Goal: Task Accomplishment & Management: Complete application form

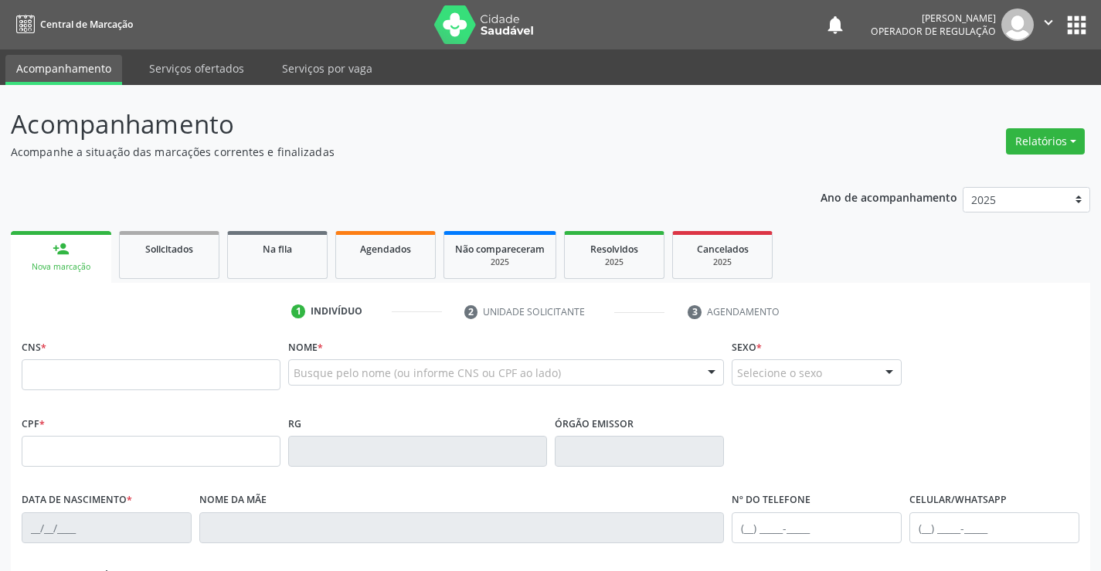
drag, startPoint x: 0, startPoint y: 0, endPoint x: 99, endPoint y: 379, distance: 391.5
click at [99, 379] on input "text" at bounding box center [151, 374] width 259 height 31
type input "708 2046 4584 4642"
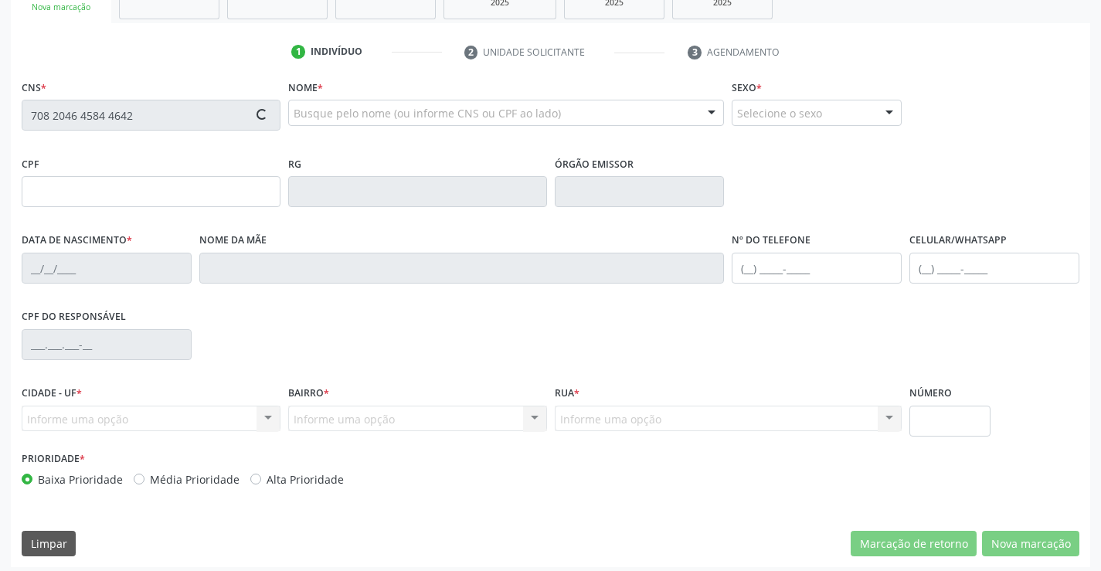
scroll to position [267, 0]
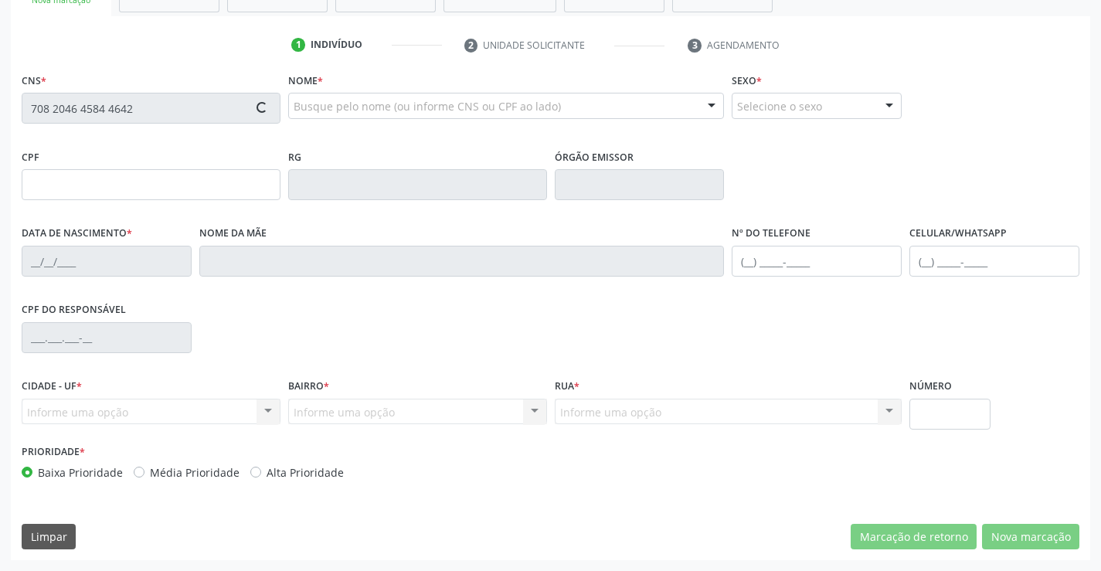
type input "051.591.465-71"
type input "1409456102"
type input "20/11/1997"
type input "Valdenice Maria Souza"
type input "[PHONE_NUMBER]"
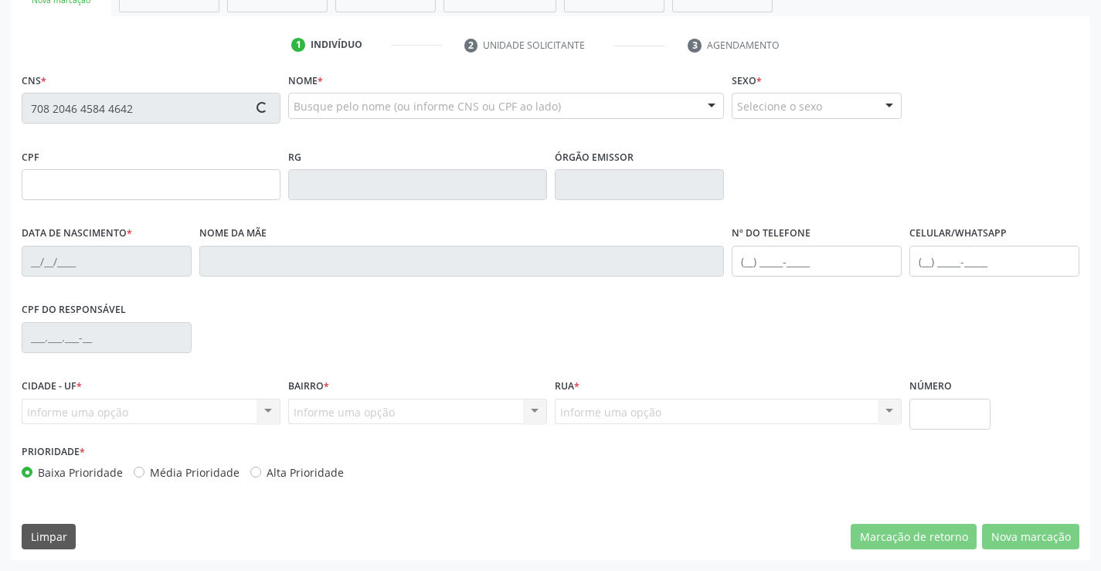
type input "(74) 3645-2232"
type input "051.591.465-71"
type input "S/N"
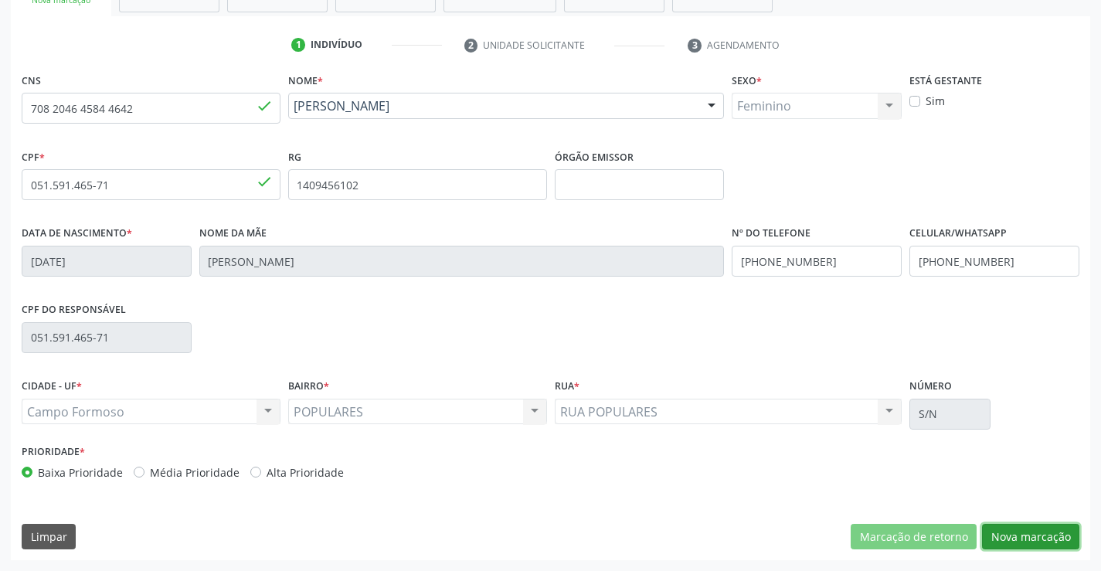
drag, startPoint x: 1033, startPoint y: 539, endPoint x: 350, endPoint y: 253, distance: 740.0
click at [1009, 537] on button "Nova marcação" at bounding box center [1030, 537] width 97 height 26
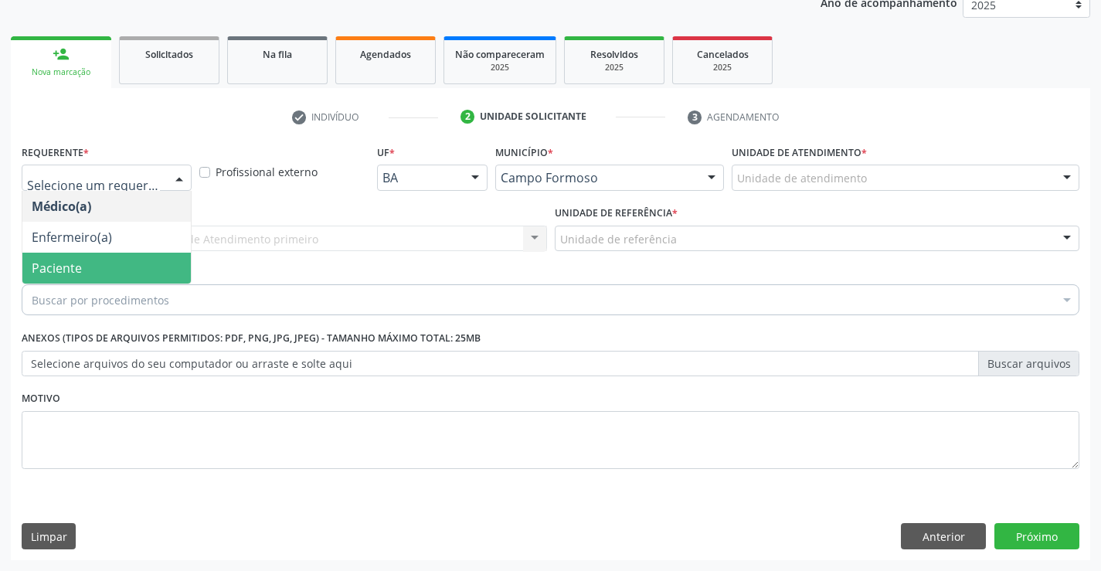
click at [130, 271] on span "Paciente" at bounding box center [106, 268] width 169 height 31
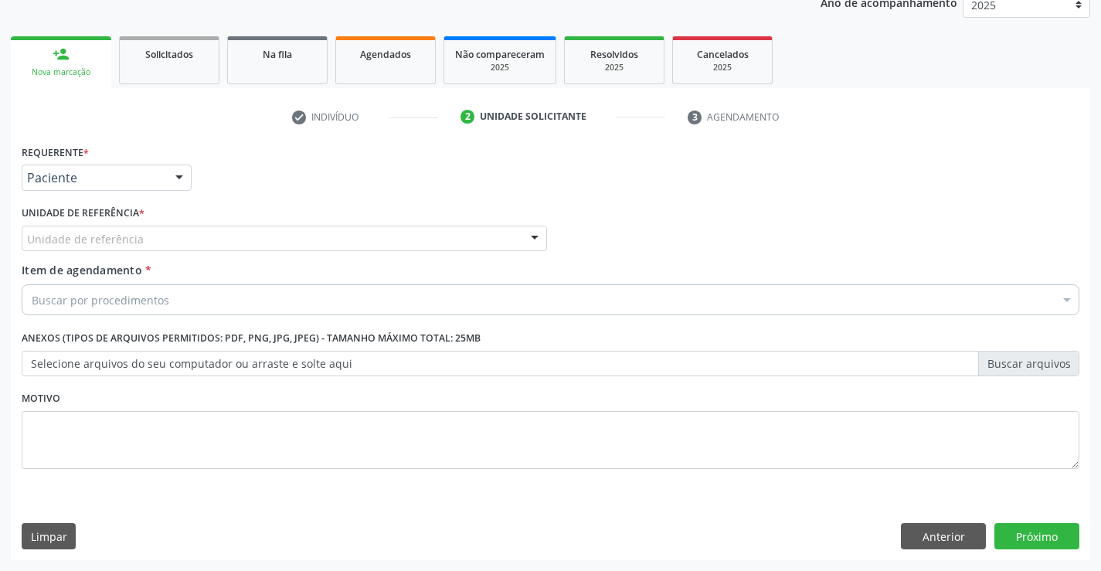
drag, startPoint x: 189, startPoint y: 236, endPoint x: 184, endPoint y: 263, distance: 27.6
click at [188, 238] on div "Unidade de referência" at bounding box center [285, 239] width 526 height 26
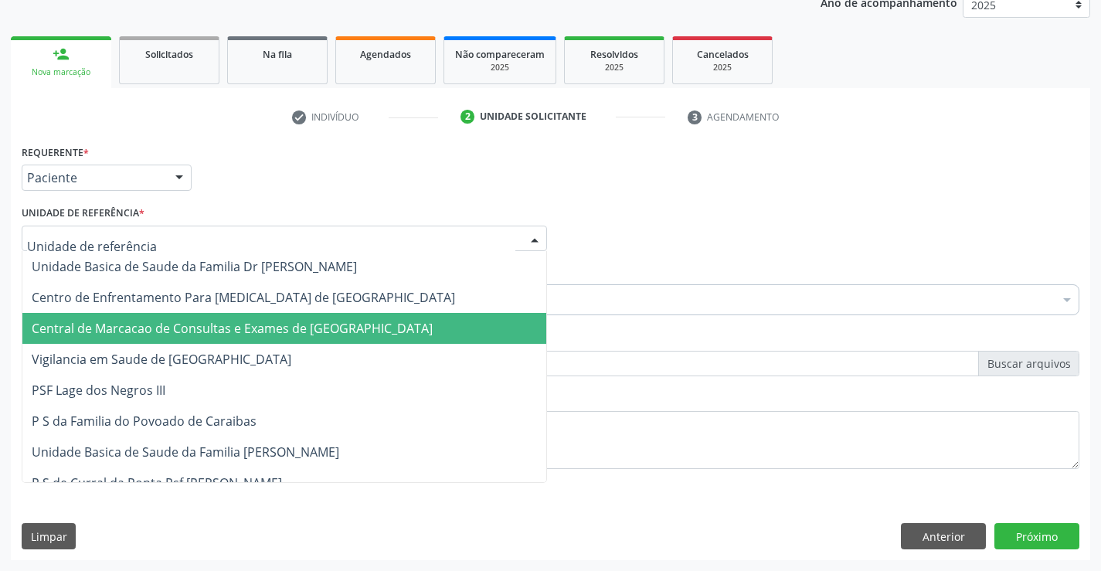
click at [171, 326] on span "Central de Marcacao de Consultas e Exames de [GEOGRAPHIC_DATA]" at bounding box center [232, 328] width 401 height 17
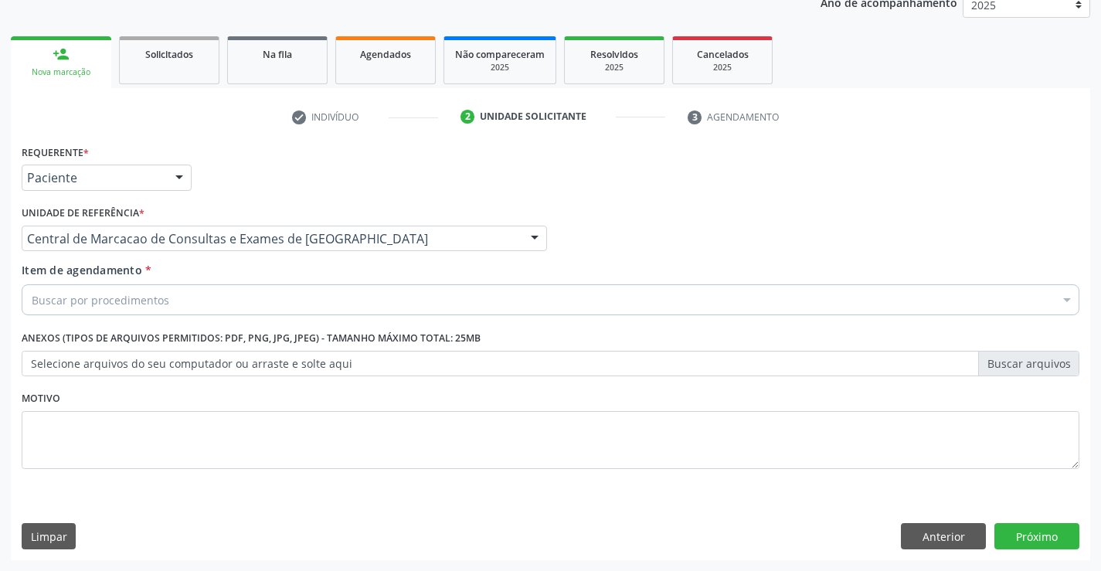
click at [186, 307] on div "Buscar por procedimentos" at bounding box center [551, 299] width 1058 height 31
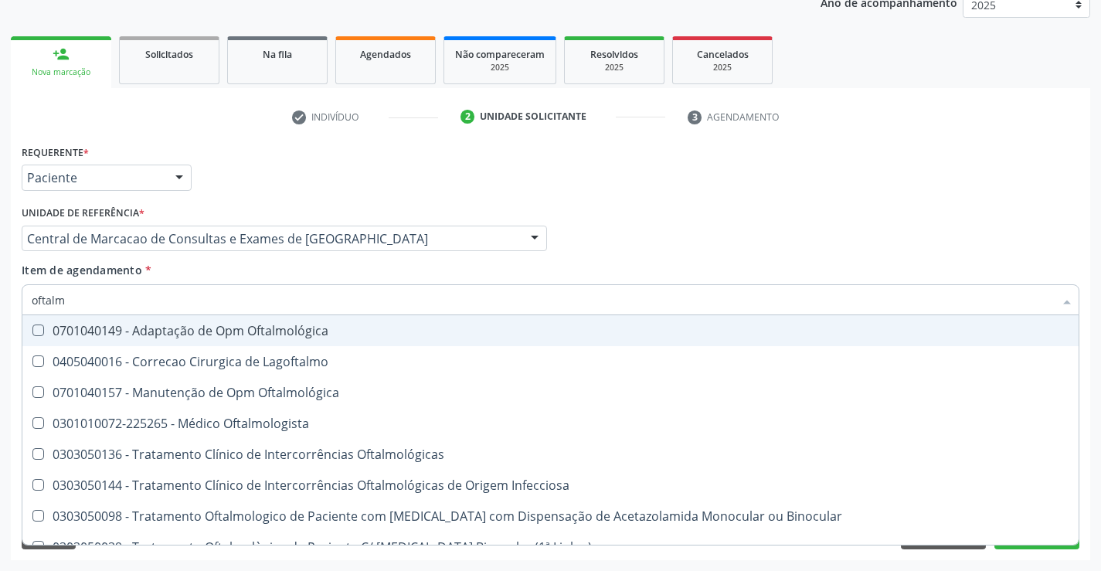
type input "oftalmo"
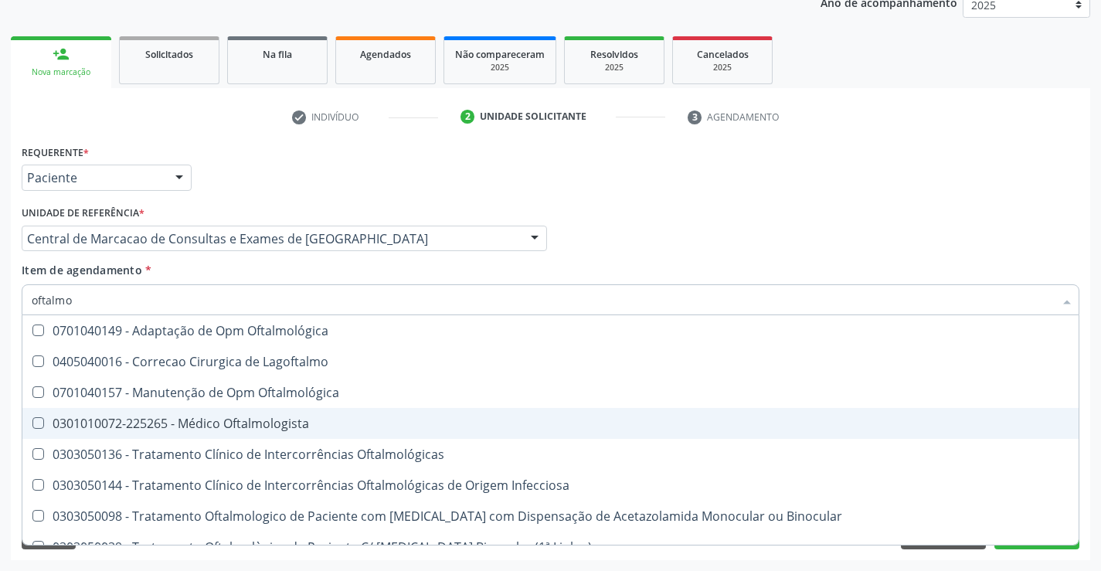
click at [233, 427] on div "0301010072-225265 - Médico Oftalmologista" at bounding box center [551, 423] width 1038 height 12
checkbox Oftalmologista "true"
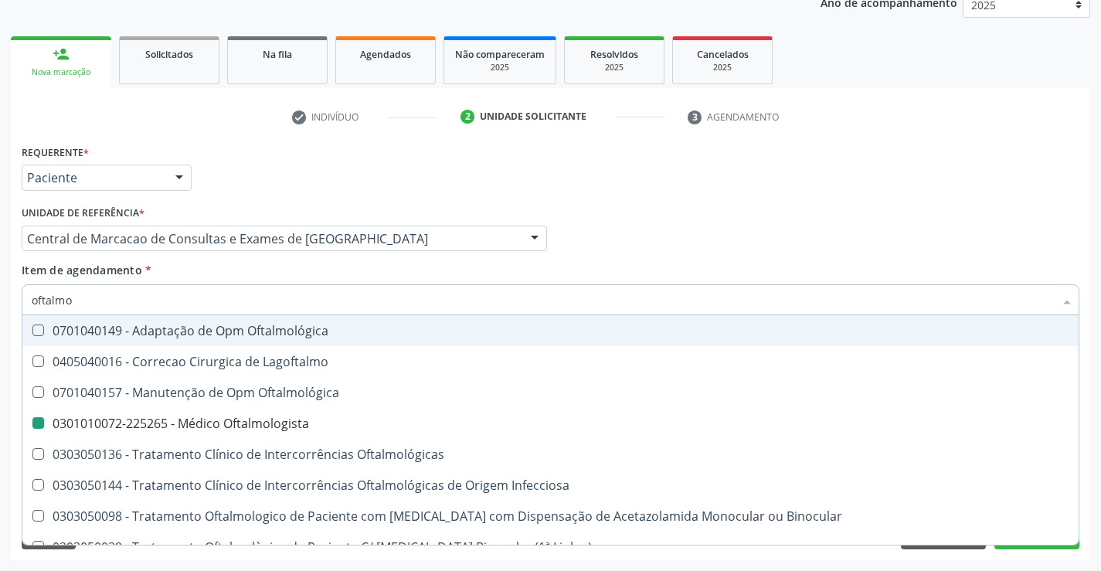
click at [783, 233] on div "Médico Solicitante Por favor, selecione a Unidade de Atendimento primeiro Nenhu…" at bounding box center [551, 232] width 1066 height 60
checkbox Lagoftalmo "true"
checkbox Oftalmologista "false"
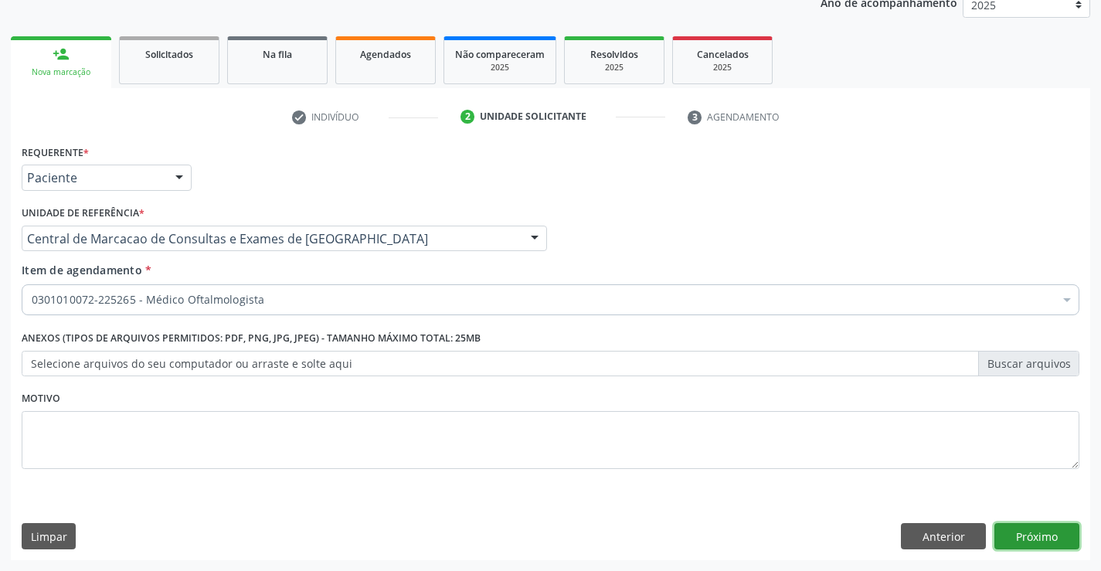
click at [1030, 547] on button "Próximo" at bounding box center [1037, 536] width 85 height 26
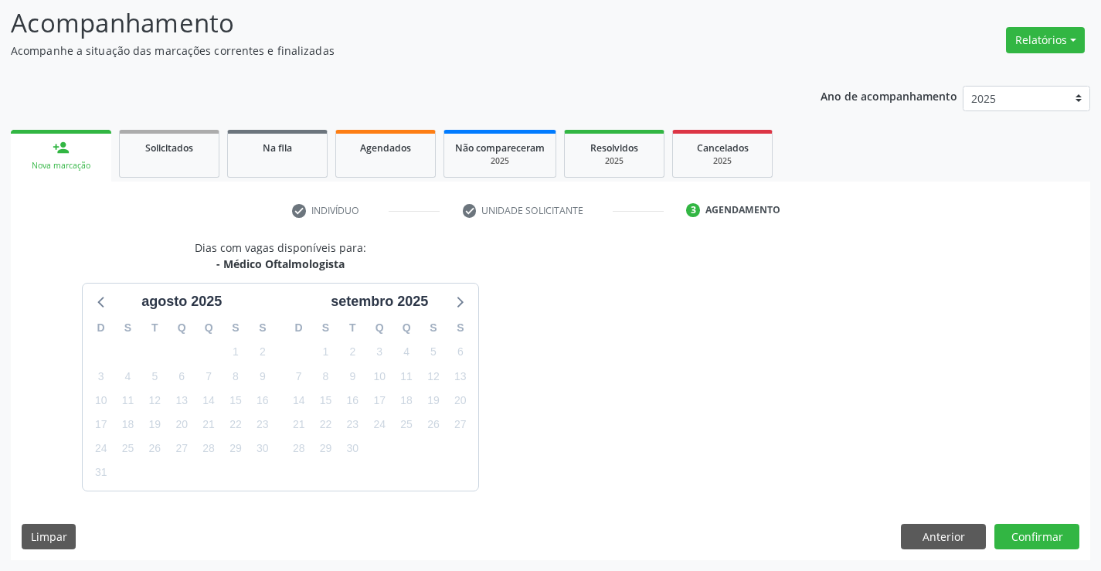
scroll to position [147, 0]
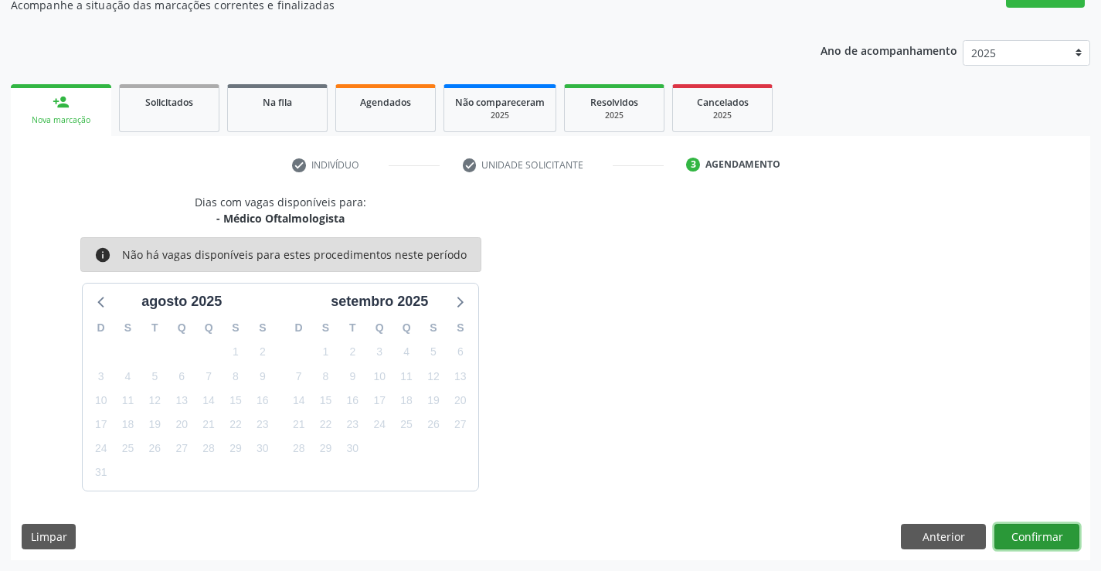
click at [1032, 540] on button "Confirmar" at bounding box center [1037, 537] width 85 height 26
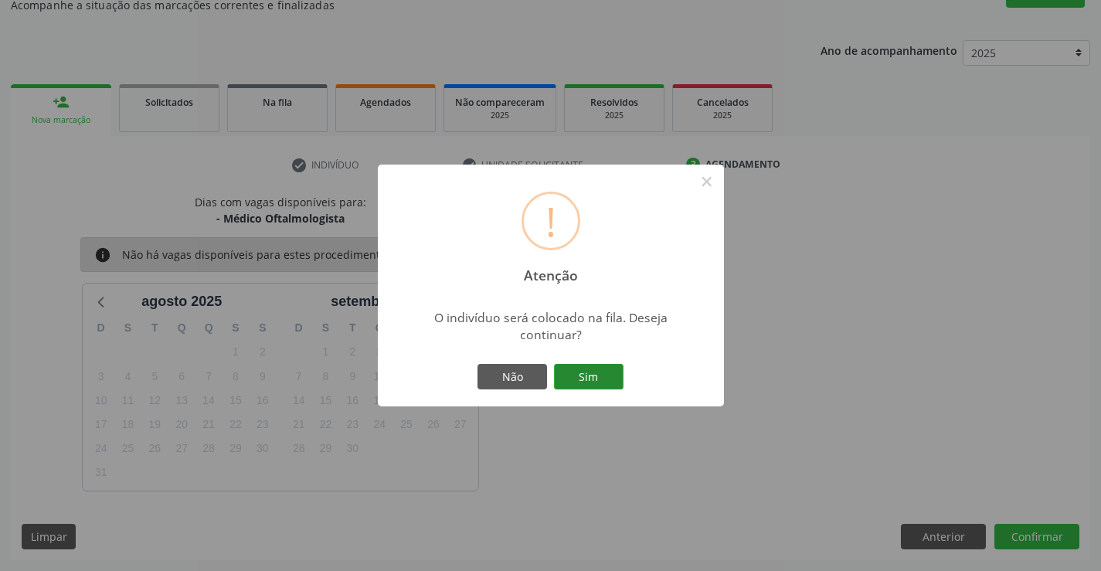
click at [596, 372] on button "Sim" at bounding box center [589, 377] width 70 height 26
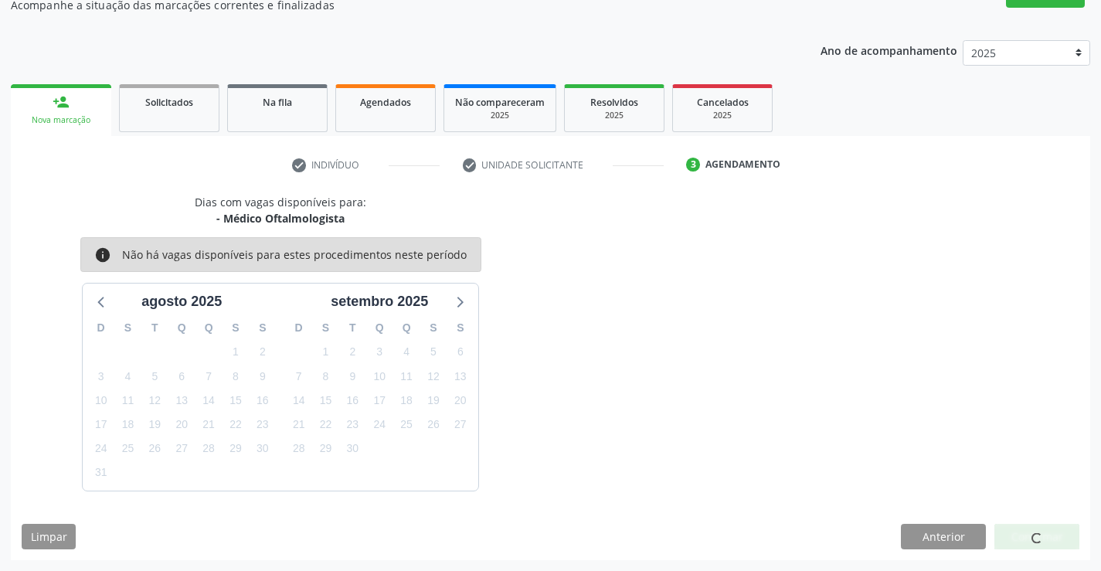
scroll to position [0, 0]
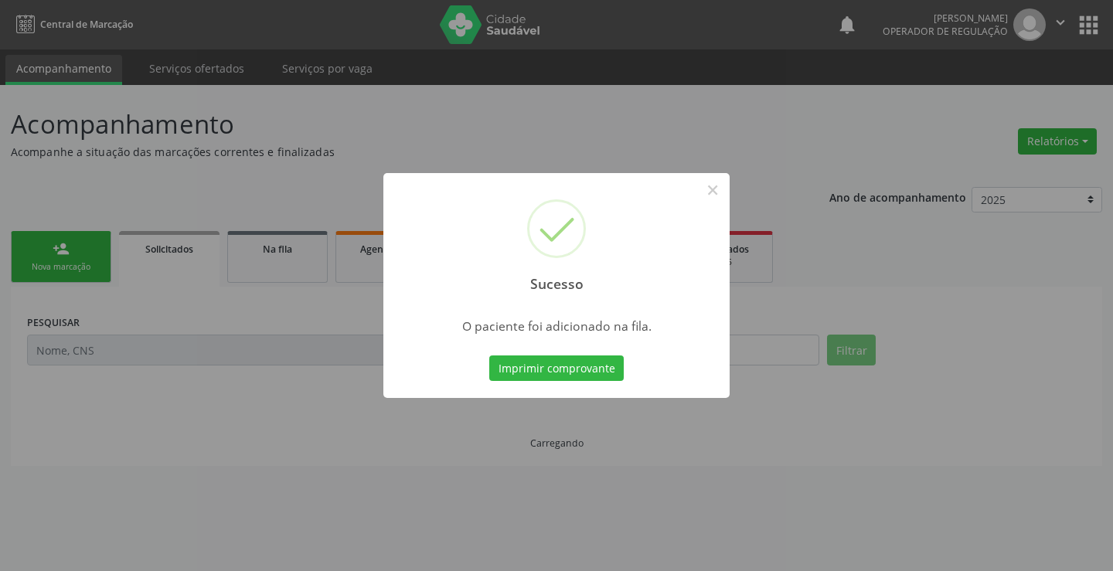
click at [596, 372] on button "Imprimir comprovante" at bounding box center [556, 369] width 134 height 26
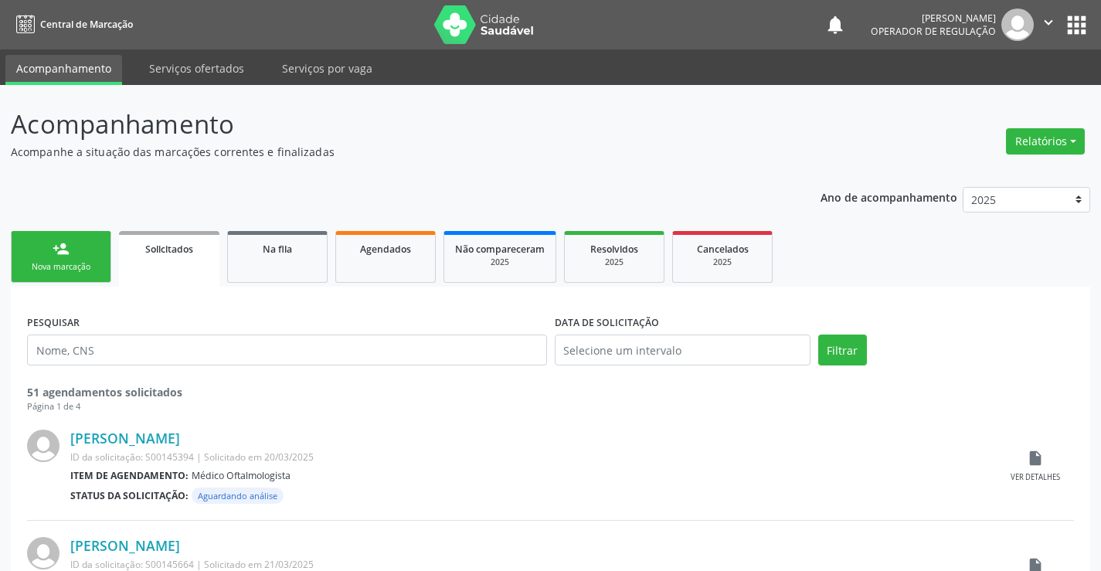
click at [98, 264] on div "Nova marcação" at bounding box center [60, 267] width 77 height 12
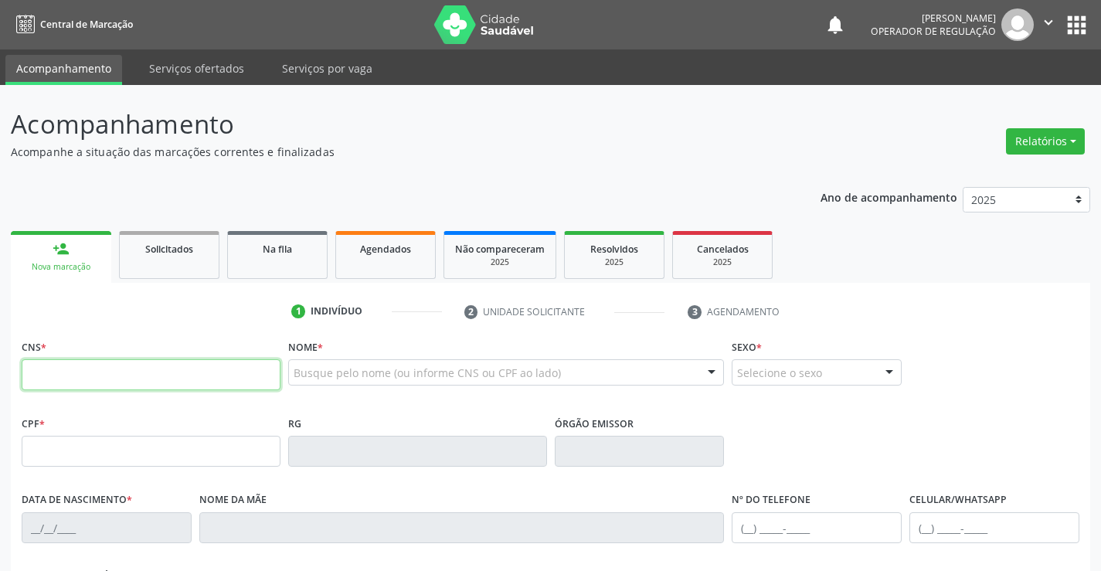
click at [91, 367] on input "text" at bounding box center [151, 374] width 259 height 31
type input "702 6067 7779 9848"
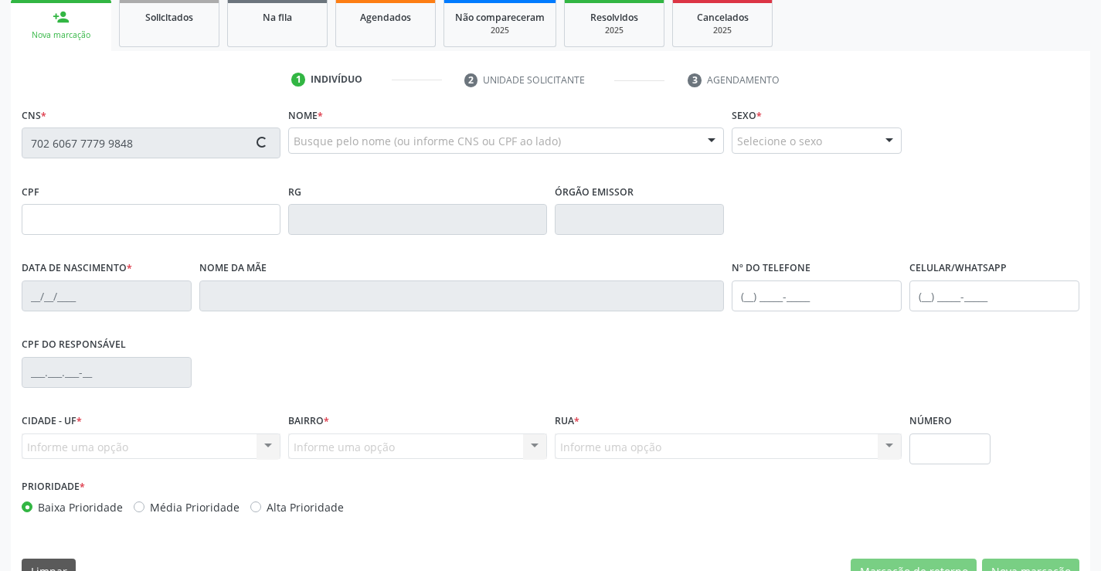
type input "20/01/1932"
type input "51"
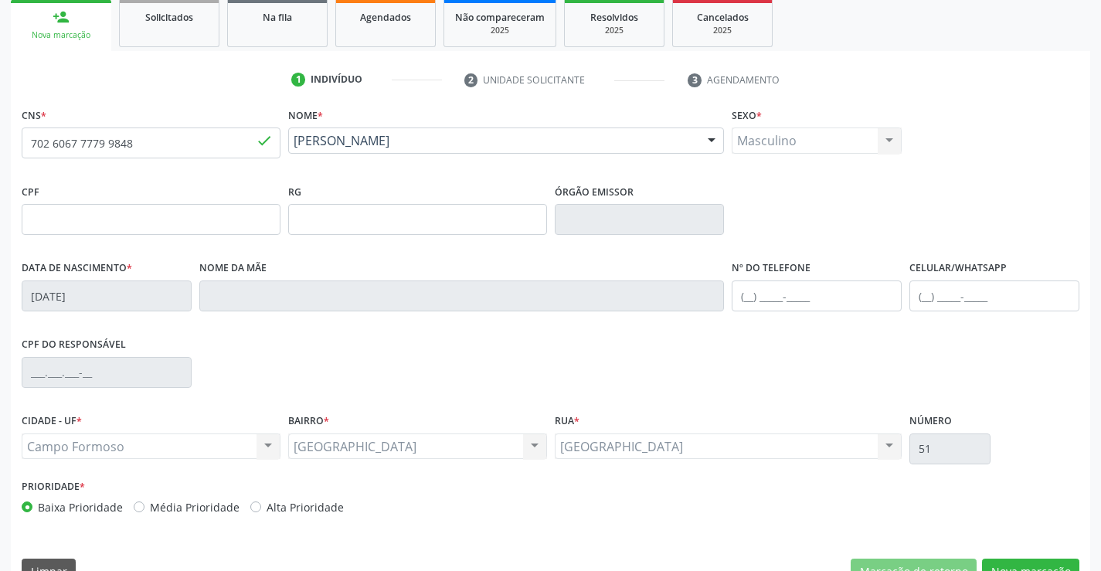
scroll to position [267, 0]
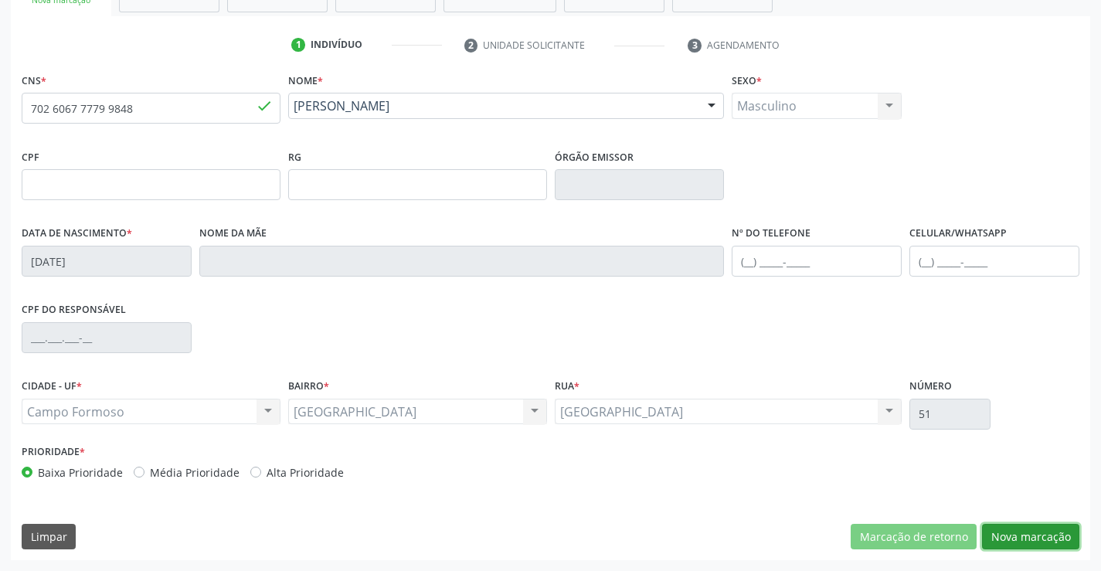
click at [1030, 534] on button "Nova marcação" at bounding box center [1030, 537] width 97 height 26
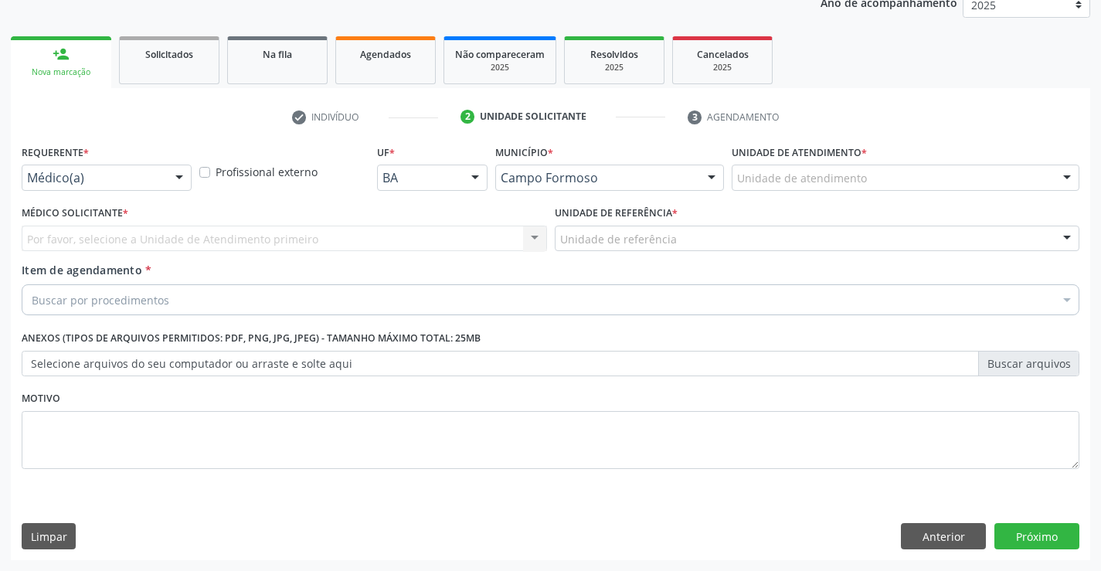
scroll to position [195, 0]
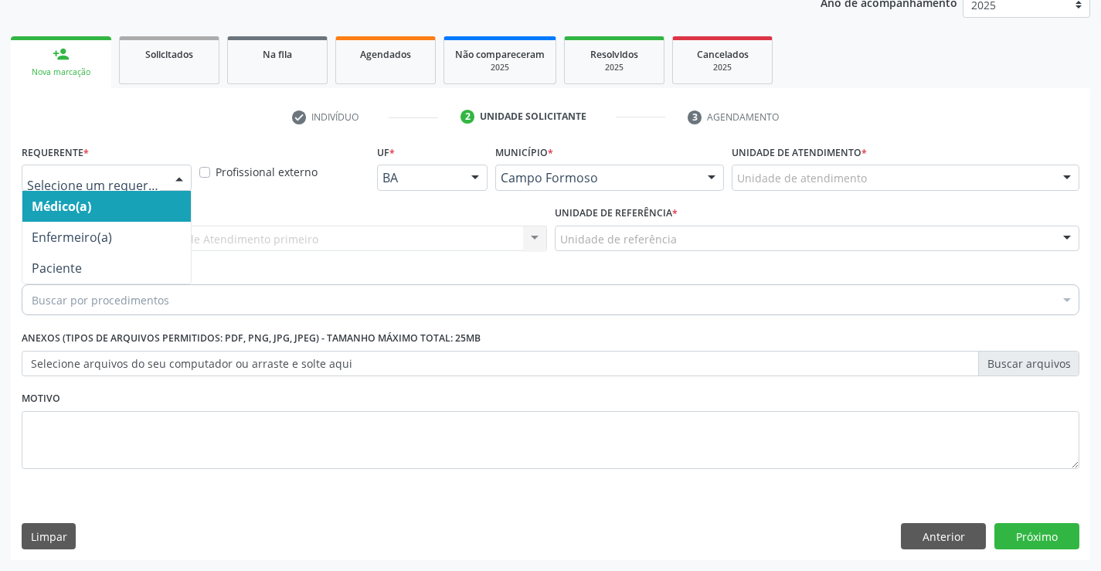
click at [161, 172] on div at bounding box center [107, 178] width 170 height 26
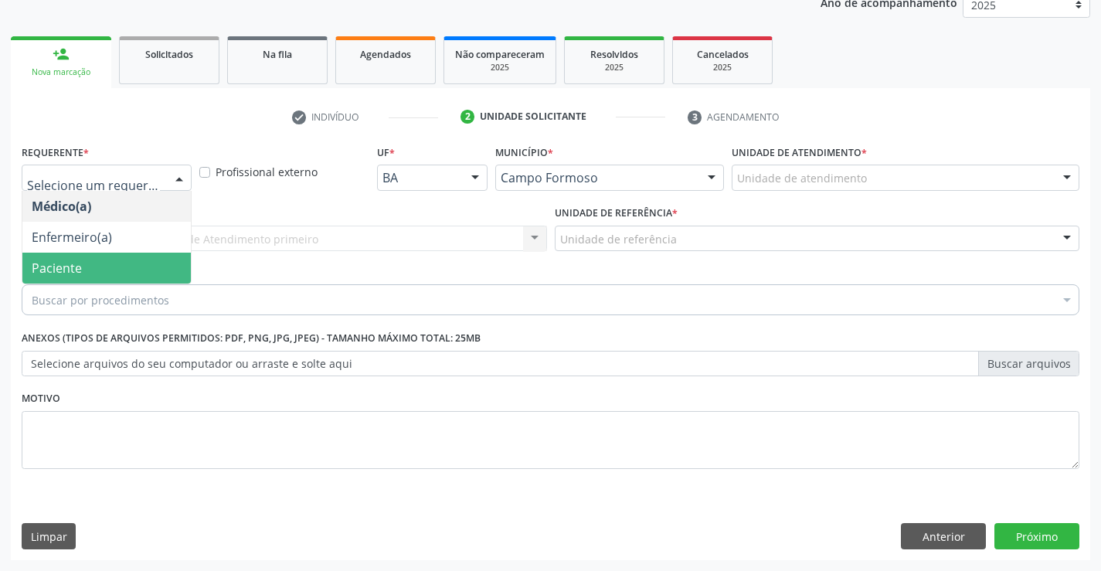
drag, startPoint x: 107, startPoint y: 271, endPoint x: 284, endPoint y: 238, distance: 180.0
click at [117, 264] on span "Paciente" at bounding box center [106, 268] width 169 height 31
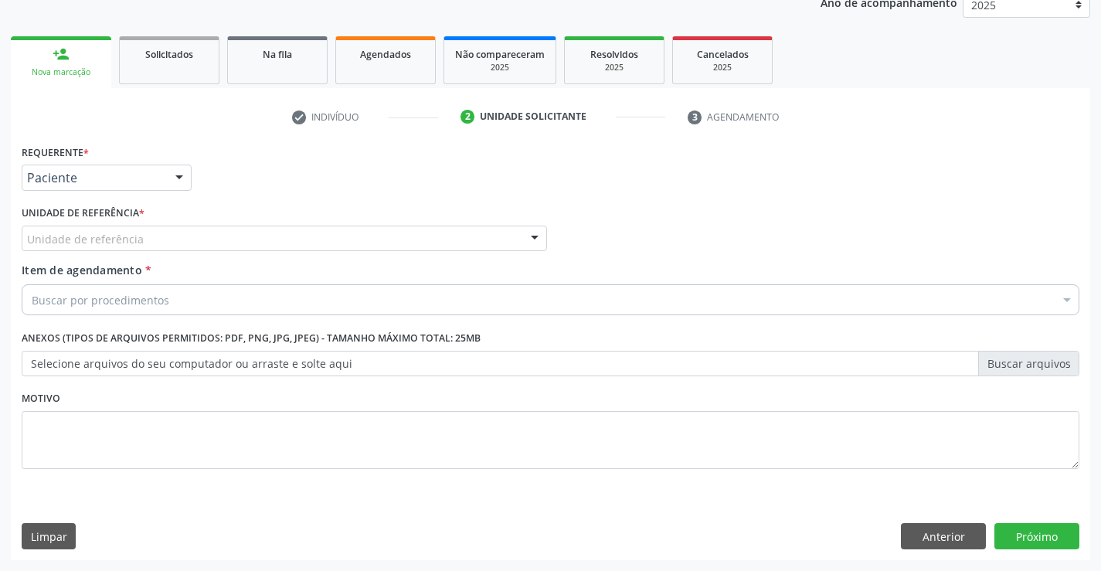
click at [299, 232] on div "Unidade de referência" at bounding box center [285, 239] width 526 height 26
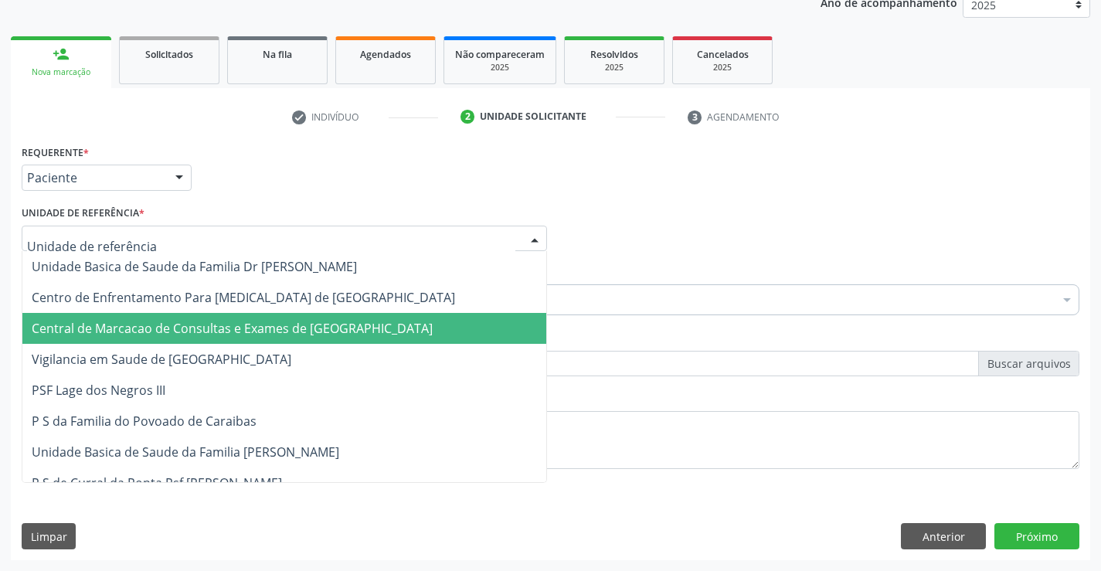
click at [286, 325] on span "Central de Marcacao de Consultas e Exames de [GEOGRAPHIC_DATA]" at bounding box center [232, 328] width 401 height 17
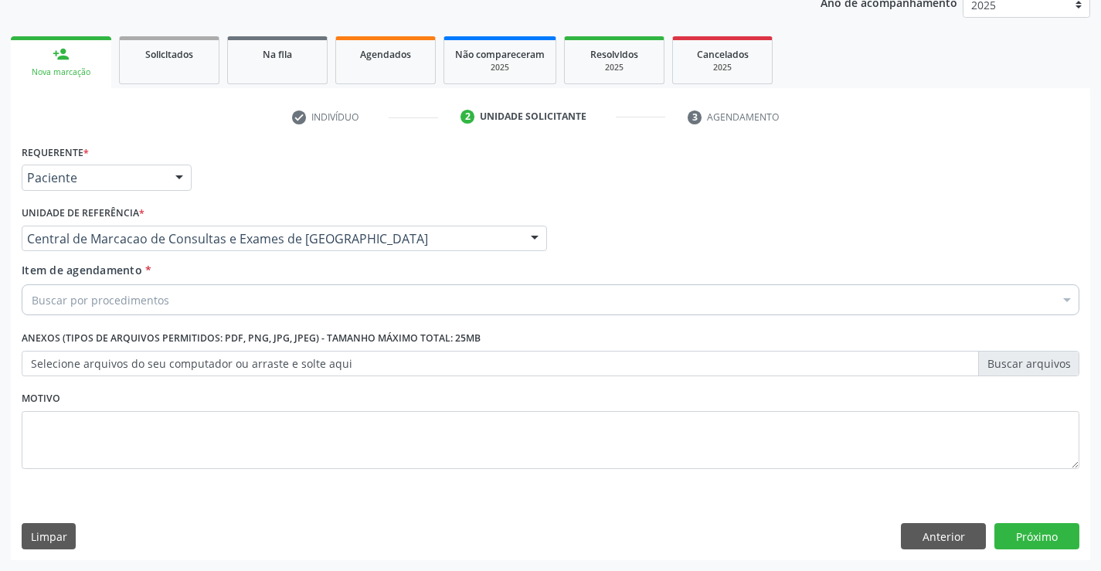
click at [369, 288] on div "Buscar por procedimentos" at bounding box center [551, 299] width 1058 height 31
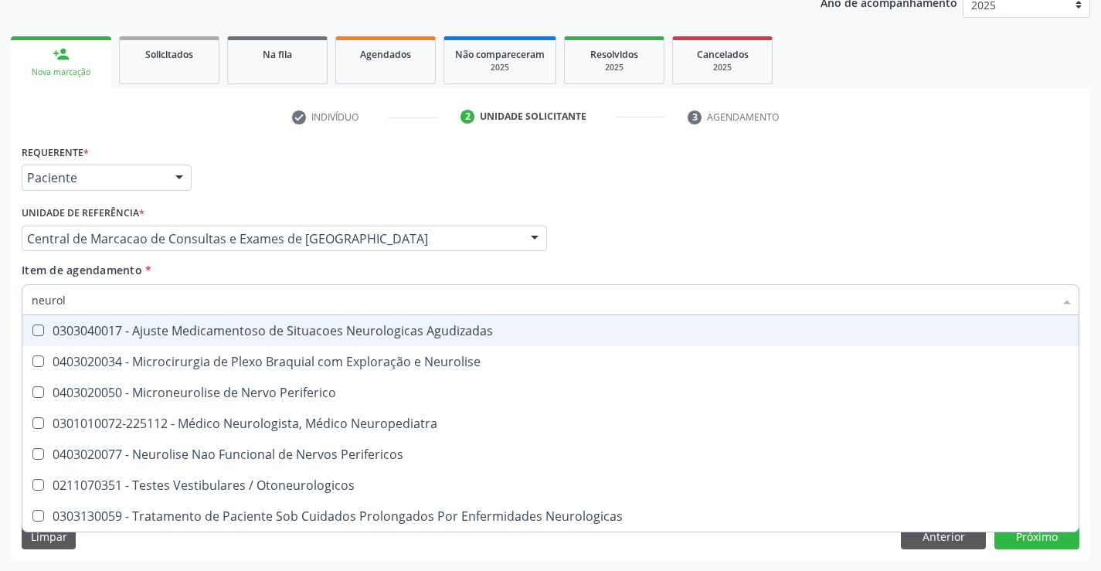
type input "neurolo"
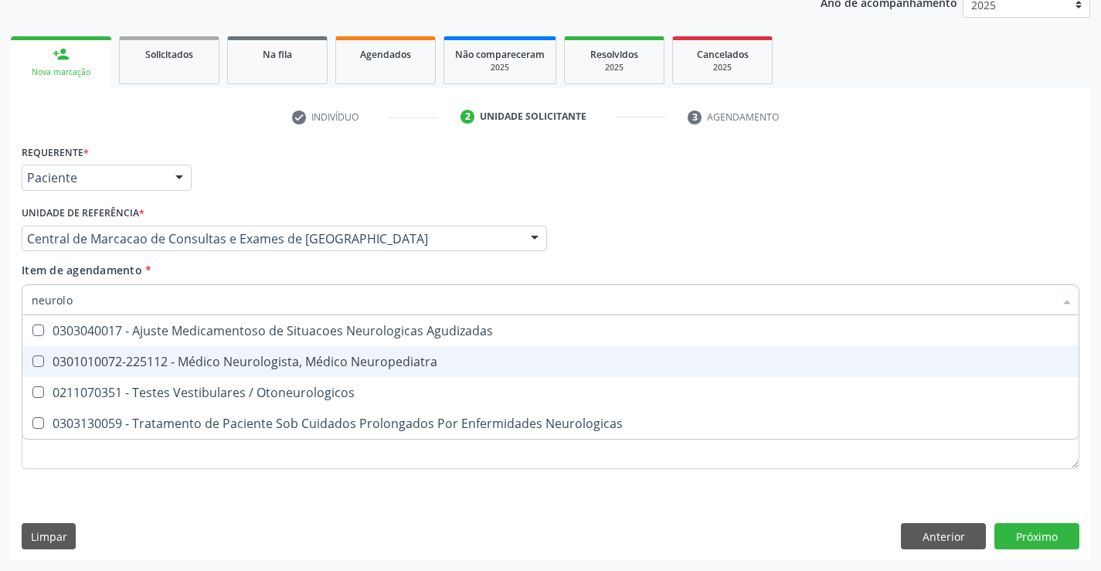
click at [204, 361] on div "0301010072-225112 - Médico Neurologista, Médico Neuropediatra" at bounding box center [551, 362] width 1038 height 12
checkbox Neuropediatra "true"
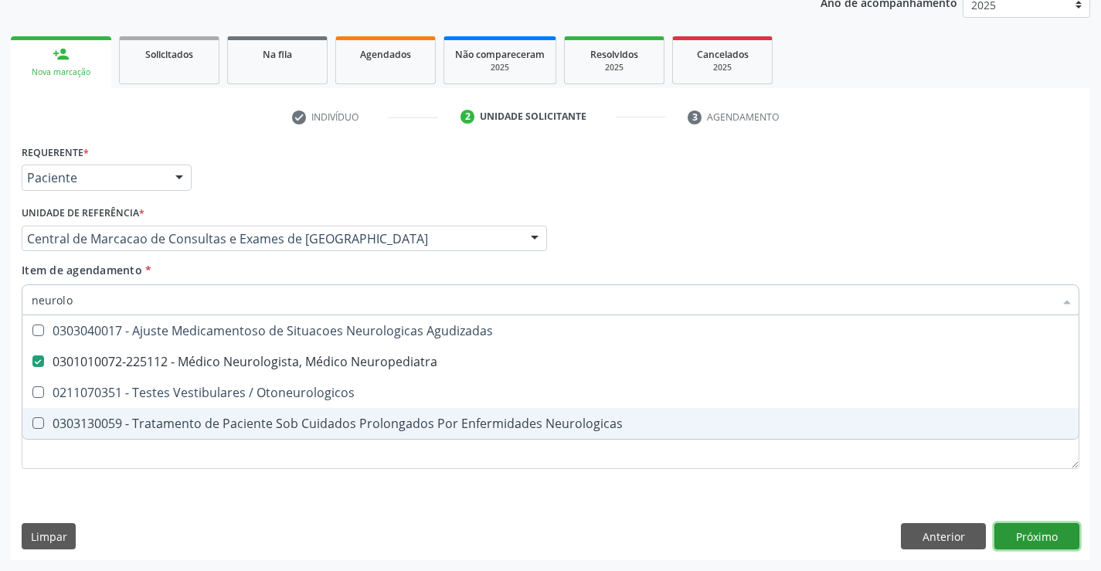
click at [1047, 536] on div "Requerente * Paciente Médico(a) Enfermeiro(a) Paciente Nenhum resultado encontr…" at bounding box center [551, 351] width 1080 height 420
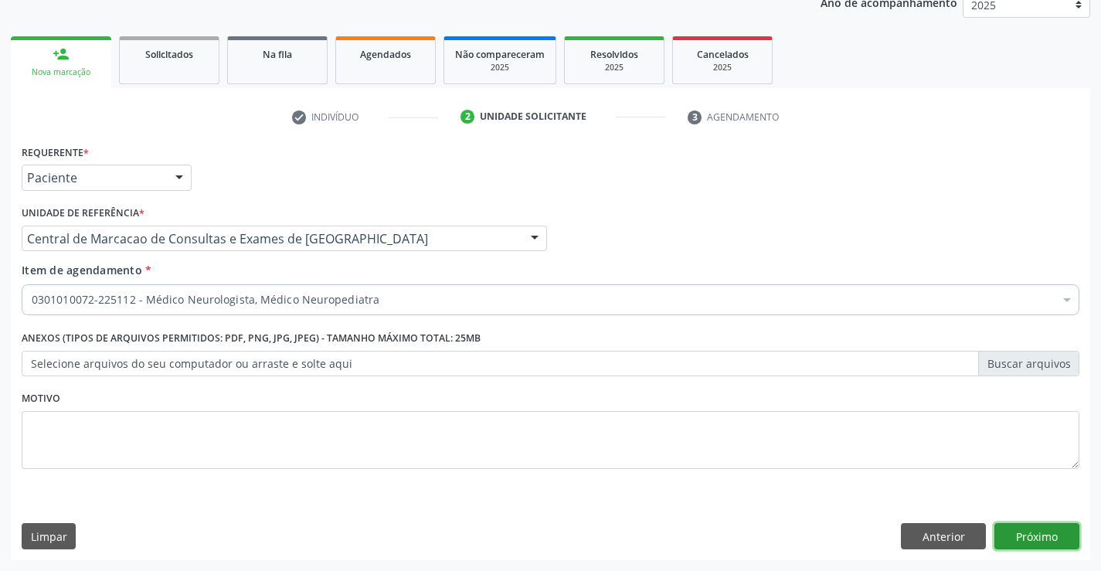
click at [1054, 540] on button "Próximo" at bounding box center [1037, 536] width 85 height 26
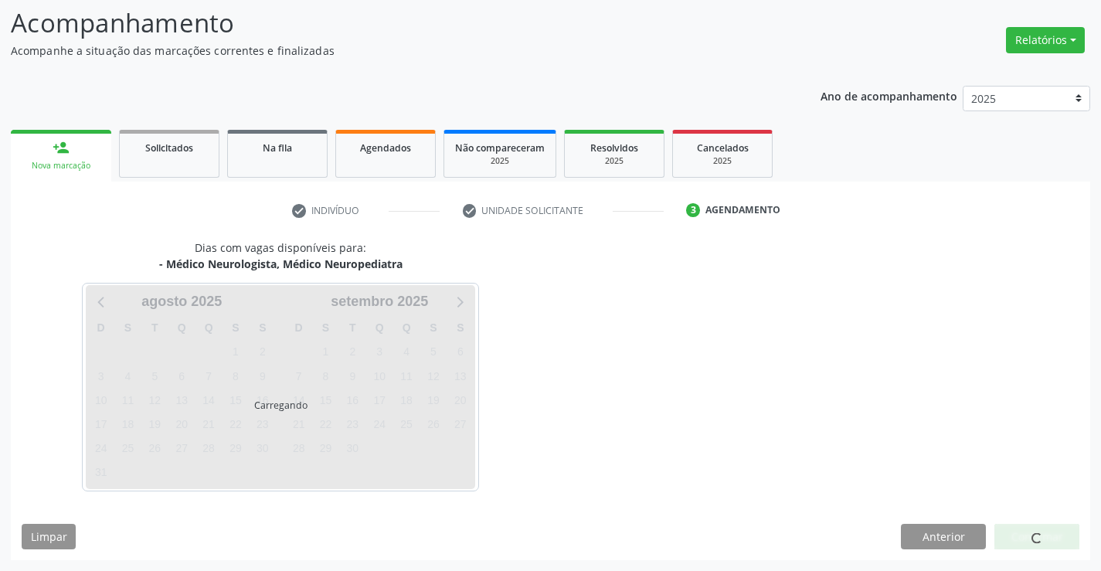
scroll to position [101, 0]
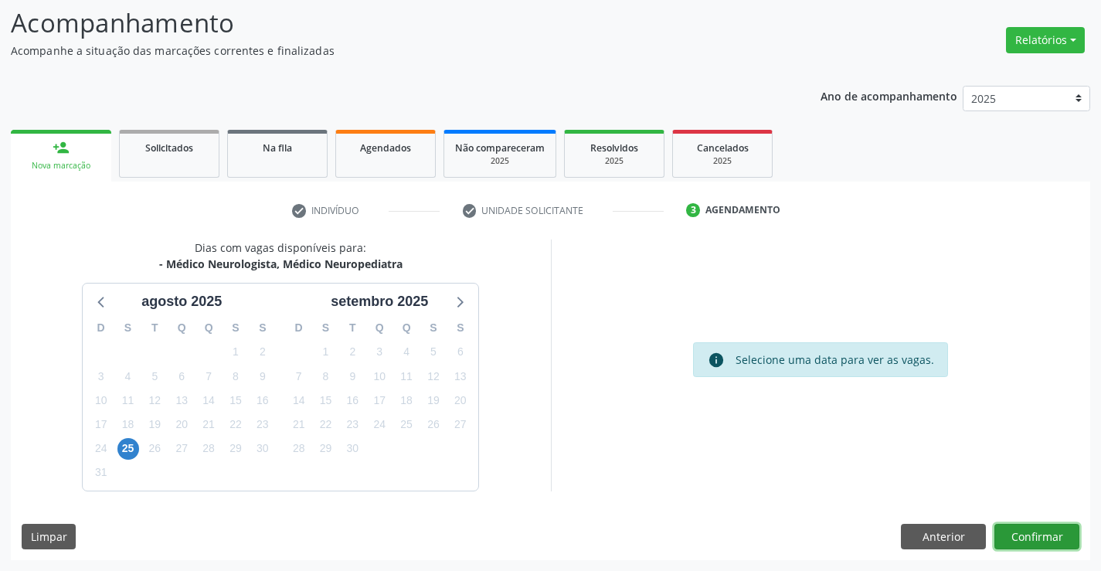
click at [1035, 535] on button "Confirmar" at bounding box center [1037, 537] width 85 height 26
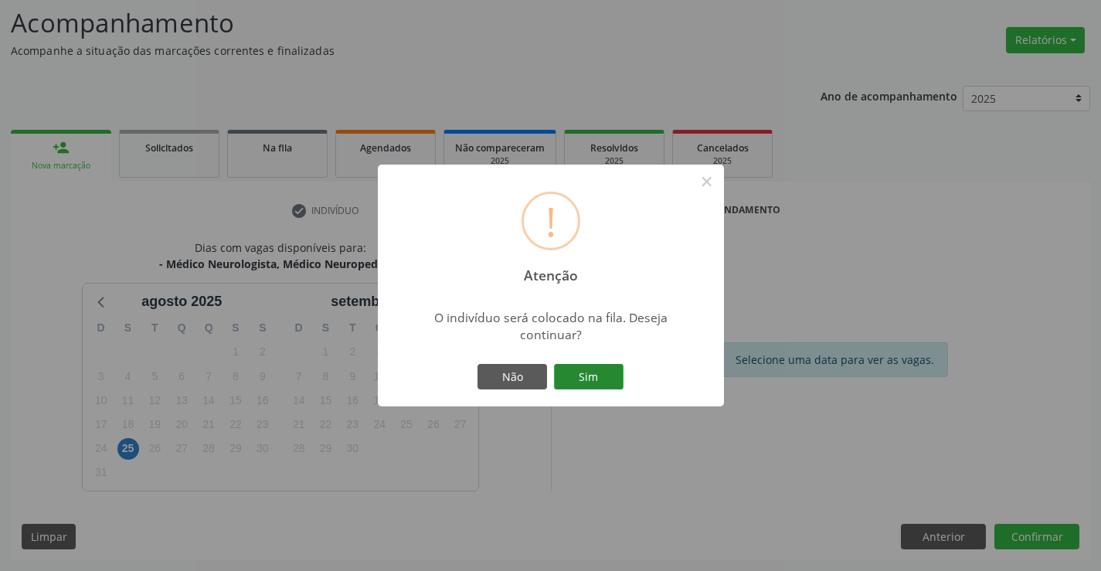
click at [595, 380] on button "Sim" at bounding box center [589, 377] width 70 height 26
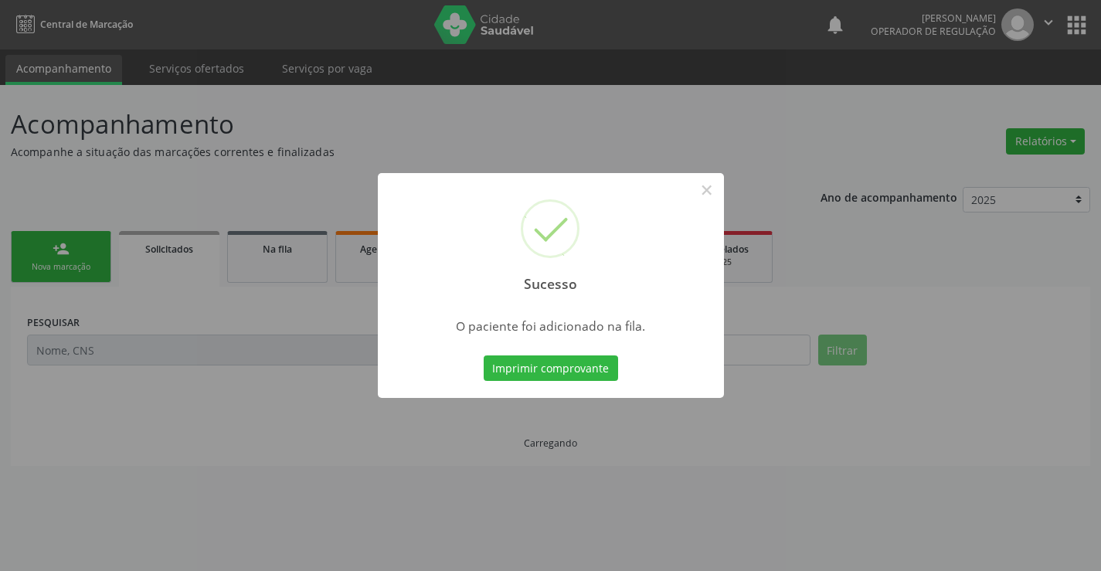
scroll to position [0, 0]
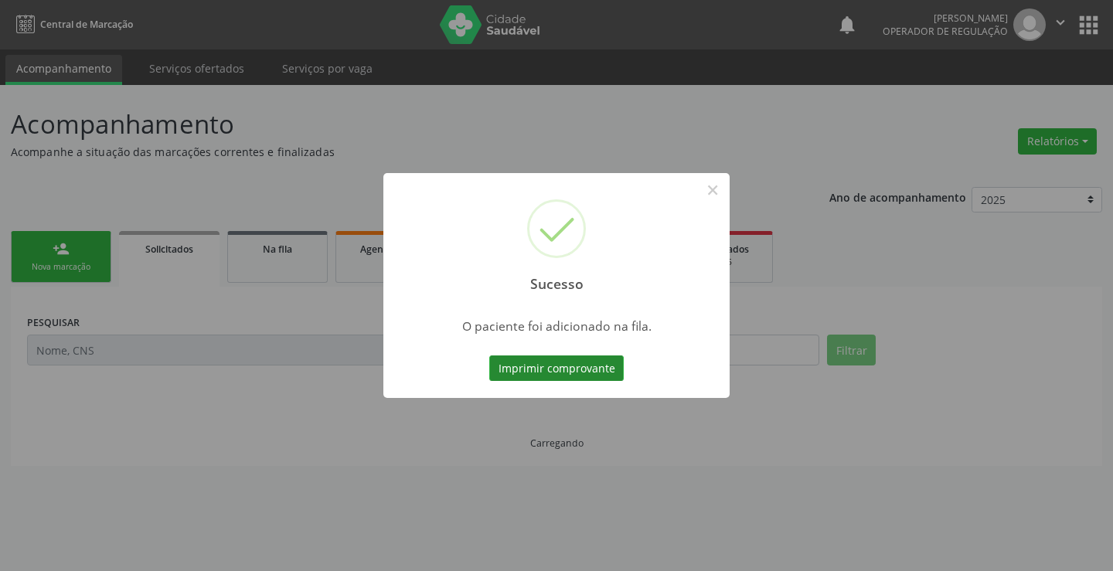
click at [550, 364] on button "Imprimir comprovante" at bounding box center [556, 369] width 134 height 26
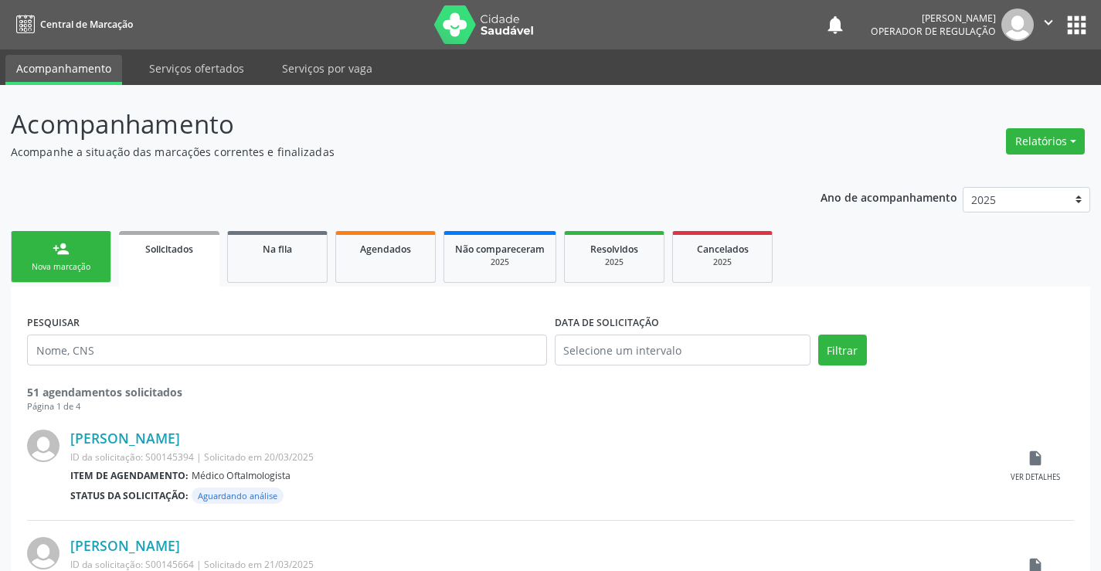
drag, startPoint x: 72, startPoint y: 257, endPoint x: 380, endPoint y: 223, distance: 309.5
click at [70, 258] on link "person_add Nova marcação" at bounding box center [61, 257] width 100 height 52
click at [264, 251] on span "Na fila" at bounding box center [277, 249] width 29 height 13
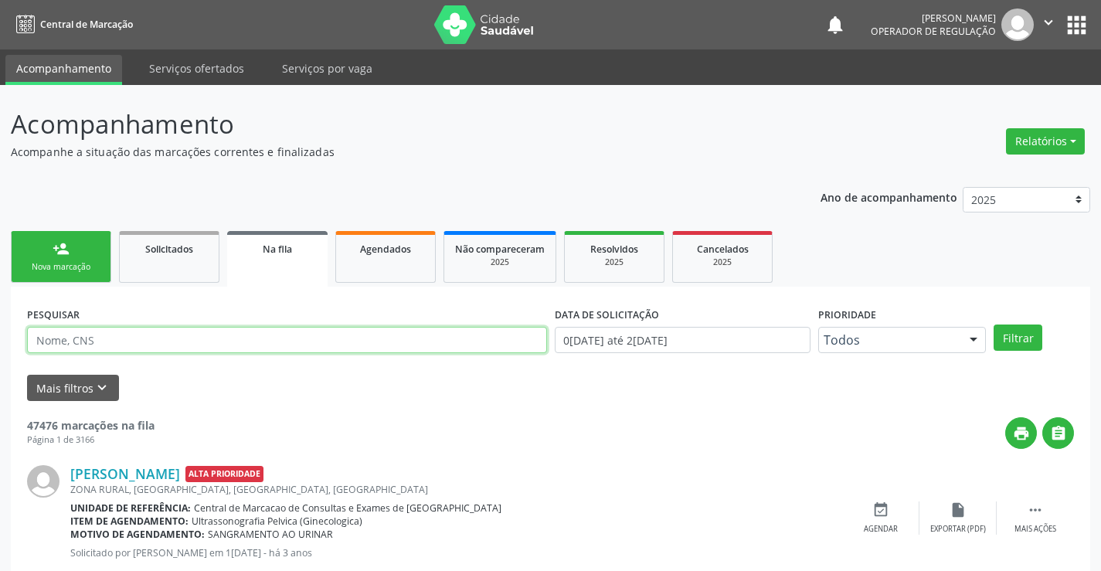
drag, startPoint x: 288, startPoint y: 339, endPoint x: 307, endPoint y: 333, distance: 20.1
click at [288, 339] on input "text" at bounding box center [287, 340] width 520 height 26
type input "cicero jose"
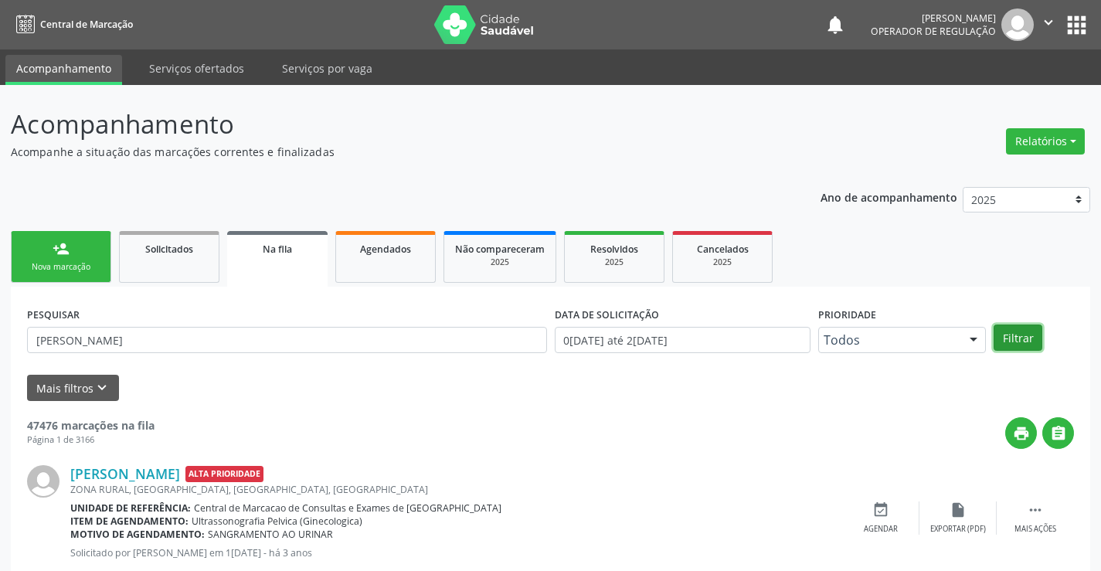
click at [1003, 335] on button "Filtrar" at bounding box center [1018, 338] width 49 height 26
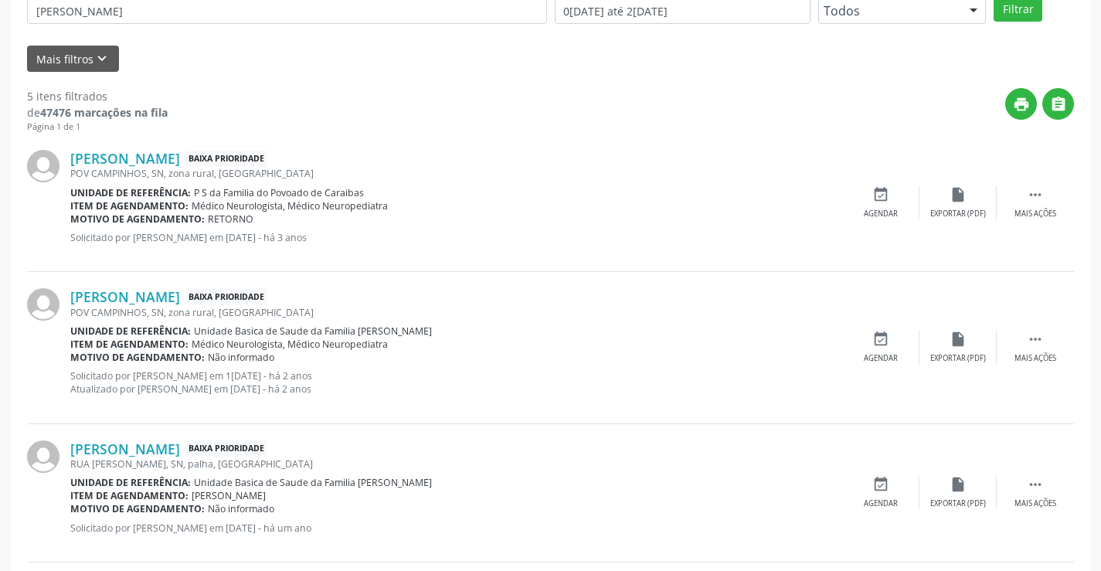
scroll to position [160, 0]
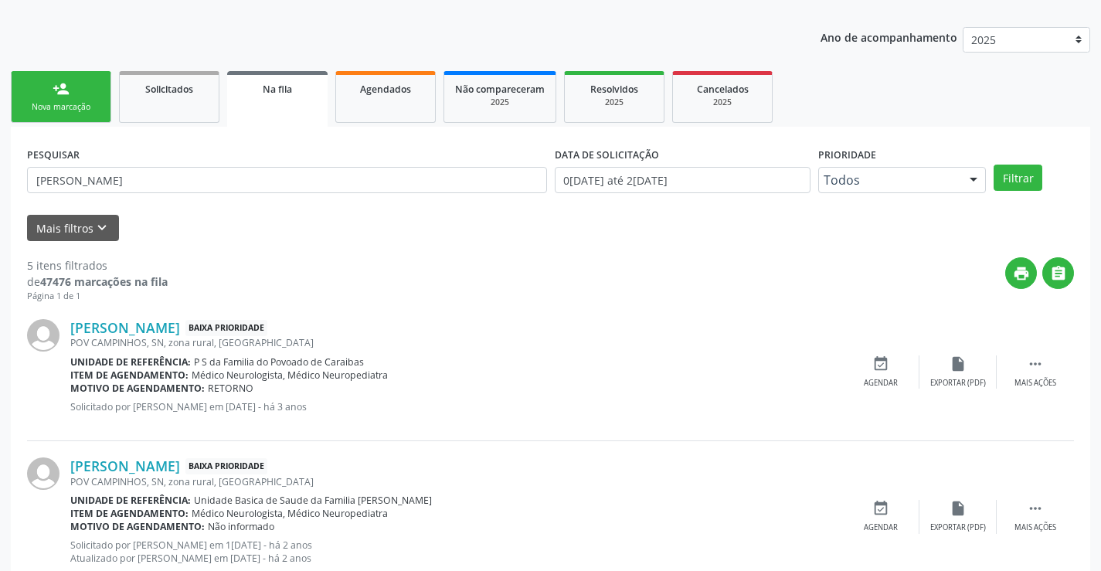
click at [69, 95] on div "person_add" at bounding box center [61, 88] width 17 height 17
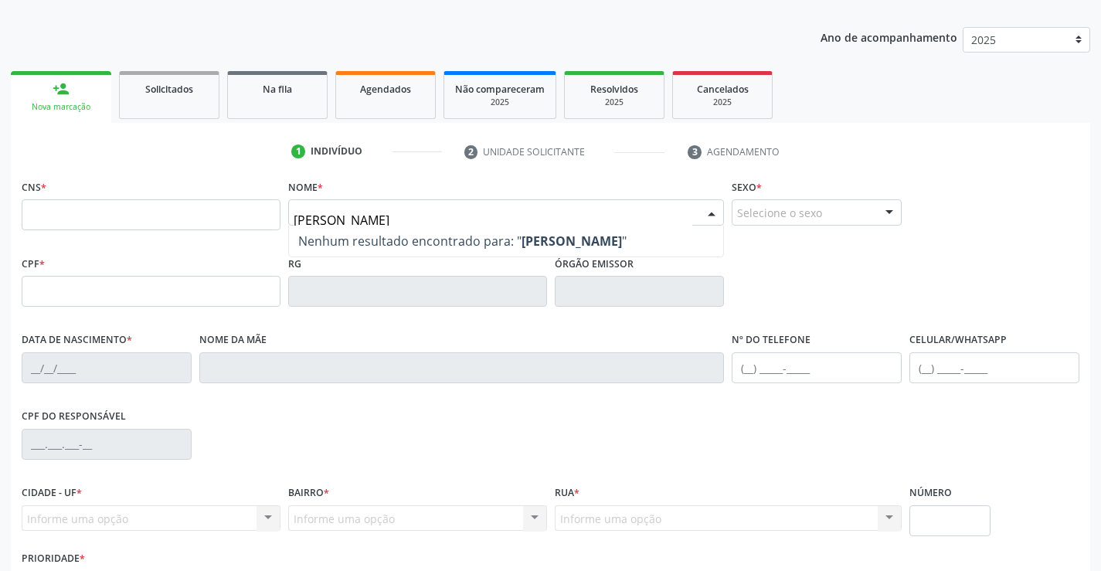
type input "cicero jose"
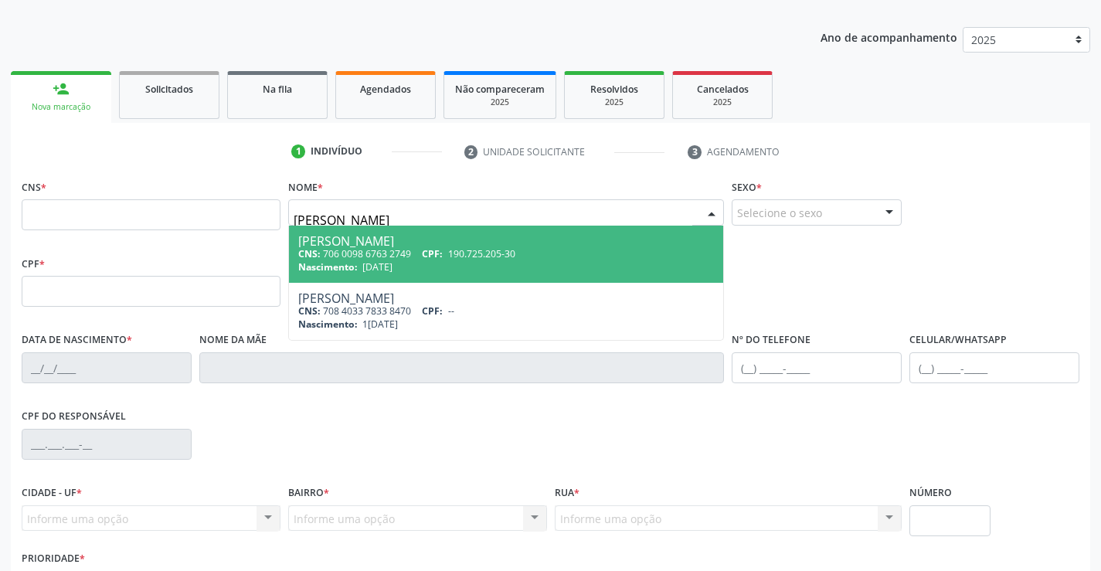
click at [417, 266] on div "Nascimento: 01/05/1961" at bounding box center [506, 266] width 417 height 13
type input "706 0098 6763 2749"
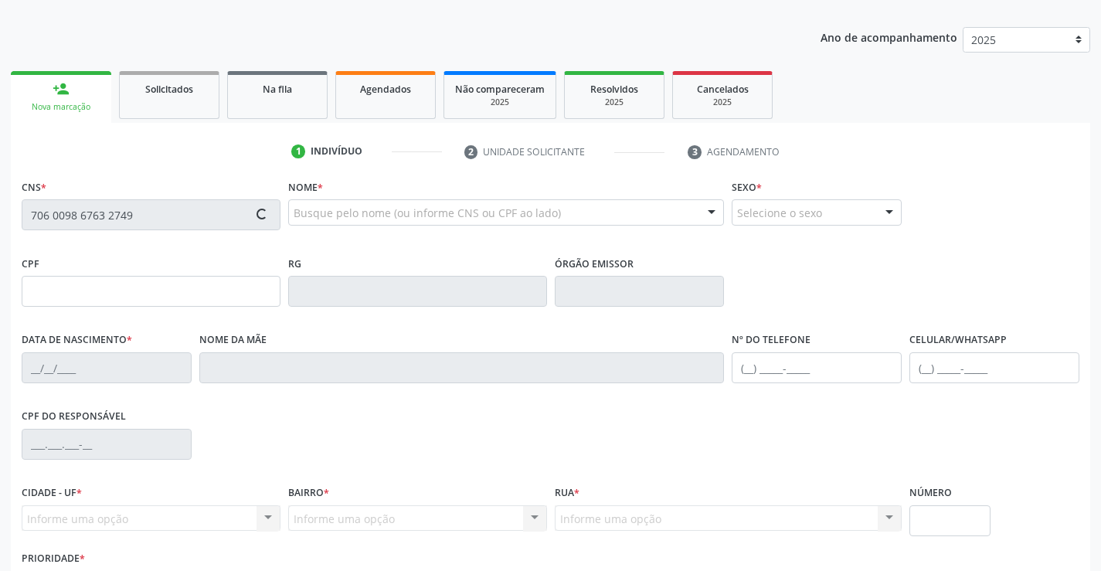
type input "190.725.205-30"
type input "0262532590"
type input "01/05/1961"
type input "(74) 98838-9591"
type input "(74) 99121-8401"
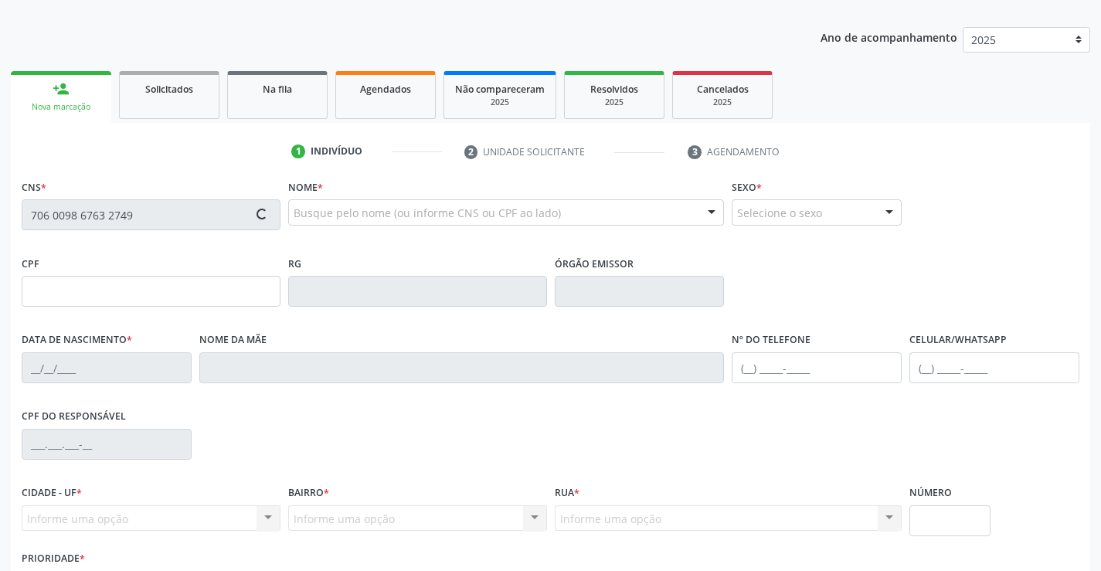
type input "190.725.205-30"
type input "SN"
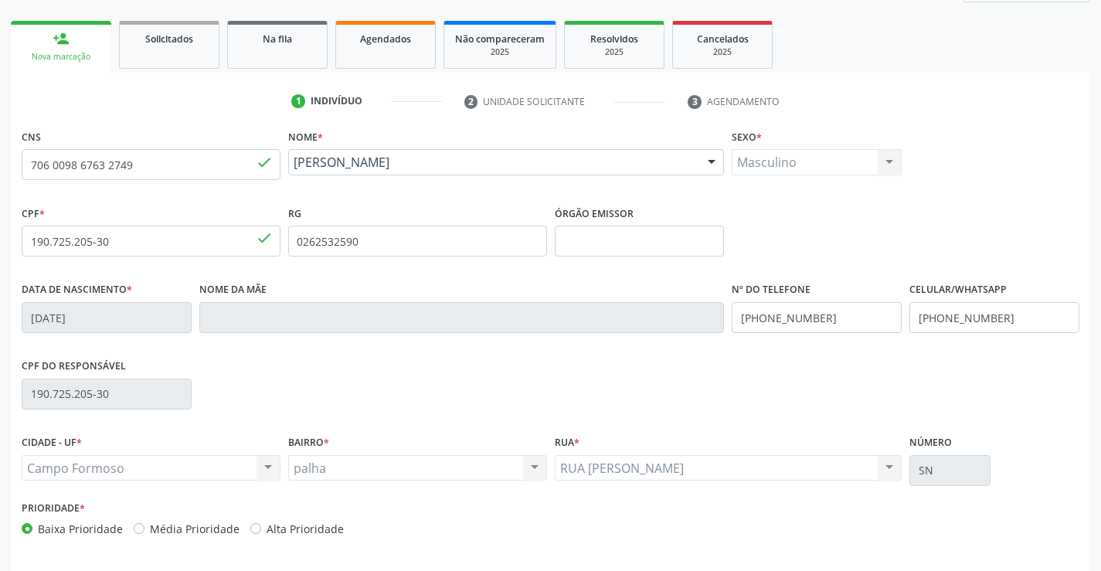
scroll to position [267, 0]
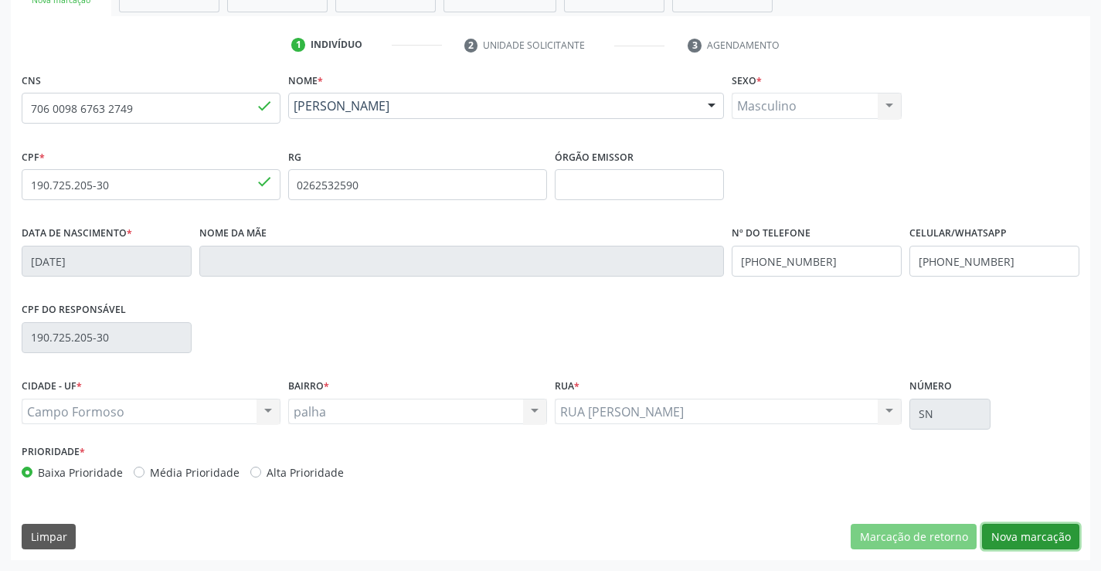
drag, startPoint x: 1023, startPoint y: 532, endPoint x: 708, endPoint y: 444, distance: 327.2
click at [1010, 528] on button "Nova marcação" at bounding box center [1030, 537] width 97 height 26
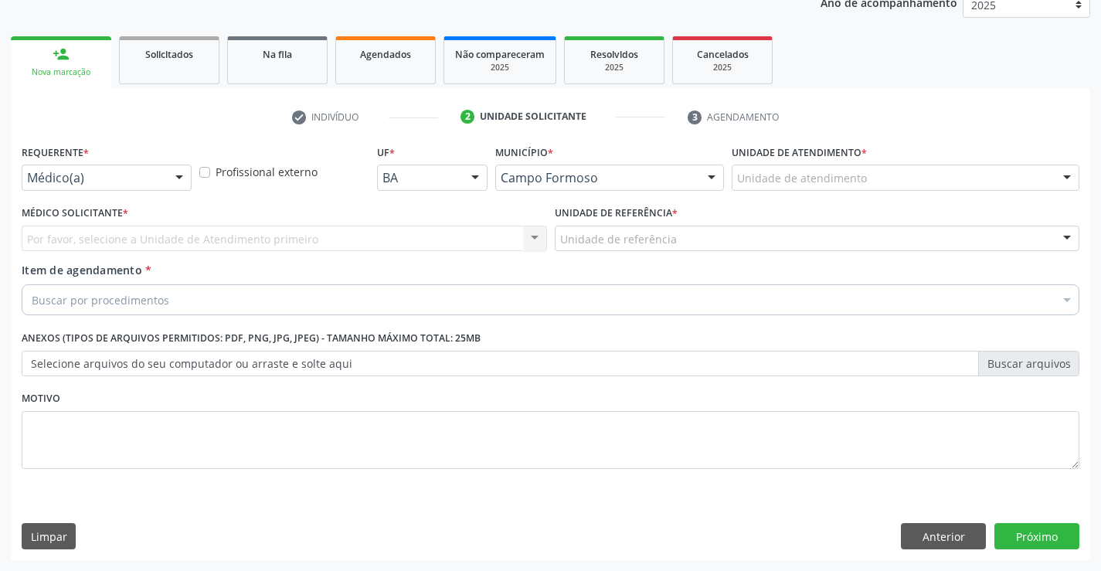
scroll to position [195, 0]
click at [169, 172] on div at bounding box center [179, 178] width 23 height 26
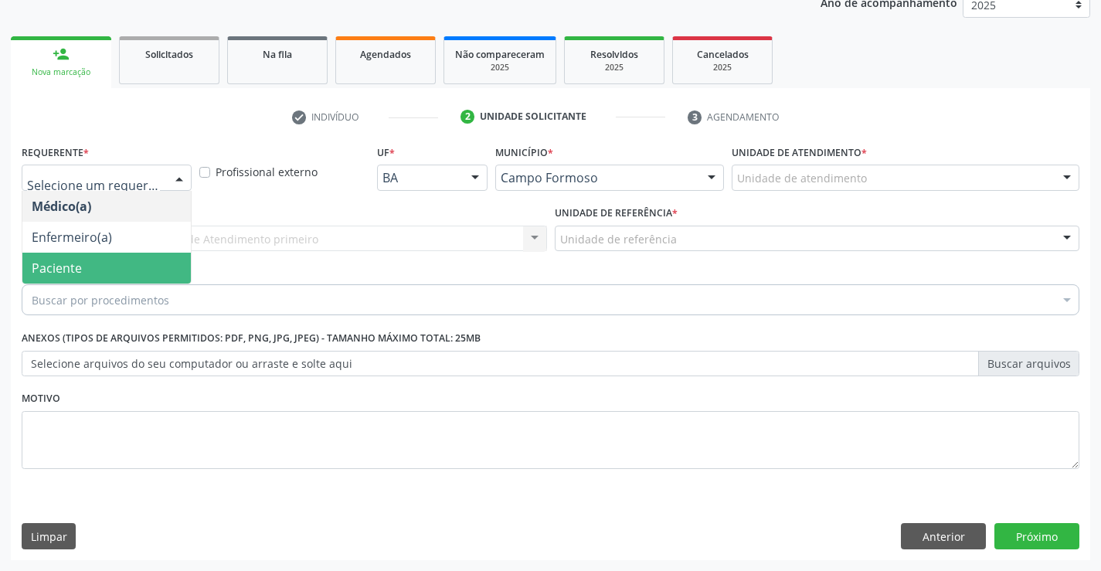
drag, startPoint x: 86, startPoint y: 264, endPoint x: 222, endPoint y: 240, distance: 138.0
click at [87, 264] on span "Paciente" at bounding box center [106, 268] width 169 height 31
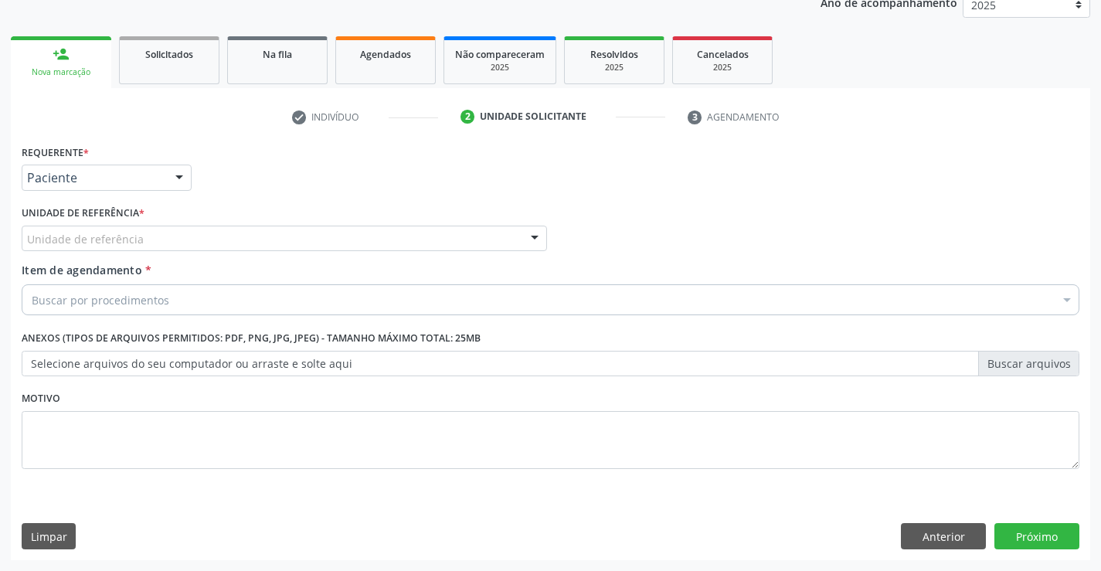
click at [240, 238] on div "Unidade de referência" at bounding box center [285, 239] width 526 height 26
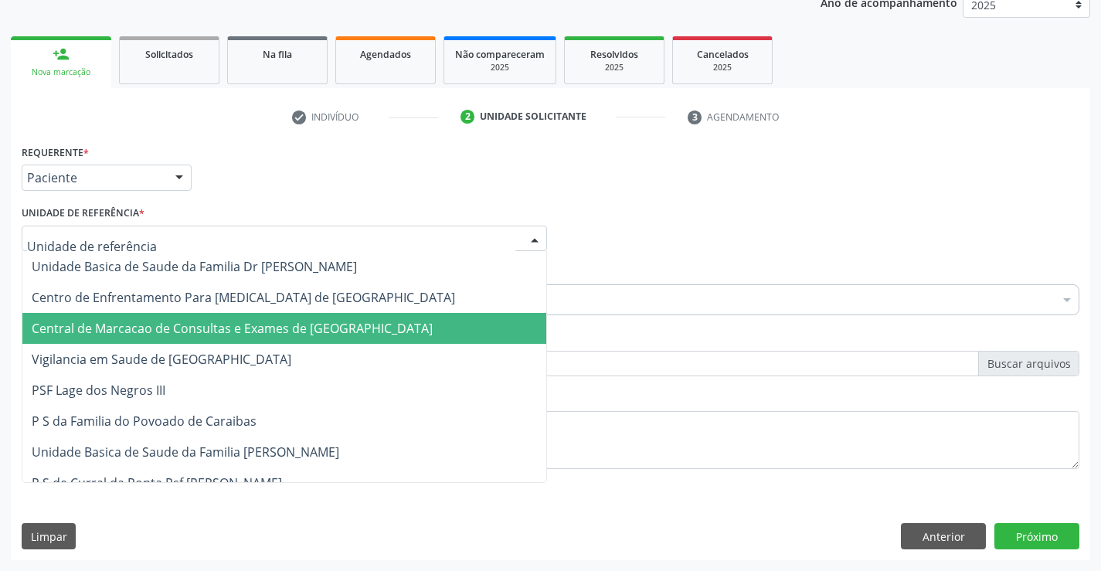
click at [266, 327] on span "Central de Marcacao de Consultas e Exames de [GEOGRAPHIC_DATA]" at bounding box center [232, 328] width 401 height 17
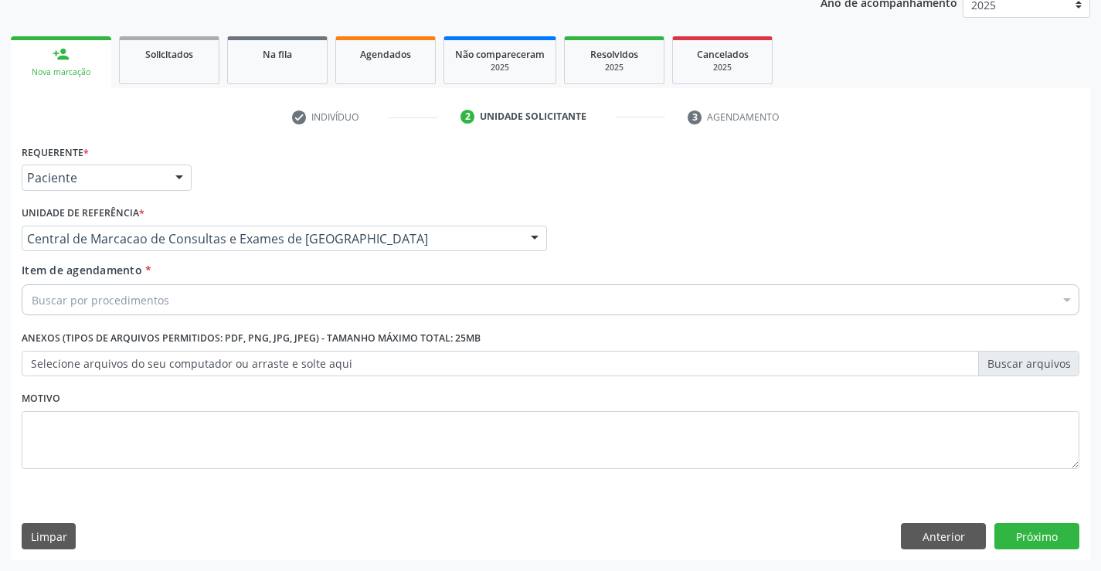
click at [284, 294] on div "Buscar por procedimentos" at bounding box center [551, 299] width 1058 height 31
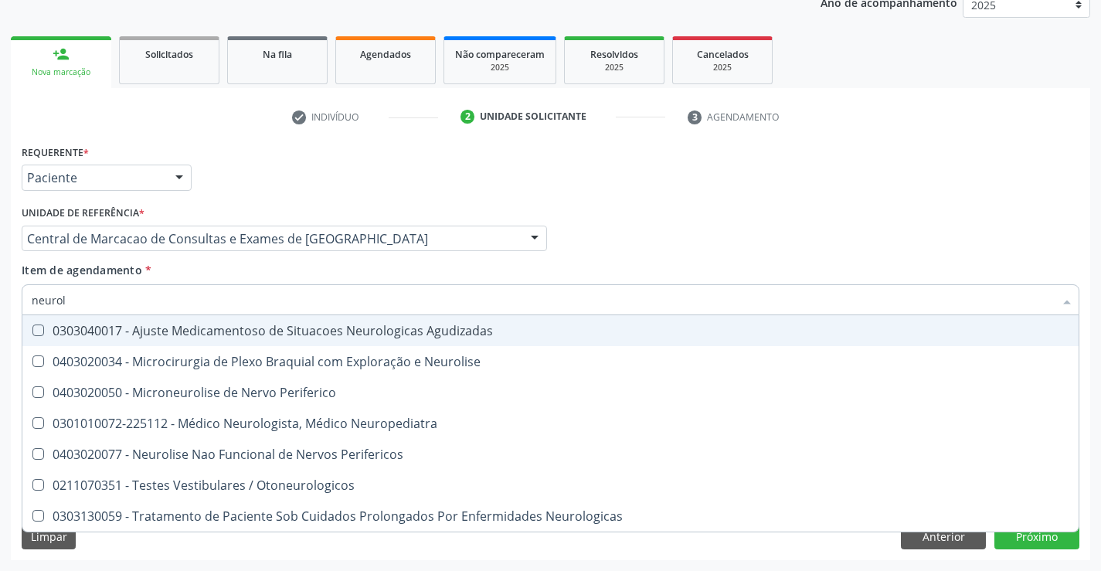
type input "neurolo"
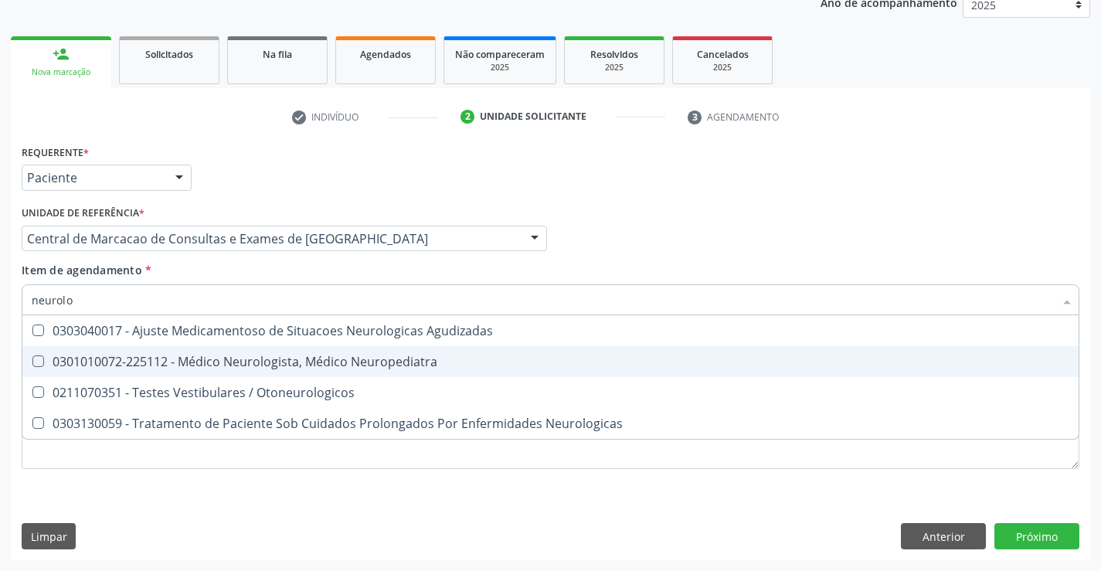
click at [265, 351] on span "0301010072-225112 - Médico Neurologista, Médico Neuropediatra" at bounding box center [550, 361] width 1057 height 31
checkbox Neuropediatra "true"
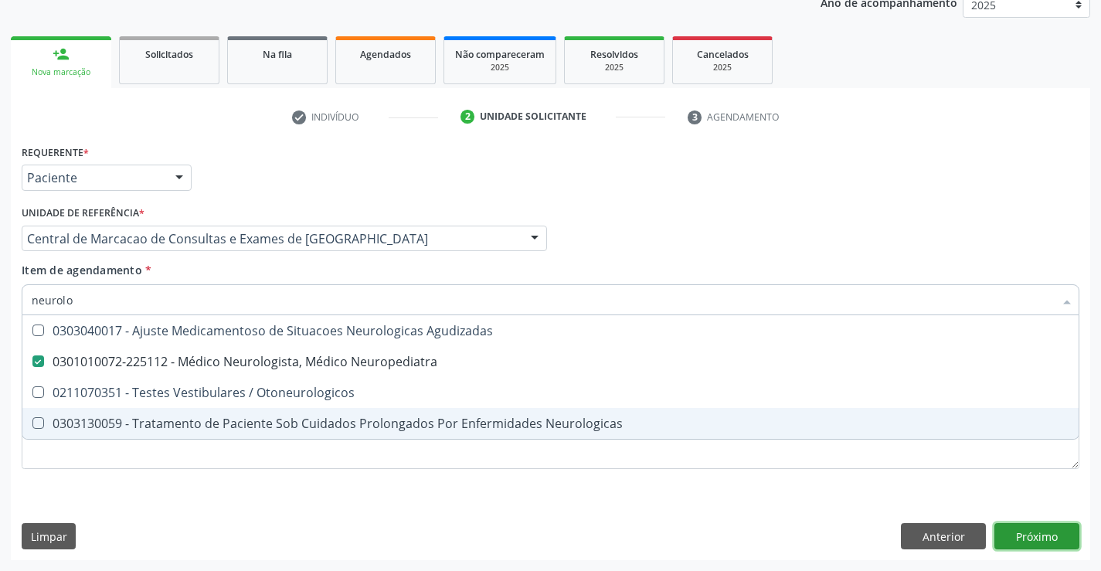
click at [1028, 540] on div "Requerente * Paciente Médico(a) Enfermeiro(a) Paciente Nenhum resultado encontr…" at bounding box center [551, 351] width 1080 height 420
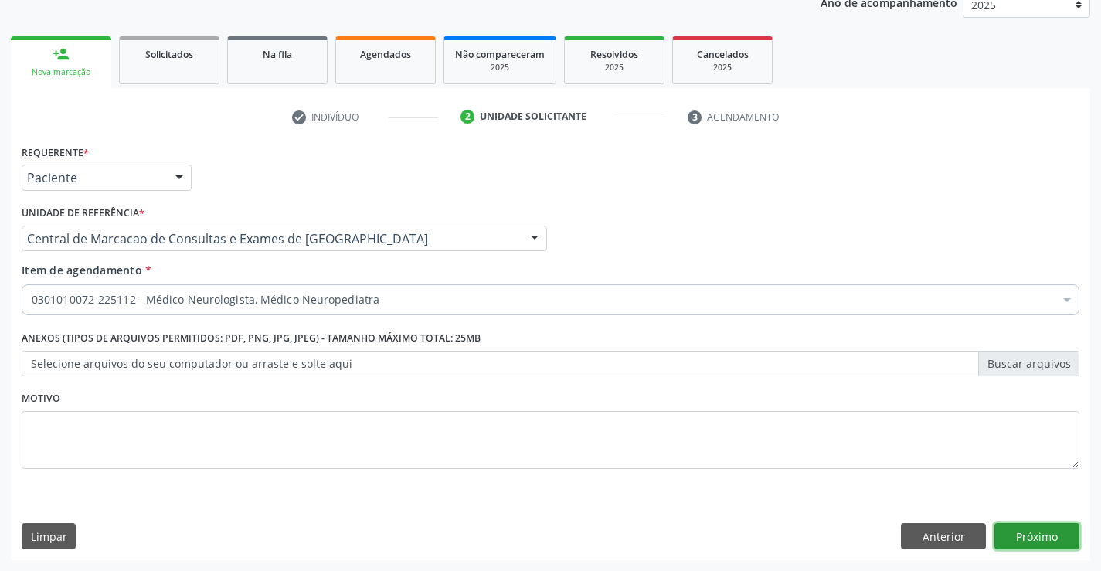
click at [1028, 540] on button "Próximo" at bounding box center [1037, 536] width 85 height 26
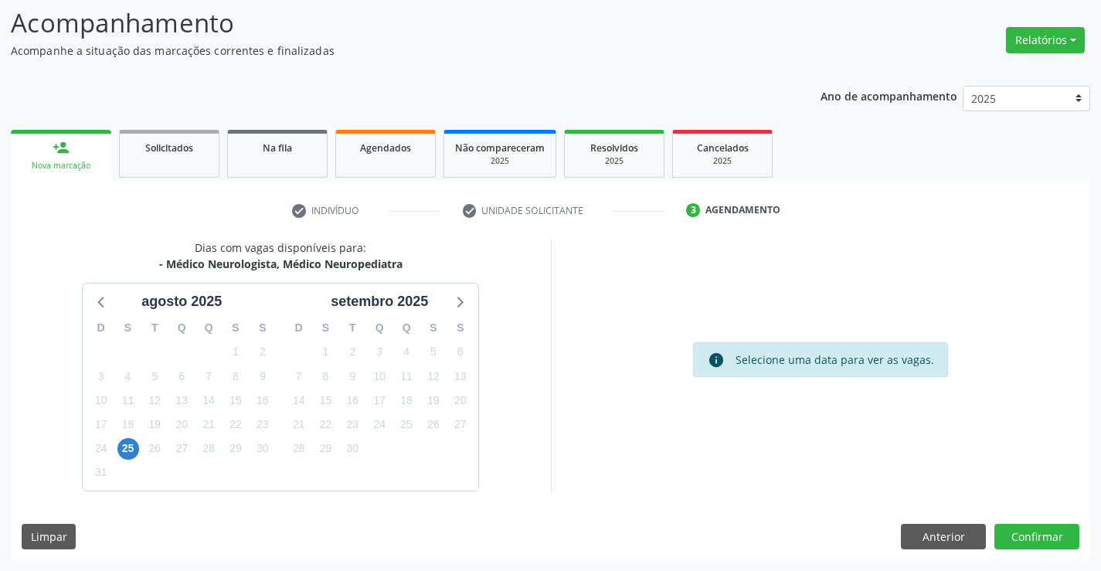
click at [139, 454] on div "25" at bounding box center [127, 449] width 27 height 24
click at [133, 446] on span "25" at bounding box center [128, 449] width 22 height 22
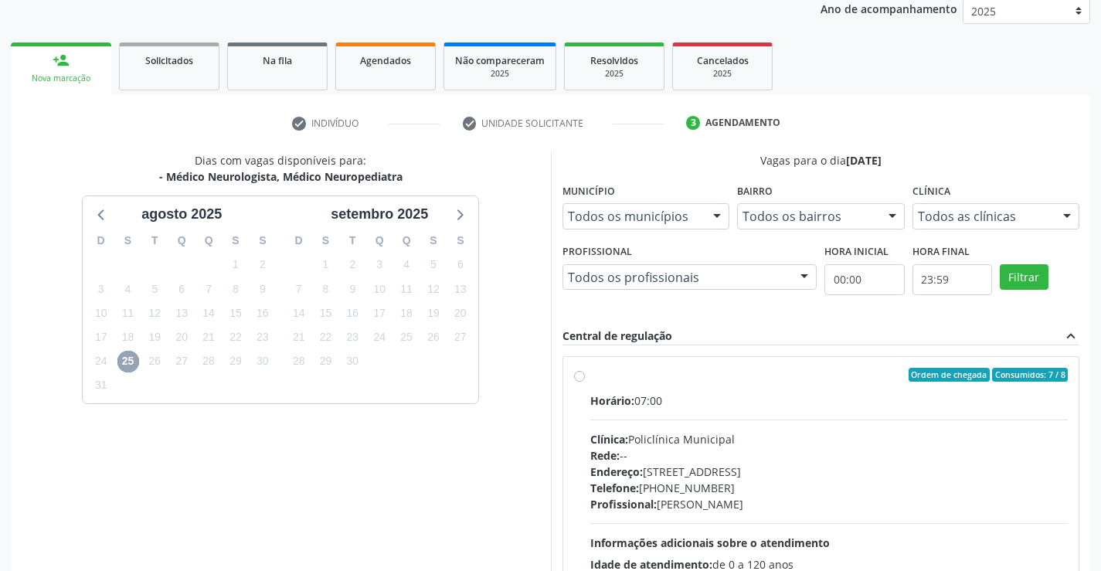
scroll to position [325, 0]
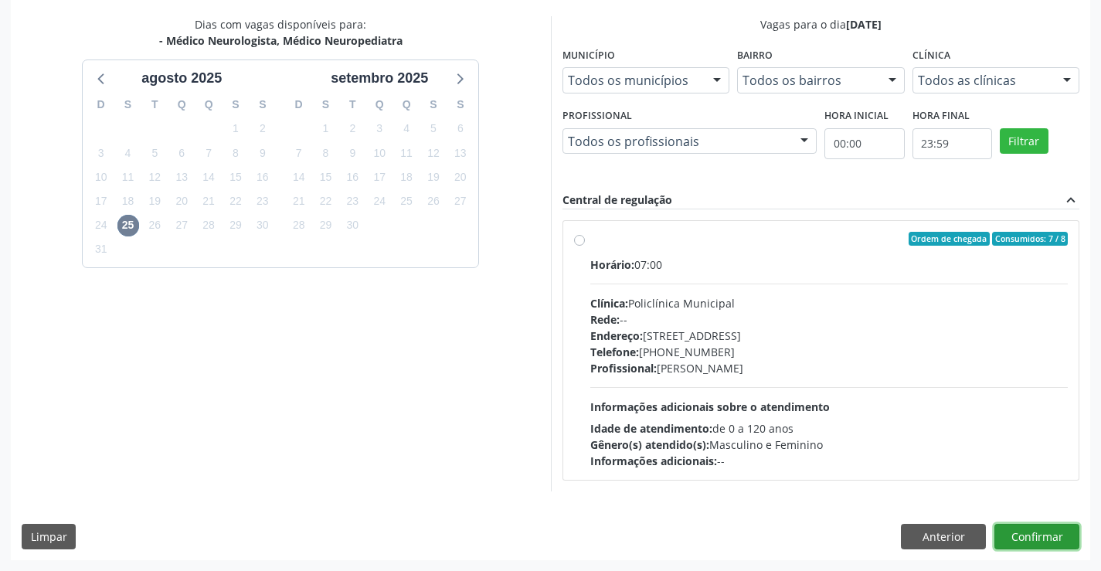
click at [1020, 541] on button "Confirmar" at bounding box center [1037, 537] width 85 height 26
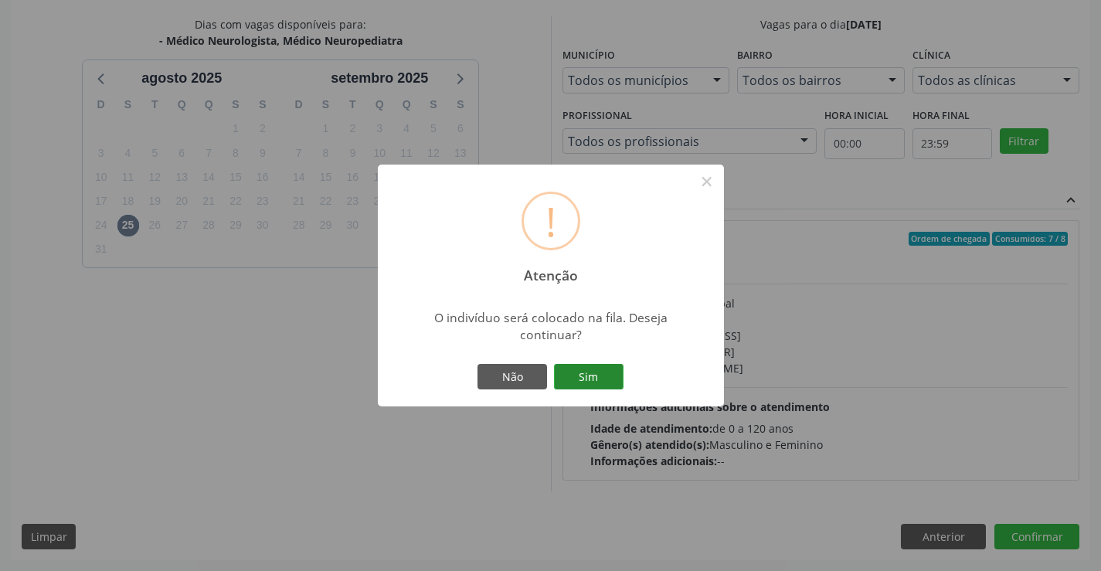
click at [578, 373] on button "Sim" at bounding box center [589, 377] width 70 height 26
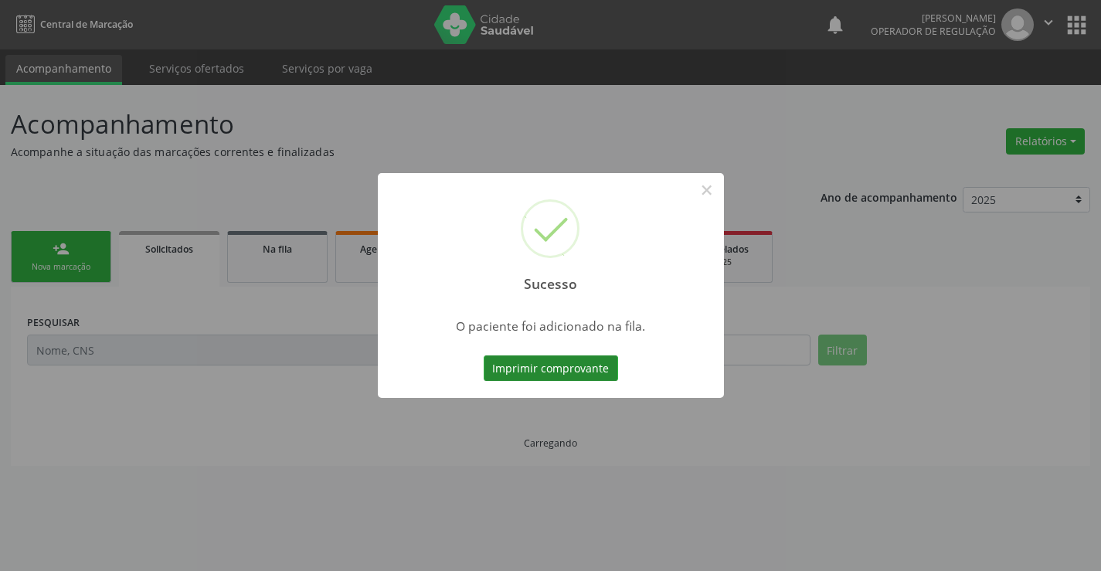
scroll to position [0, 0]
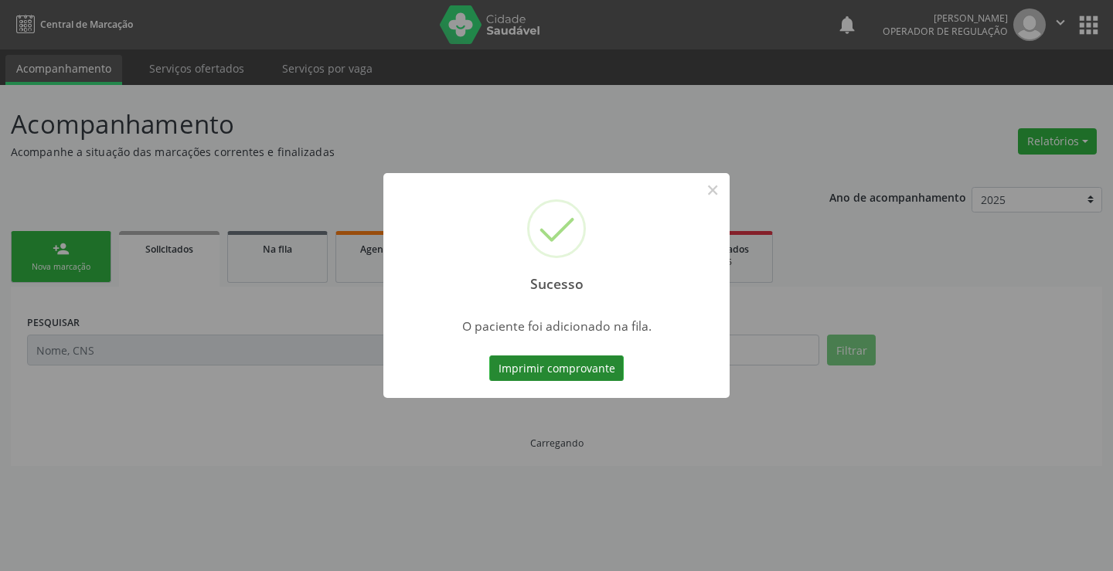
click at [597, 367] on button "Imprimir comprovante" at bounding box center [556, 369] width 134 height 26
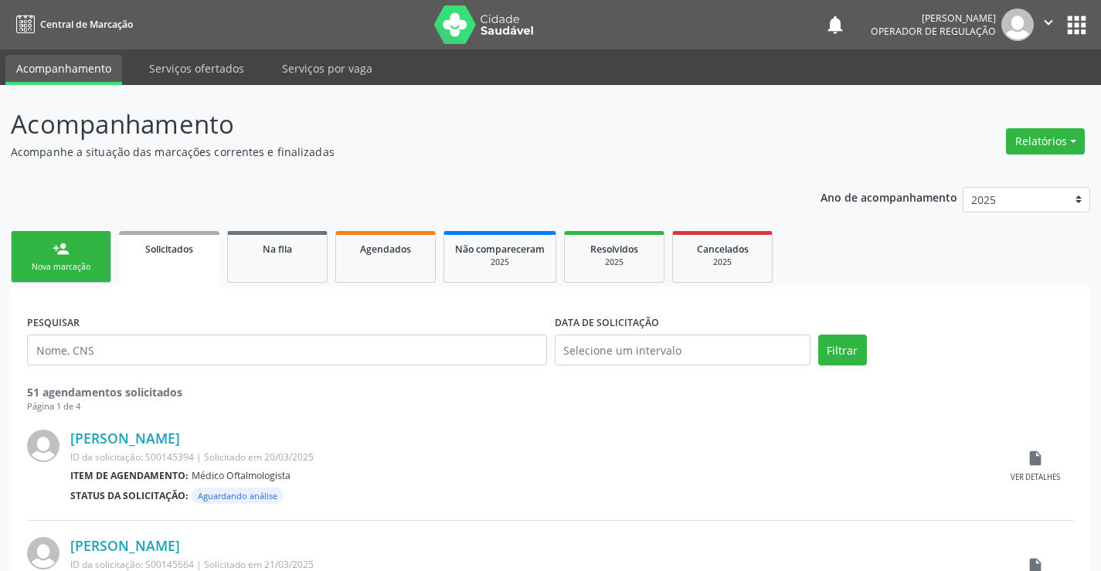
click at [94, 247] on link "person_add Nova marcação" at bounding box center [61, 257] width 100 height 52
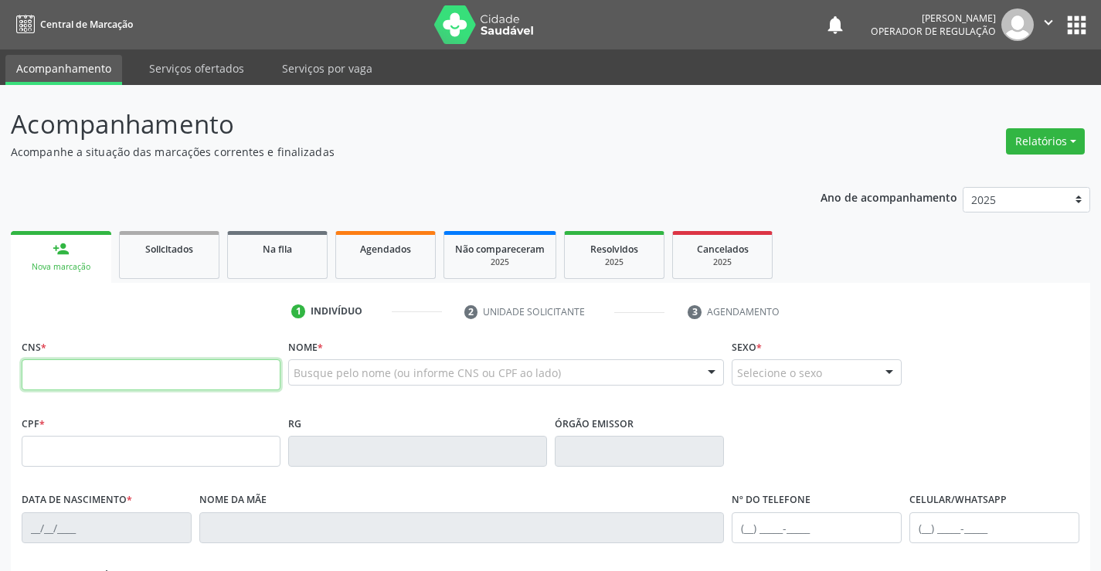
click at [137, 380] on input "text" at bounding box center [151, 374] width 259 height 31
type input "708 5003 9893 0576"
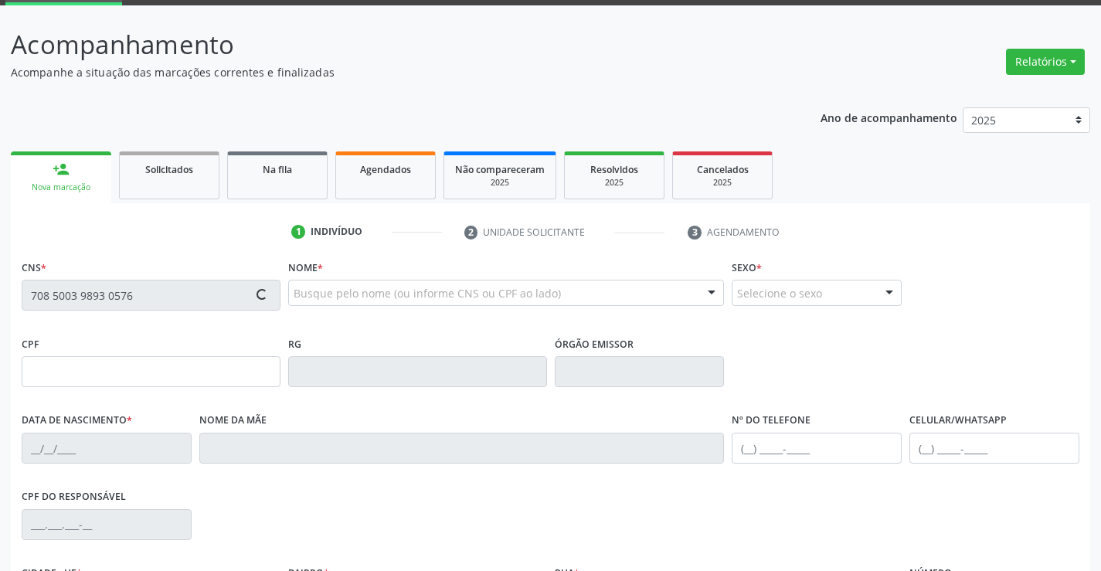
scroll to position [267, 0]
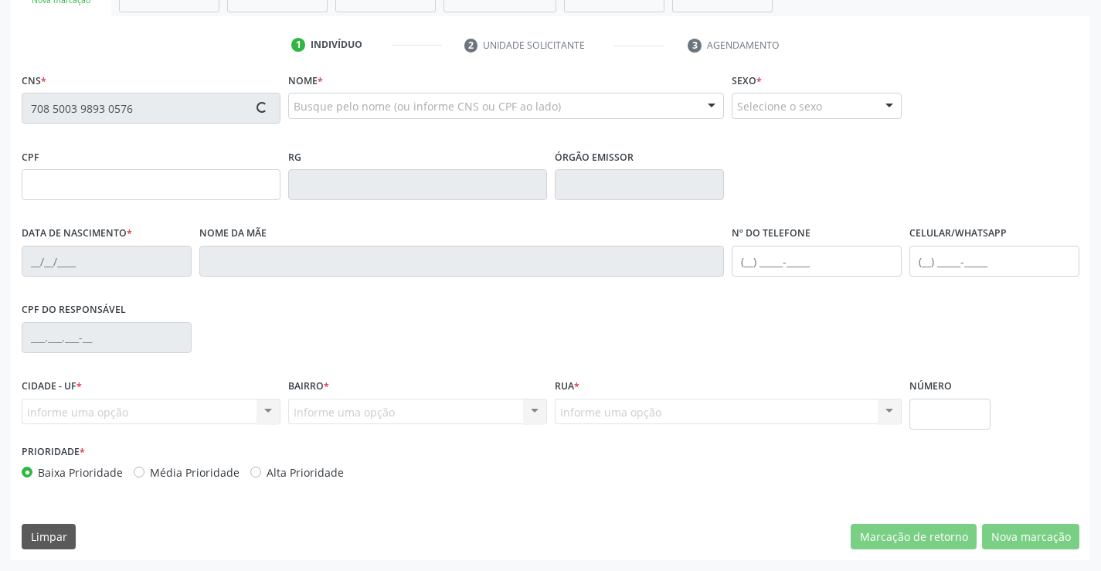
type input "2249227772"
type input "27/03/2014"
type input "(74) 8856-3719"
type input "095.213.255-93"
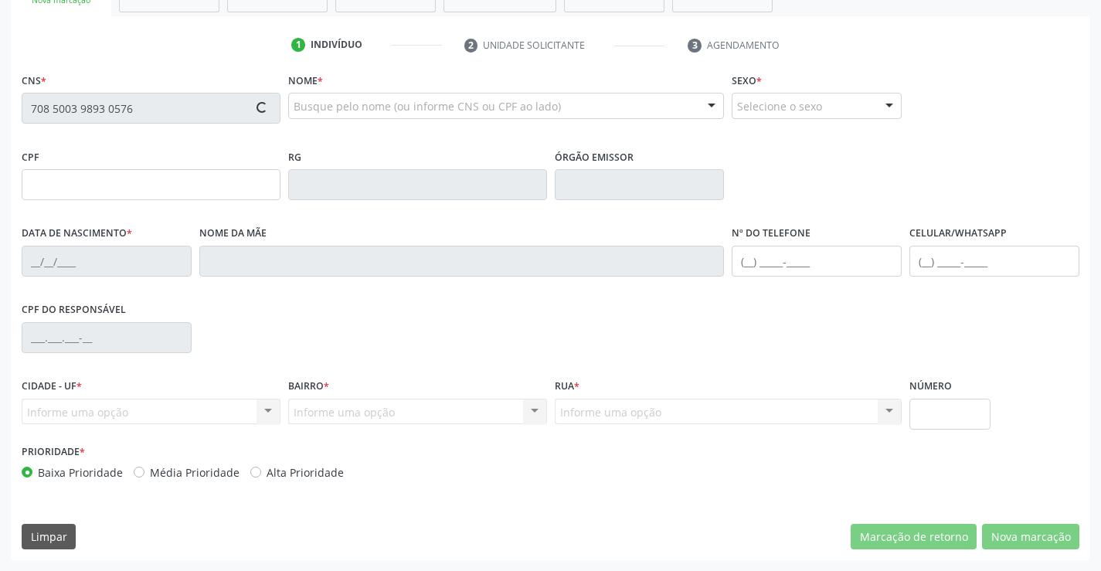
type input "67"
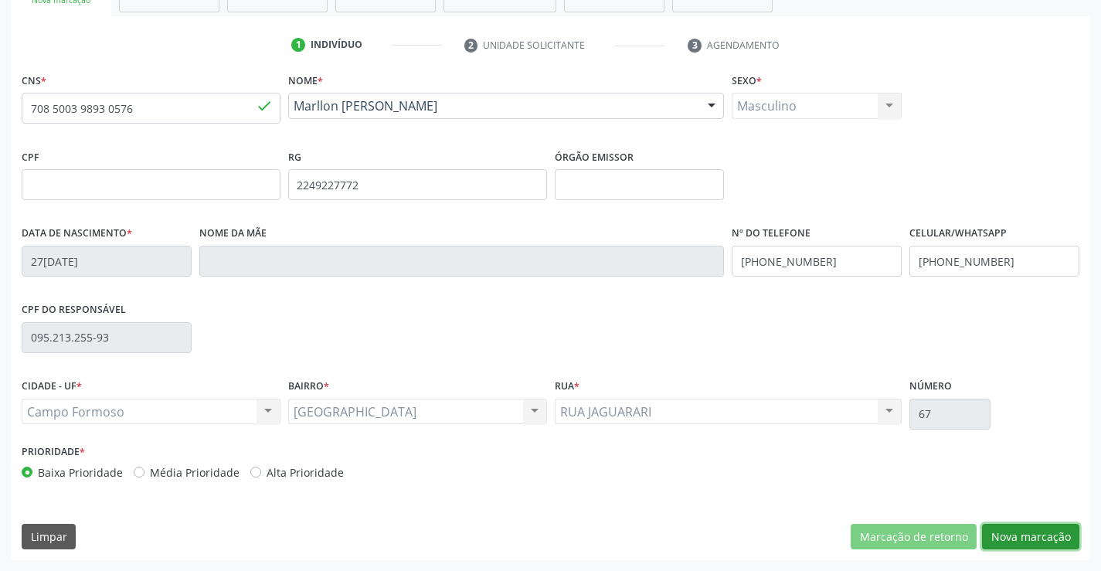
click at [1013, 539] on button "Nova marcação" at bounding box center [1030, 537] width 97 height 26
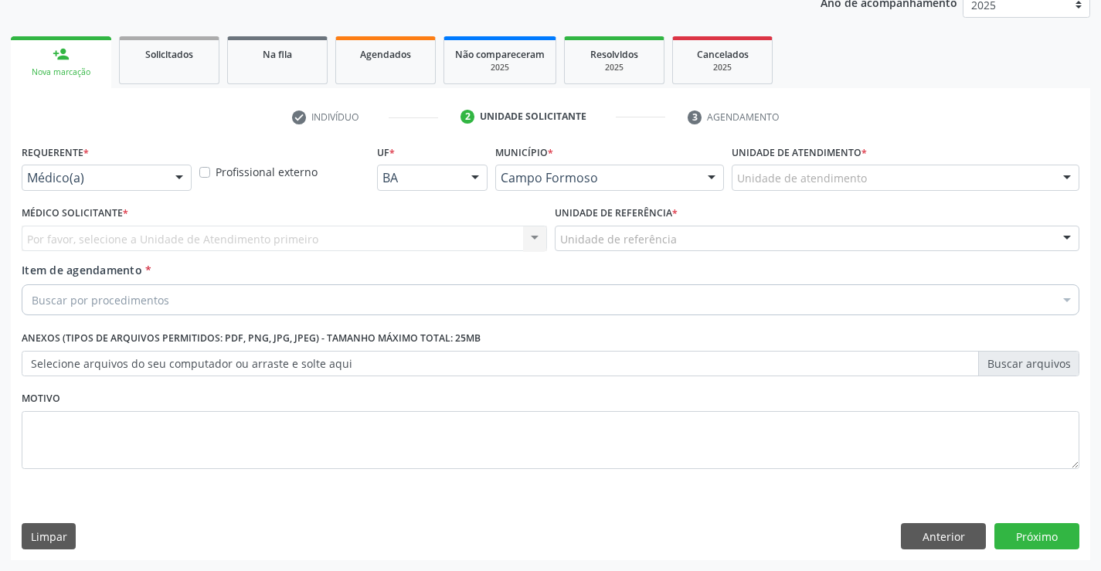
scroll to position [195, 0]
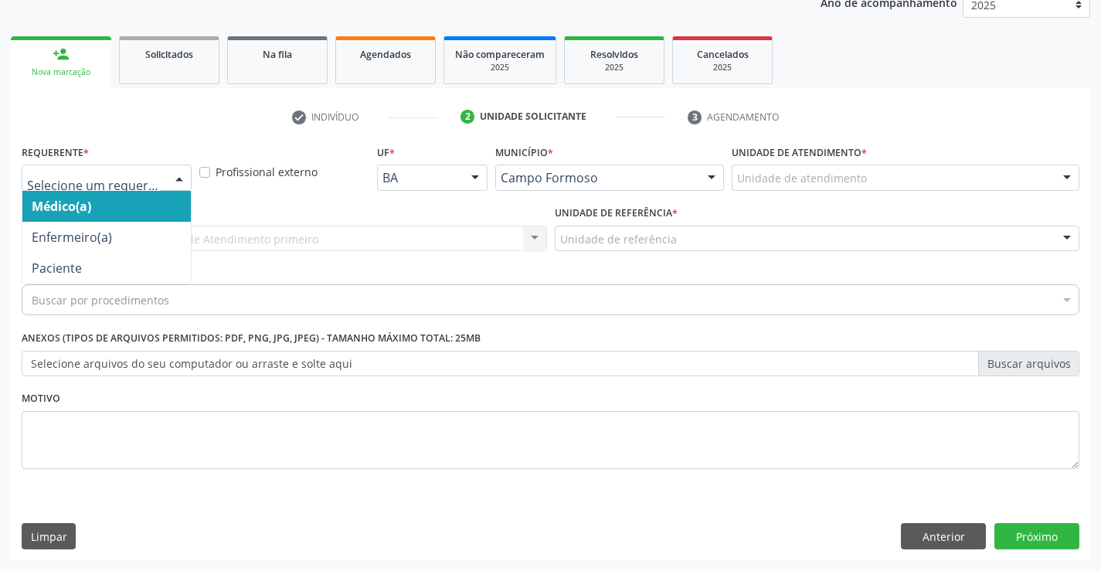
drag, startPoint x: 182, startPoint y: 175, endPoint x: 152, endPoint y: 246, distance: 76.8
click at [180, 179] on div at bounding box center [179, 178] width 23 height 26
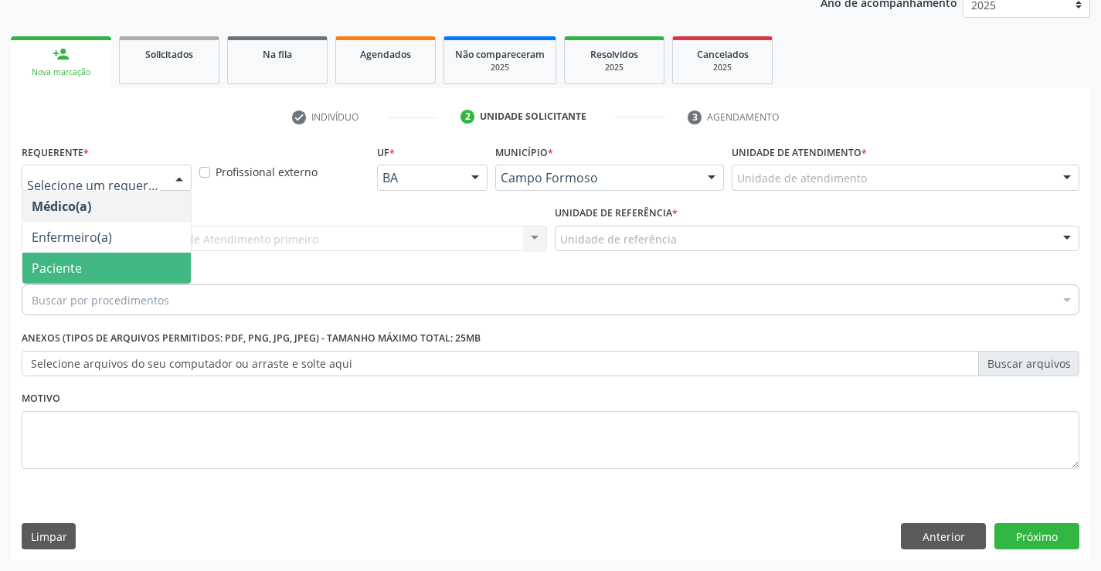
drag, startPoint x: 130, startPoint y: 259, endPoint x: 270, endPoint y: 253, distance: 140.0
click at [131, 259] on span "Paciente" at bounding box center [106, 268] width 169 height 31
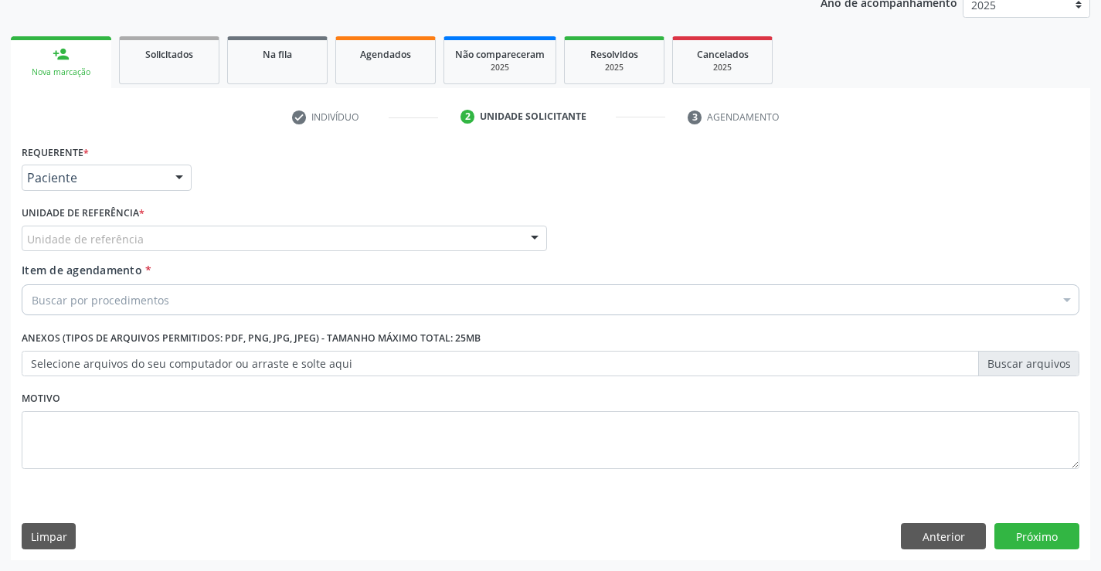
click at [277, 248] on div "Unidade de referência" at bounding box center [285, 239] width 526 height 26
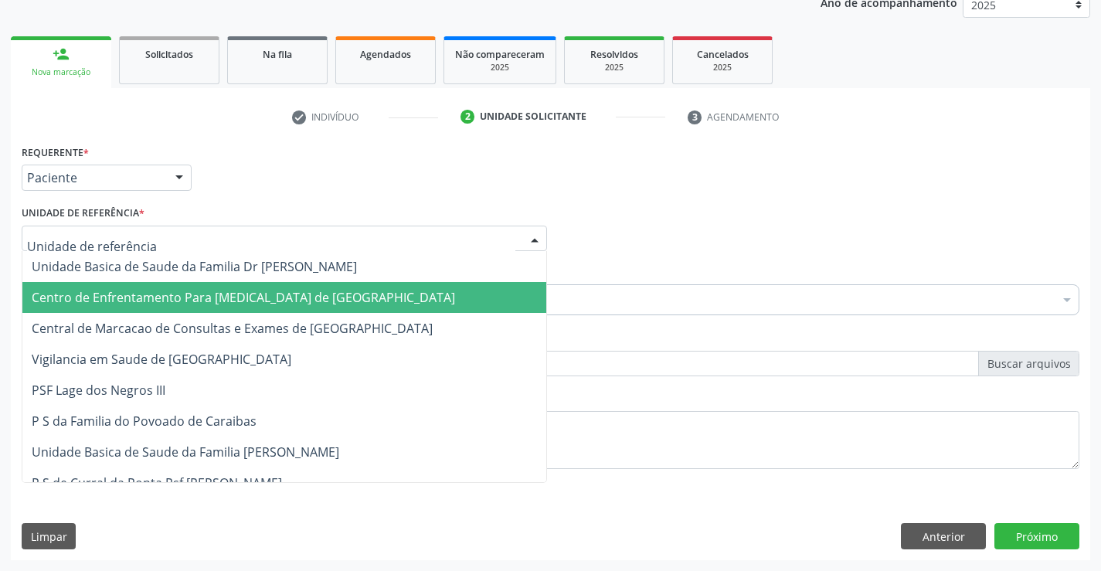
click at [287, 317] on span "Central de Marcacao de Consultas e Exames de [GEOGRAPHIC_DATA]" at bounding box center [284, 328] width 524 height 31
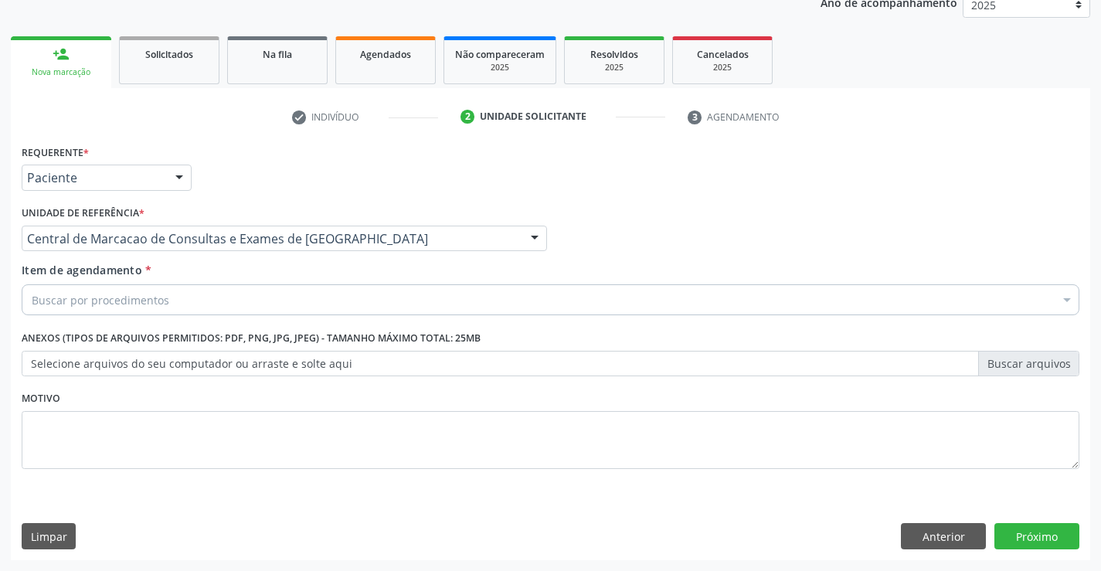
click at [324, 308] on div "Buscar por procedimentos" at bounding box center [551, 299] width 1058 height 31
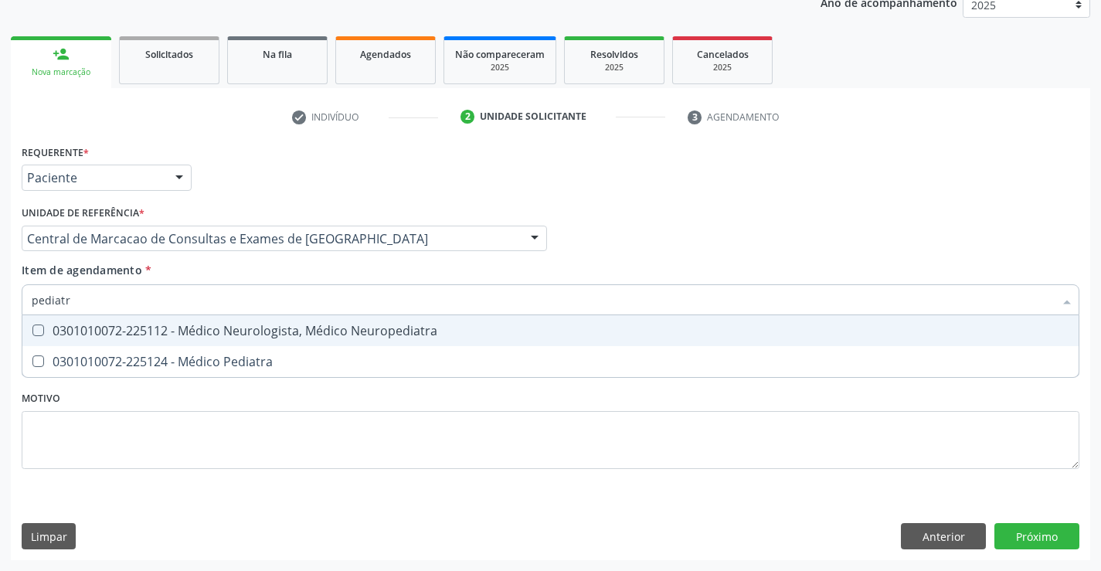
type input "pediatra"
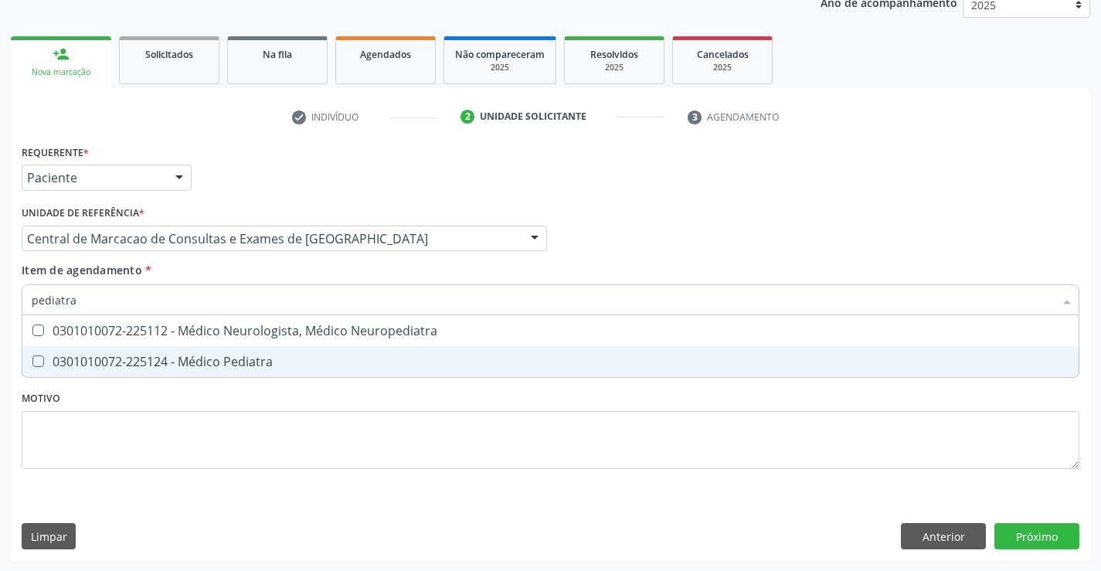
click at [226, 368] on div "0301010072-225124 - Médico Pediatra" at bounding box center [551, 362] width 1038 height 12
checkbox Pediatra "true"
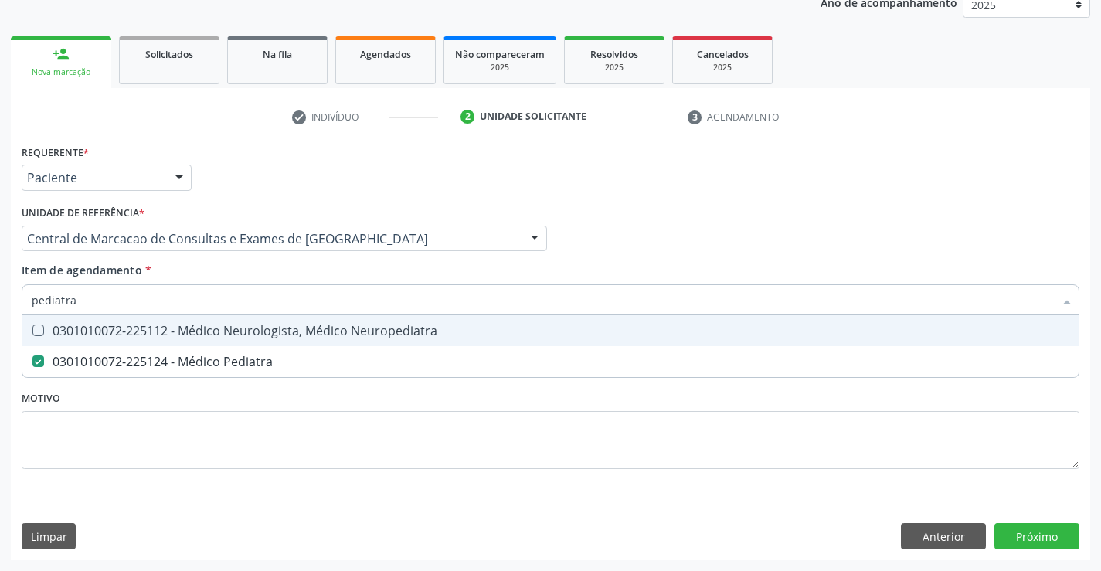
click at [700, 237] on div "Médico Solicitante Por favor, selecione a Unidade de Atendimento primeiro Nenhu…" at bounding box center [551, 232] width 1066 height 60
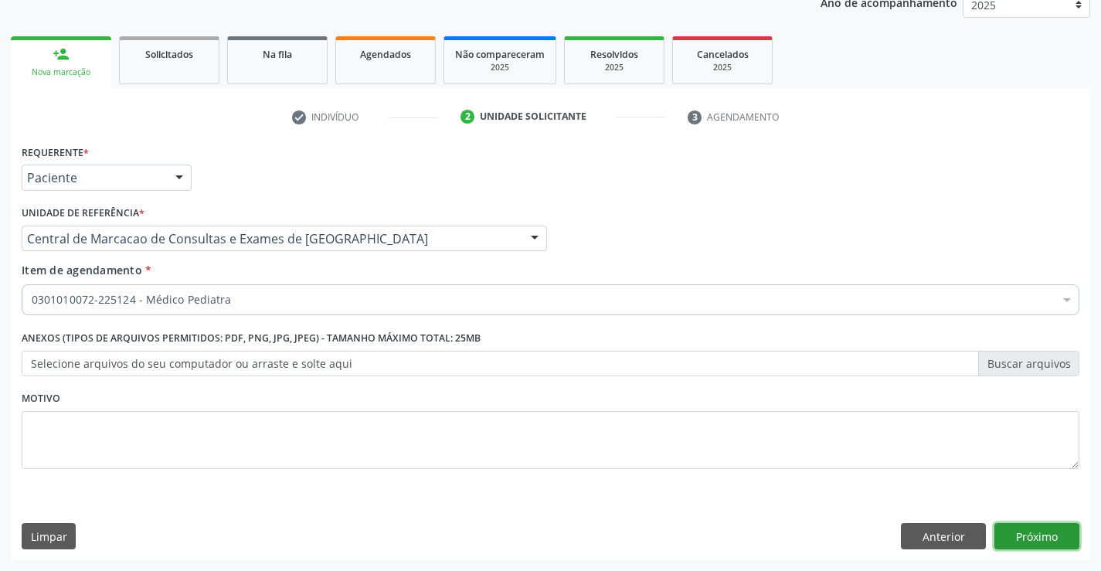
click at [1013, 540] on button "Próximo" at bounding box center [1037, 536] width 85 height 26
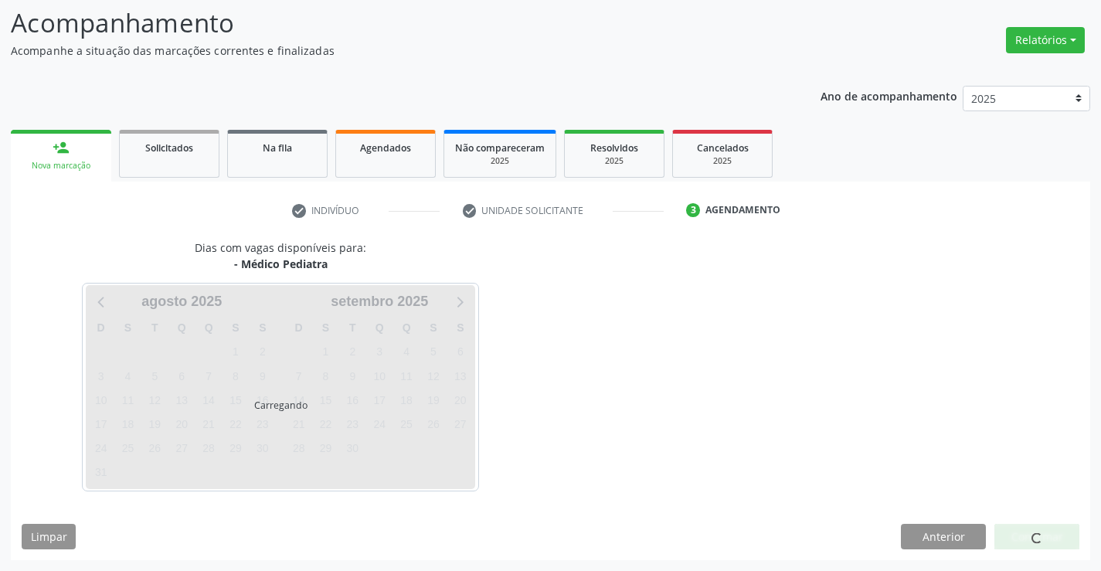
scroll to position [101, 0]
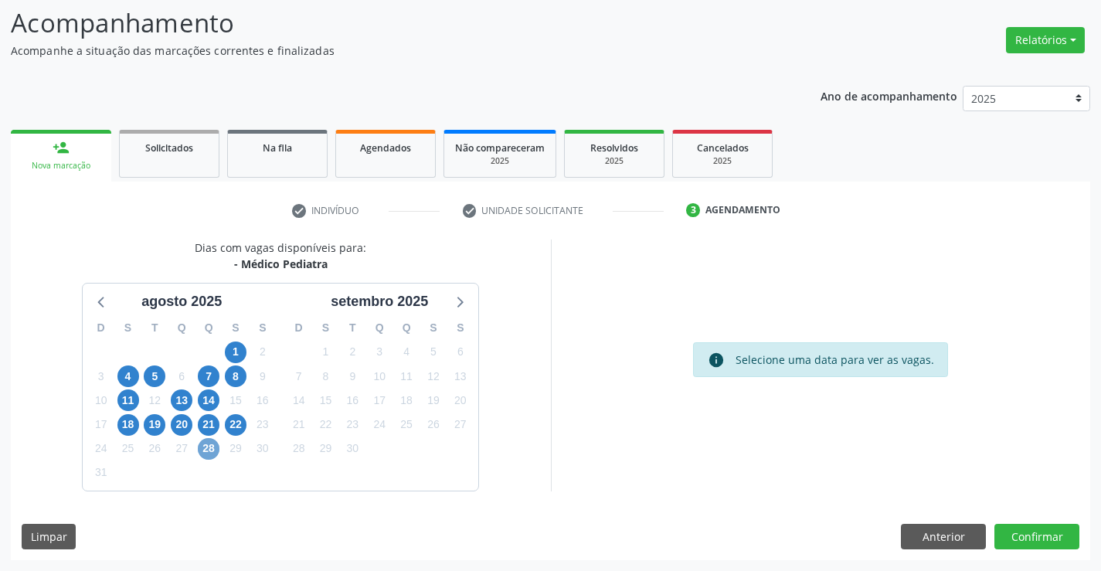
click at [206, 451] on span "28" at bounding box center [209, 449] width 22 height 22
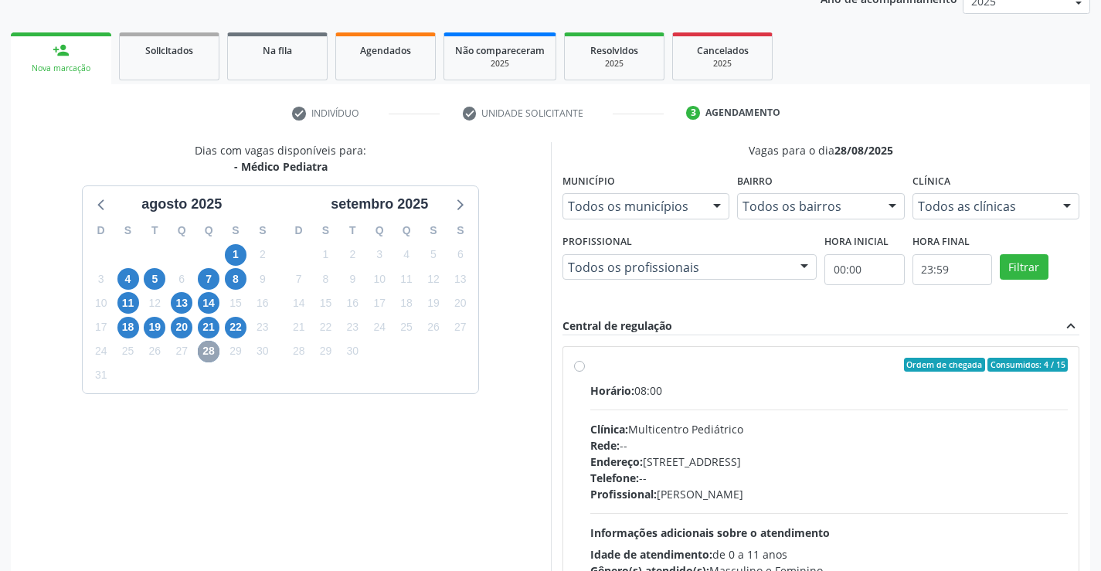
scroll to position [325, 0]
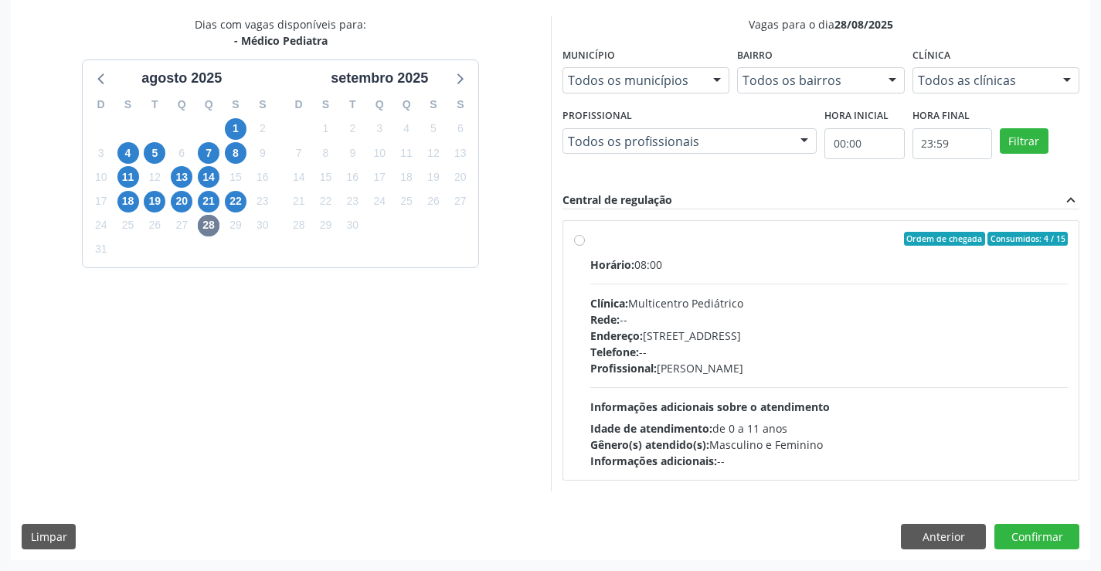
click at [655, 366] on span "Profissional:" at bounding box center [624, 368] width 66 height 15
click at [585, 246] on input "Ordem de chegada Consumidos: 4 / 15 Horário: 08:00 Clínica: Multicentro Pediátr…" at bounding box center [579, 239] width 11 height 14
radio input "true"
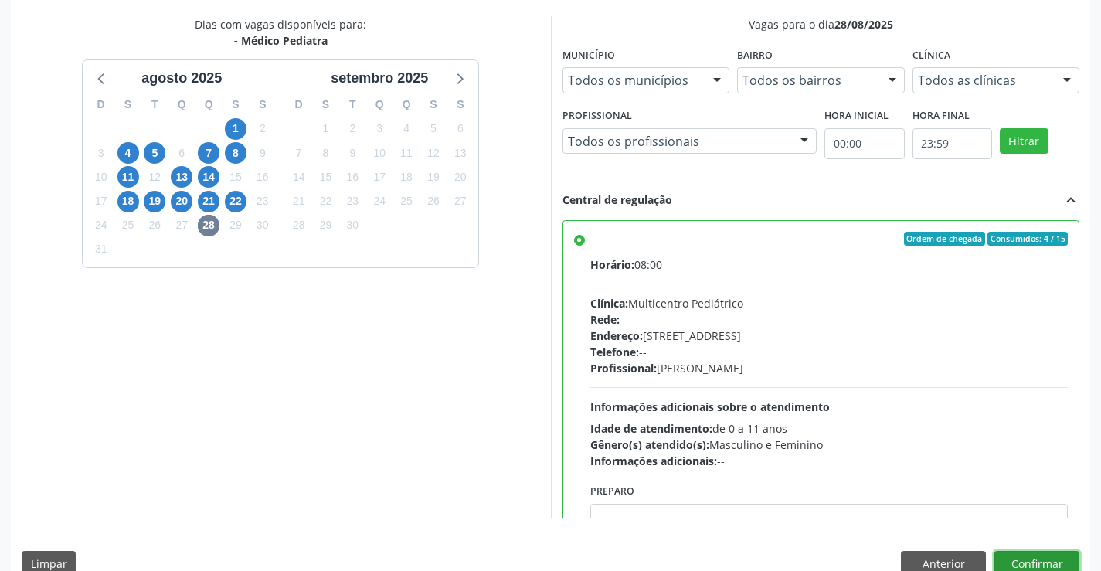
click at [1027, 565] on button "Confirmar" at bounding box center [1037, 564] width 85 height 26
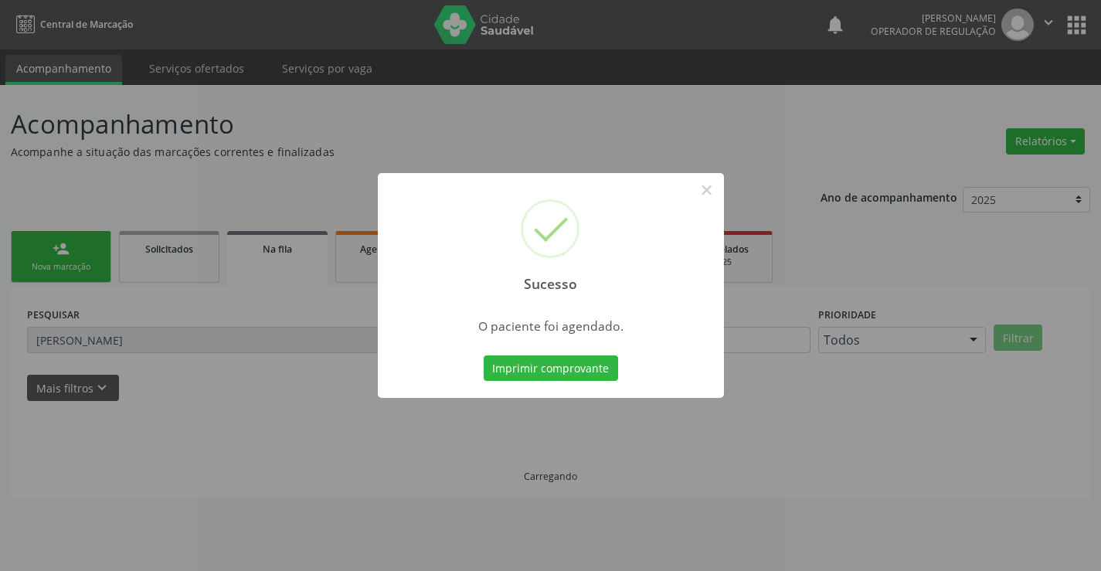
scroll to position [0, 0]
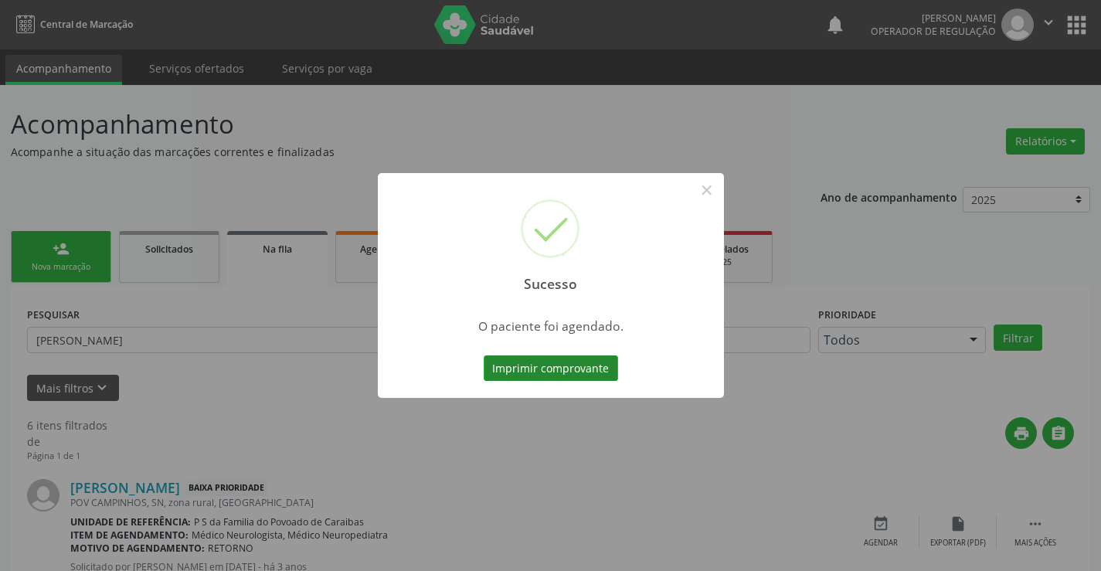
click at [596, 363] on button "Imprimir comprovante" at bounding box center [551, 369] width 134 height 26
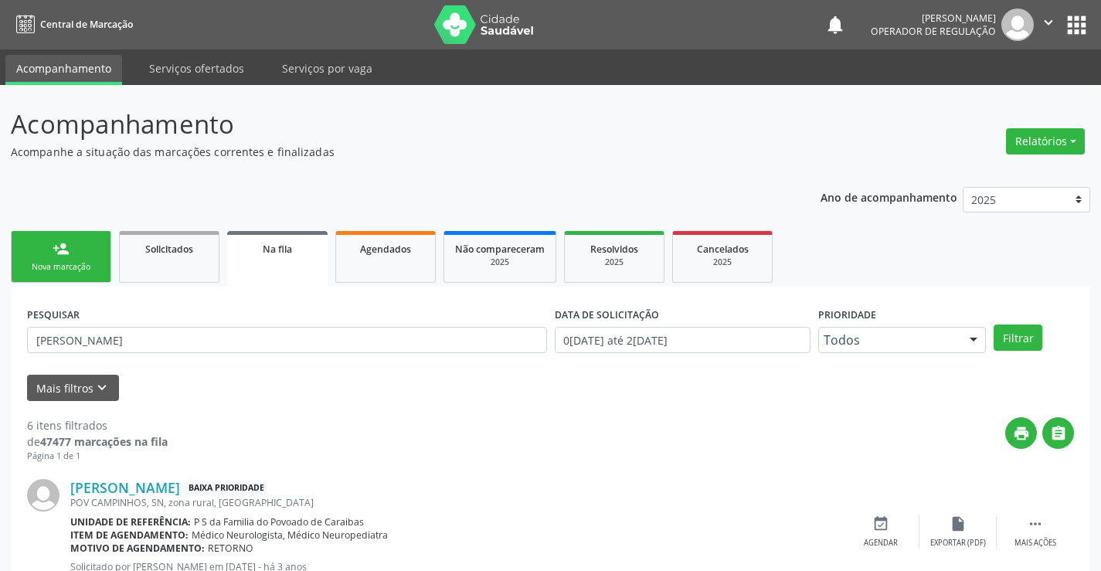
click at [97, 250] on link "person_add Nova marcação" at bounding box center [61, 257] width 100 height 52
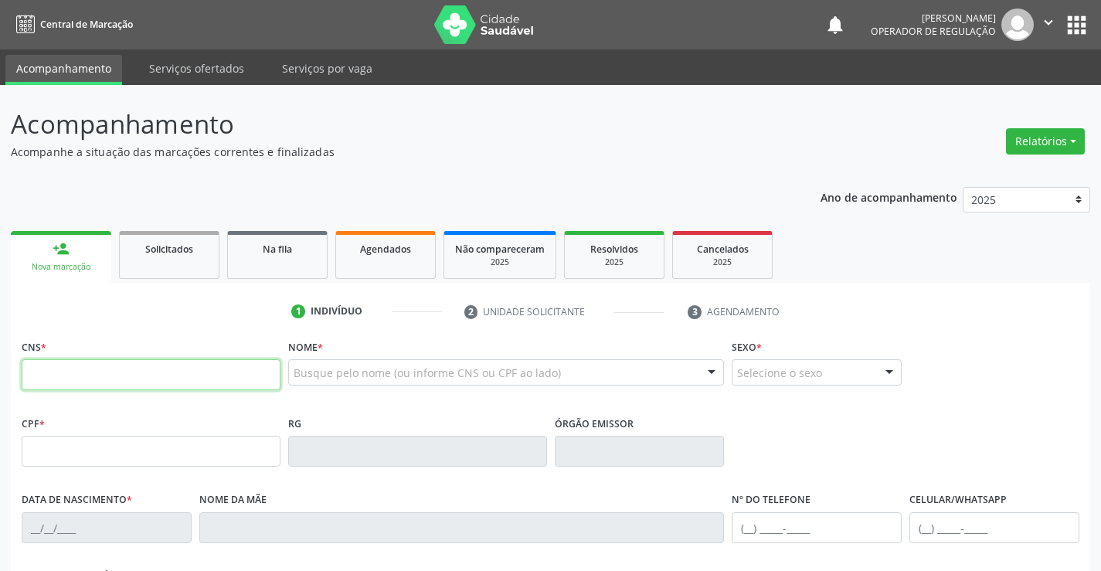
click at [138, 377] on input "text" at bounding box center [151, 374] width 259 height 31
click at [128, 371] on input "text" at bounding box center [151, 374] width 259 height 31
type input "707 6002 4345 4895"
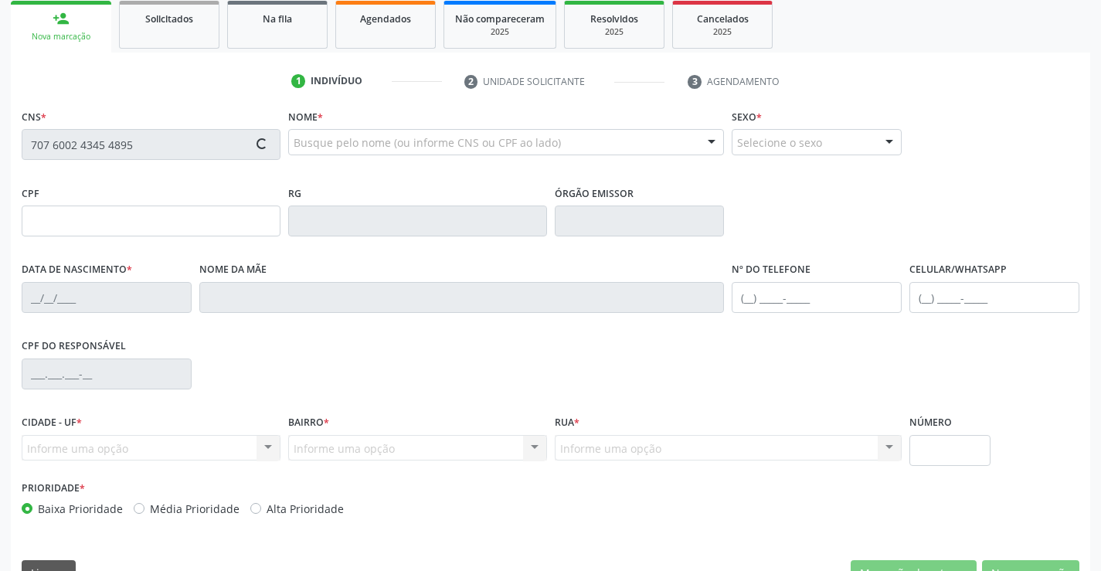
scroll to position [267, 0]
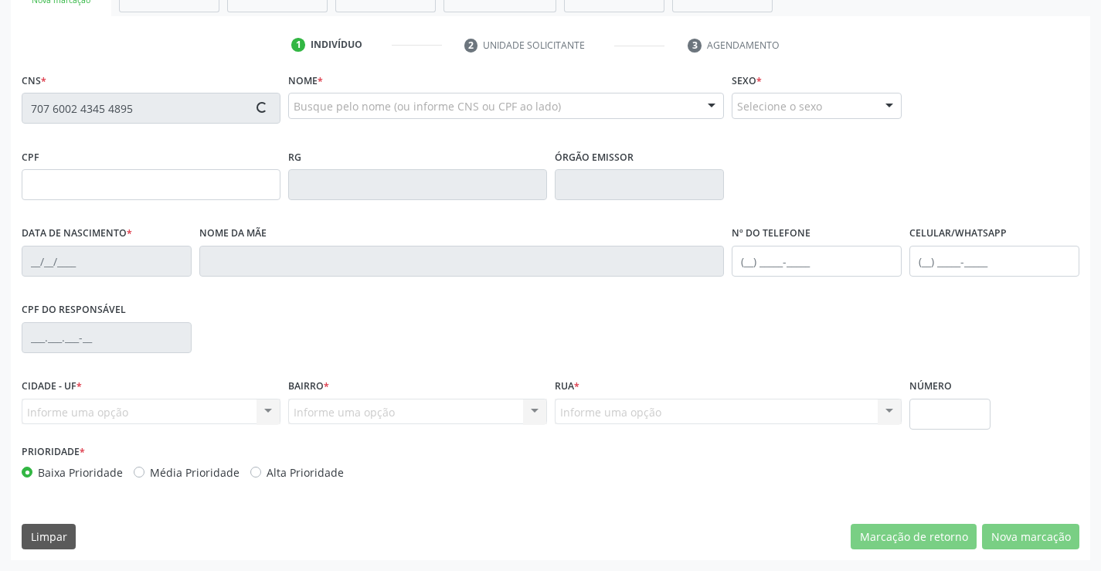
type input "0527122068"
type input "08/09/1960"
type input "(74) 99110-6604"
type input "sn"
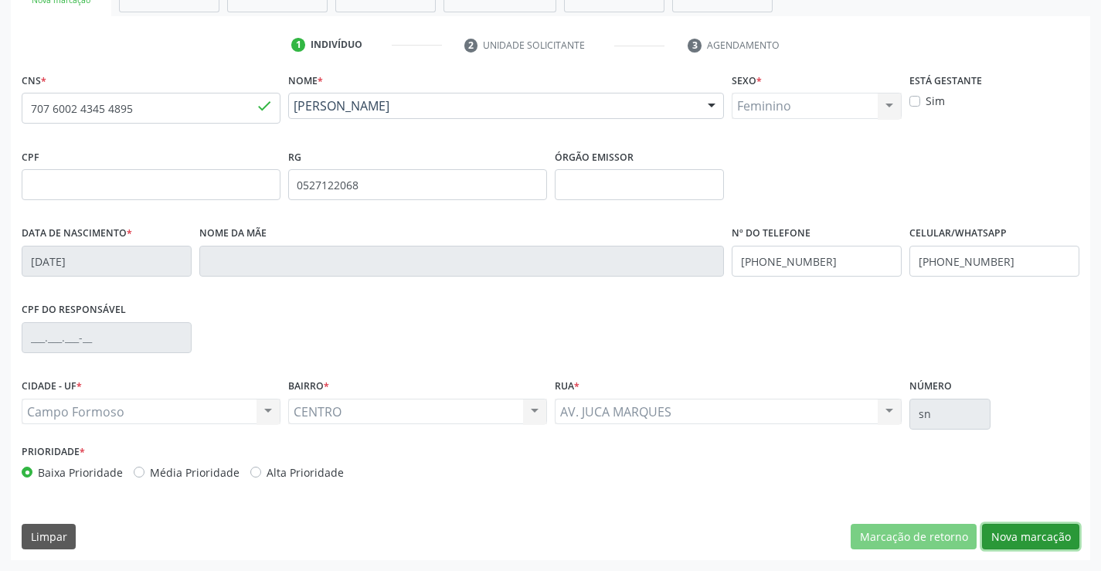
click at [1020, 536] on button "Nova marcação" at bounding box center [1030, 537] width 97 height 26
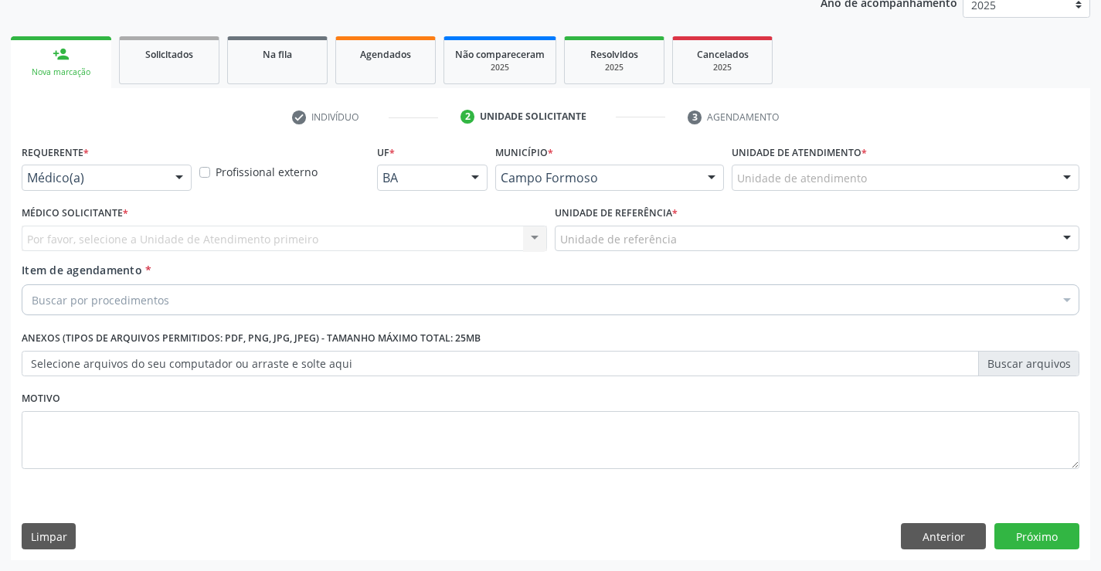
scroll to position [195, 0]
click at [173, 176] on div at bounding box center [179, 178] width 23 height 26
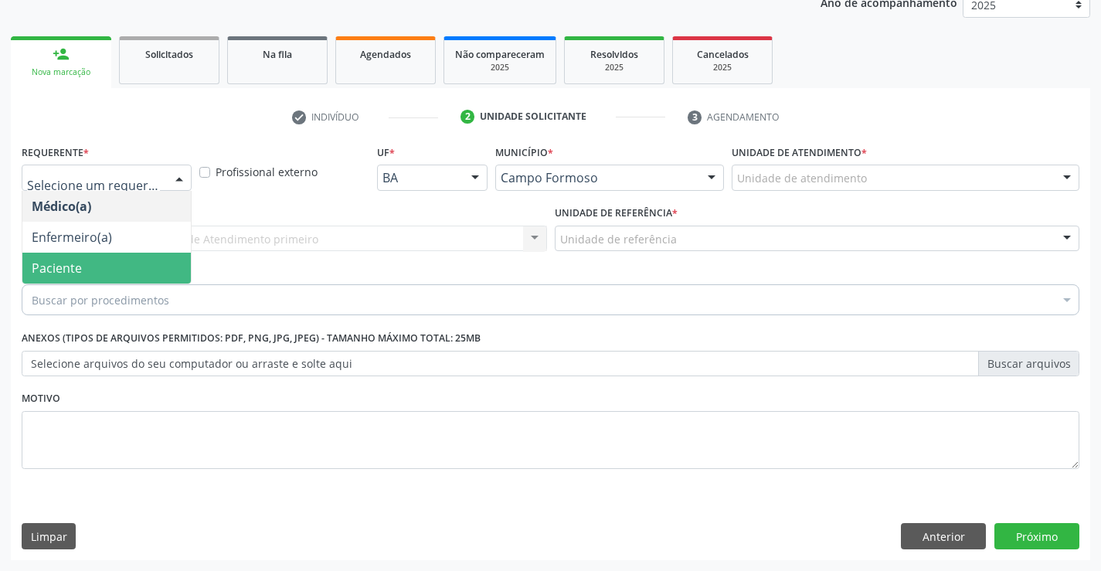
drag, startPoint x: 98, startPoint y: 270, endPoint x: 211, endPoint y: 248, distance: 114.9
click at [100, 271] on span "Paciente" at bounding box center [106, 268] width 169 height 31
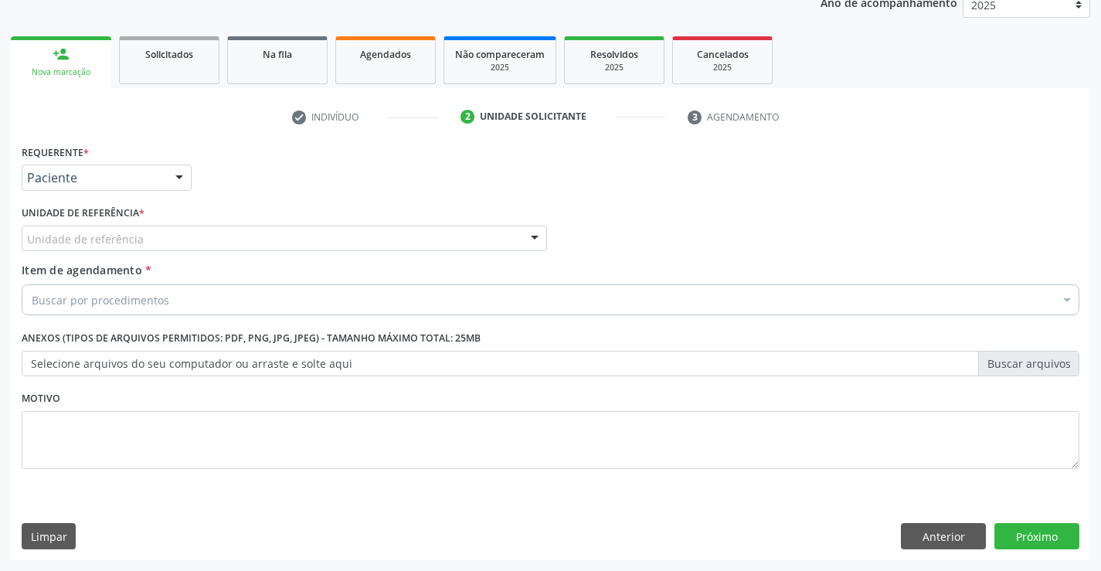
click at [250, 237] on div "Unidade de referência" at bounding box center [285, 239] width 526 height 26
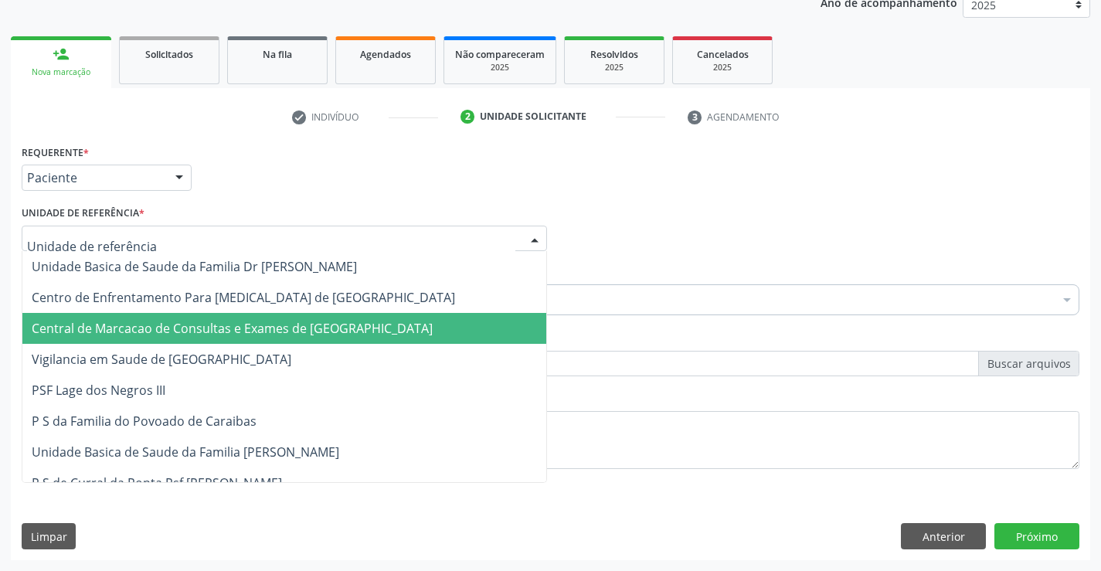
click at [256, 314] on span "Central de Marcacao de Consultas e Exames de [GEOGRAPHIC_DATA]" at bounding box center [284, 328] width 524 height 31
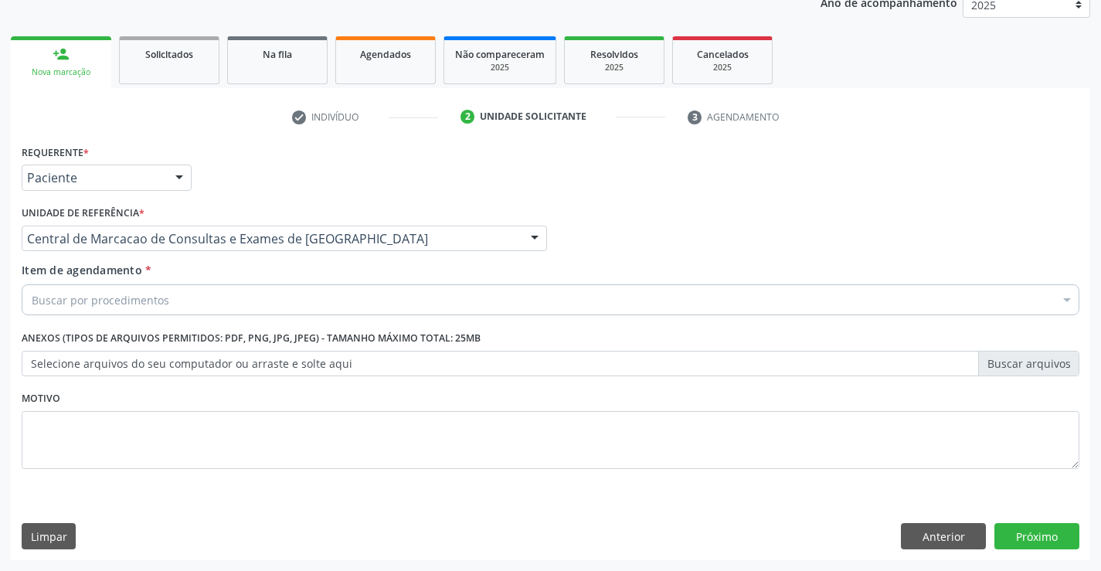
click at [300, 301] on div "Buscar por procedimentos" at bounding box center [551, 299] width 1058 height 31
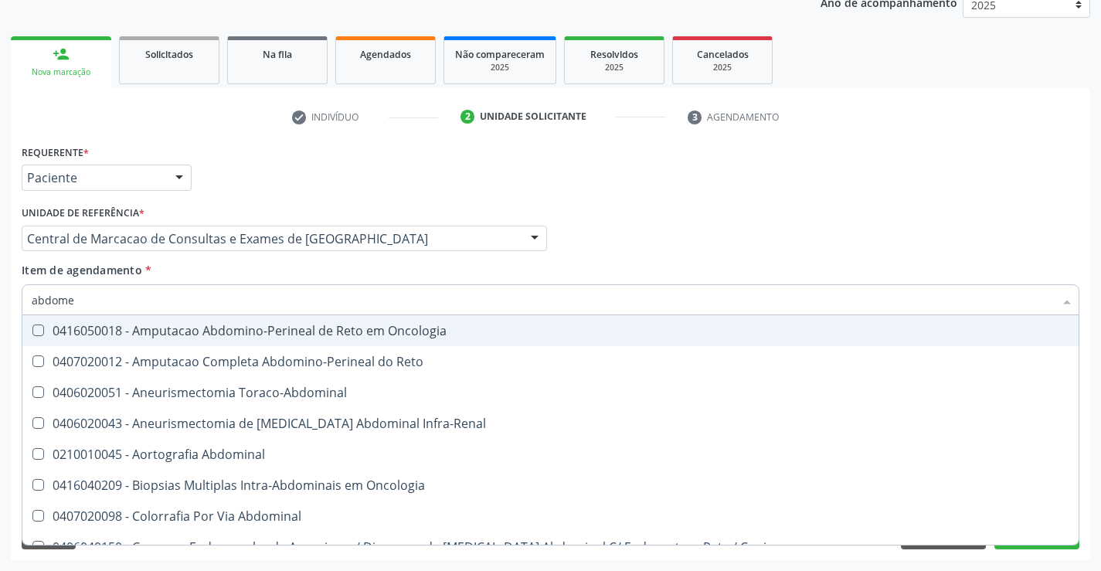
type input "abdomen"
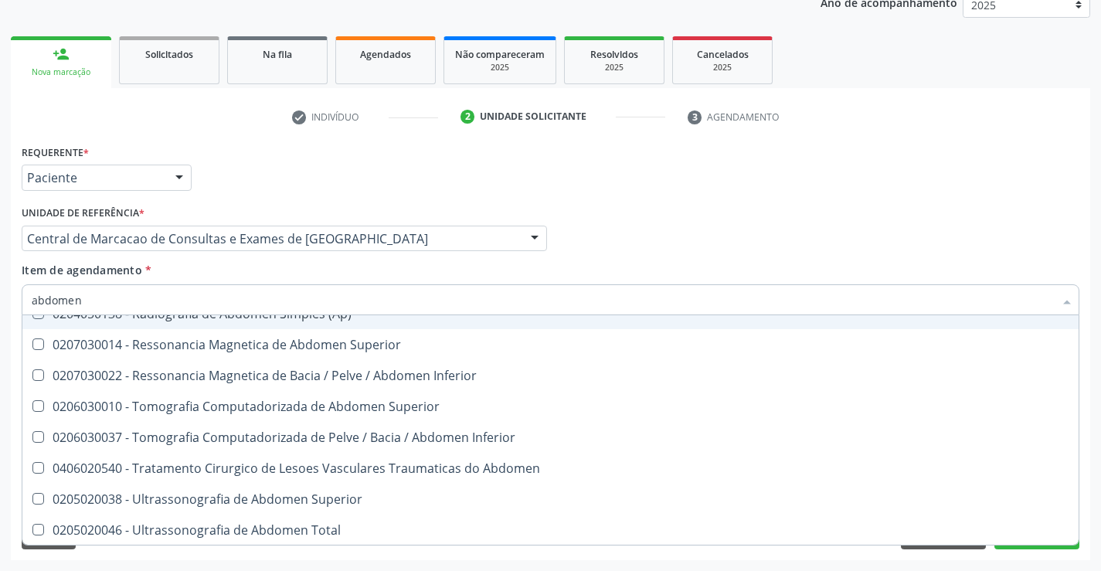
scroll to position [80, 0]
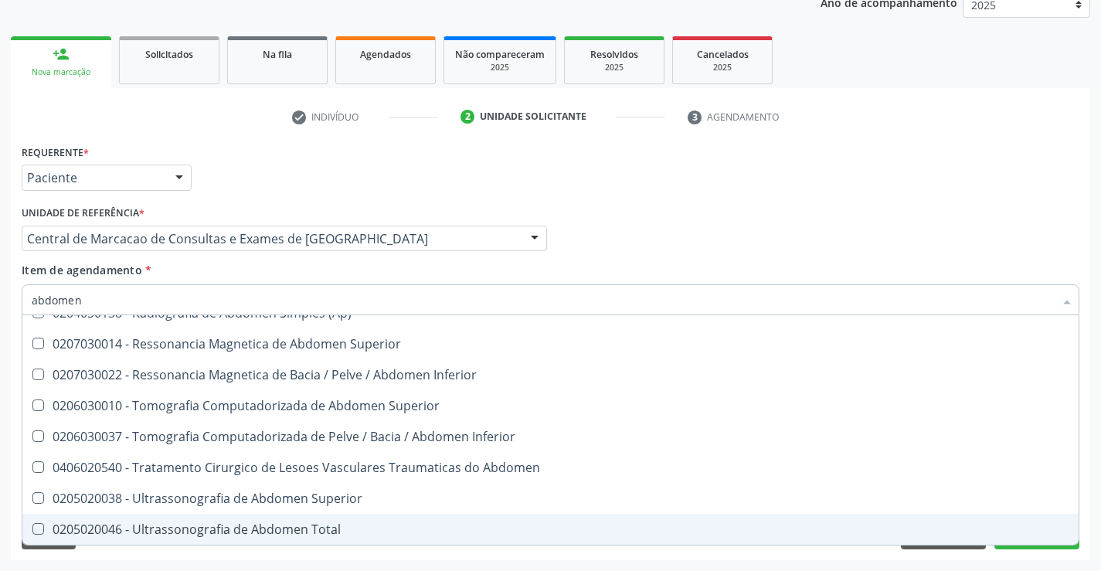
drag, startPoint x: 277, startPoint y: 530, endPoint x: 514, endPoint y: 492, distance: 239.7
click at [301, 526] on div "0205020046 - Ultrassonografia de Abdomen Total" at bounding box center [551, 529] width 1038 height 12
checkbox Total "true"
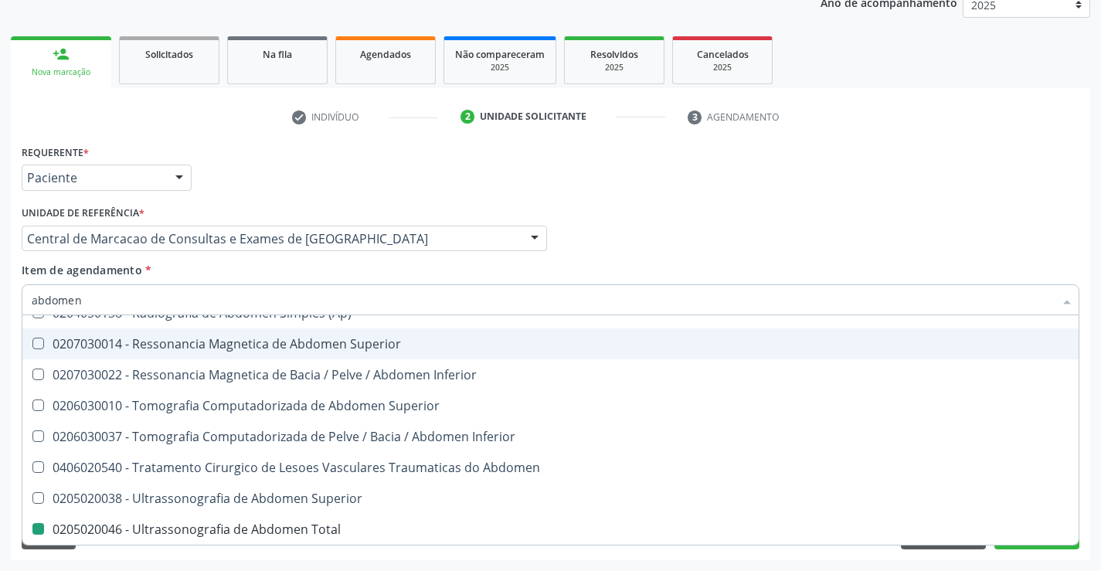
click at [751, 181] on div "Requerente * Paciente Médico(a) Enfermeiro(a) Paciente Nenhum resultado encontr…" at bounding box center [551, 171] width 1066 height 60
checkbox Incidencias\) "true"
checkbox Total "false"
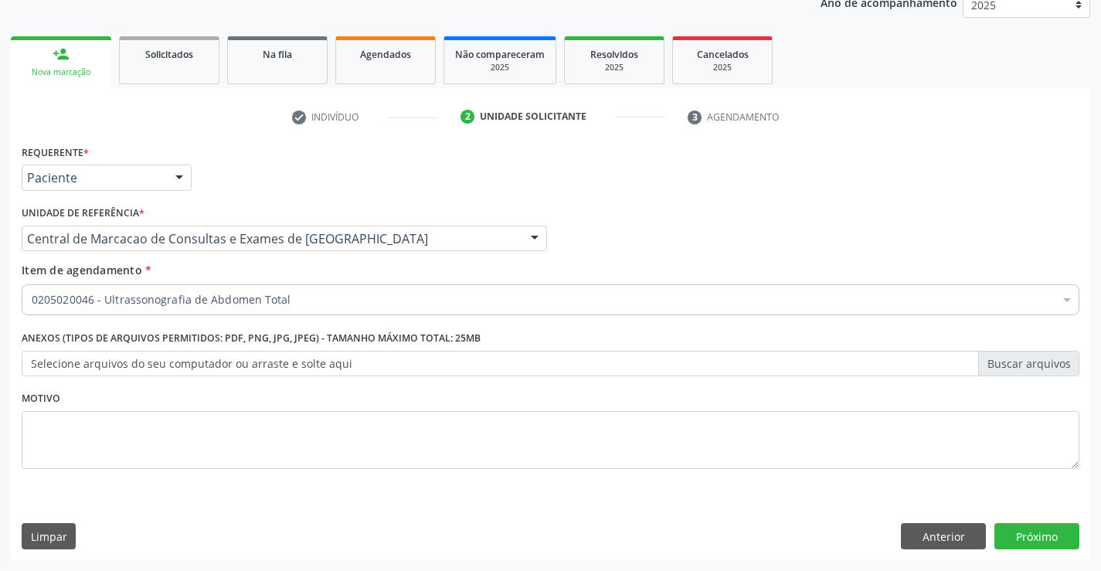
scroll to position [0, 0]
click at [1025, 538] on button "Próximo" at bounding box center [1037, 536] width 85 height 26
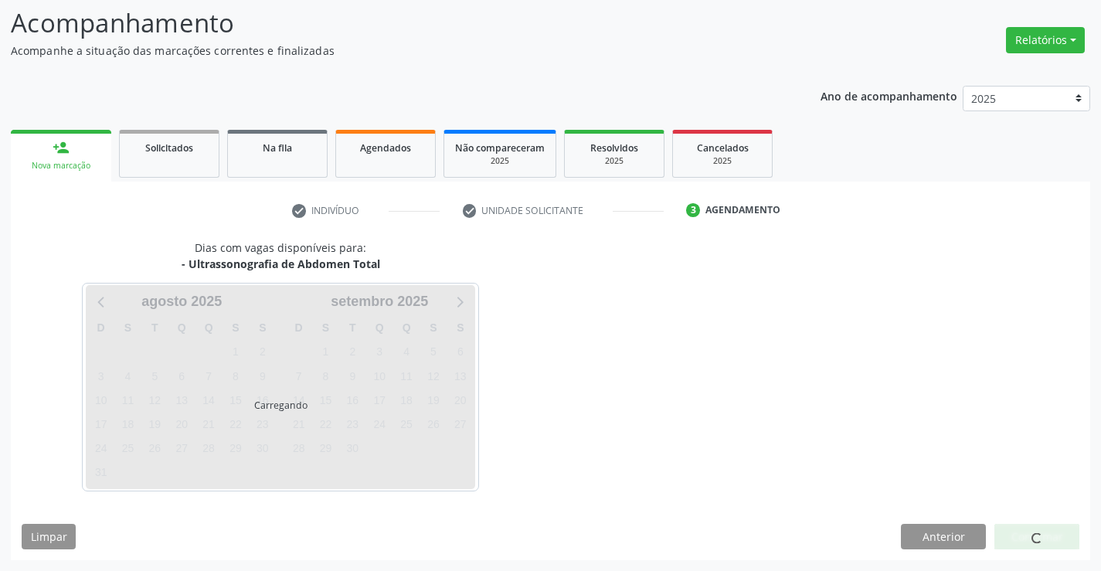
scroll to position [101, 0]
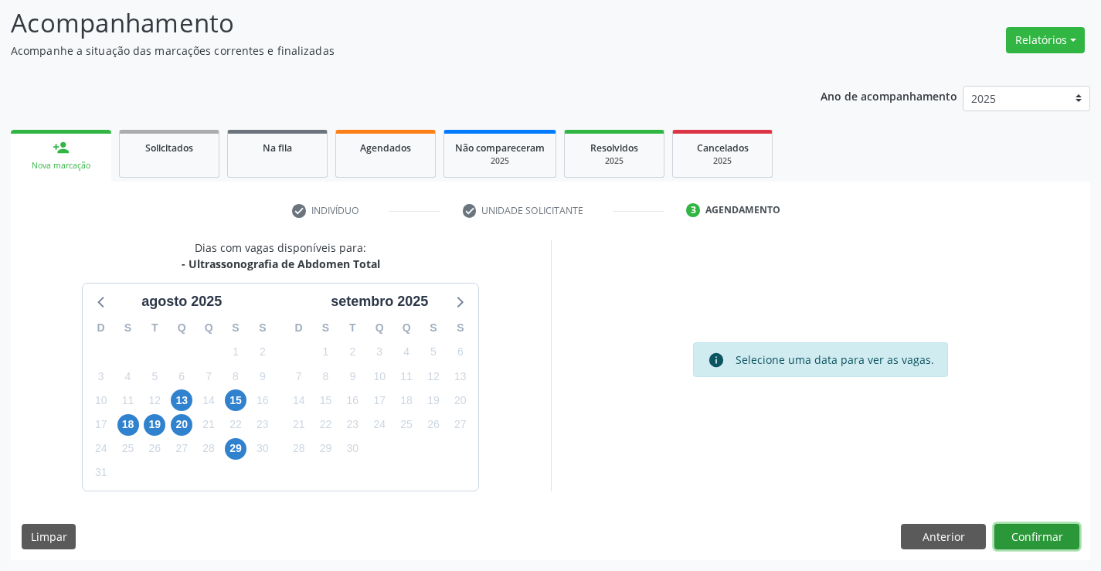
click at [1036, 536] on button "Confirmar" at bounding box center [1037, 537] width 85 height 26
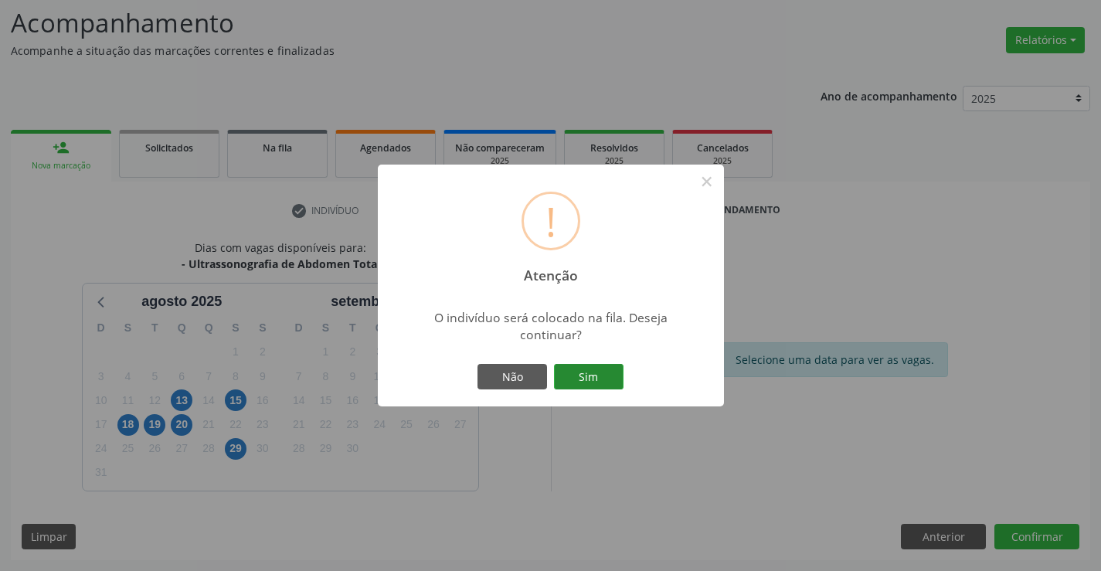
click at [614, 380] on button "Sim" at bounding box center [589, 377] width 70 height 26
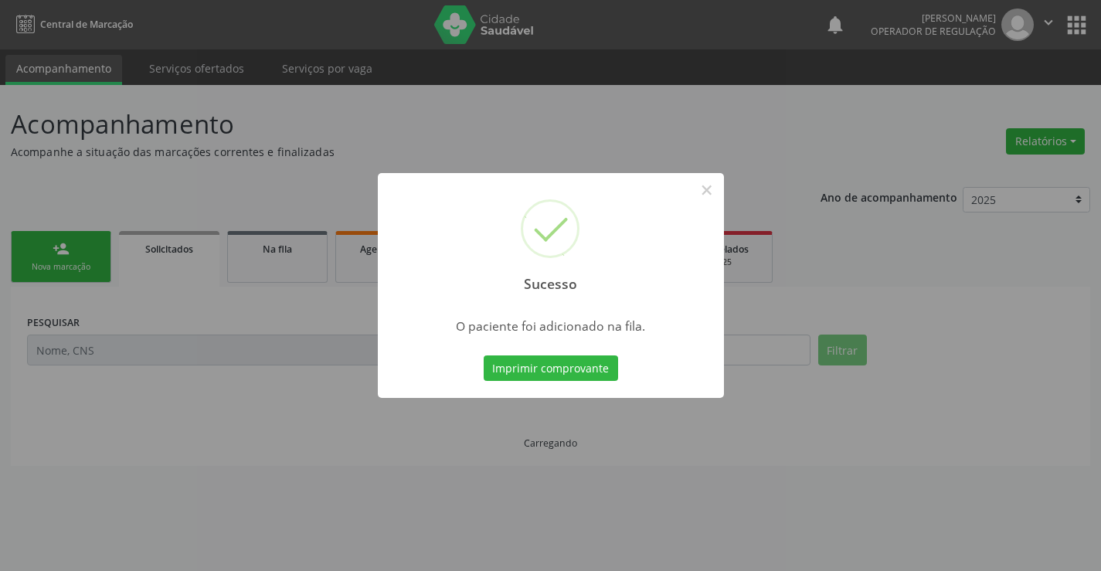
scroll to position [0, 0]
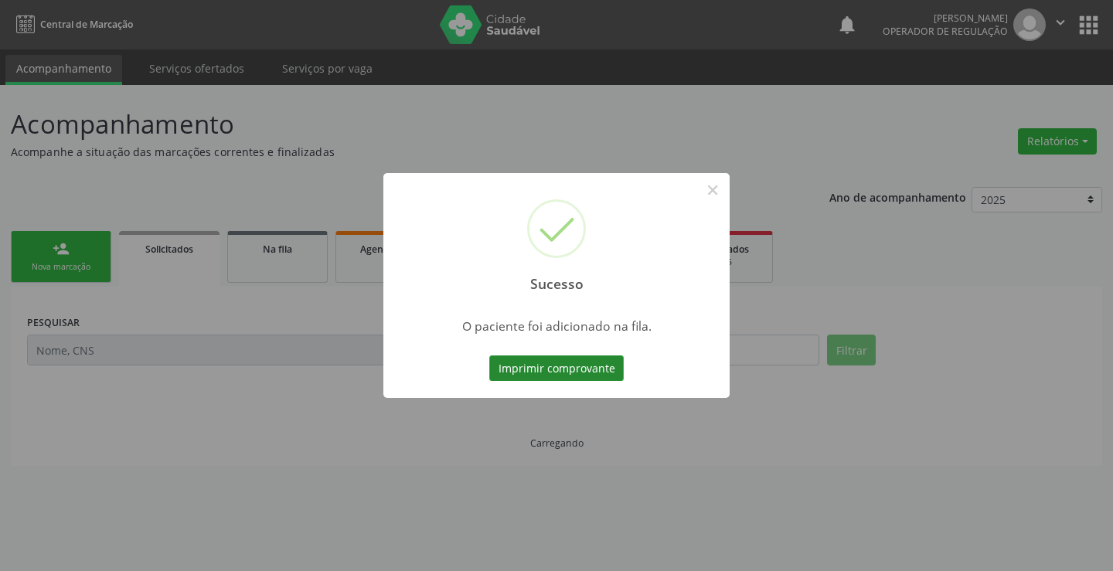
click at [573, 373] on button "Imprimir comprovante" at bounding box center [556, 369] width 134 height 26
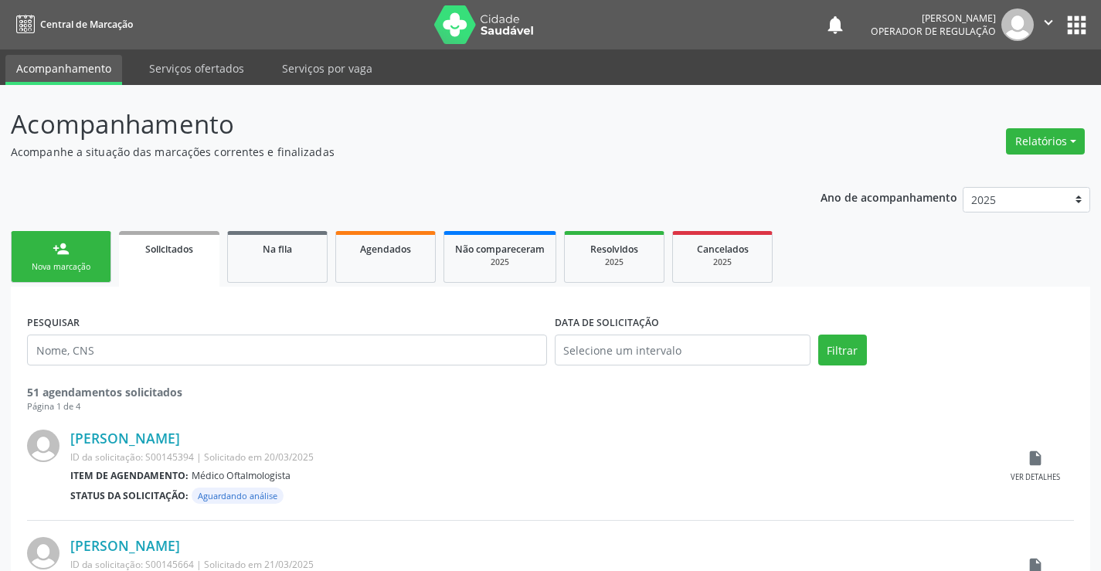
click at [88, 261] on div "Nova marcação" at bounding box center [60, 267] width 77 height 12
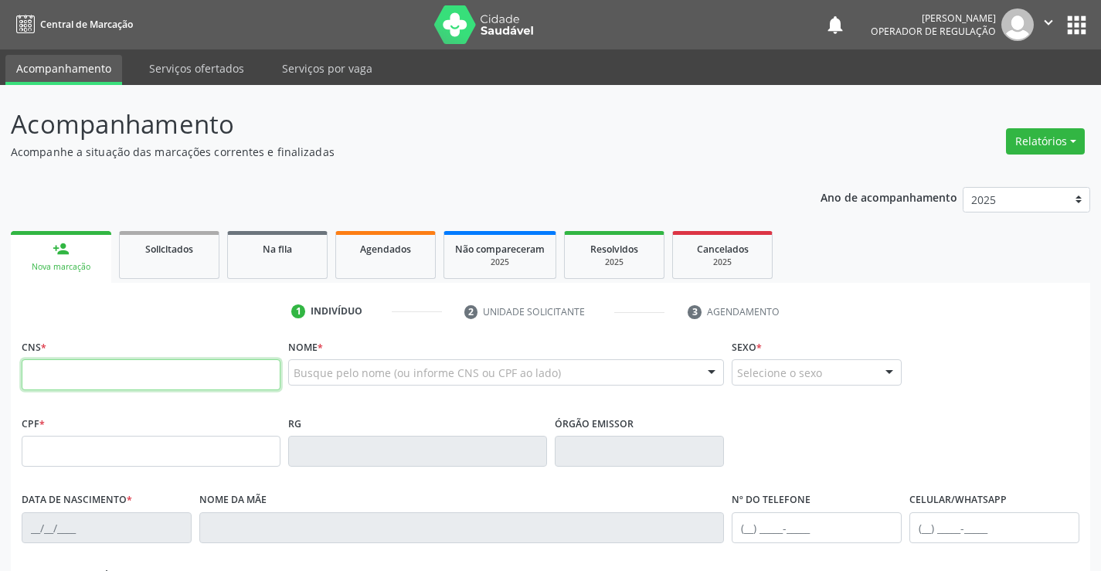
click at [121, 366] on input "text" at bounding box center [151, 374] width 259 height 31
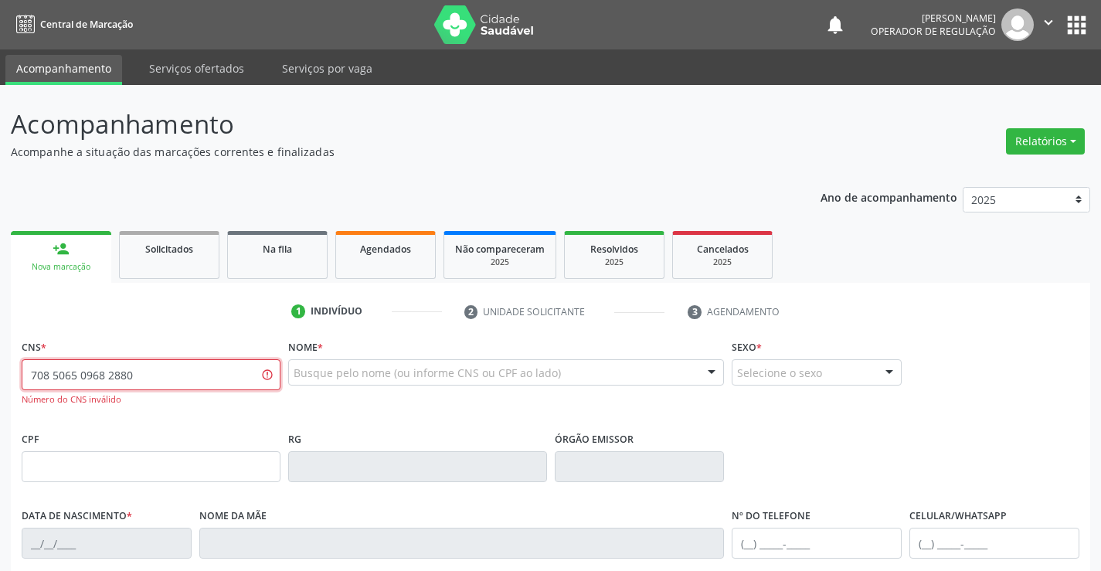
type input "708 5065 0968 2880"
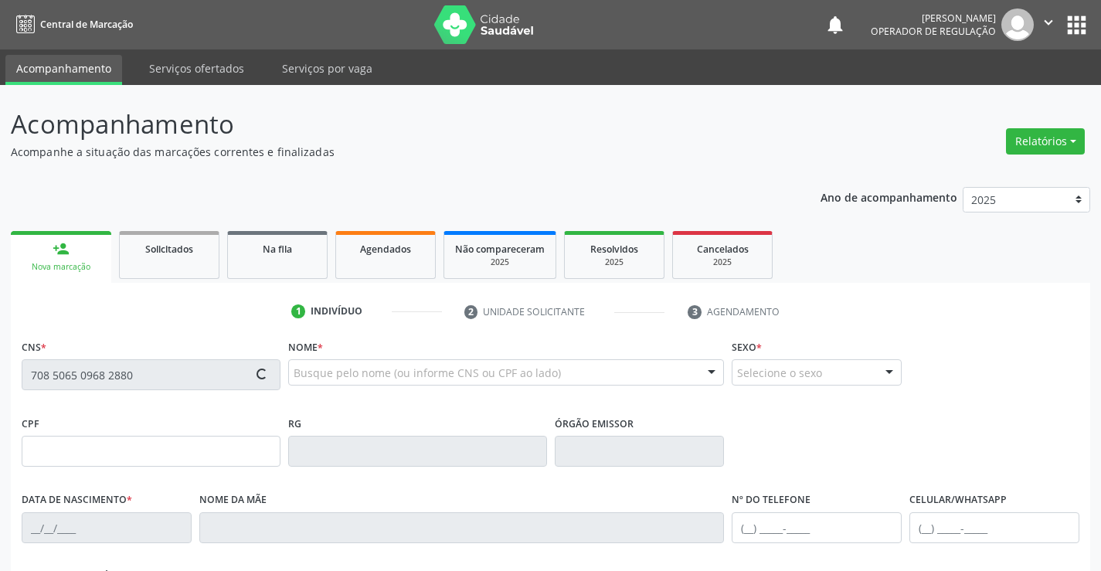
type input "2138960790"
type input "20/03/2002"
type input "S/N"
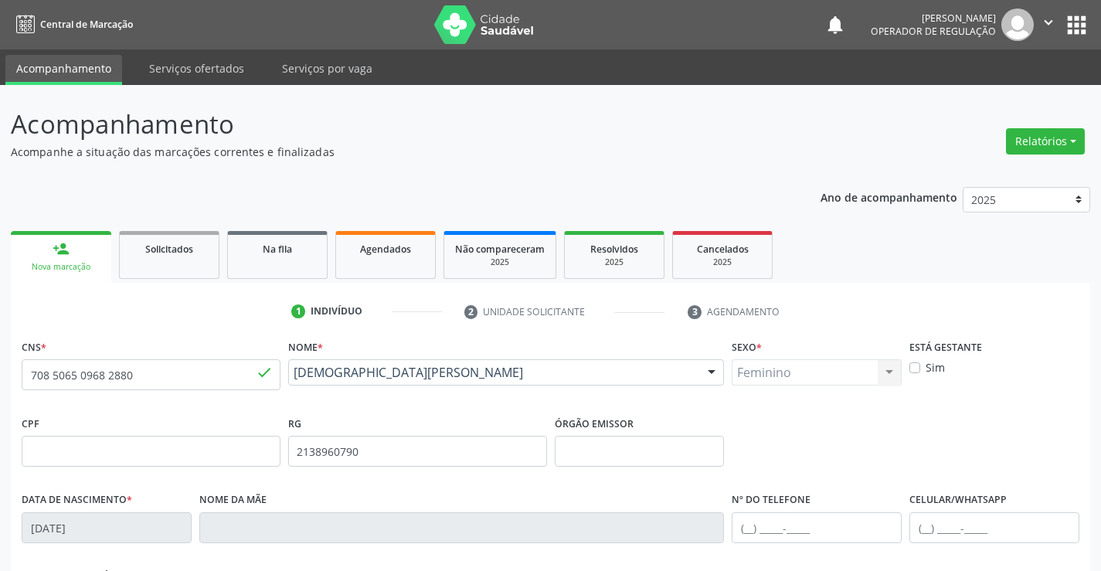
scroll to position [267, 0]
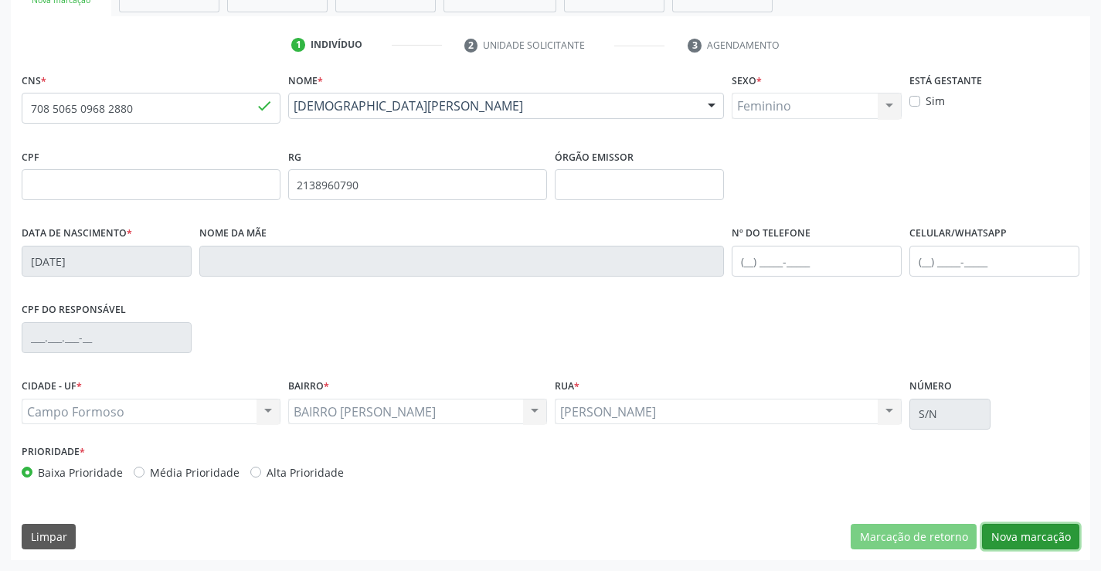
click at [1048, 530] on button "Nova marcação" at bounding box center [1030, 537] width 97 height 26
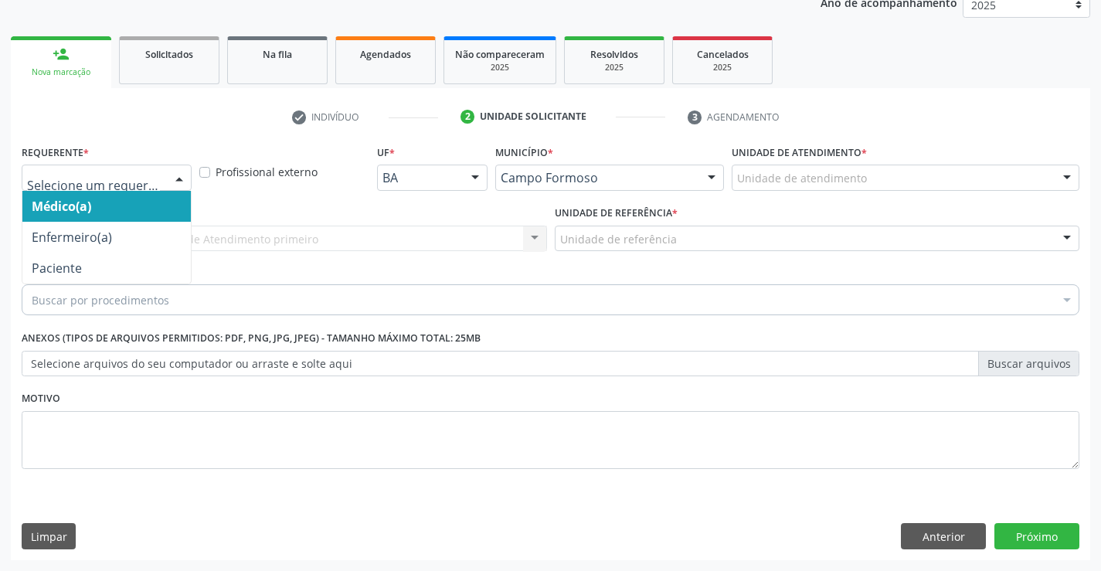
drag, startPoint x: 170, startPoint y: 175, endPoint x: 143, endPoint y: 254, distance: 84.1
click at [170, 191] on div "Médico(a) Enfermeiro(a) Paciente Nenhum resultado encontrado para: " " Não há n…" at bounding box center [107, 178] width 170 height 26
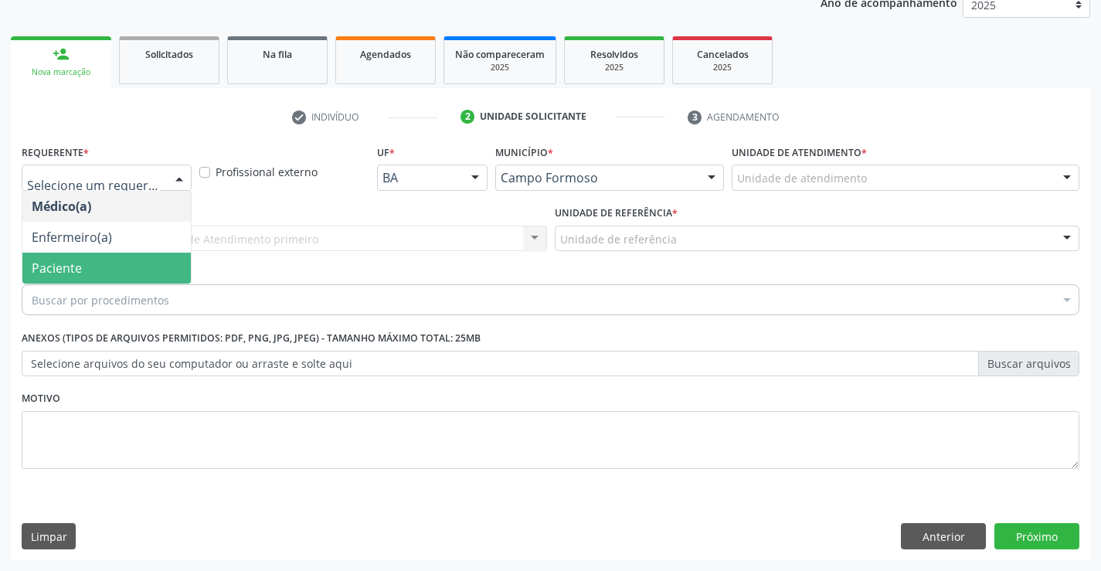
drag, startPoint x: 123, startPoint y: 267, endPoint x: 237, endPoint y: 255, distance: 114.2
click at [128, 266] on span "Paciente" at bounding box center [106, 268] width 169 height 31
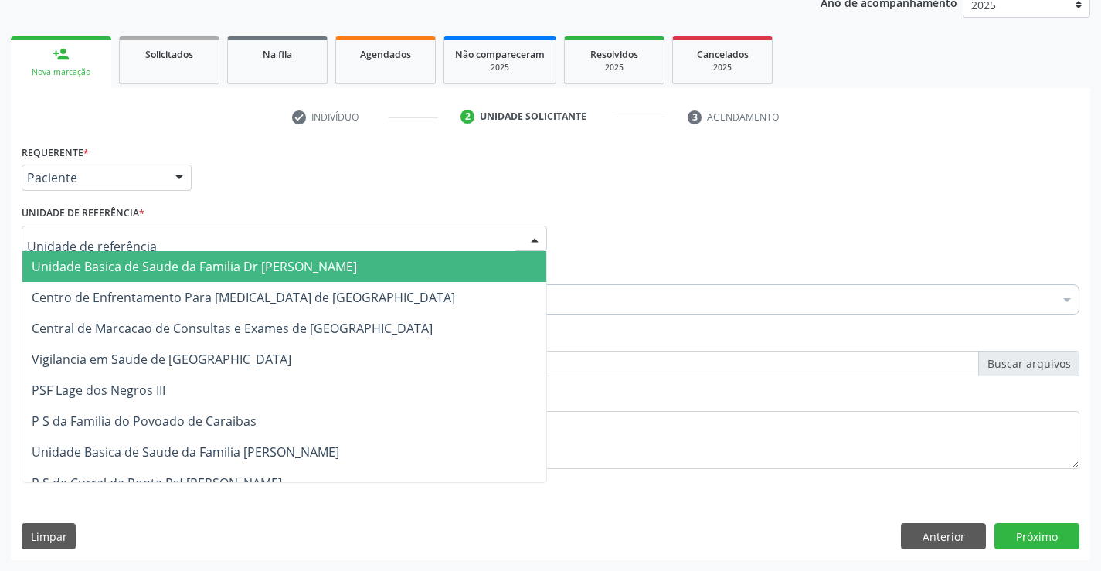
click at [247, 243] on div at bounding box center [285, 239] width 526 height 26
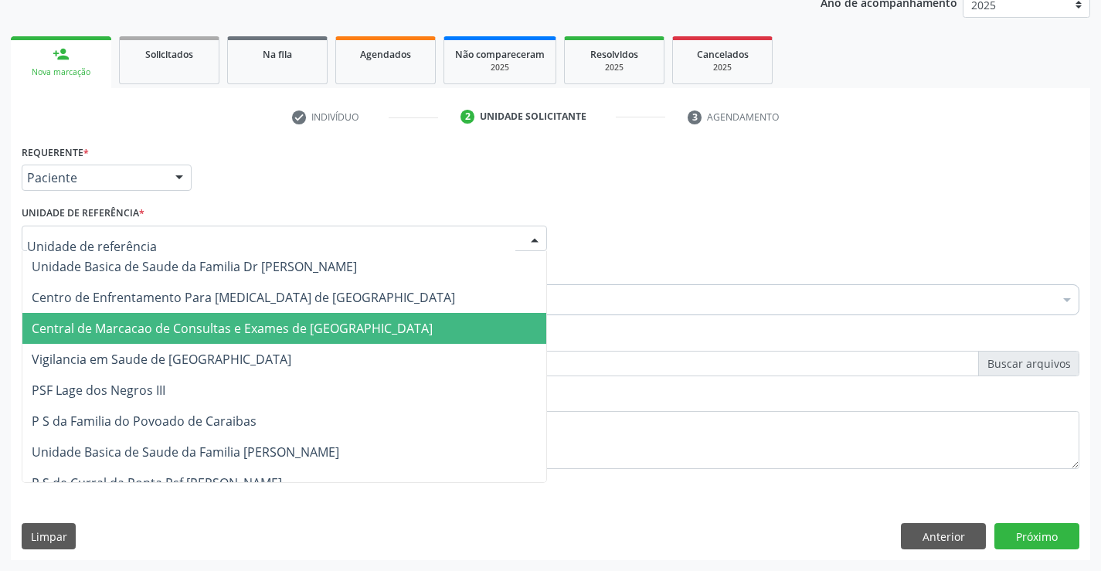
click at [254, 318] on span "Central de Marcacao de Consultas e Exames de [GEOGRAPHIC_DATA]" at bounding box center [284, 328] width 524 height 31
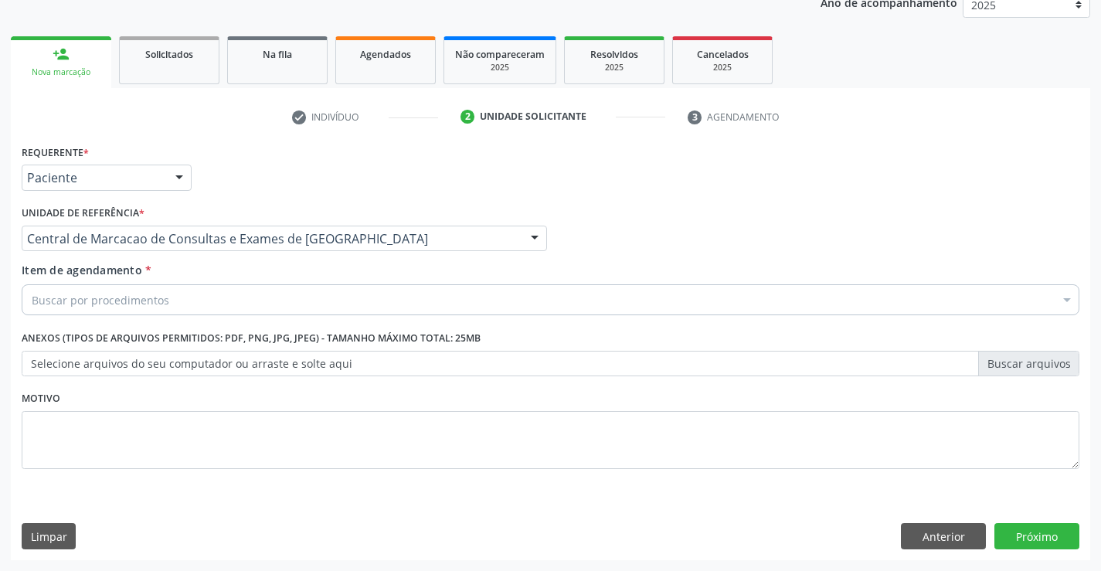
click at [289, 306] on div "Buscar por procedimentos" at bounding box center [551, 299] width 1058 height 31
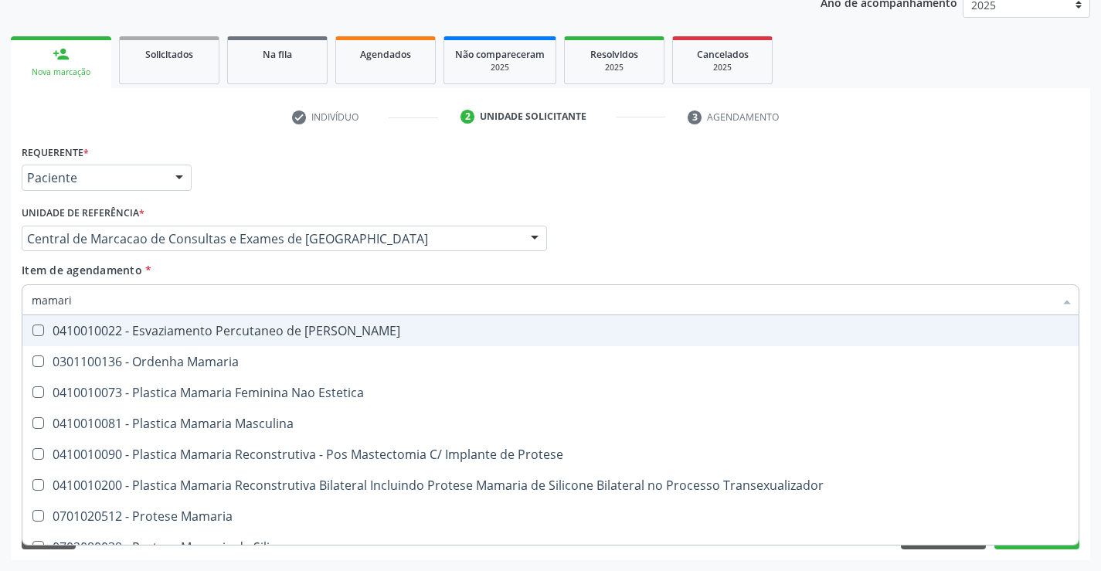
type input "mamaria"
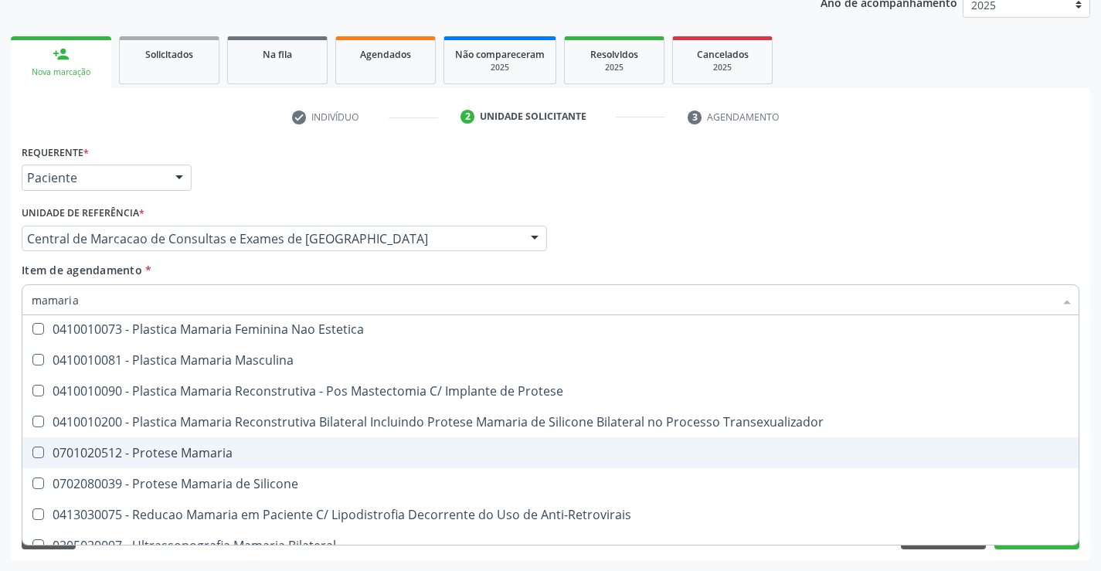
scroll to position [49, 0]
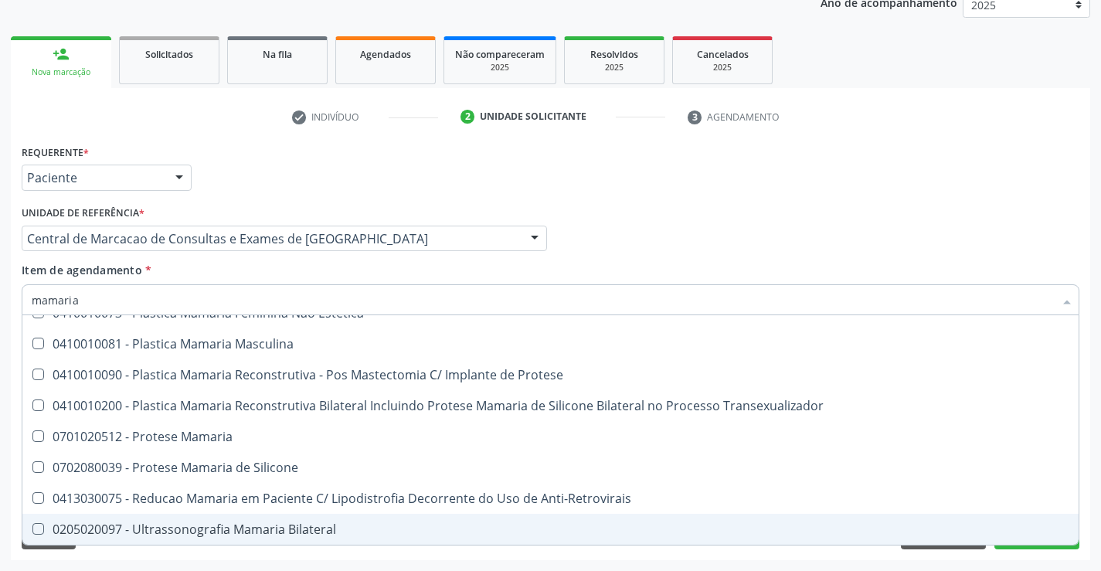
click at [220, 523] on div "0205020097 - Ultrassonografia Mamaria Bilateral" at bounding box center [551, 529] width 1038 height 12
checkbox Bilateral "true"
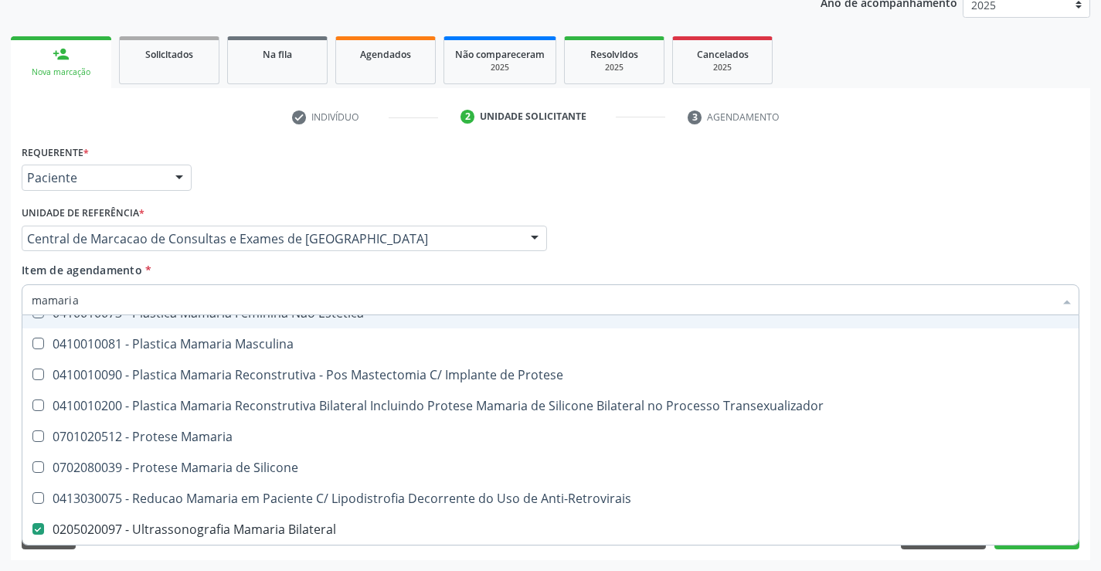
click at [208, 309] on input "mamaria" at bounding box center [543, 299] width 1023 height 31
type input "ma"
checkbox Bilateral "false"
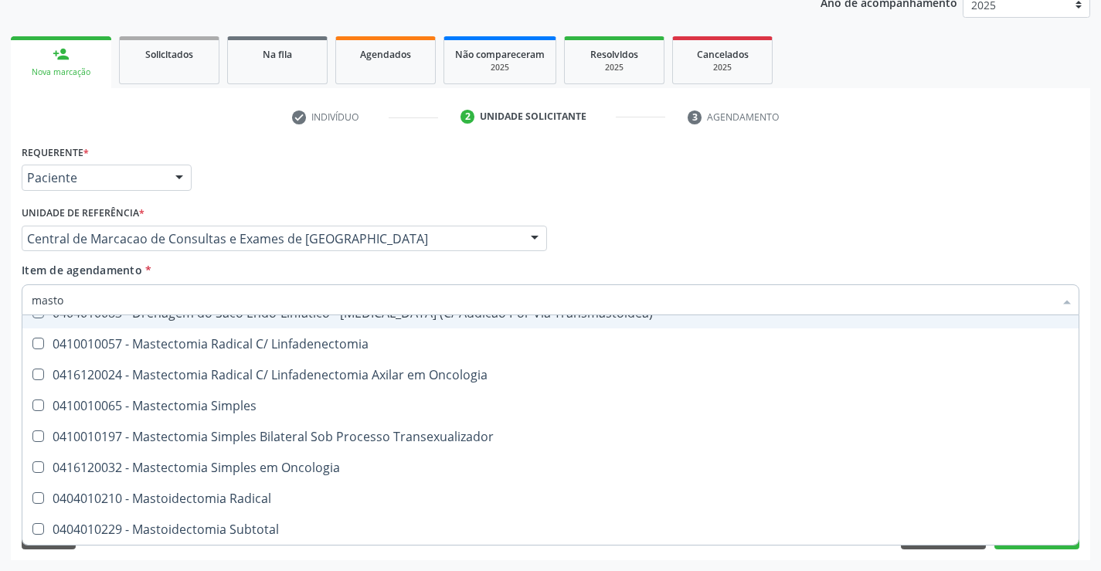
scroll to position [0, 0]
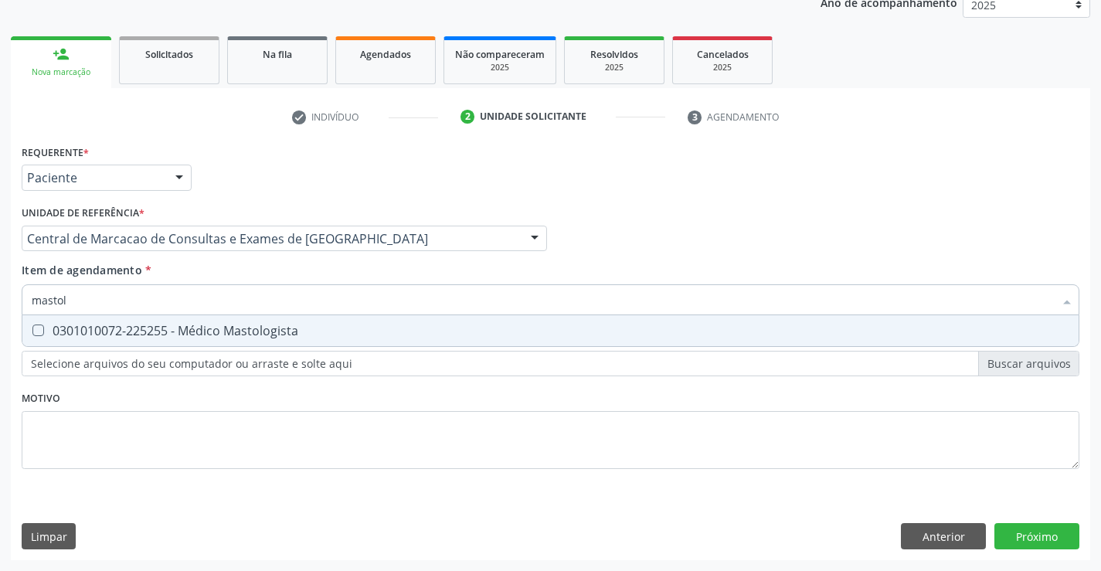
type input "mastolo"
drag, startPoint x: 215, startPoint y: 333, endPoint x: 670, endPoint y: 420, distance: 463.6
click at [218, 334] on div "0301010072-225255 - Médico Mastologista" at bounding box center [551, 331] width 1038 height 12
checkbox Mastologista "true"
click at [1027, 539] on div "Requerente * Paciente Médico(a) Enfermeiro(a) Paciente Nenhum resultado encontr…" at bounding box center [551, 351] width 1080 height 420
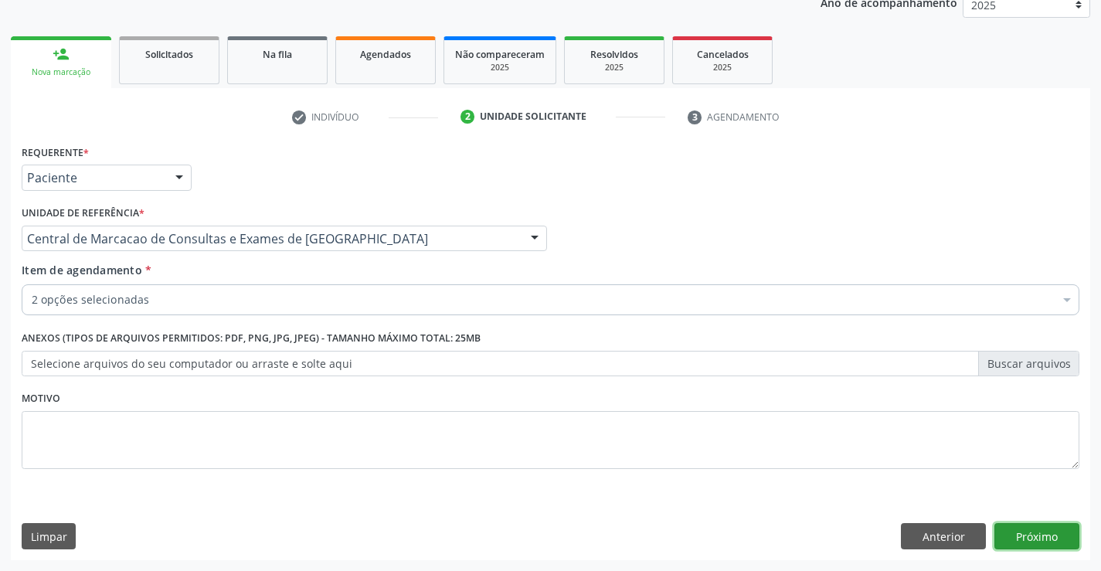
click at [1027, 536] on button "Próximo" at bounding box center [1037, 536] width 85 height 26
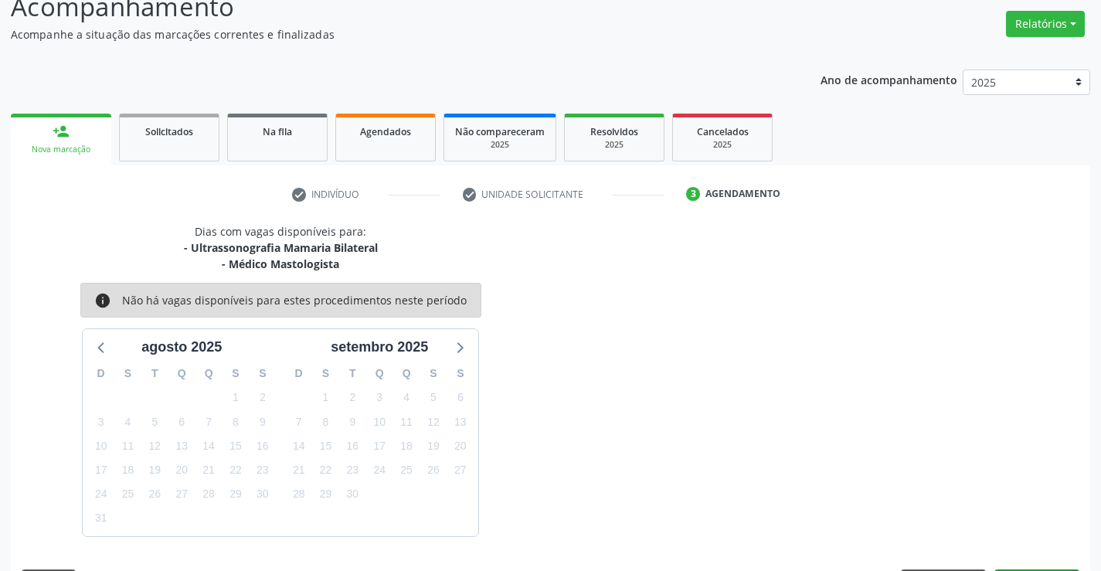
scroll to position [163, 0]
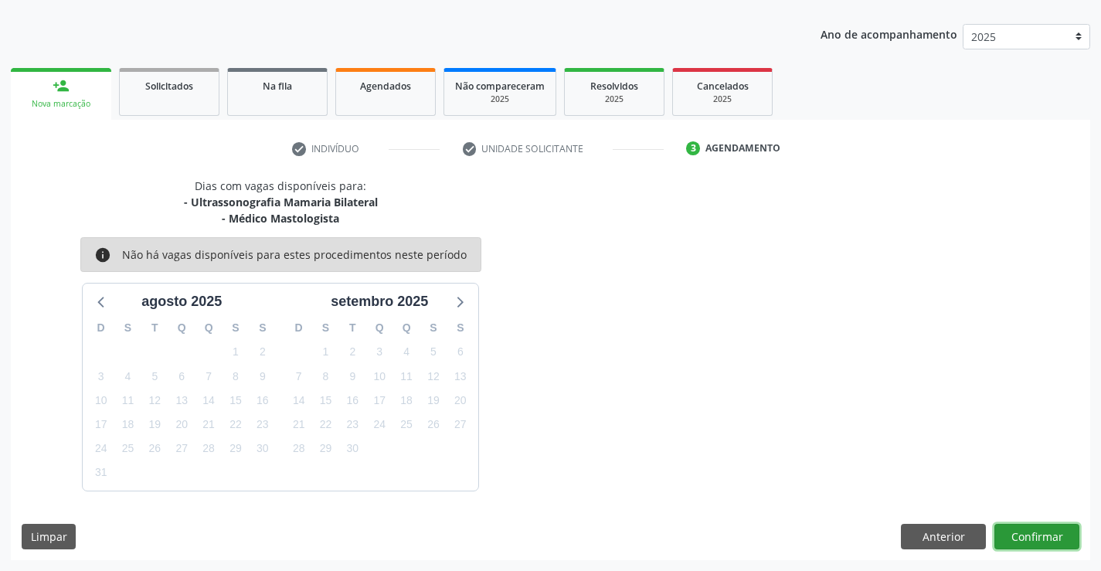
click at [1050, 537] on button "Confirmar" at bounding box center [1037, 537] width 85 height 26
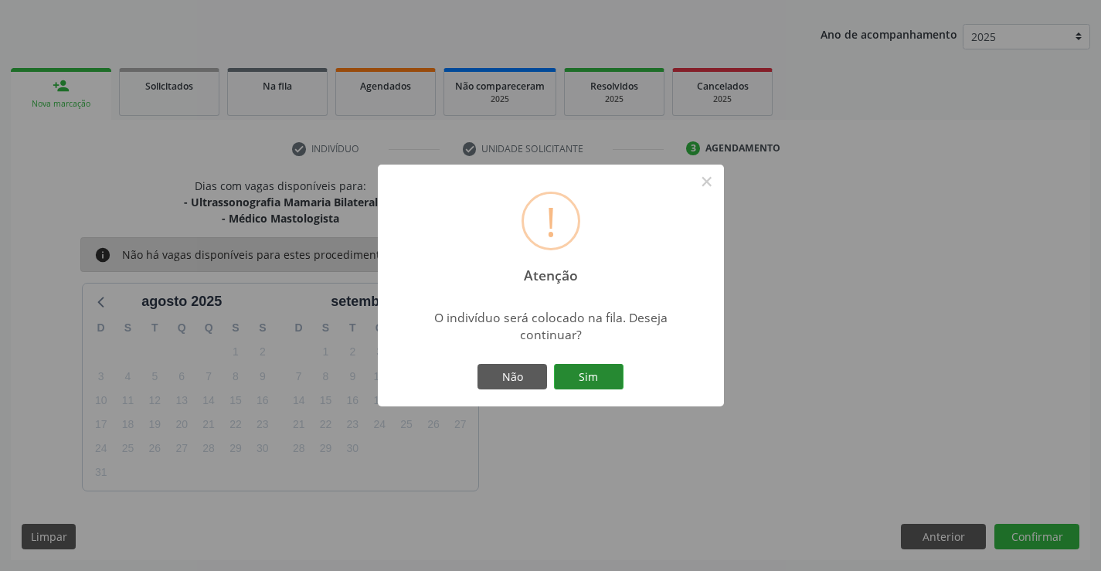
click at [602, 366] on button "Sim" at bounding box center [589, 377] width 70 height 26
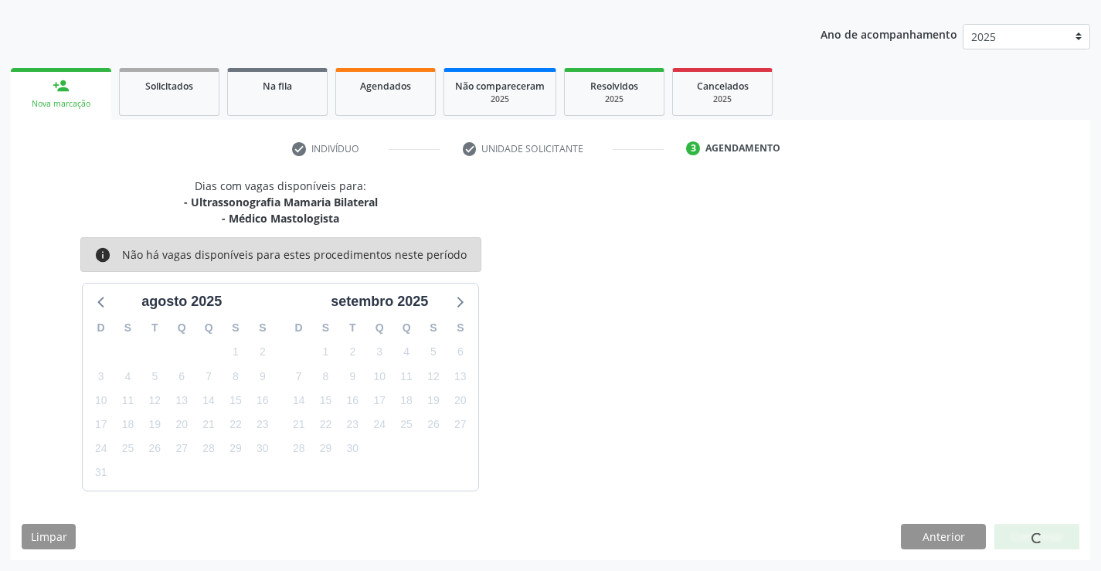
scroll to position [0, 0]
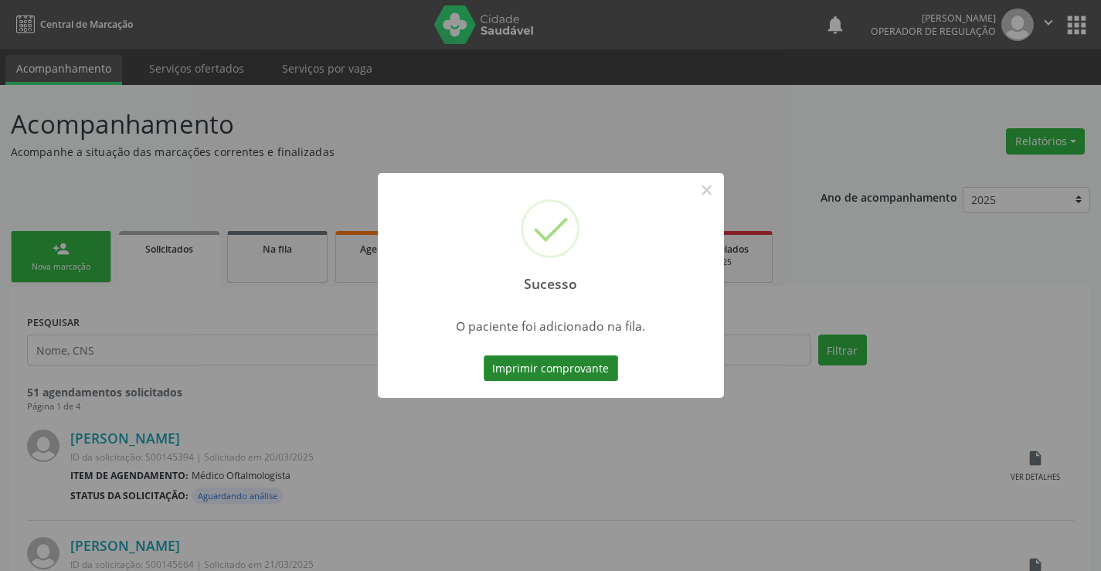
click at [592, 364] on button "Imprimir comprovante" at bounding box center [551, 369] width 134 height 26
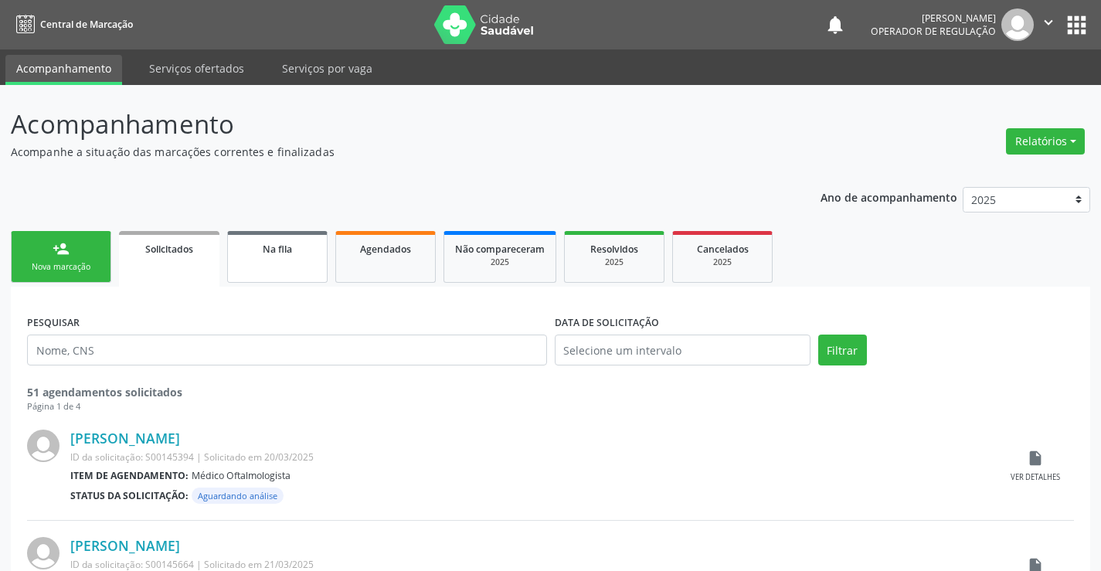
click at [285, 244] on span "Na fila" at bounding box center [277, 249] width 29 height 13
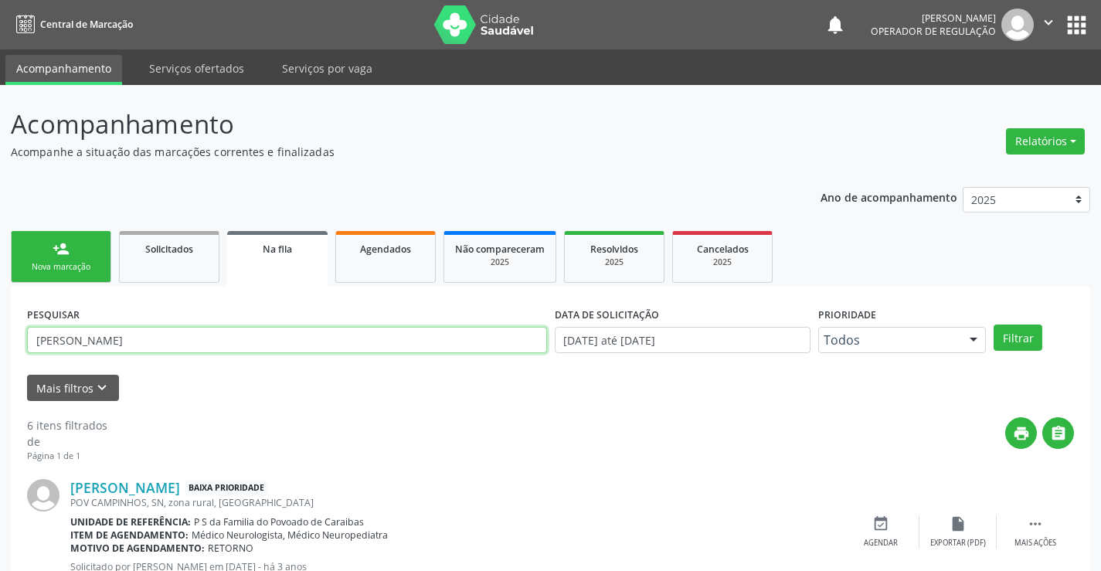
click at [220, 339] on input "cicero jose" at bounding box center [287, 340] width 520 height 26
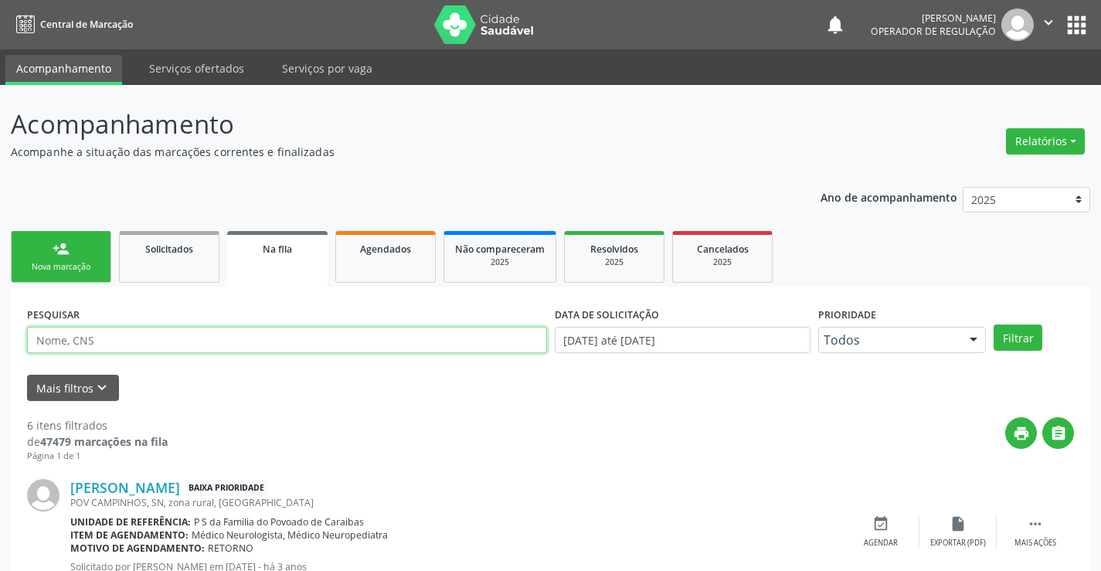
paste input "708 5065 0968 2880"
type input "708 5065 0968 2880"
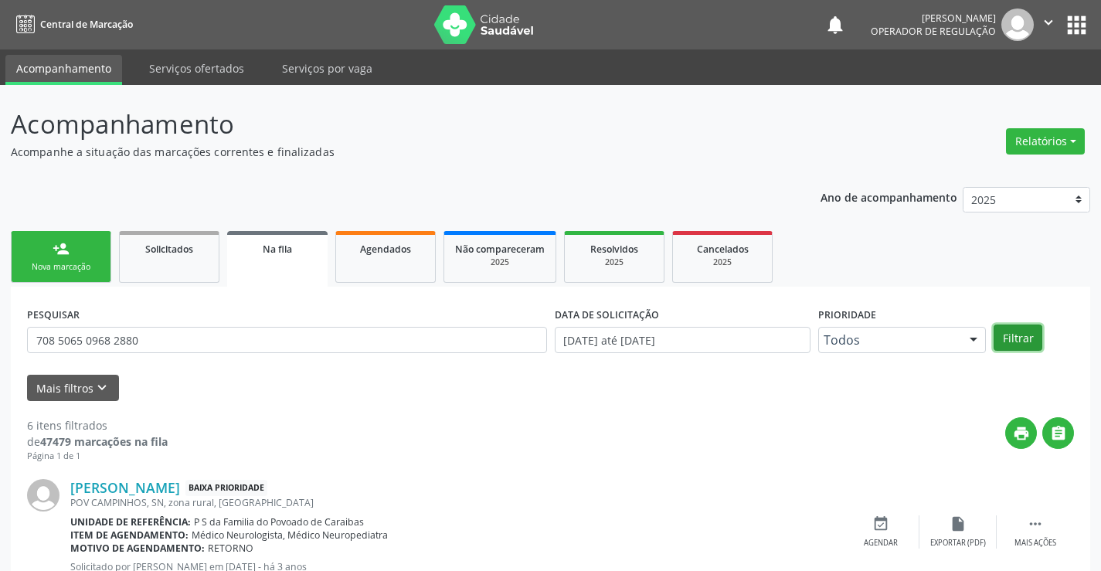
click at [1010, 339] on button "Filtrar" at bounding box center [1018, 338] width 49 height 26
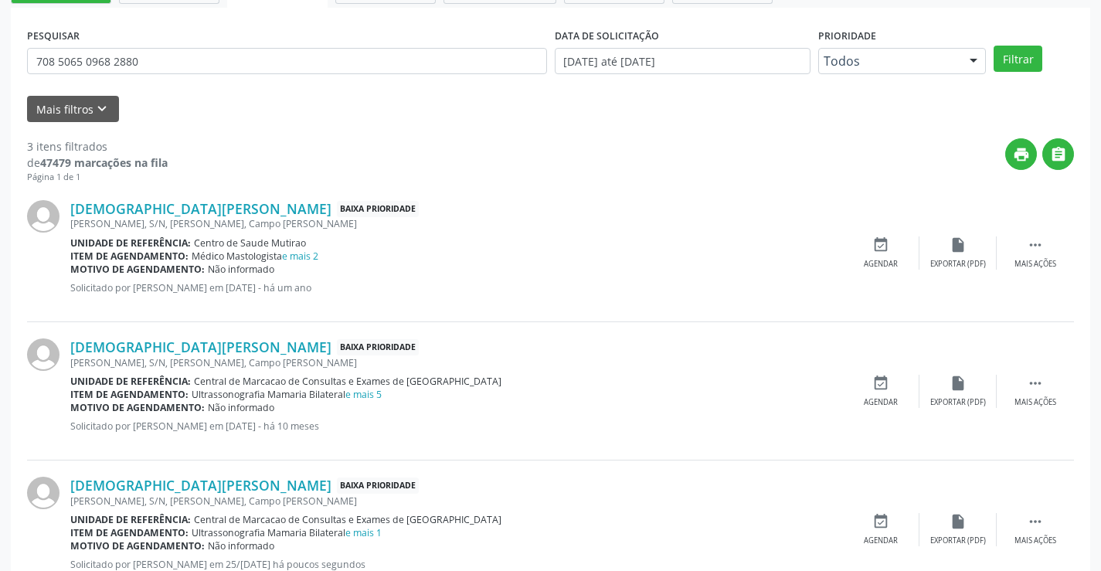
scroll to position [334, 0]
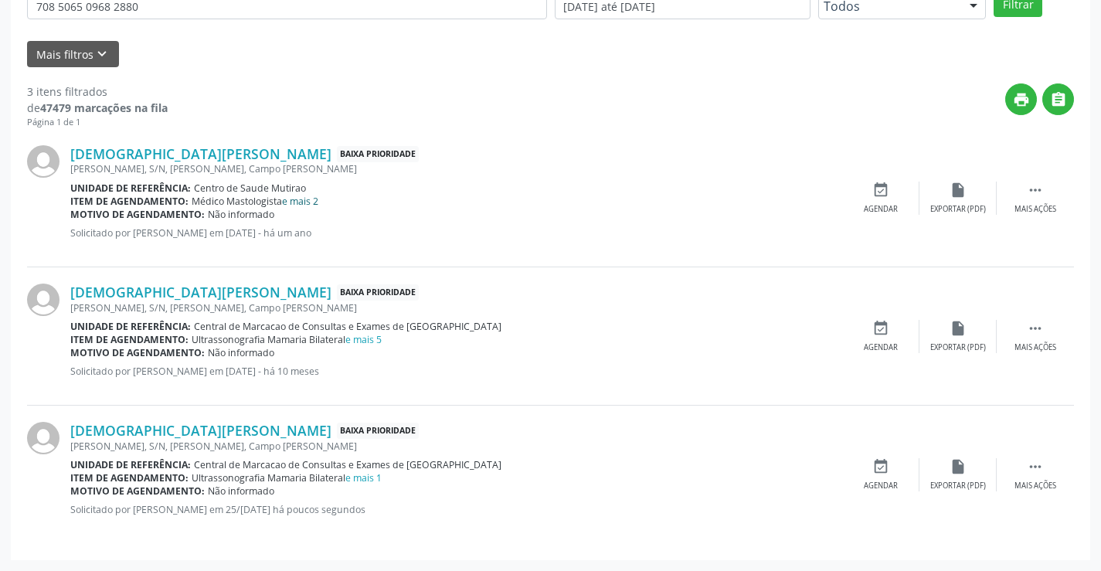
click at [293, 198] on link "e mais 2" at bounding box center [300, 201] width 36 height 13
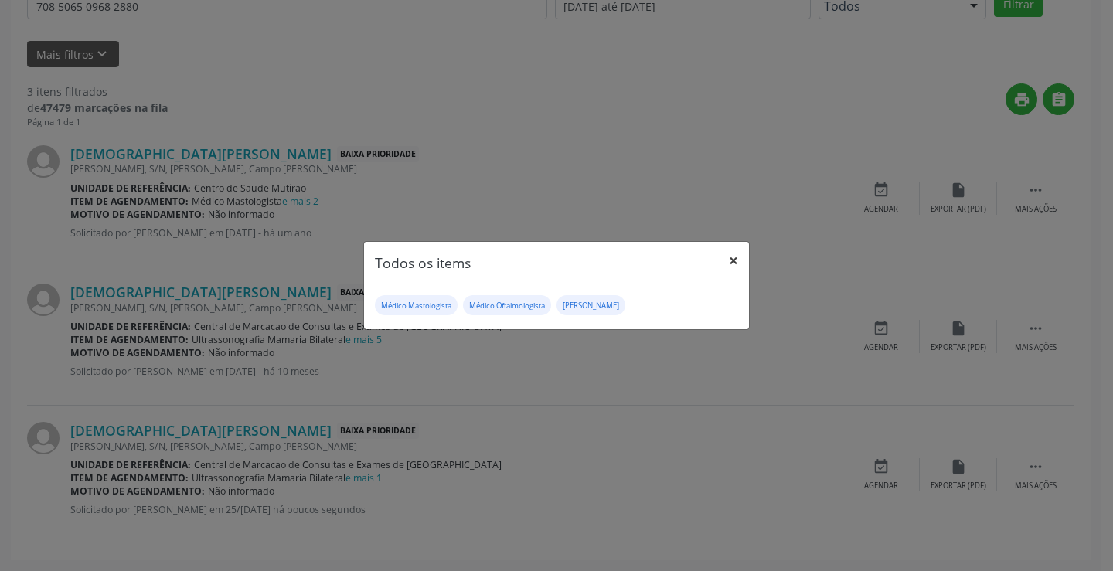
click at [730, 259] on button "×" at bounding box center [733, 261] width 31 height 38
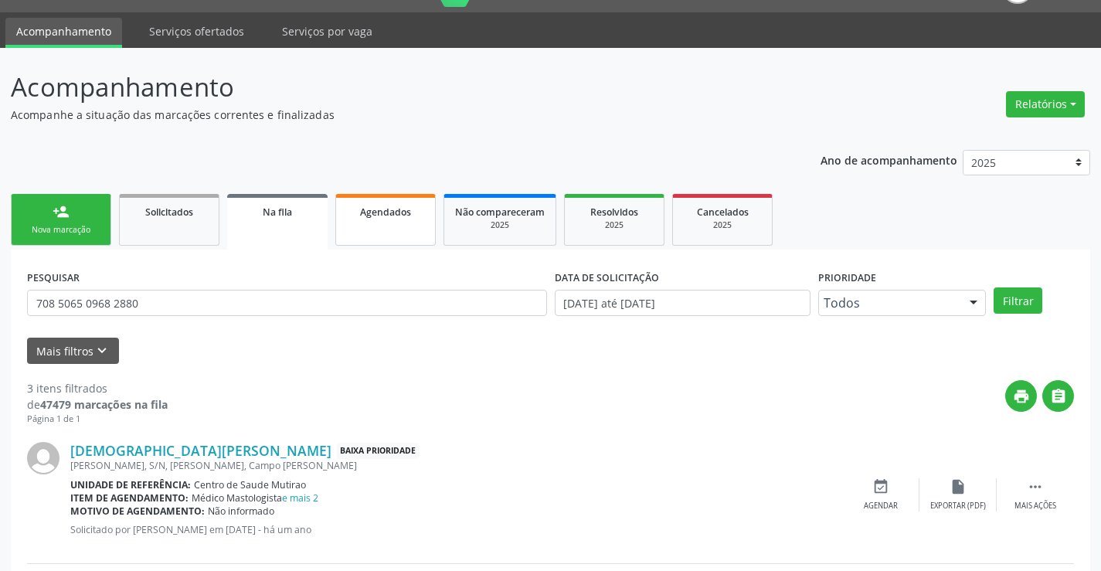
scroll to position [0, 0]
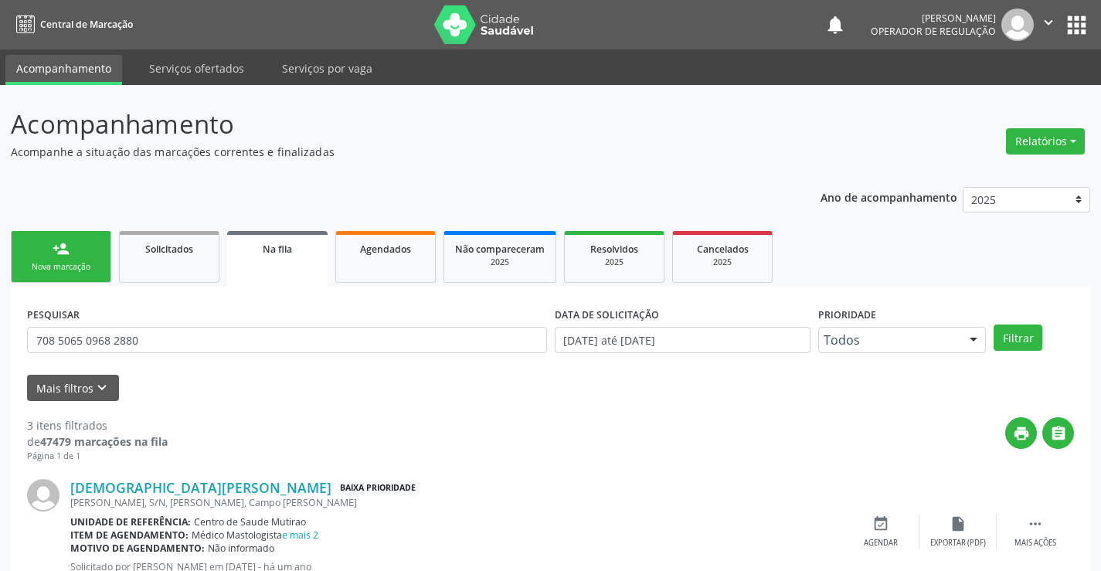
click at [65, 220] on div "Ano de acompanhamento 2025 2024 2023 person_add Nova marcação Solicitados Na fi…" at bounding box center [551, 535] width 1080 height 718
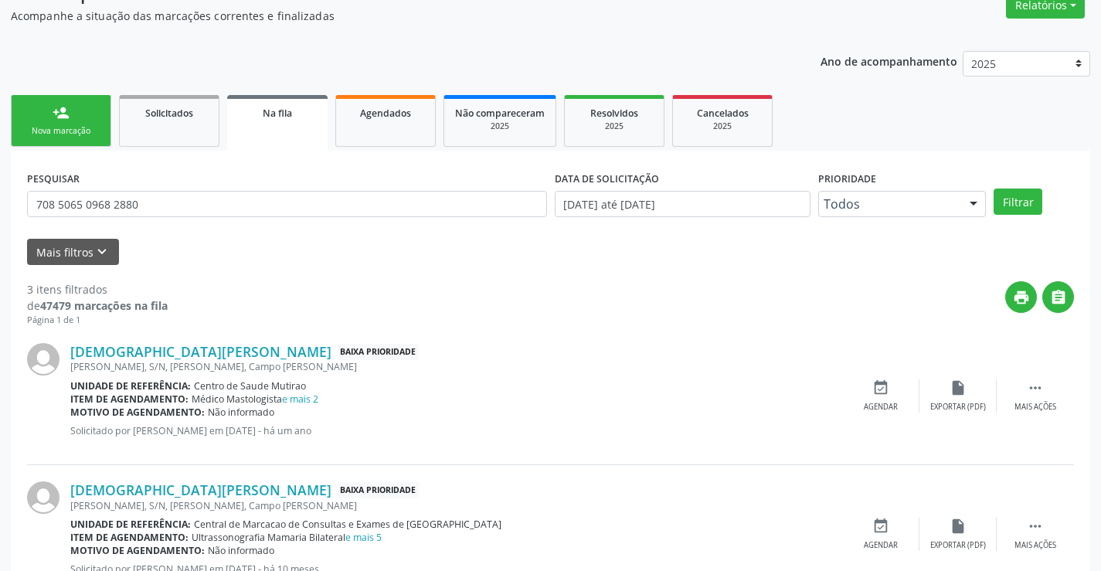
scroll to position [155, 0]
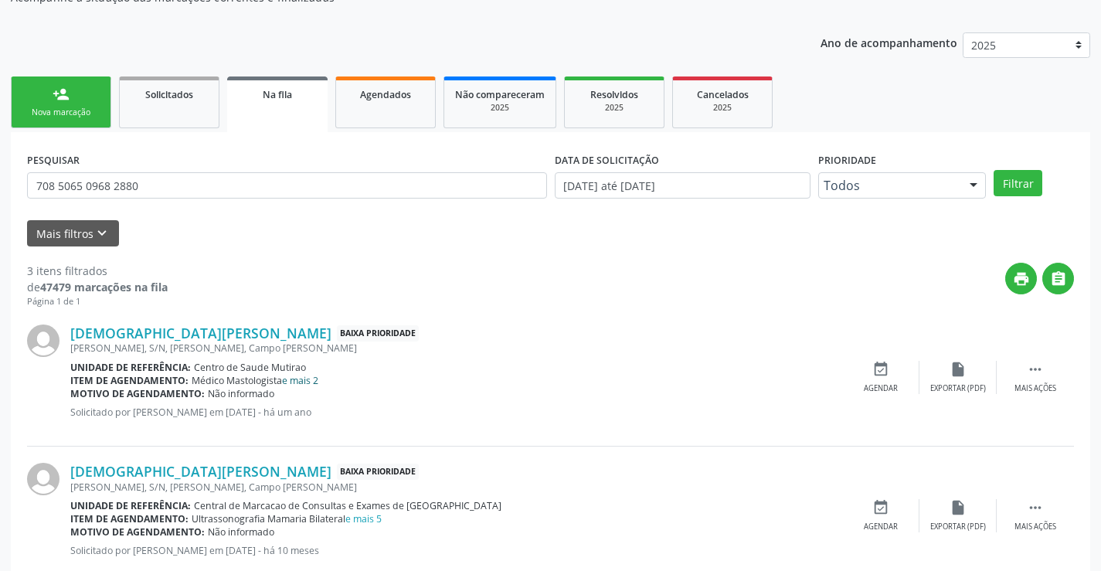
click at [301, 378] on link "e mais 2" at bounding box center [300, 380] width 36 height 13
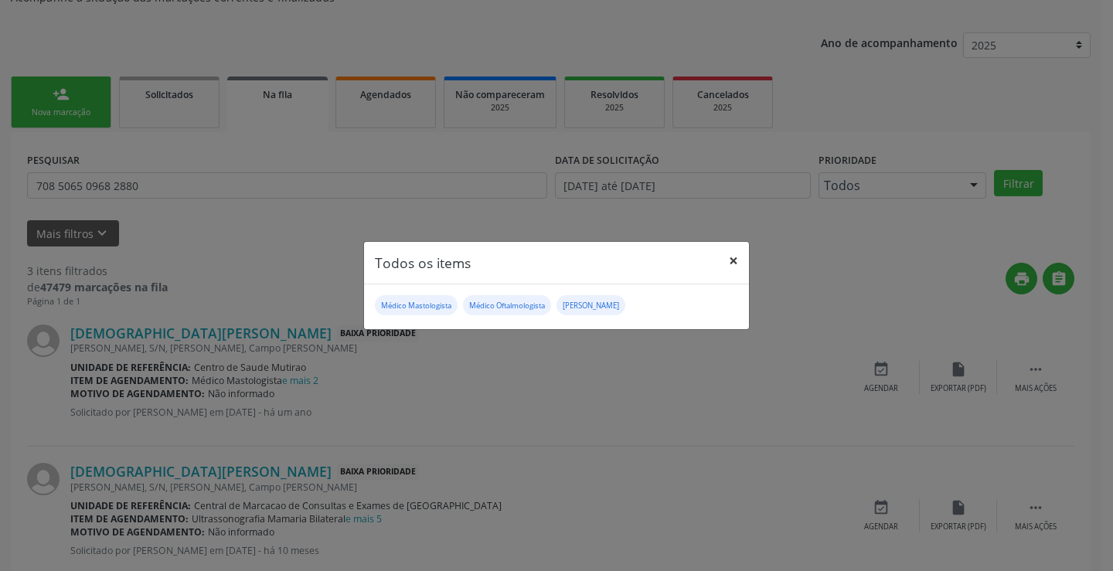
click at [740, 260] on button "×" at bounding box center [733, 261] width 31 height 38
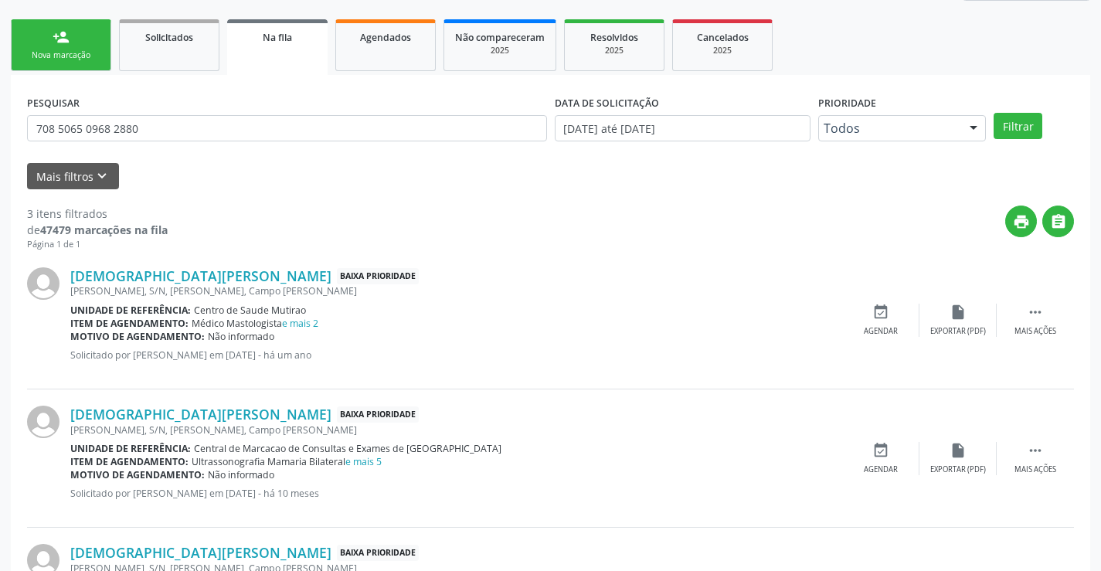
scroll to position [309, 0]
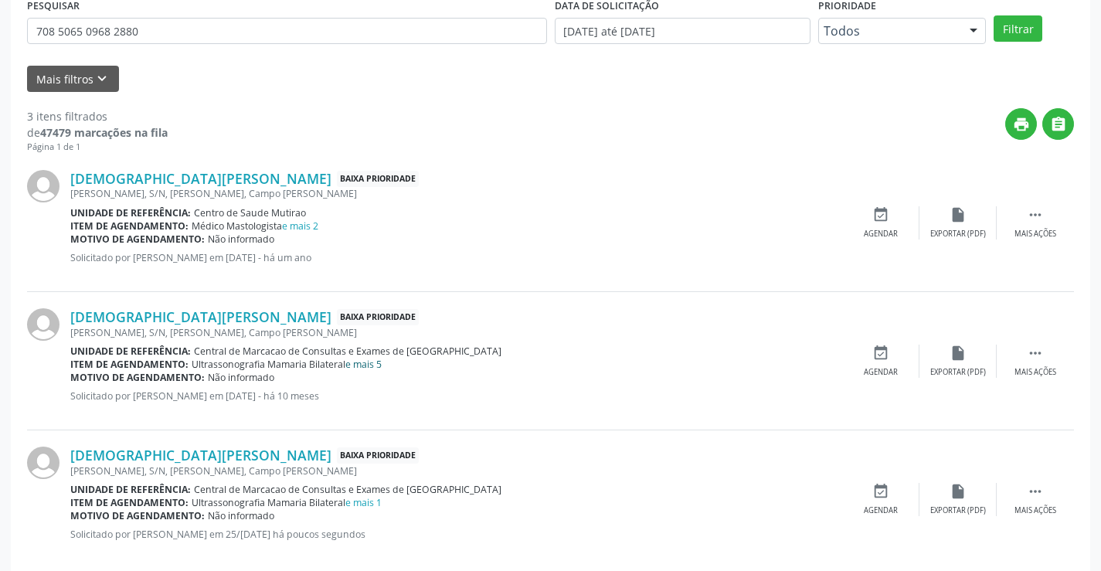
click at [380, 361] on link "e mais 5" at bounding box center [364, 364] width 36 height 13
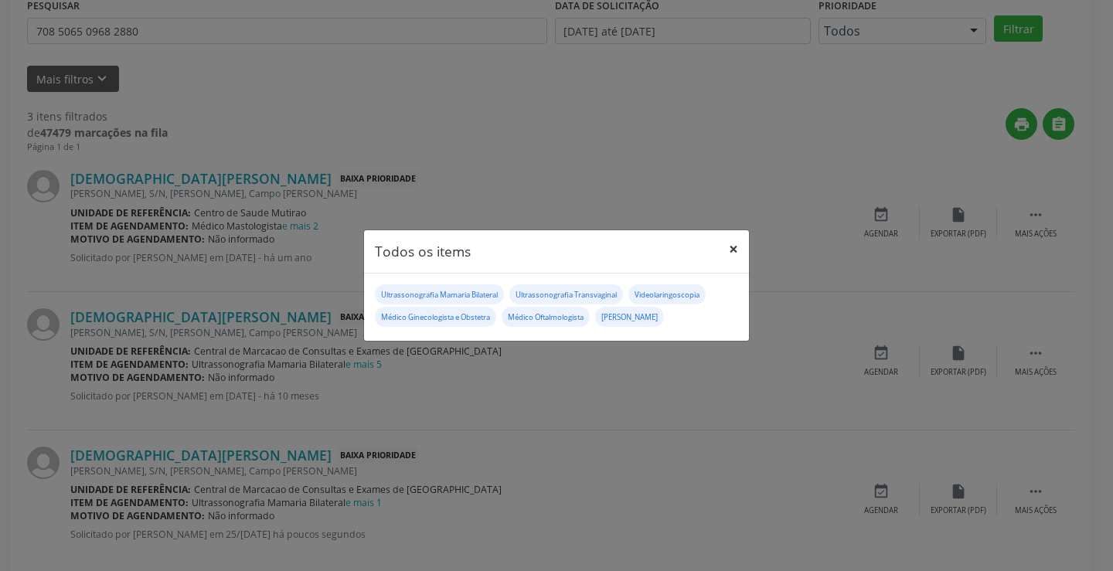
click at [726, 246] on button "×" at bounding box center [733, 249] width 31 height 38
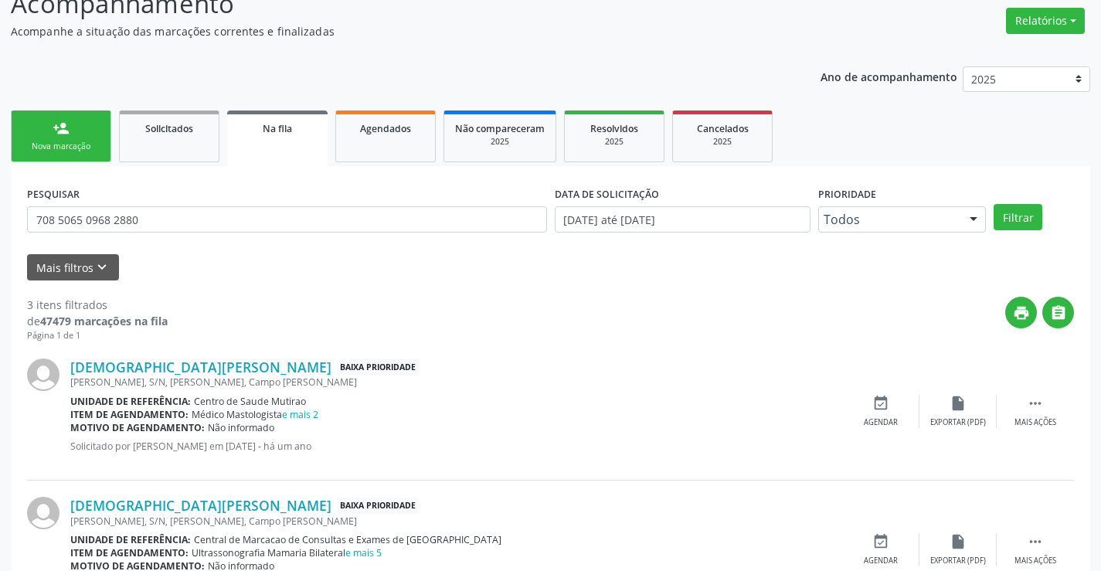
scroll to position [77, 0]
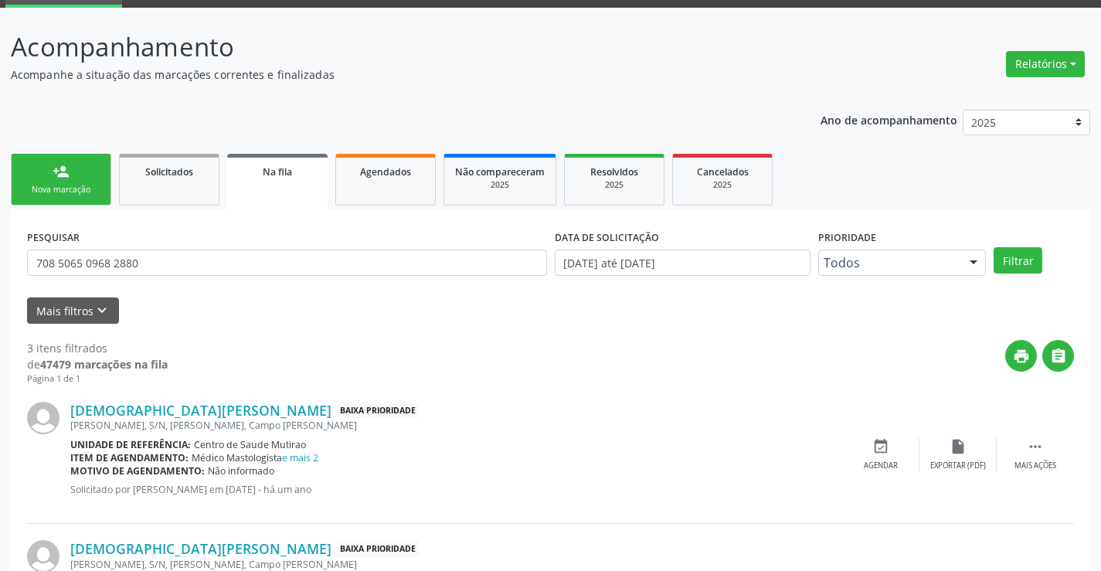
click at [70, 190] on div "Nova marcação" at bounding box center [60, 190] width 77 height 12
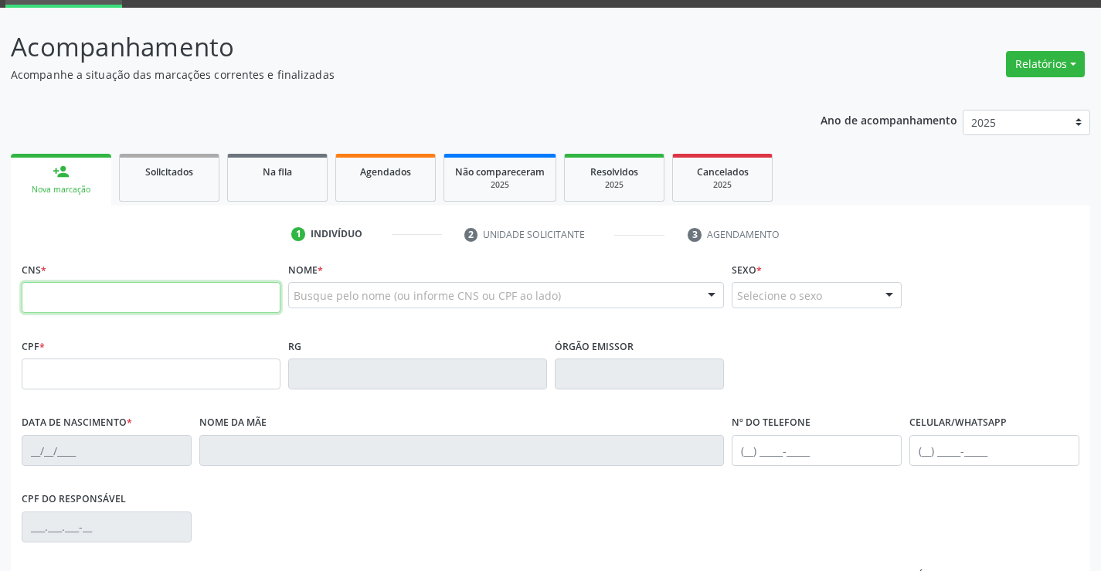
click at [87, 283] on input "text" at bounding box center [151, 297] width 259 height 31
type input "700 1009 7432 2214"
type input "21/12/1980"
type input "S/N"
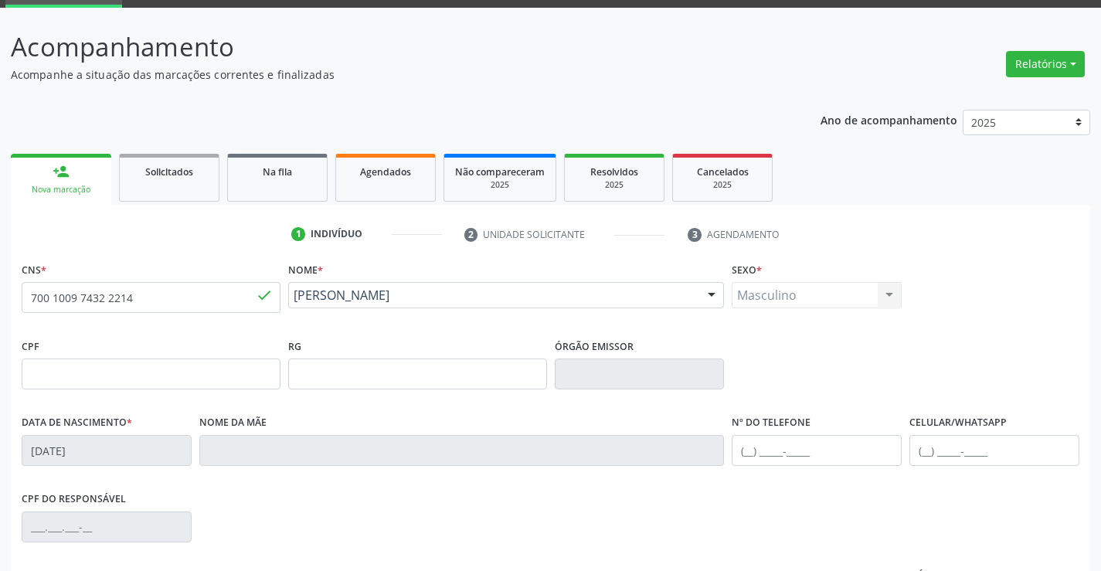
scroll to position [267, 0]
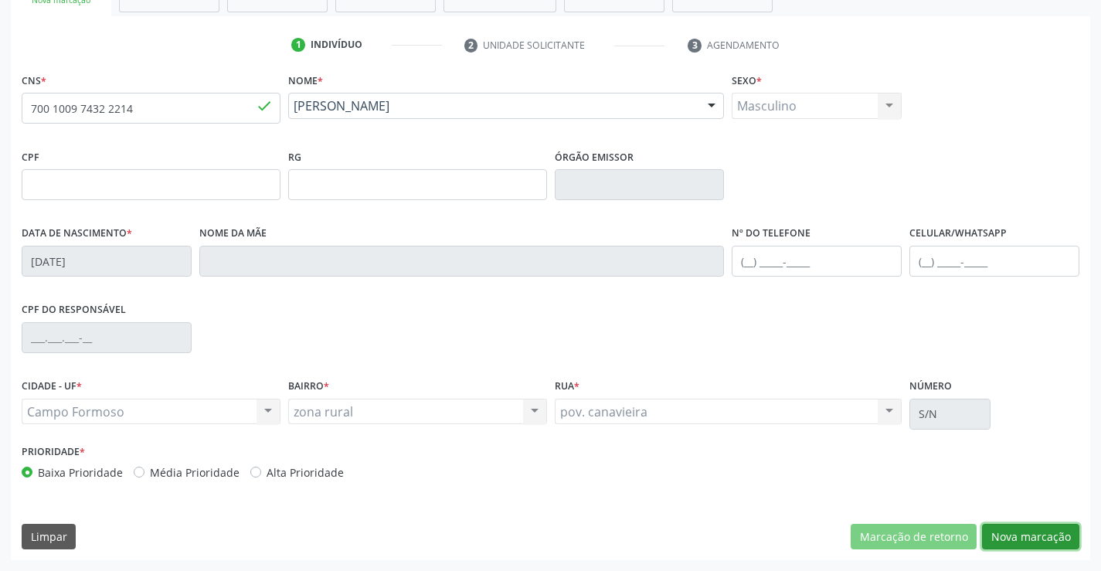
click at [1039, 529] on button "Nova marcação" at bounding box center [1030, 537] width 97 height 26
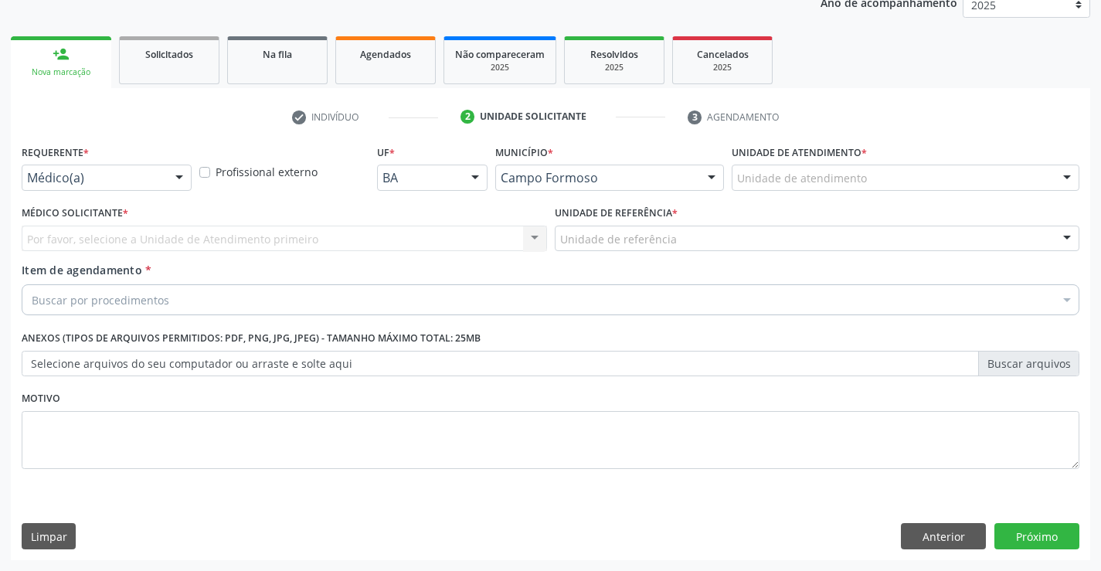
scroll to position [195, 0]
click at [183, 175] on div at bounding box center [179, 178] width 23 height 26
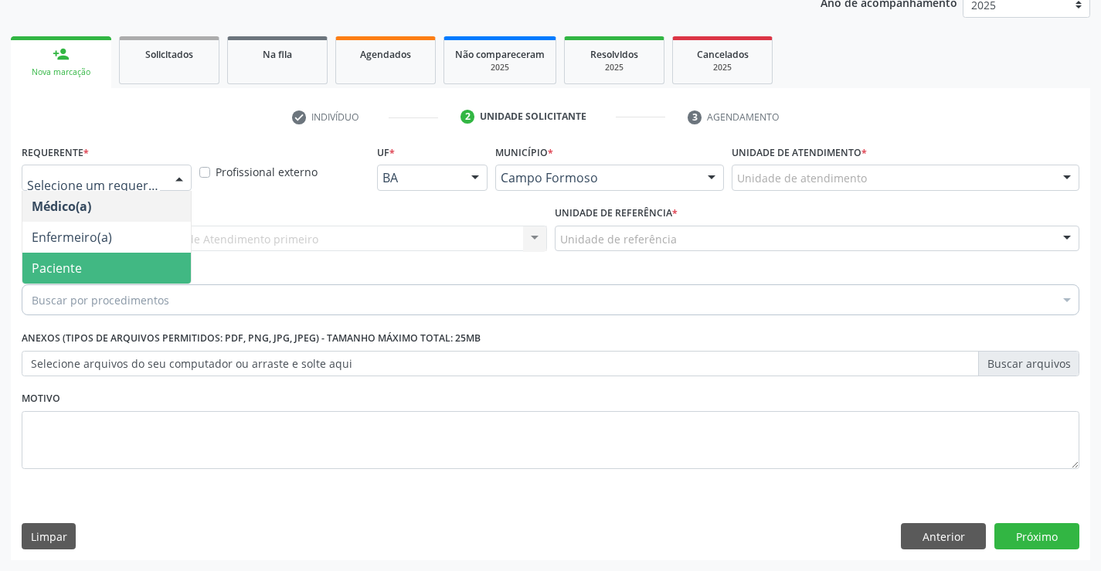
drag, startPoint x: 124, startPoint y: 278, endPoint x: 226, endPoint y: 250, distance: 106.5
click at [125, 277] on span "Paciente" at bounding box center [106, 268] width 169 height 31
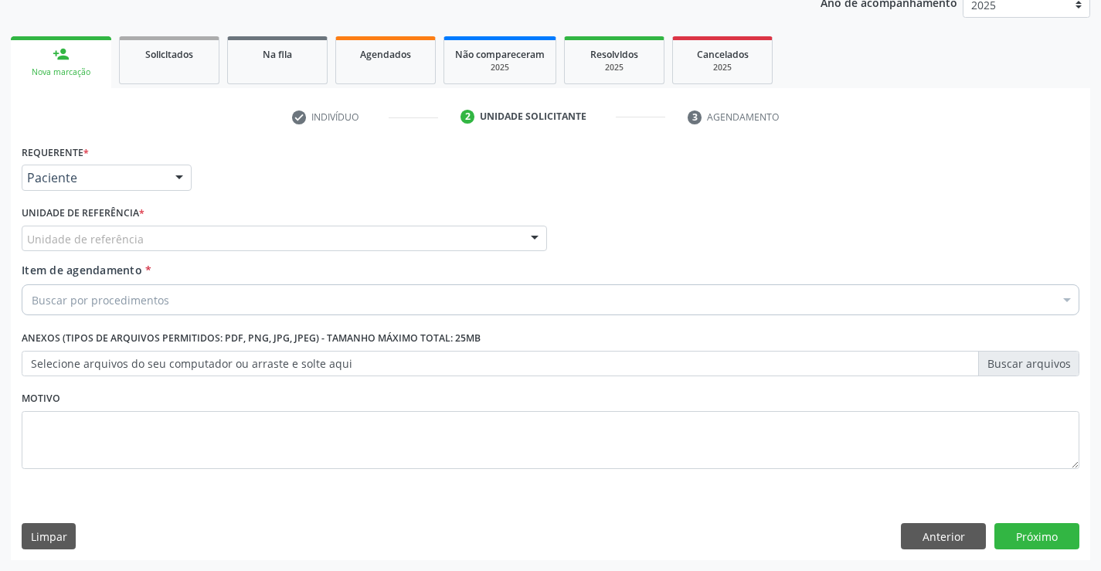
drag, startPoint x: 260, startPoint y: 245, endPoint x: 264, endPoint y: 264, distance: 19.6
click at [261, 245] on div "Unidade de referência" at bounding box center [285, 239] width 526 height 26
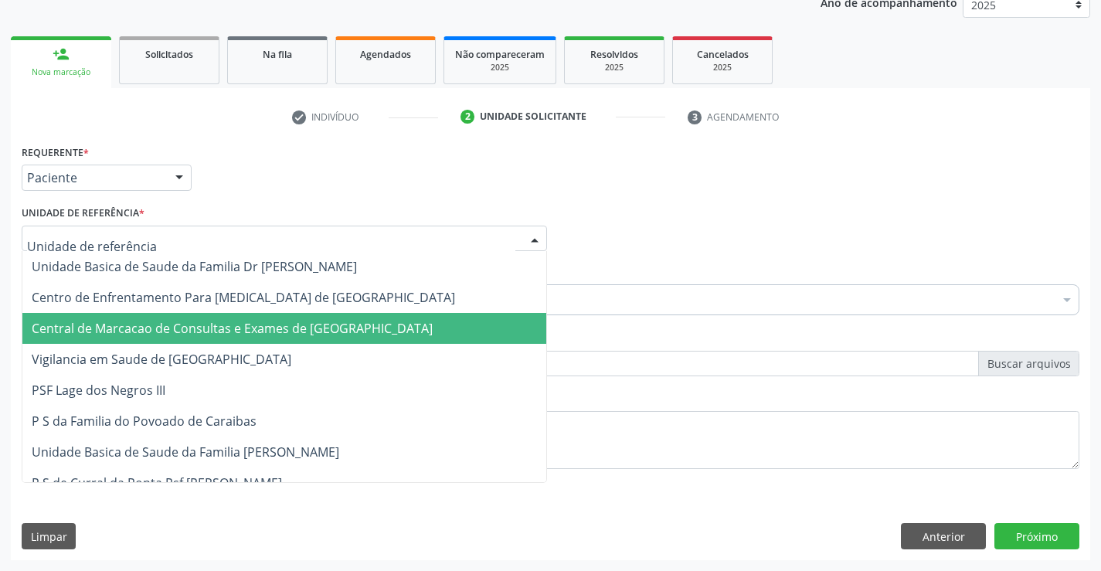
click at [273, 322] on span "Central de Marcacao de Consultas e Exames de [GEOGRAPHIC_DATA]" at bounding box center [232, 328] width 401 height 17
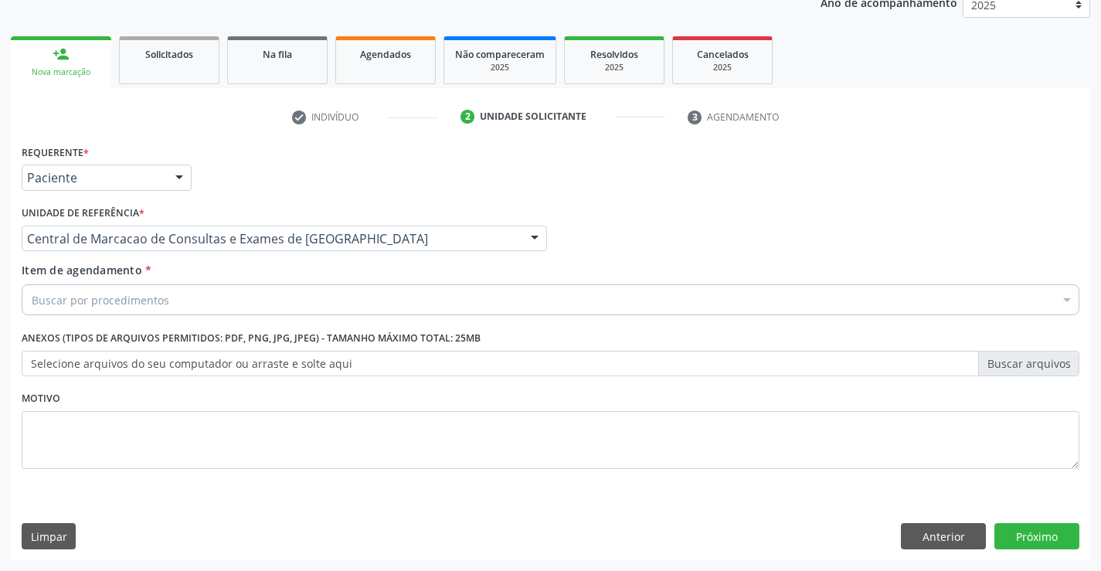
click at [314, 292] on div "Buscar por procedimentos" at bounding box center [551, 299] width 1058 height 31
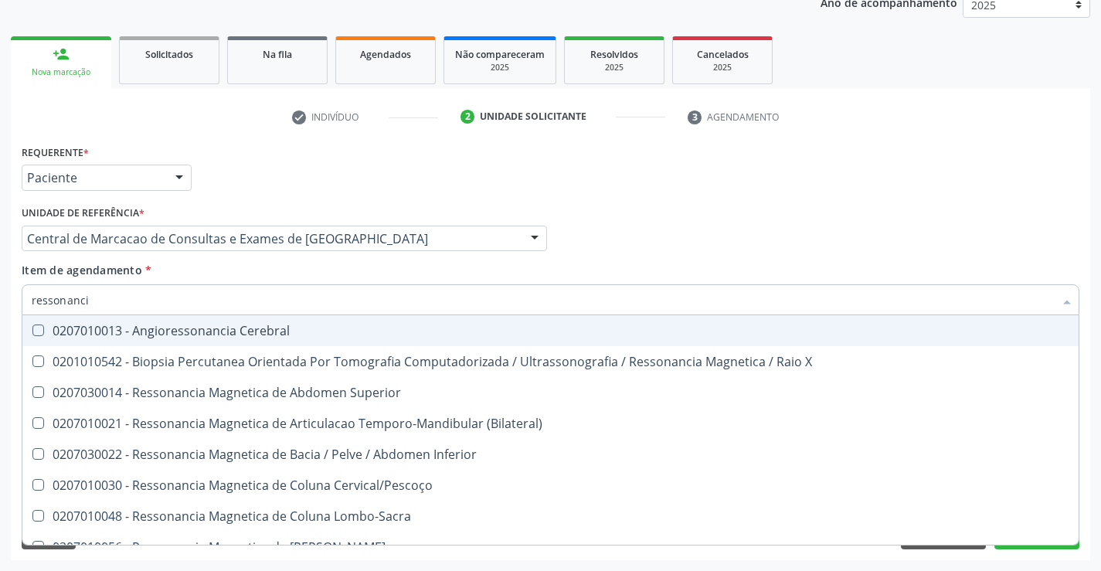
type input "ressonancia"
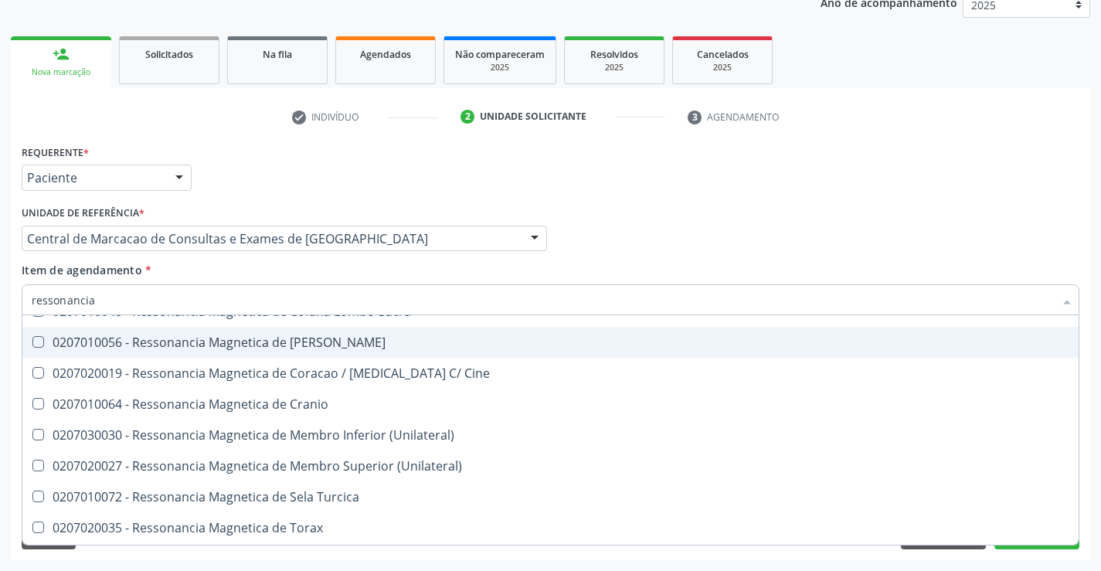
scroll to position [234, 0]
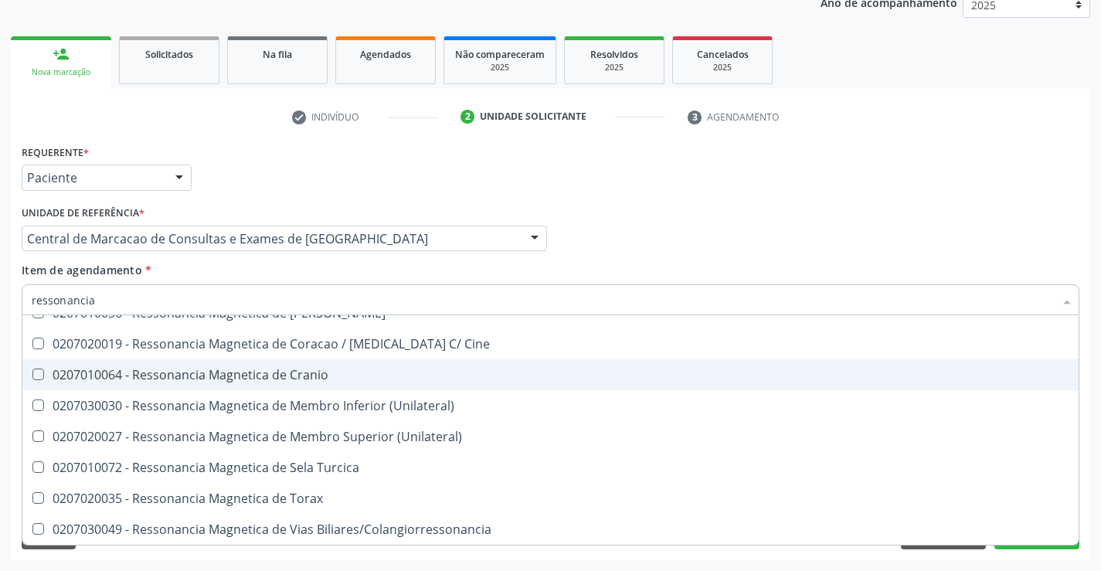
click at [420, 383] on span "0207010064 - Ressonancia Magnetica de Cranio" at bounding box center [550, 374] width 1057 height 31
checkbox Cranio "true"
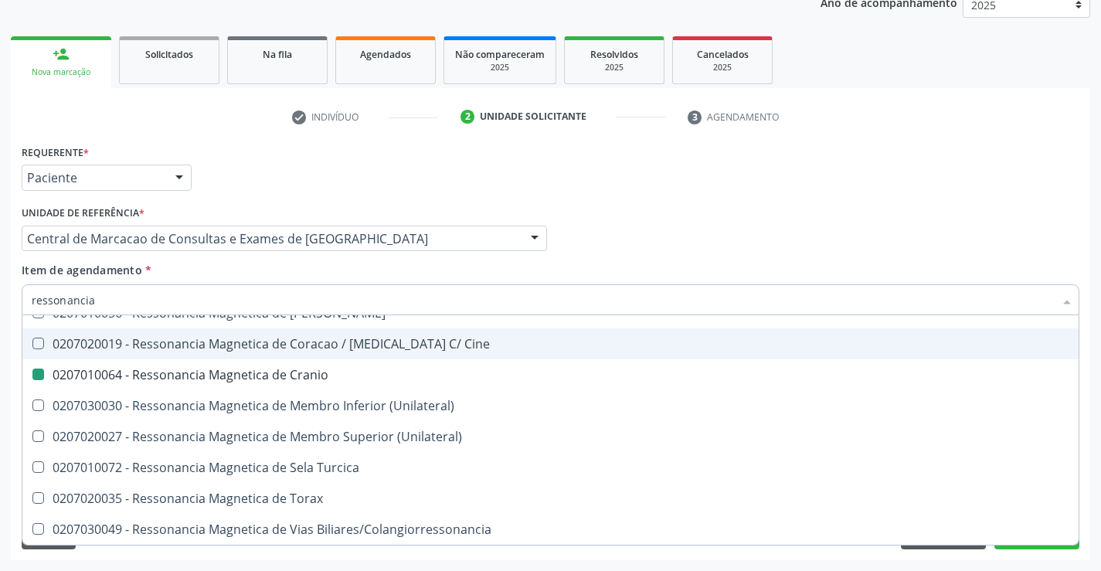
click at [847, 210] on div "Médico Solicitante Por favor, selecione a Unidade de Atendimento primeiro Nenhu…" at bounding box center [551, 232] width 1066 height 60
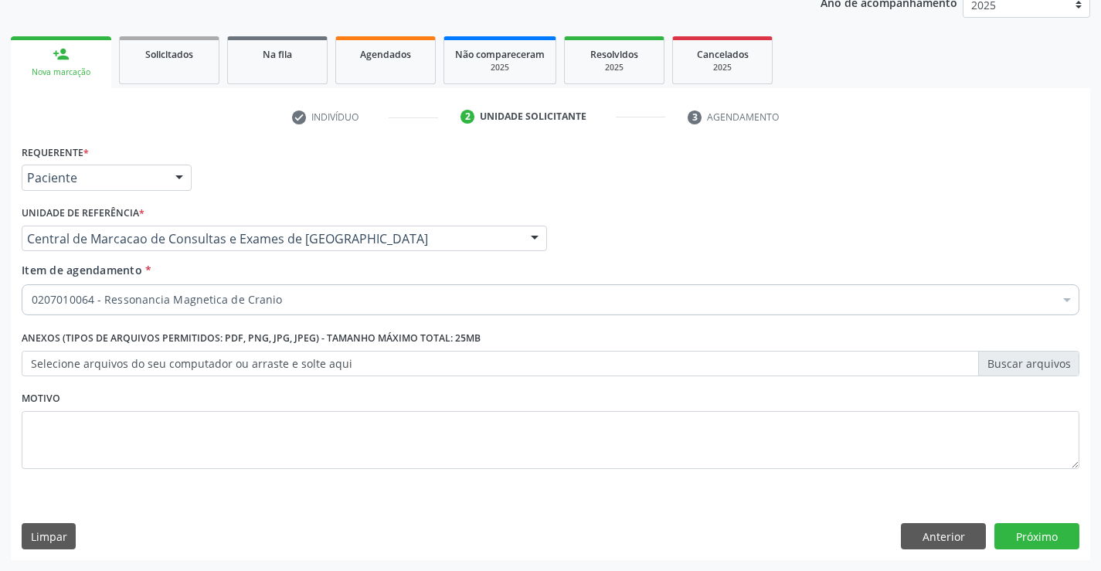
scroll to position [0, 0]
click at [1030, 533] on button "Próximo" at bounding box center [1037, 536] width 85 height 26
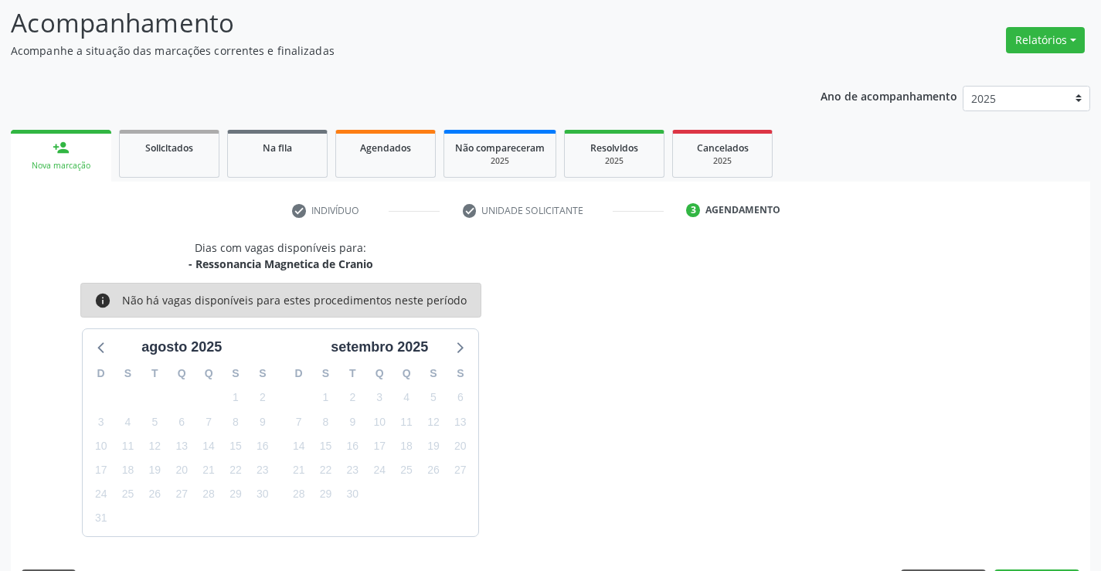
scroll to position [147, 0]
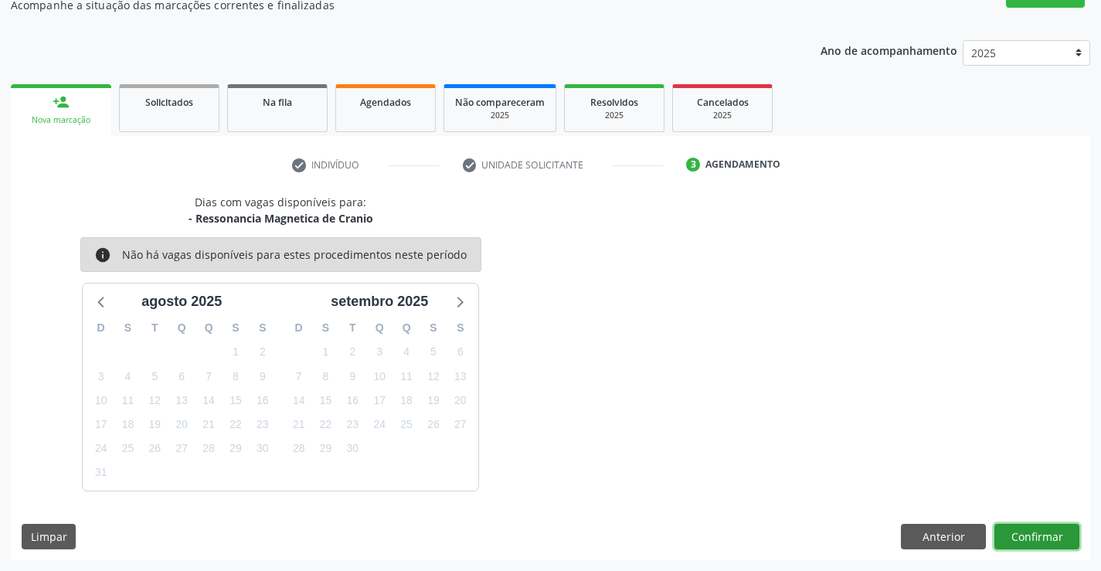
click at [1003, 529] on button "Confirmar" at bounding box center [1037, 537] width 85 height 26
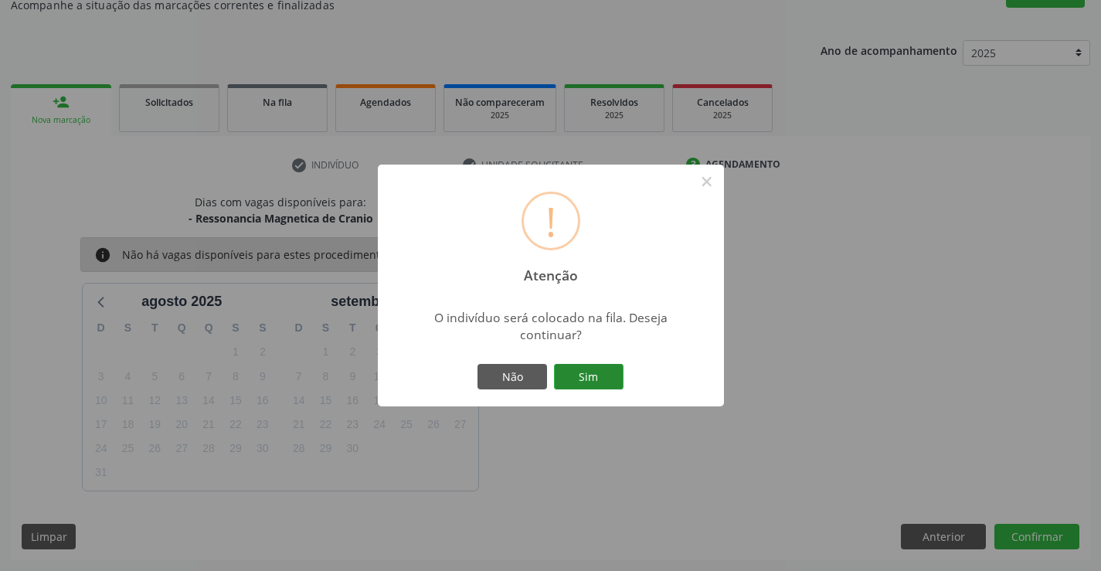
click at [613, 366] on button "Sim" at bounding box center [589, 377] width 70 height 26
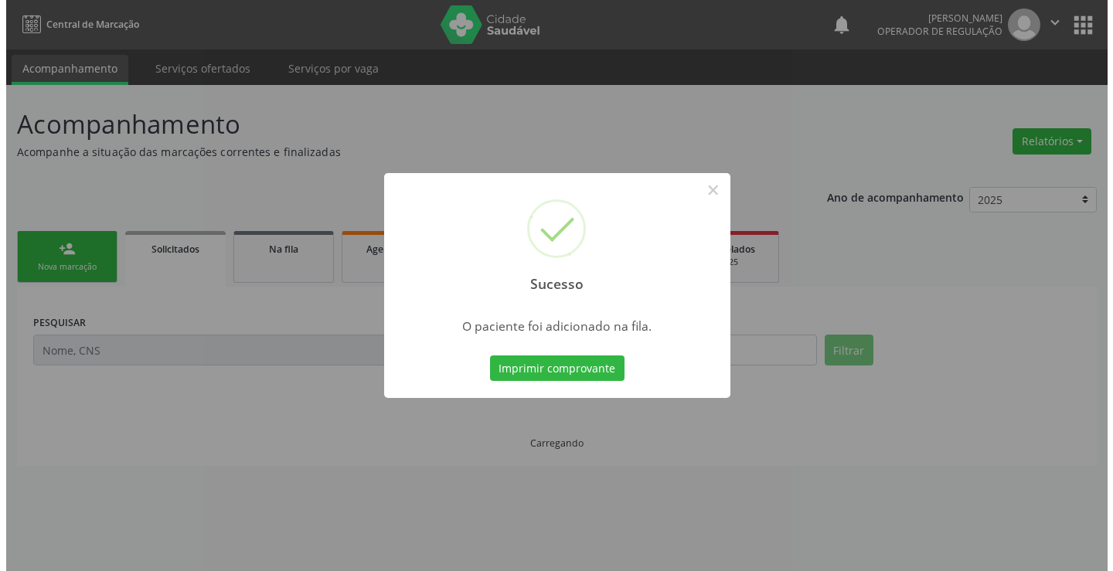
scroll to position [0, 0]
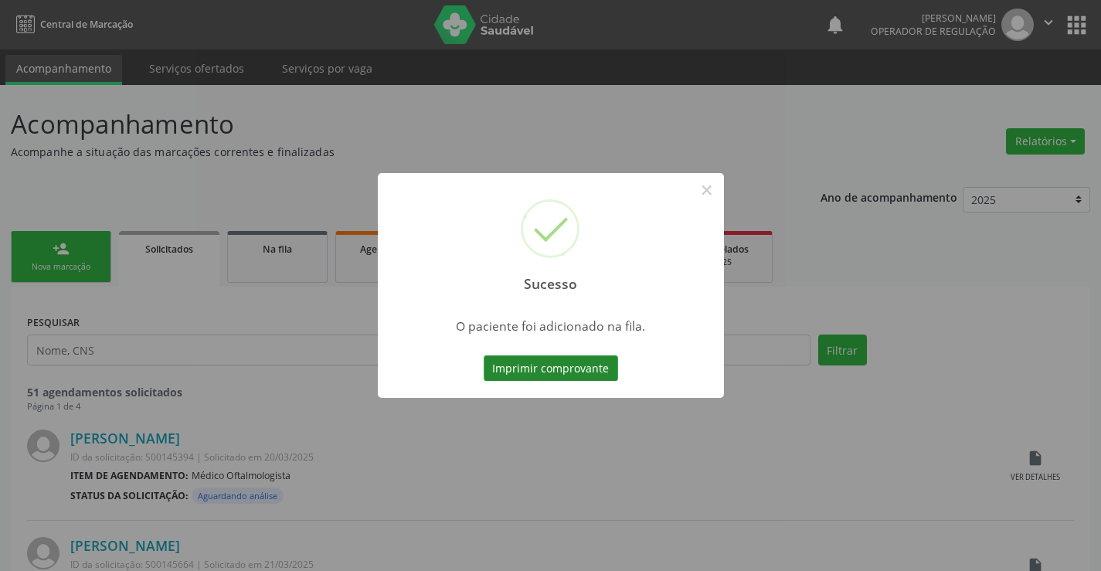
click at [588, 366] on button "Imprimir comprovante" at bounding box center [551, 369] width 134 height 26
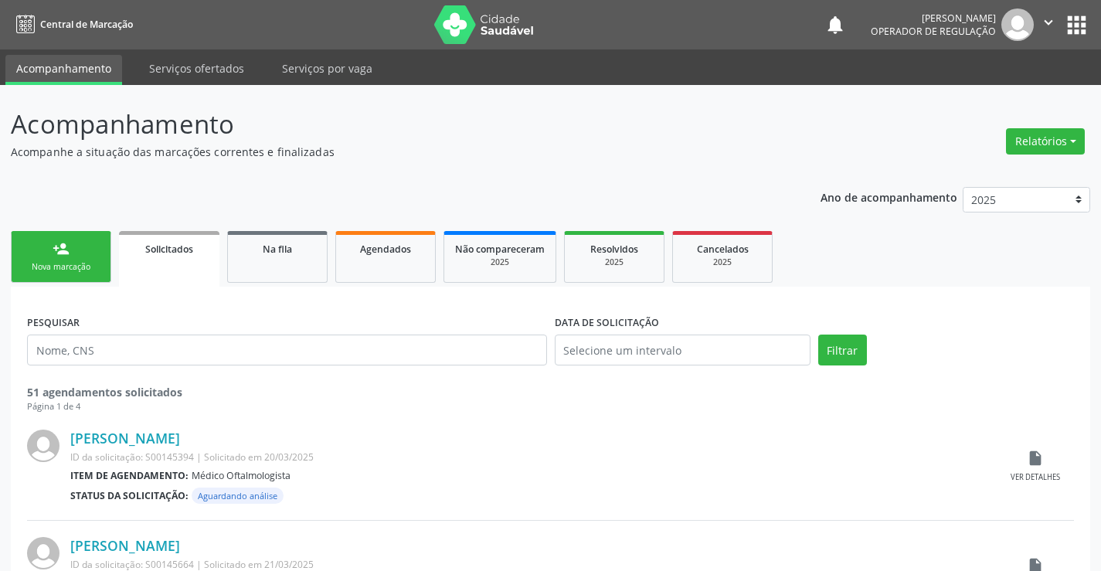
click at [88, 247] on link "person_add Nova marcação" at bounding box center [61, 257] width 100 height 52
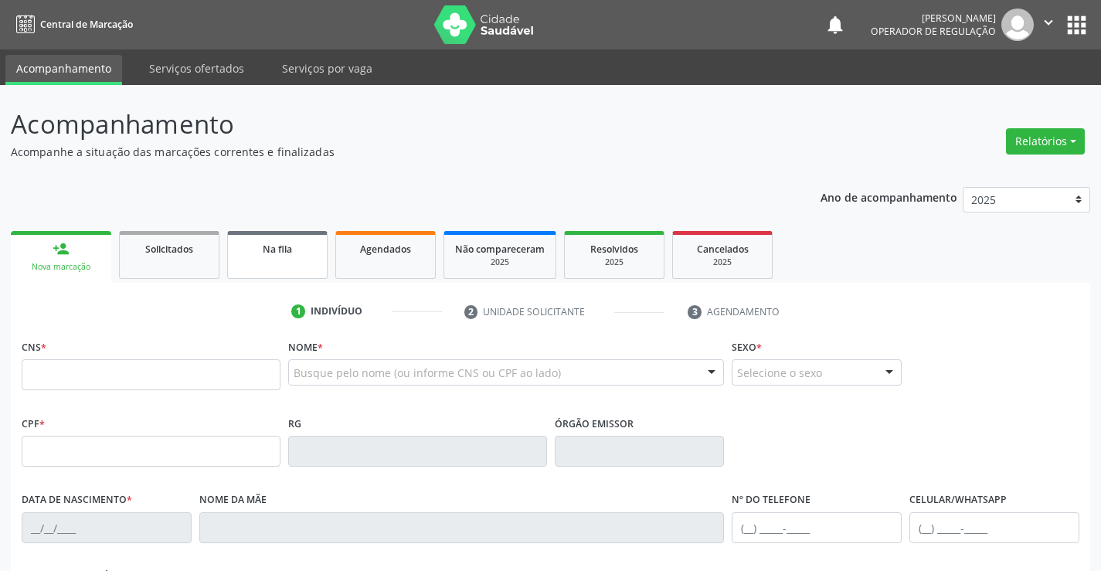
click at [249, 267] on link "Na fila" at bounding box center [277, 255] width 100 height 48
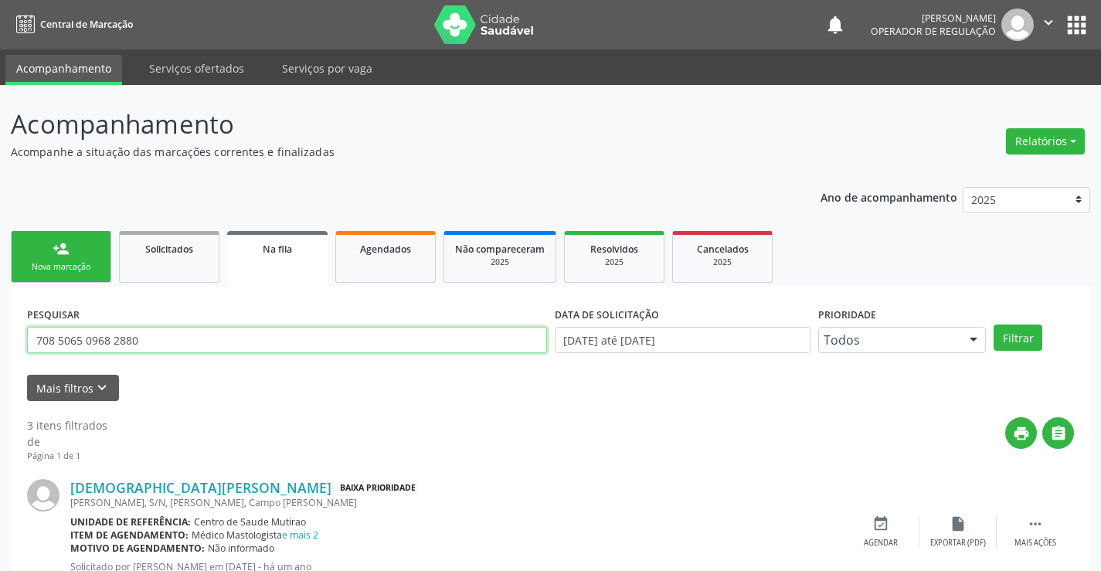
click at [281, 332] on input "708 5065 0968 2880" at bounding box center [287, 340] width 520 height 26
type input "706200583461362"
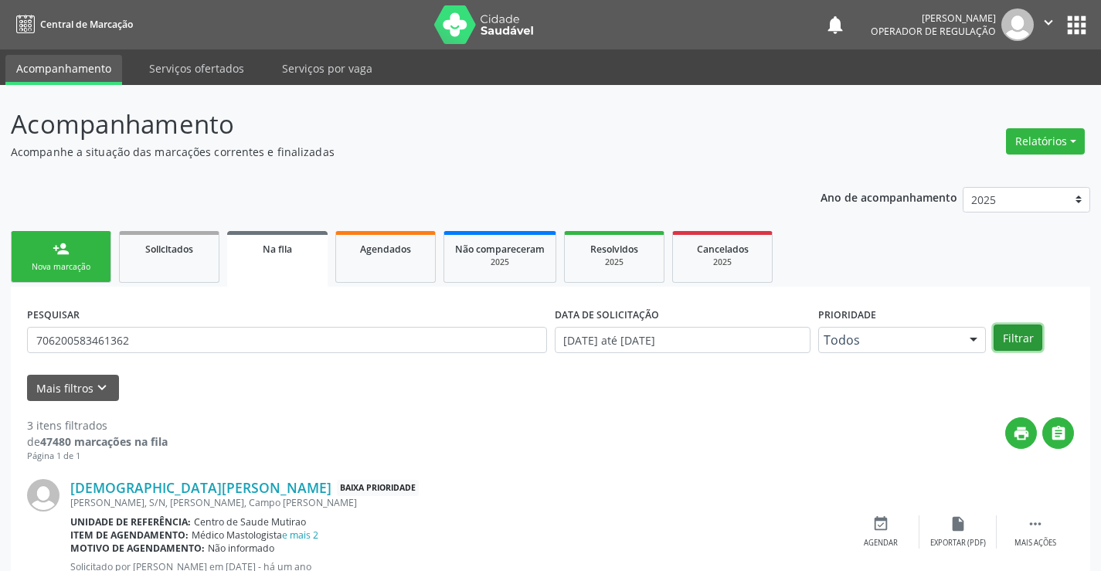
click at [1021, 339] on button "Filtrar" at bounding box center [1018, 338] width 49 height 26
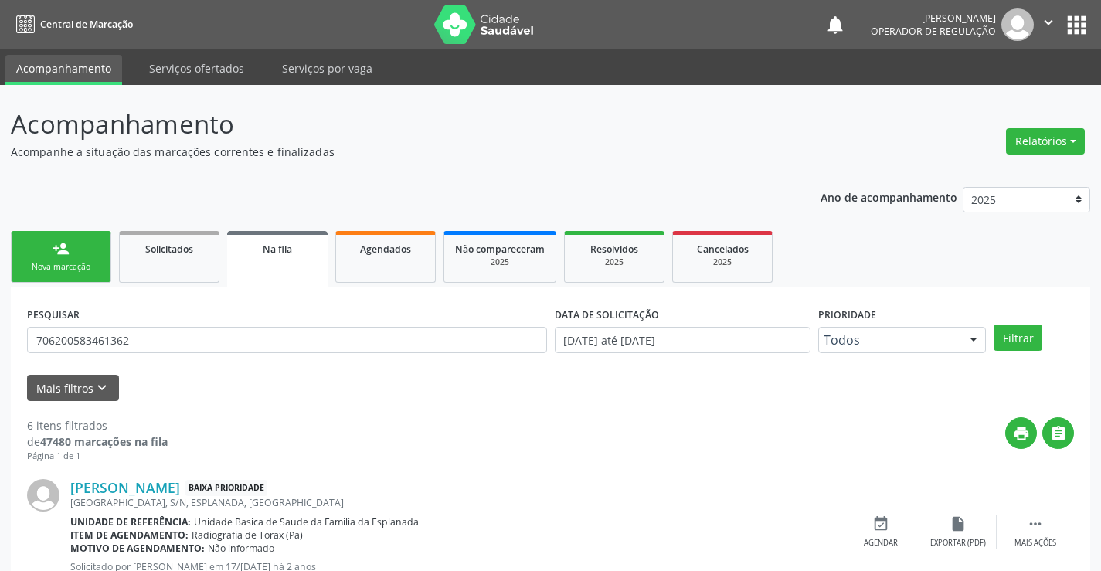
click at [60, 243] on div "person_add" at bounding box center [61, 248] width 17 height 17
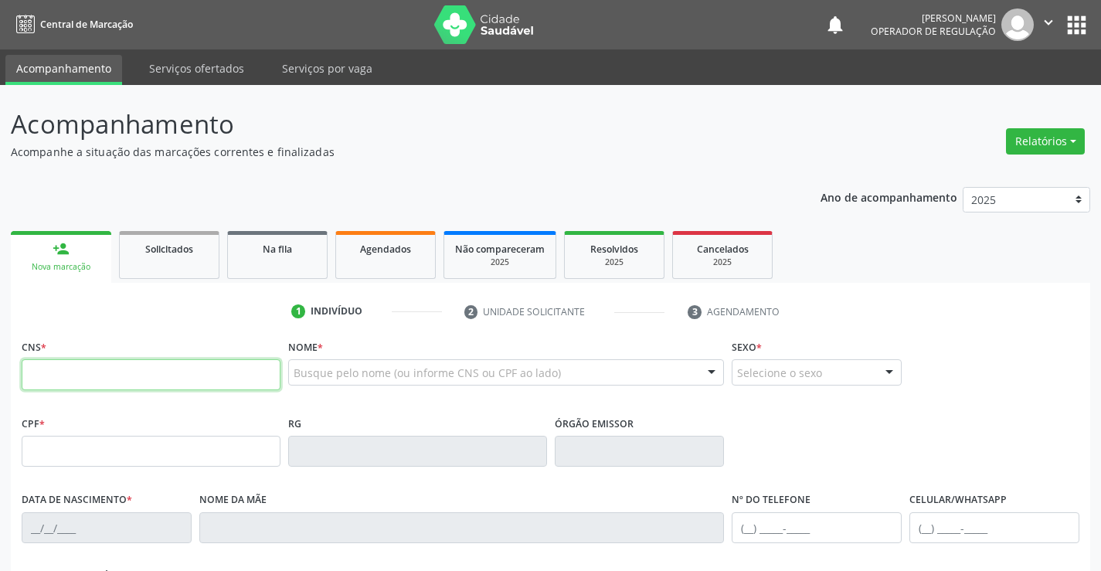
click at [120, 380] on input "text" at bounding box center [151, 374] width 259 height 31
type input "707 6042 9130 7396"
type input "13/10/1956"
type input "Prudencia Maria de Jesus"
type input "(74) 9843-2164"
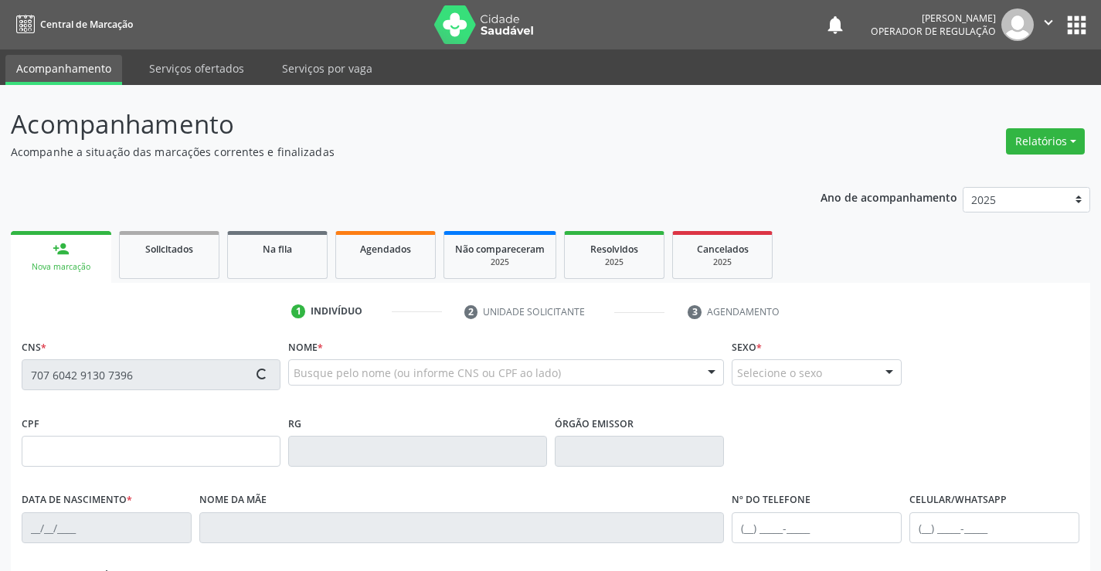
type input "S/N"
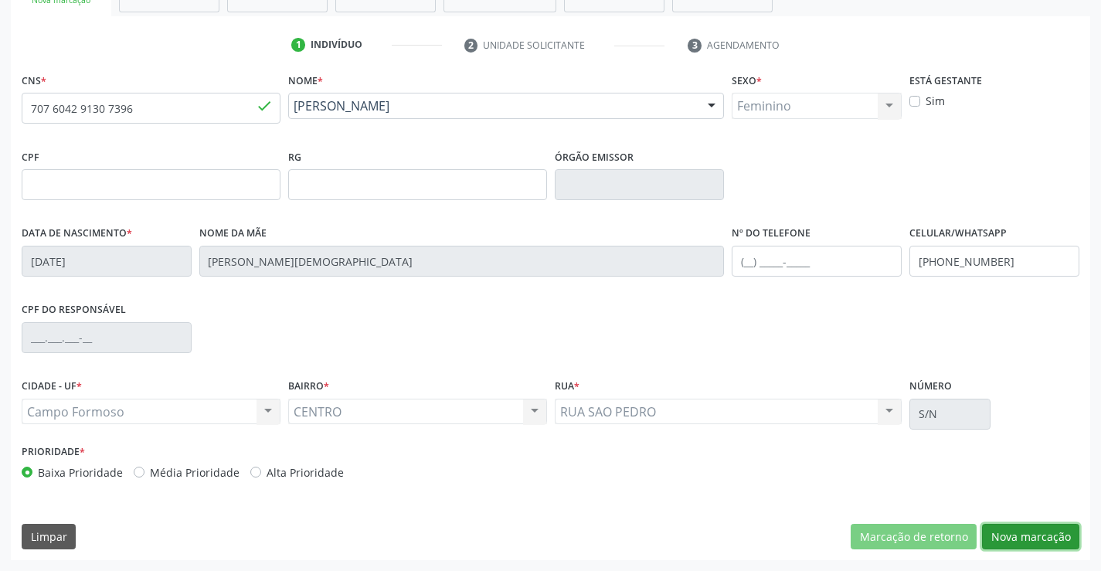
click at [1064, 536] on button "Nova marcação" at bounding box center [1030, 537] width 97 height 26
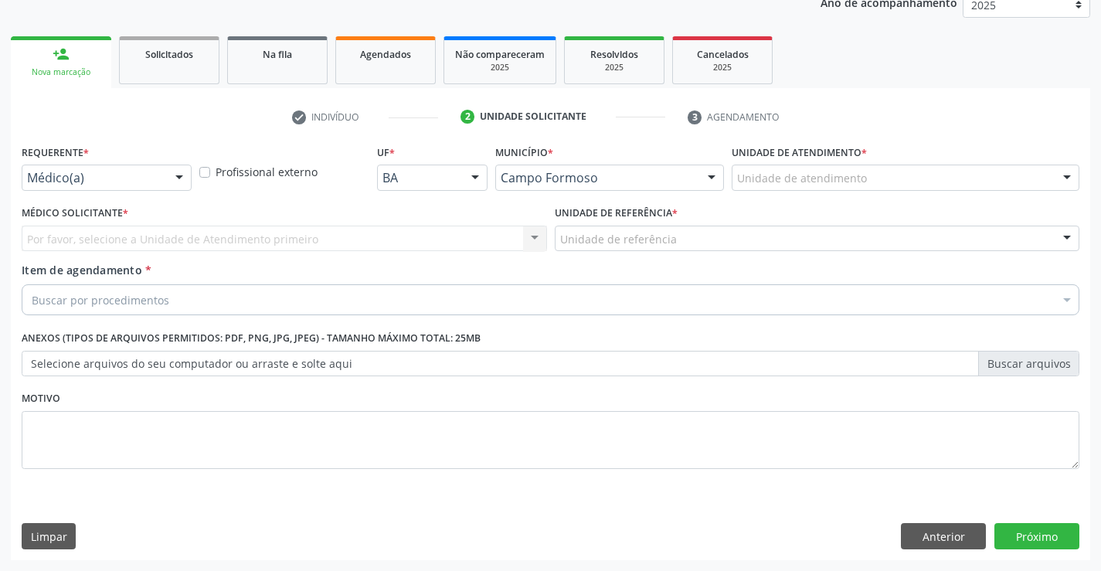
scroll to position [195, 0]
drag, startPoint x: 172, startPoint y: 186, endPoint x: 117, endPoint y: 257, distance: 89.8
click at [170, 190] on div "Médico(a) Médico(a) Enfermeiro(a) Paciente Nenhum resultado encontrado para: " …" at bounding box center [107, 178] width 170 height 26
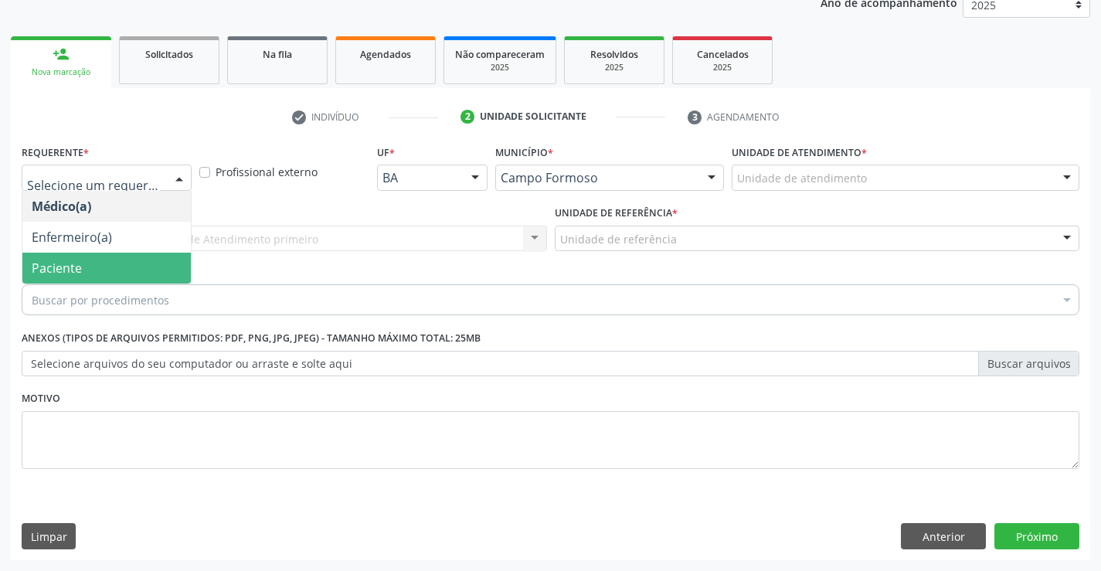
drag, startPoint x: 112, startPoint y: 266, endPoint x: 256, endPoint y: 233, distance: 147.6
click at [128, 260] on span "Paciente" at bounding box center [106, 268] width 169 height 31
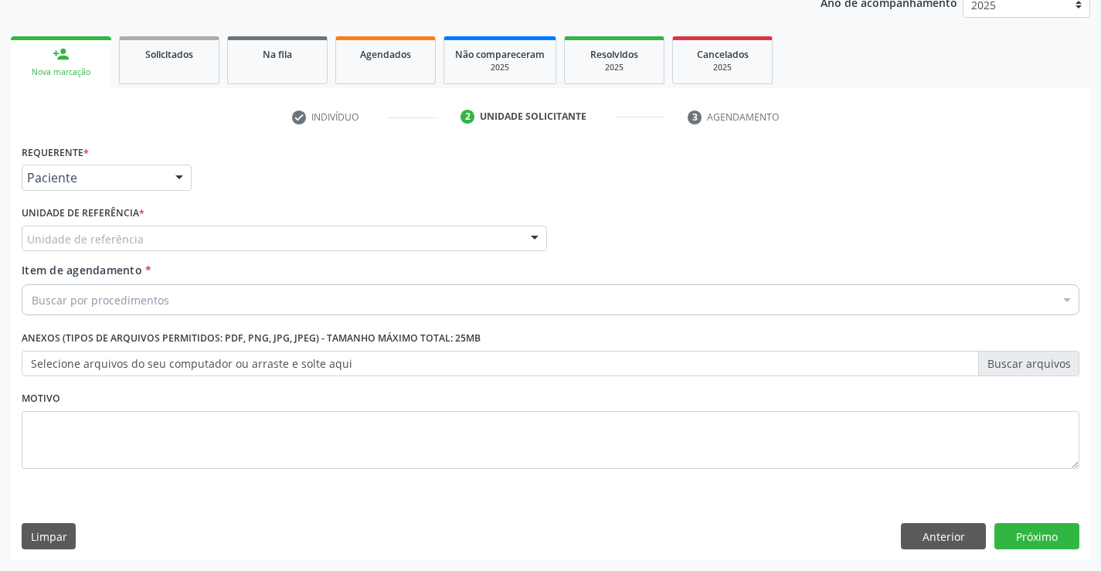
click at [256, 233] on div "Unidade de referência" at bounding box center [285, 239] width 526 height 26
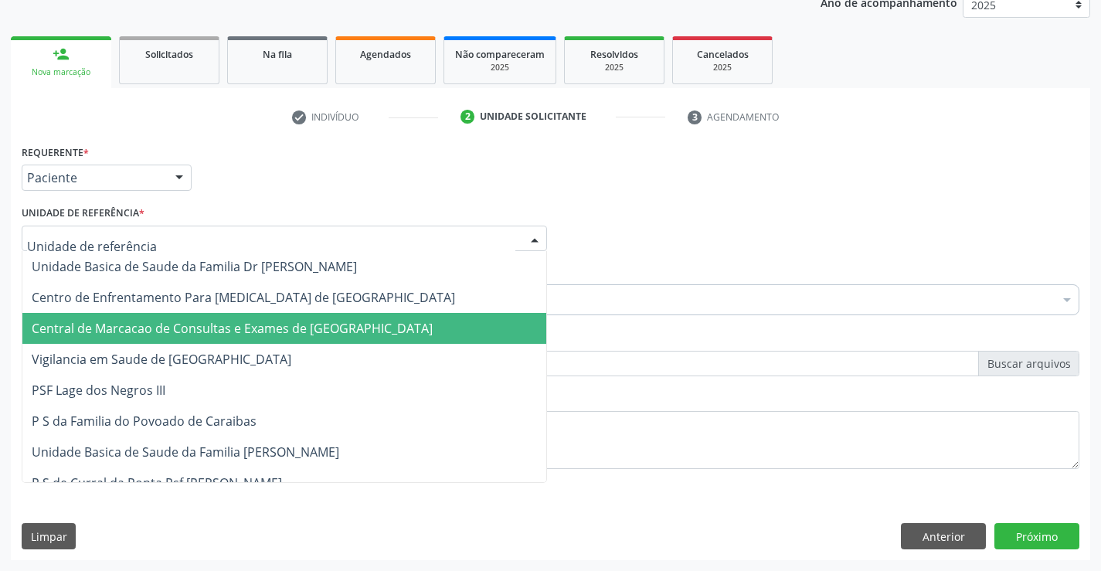
click at [260, 327] on span "Central de Marcacao de Consultas e Exames de [GEOGRAPHIC_DATA]" at bounding box center [232, 328] width 401 height 17
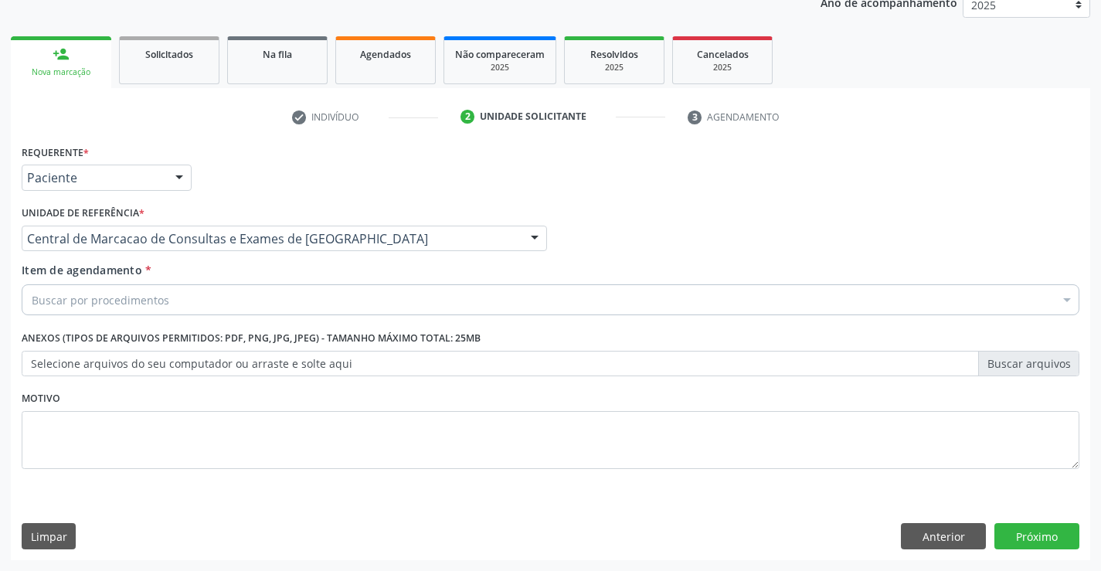
click at [296, 298] on div "Buscar por procedimentos" at bounding box center [551, 299] width 1058 height 31
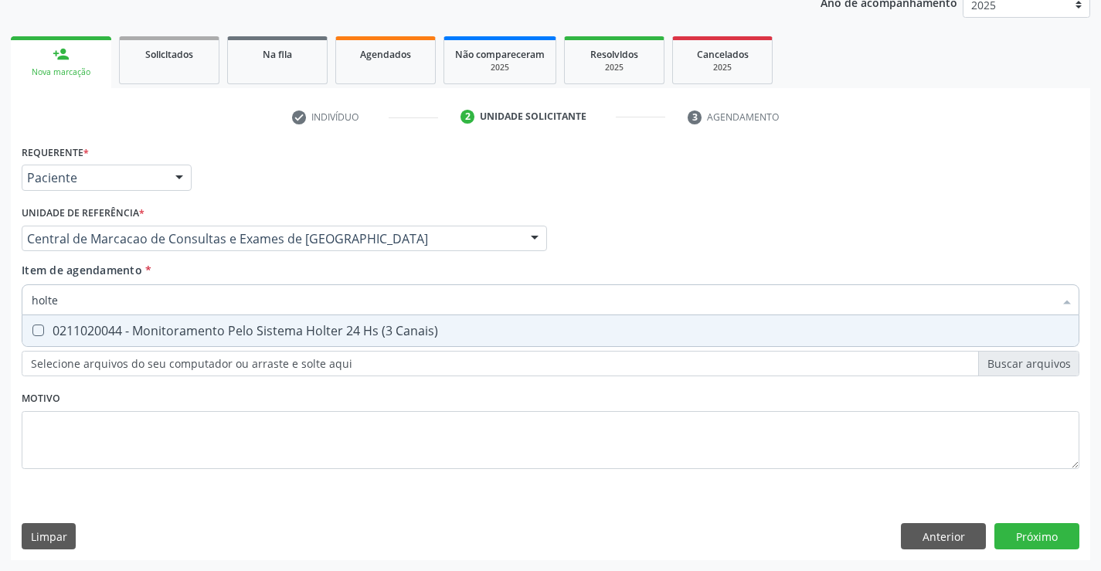
type input "holter"
drag, startPoint x: 329, startPoint y: 325, endPoint x: 337, endPoint y: 315, distance: 13.3
click at [335, 325] on div "0211020044 - Monitoramento Pelo Sistema Holter 24 Hs (3 Canais)" at bounding box center [551, 331] width 1038 height 12
checkbox Canais\) "true"
click at [335, 305] on input "holter" at bounding box center [543, 299] width 1023 height 31
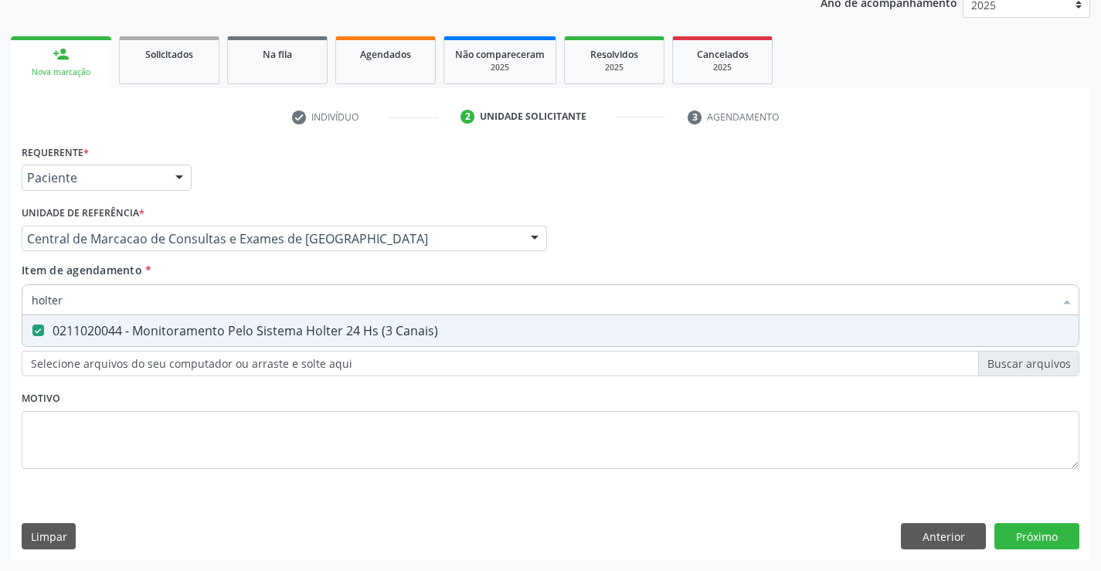
click at [335, 305] on input "holter" at bounding box center [543, 299] width 1023 height 31
type input "c"
checkbox Canais\) "false"
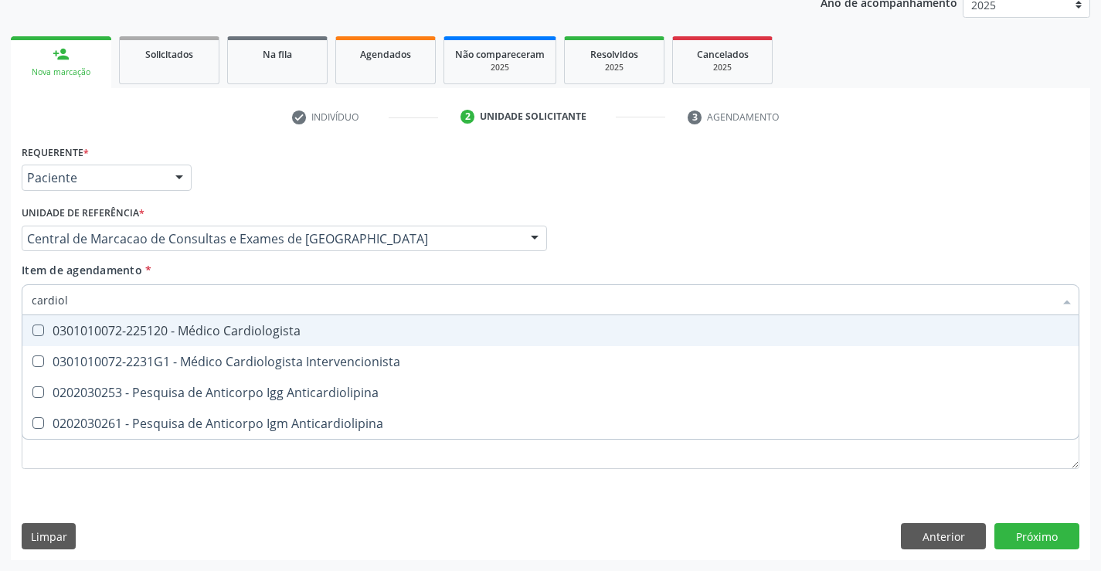
type input "cardiolo"
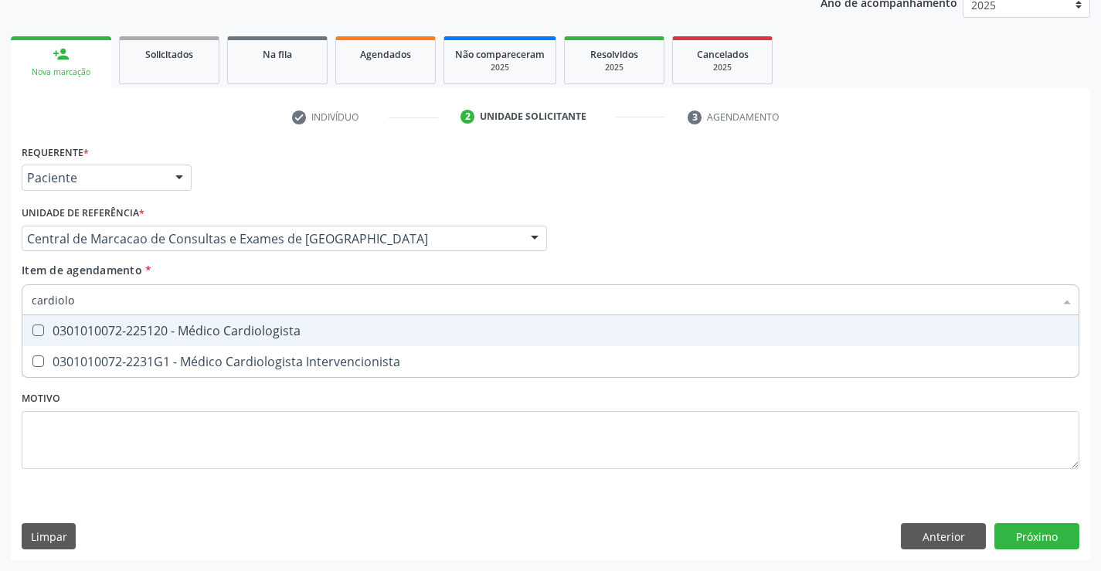
drag, startPoint x: 321, startPoint y: 322, endPoint x: 871, endPoint y: 404, distance: 556.4
click at [341, 321] on span "0301010072-225120 - Médico Cardiologista" at bounding box center [550, 330] width 1057 height 31
checkbox Cardiologista "true"
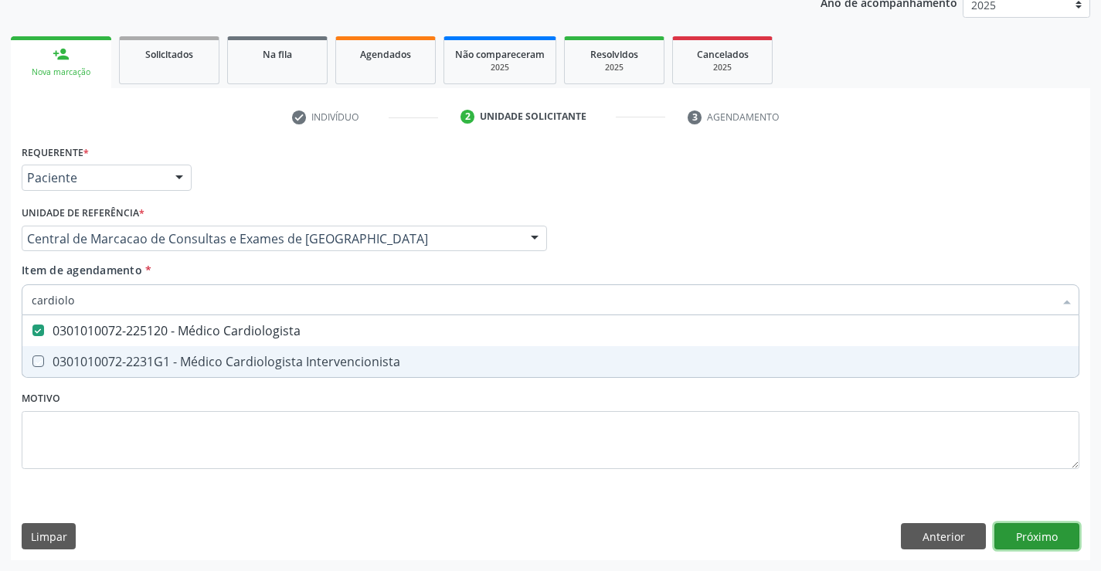
click at [1037, 536] on div "Requerente * Paciente Médico(a) Enfermeiro(a) Paciente Nenhum resultado encontr…" at bounding box center [551, 351] width 1080 height 420
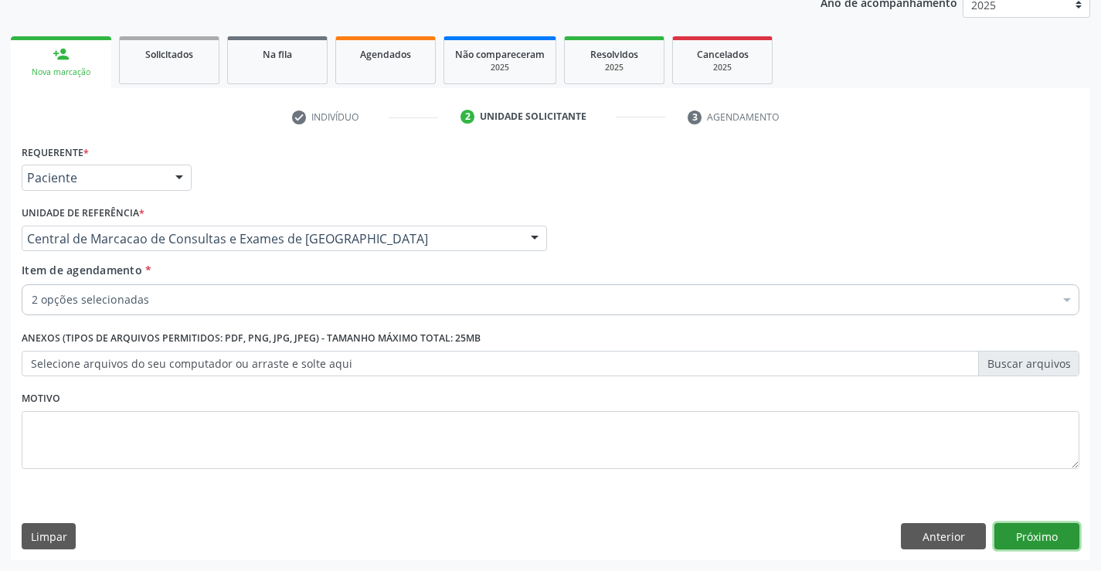
click at [1067, 543] on button "Próximo" at bounding box center [1037, 536] width 85 height 26
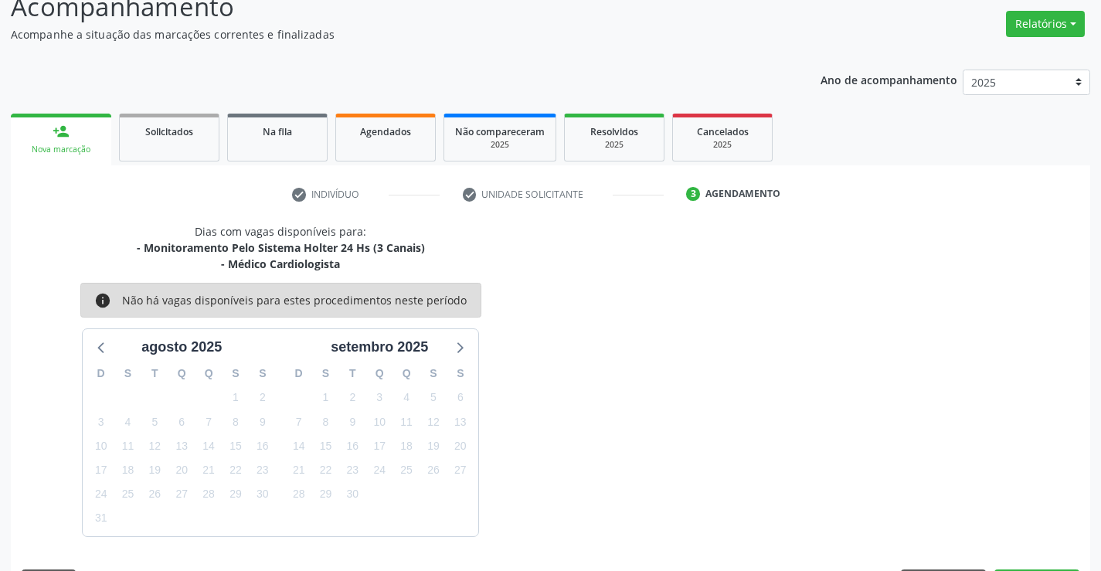
scroll to position [163, 0]
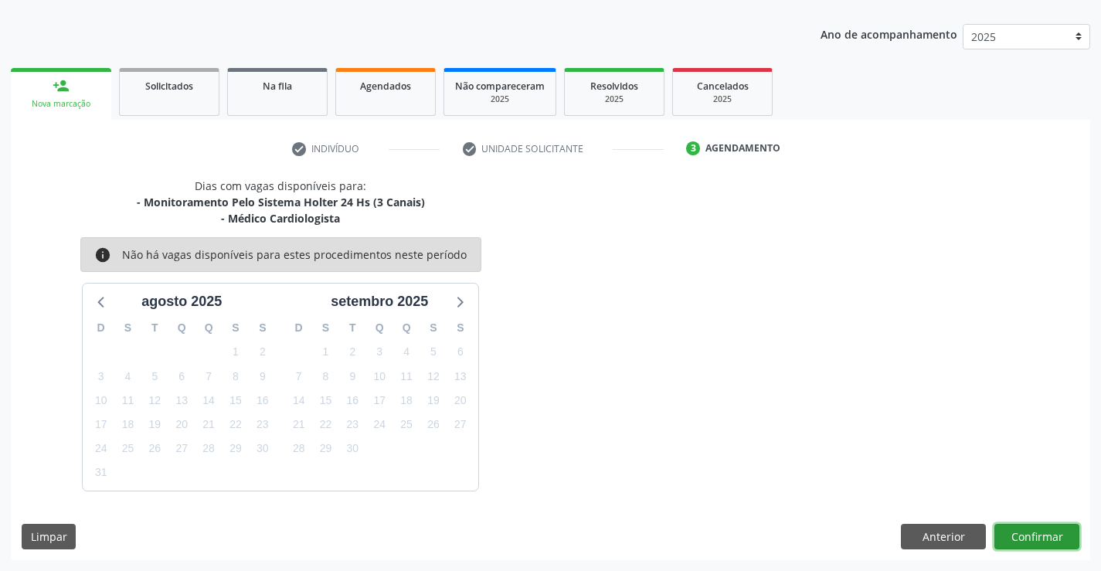
click at [1038, 536] on button "Confirmar" at bounding box center [1037, 537] width 85 height 26
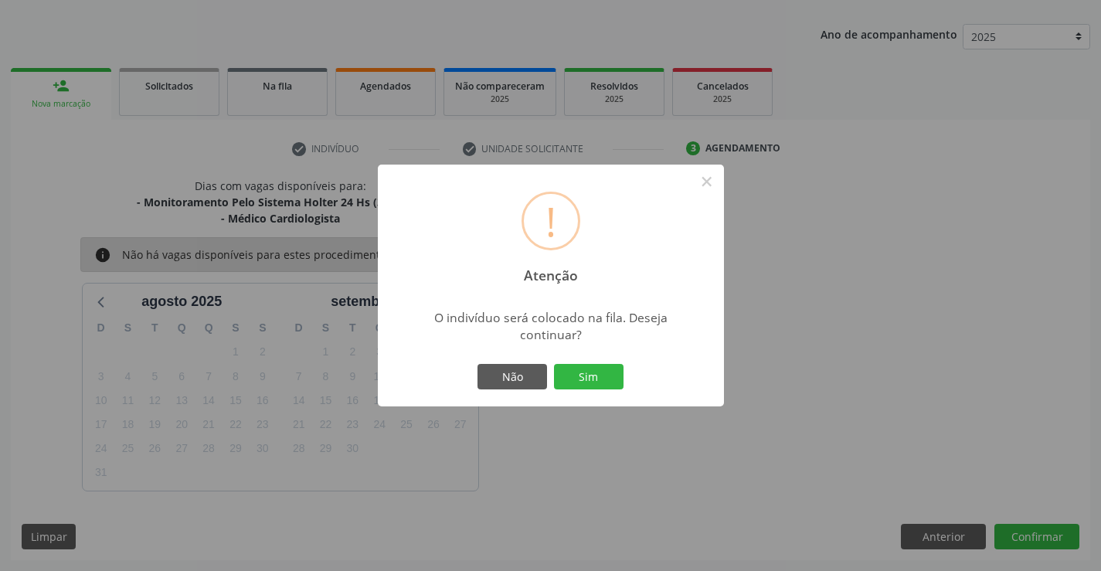
drag, startPoint x: 579, startPoint y: 376, endPoint x: 557, endPoint y: 441, distance: 68.4
click at [577, 385] on button "Sim" at bounding box center [589, 377] width 70 height 26
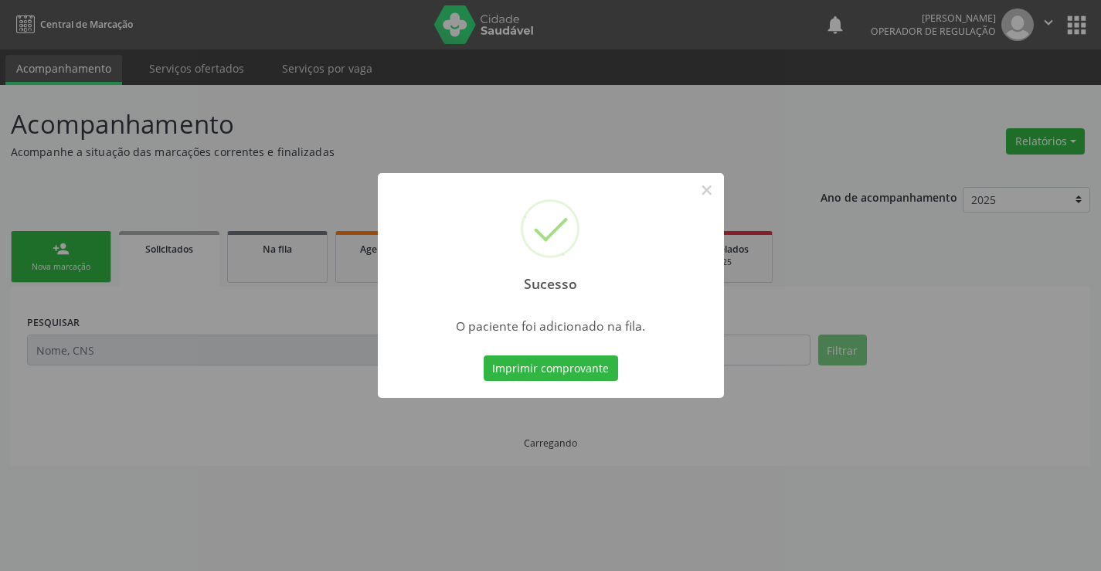
scroll to position [0, 0]
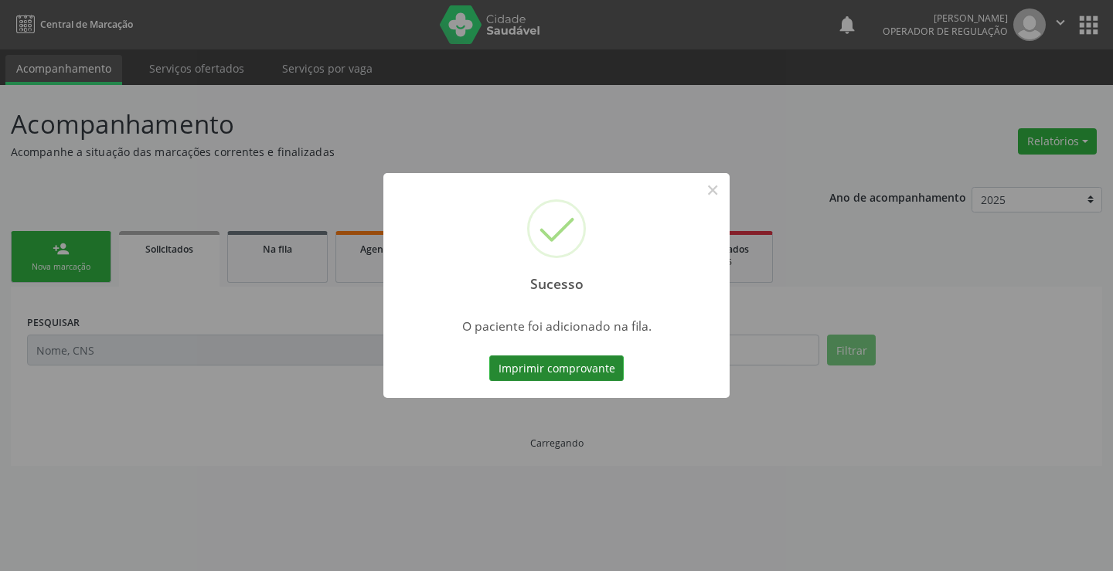
click at [580, 376] on button "Imprimir comprovante" at bounding box center [556, 369] width 134 height 26
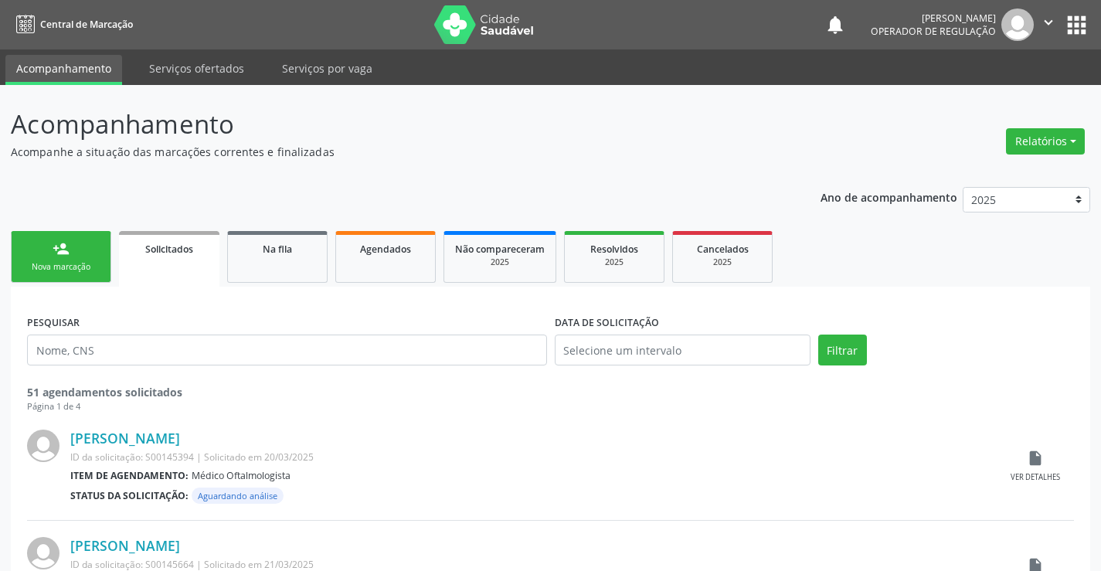
click at [85, 265] on div "Nova marcação" at bounding box center [60, 267] width 77 height 12
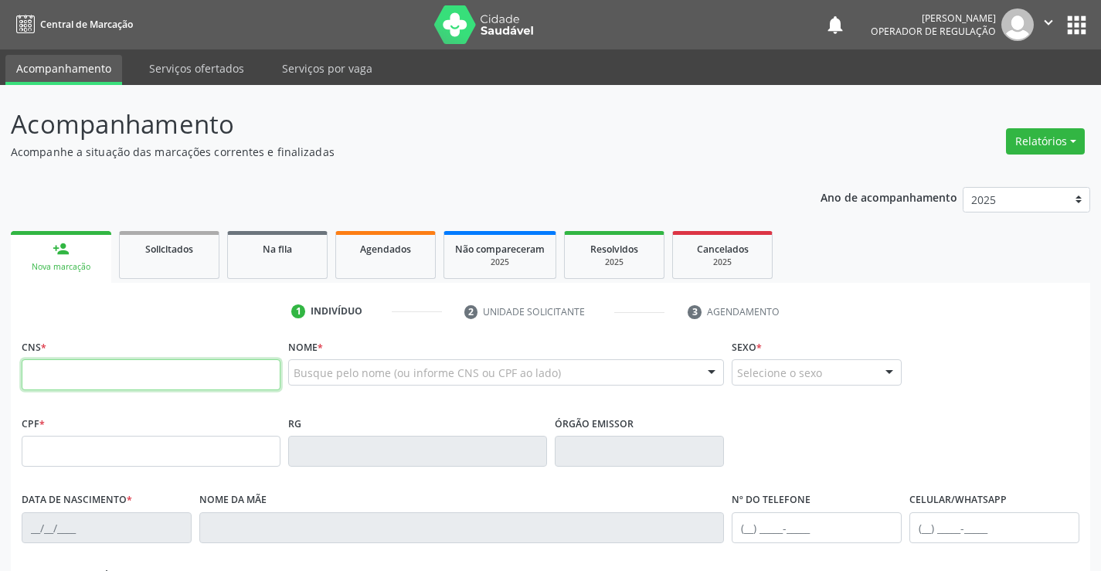
click at [143, 373] on input "text" at bounding box center [151, 374] width 259 height 31
type input "702 4050 9013 5026"
type input "137.572.885-72"
type input "218445008"
type input "22/01/1957"
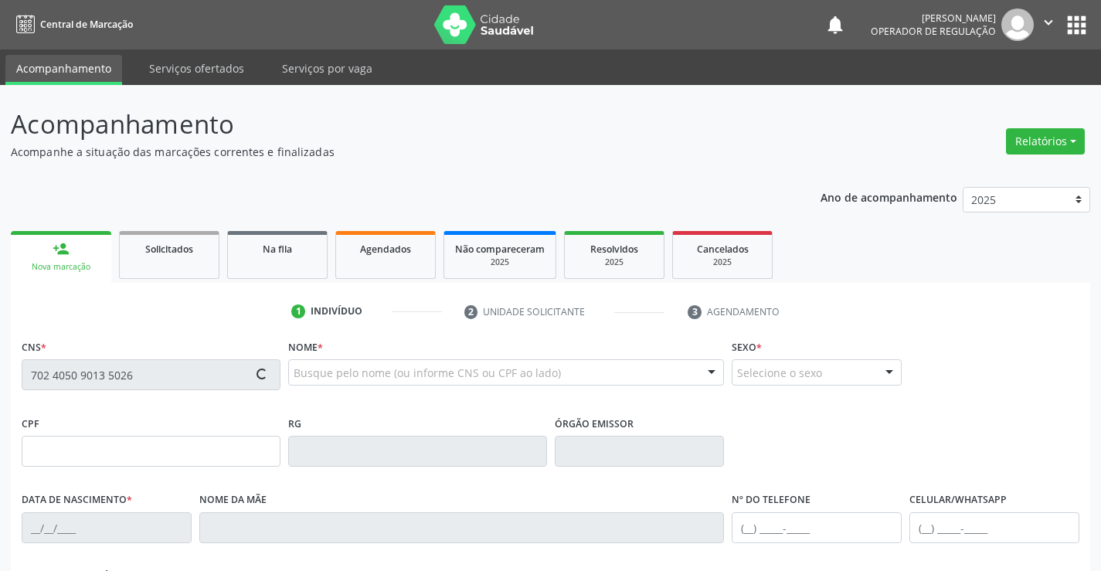
type input "(74) 99106-1032"
type input "137.572.885-72"
type input "S/N"
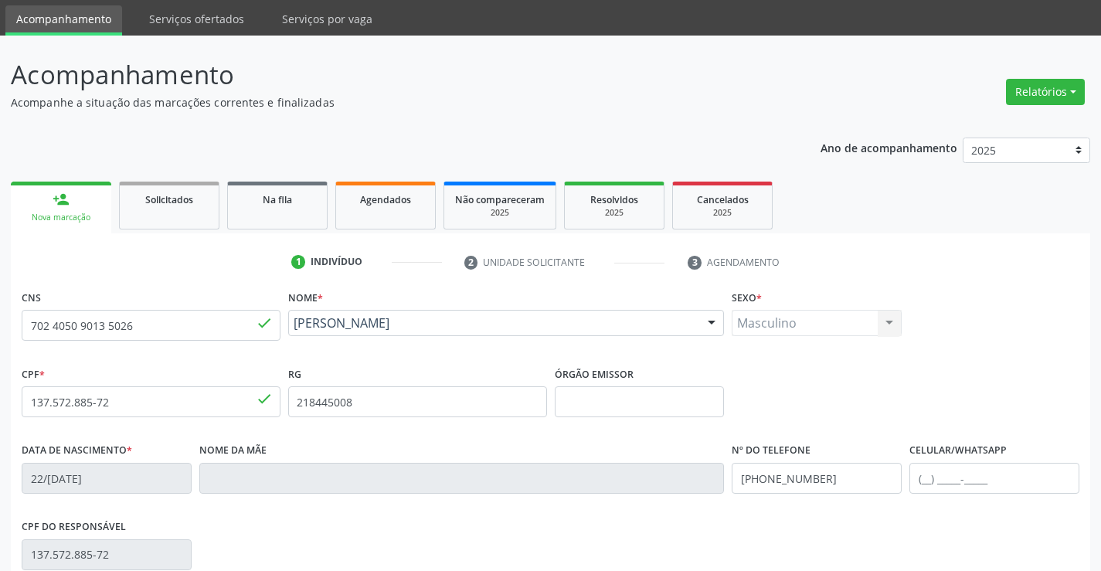
scroll to position [267, 0]
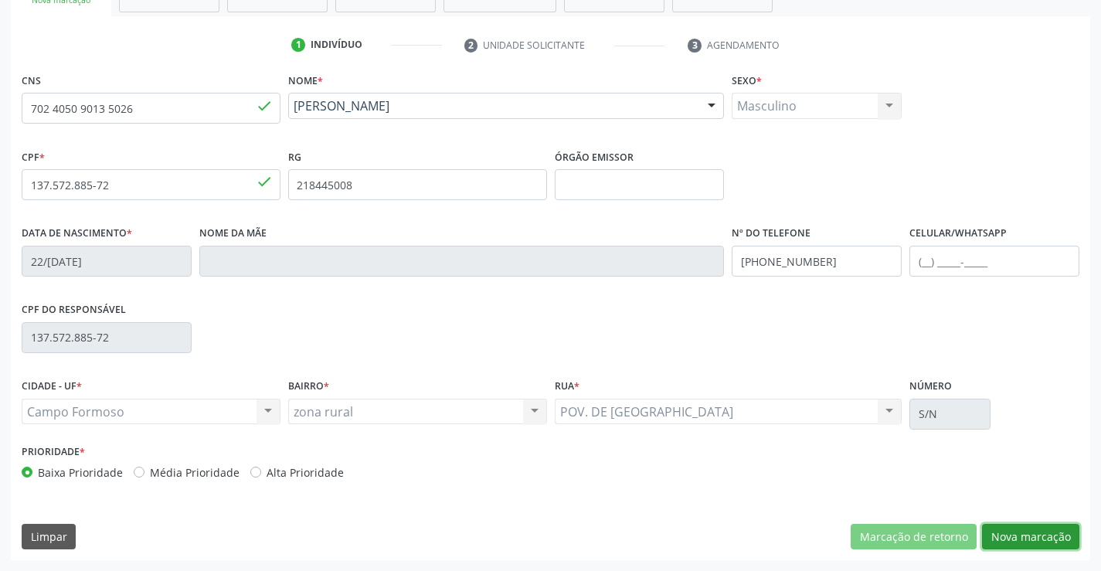
drag, startPoint x: 1007, startPoint y: 539, endPoint x: 860, endPoint y: 499, distance: 152.1
click at [992, 531] on button "Nova marcação" at bounding box center [1030, 537] width 97 height 26
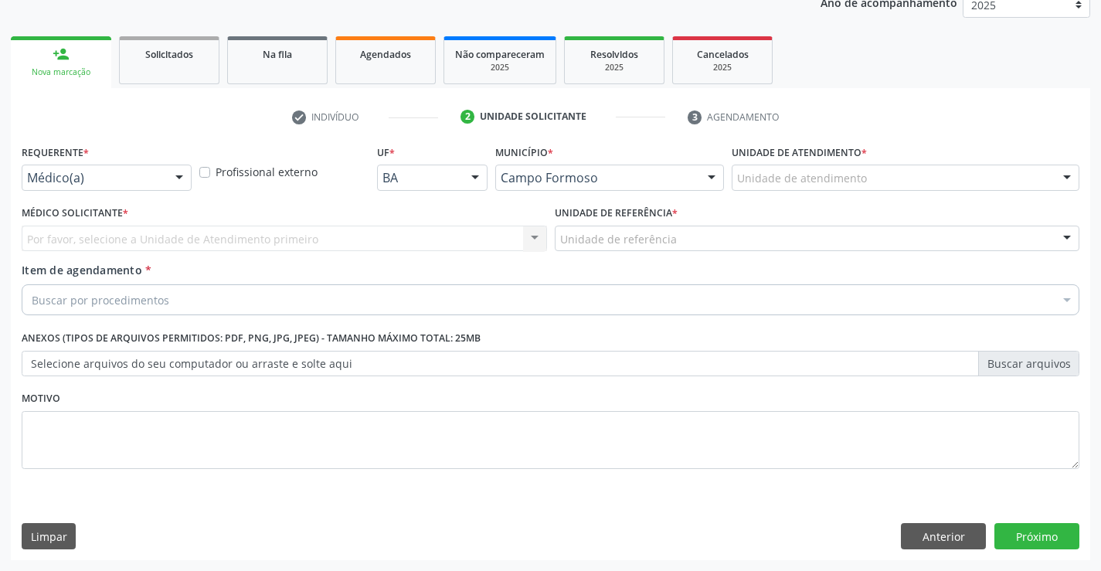
scroll to position [195, 0]
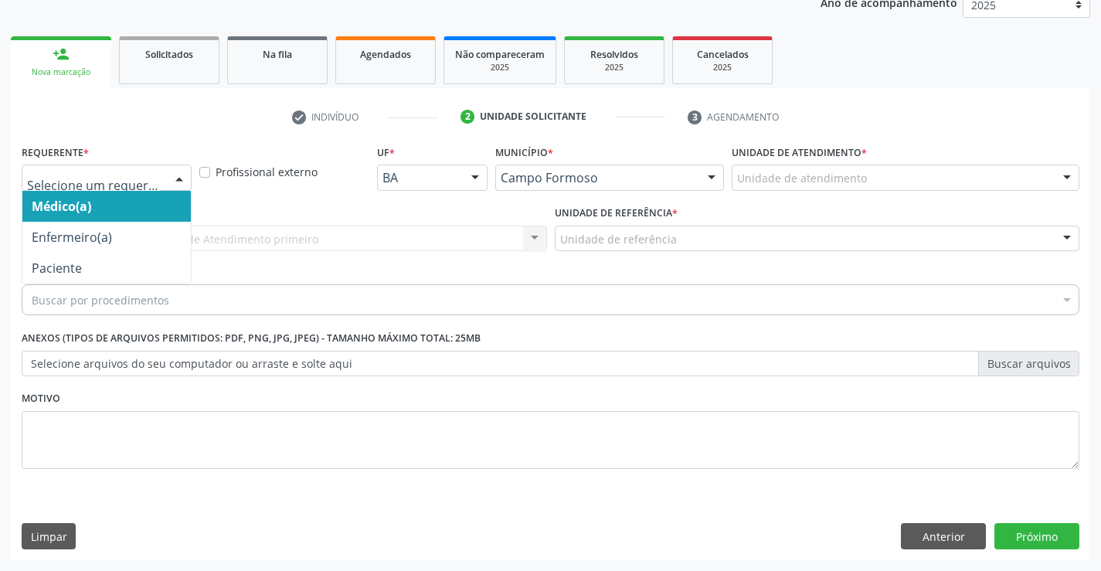
drag, startPoint x: 169, startPoint y: 173, endPoint x: 155, endPoint y: 247, distance: 74.7
click at [169, 185] on div at bounding box center [179, 178] width 23 height 26
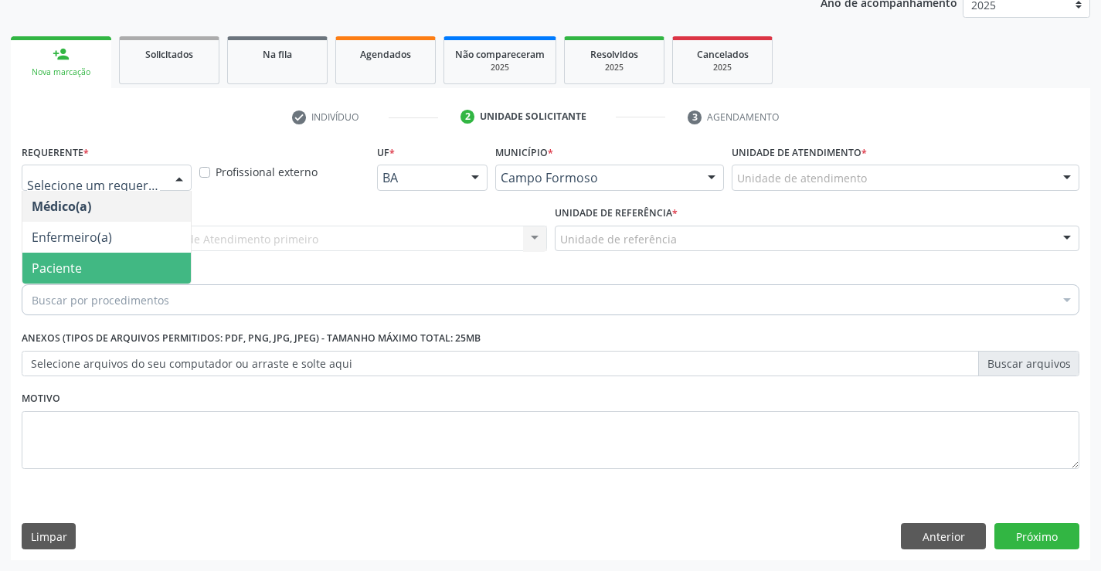
drag, startPoint x: 110, startPoint y: 269, endPoint x: 254, endPoint y: 257, distance: 144.2
click at [113, 269] on span "Paciente" at bounding box center [106, 268] width 169 height 31
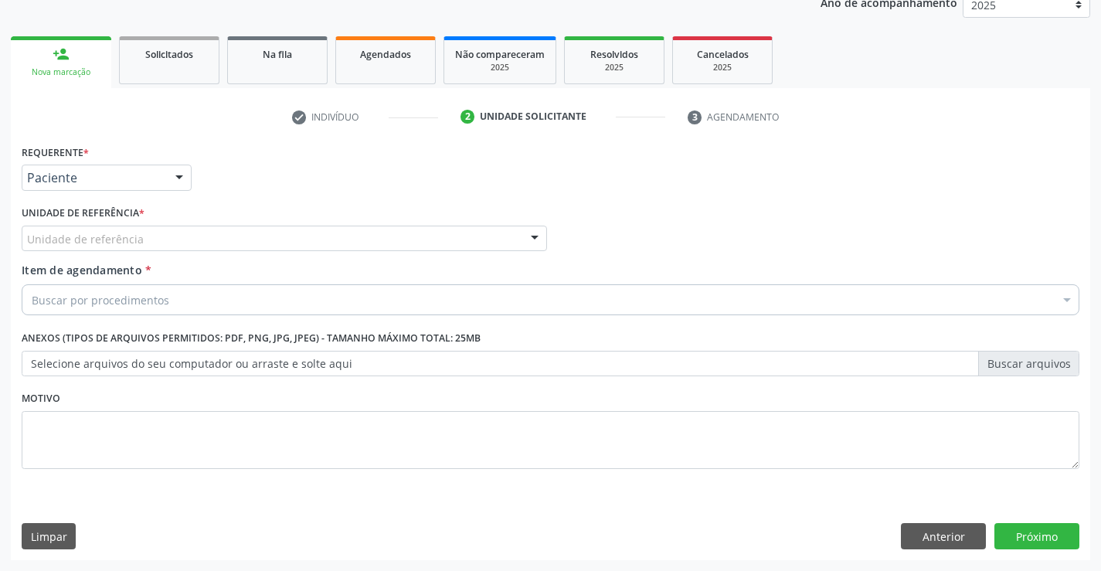
click at [262, 246] on div "Unidade de referência" at bounding box center [285, 239] width 526 height 26
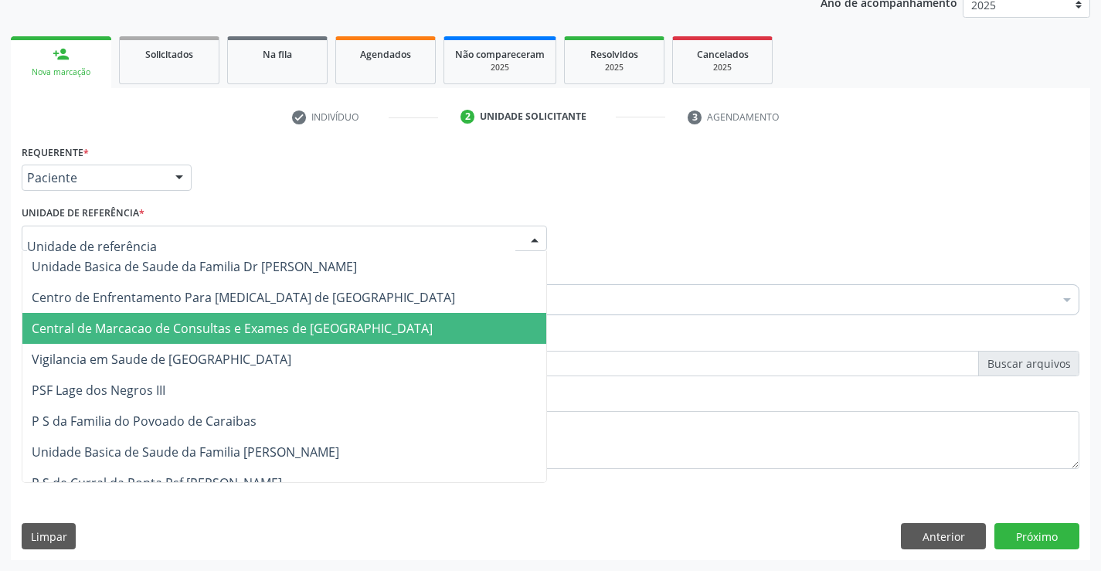
click at [271, 321] on span "Central de Marcacao de Consultas e Exames de [GEOGRAPHIC_DATA]" at bounding box center [232, 328] width 401 height 17
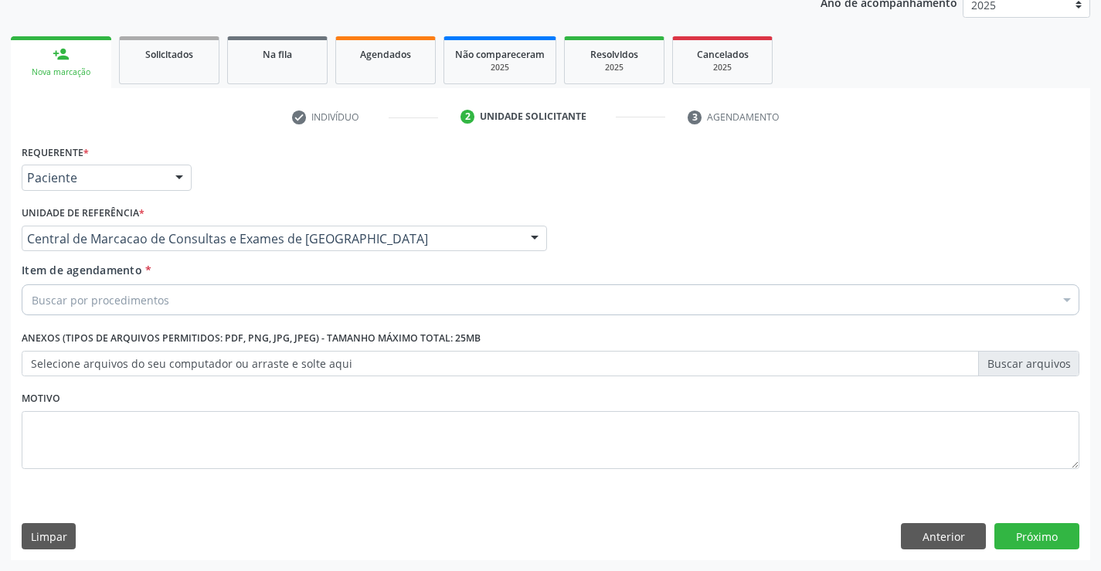
click at [298, 298] on div "Buscar por procedimentos" at bounding box center [551, 299] width 1058 height 31
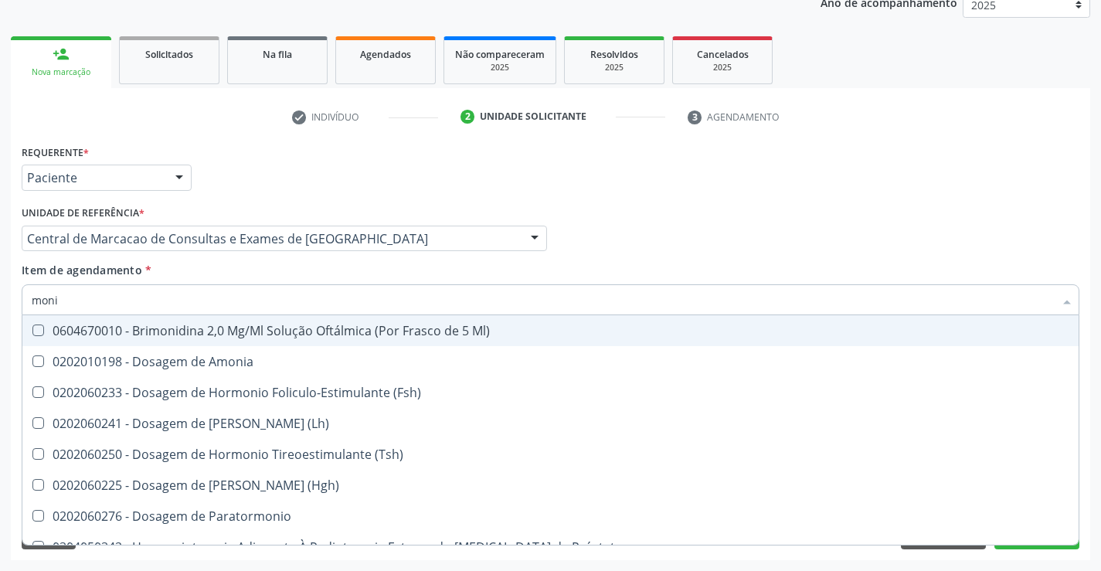
type input "monit"
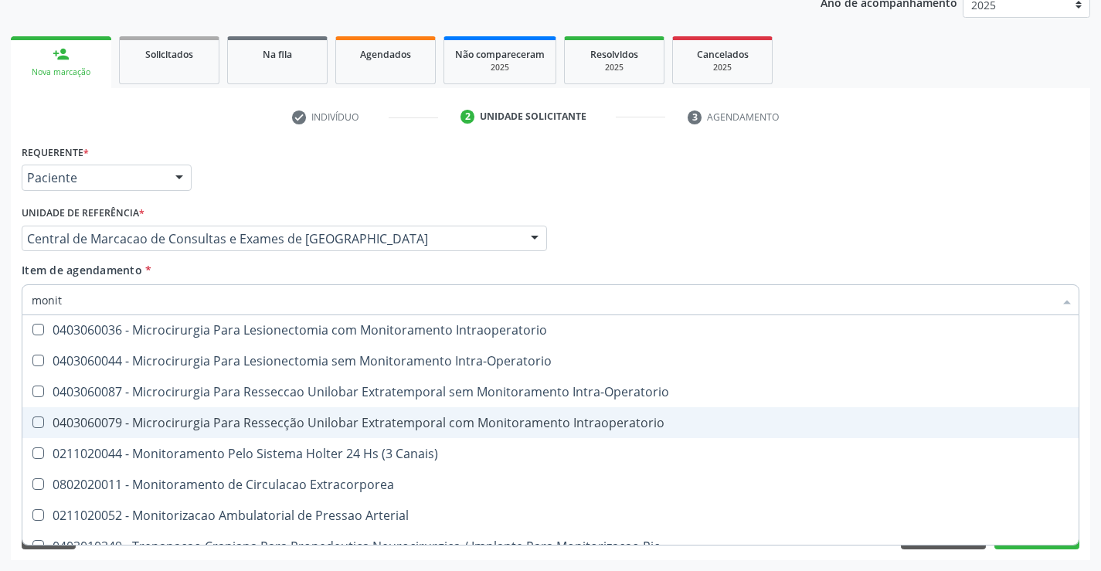
scroll to position [49, 0]
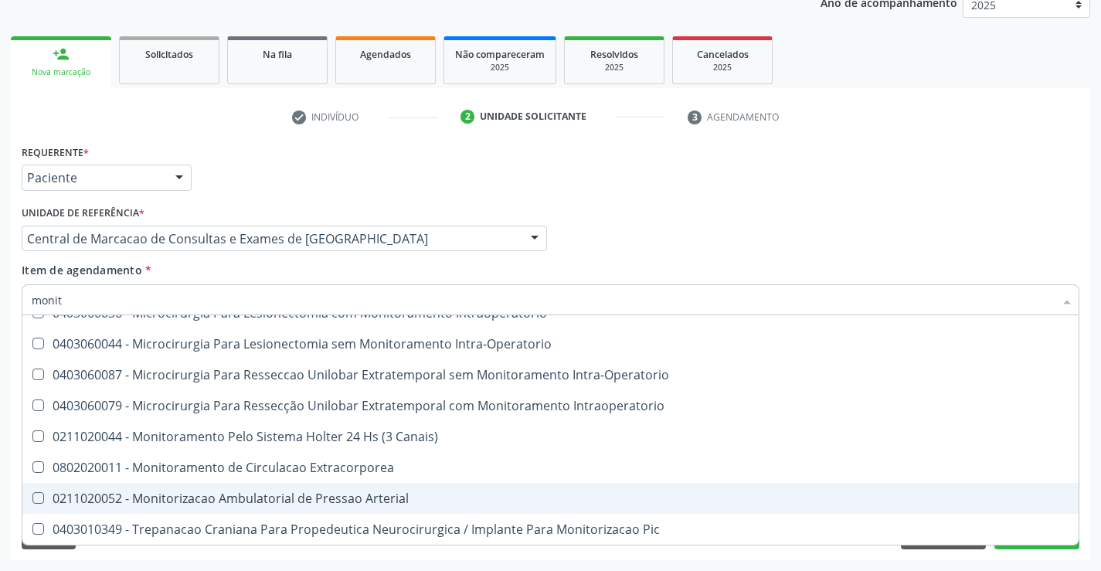
drag, startPoint x: 270, startPoint y: 498, endPoint x: 257, endPoint y: 409, distance: 89.7
click at [269, 497] on div "0211020052 - Monitorizacao Ambulatorial de Pressao Arterial" at bounding box center [551, 498] width 1038 height 12
checkbox Arterial "true"
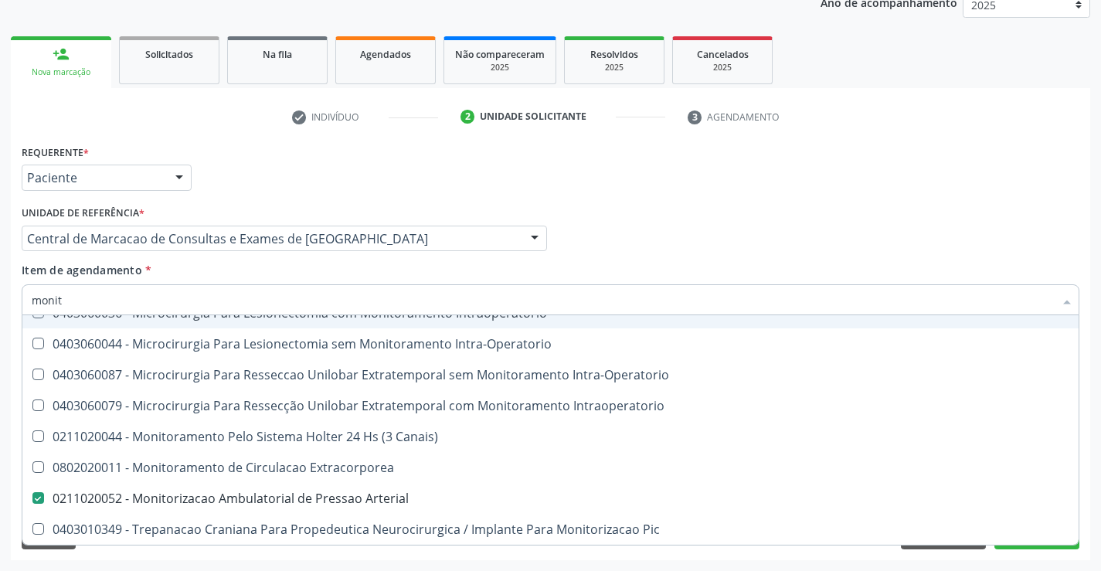
click at [244, 297] on input "monit" at bounding box center [543, 299] width 1023 height 31
type input "e"
checkbox Arterial "false"
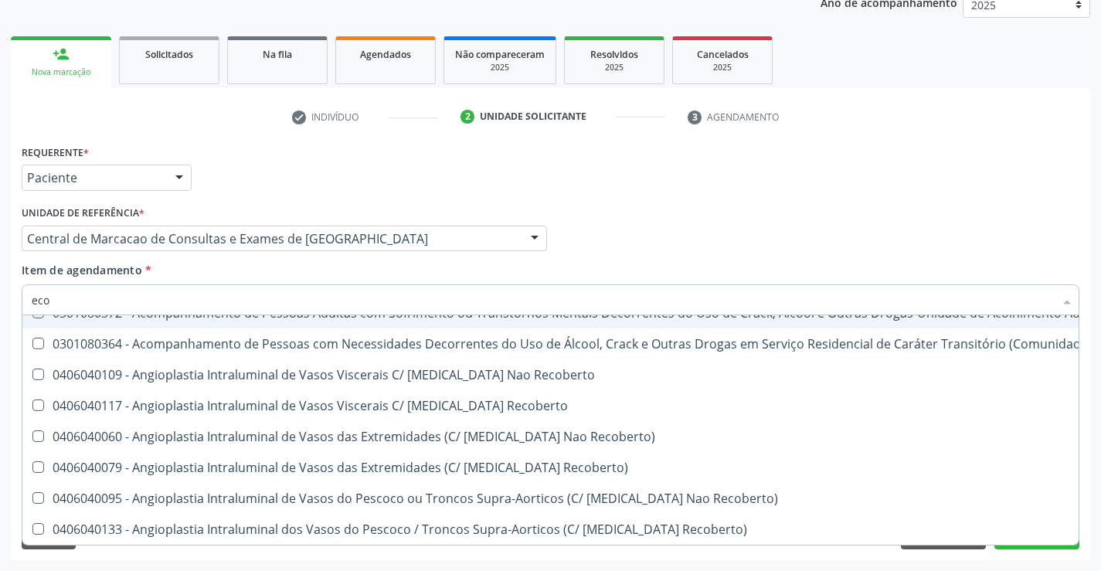
type input "ecoc"
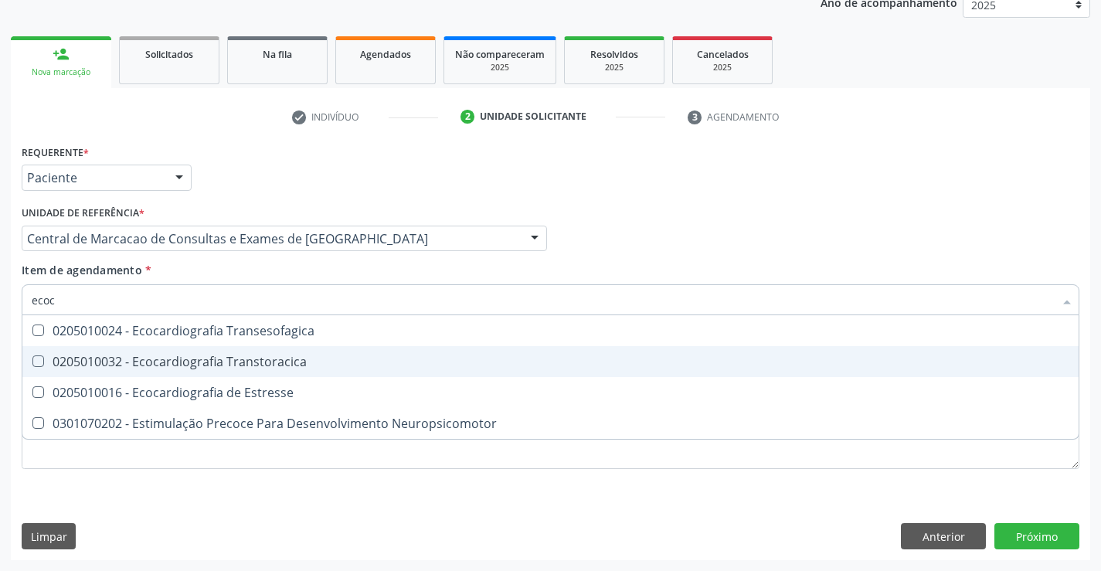
click at [220, 356] on div "0205010032 - Ecocardiografia Transtoracica" at bounding box center [551, 362] width 1038 height 12
checkbox Transtoracica "true"
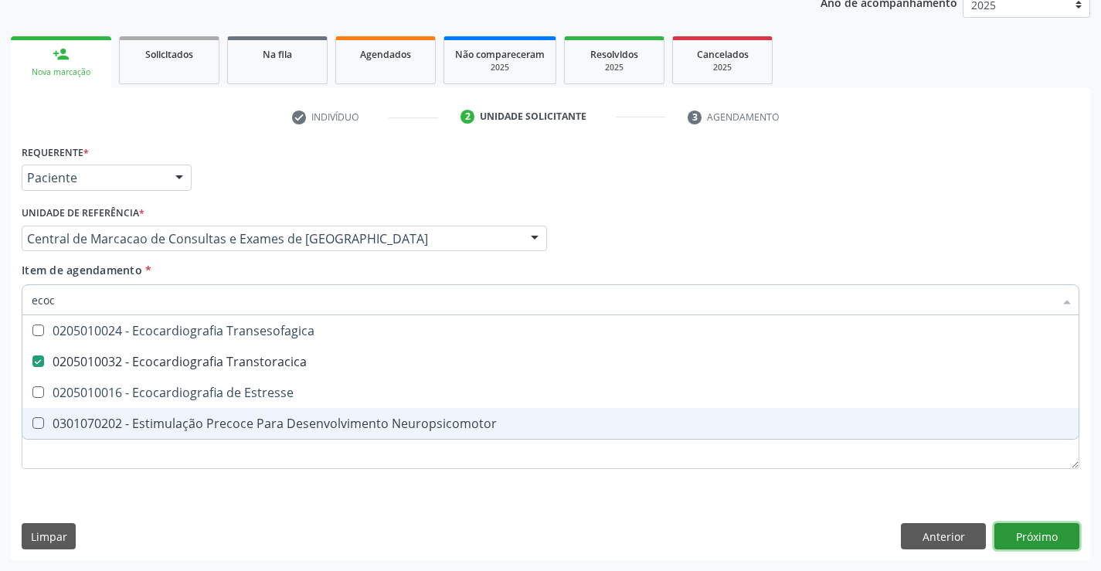
click at [1020, 537] on div "Requerente * Paciente Médico(a) Enfermeiro(a) Paciente Nenhum resultado encontr…" at bounding box center [551, 351] width 1080 height 420
checkbox Estresse "true"
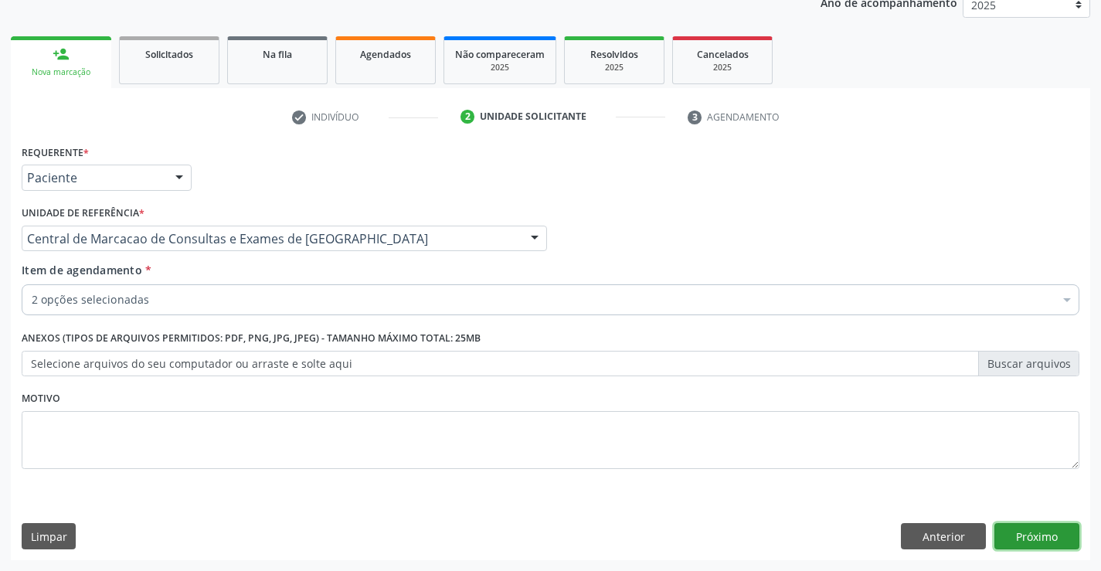
click at [1048, 530] on button "Próximo" at bounding box center [1037, 536] width 85 height 26
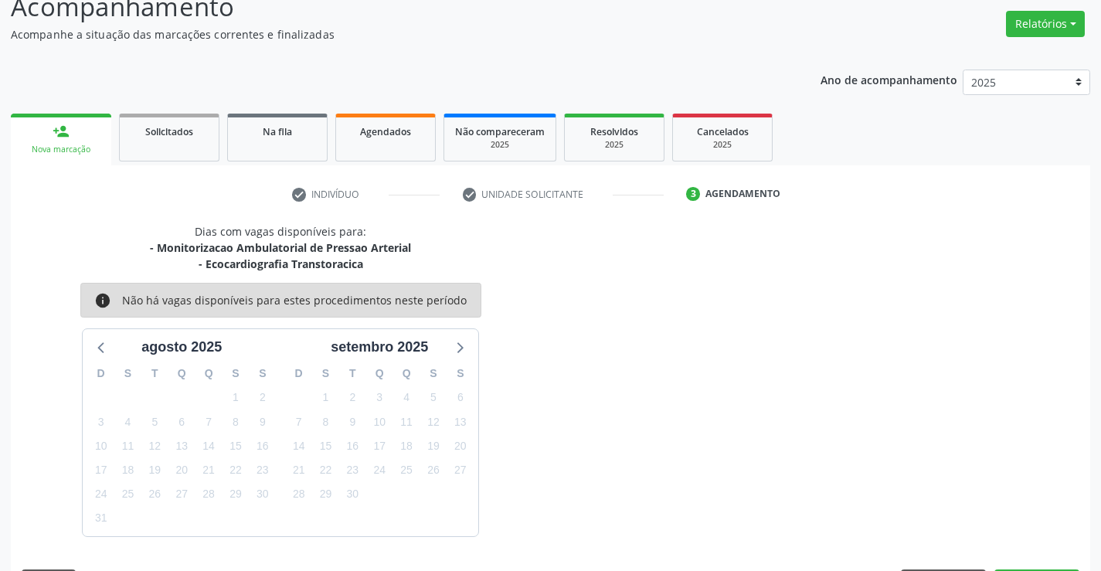
scroll to position [163, 0]
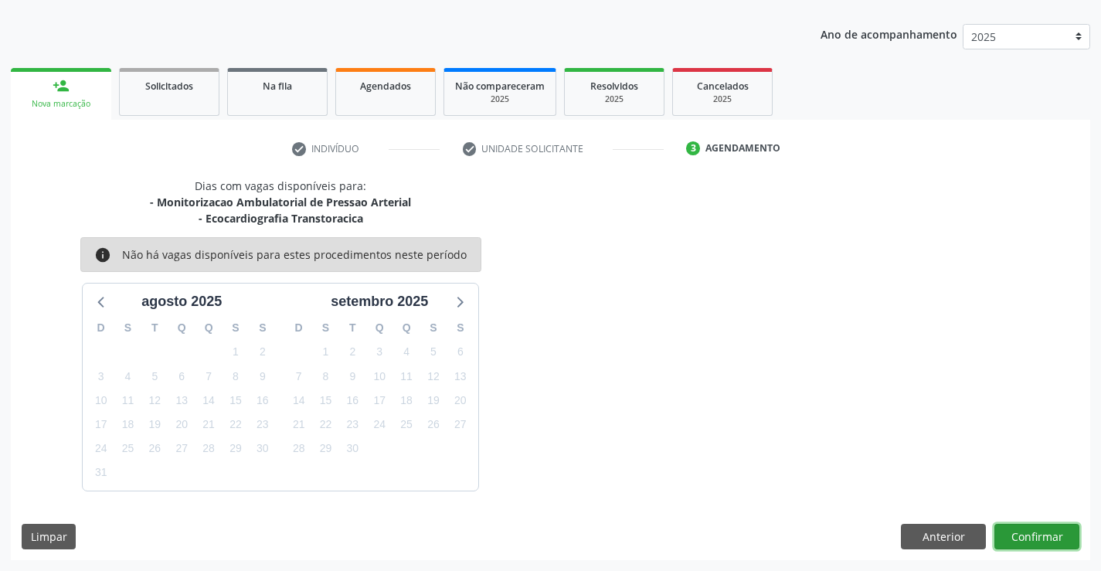
click at [1047, 538] on button "Confirmar" at bounding box center [1037, 537] width 85 height 26
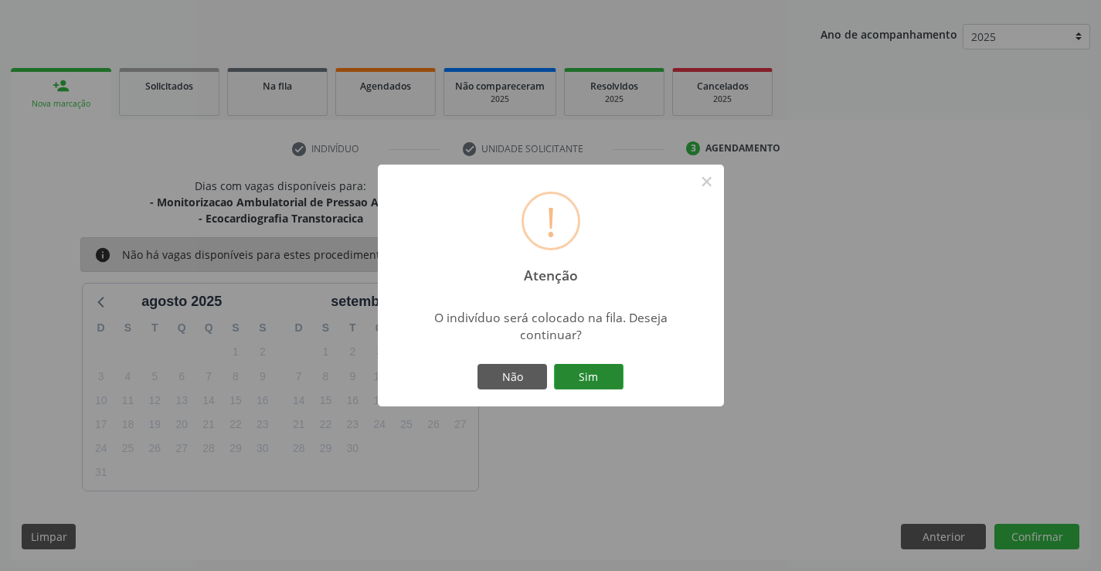
click at [594, 364] on button "Sim" at bounding box center [589, 377] width 70 height 26
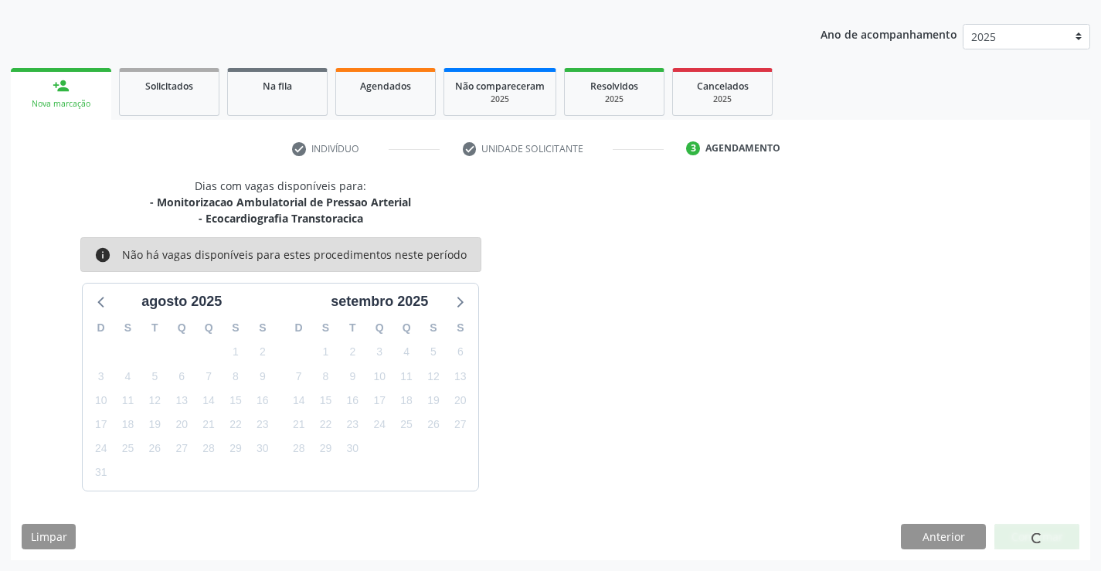
scroll to position [0, 0]
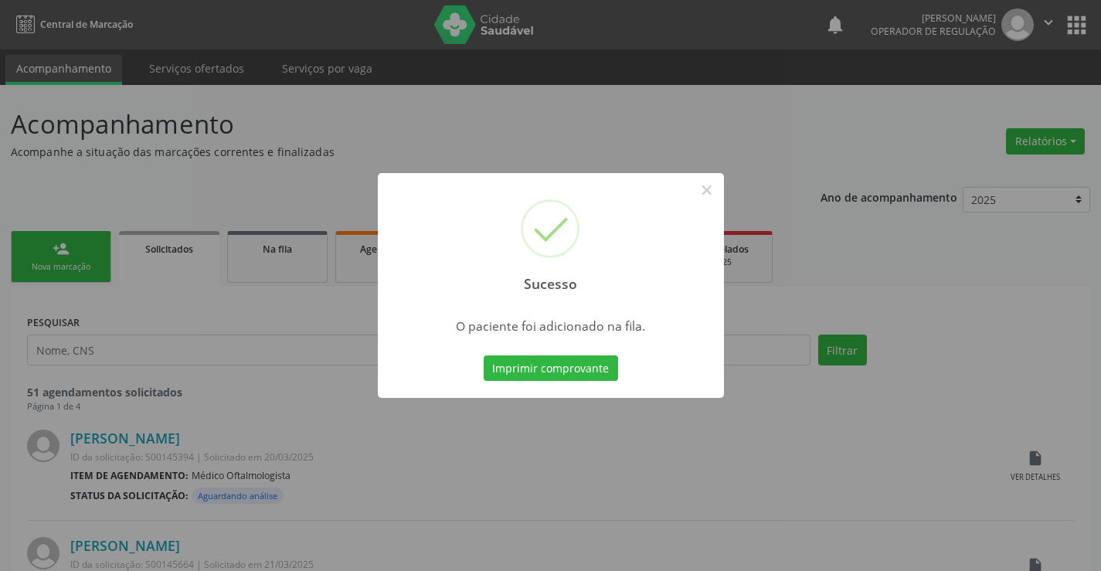
click at [484, 356] on button "Imprimir comprovante" at bounding box center [551, 369] width 134 height 26
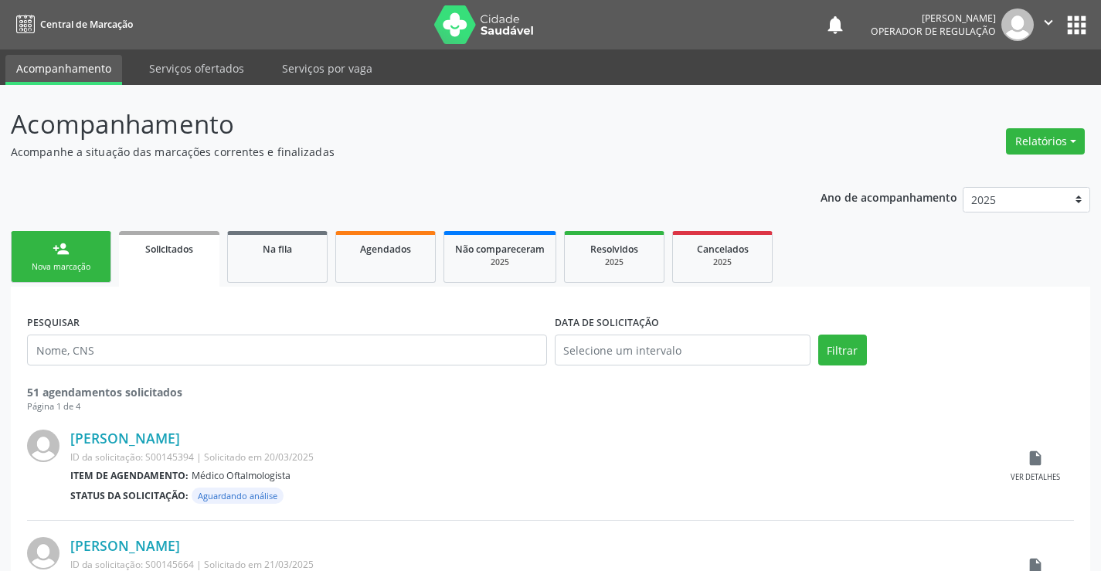
click at [67, 247] on div "person_add" at bounding box center [61, 248] width 17 height 17
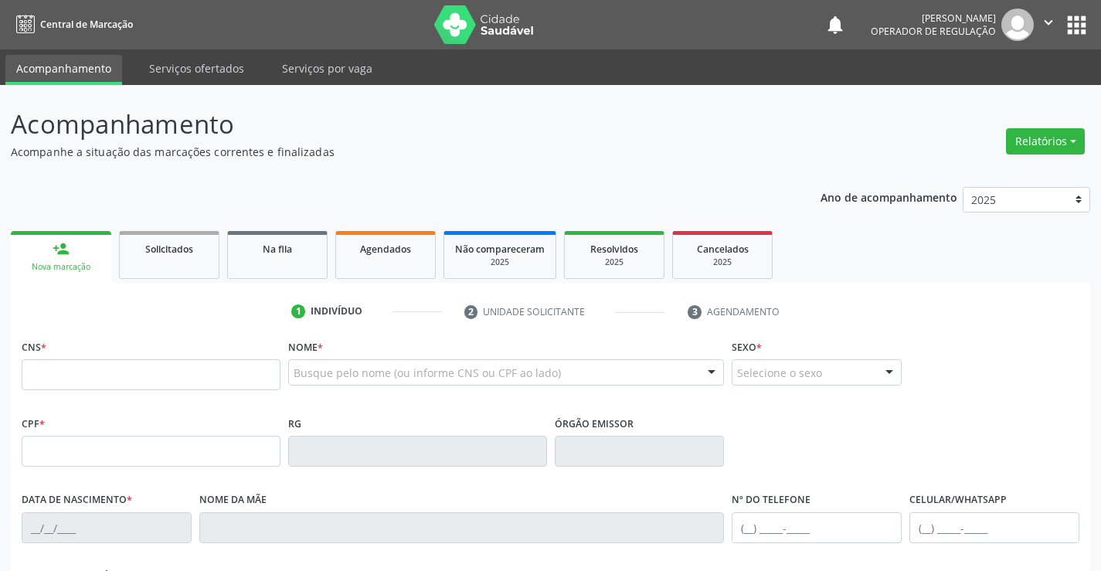
click at [44, 395] on fieldset "CNS *" at bounding box center [151, 368] width 259 height 66
click at [56, 383] on input "text" at bounding box center [151, 374] width 259 height 31
type input "702 9095 8316 3174"
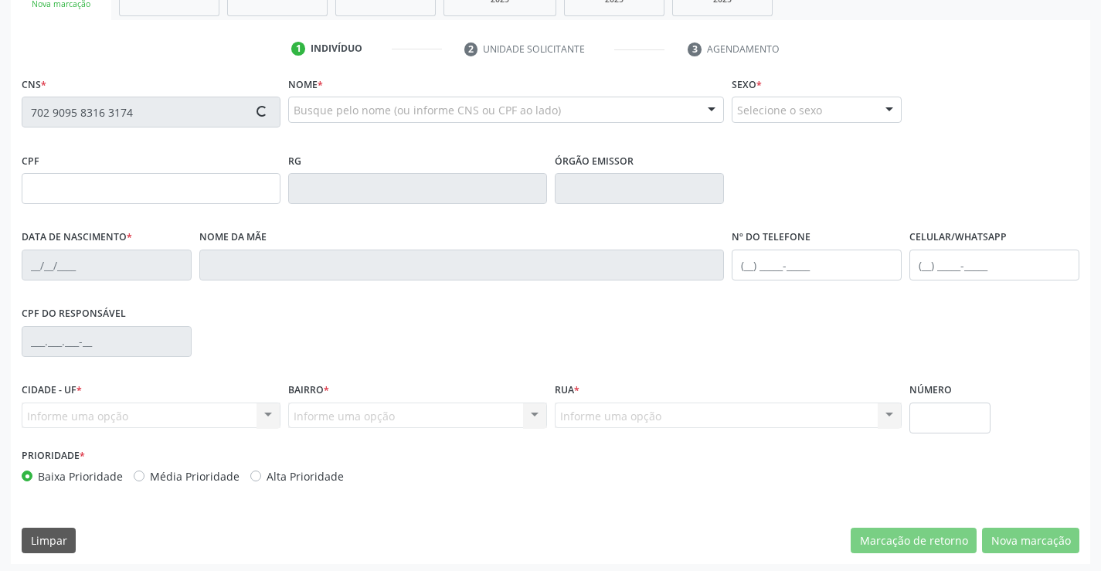
scroll to position [267, 0]
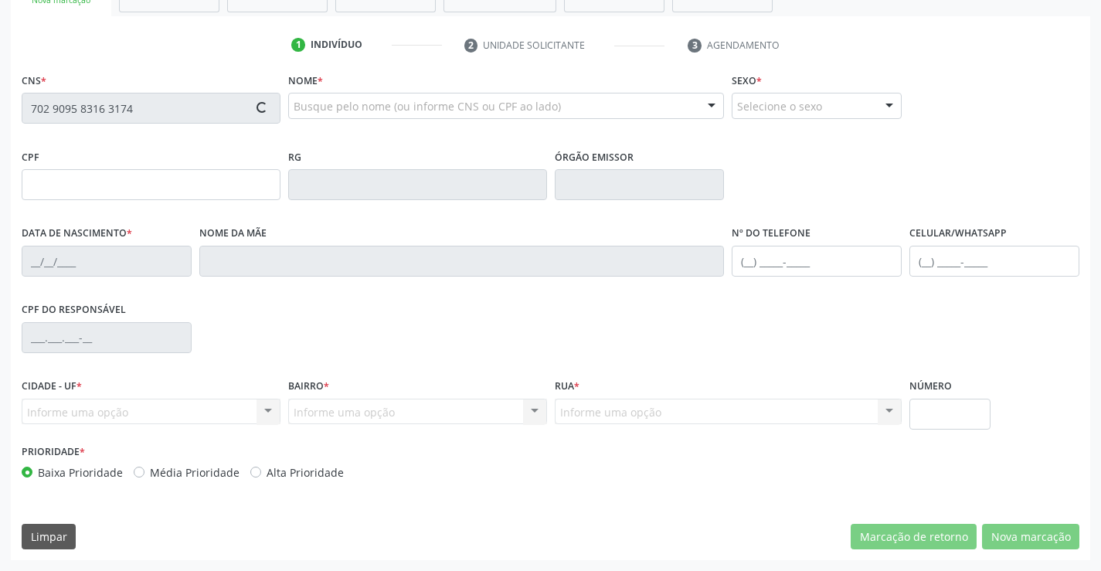
type input "092.920.185-07"
type input "2274532800"
type input "13/09/2006"
type input "(74) 99188-5433"
type input "SN"
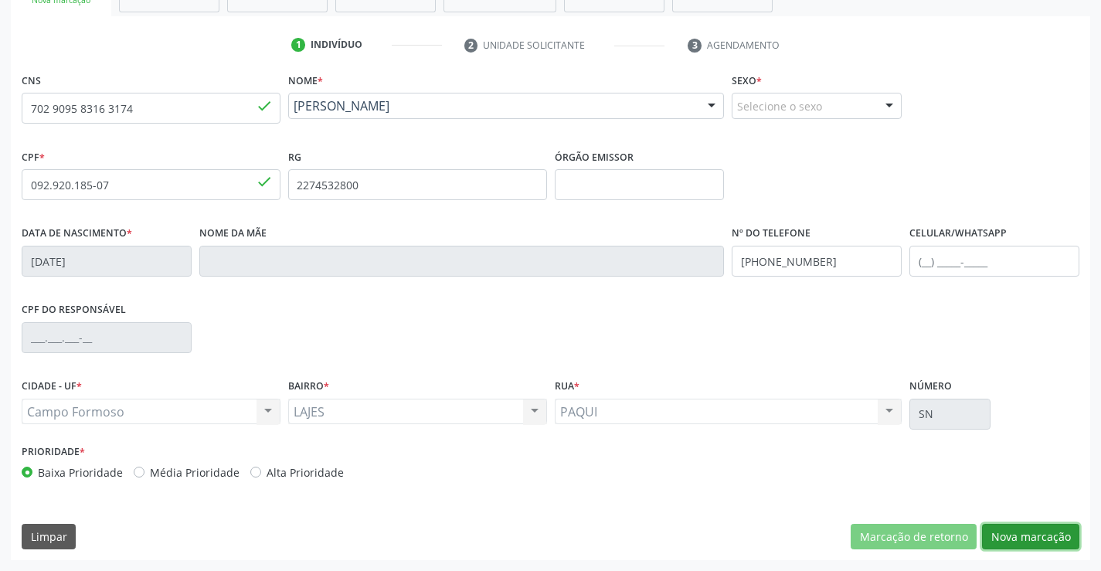
click at [1040, 531] on button "Nova marcação" at bounding box center [1030, 537] width 97 height 26
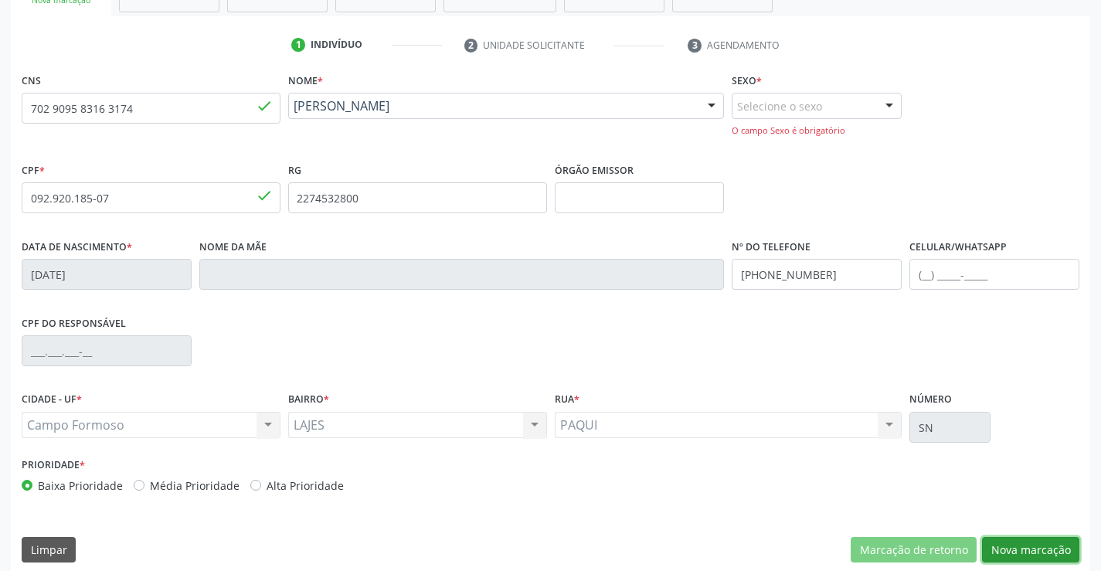
click at [1058, 550] on button "Nova marcação" at bounding box center [1030, 550] width 97 height 26
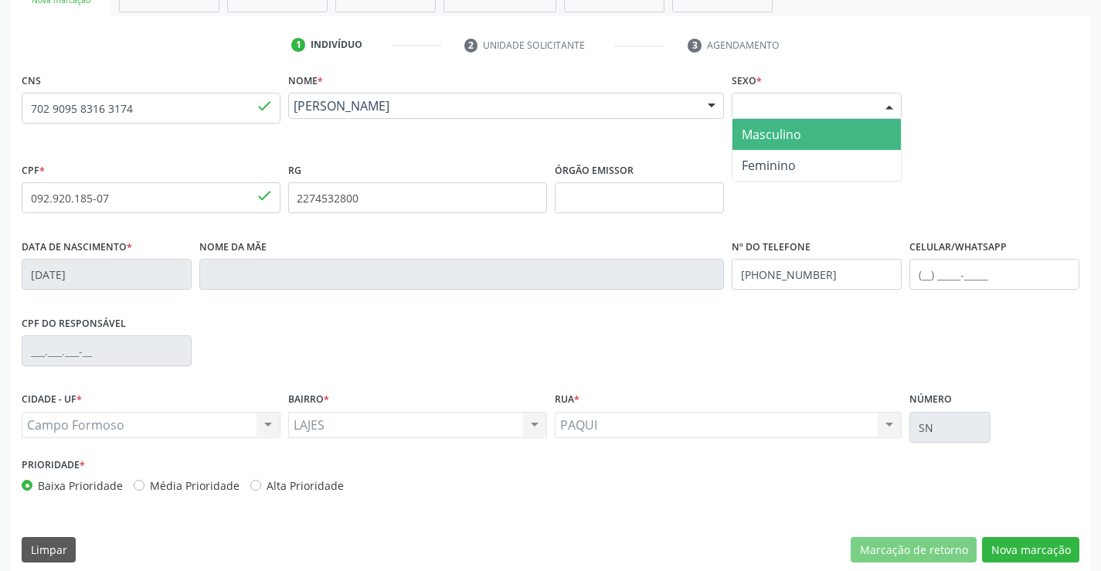
click at [789, 112] on div "Selecione o sexo" at bounding box center [817, 106] width 170 height 26
click at [781, 141] on span "Masculino" at bounding box center [772, 134] width 60 height 17
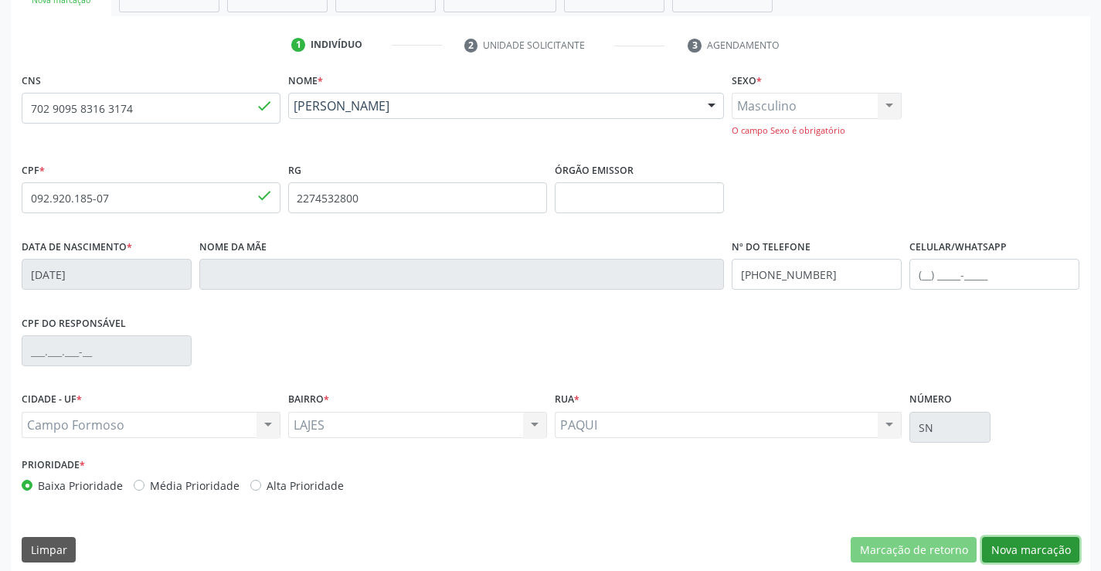
drag, startPoint x: 1026, startPoint y: 543, endPoint x: 450, endPoint y: 296, distance: 626.4
click at [1013, 536] on div "CNS 702 9095 8316 3174 done Nome * Luanderson da Silva dos Santos Luanderson da…" at bounding box center [551, 321] width 1080 height 505
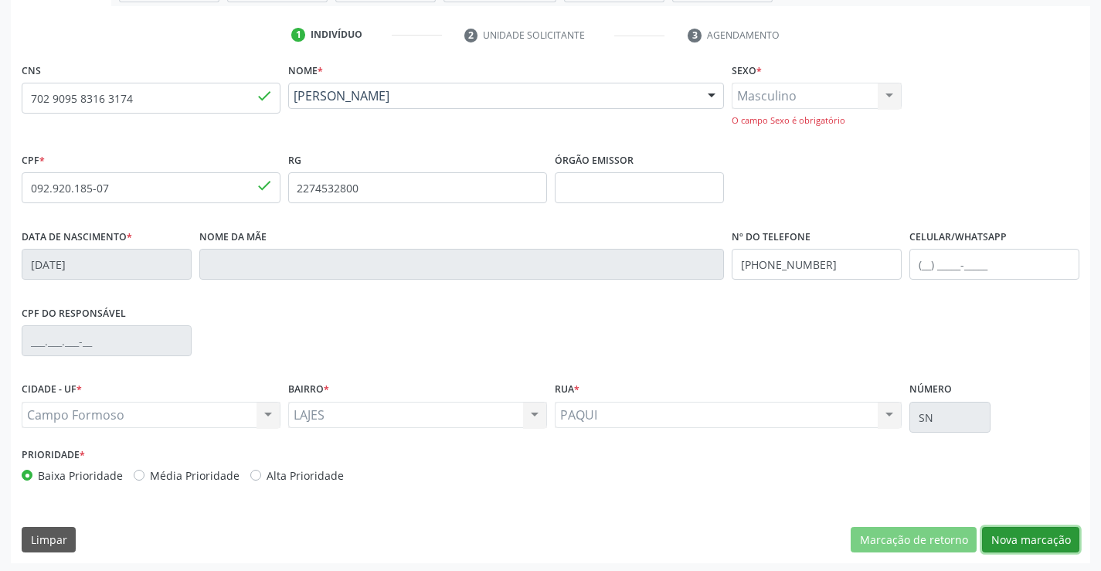
scroll to position [280, 0]
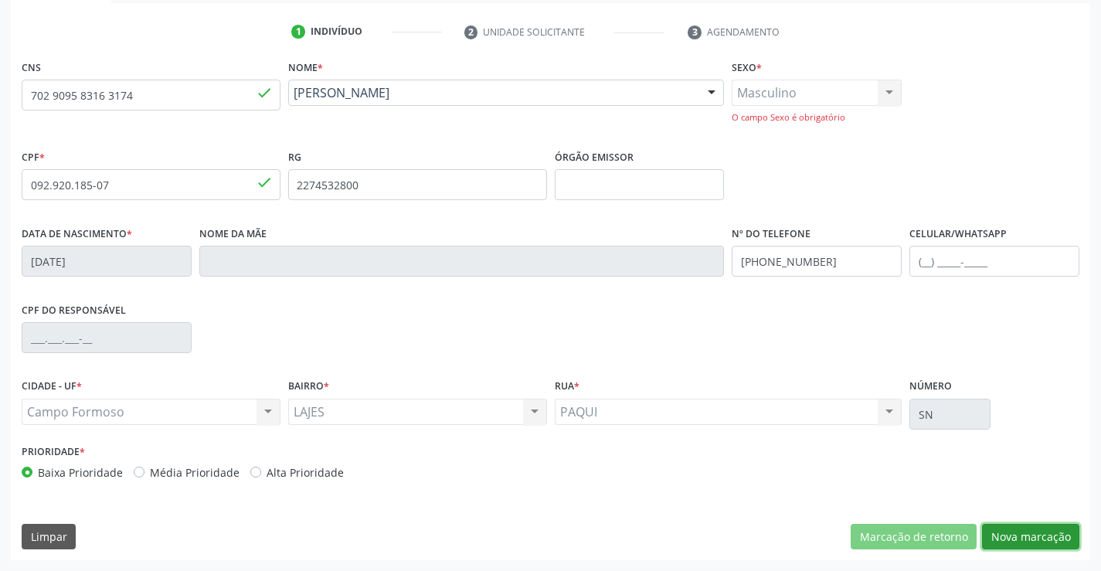
click at [1009, 541] on button "Nova marcação" at bounding box center [1030, 537] width 97 height 26
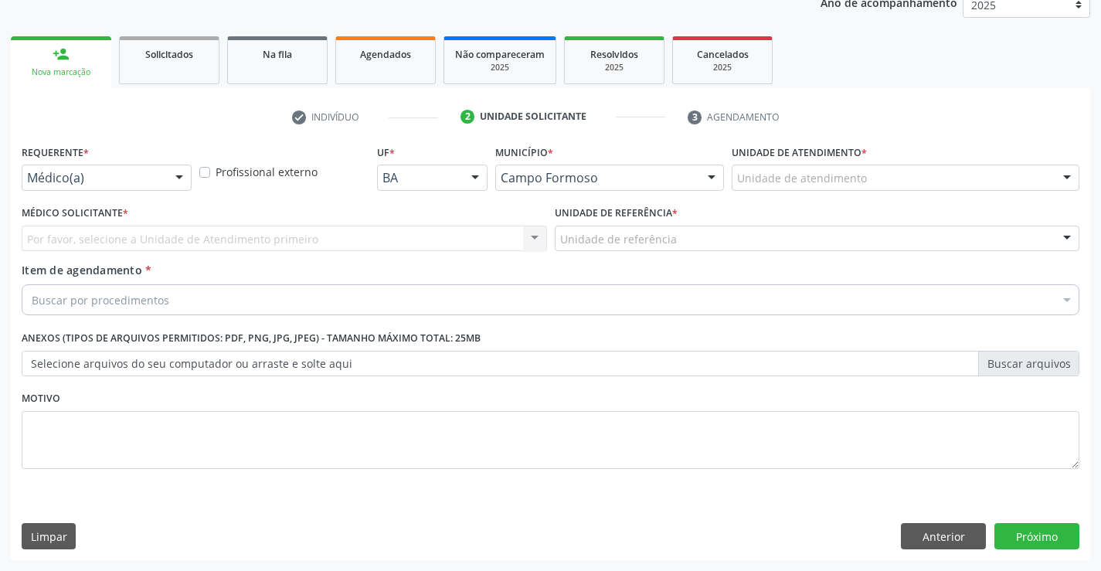
scroll to position [195, 0]
click at [164, 166] on div "Médico(a)" at bounding box center [107, 178] width 170 height 26
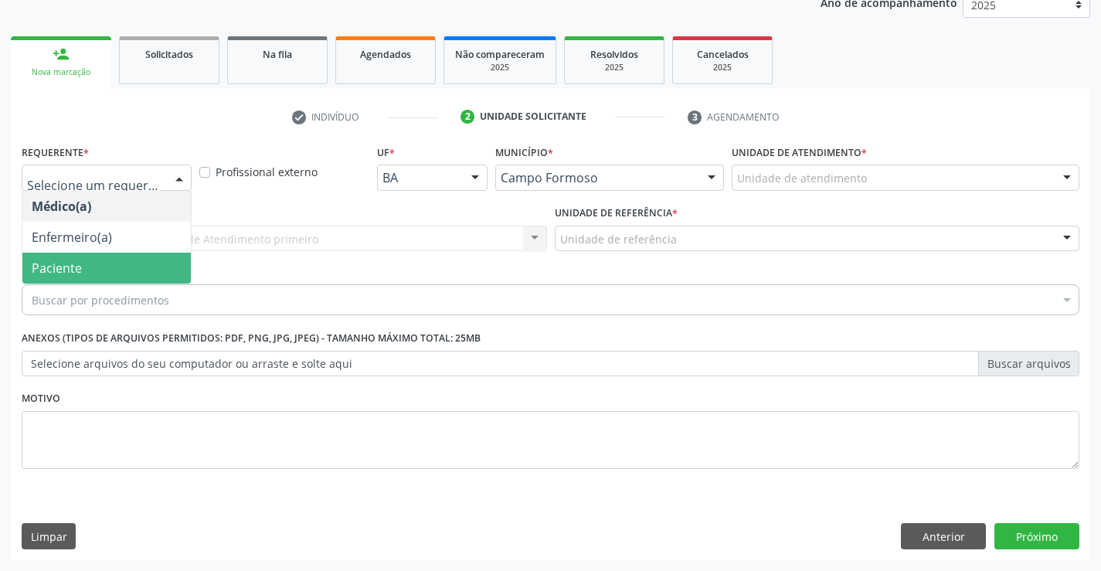
drag, startPoint x: 124, startPoint y: 267, endPoint x: 241, endPoint y: 235, distance: 121.9
click at [133, 264] on span "Paciente" at bounding box center [106, 268] width 169 height 31
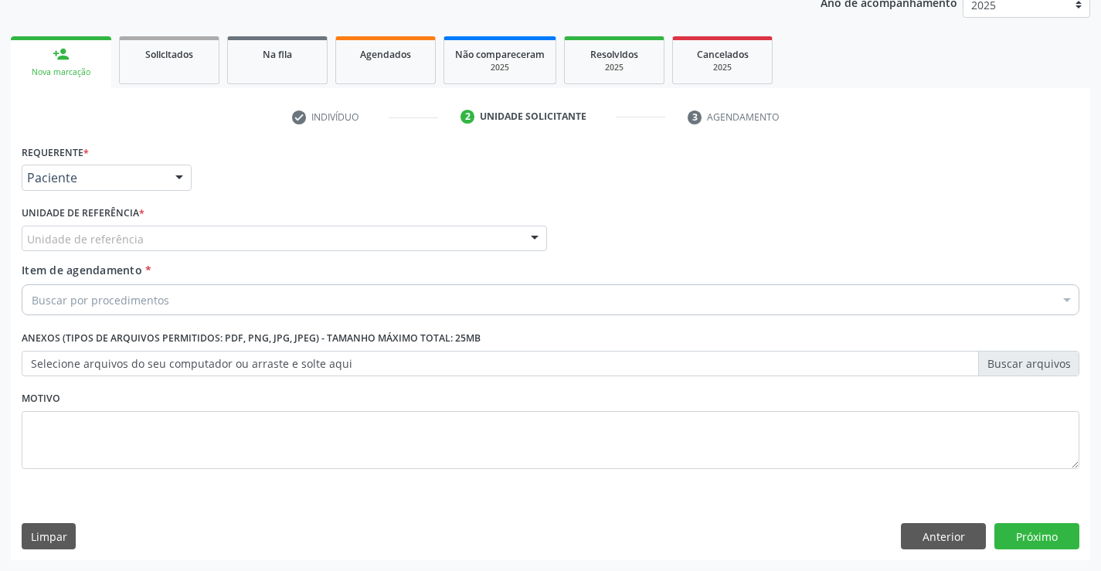
click at [252, 231] on div "Unidade de referência" at bounding box center [285, 239] width 526 height 26
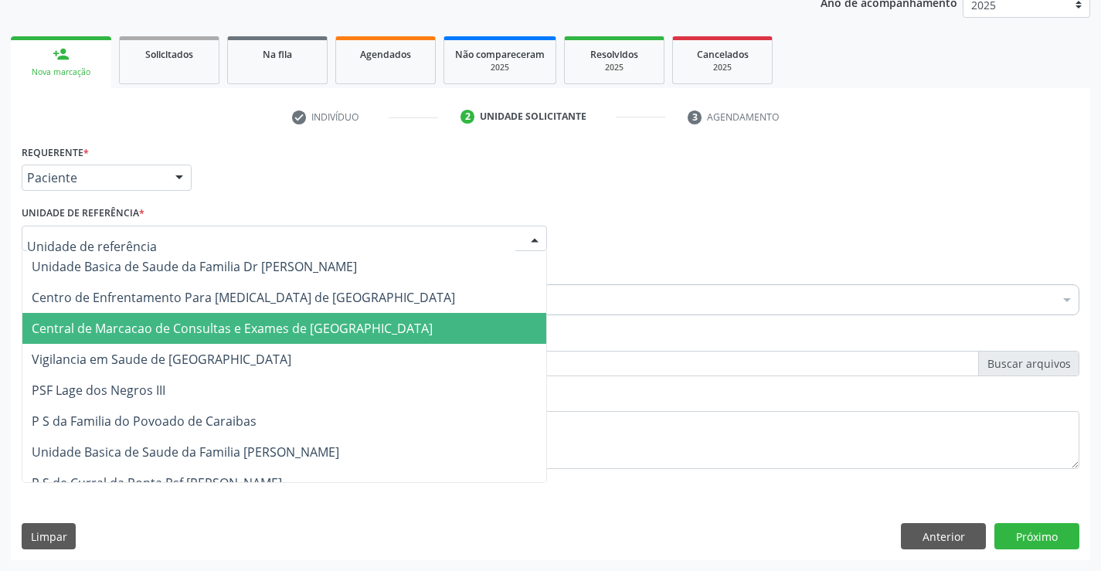
click at [266, 324] on span "Central de Marcacao de Consultas e Exames de [GEOGRAPHIC_DATA]" at bounding box center [232, 328] width 401 height 17
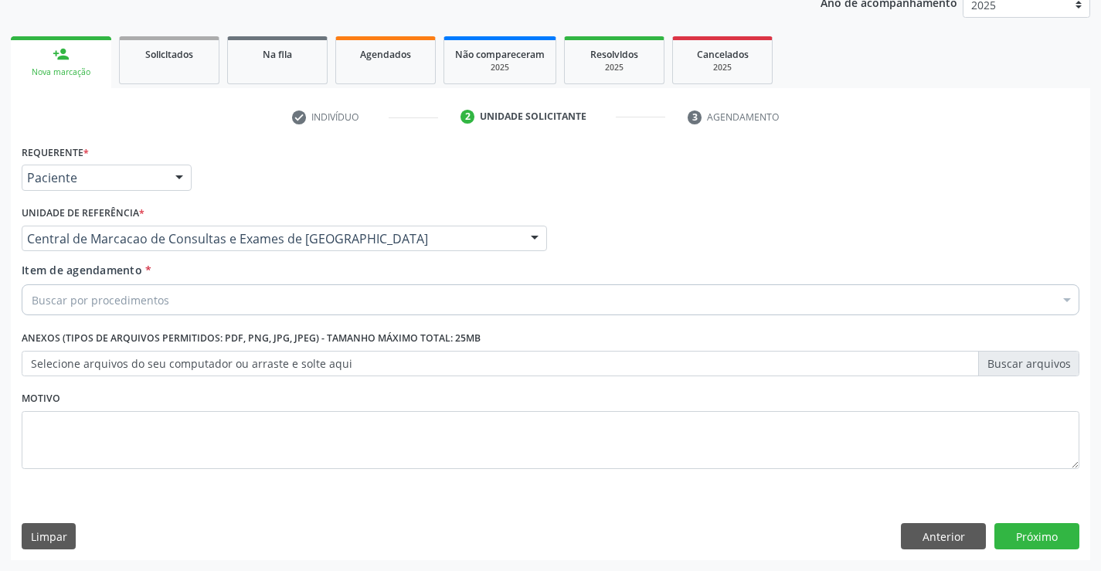
click at [297, 296] on div "Buscar por procedimentos" at bounding box center [551, 299] width 1058 height 31
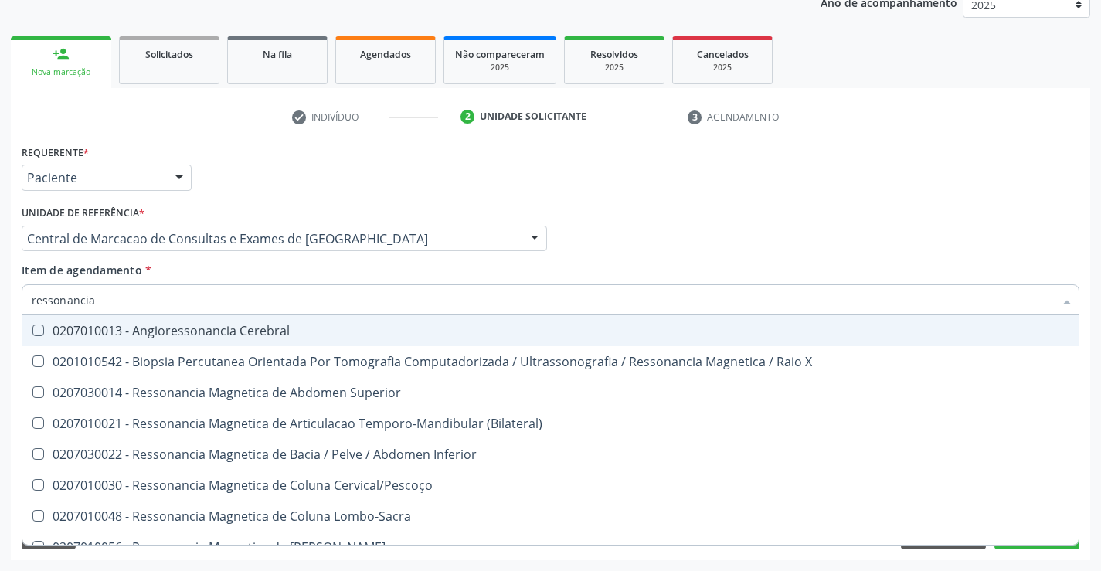
type input "ressonancia"
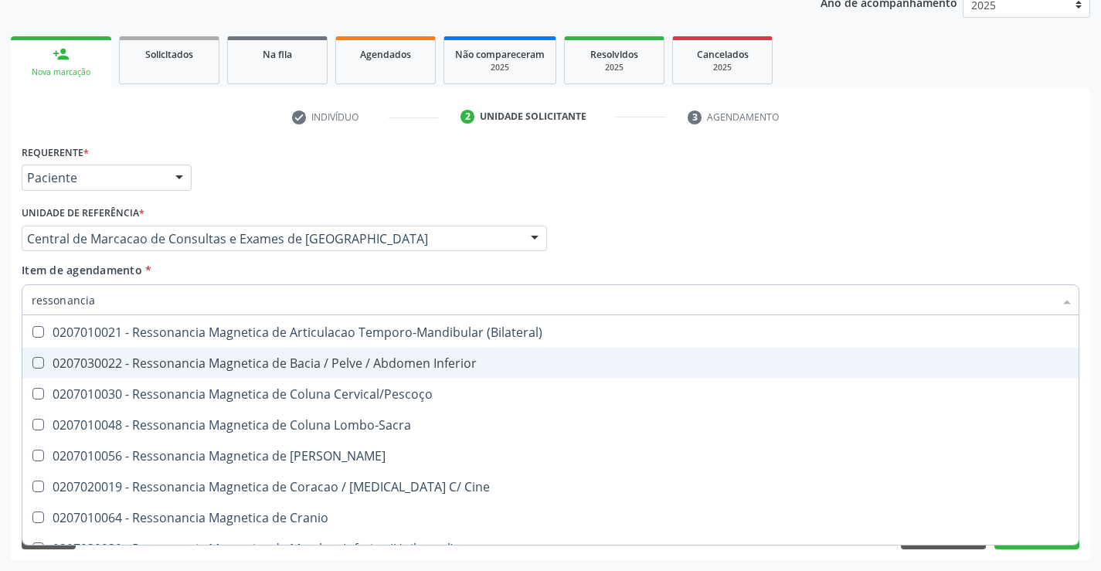
scroll to position [232, 0]
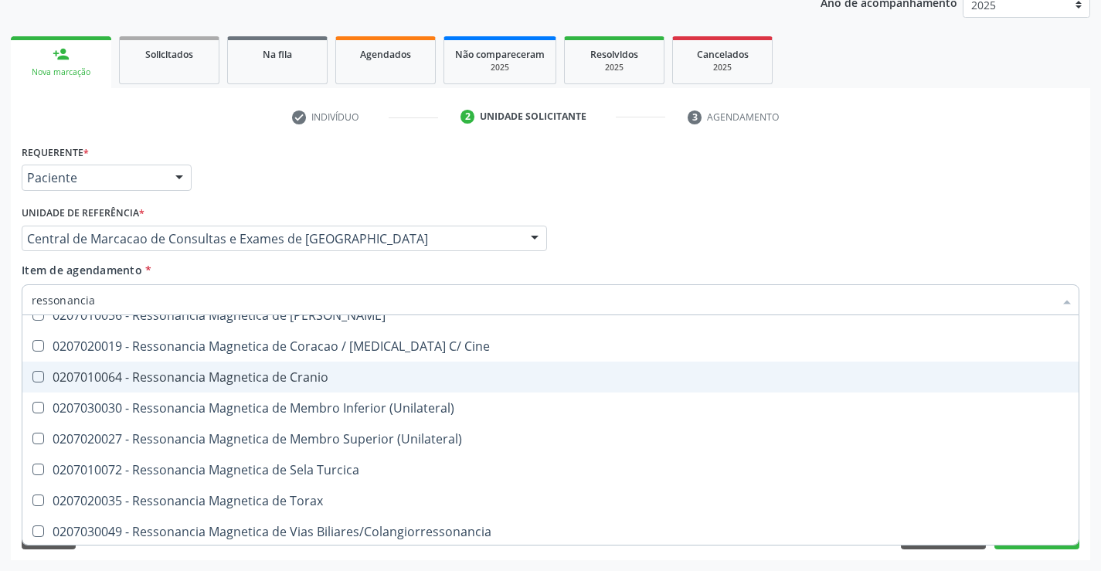
click at [312, 387] on span "0207010064 - Ressonancia Magnetica de Cranio" at bounding box center [550, 377] width 1057 height 31
checkbox Cranio "true"
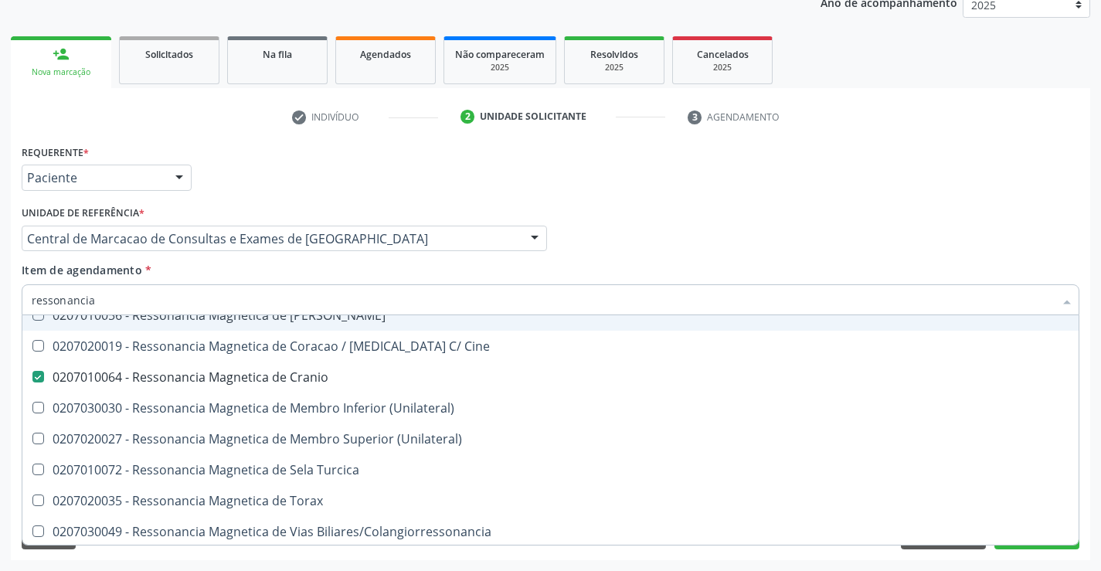
click at [829, 185] on div "Requerente * Paciente Médico(a) Enfermeiro(a) Paciente Nenhum resultado encontr…" at bounding box center [551, 171] width 1066 height 60
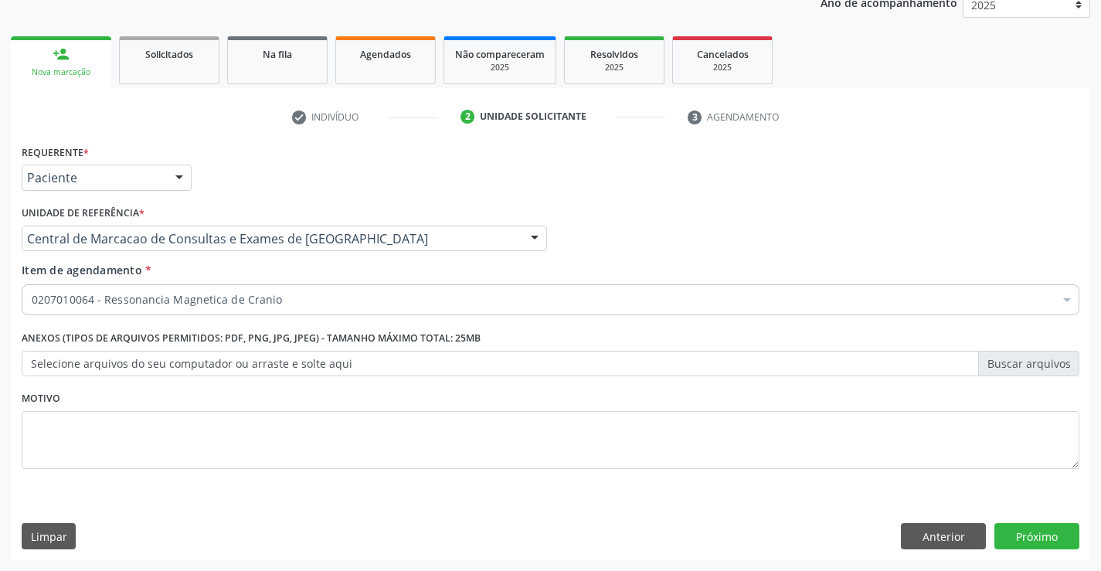
click at [1019, 300] on span "0604320140 - Abatacepte 125 Mg Injetável (Por Seringa Preenchida)" at bounding box center [633, 284] width 1222 height 31
click at [1014, 537] on button "Próximo" at bounding box center [1037, 536] width 85 height 26
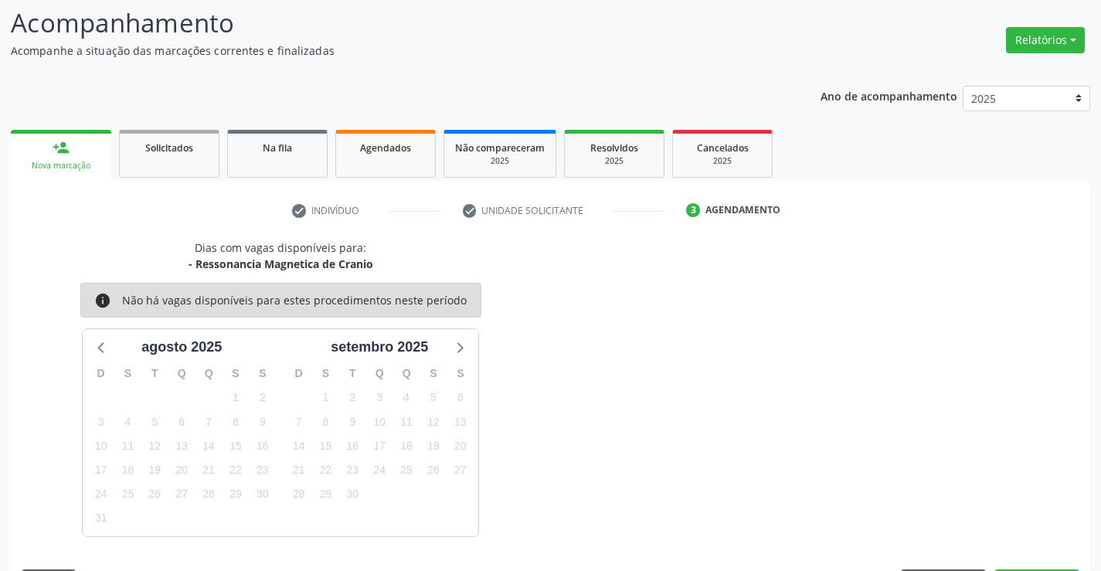
scroll to position [147, 0]
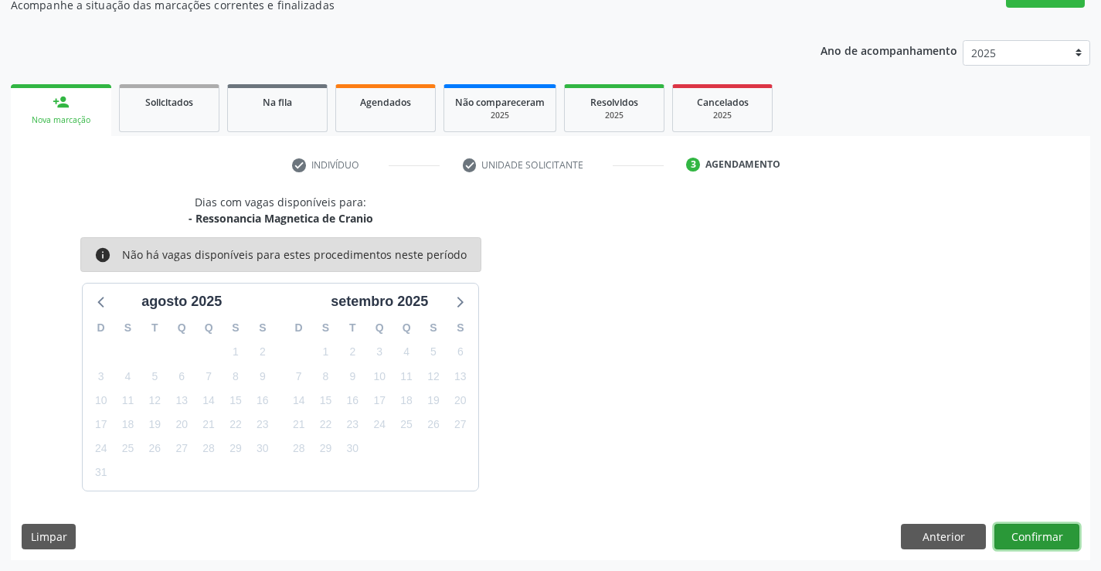
click at [1057, 543] on button "Confirmar" at bounding box center [1037, 537] width 85 height 26
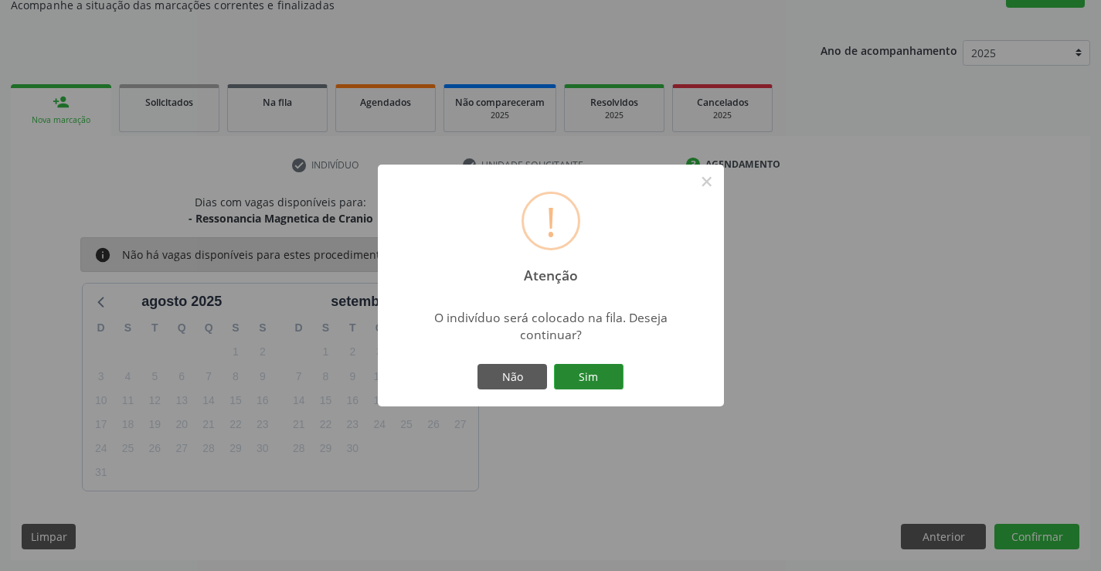
click at [604, 367] on button "Sim" at bounding box center [589, 377] width 70 height 26
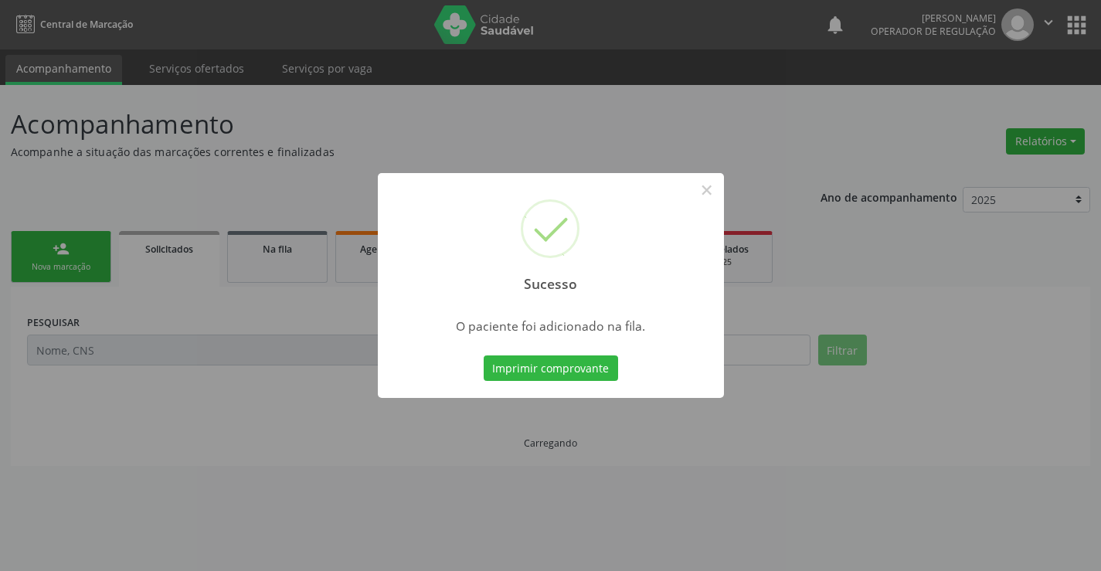
scroll to position [0, 0]
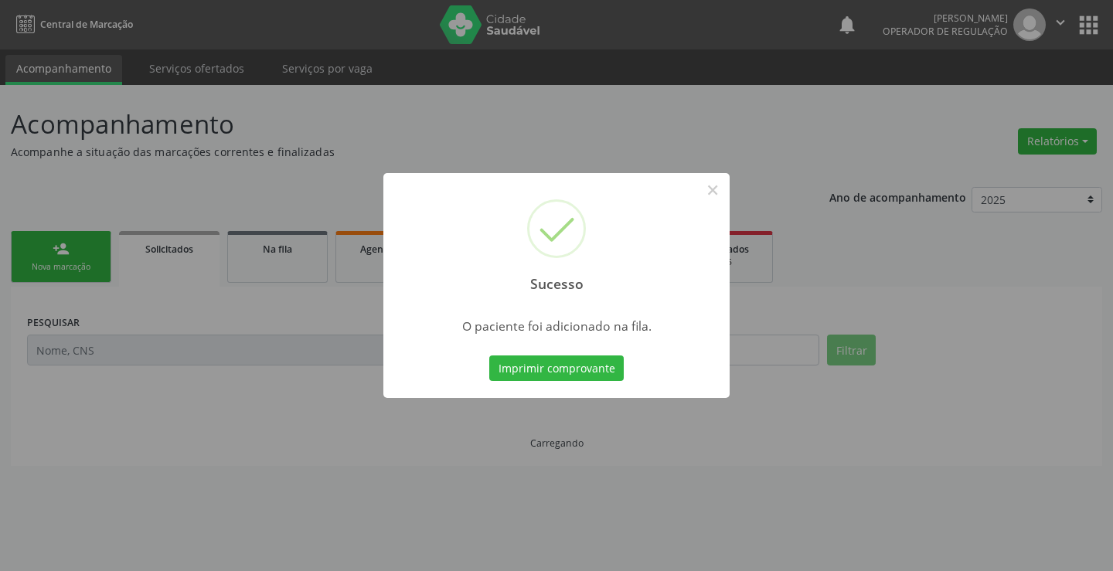
click at [602, 376] on button "Imprimir comprovante" at bounding box center [556, 369] width 134 height 26
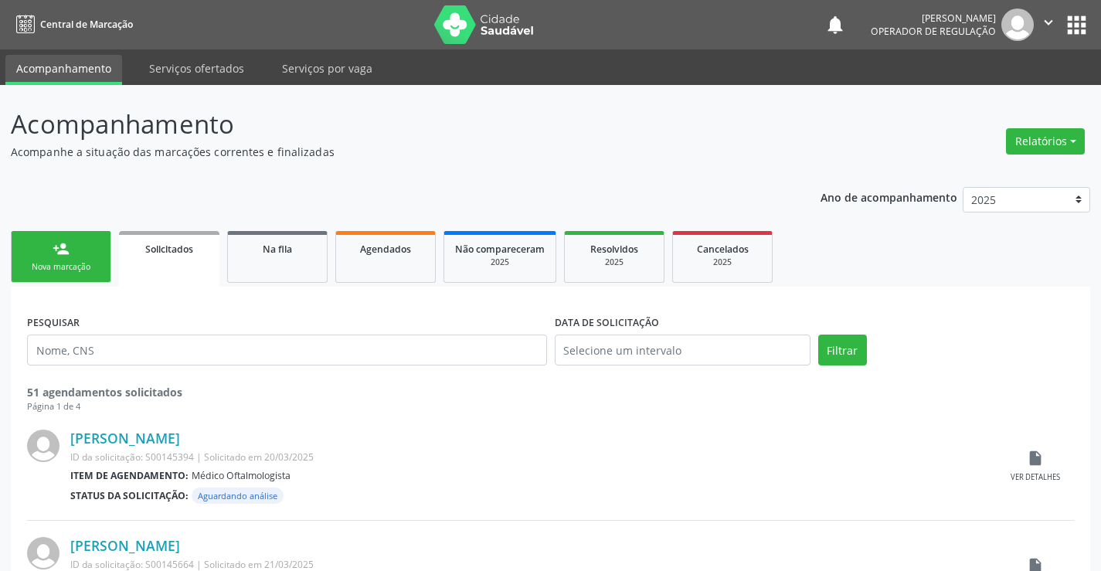
click at [59, 259] on link "person_add Nova marcação" at bounding box center [61, 257] width 100 height 52
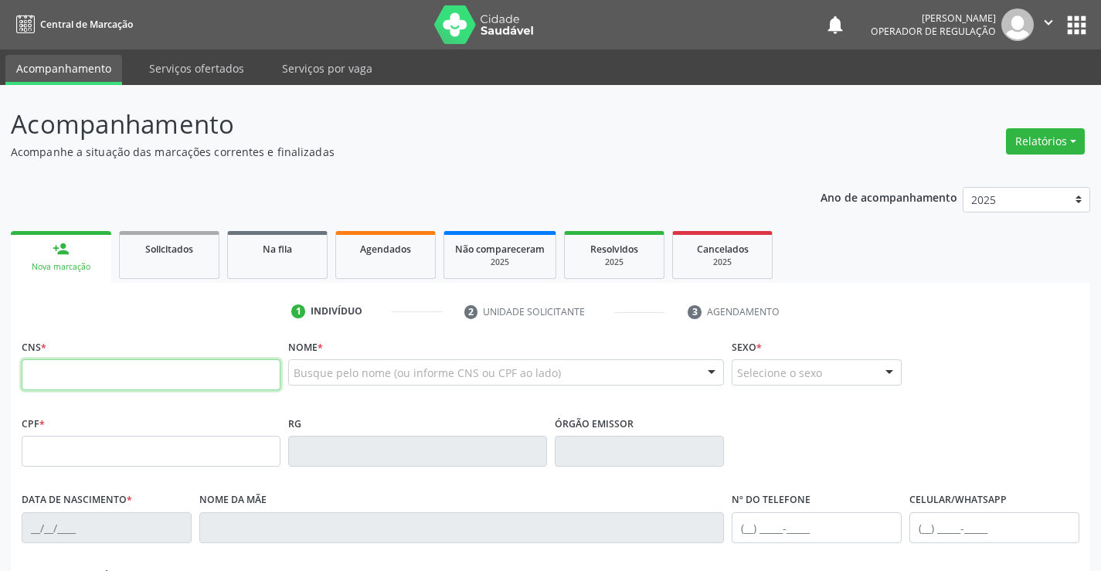
click at [29, 376] on input "text" at bounding box center [151, 374] width 259 height 31
type input "700 5067 2095 1157"
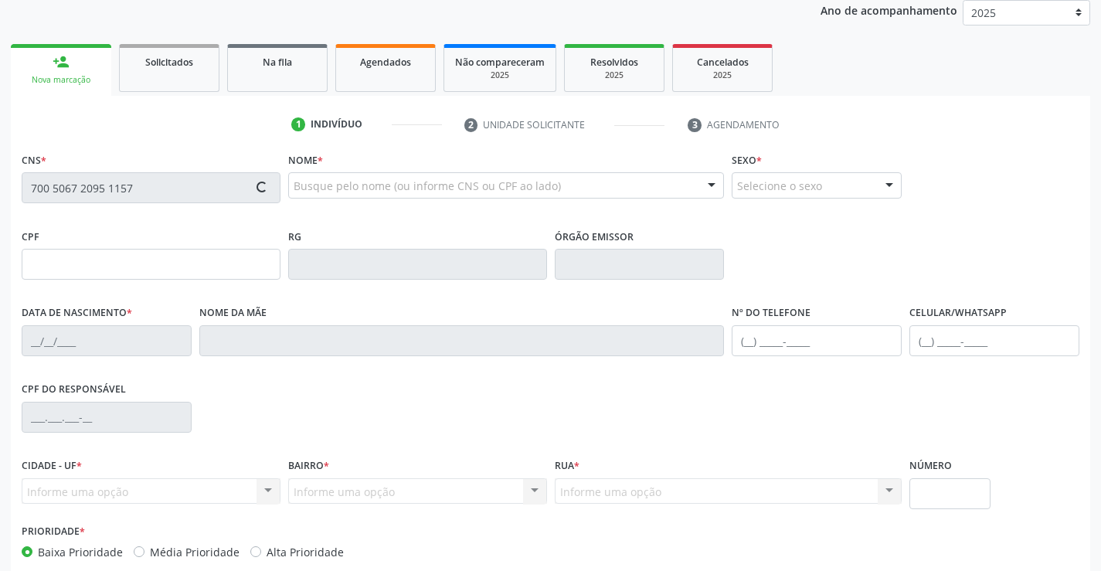
scroll to position [267, 0]
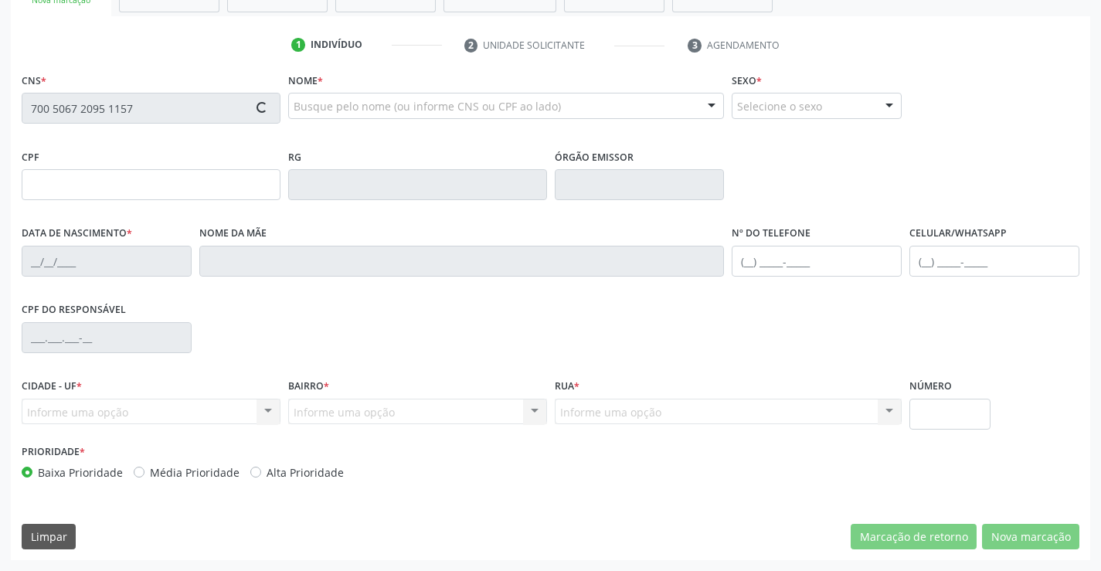
type input "1213137195"
type input "15/03/1982"
type input "(74) 98824-2586"
type input "011.184.285-95"
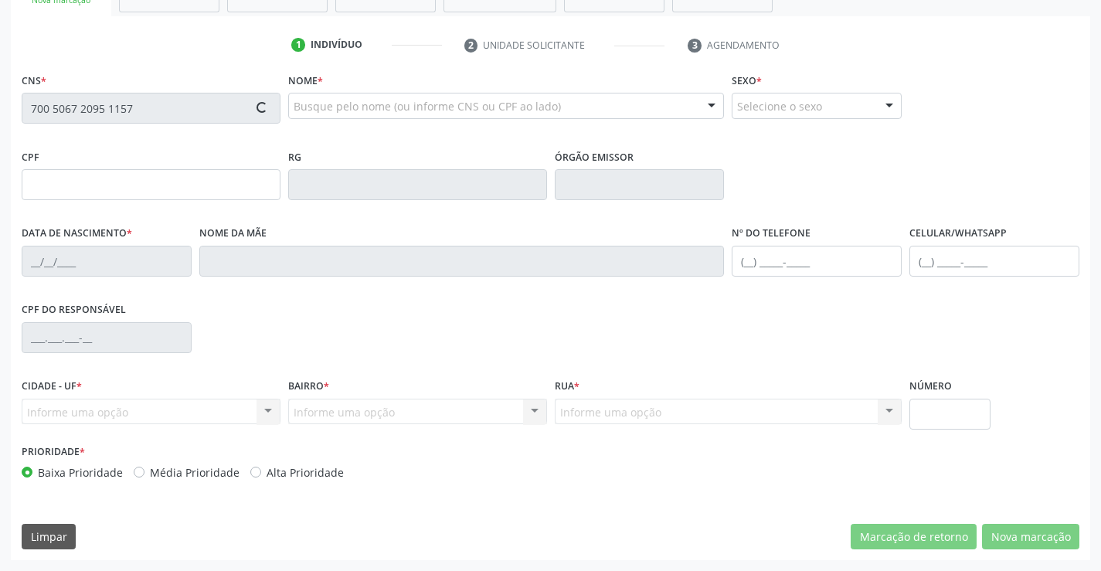
type input "sn"
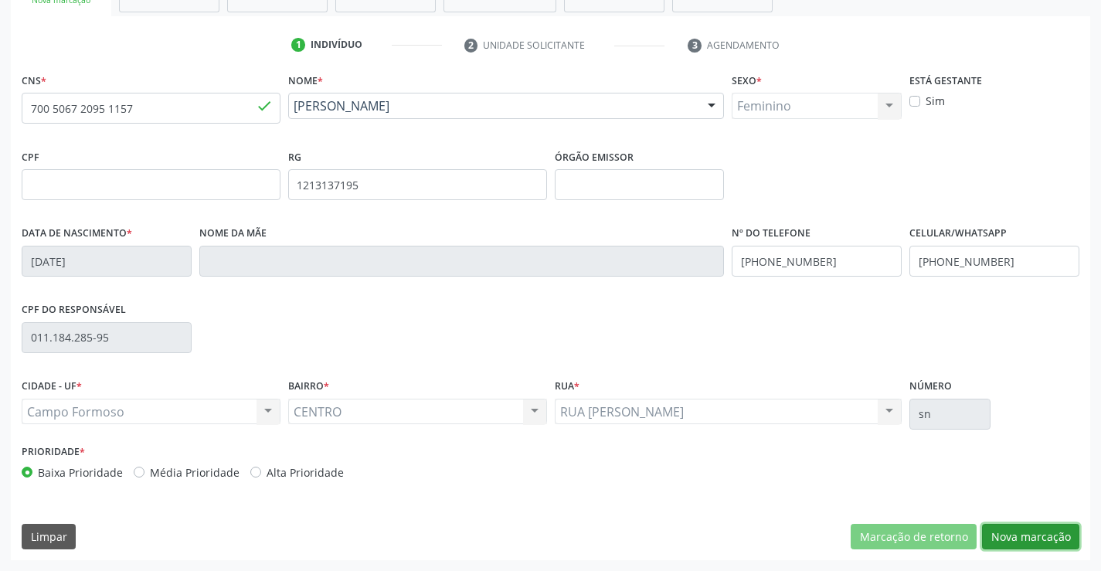
click at [1050, 533] on button "Nova marcação" at bounding box center [1030, 537] width 97 height 26
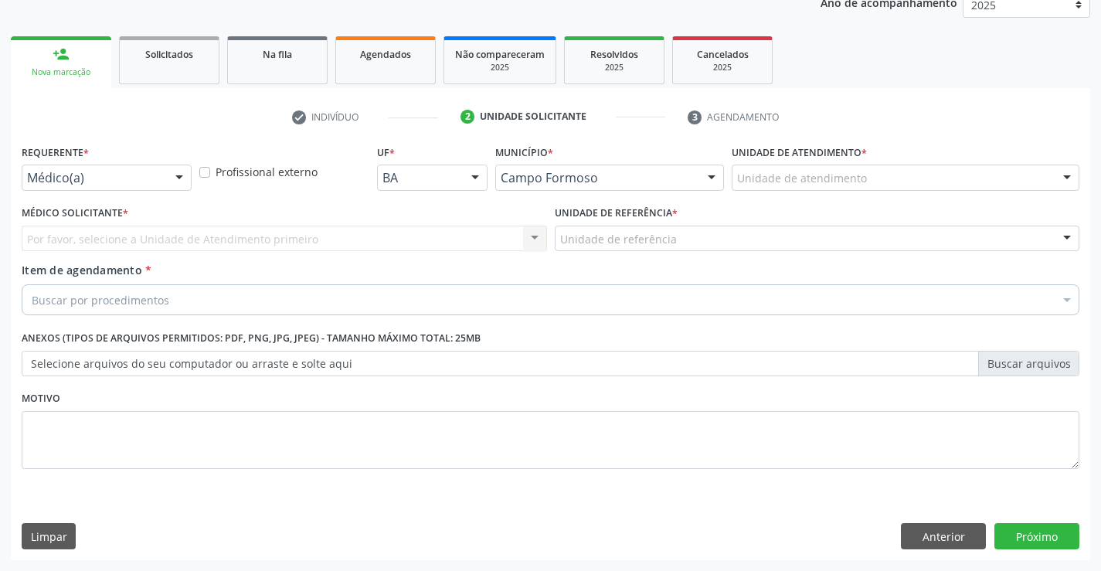
click at [178, 188] on div at bounding box center [179, 178] width 23 height 26
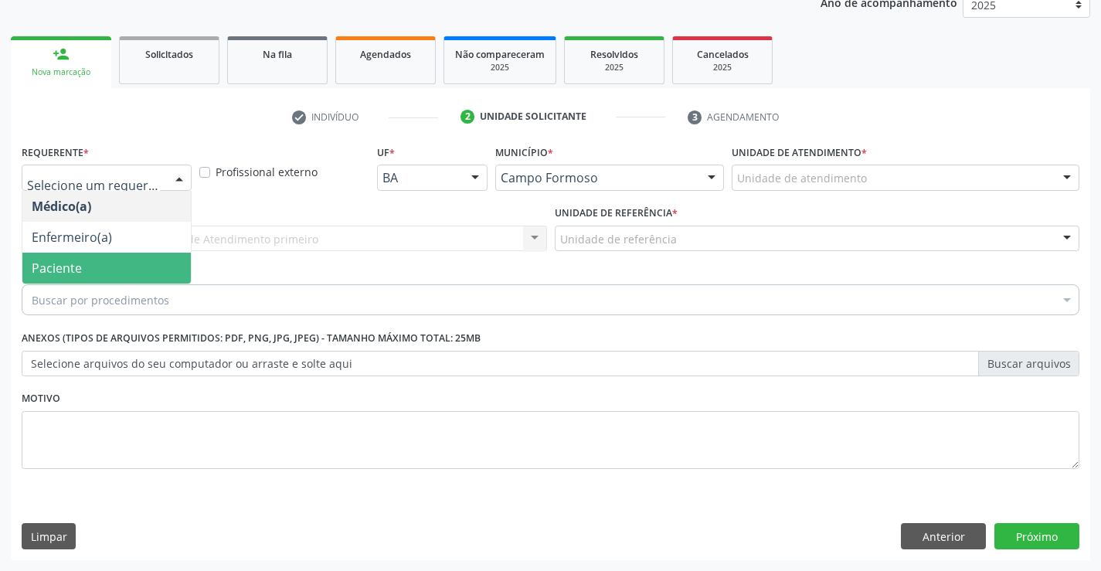
drag, startPoint x: 120, startPoint y: 257, endPoint x: 220, endPoint y: 230, distance: 103.1
click at [130, 251] on ul "Médico(a) Enfermeiro(a) Paciente Nenhum resultado encontrado para: " " Não há n…" at bounding box center [106, 237] width 169 height 93
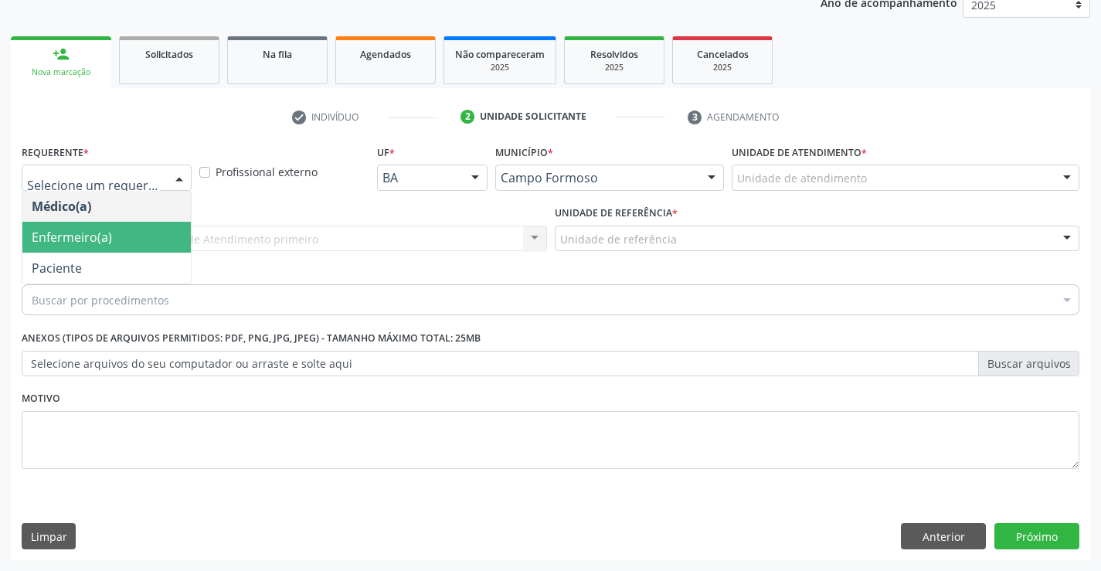
click at [225, 228] on div "Por favor, selecione a Unidade de Atendimento primeiro Nenhum resultado encontr…" at bounding box center [285, 239] width 526 height 26
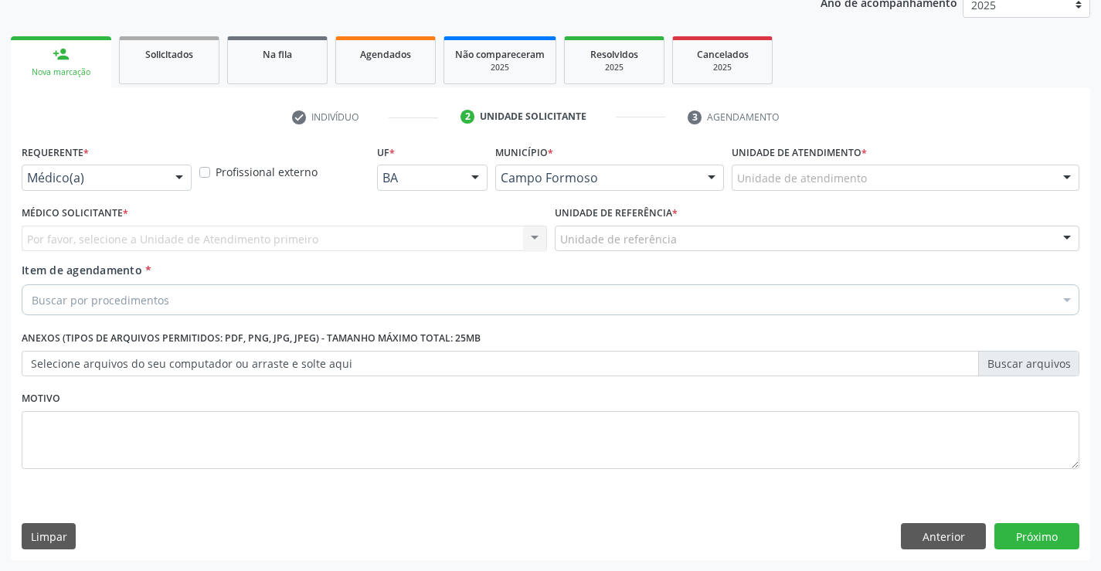
drag, startPoint x: 165, startPoint y: 175, endPoint x: 113, endPoint y: 267, distance: 105.6
click at [164, 177] on div "Médico(a)" at bounding box center [107, 178] width 170 height 26
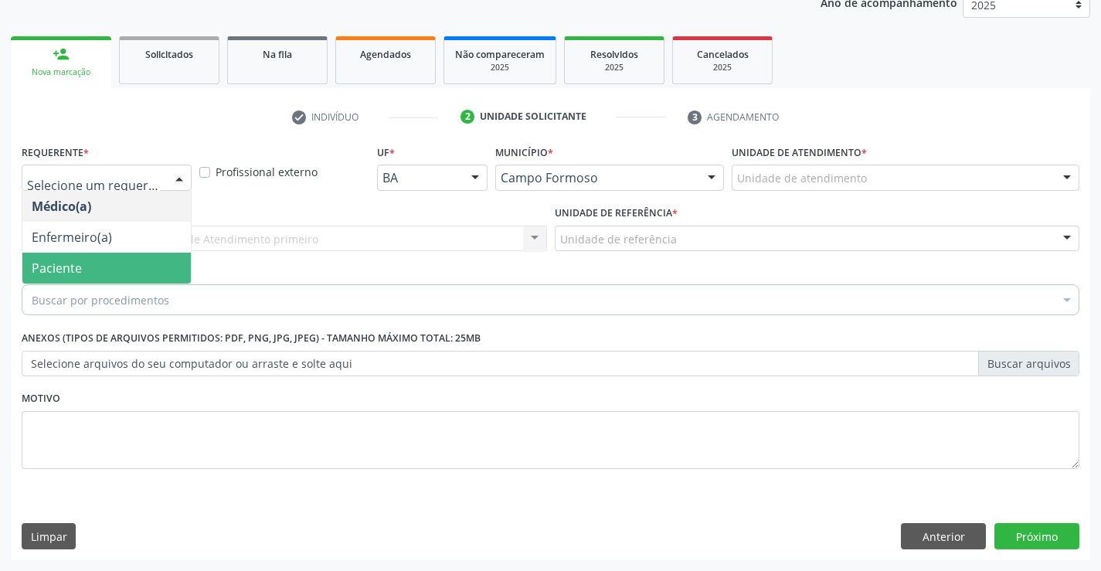
drag, startPoint x: 104, startPoint y: 272, endPoint x: 204, endPoint y: 248, distance: 103.3
click at [107, 271] on span "Paciente" at bounding box center [106, 268] width 169 height 31
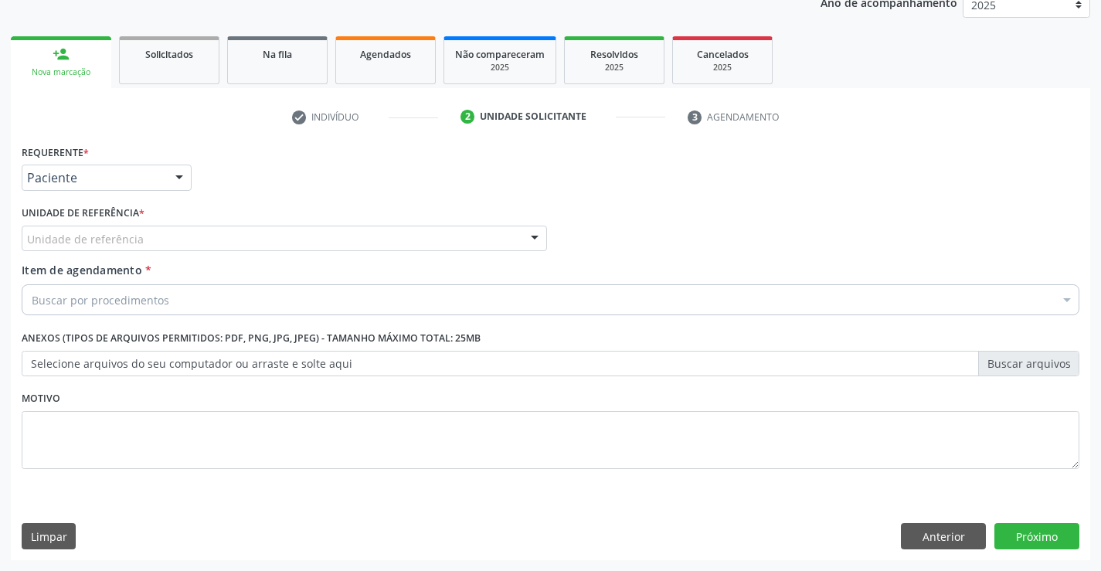
drag, startPoint x: 231, startPoint y: 238, endPoint x: 231, endPoint y: 317, distance: 78.8
click at [231, 244] on div "Unidade de referência" at bounding box center [285, 239] width 526 height 26
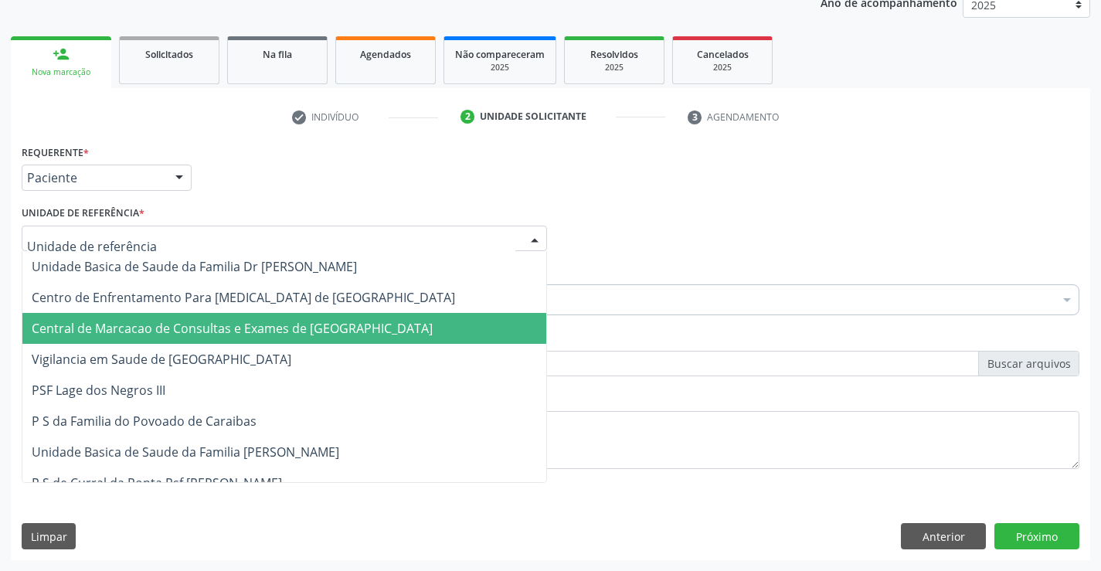
click at [231, 332] on span "Central de Marcacao de Consultas e Exames de [GEOGRAPHIC_DATA]" at bounding box center [232, 328] width 401 height 17
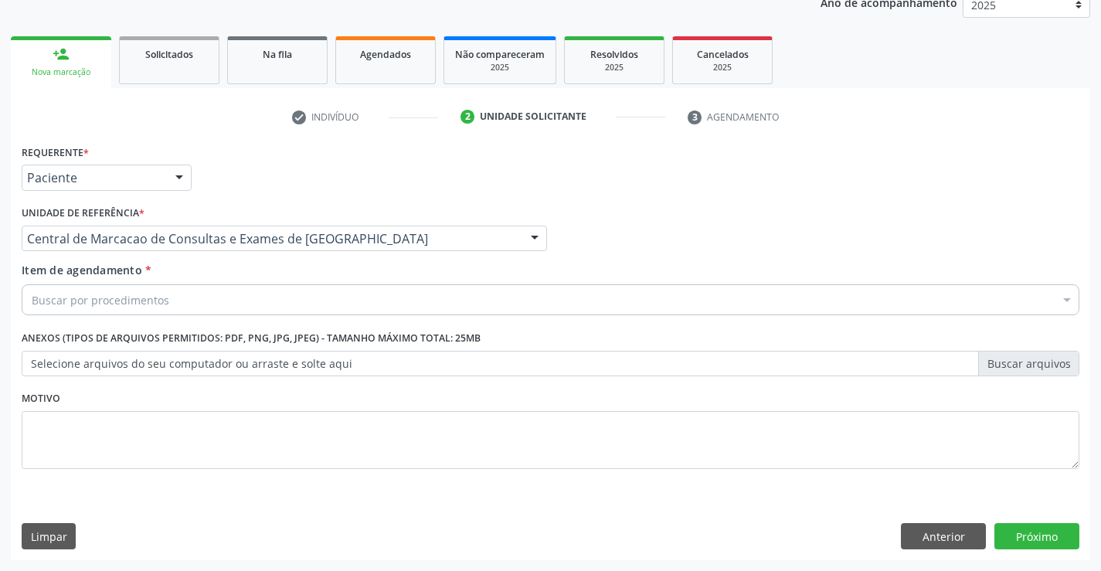
click at [251, 298] on div "Buscar por procedimentos" at bounding box center [551, 299] width 1058 height 31
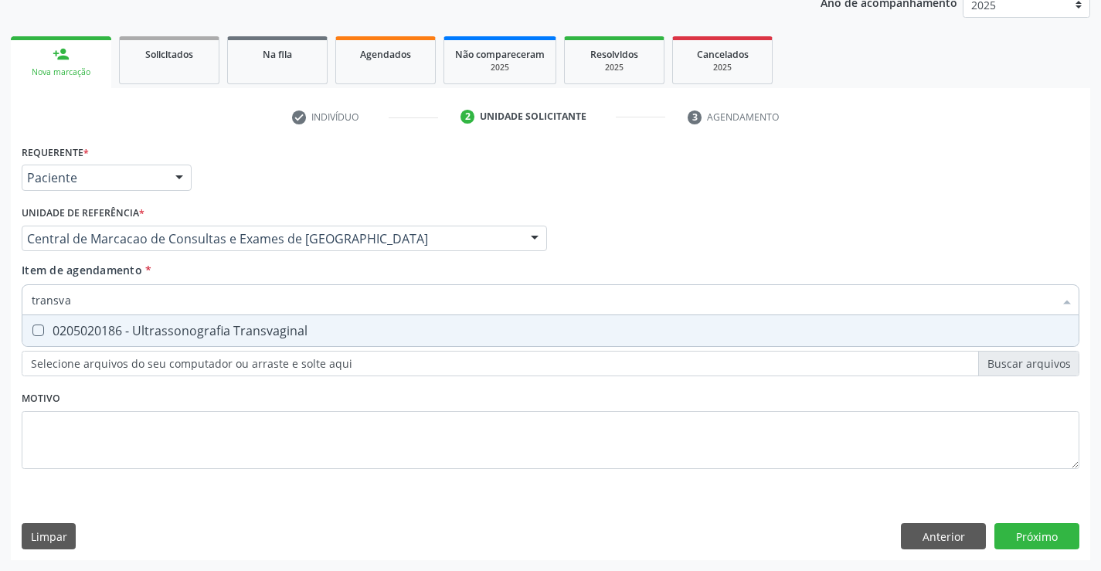
type input "transvag"
click at [229, 346] on span "0205020186 - Ultrassonografia Transvaginal" at bounding box center [550, 330] width 1057 height 31
checkbox Transvaginal "true"
click at [1040, 522] on div "Requerente * Paciente Médico(a) Enfermeiro(a) Paciente Nenhum resultado encontr…" at bounding box center [551, 351] width 1080 height 420
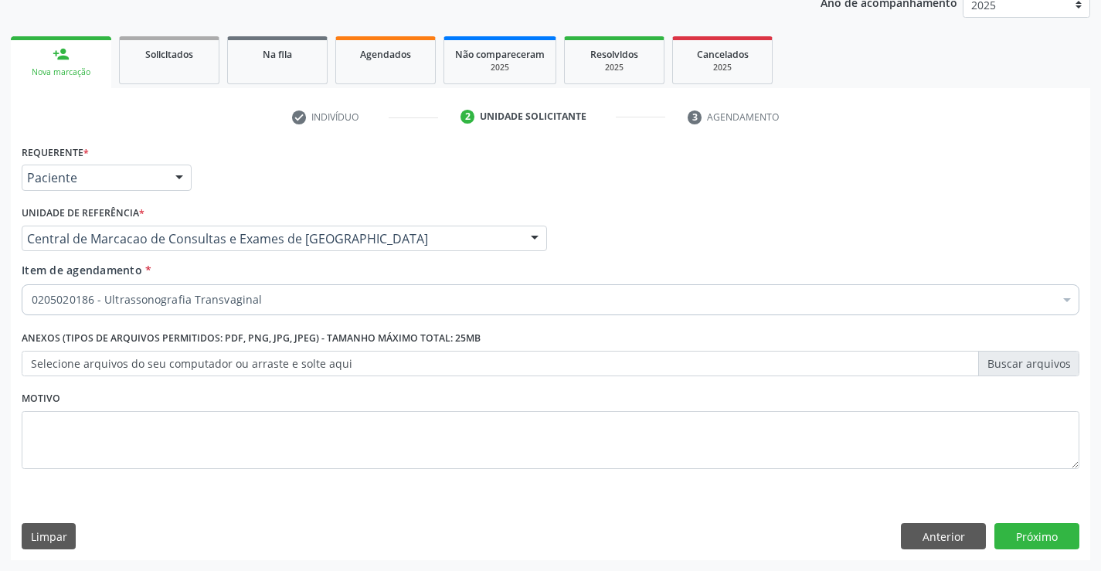
click at [1041, 529] on span "0604320140 - Abatacepte 125 Mg Injetável (Por Seringa Preenchida)" at bounding box center [633, 516] width 1222 height 31
click at [1041, 536] on button "Próximo" at bounding box center [1037, 536] width 85 height 26
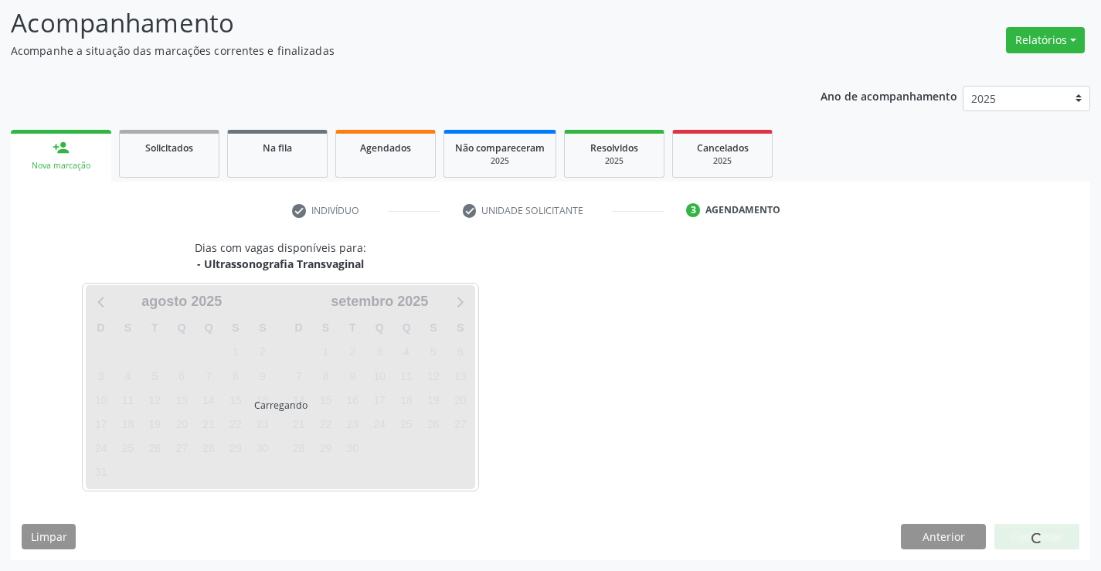
scroll to position [101, 0]
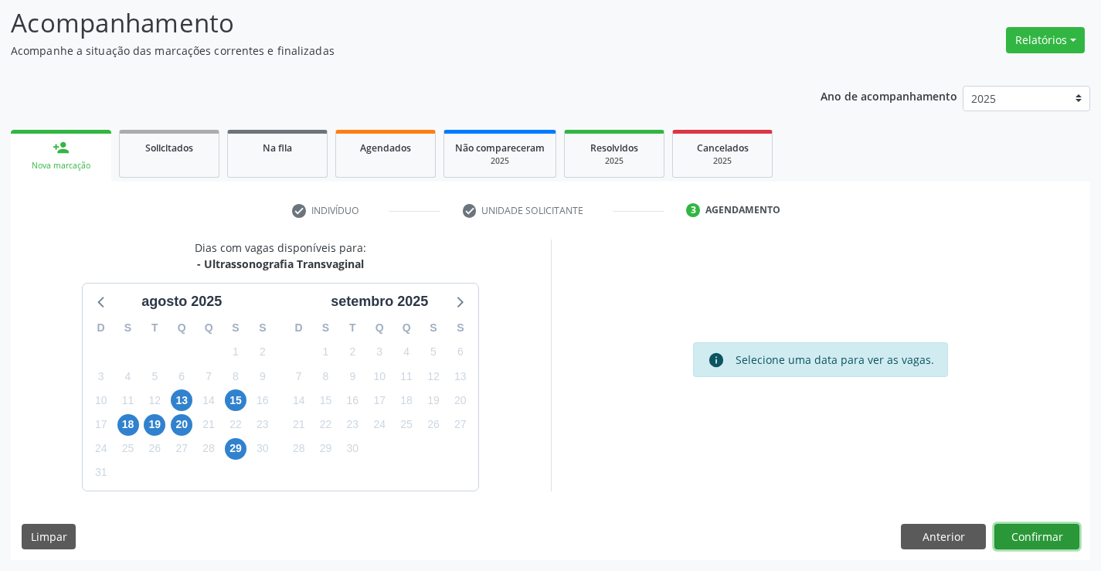
click at [1053, 540] on button "Confirmar" at bounding box center [1037, 537] width 85 height 26
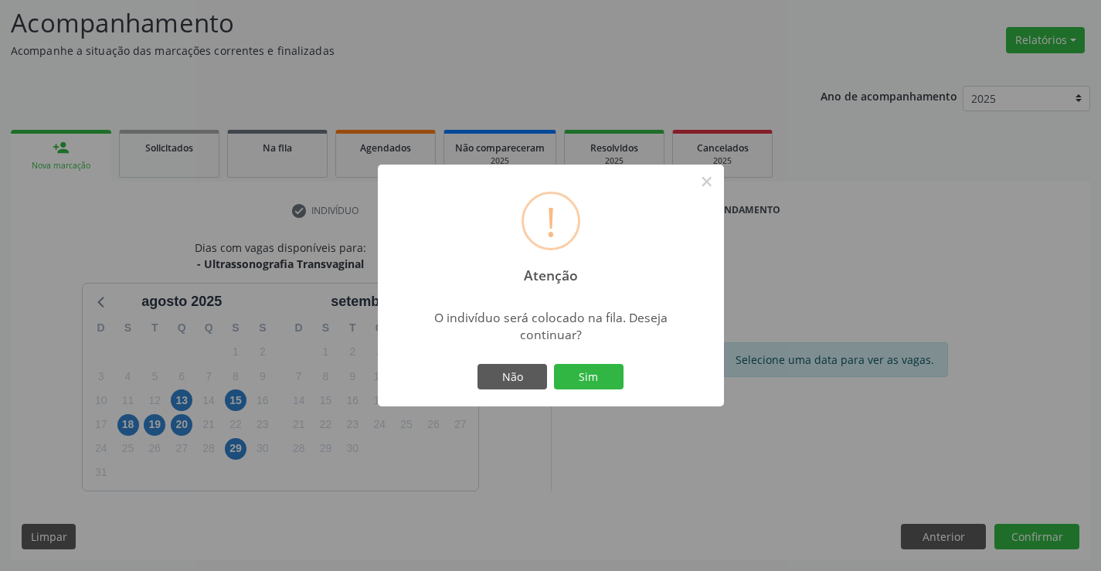
click at [581, 363] on div "Não Sim" at bounding box center [551, 377] width 153 height 32
click at [583, 372] on button "Sim" at bounding box center [589, 377] width 70 height 26
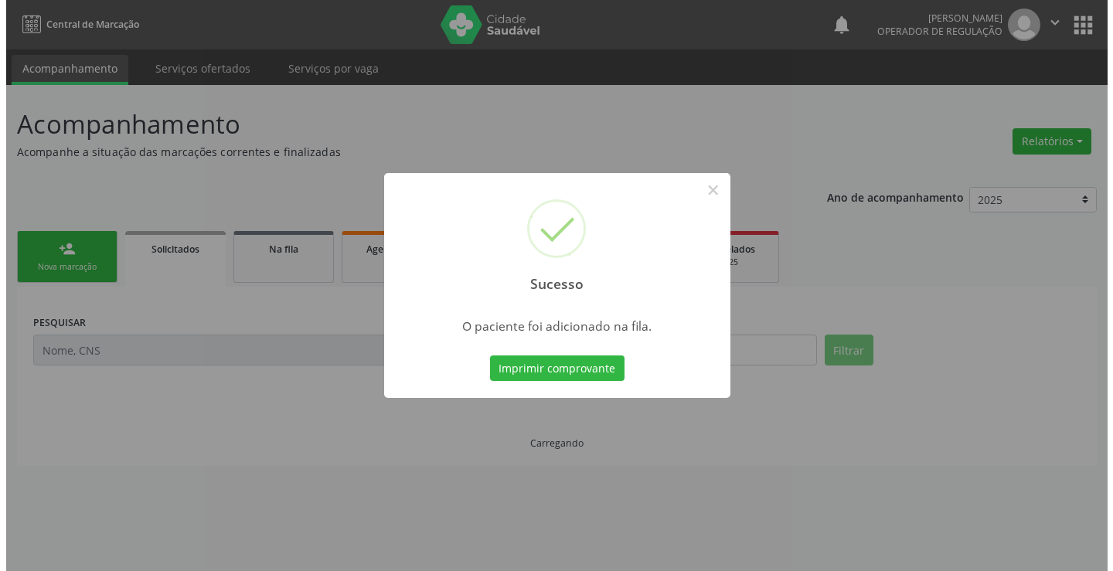
scroll to position [0, 0]
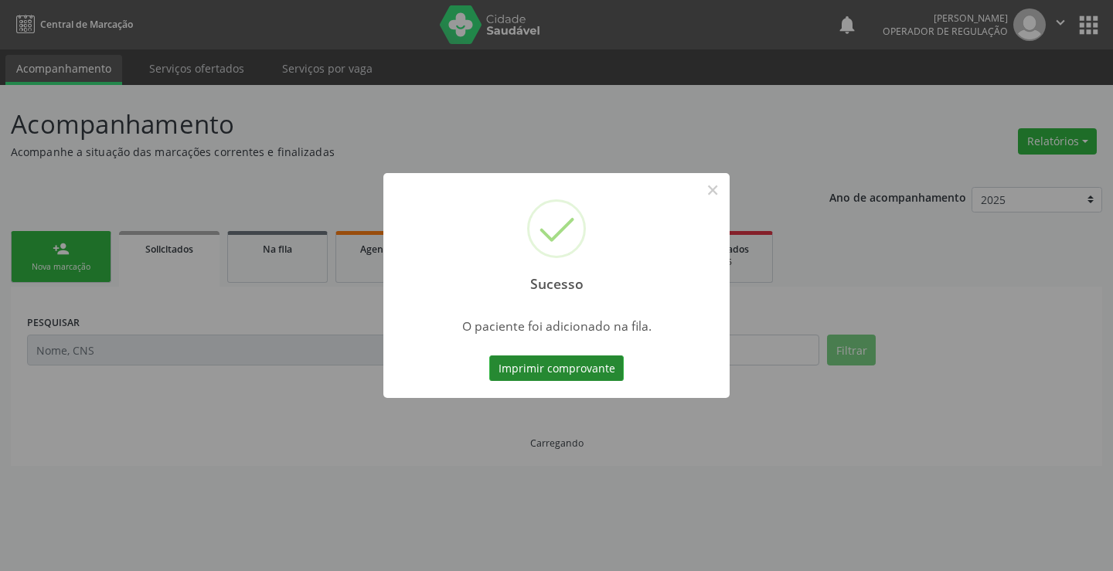
click at [597, 369] on button "Imprimir comprovante" at bounding box center [556, 369] width 134 height 26
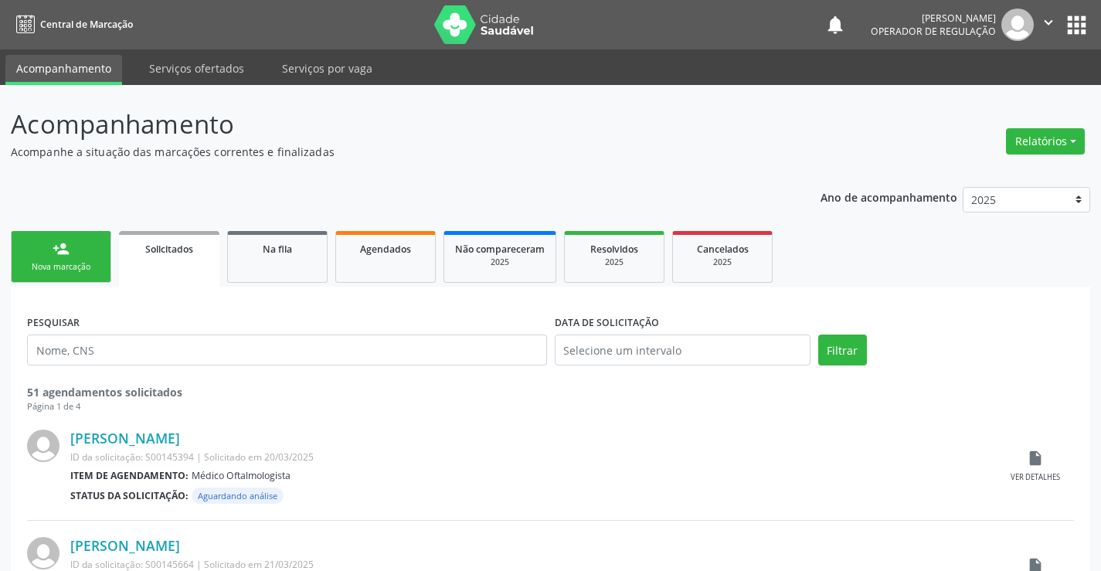
click at [71, 256] on link "person_add Nova marcação" at bounding box center [61, 257] width 100 height 52
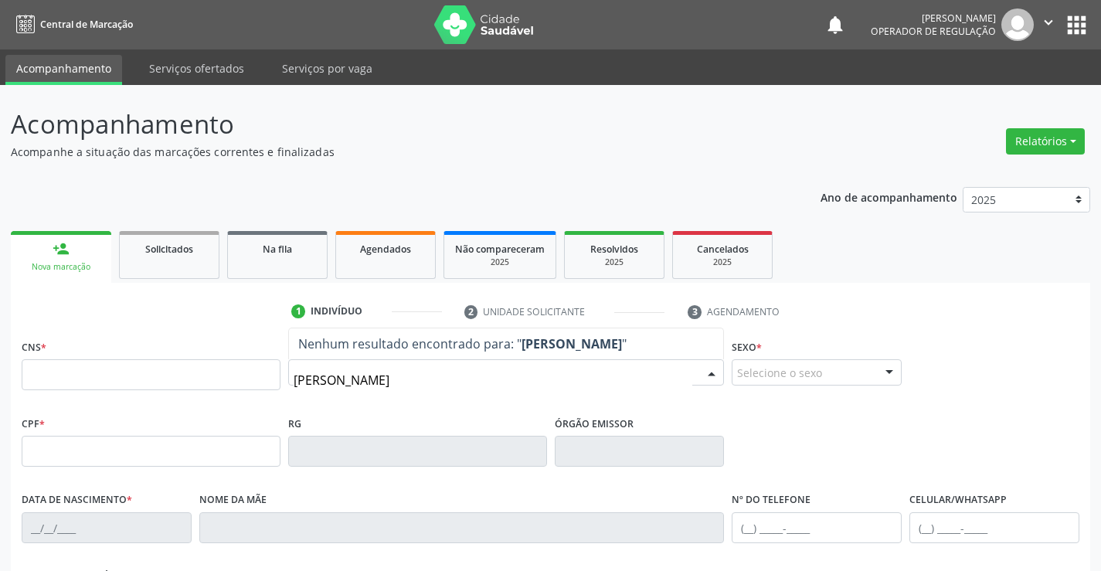
type input "joao levy"
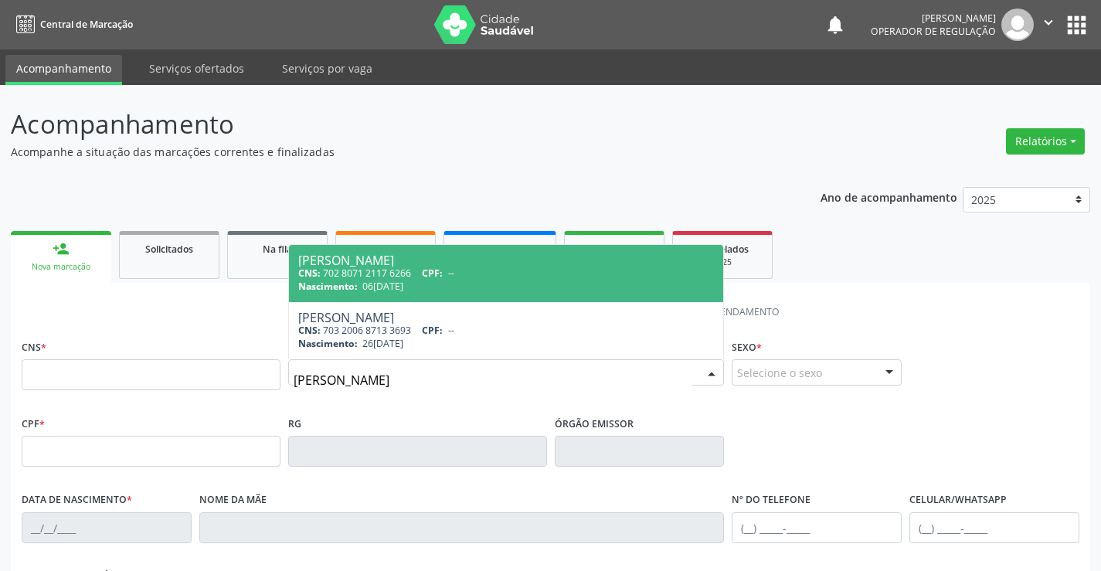
click at [410, 267] on div "CNS: 702 8071 2117 6266 CPF: --" at bounding box center [506, 273] width 417 height 13
type input "702 8071 2117 6266"
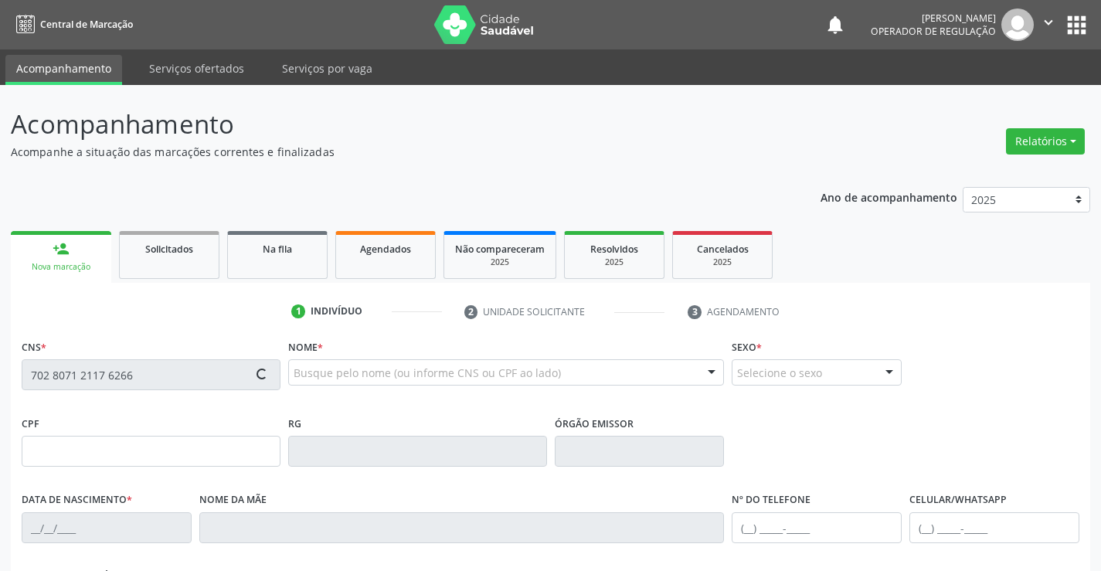
type input "06/01/2021"
type input "(74) 98157-6919"
type input "SN"
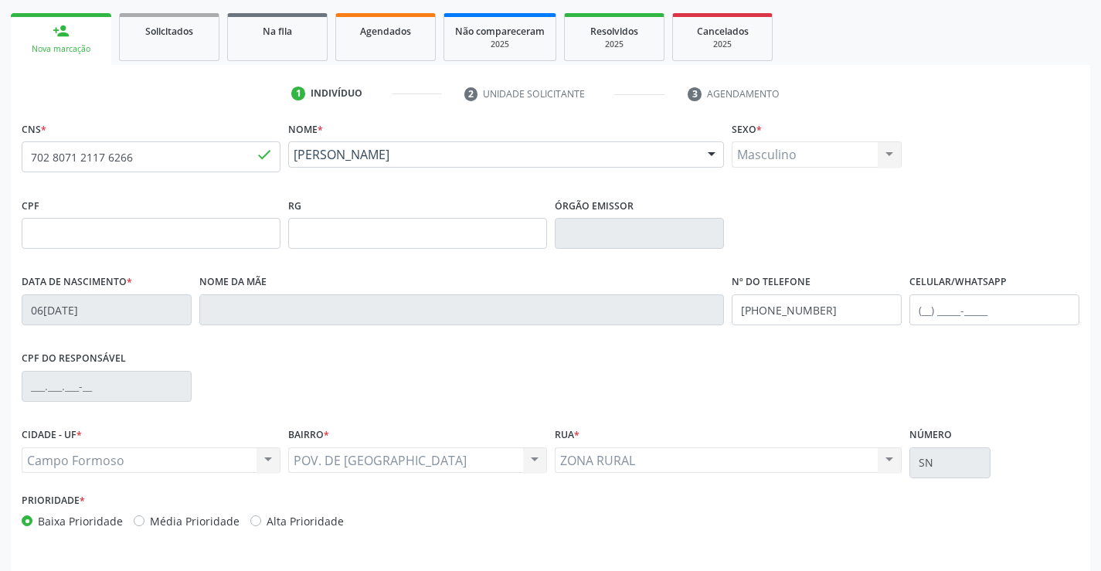
scroll to position [232, 0]
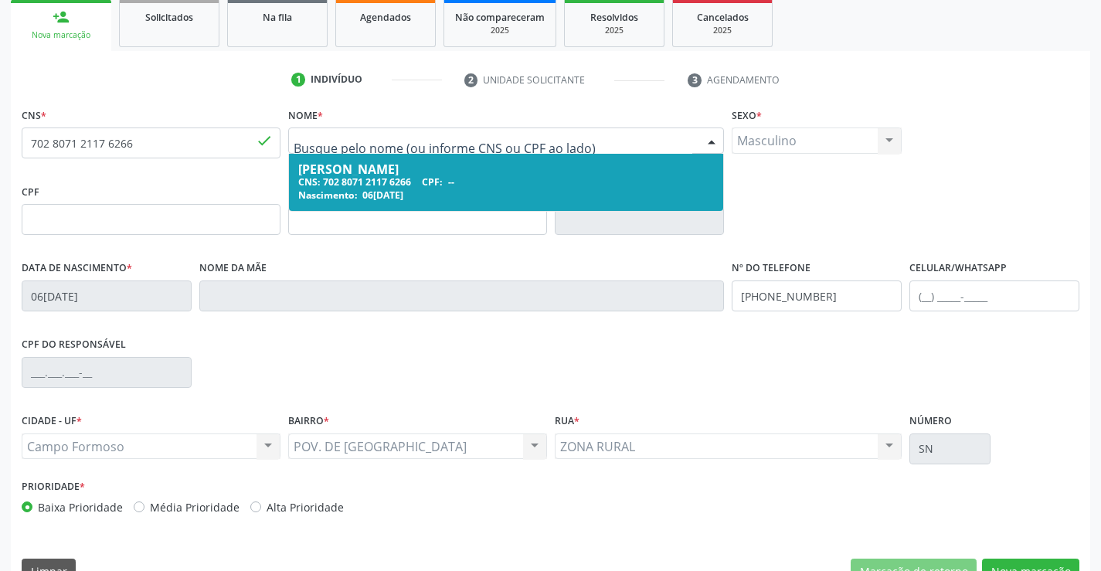
click at [474, 140] on input "text" at bounding box center [494, 148] width 400 height 31
click at [329, 175] on div "CNS: 702 8071 2117 6266 CPF: --" at bounding box center [506, 181] width 417 height 13
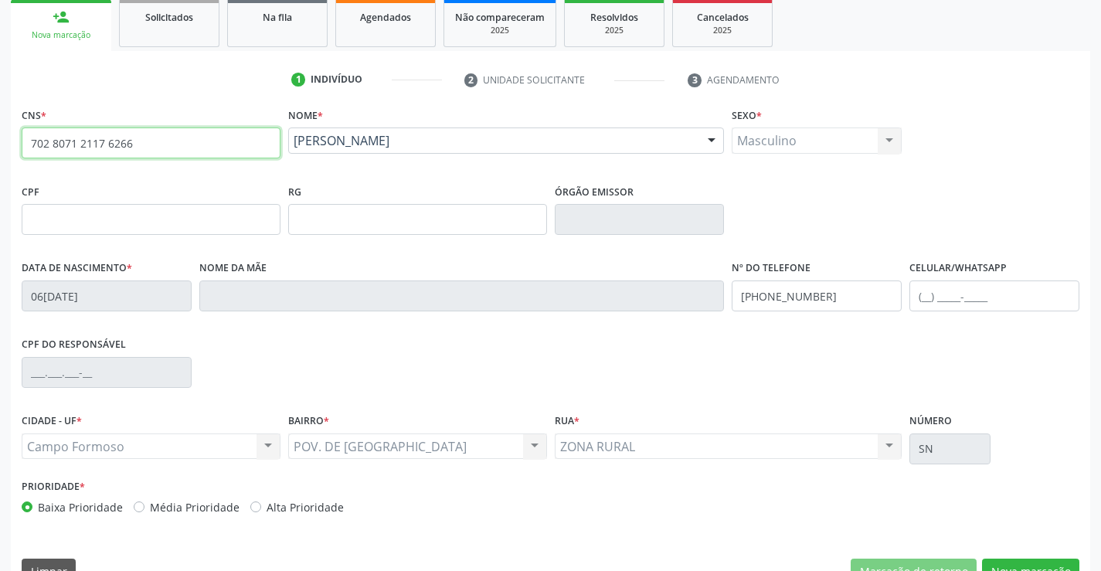
click at [191, 147] on input "702 8071 2117 6266" at bounding box center [151, 143] width 259 height 31
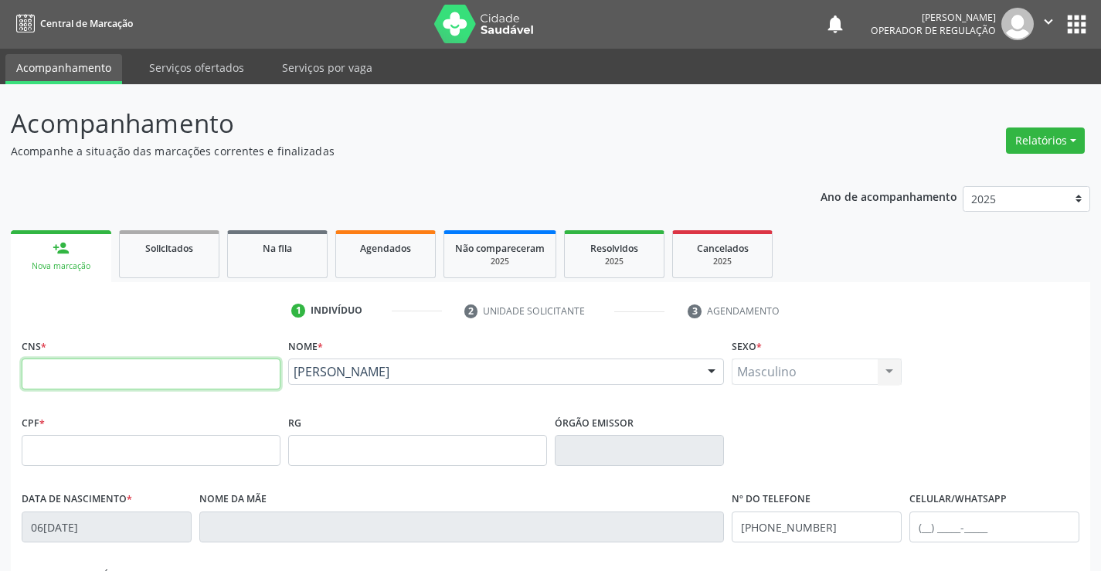
scroll to position [0, 0]
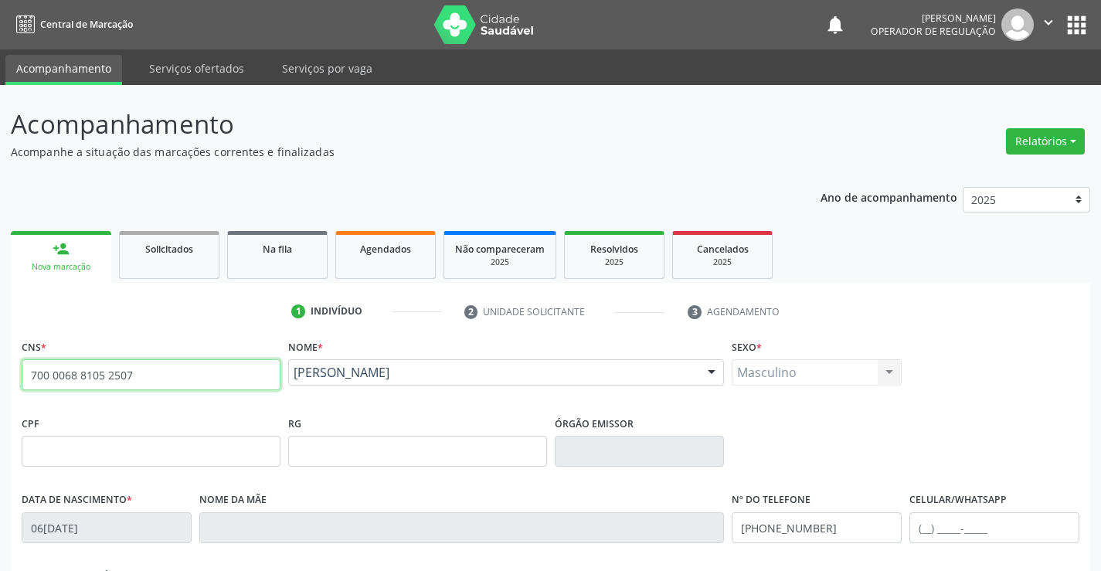
type input "700 0068 8105 2507"
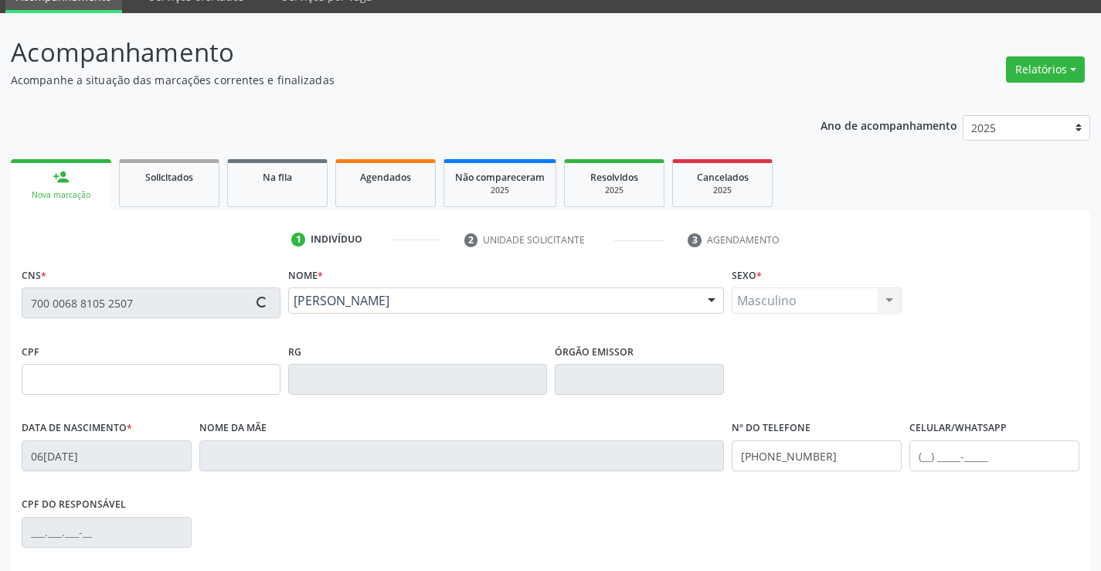
type input "1135184127"
type input "11/01/1981"
type input "(74) 98846-5943"
type input "(74) 3645-2704"
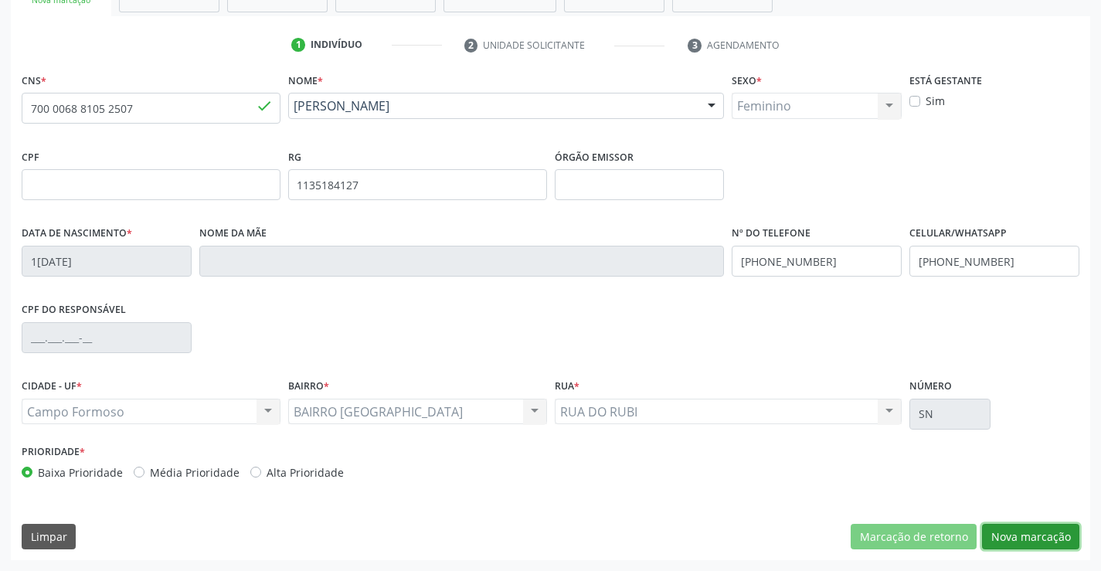
drag, startPoint x: 1047, startPoint y: 531, endPoint x: 887, endPoint y: 486, distance: 165.4
click at [1043, 528] on button "Nova marcação" at bounding box center [1030, 537] width 97 height 26
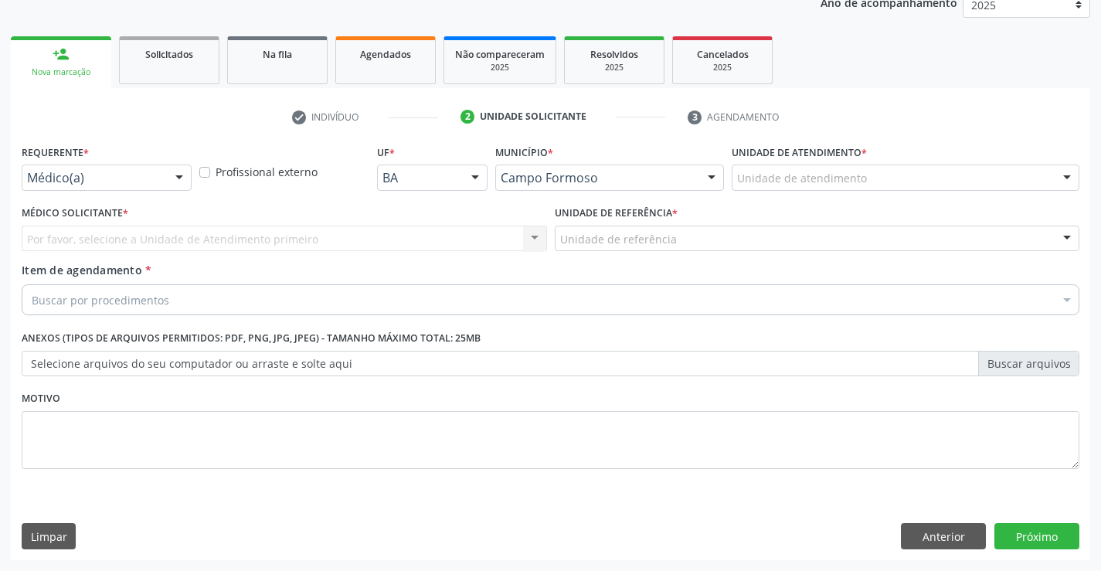
scroll to position [195, 0]
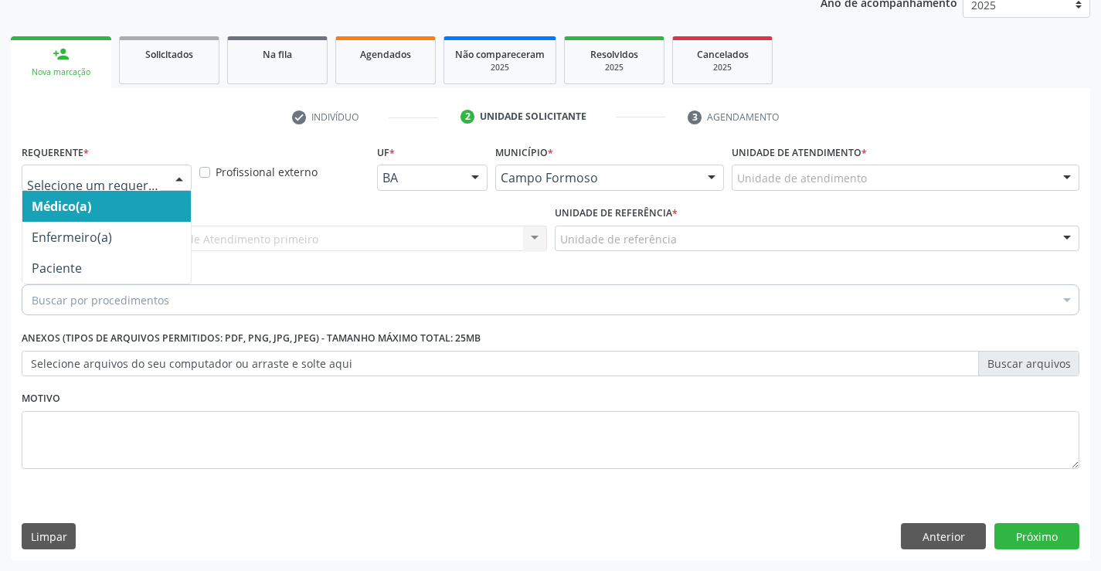
click at [162, 179] on div at bounding box center [107, 178] width 170 height 26
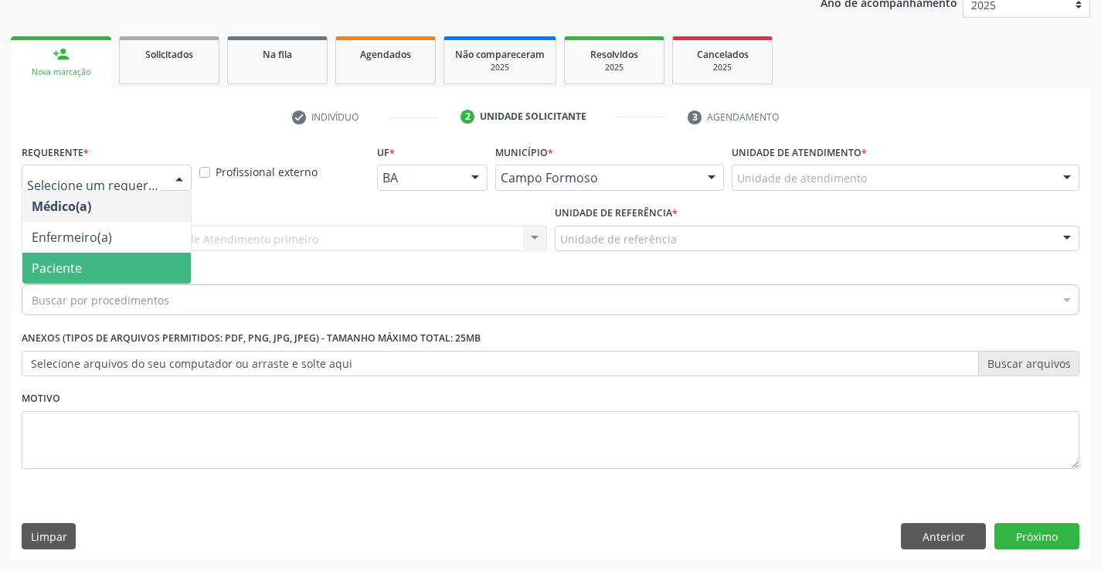
click at [111, 268] on span "Paciente" at bounding box center [106, 268] width 169 height 31
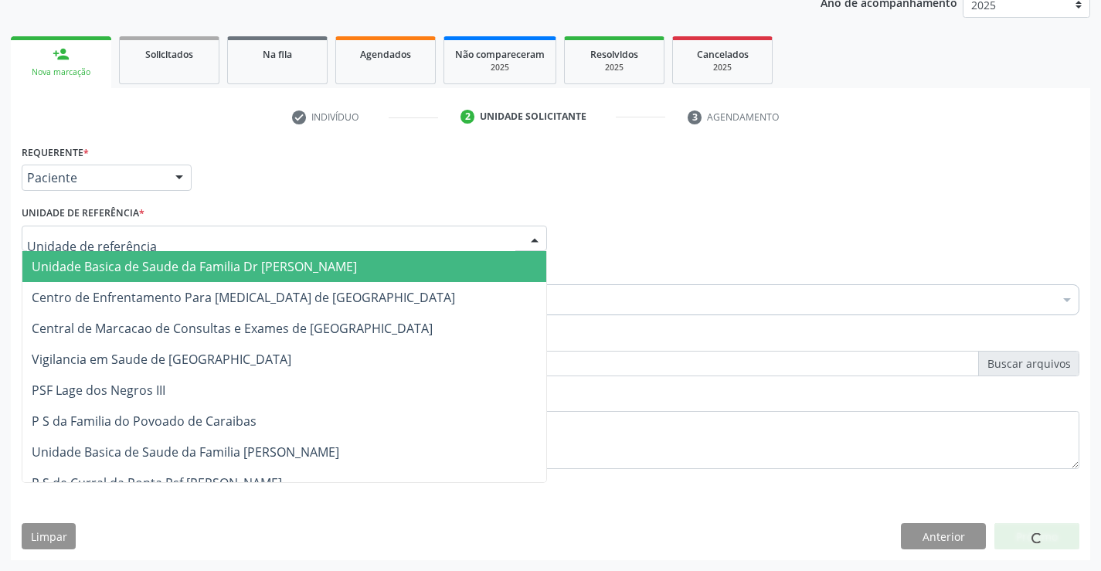
drag, startPoint x: 260, startPoint y: 234, endPoint x: 284, endPoint y: 320, distance: 88.9
click at [264, 247] on div at bounding box center [285, 239] width 526 height 26
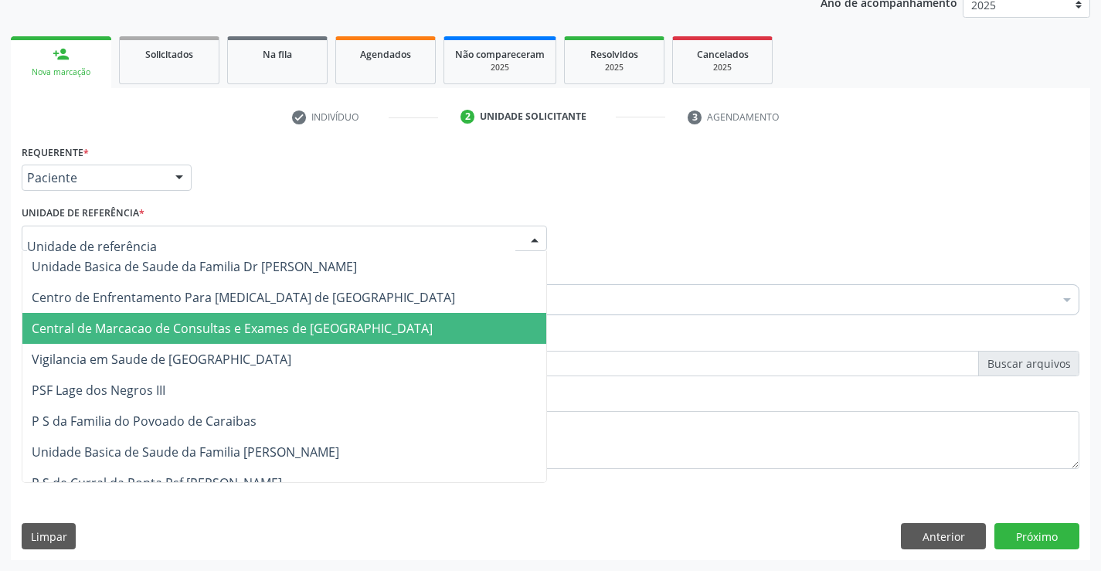
drag, startPoint x: 284, startPoint y: 325, endPoint x: 347, endPoint y: 298, distance: 68.9
click at [284, 325] on span "Central de Marcacao de Consultas e Exames de [GEOGRAPHIC_DATA]" at bounding box center [232, 328] width 401 height 17
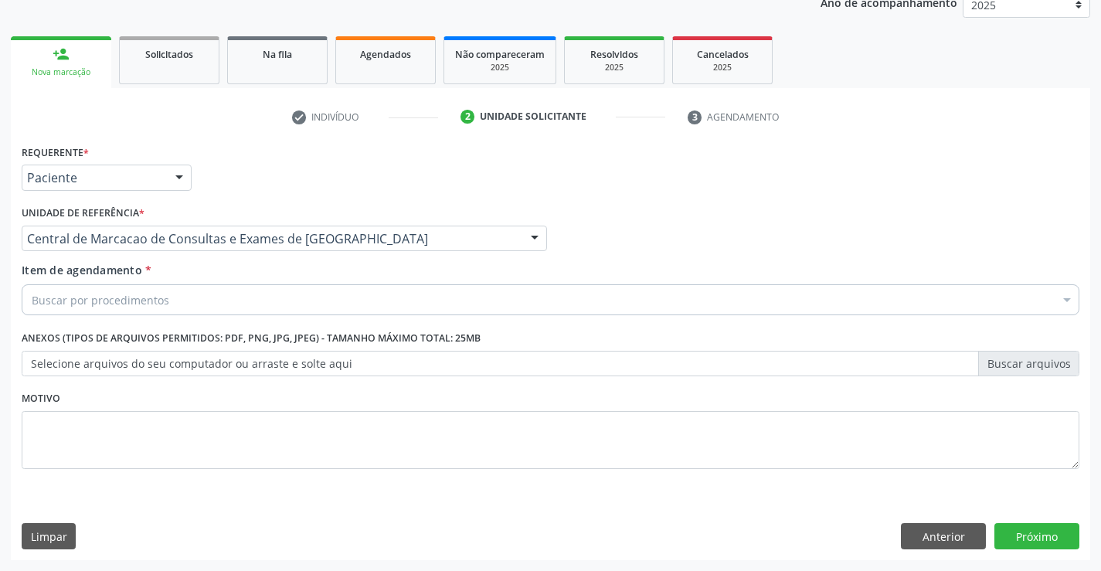
click at [347, 298] on span "Centro de Enfrentamento Para [MEDICAL_DATA] de [GEOGRAPHIC_DATA]" at bounding box center [244, 297] width 424 height 17
drag, startPoint x: 353, startPoint y: 233, endPoint x: 339, endPoint y: 302, distance: 70.2
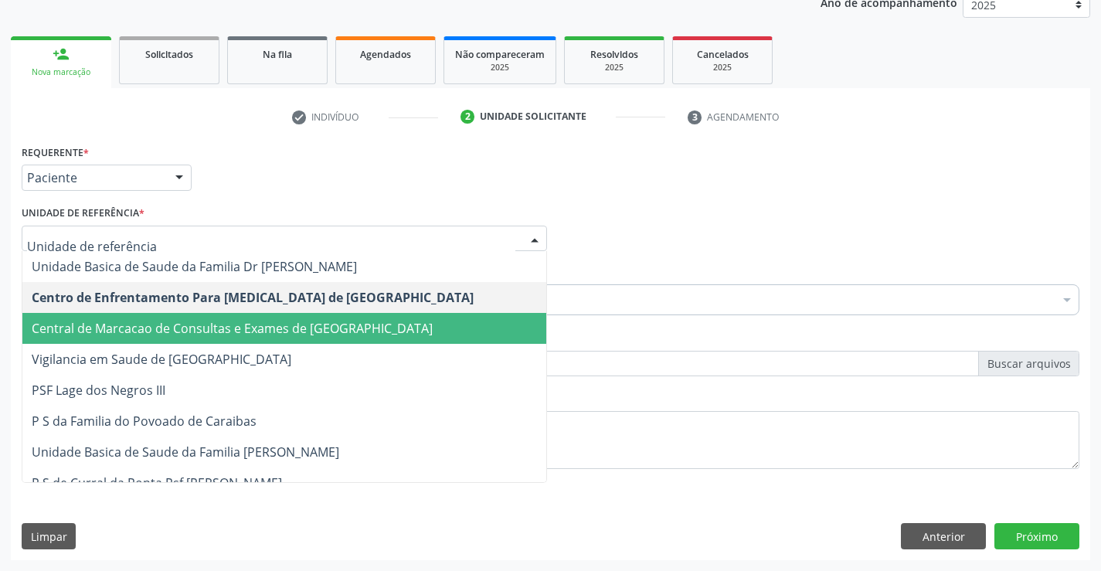
drag, startPoint x: 331, startPoint y: 323, endPoint x: 386, endPoint y: 308, distance: 57.0
click at [332, 323] on span "Central de Marcacao de Consultas e Exames de [GEOGRAPHIC_DATA]" at bounding box center [232, 328] width 401 height 17
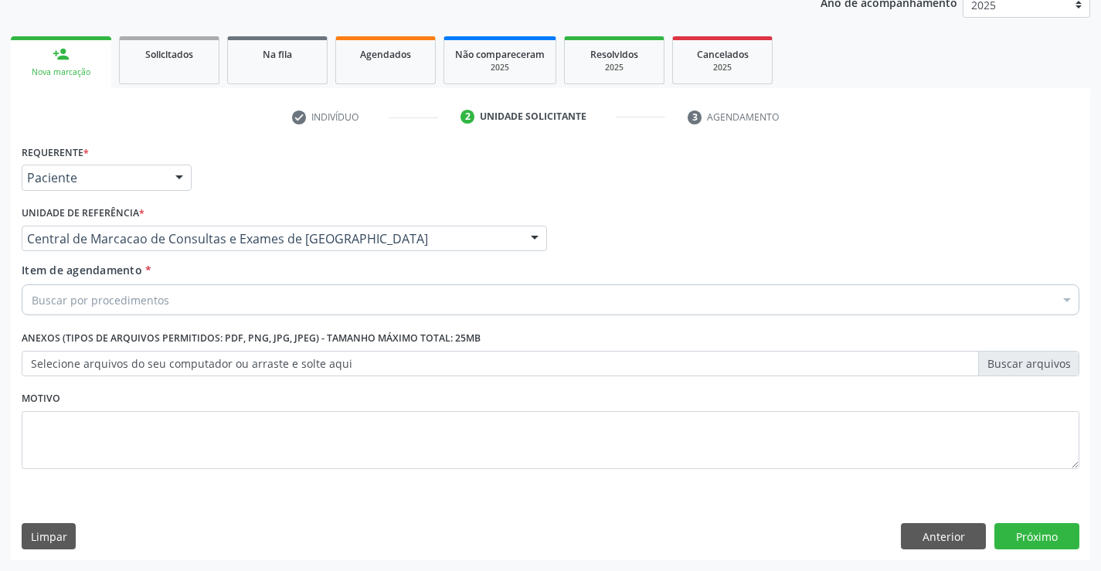
click at [410, 299] on div "Buscar por procedimentos" at bounding box center [551, 299] width 1058 height 31
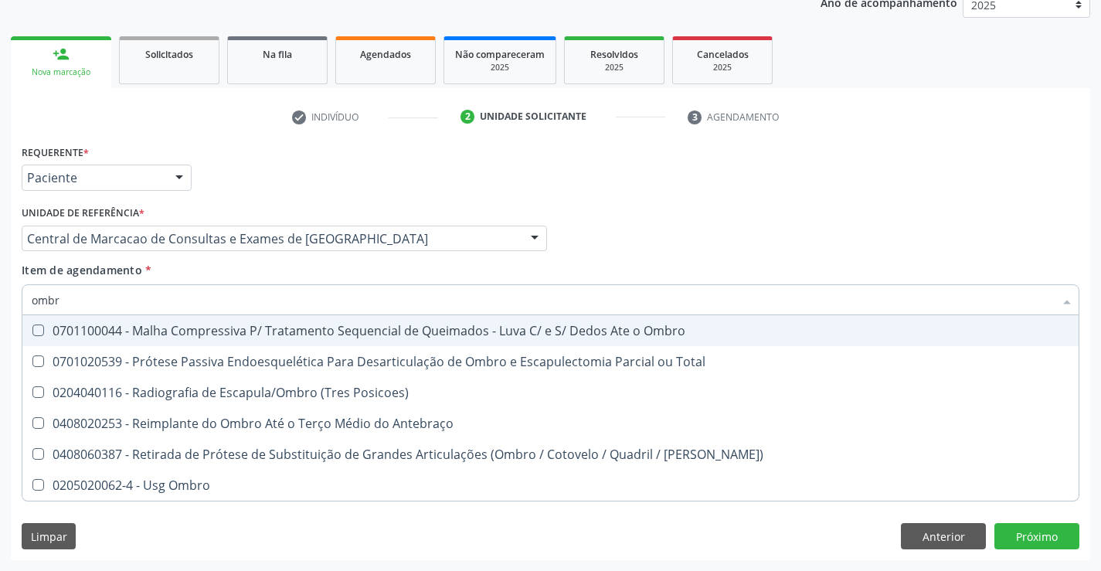
type input "ombro"
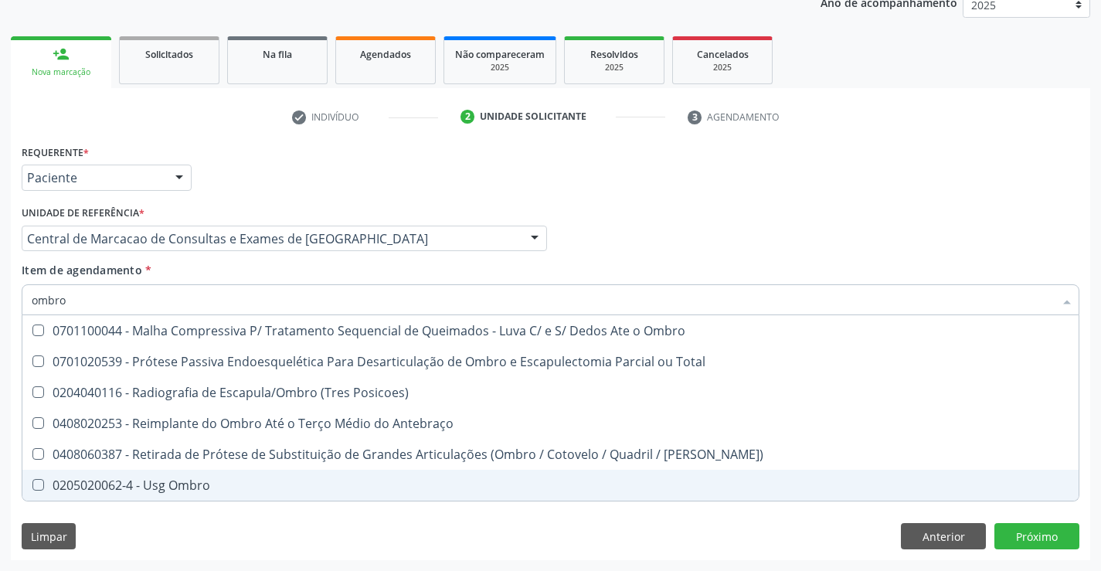
click at [175, 488] on div "0205020062-4 - Usg Ombro" at bounding box center [551, 485] width 1038 height 12
checkbox Ombro "true"
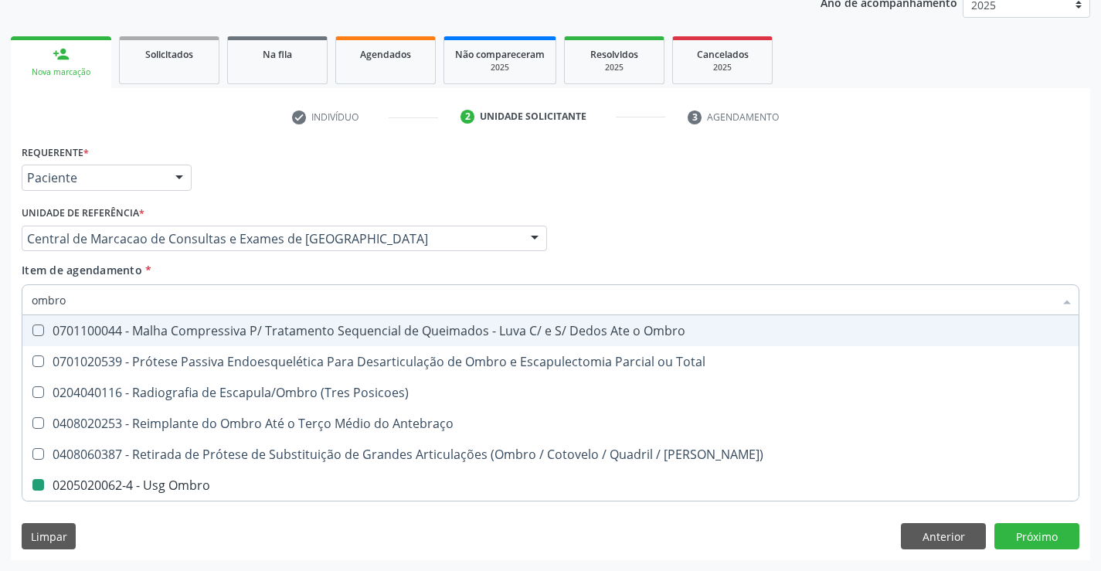
drag, startPoint x: 652, startPoint y: 217, endPoint x: 1051, endPoint y: 534, distance: 509.4
click at [653, 220] on div "Médico Solicitante Por favor, selecione a Unidade de Atendimento primeiro Nenhu…" at bounding box center [551, 232] width 1066 height 60
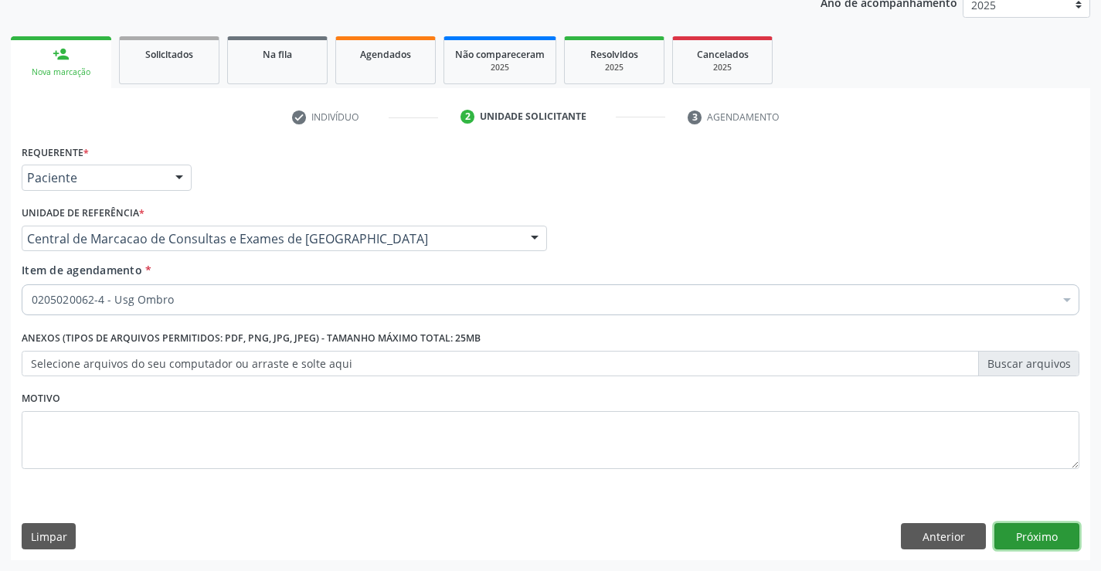
click at [1053, 526] on button "Próximo" at bounding box center [1037, 536] width 85 height 26
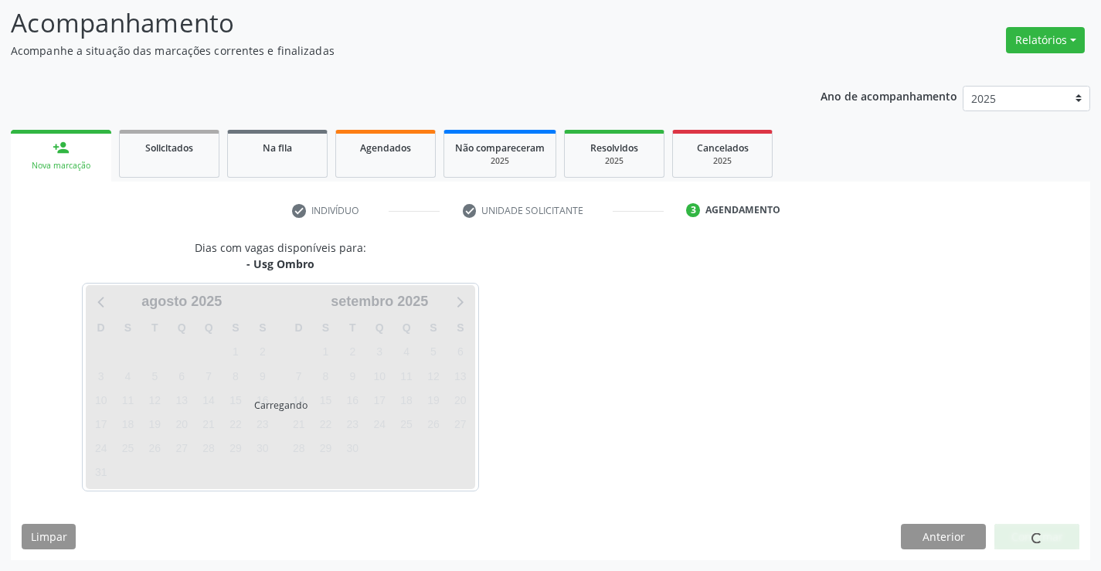
scroll to position [101, 0]
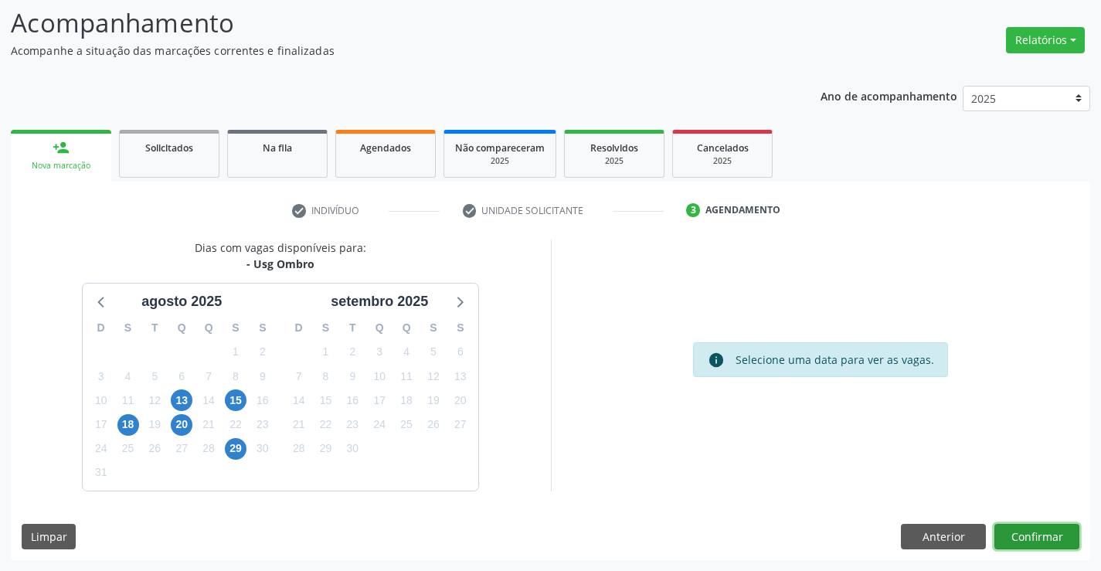
click at [1023, 541] on button "Confirmar" at bounding box center [1037, 537] width 85 height 26
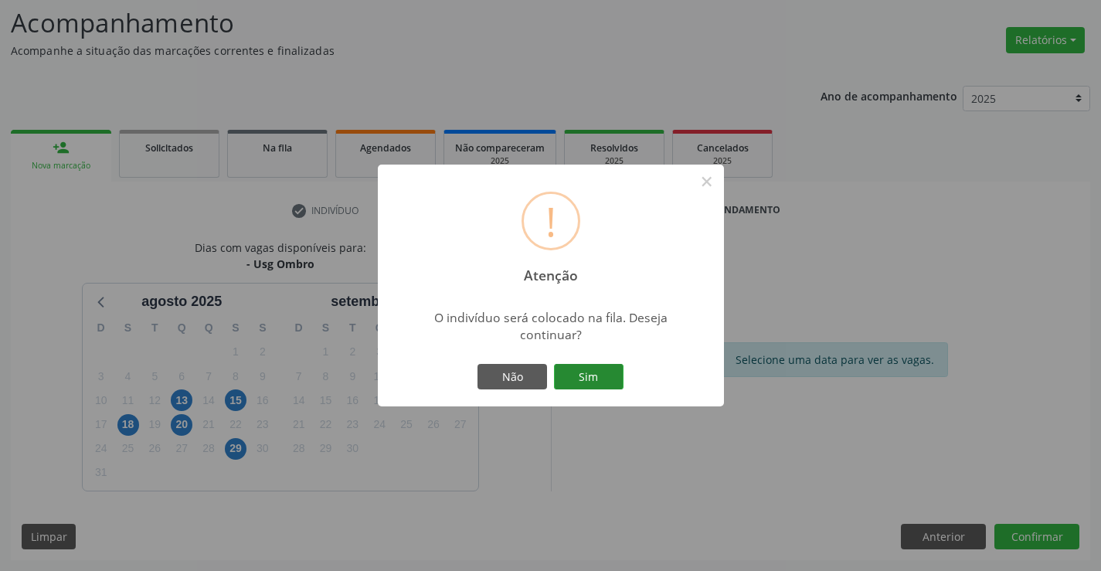
click at [614, 375] on button "Sim" at bounding box center [589, 377] width 70 height 26
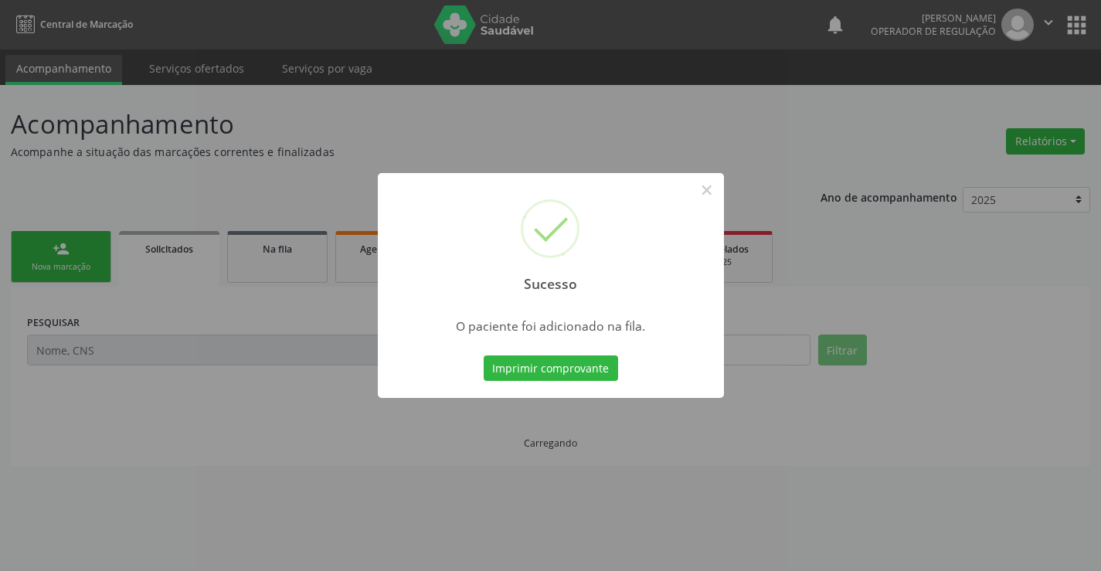
scroll to position [0, 0]
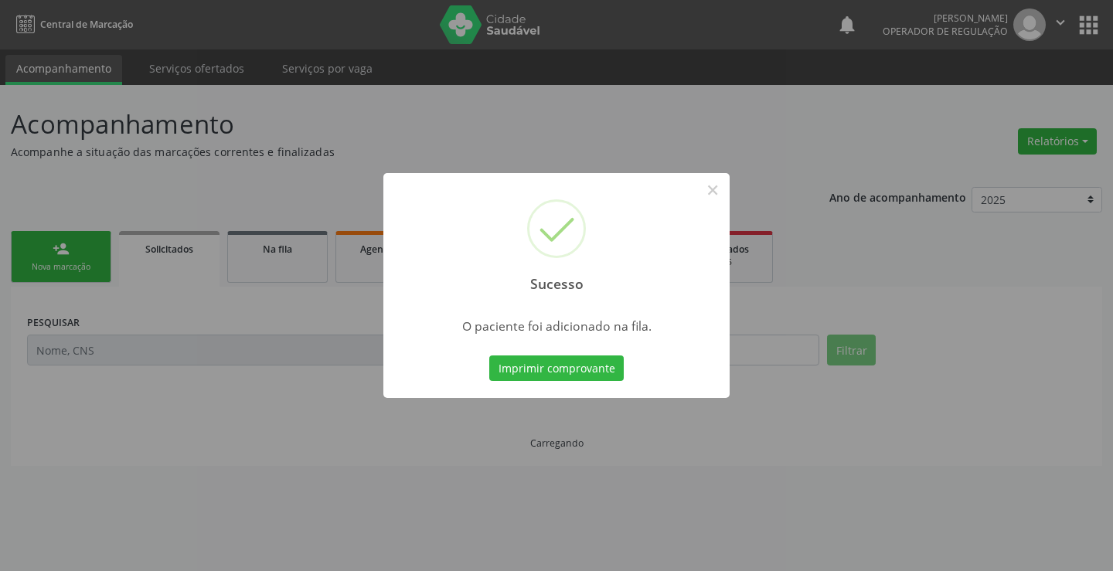
click at [624, 361] on div "Imprimir comprovante Cancel" at bounding box center [556, 368] width 141 height 32
click at [575, 366] on button "Imprimir comprovante" at bounding box center [556, 369] width 134 height 26
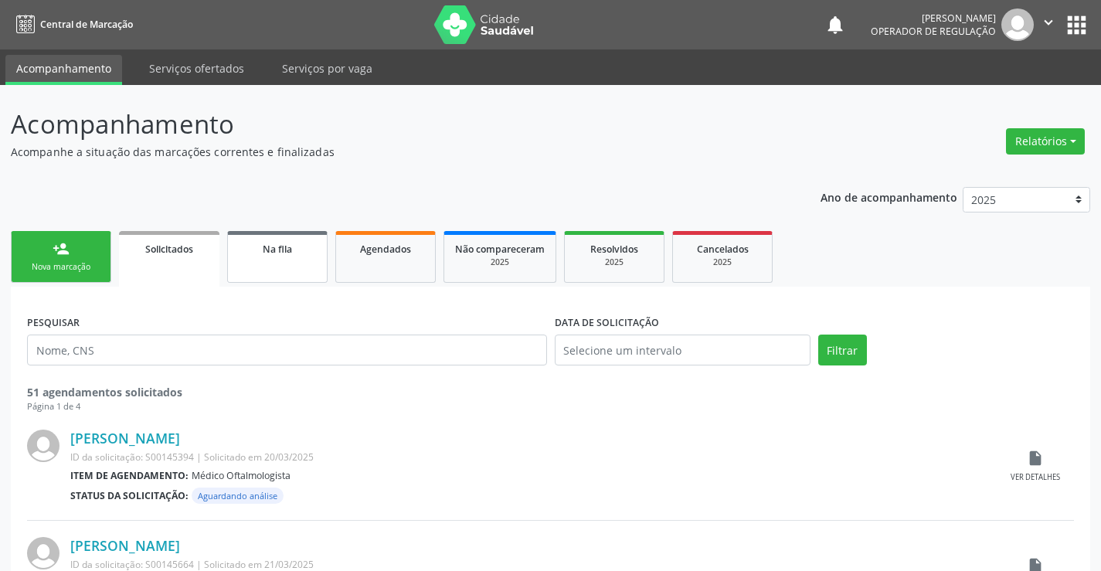
click at [284, 257] on link "Na fila" at bounding box center [277, 257] width 100 height 52
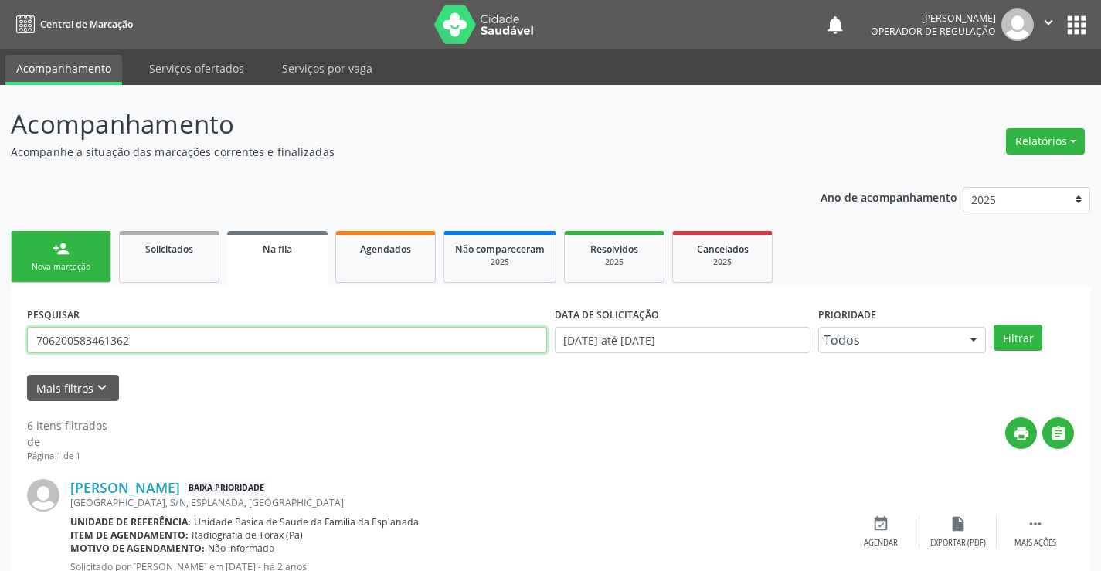
click at [286, 341] on input "706200583461362" at bounding box center [287, 340] width 520 height 26
paste input "700 0068 8105 2507"
type input "700 0068 8105 2507"
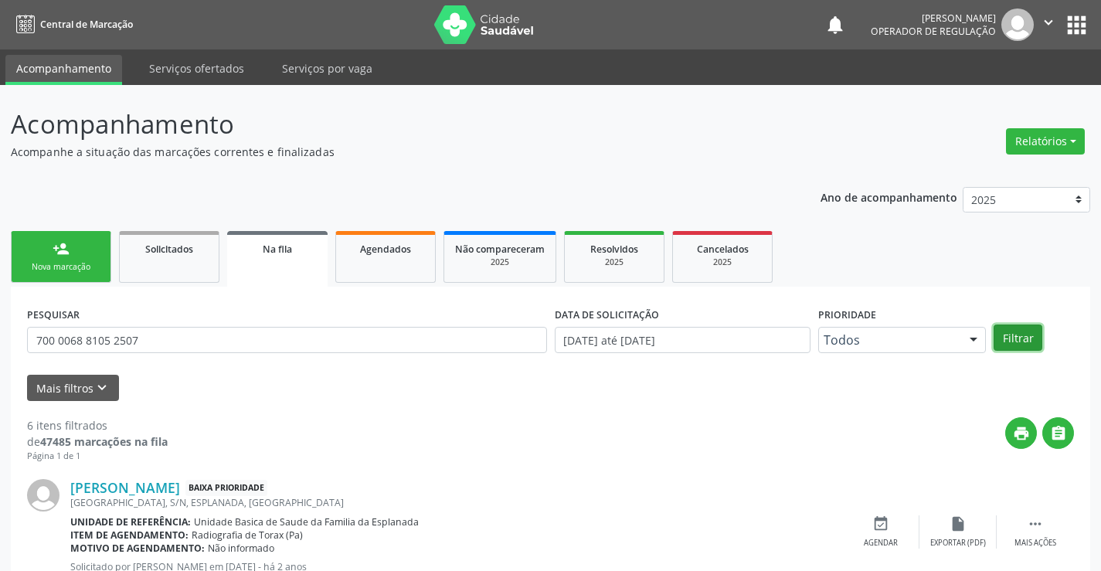
click at [1020, 343] on button "Filtrar" at bounding box center [1018, 338] width 49 height 26
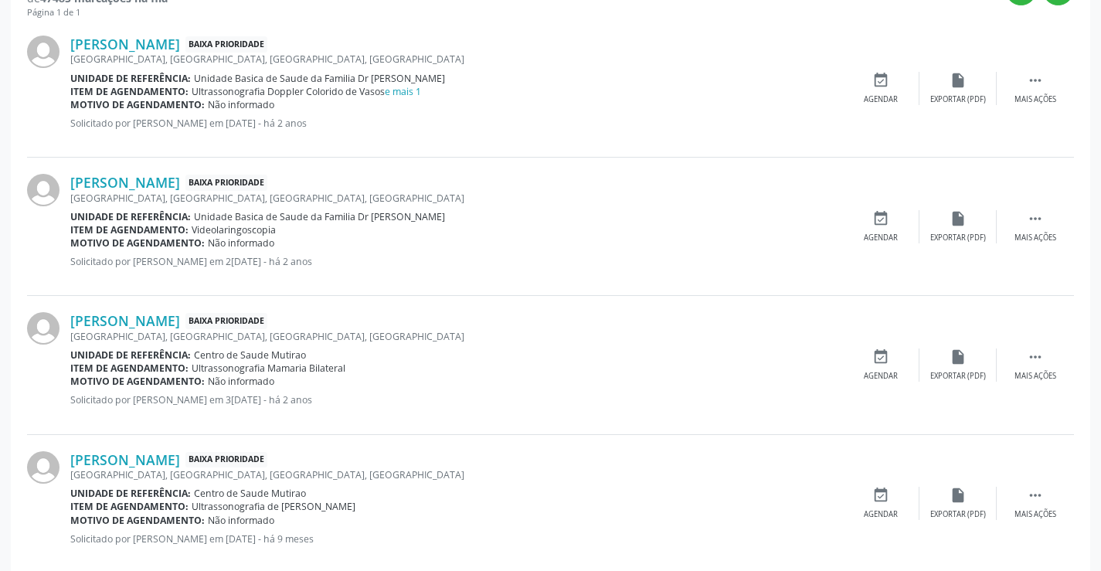
scroll to position [440, 0]
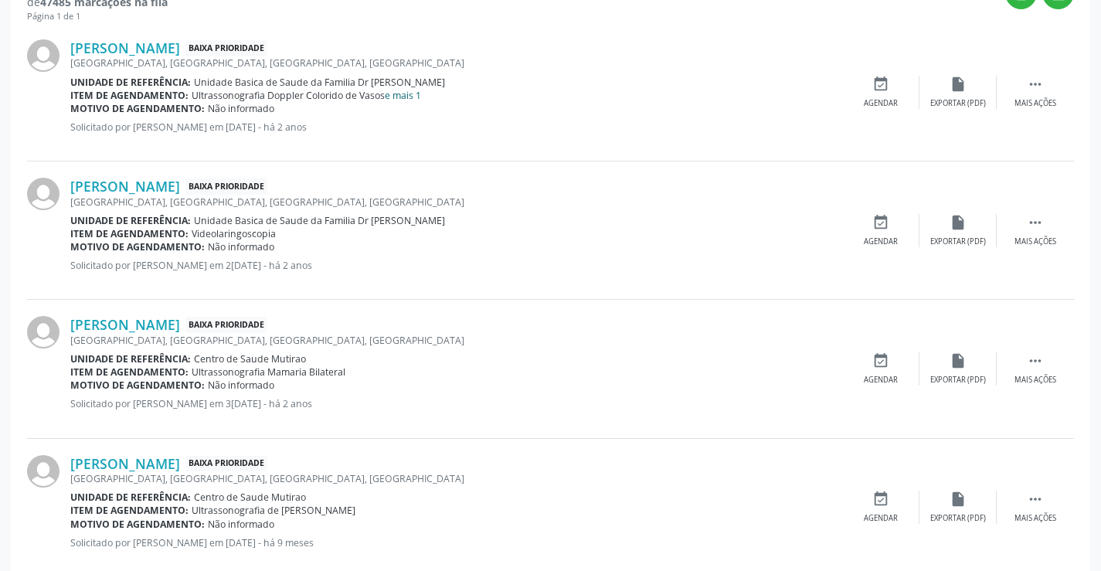
click at [409, 93] on link "e mais 1" at bounding box center [403, 95] width 36 height 13
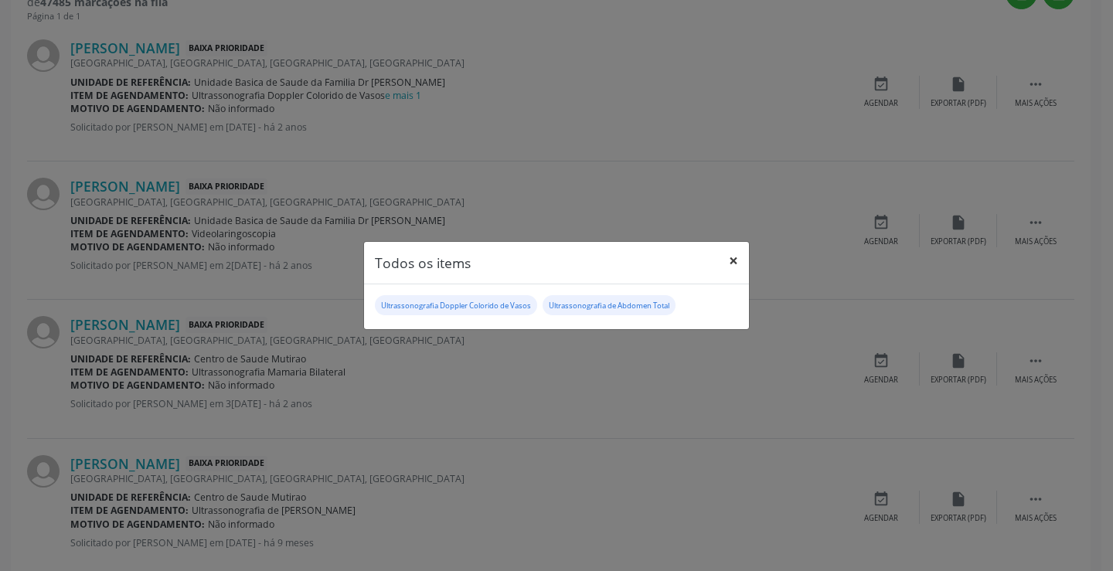
click at [730, 254] on button "×" at bounding box center [733, 261] width 31 height 38
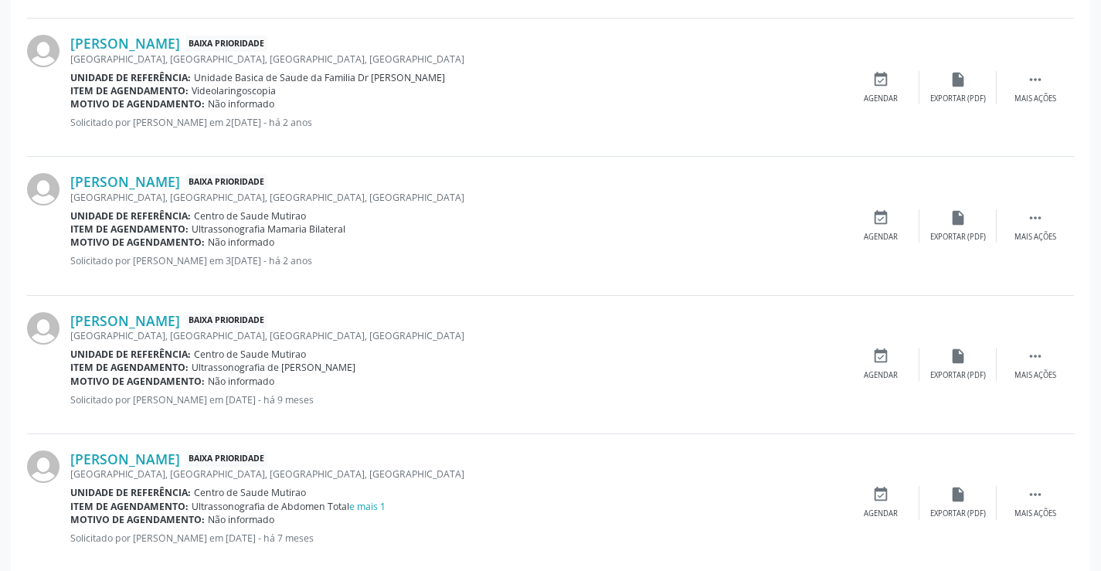
scroll to position [594, 0]
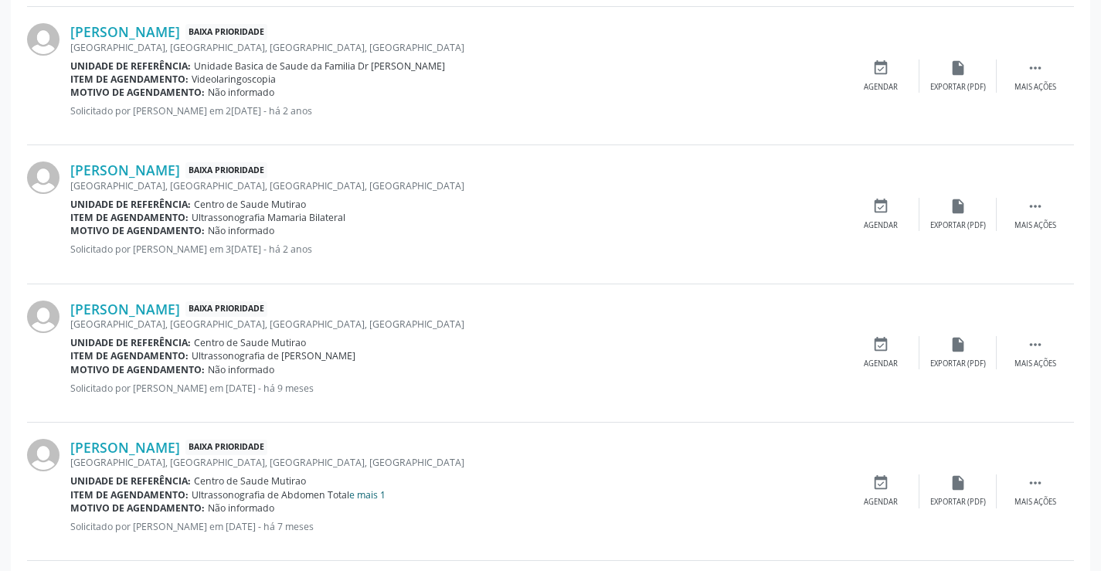
click at [367, 489] on link "e mais 1" at bounding box center [367, 495] width 36 height 13
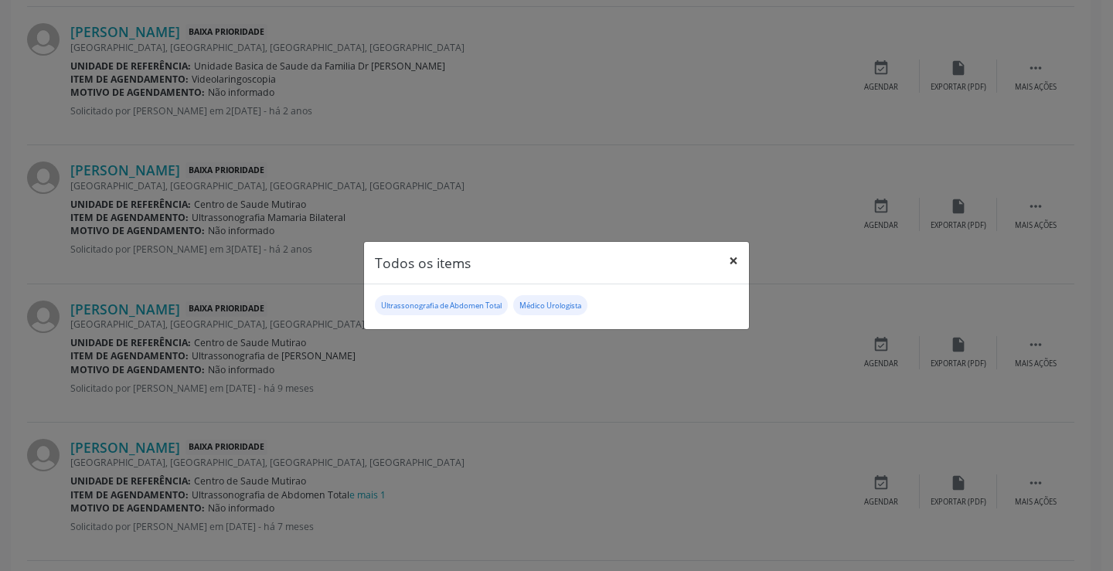
click at [728, 257] on button "×" at bounding box center [733, 261] width 31 height 38
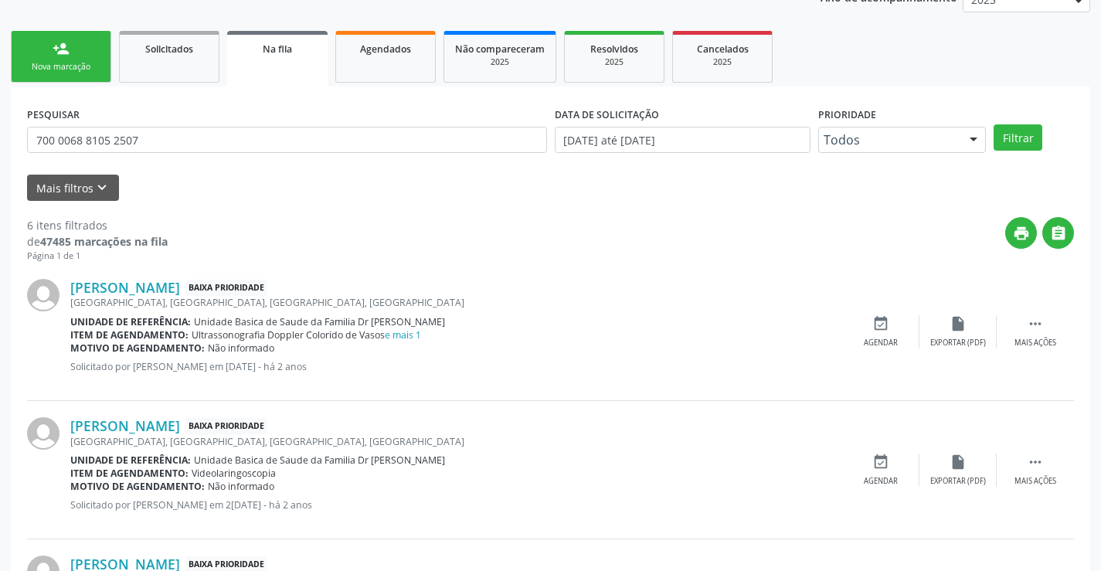
scroll to position [131, 0]
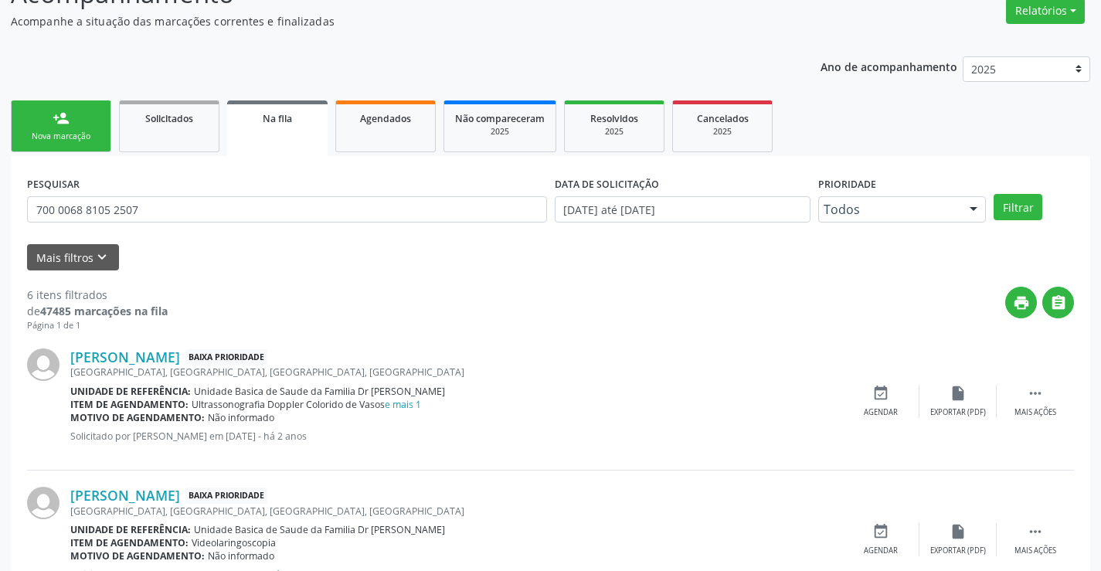
click at [73, 126] on link "person_add Nova marcação" at bounding box center [61, 126] width 100 height 52
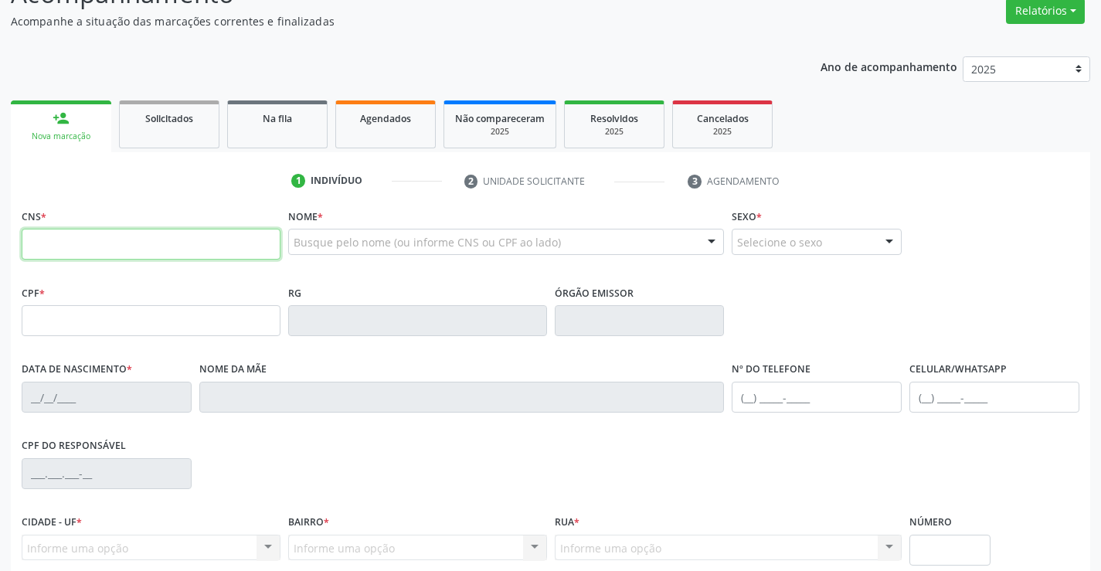
click at [126, 245] on input "text" at bounding box center [151, 244] width 259 height 31
type input "702 1027 7698 9296"
type input "1408332850"
type input "SSPBA"
type input "13/12/1983"
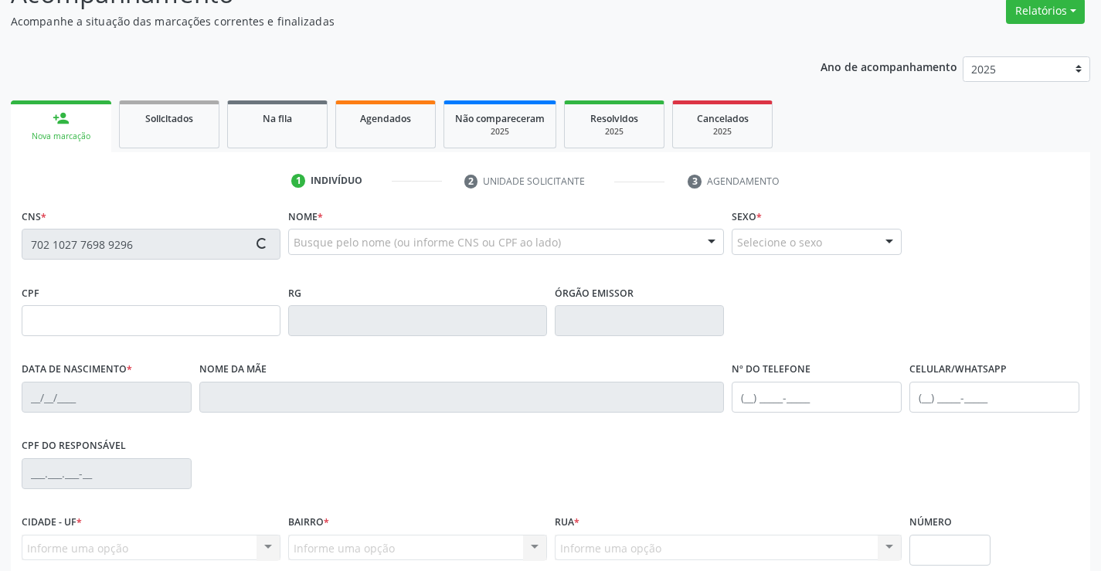
type input "(74) 99815-9487"
type input "019.458.305-81"
type input "06"
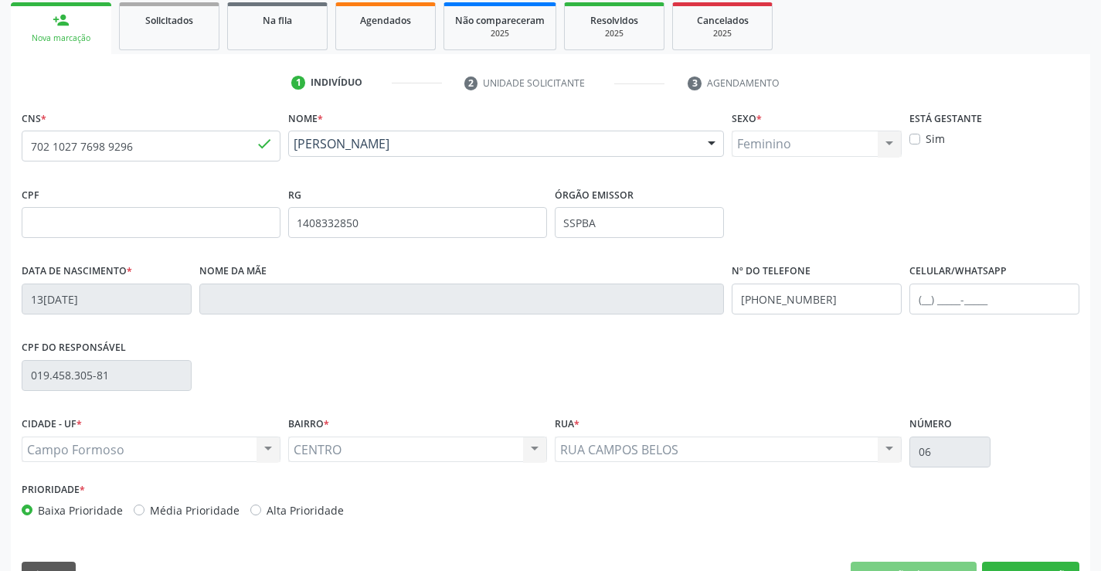
scroll to position [267, 0]
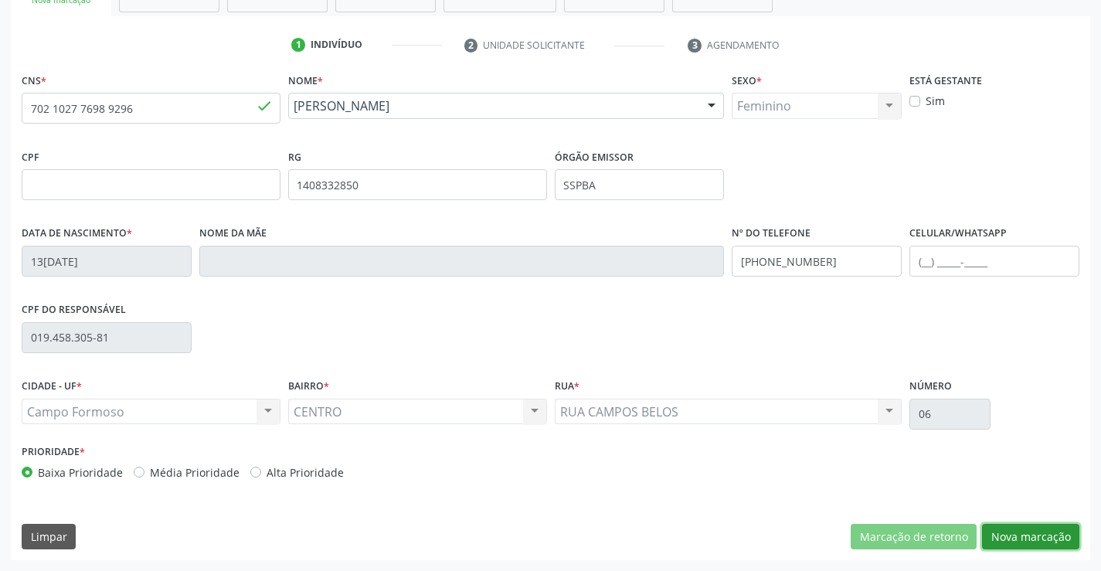
drag, startPoint x: 1017, startPoint y: 531, endPoint x: 433, endPoint y: 274, distance: 638.2
click at [975, 515] on div "CNS * 702 1027 7698 9296 done Nome * Sandra Luizia dos Santos Sandra Luizia dos…" at bounding box center [551, 315] width 1080 height 492
click at [1040, 533] on button "Nova marcação" at bounding box center [1030, 537] width 97 height 26
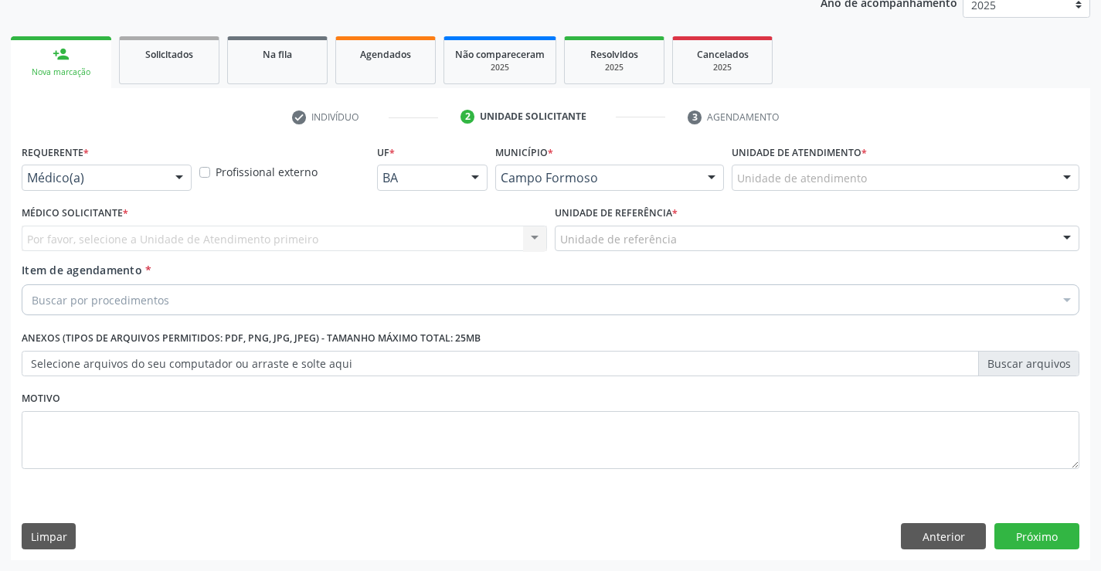
scroll to position [195, 0]
click at [171, 175] on div at bounding box center [179, 178] width 23 height 26
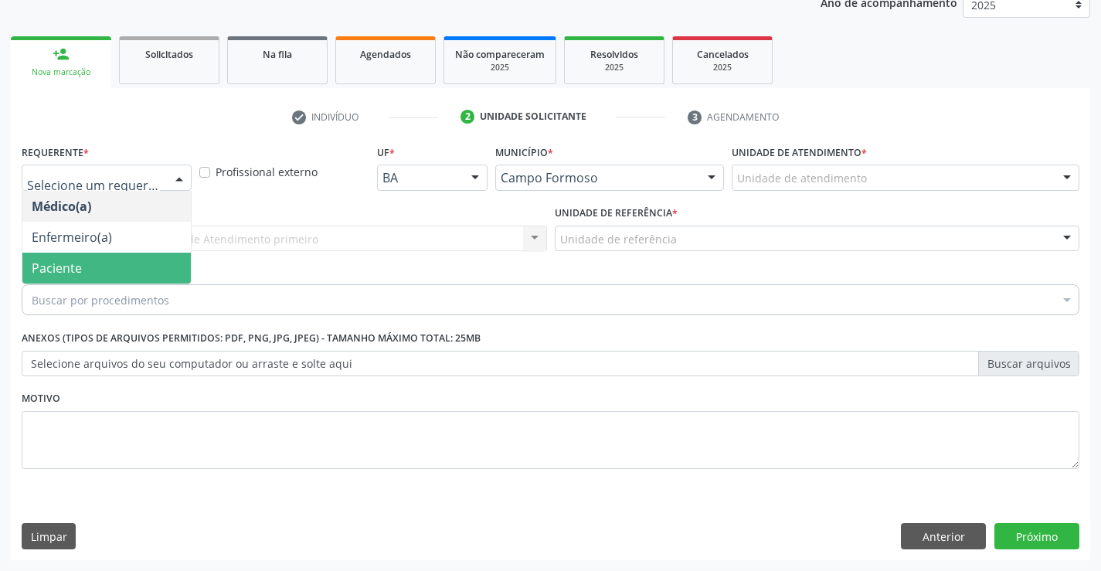
click at [113, 255] on span "Paciente" at bounding box center [106, 268] width 169 height 31
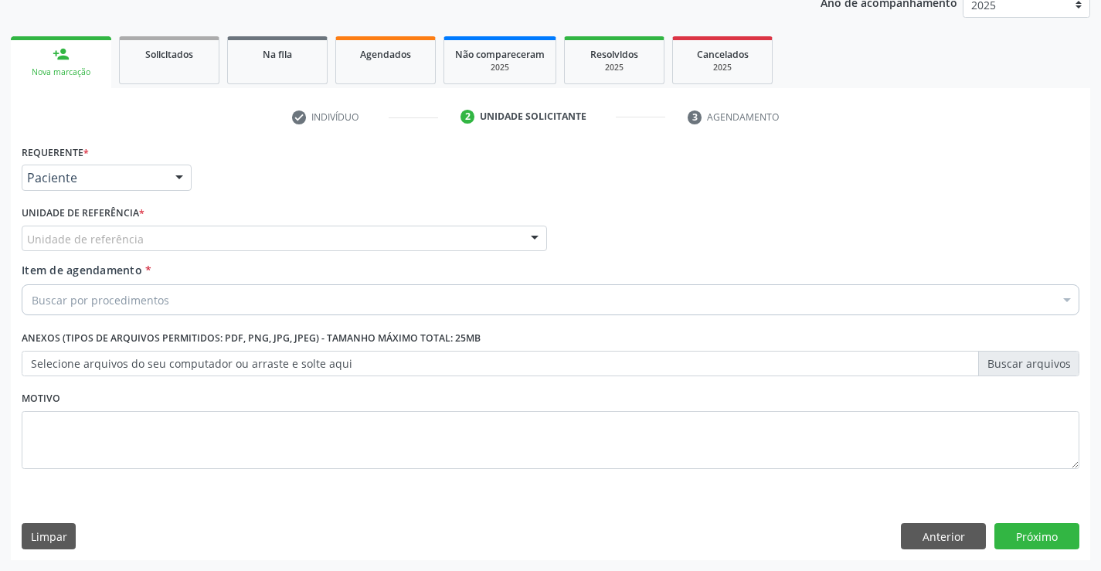
drag, startPoint x: 237, startPoint y: 234, endPoint x: 258, endPoint y: 294, distance: 63.3
click at [240, 247] on div "Unidade de referência" at bounding box center [285, 239] width 526 height 26
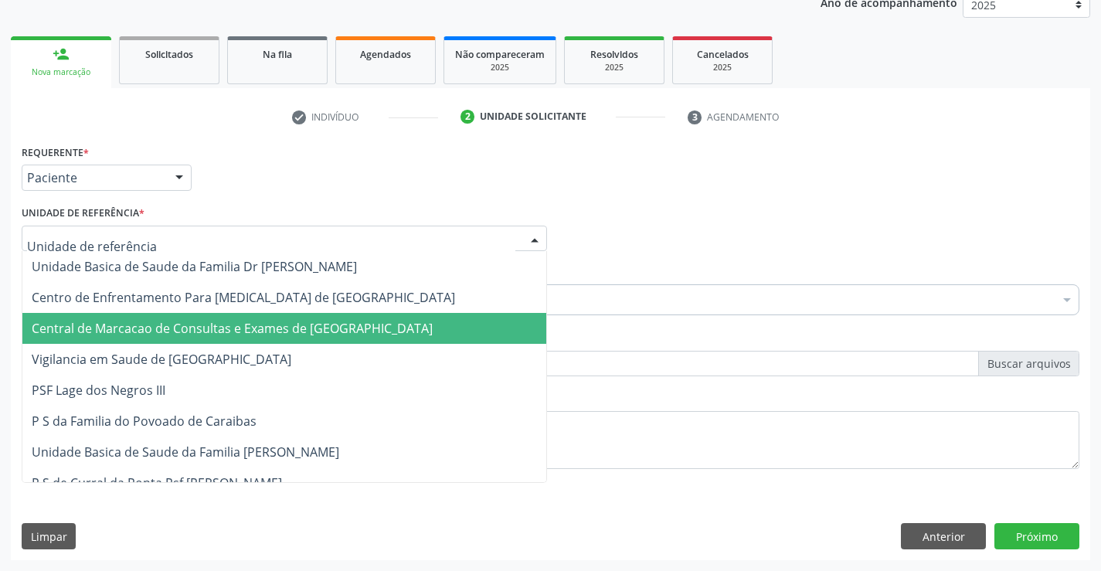
click at [275, 332] on span "Central de Marcacao de Consultas e Exames de [GEOGRAPHIC_DATA]" at bounding box center [232, 328] width 401 height 17
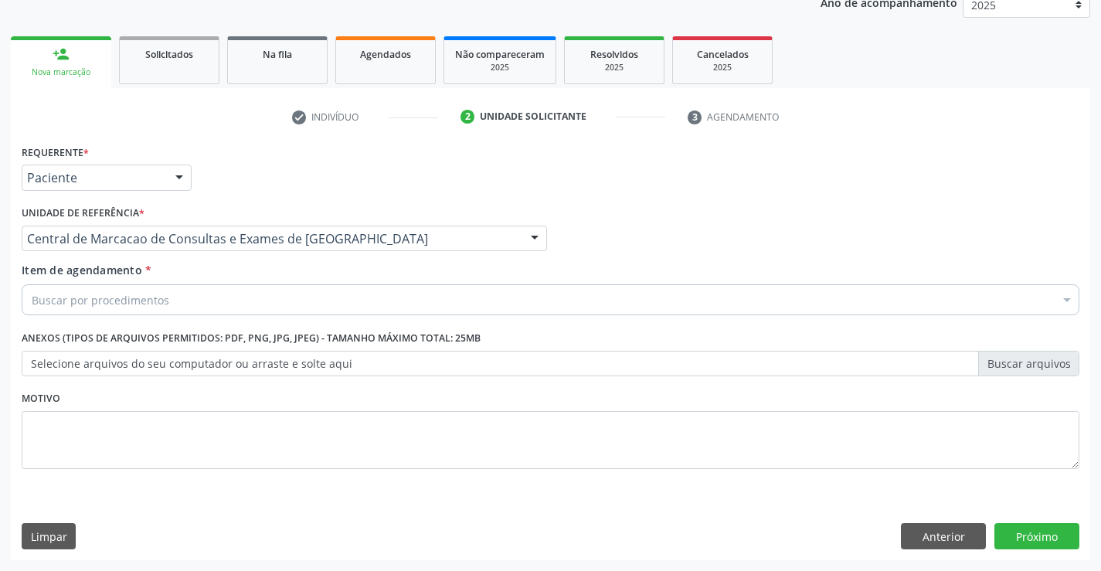
click at [291, 294] on div "Buscar por procedimentos" at bounding box center [551, 299] width 1058 height 31
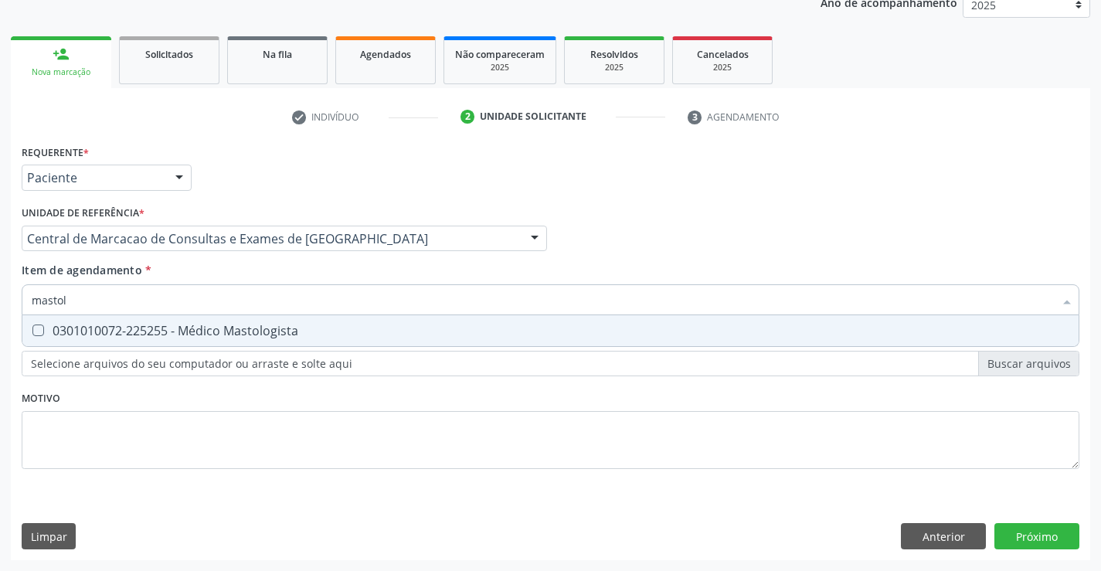
type input "mastolo"
click at [250, 337] on div "0301010072-225255 - Médico Mastologista" at bounding box center [551, 331] width 1038 height 12
checkbox Mastologista "true"
click at [265, 303] on input "mastolo" at bounding box center [543, 299] width 1023 height 31
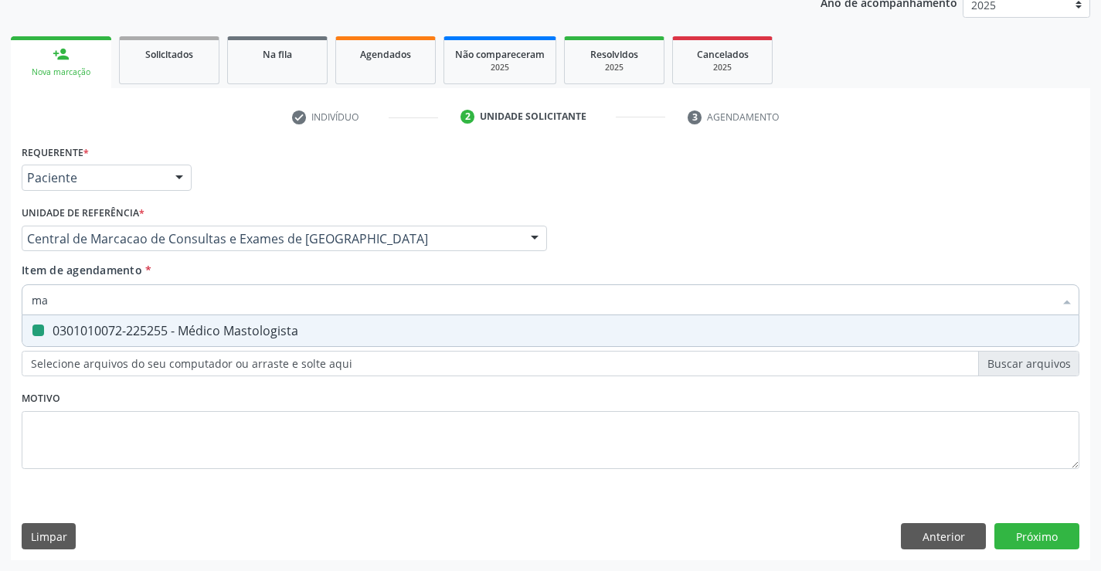
type input "mam"
checkbox Mastologista "false"
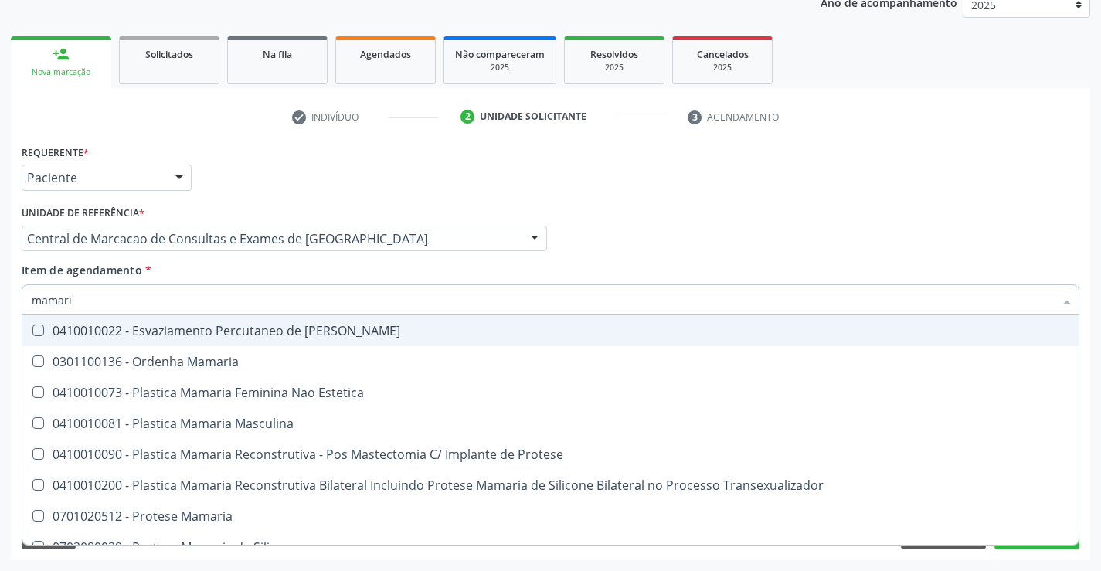
type input "mamaria"
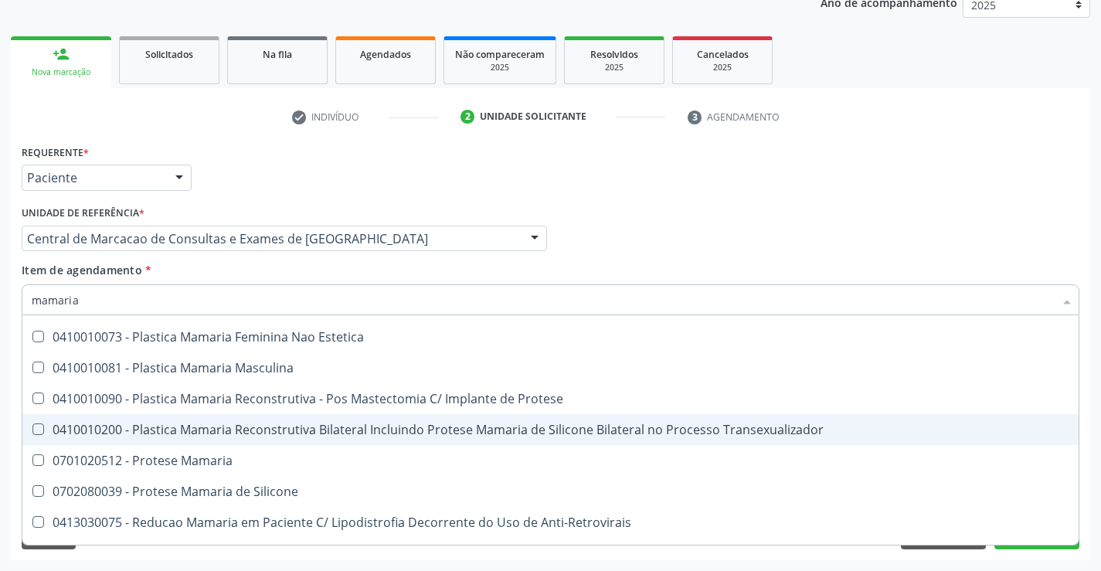
scroll to position [49, 0]
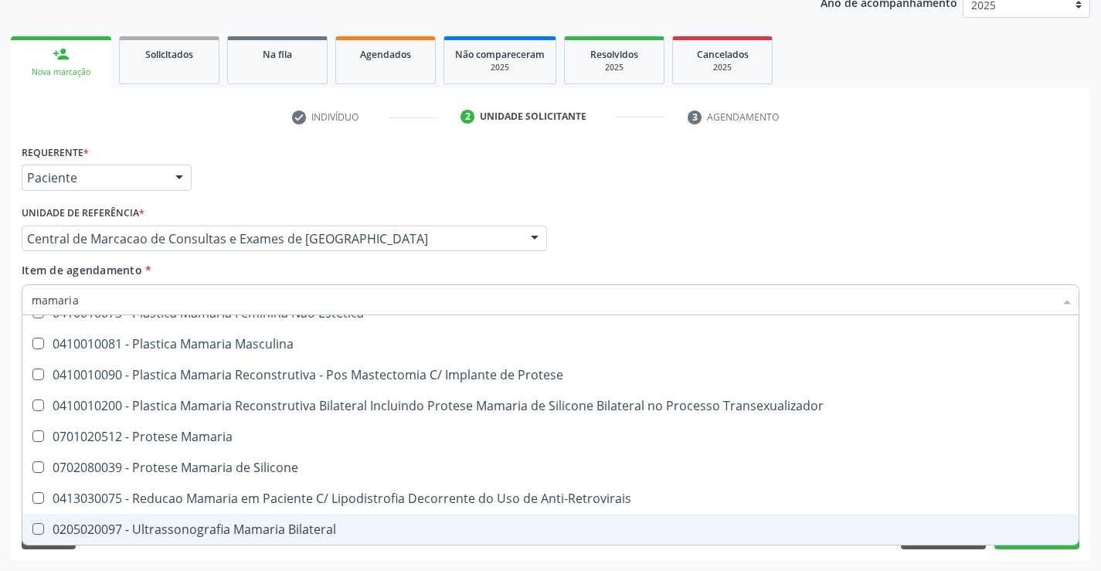
click at [182, 540] on span "0205020097 - Ultrassonografia Mamaria Bilateral" at bounding box center [550, 529] width 1057 height 31
checkbox Bilateral "true"
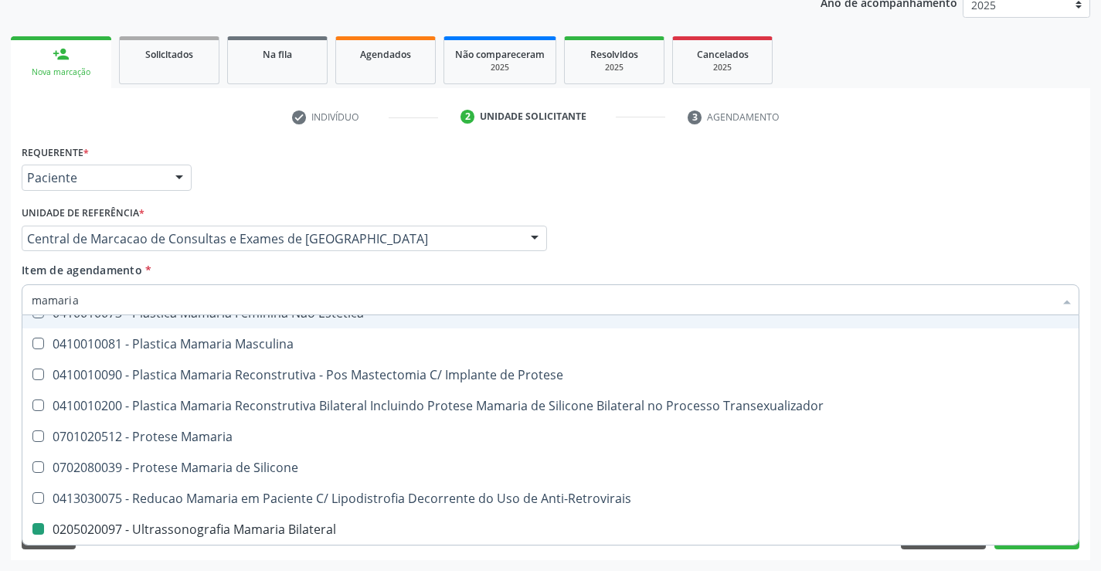
click at [742, 247] on div "Médico Solicitante Por favor, selecione a Unidade de Atendimento primeiro Nenhu…" at bounding box center [551, 232] width 1066 height 60
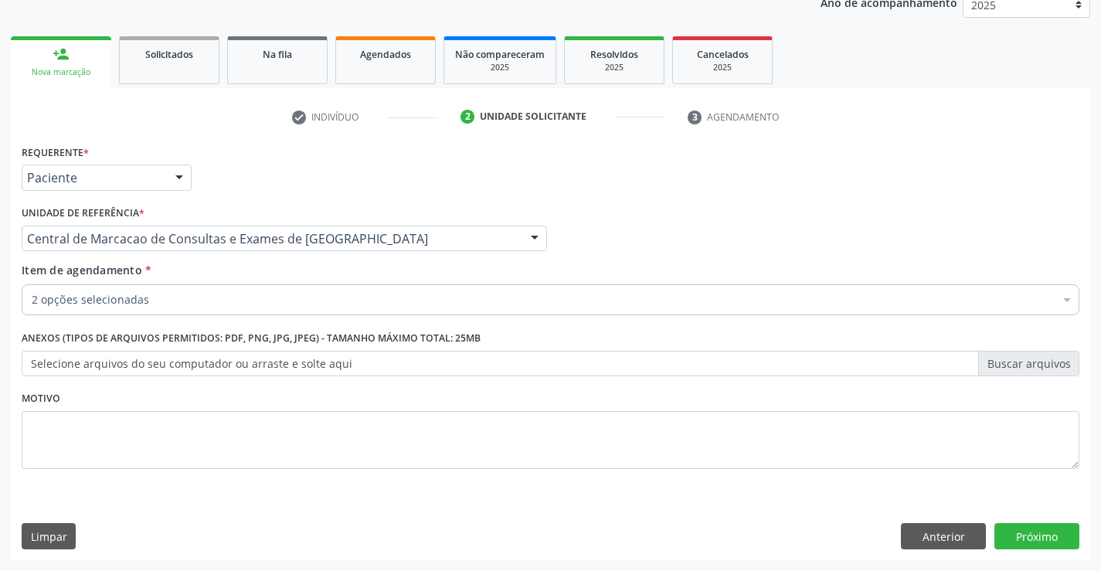
scroll to position [0, 0]
click at [1007, 543] on button "Próximo" at bounding box center [1037, 536] width 85 height 26
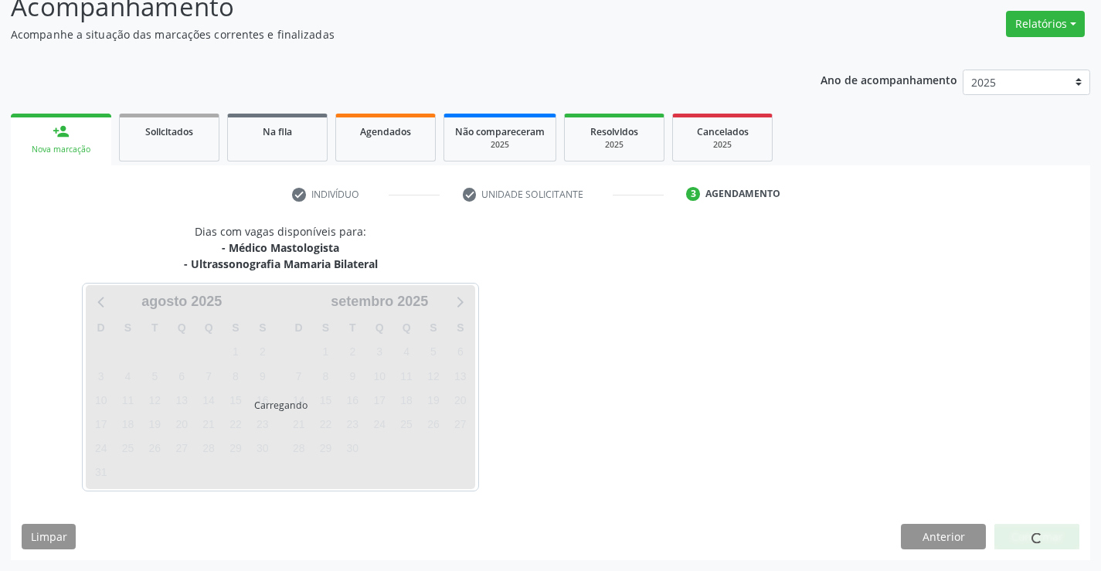
scroll to position [163, 0]
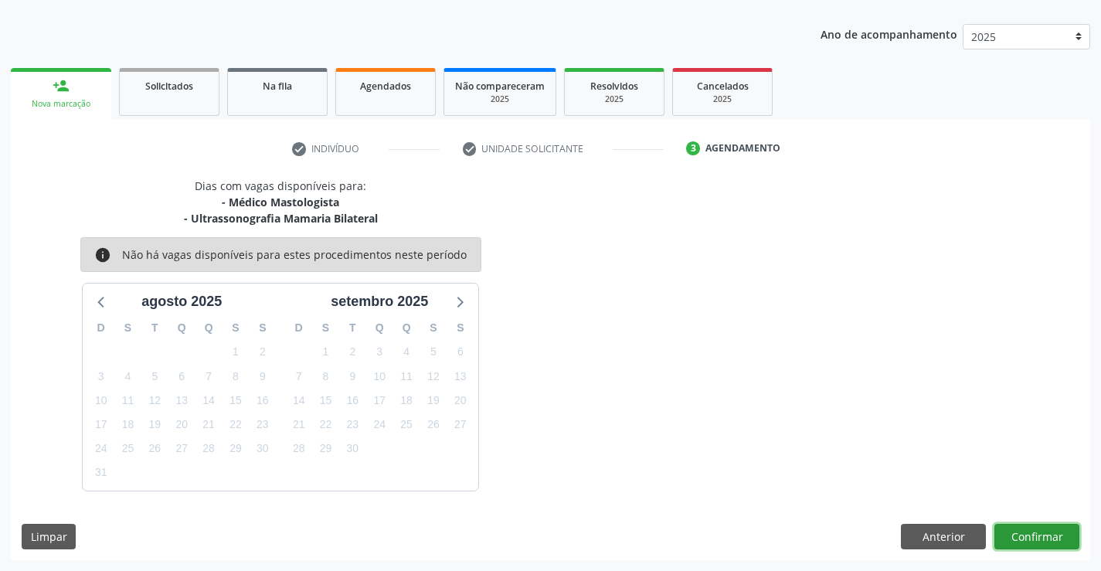
click at [1030, 533] on button "Confirmar" at bounding box center [1037, 537] width 85 height 26
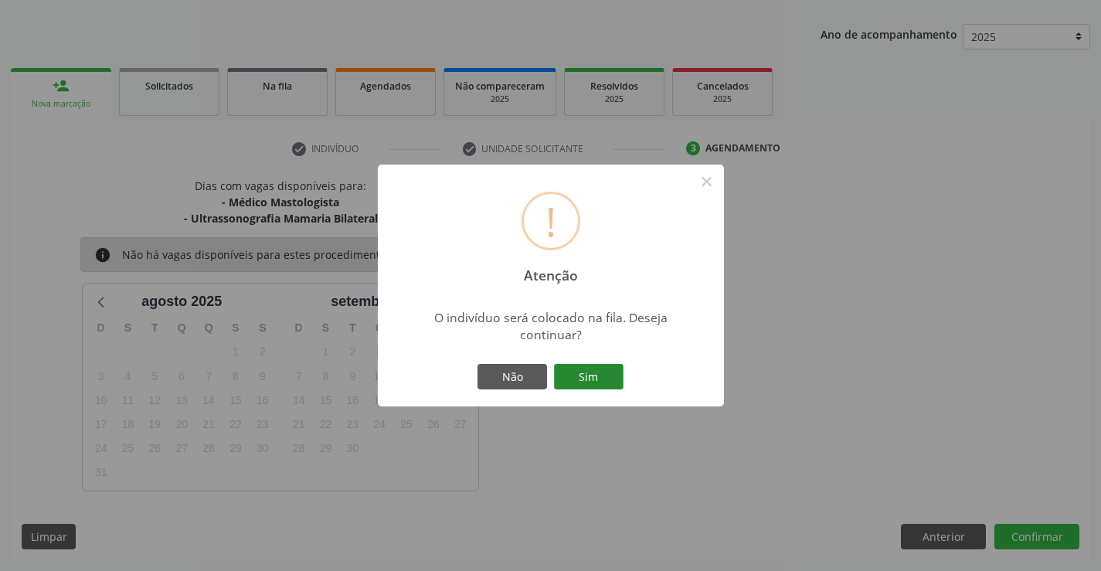
click at [567, 371] on button "Sim" at bounding box center [589, 377] width 70 height 26
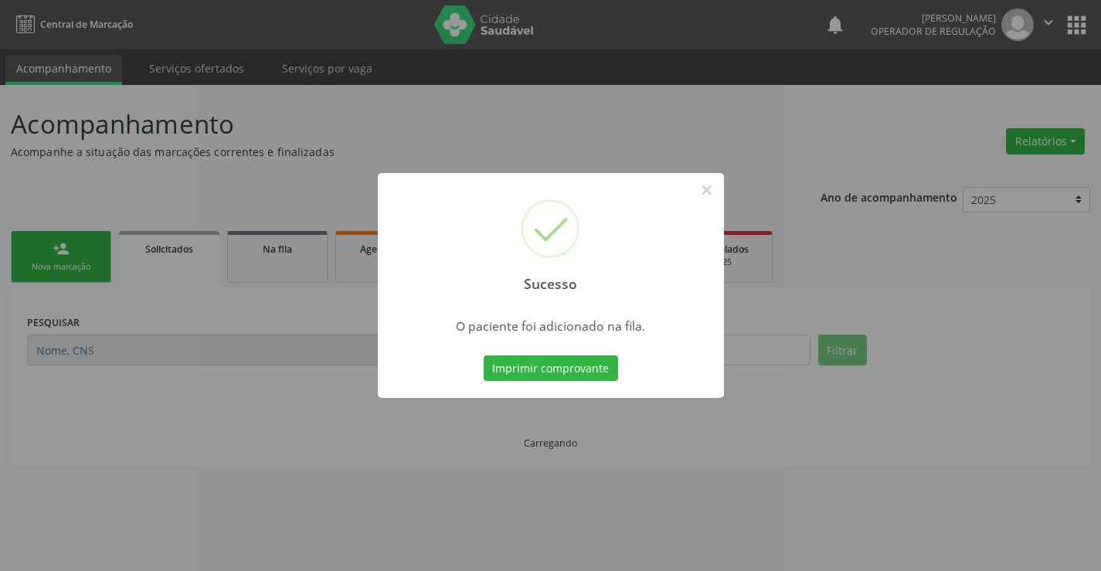
scroll to position [0, 0]
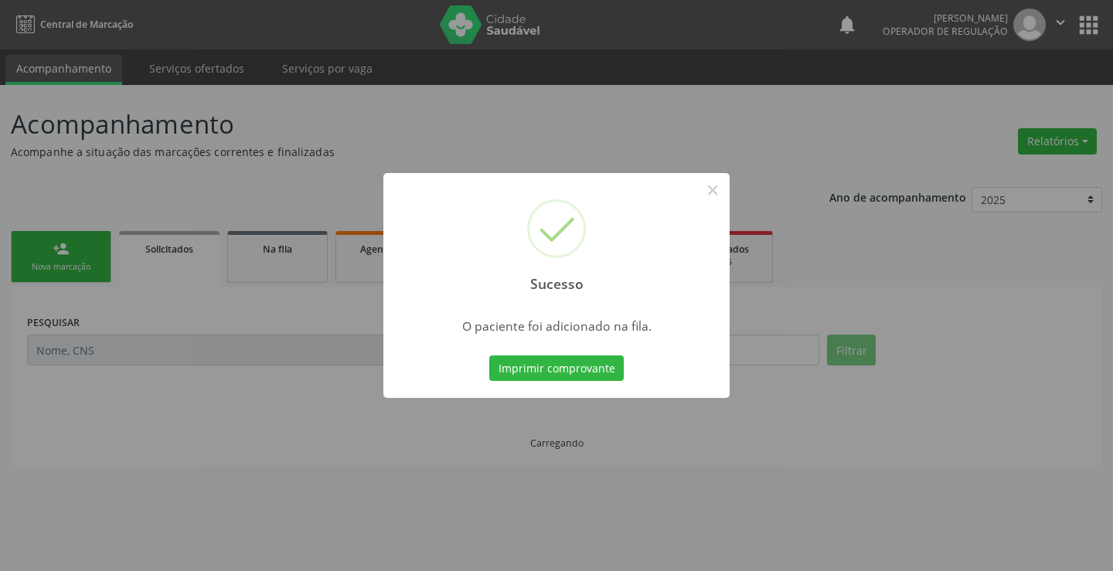
click at [574, 351] on div "Sucesso × O paciente foi adicionado na fila. Imprimir comprovante Cancel" at bounding box center [556, 286] width 346 height 226
click at [581, 364] on button "Imprimir comprovante" at bounding box center [556, 369] width 134 height 26
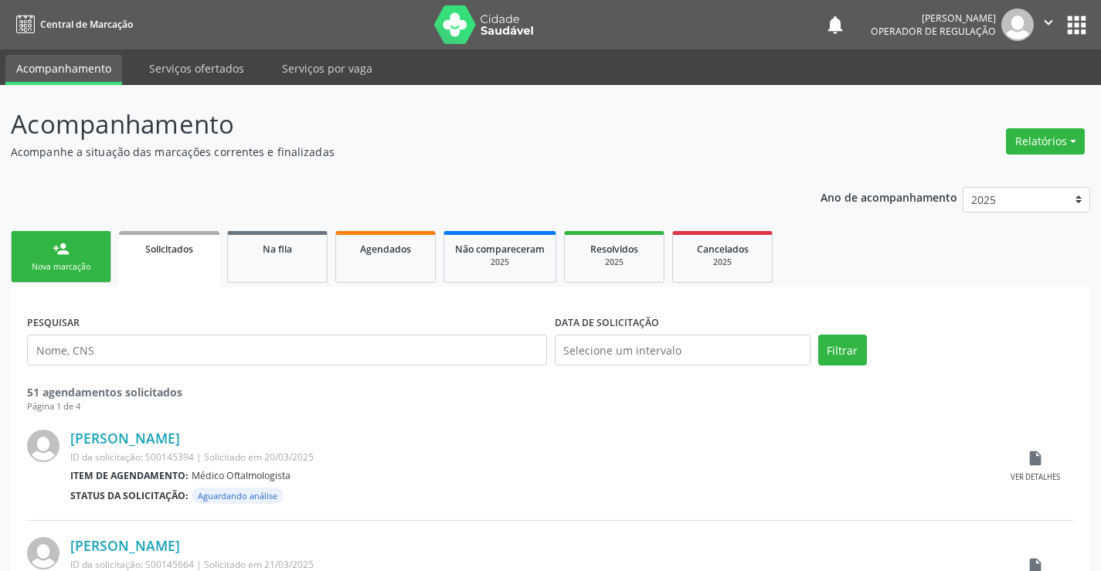
click at [75, 247] on link "person_add Nova marcação" at bounding box center [61, 257] width 100 height 52
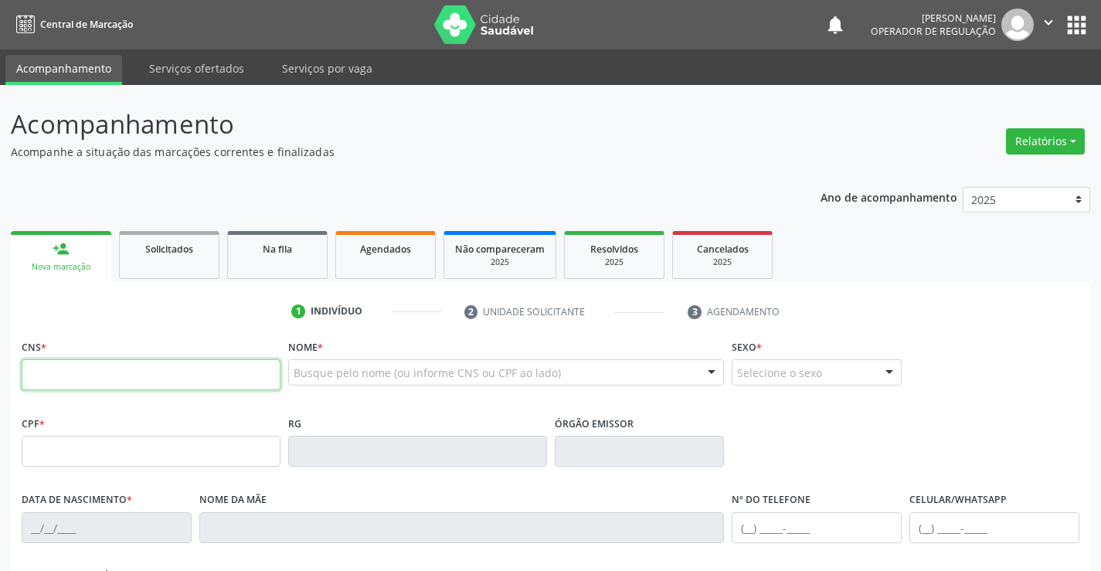
click at [114, 369] on input "text" at bounding box center [151, 374] width 259 height 31
click at [243, 386] on input "text" at bounding box center [151, 374] width 259 height 31
type input "701 0038 2115 9890"
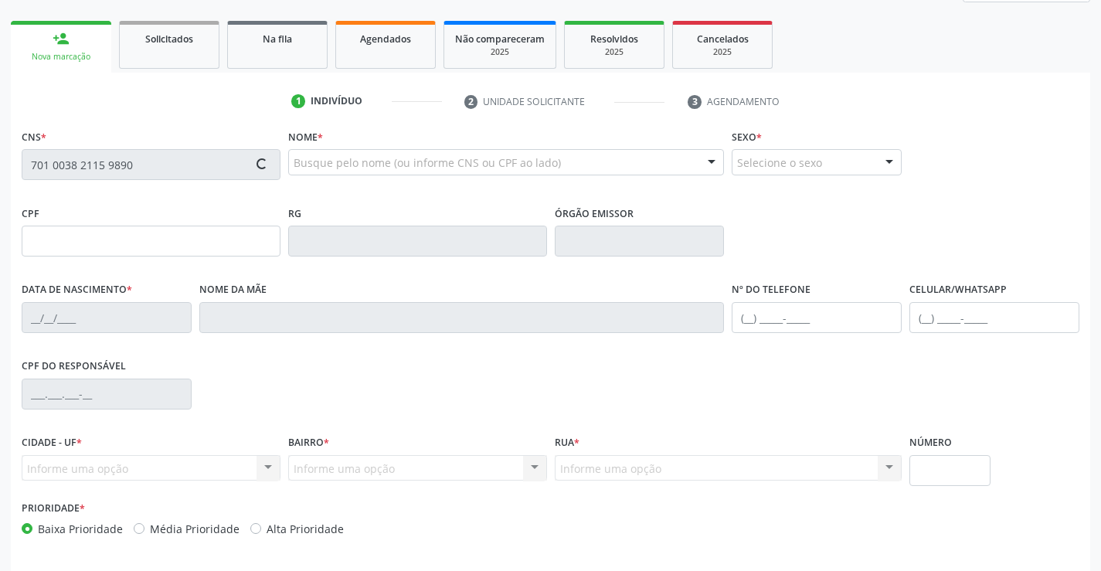
scroll to position [232, 0]
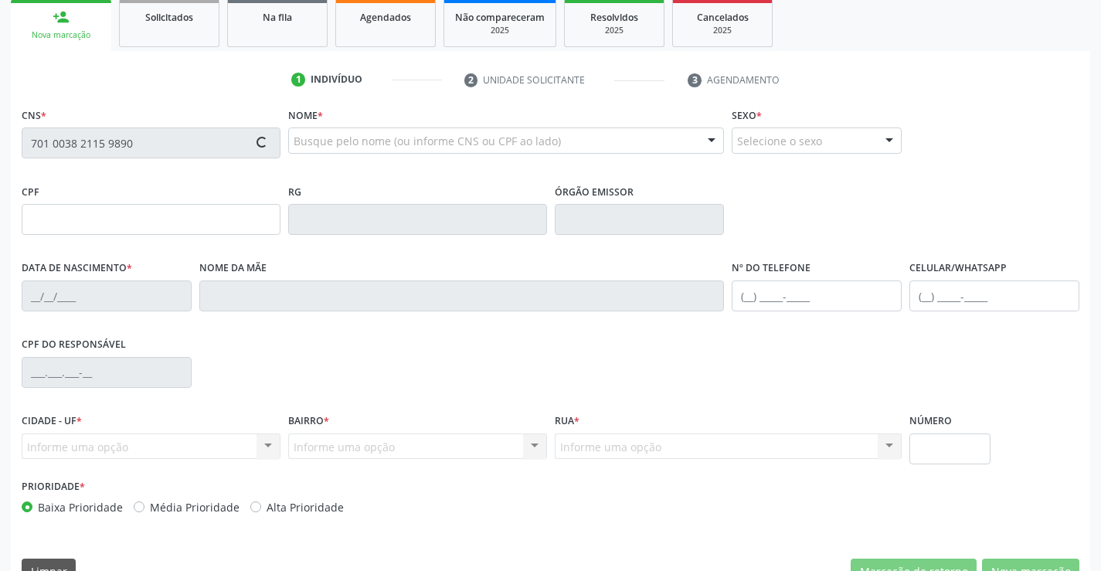
type input "2224468113"
type input "23/09/2015"
type input "(74) 99125-6990"
type input "097.912.415-89"
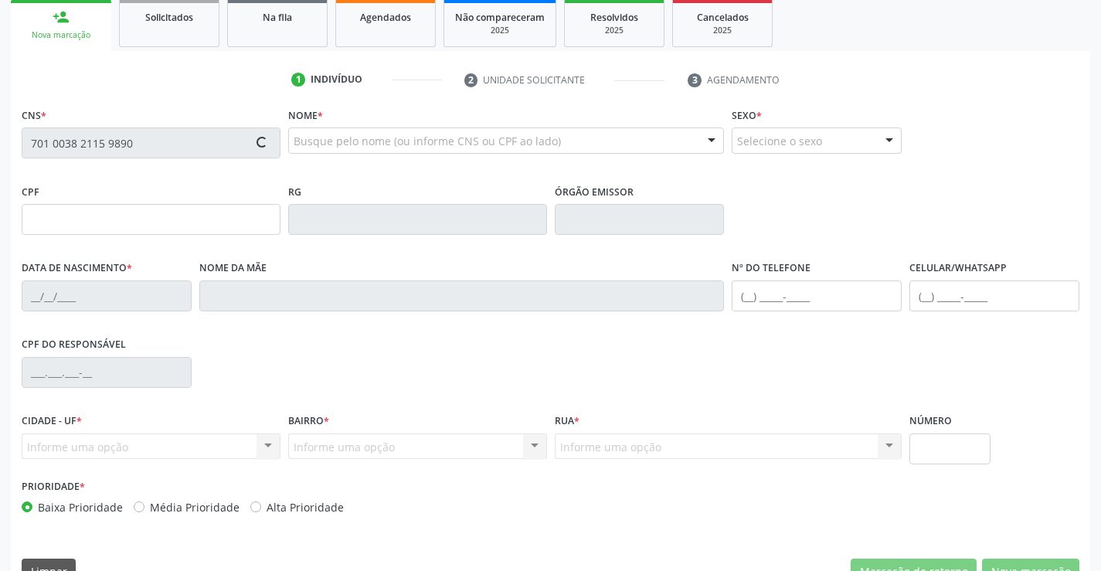
type input "S/N"
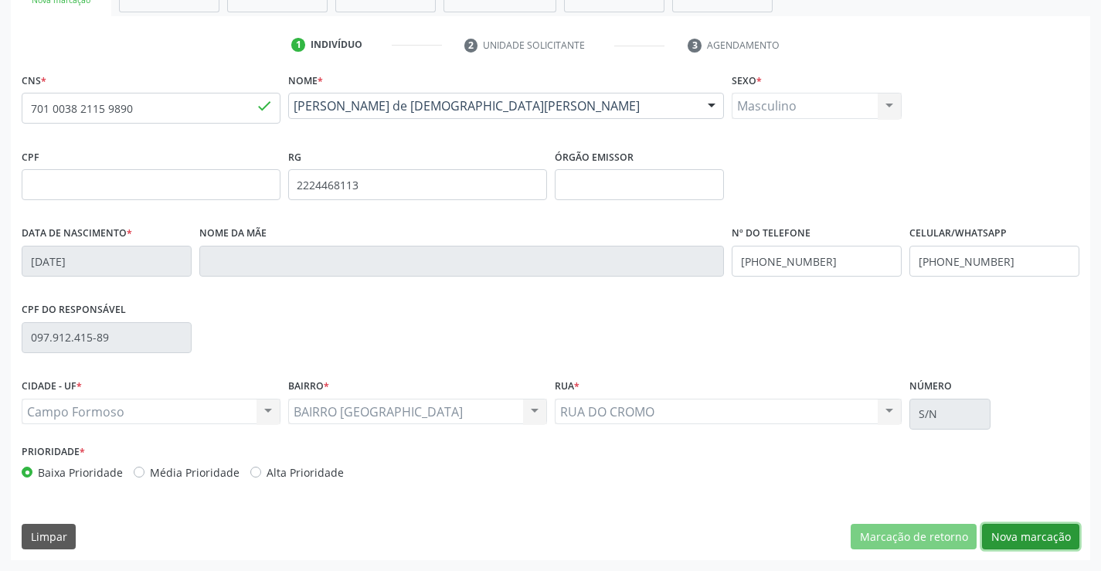
drag, startPoint x: 1048, startPoint y: 542, endPoint x: 723, endPoint y: 400, distance: 354.8
click at [1048, 541] on button "Nova marcação" at bounding box center [1030, 537] width 97 height 26
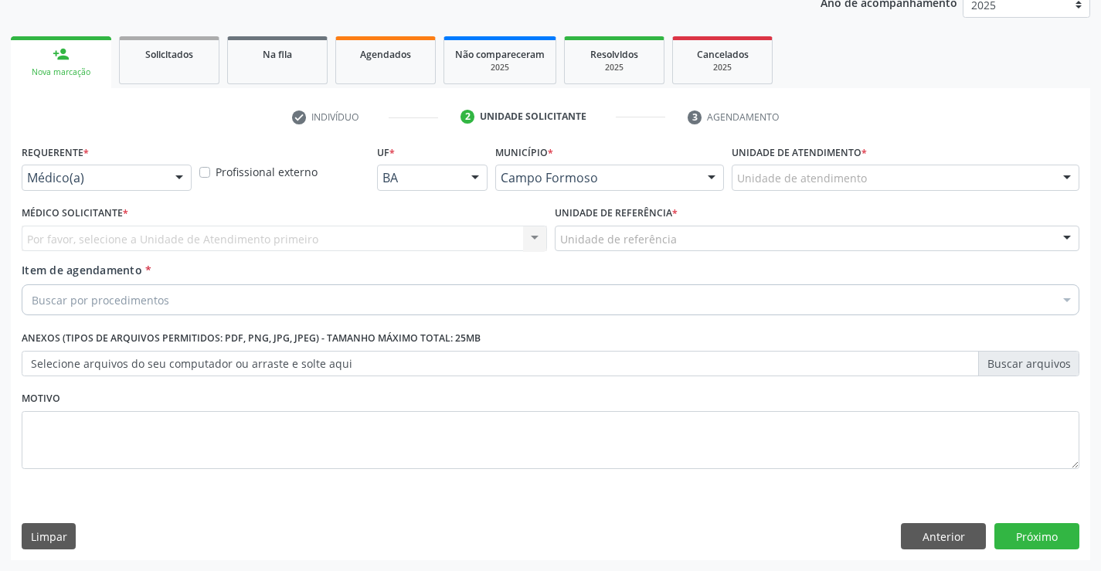
scroll to position [195, 0]
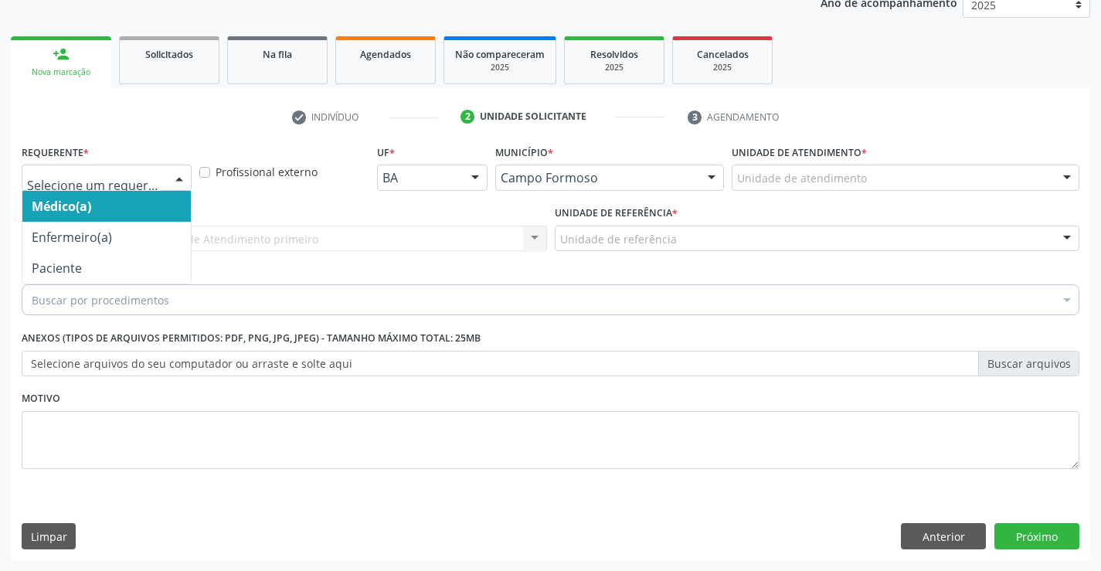
click at [174, 175] on div at bounding box center [179, 178] width 23 height 26
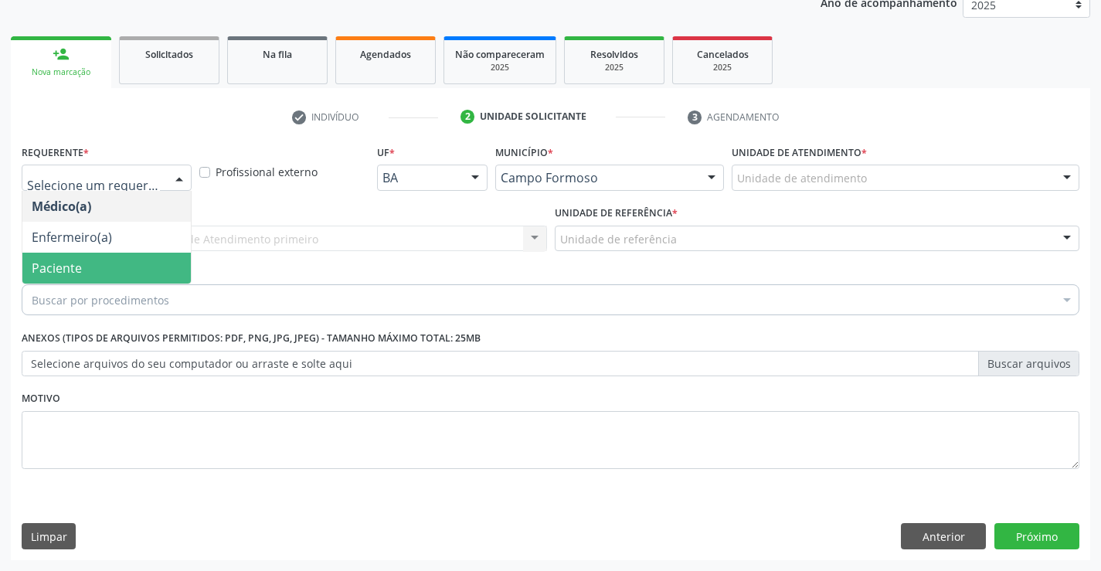
click at [94, 264] on span "Paciente" at bounding box center [106, 268] width 169 height 31
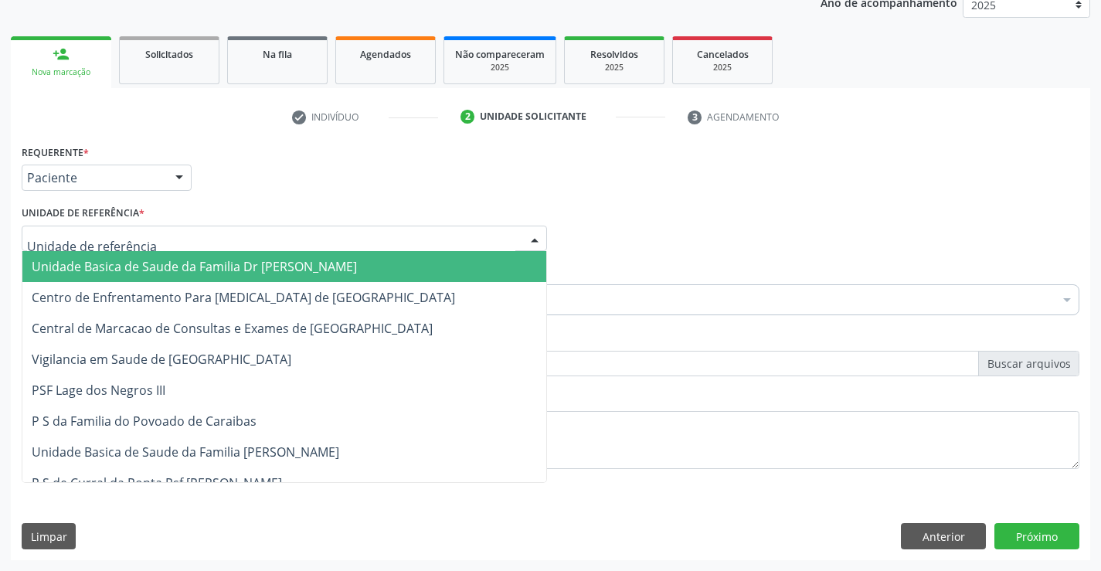
click at [206, 243] on div at bounding box center [285, 239] width 526 height 26
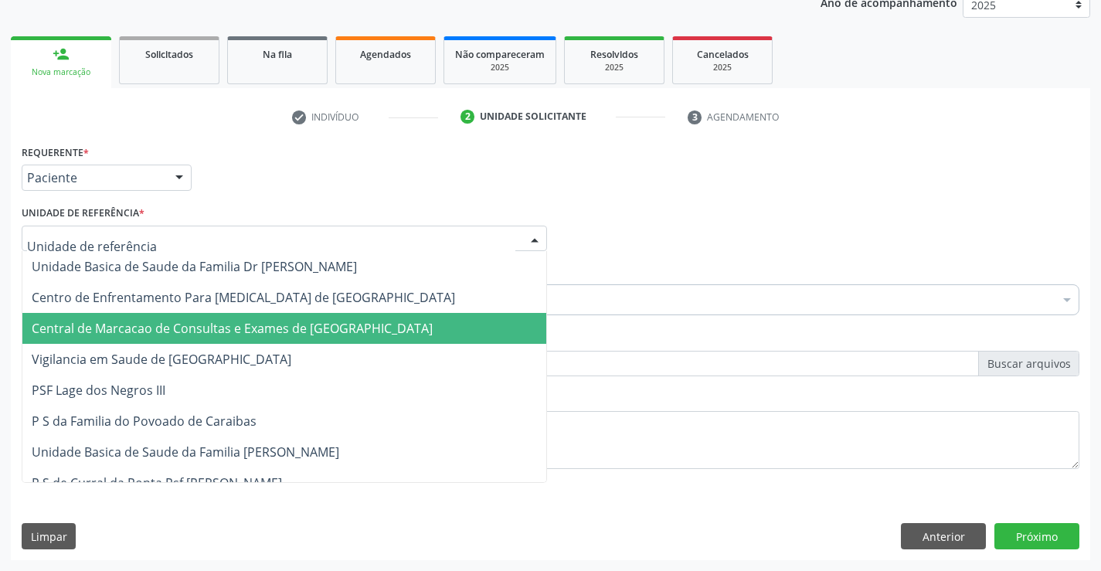
drag, startPoint x: 215, startPoint y: 334, endPoint x: 230, endPoint y: 313, distance: 25.5
click at [217, 333] on span "Central de Marcacao de Consultas e Exames de [GEOGRAPHIC_DATA]" at bounding box center [232, 328] width 401 height 17
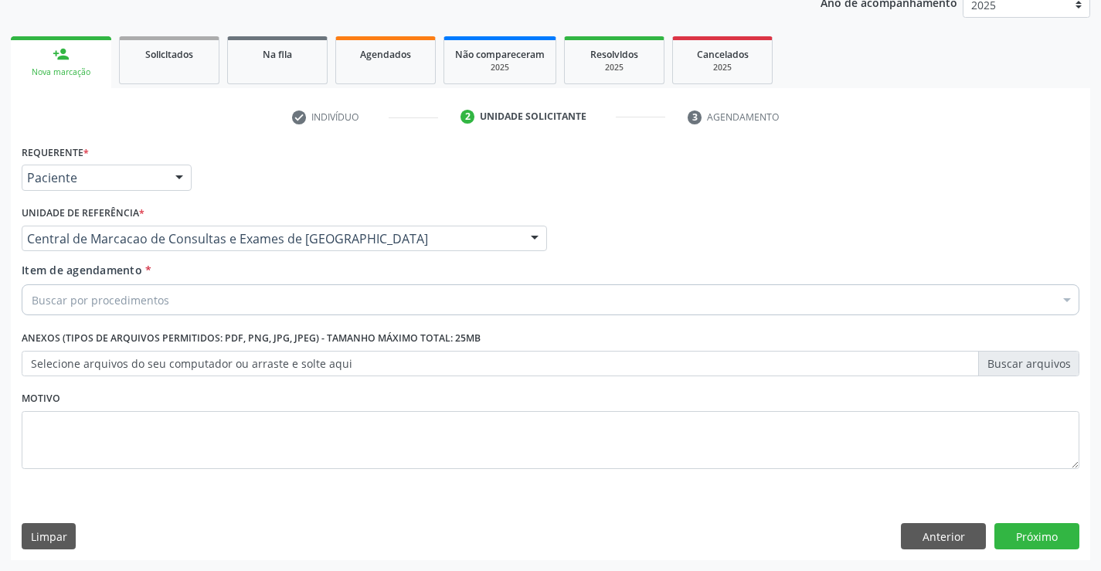
click at [247, 283] on div "Item de agendamento * Buscar por procedimentos Selecionar todos 0202040089 - 3X…" at bounding box center [551, 286] width 1058 height 49
click at [244, 298] on div "Buscar por procedimentos" at bounding box center [551, 299] width 1058 height 31
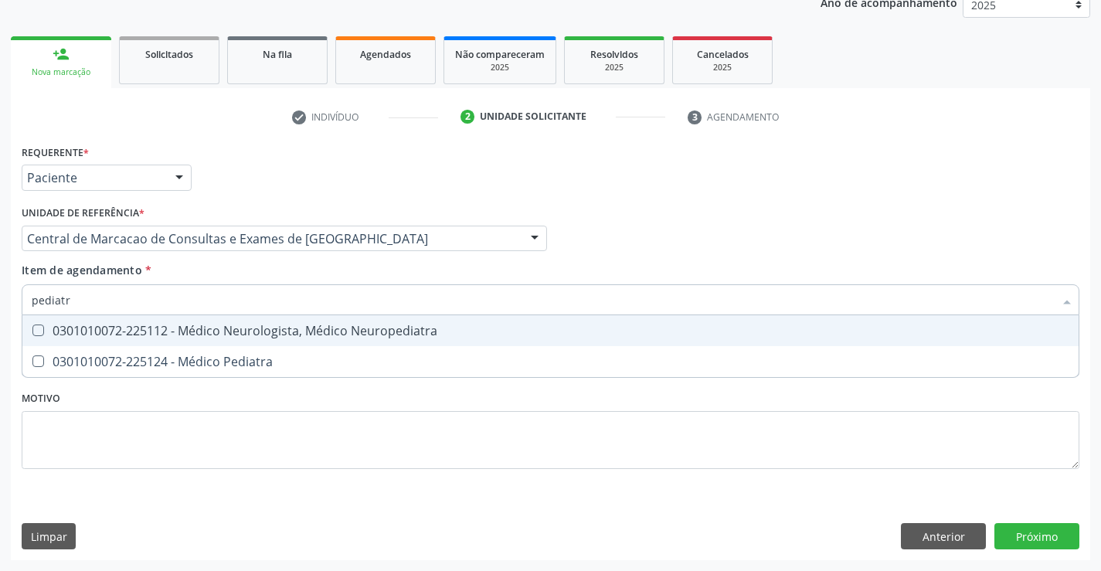
type input "pediatra"
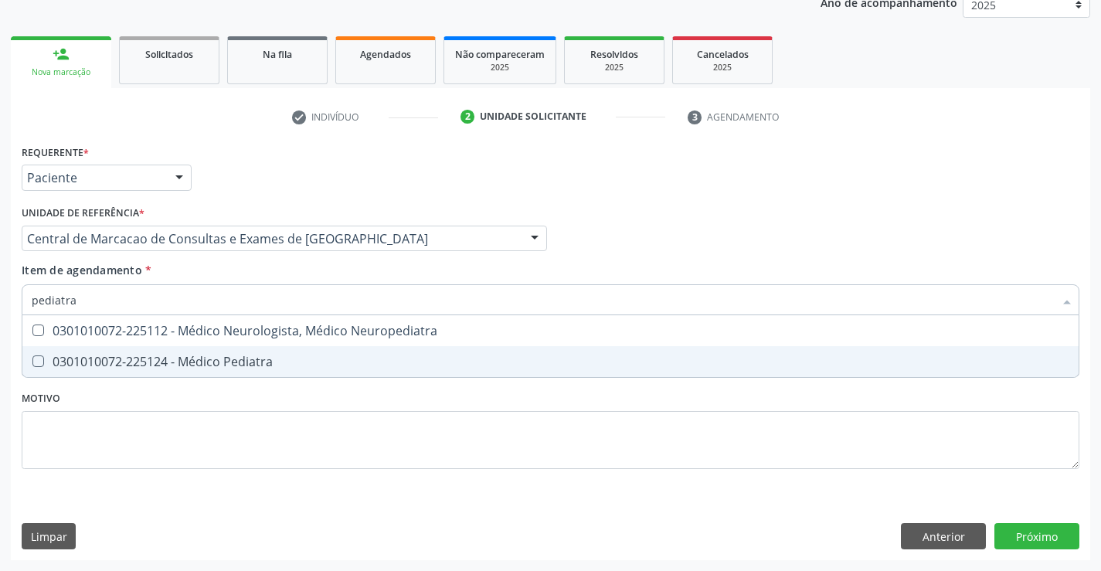
click at [231, 368] on div "0301010072-225124 - Médico Pediatra" at bounding box center [551, 362] width 1038 height 12
click at [1046, 539] on div "Requerente * Paciente Médico(a) Enfermeiro(a) Paciente Nenhum resultado encontr…" at bounding box center [551, 351] width 1080 height 420
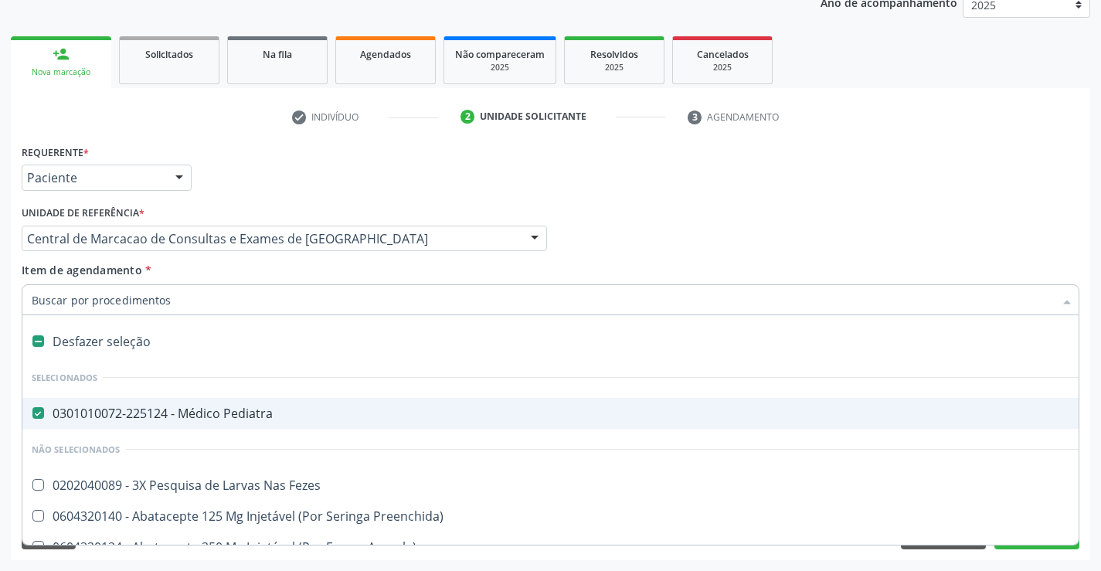
click at [254, 301] on input "Item de agendamento *" at bounding box center [543, 299] width 1023 height 31
click at [283, 415] on div "0301010072-225124 - Médico Pediatra" at bounding box center [634, 413] width 1204 height 12
click at [366, 410] on div "0301010072-225124 - Médico Pediatra" at bounding box center [634, 413] width 1204 height 12
checkbox Pediatra "true"
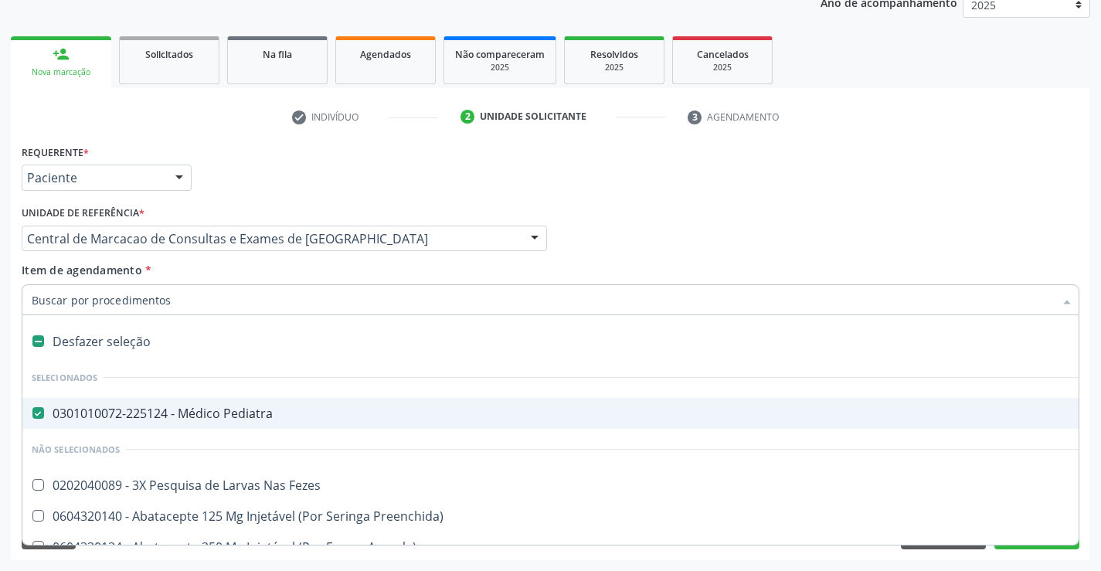
click at [675, 207] on div "Médico Solicitante Por favor, selecione a Unidade de Atendimento primeiro Nenhu…" at bounding box center [551, 232] width 1066 height 60
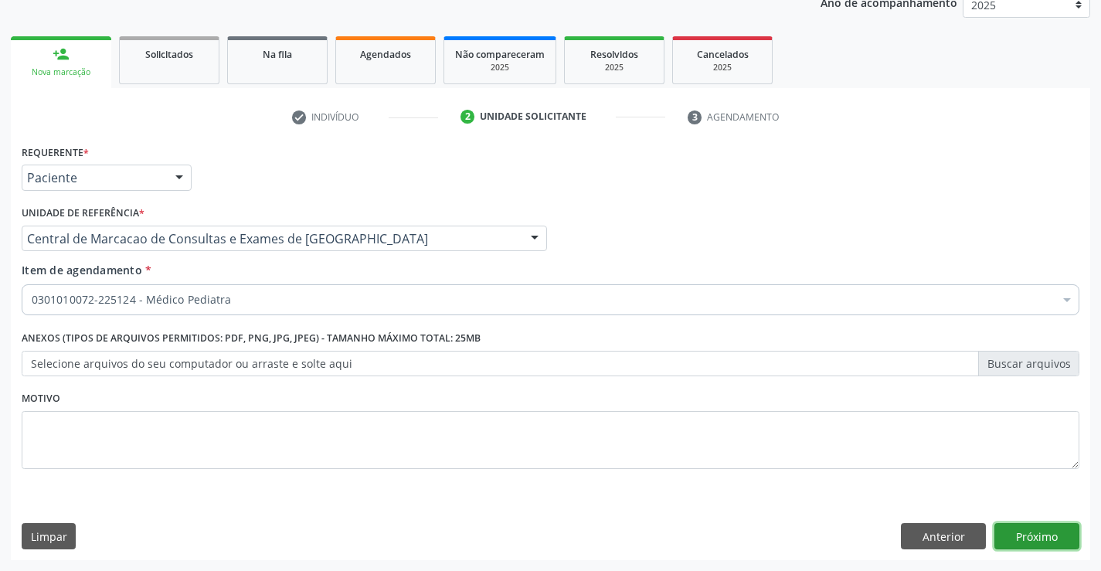
click at [1035, 538] on button "Próximo" at bounding box center [1037, 536] width 85 height 26
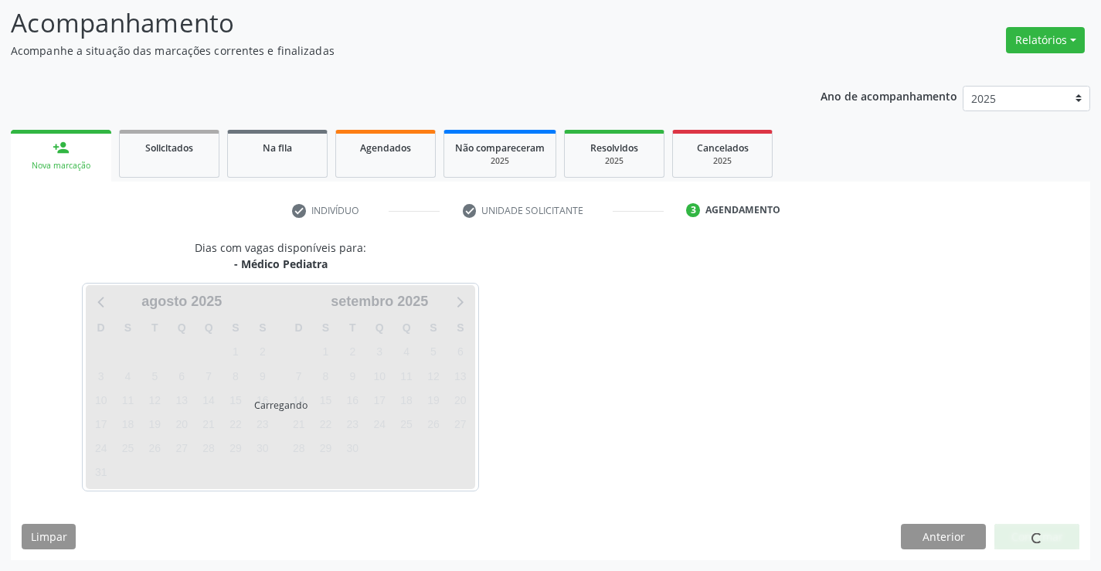
scroll to position [101, 0]
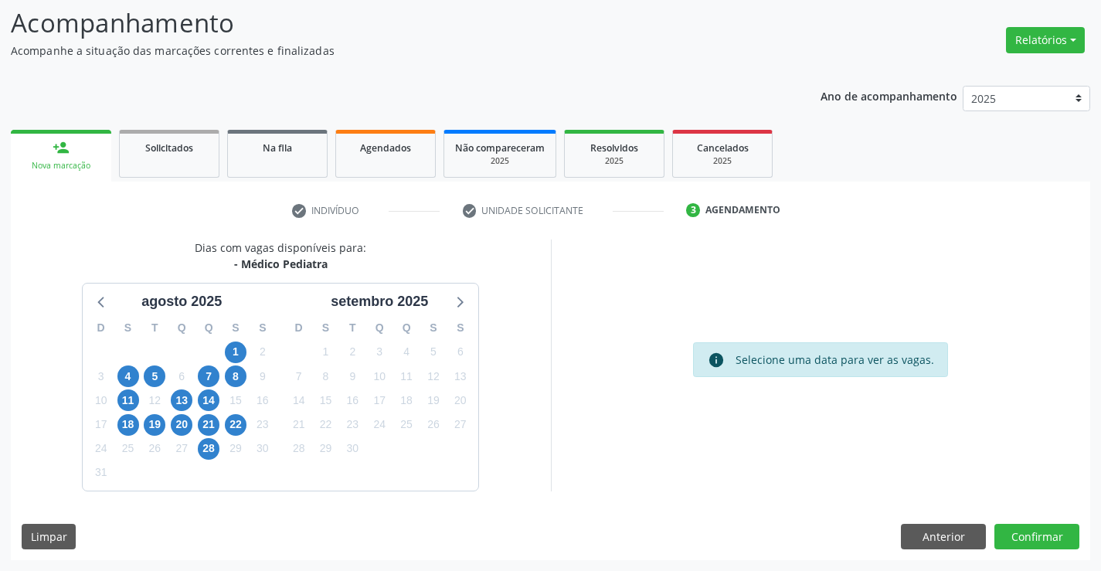
drag, startPoint x: 243, startPoint y: 264, endPoint x: 333, endPoint y: 264, distance: 90.4
click at [333, 264] on div "- Médico Pediatra" at bounding box center [281, 264] width 172 height 16
copy div "Médico Pediatra"
click at [215, 447] on span "28" at bounding box center [209, 449] width 22 height 22
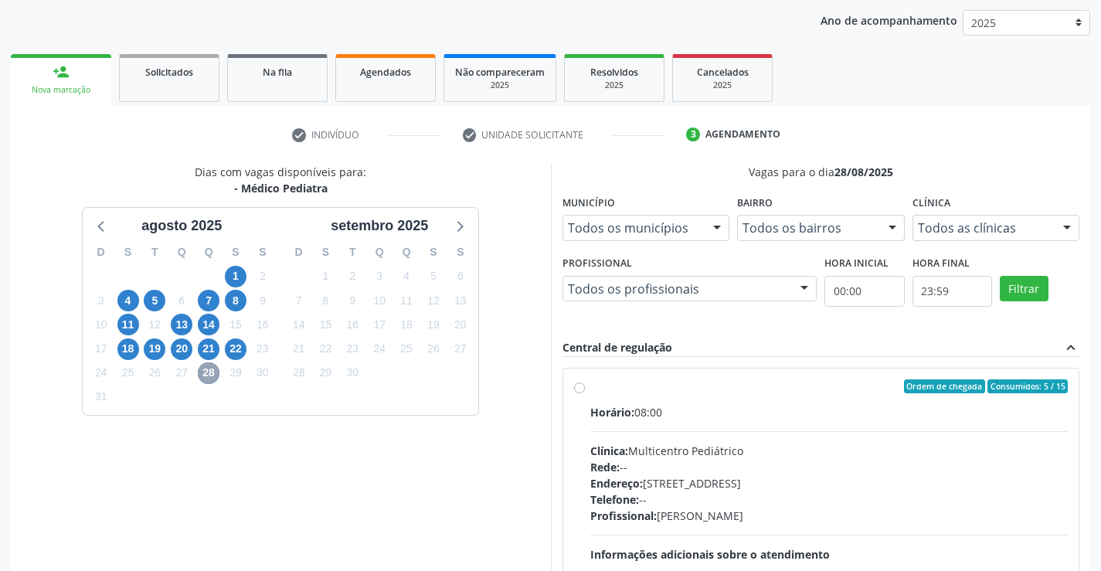
scroll to position [325, 0]
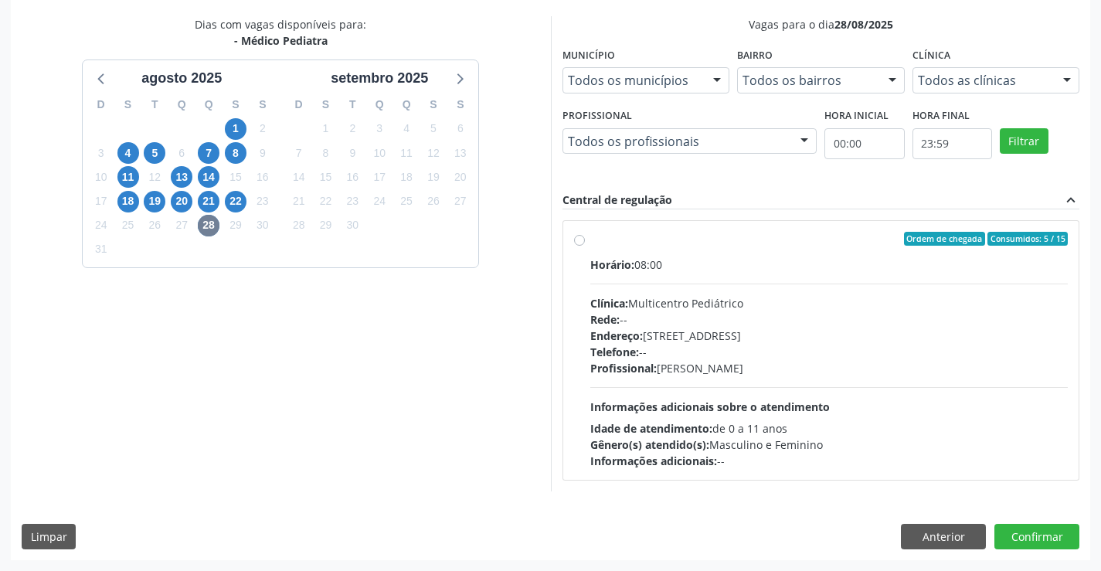
click at [728, 349] on div "Telefone: --" at bounding box center [830, 352] width 478 height 16
click at [585, 246] on input "Ordem de chegada Consumidos: 5 / 15 Horário: 08:00 Clínica: Multicentro Pediátr…" at bounding box center [579, 239] width 11 height 14
radio input "true"
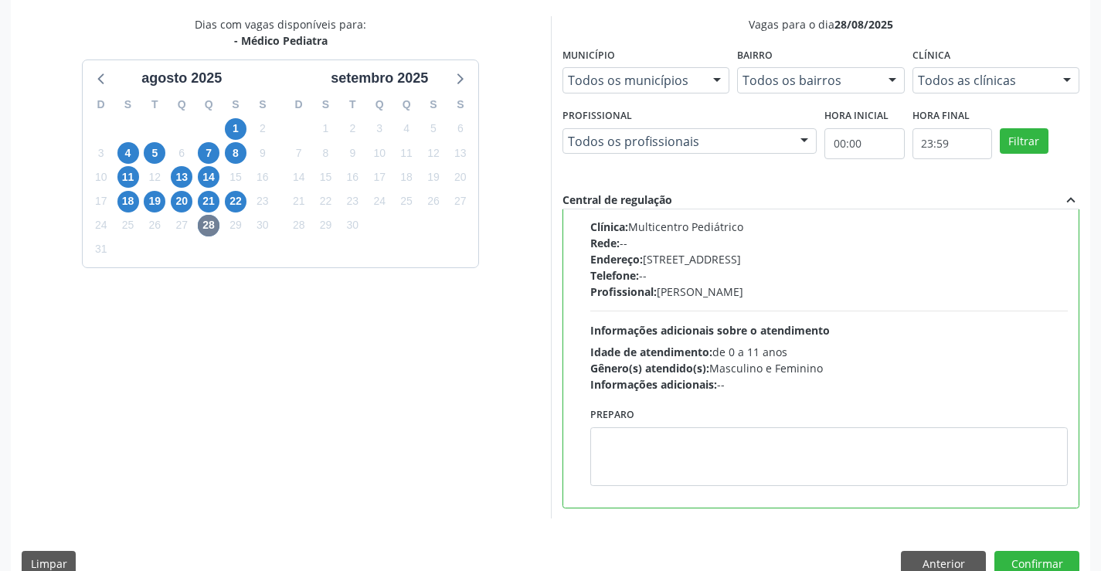
scroll to position [0, 0]
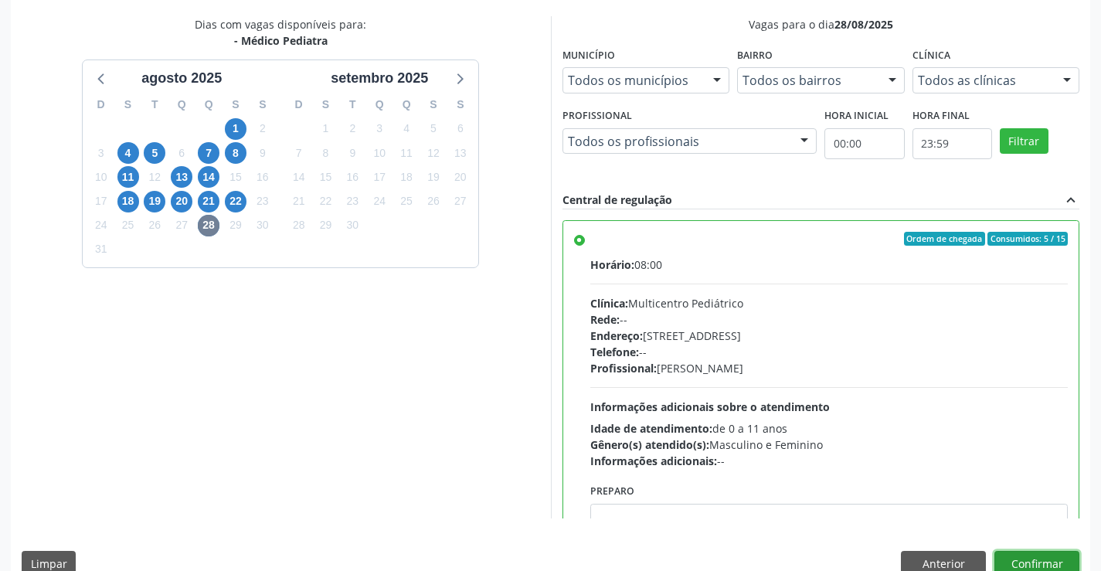
click at [1030, 564] on button "Confirmar" at bounding box center [1037, 564] width 85 height 26
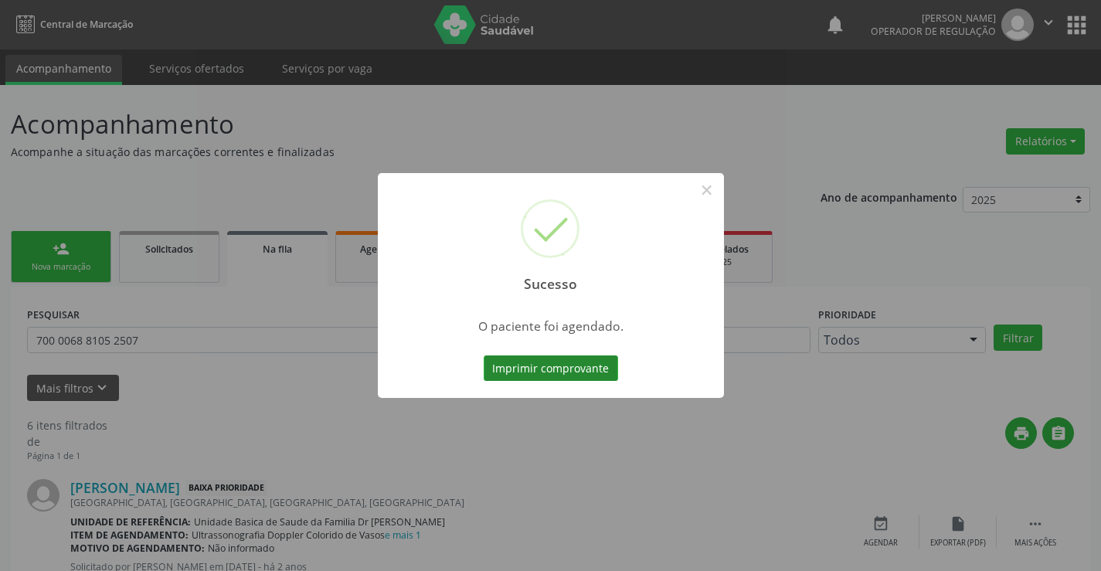
click at [581, 369] on button "Imprimir comprovante" at bounding box center [551, 369] width 134 height 26
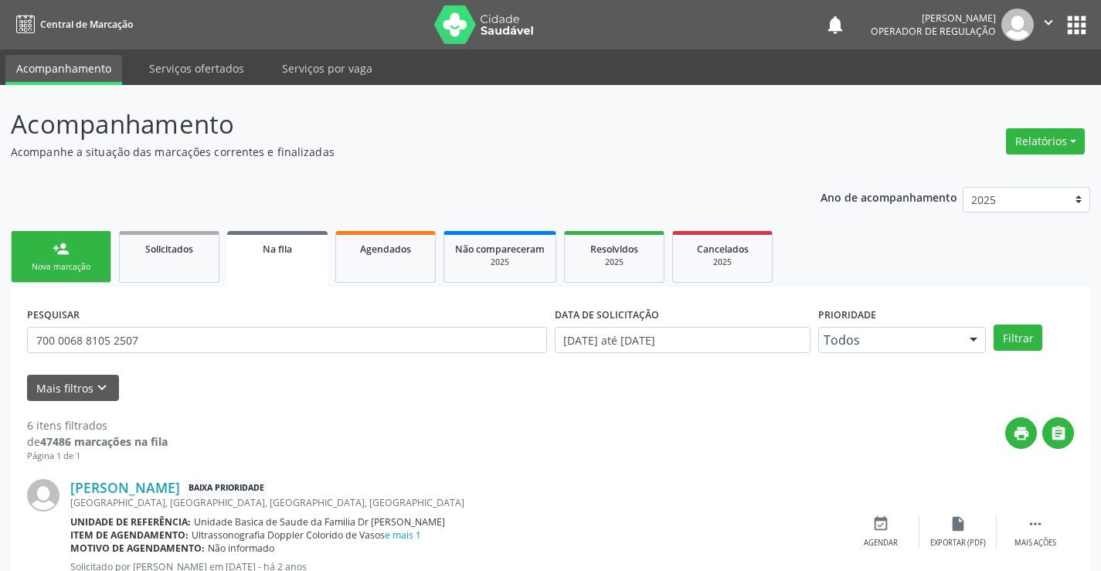
click at [79, 261] on div "Nova marcação" at bounding box center [60, 267] width 77 height 12
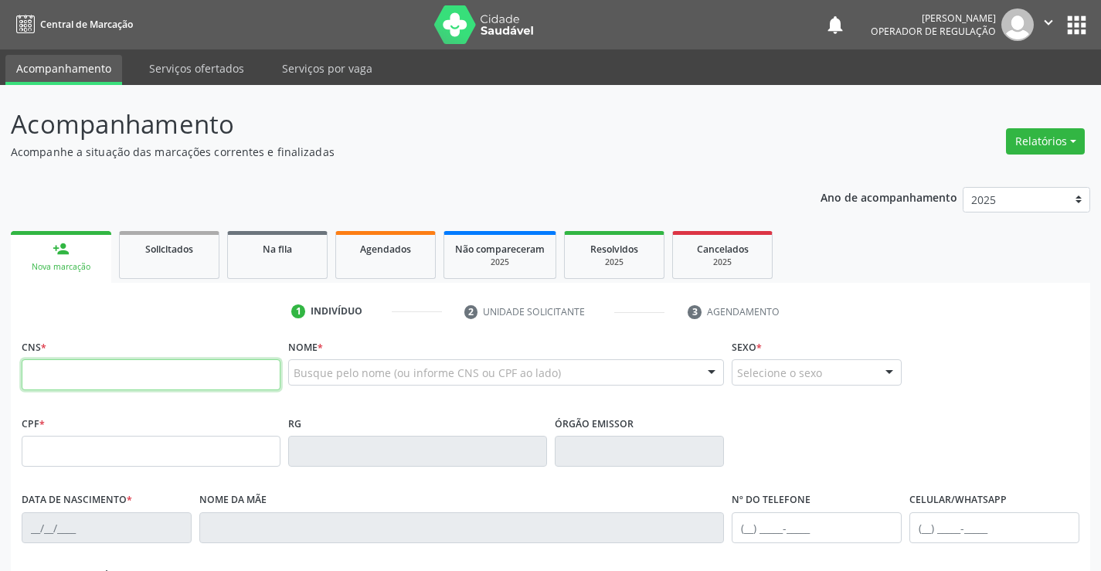
click at [68, 359] on input "text" at bounding box center [151, 374] width 259 height 31
type input "706 7007 8580 9020"
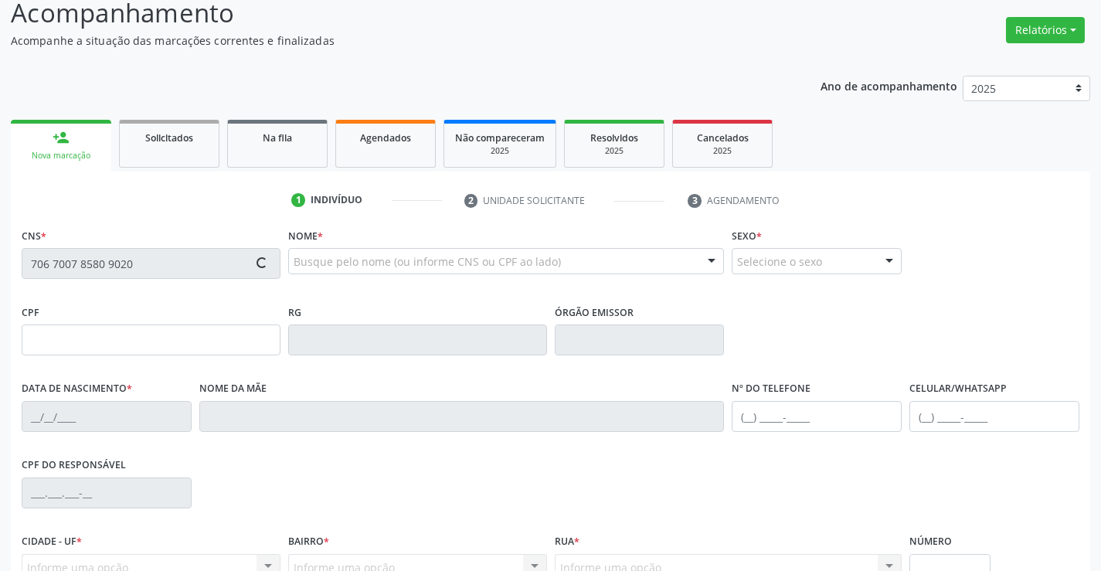
scroll to position [267, 0]
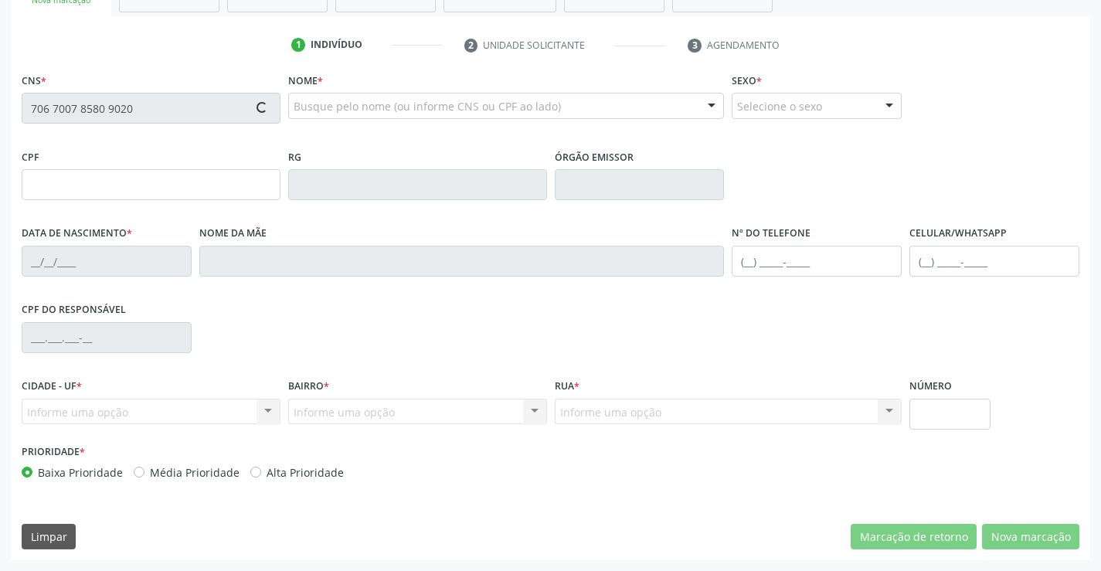
type input "15/08/2024"
type input "(74) 9125-6990"
type input "S/N"
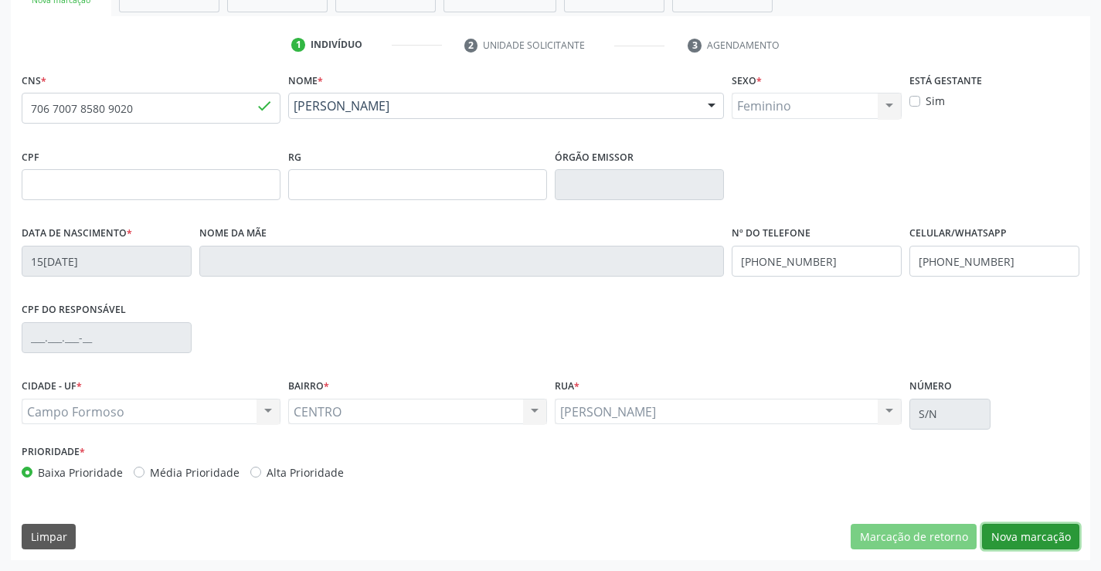
click at [1020, 533] on button "Nova marcação" at bounding box center [1030, 537] width 97 height 26
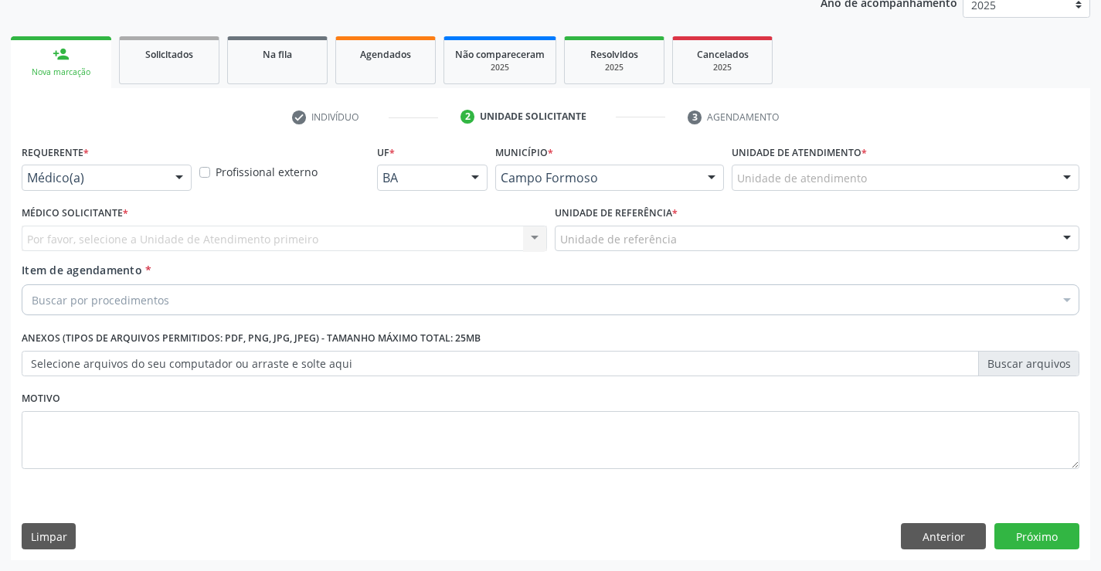
scroll to position [195, 0]
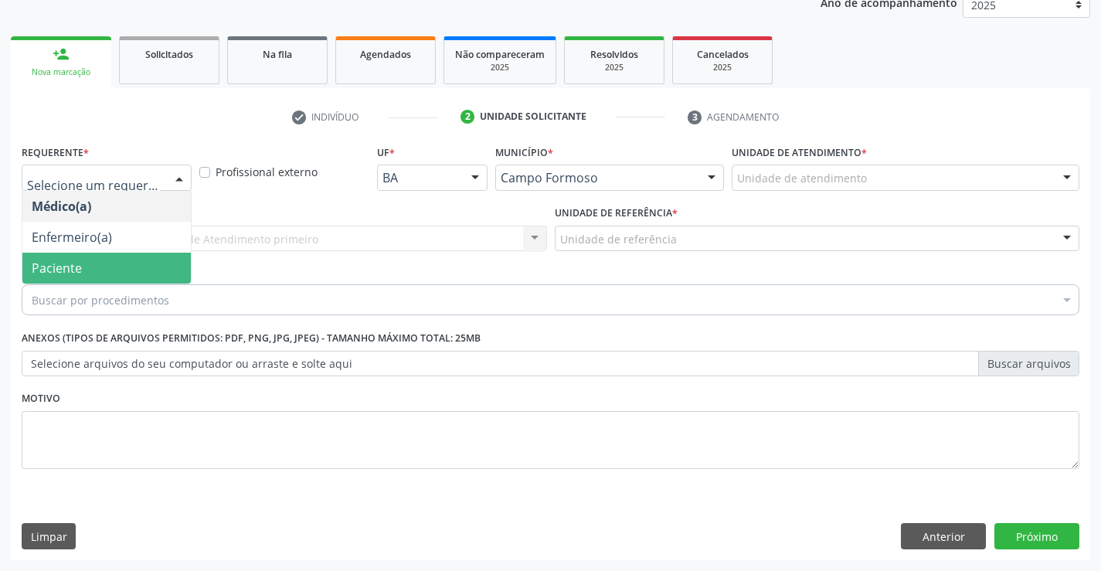
click at [113, 274] on span "Paciente" at bounding box center [106, 268] width 169 height 31
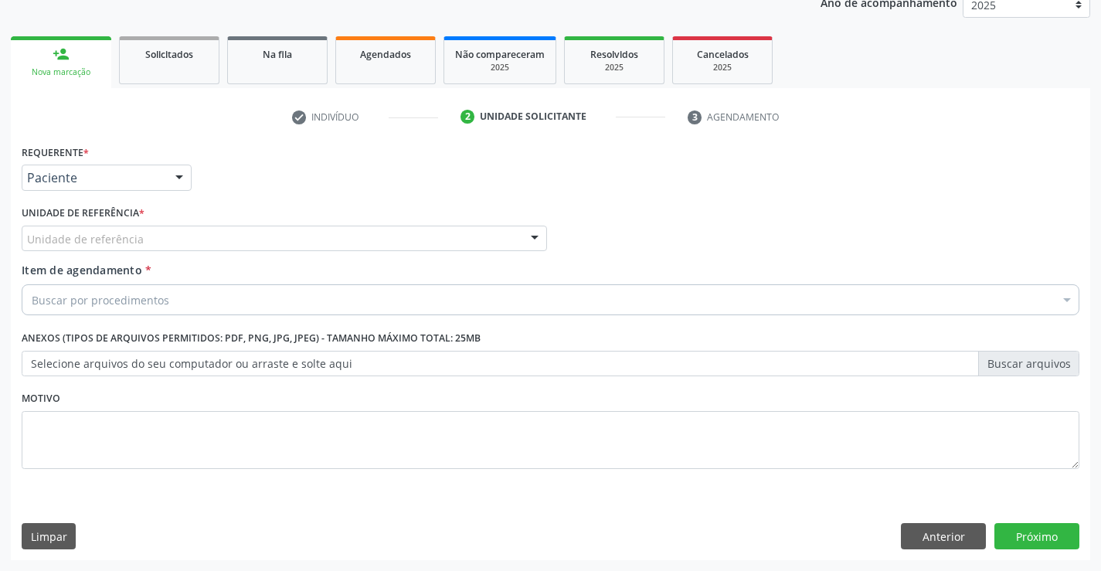
drag, startPoint x: 254, startPoint y: 227, endPoint x: 254, endPoint y: 274, distance: 47.2
click at [254, 233] on div "Unidade de referência" at bounding box center [285, 239] width 526 height 26
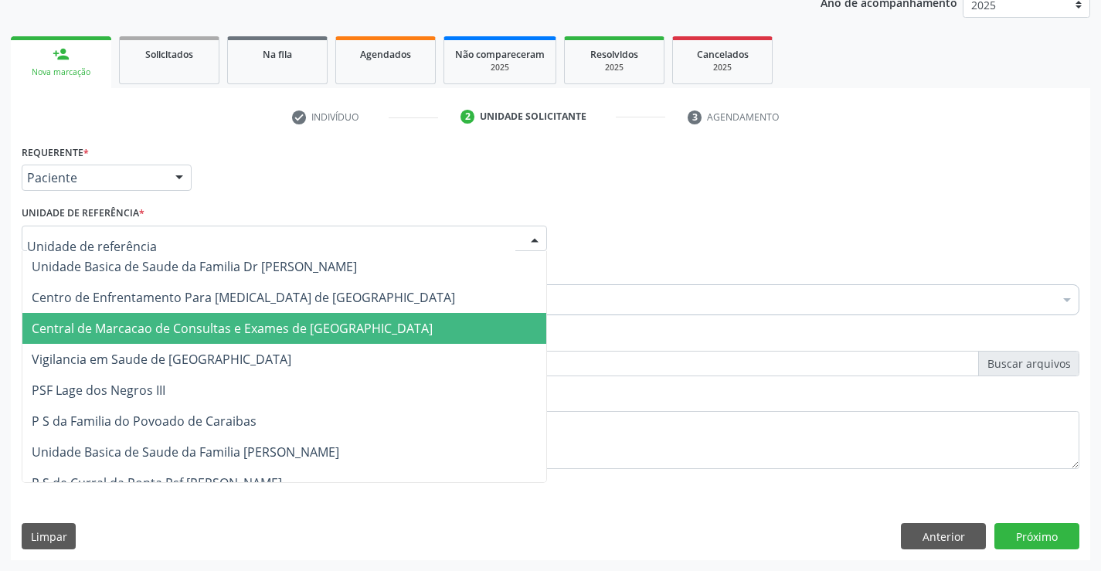
click at [251, 316] on span "Central de Marcacao de Consultas e Exames de [GEOGRAPHIC_DATA]" at bounding box center [284, 328] width 524 height 31
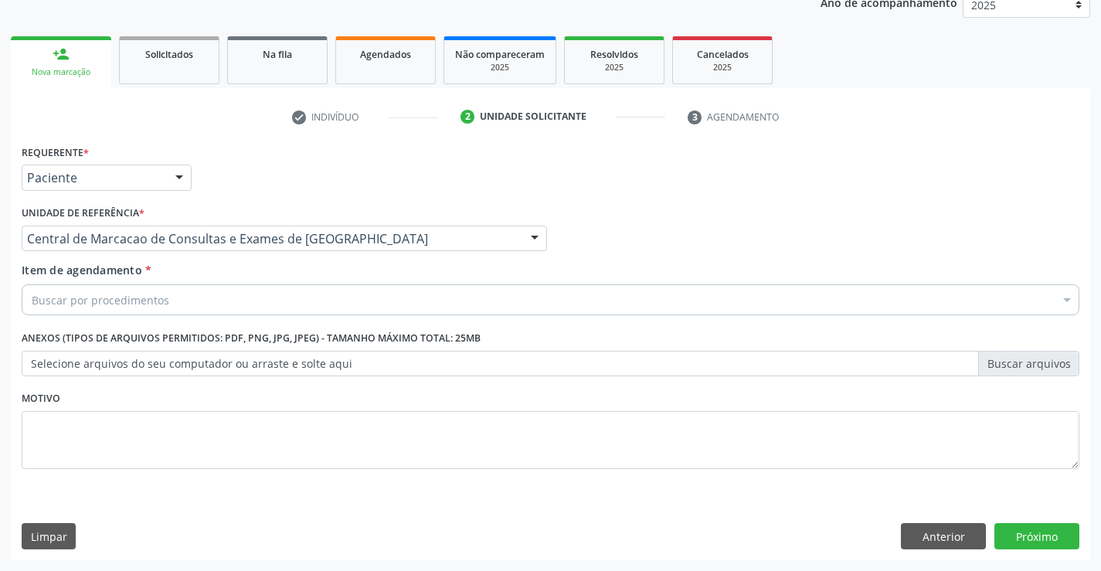
click at [276, 298] on div "Buscar por procedimentos" at bounding box center [551, 299] width 1058 height 31
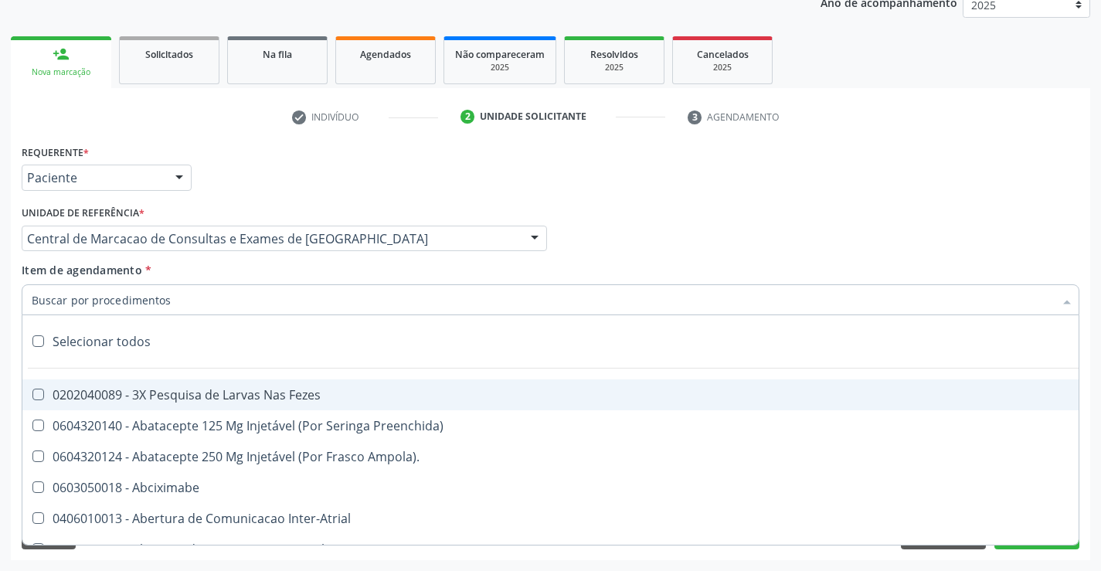
paste input "Médico Pediatra"
type input "Médico Pediatra"
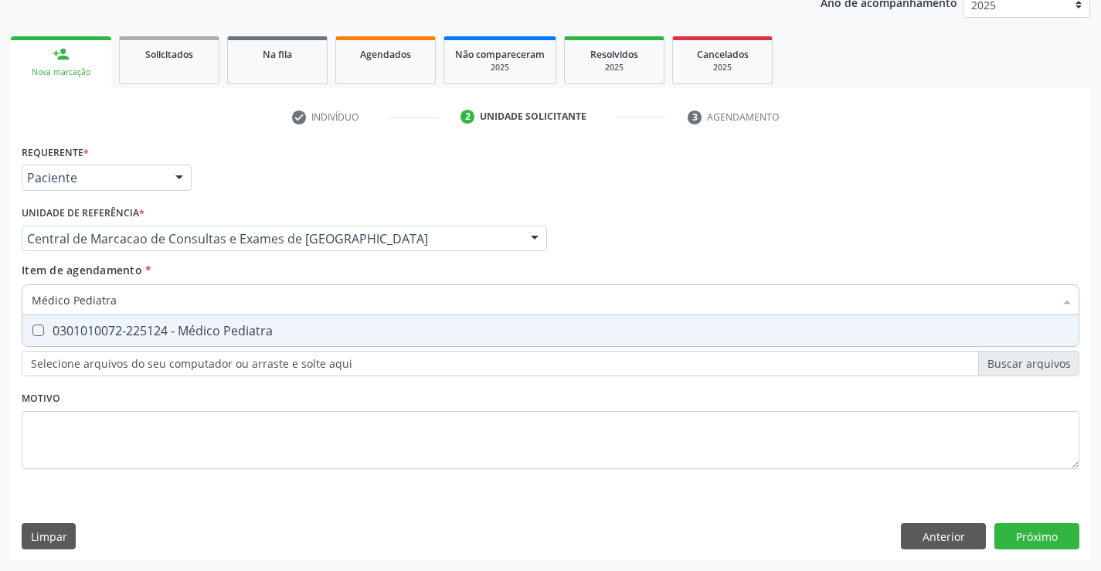
drag, startPoint x: 209, startPoint y: 327, endPoint x: 881, endPoint y: 441, distance: 682.1
click at [230, 326] on div "0301010072-225124 - Médico Pediatra" at bounding box center [551, 331] width 1038 height 12
checkbox Pediatra "true"
click at [1013, 541] on div "Requerente * Paciente Médico(a) Enfermeiro(a) Paciente Nenhum resultado encontr…" at bounding box center [551, 351] width 1080 height 420
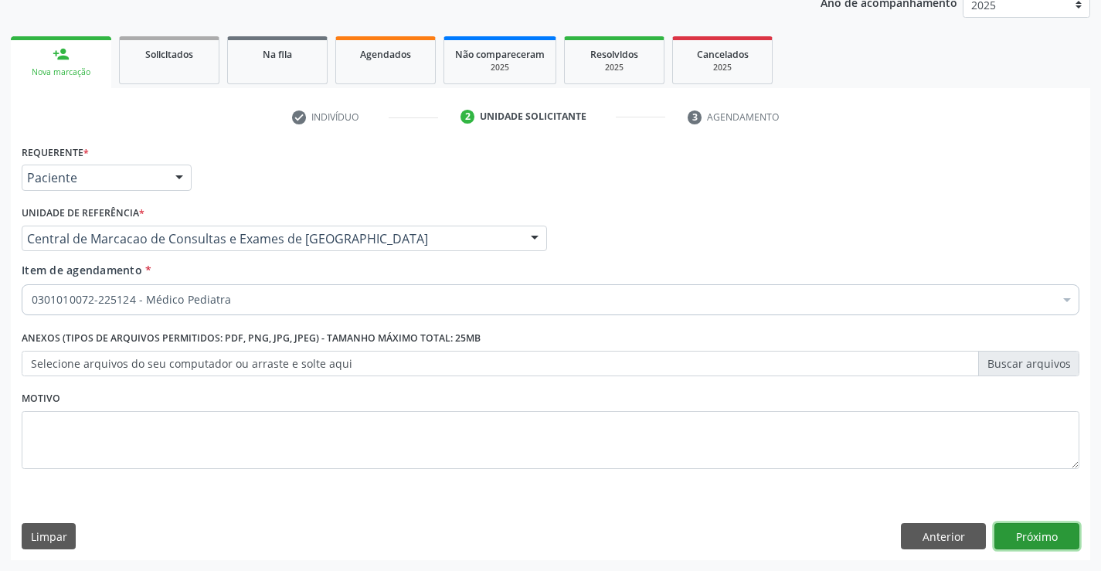
click at [1020, 534] on button "Próximo" at bounding box center [1037, 536] width 85 height 26
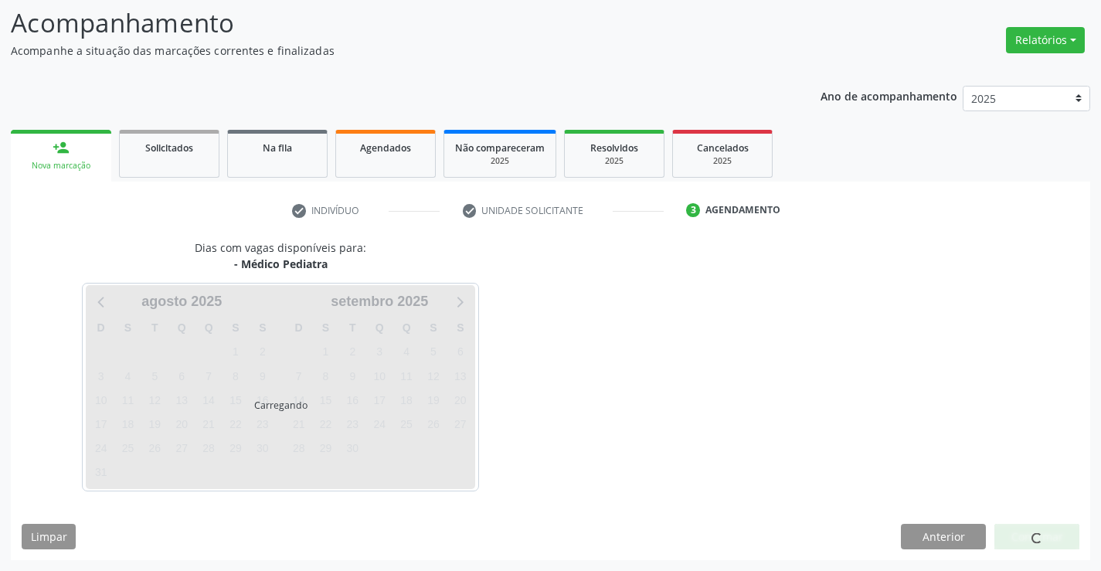
scroll to position [101, 0]
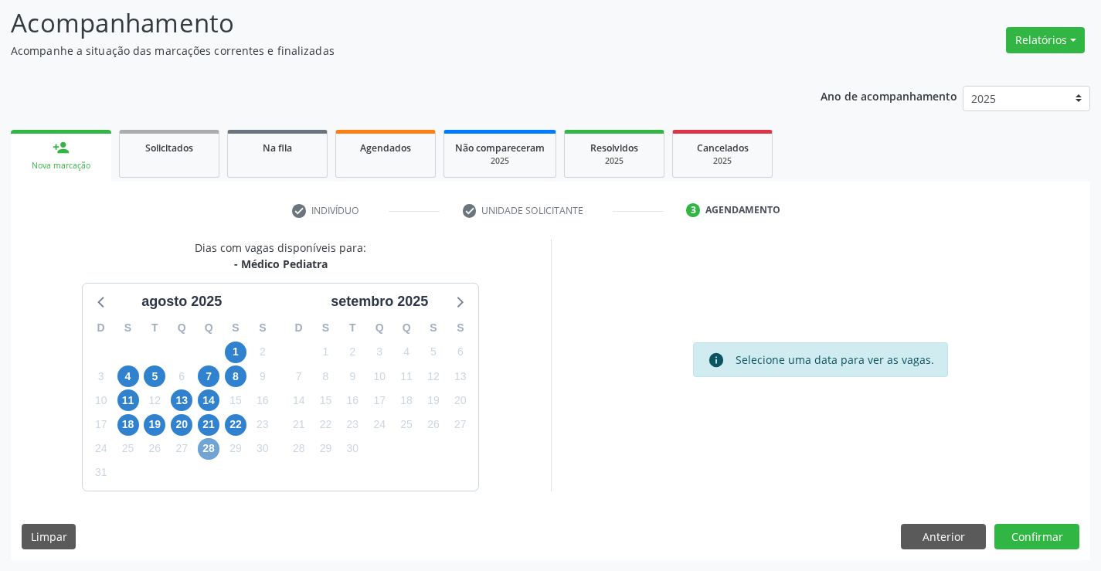
click at [212, 451] on span "28" at bounding box center [209, 449] width 22 height 22
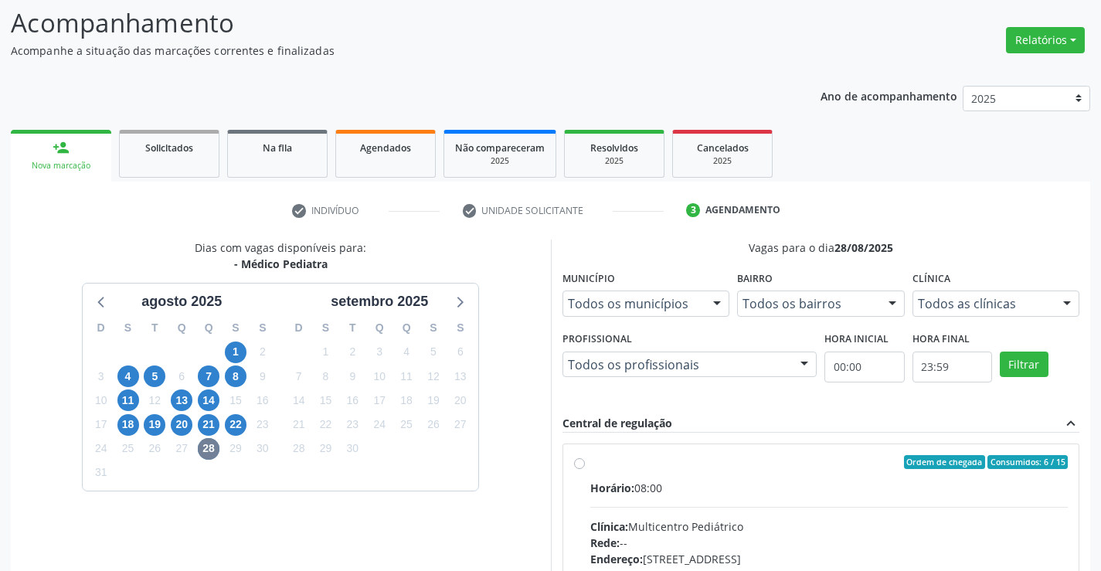
click at [615, 465] on div "Ordem de chegada Consumidos: 6 / 15" at bounding box center [830, 462] width 478 height 14
click at [585, 465] on input "Ordem de chegada Consumidos: 6 / 15 Horário: 08:00 Clínica: Multicentro Pediátr…" at bounding box center [579, 462] width 11 height 14
radio input "true"
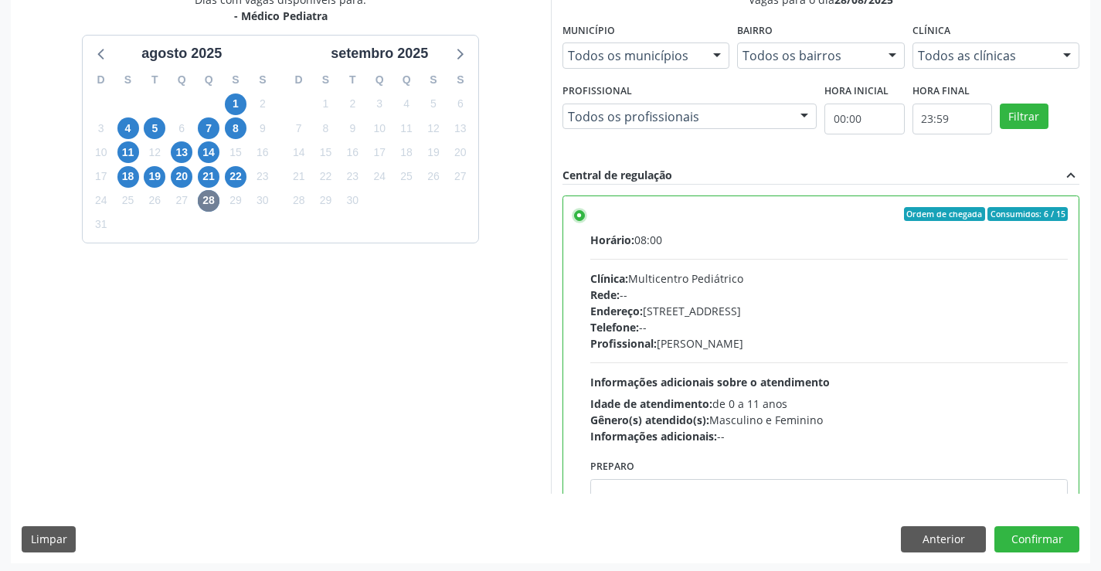
scroll to position [352, 0]
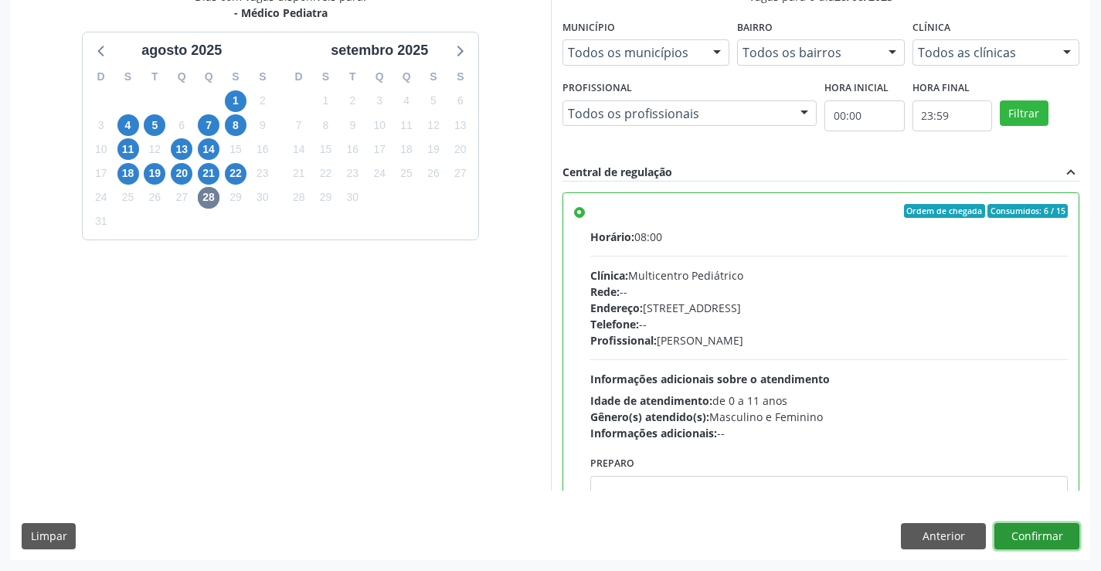
click at [1060, 537] on button "Confirmar" at bounding box center [1037, 536] width 85 height 26
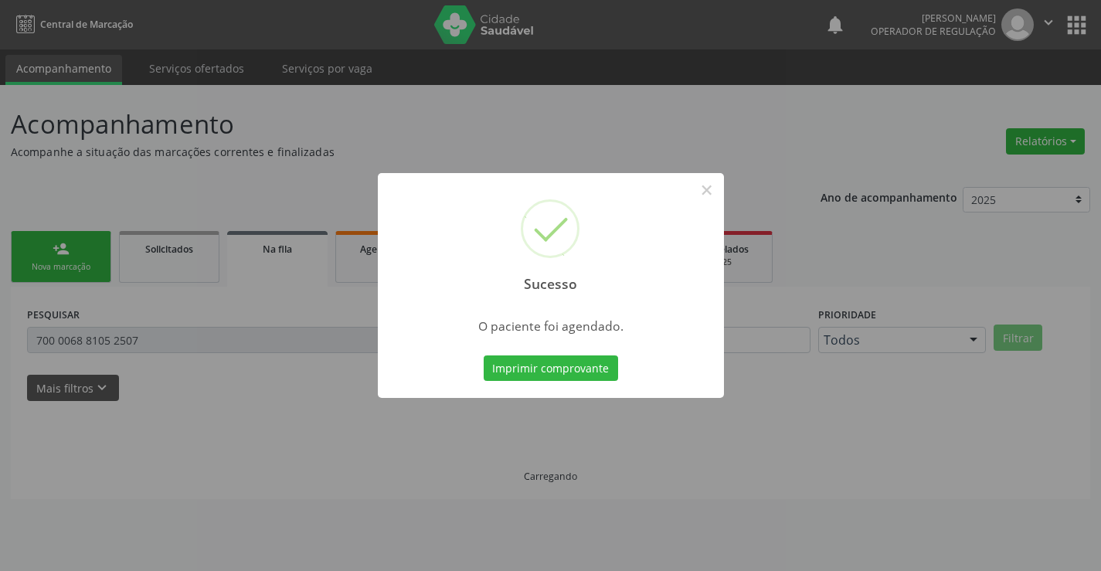
scroll to position [0, 0]
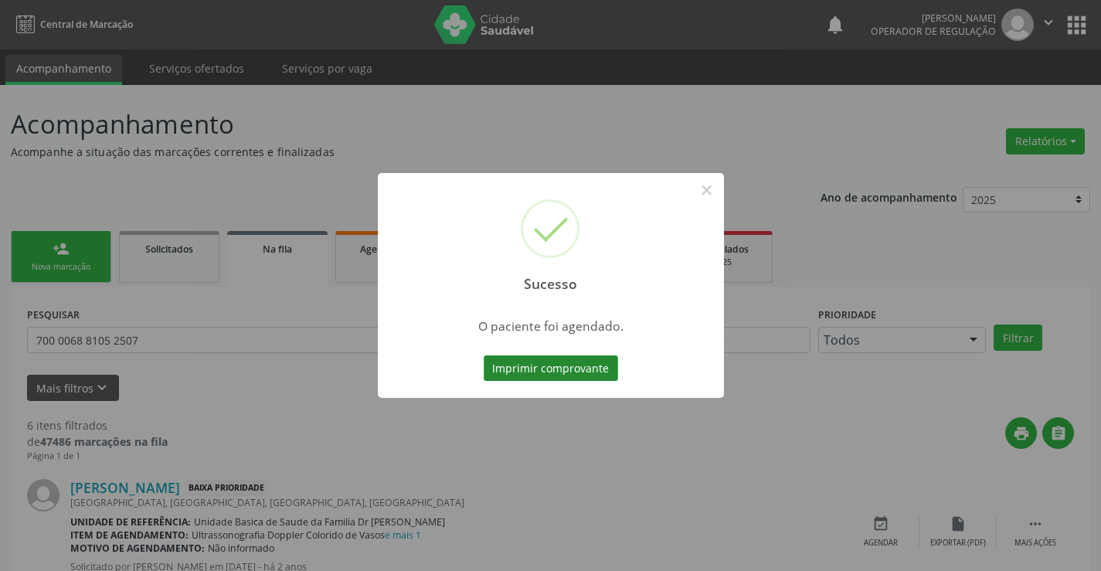
click at [611, 369] on button "Imprimir comprovante" at bounding box center [551, 369] width 134 height 26
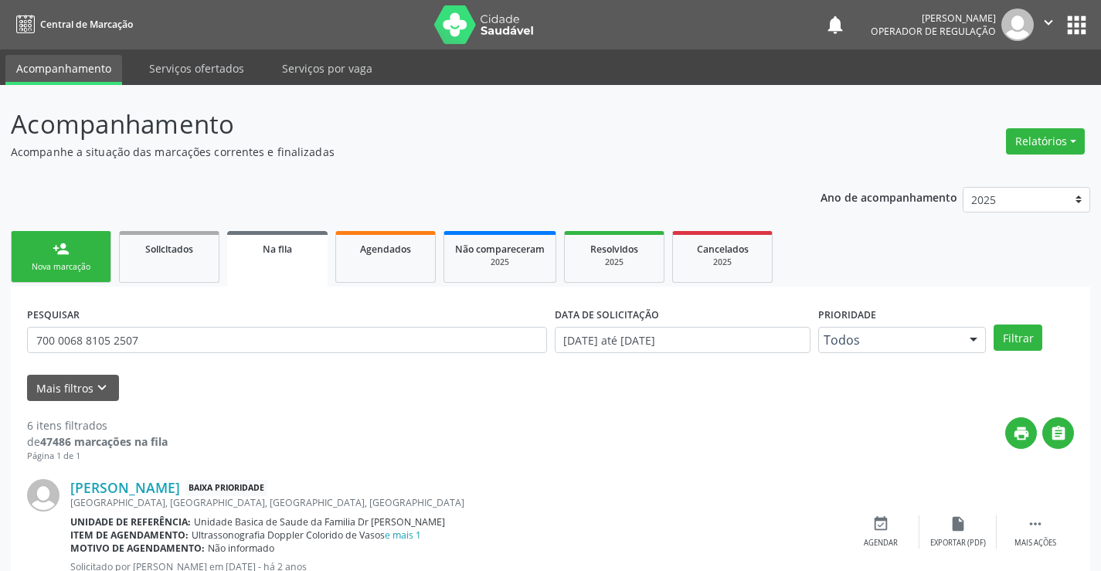
click at [50, 258] on link "person_add Nova marcação" at bounding box center [61, 257] width 100 height 52
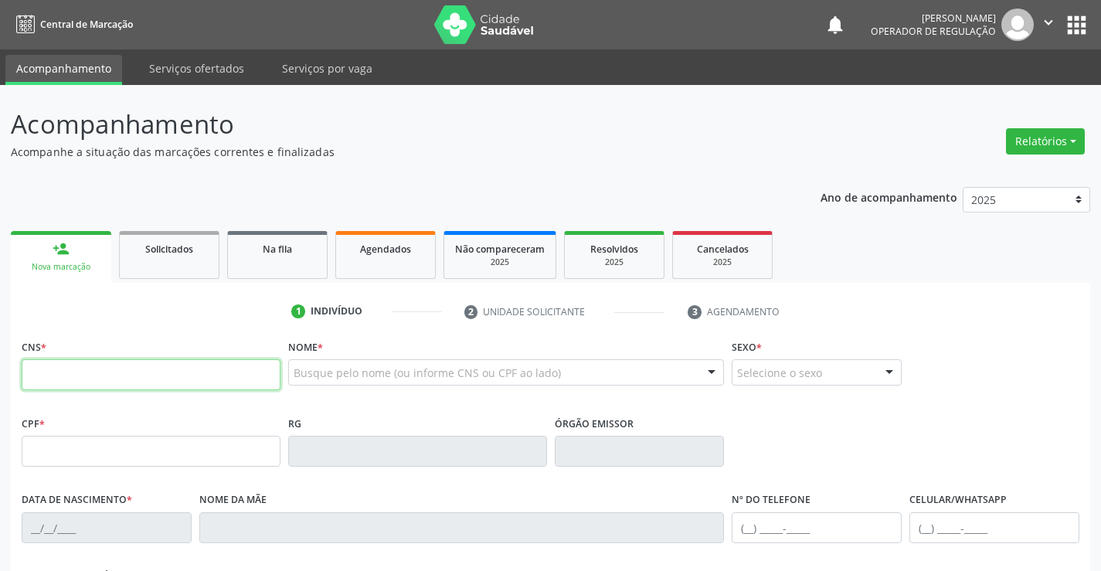
click at [59, 374] on input "text" at bounding box center [151, 374] width 259 height 31
type input "708 2011 3039 8445"
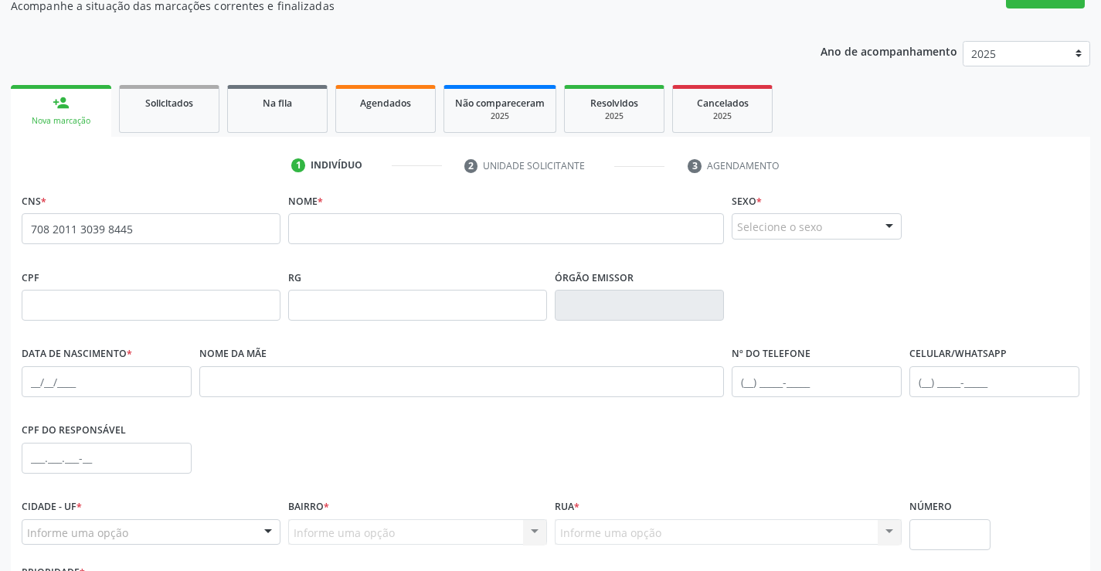
scroll to position [232, 0]
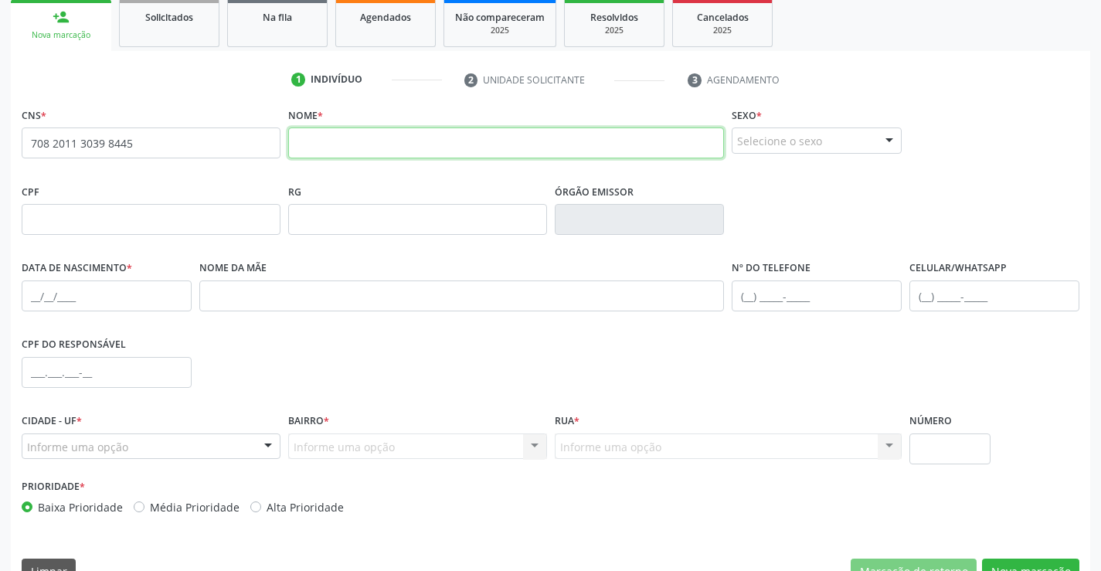
click at [373, 143] on input "text" at bounding box center [506, 143] width 437 height 31
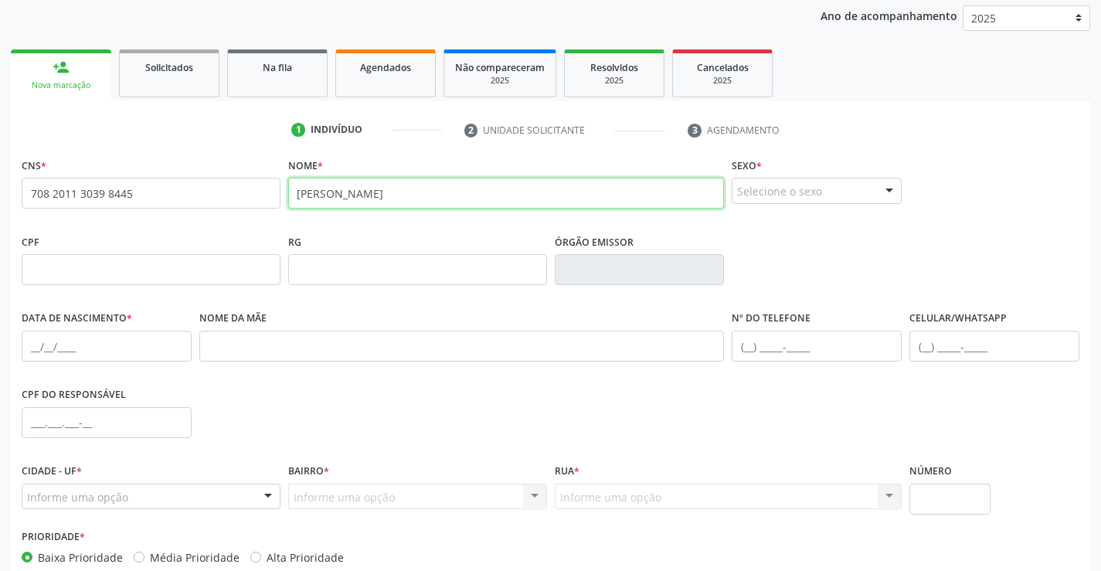
scroll to position [155, 0]
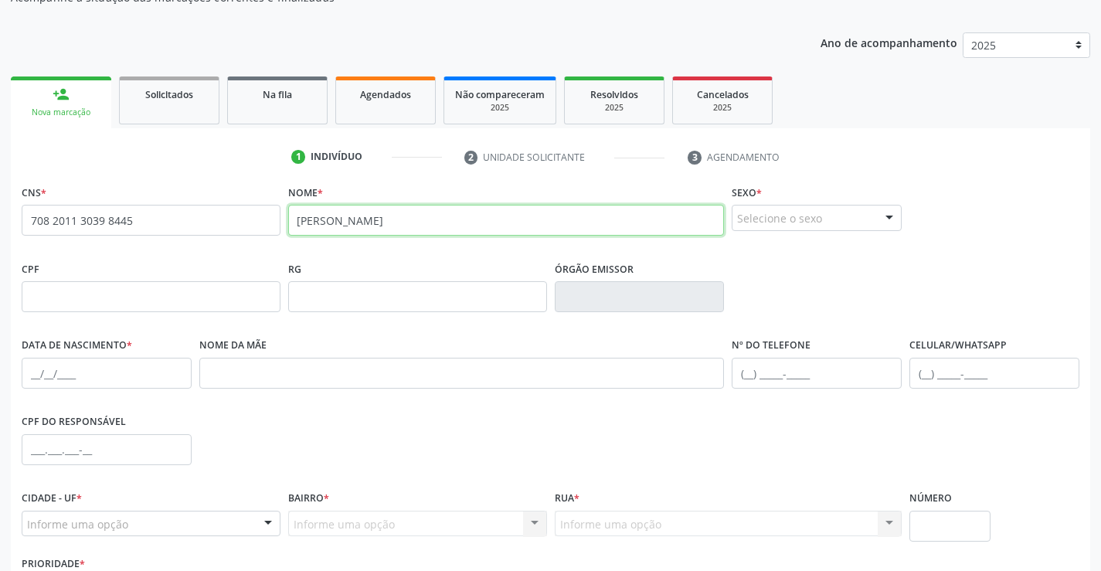
type input "eloah santana almeida"
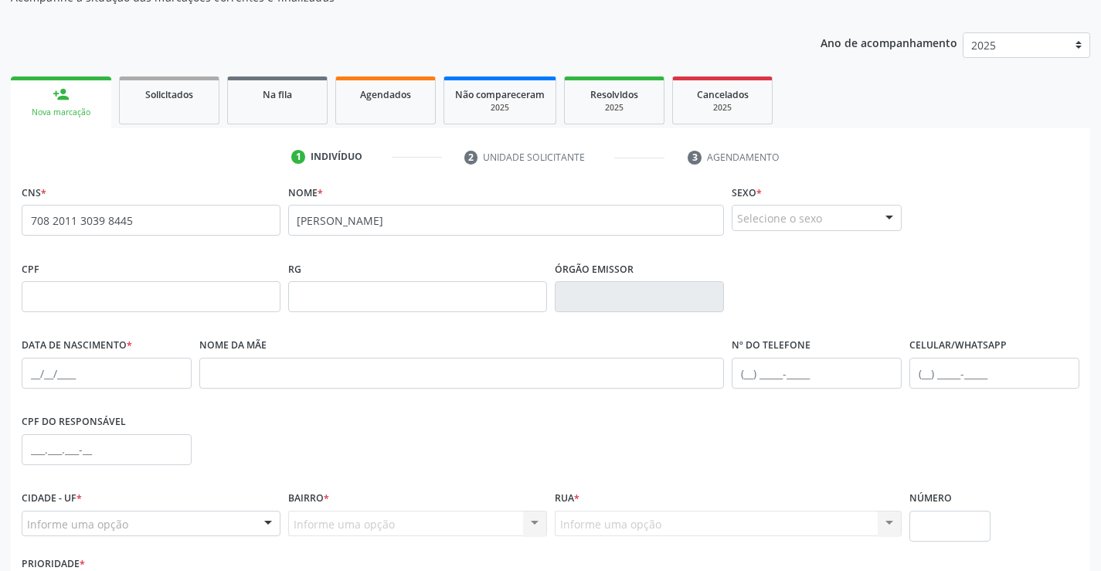
click at [812, 221] on div "Selecione o sexo" at bounding box center [817, 218] width 170 height 26
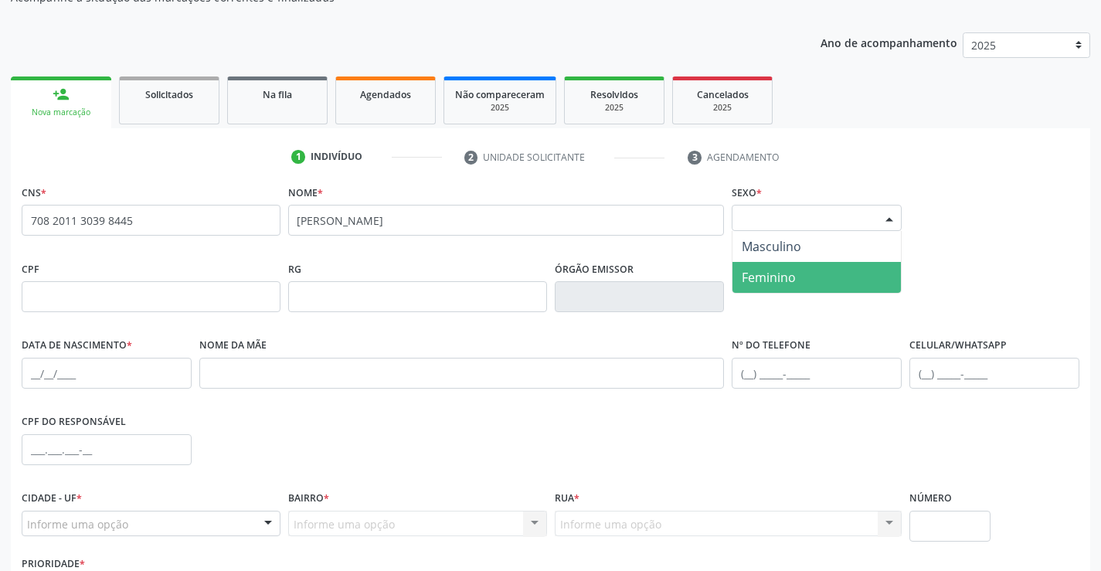
click at [756, 271] on span "Feminino" at bounding box center [769, 277] width 54 height 17
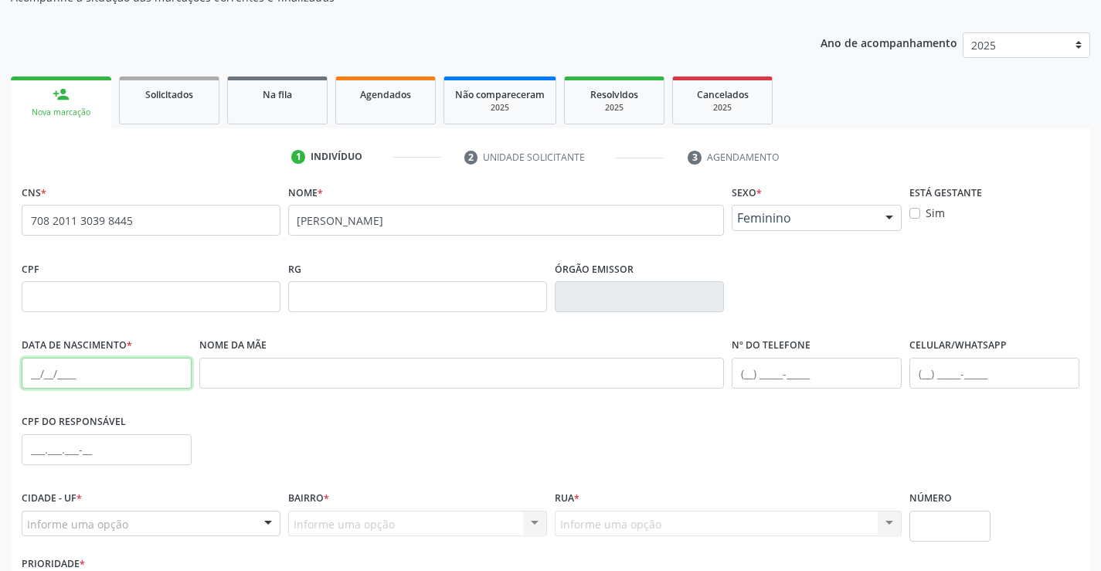
click at [26, 369] on input "text" at bounding box center [107, 373] width 170 height 31
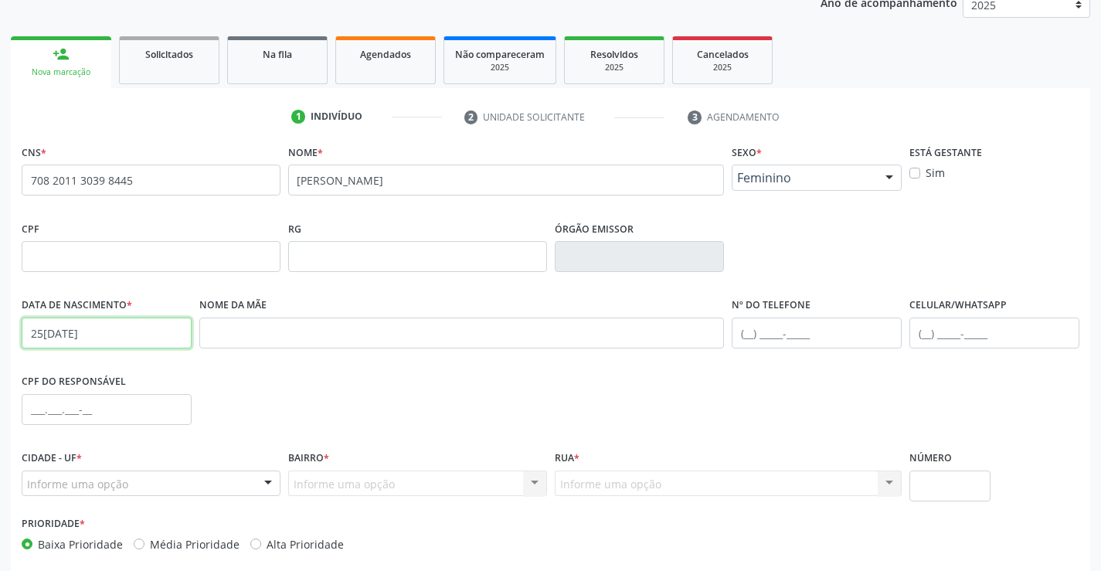
scroll to position [232, 0]
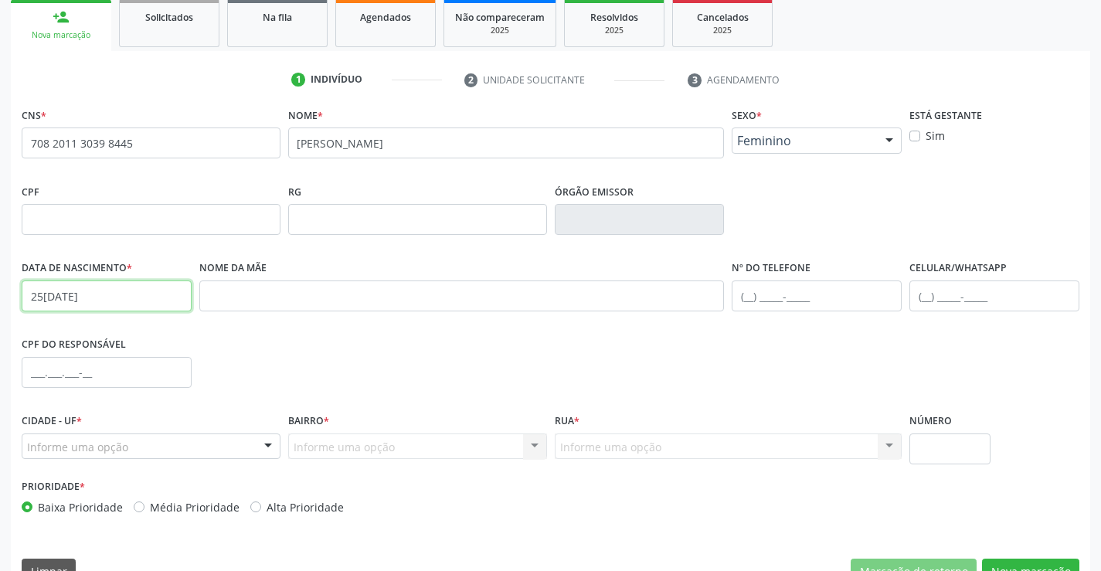
type input "25/01/2016"
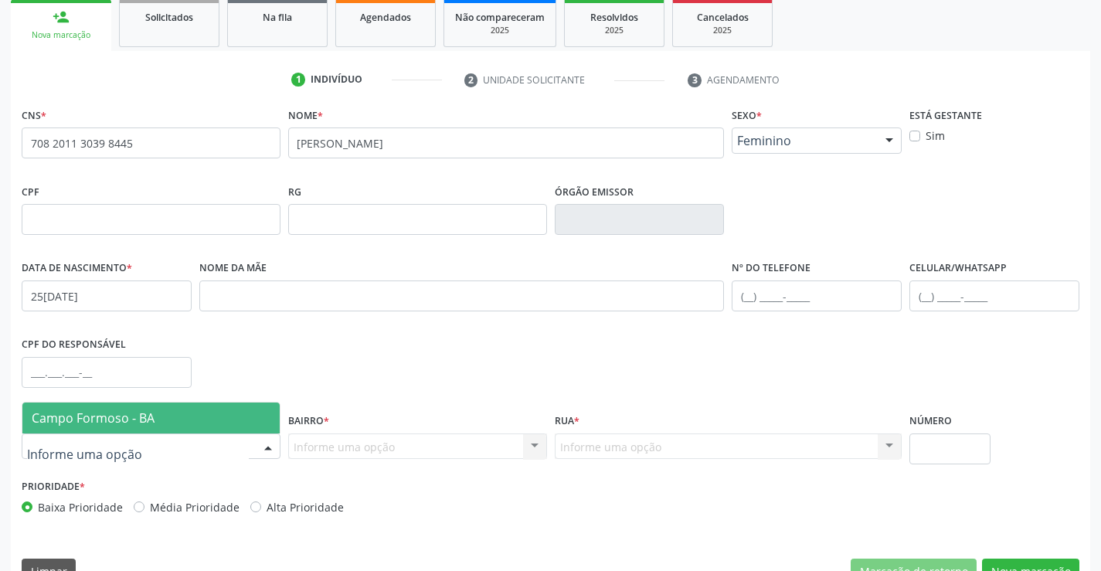
click at [206, 449] on div at bounding box center [151, 447] width 259 height 26
click at [202, 428] on span "Campo Formoso - BA" at bounding box center [150, 418] width 257 height 31
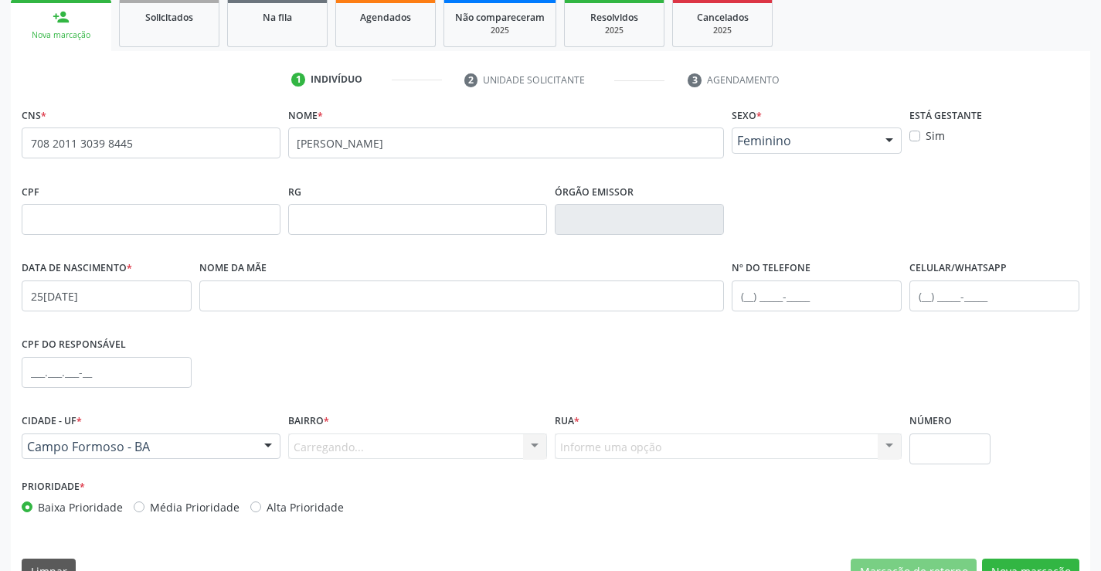
click at [392, 455] on div "Carregando... Nenhum resultado encontrado para: " " Nenhuma opção encontrada. D…" at bounding box center [417, 447] width 259 height 26
click at [518, 453] on div "Carregando... Nenhum resultado encontrado para: " " Nenhuma opção encontrada. D…" at bounding box center [417, 447] width 259 height 26
click at [536, 447] on div at bounding box center [534, 447] width 23 height 26
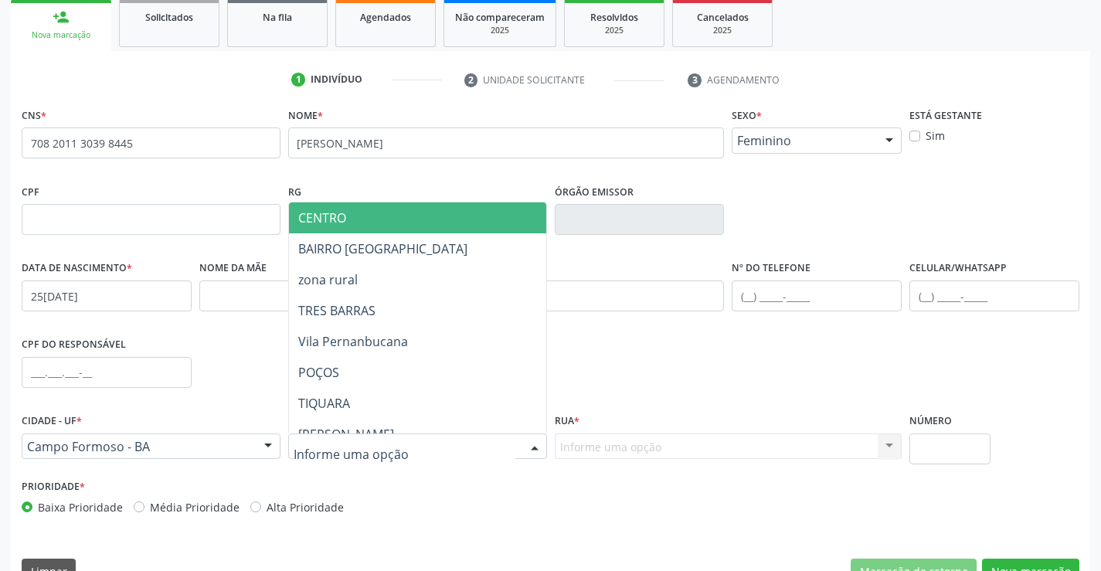
click at [393, 217] on span "CENTRO" at bounding box center [456, 218] width 334 height 31
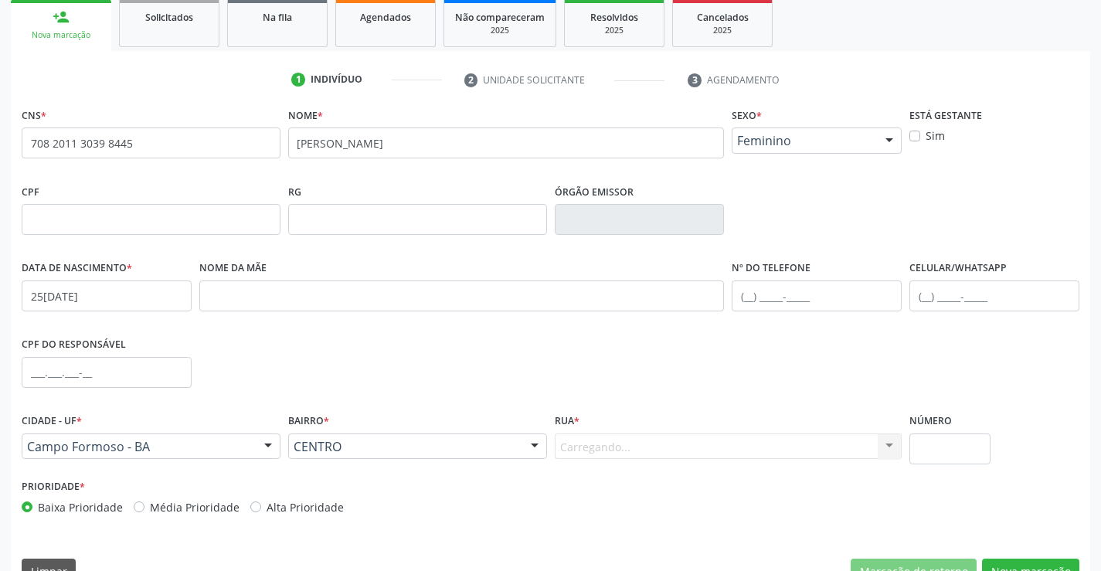
click at [862, 444] on div "Carregando... Nenhum resultado encontrado para: " " Nenhuma opção encontrada. D…" at bounding box center [729, 447] width 348 height 26
drag, startPoint x: 887, startPoint y: 443, endPoint x: 841, endPoint y: 397, distance: 65.6
click at [887, 443] on div at bounding box center [889, 447] width 23 height 26
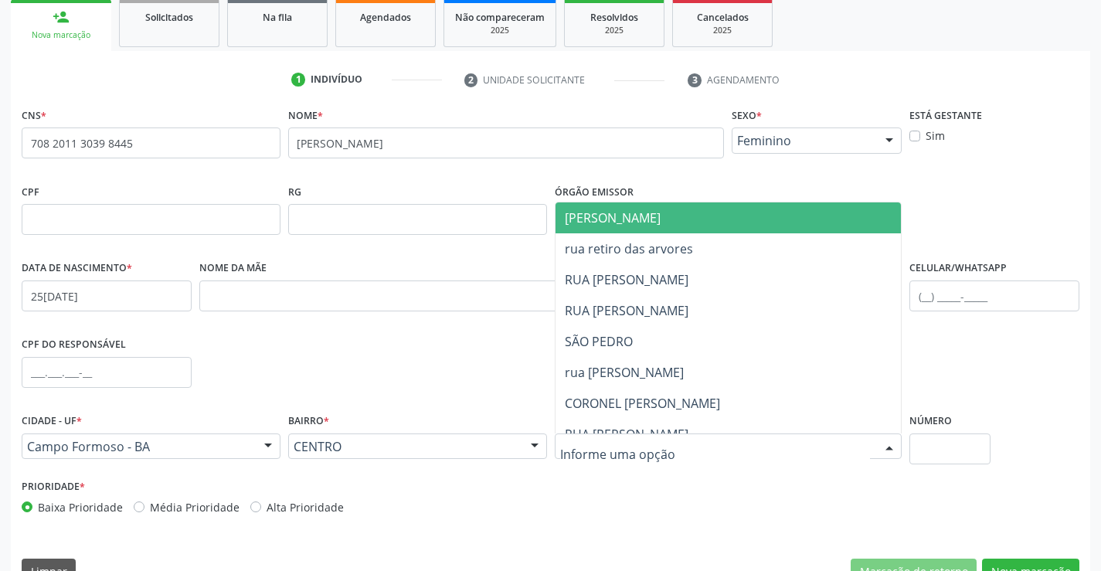
click at [625, 213] on span "JUCA MARQUES" at bounding box center [613, 217] width 96 height 17
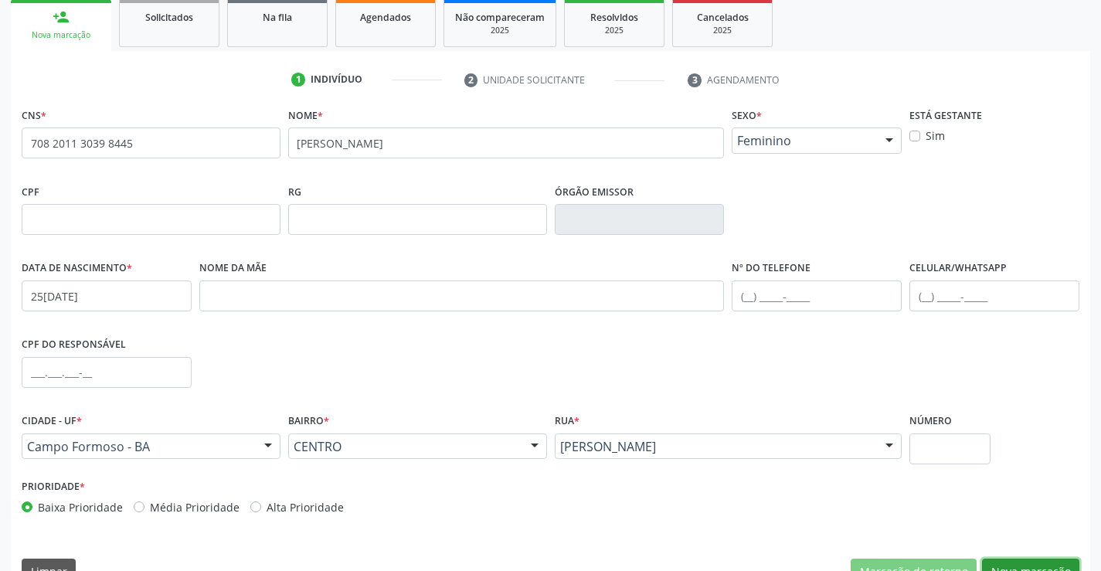
click at [1057, 559] on button "Nova marcação" at bounding box center [1030, 572] width 97 height 26
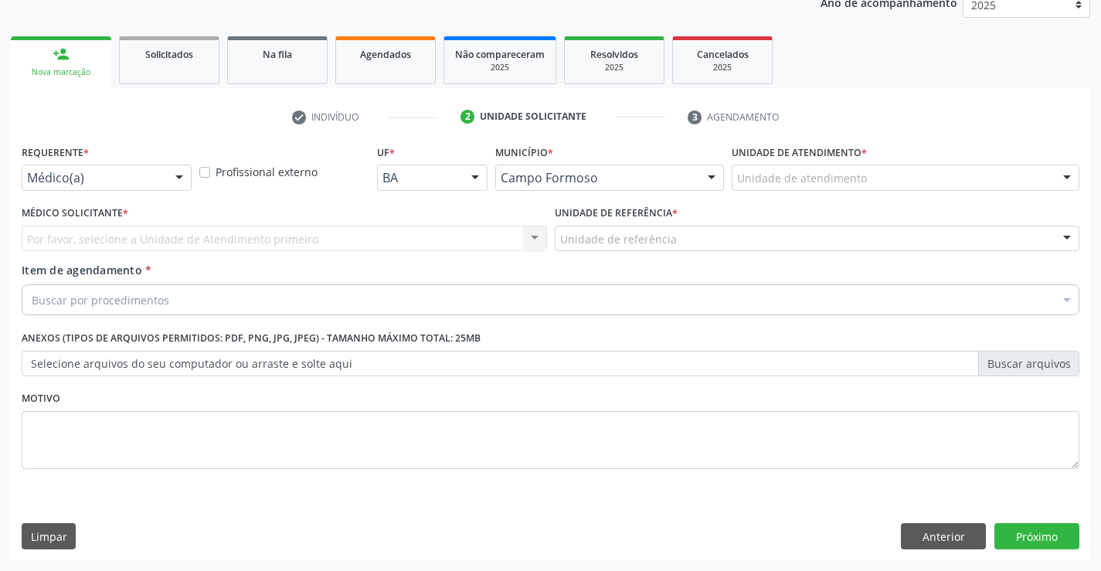
scroll to position [195, 0]
click at [175, 169] on div at bounding box center [179, 178] width 23 height 26
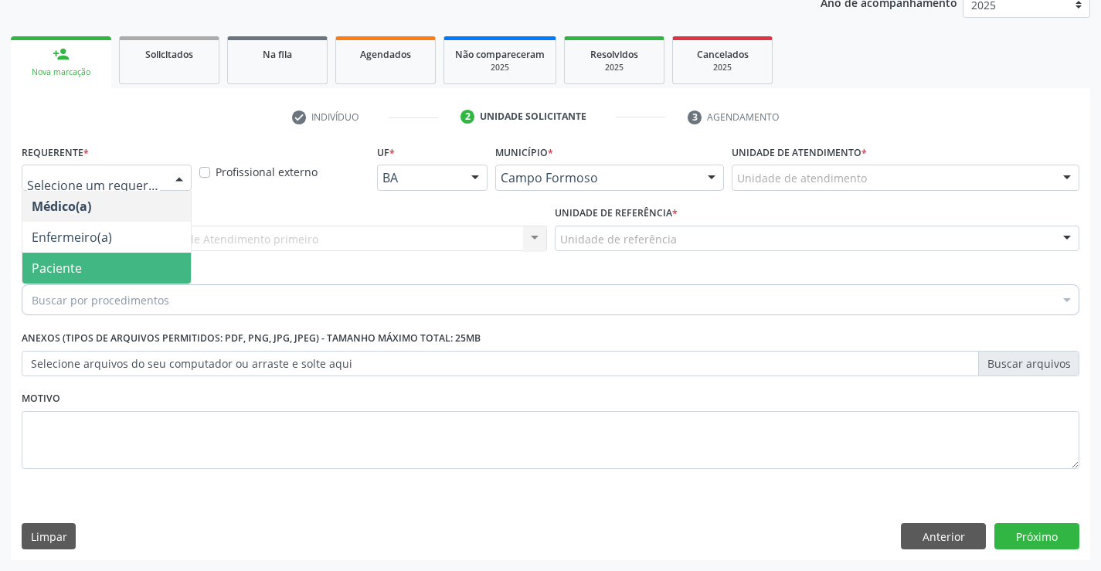
drag, startPoint x: 136, startPoint y: 254, endPoint x: 266, endPoint y: 249, distance: 129.9
click at [136, 255] on span "Paciente" at bounding box center [106, 268] width 169 height 31
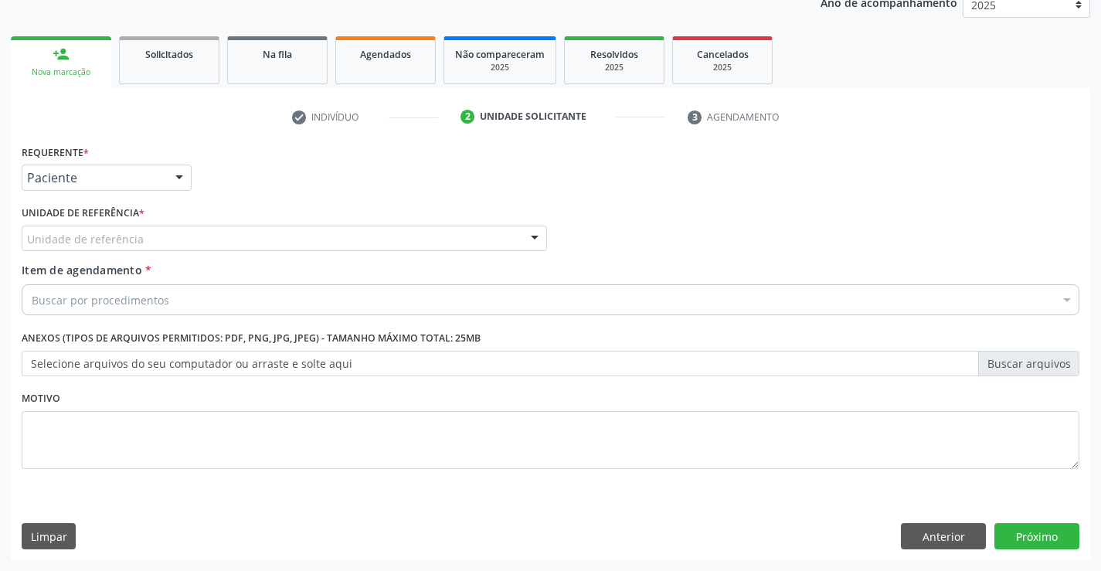
drag, startPoint x: 271, startPoint y: 240, endPoint x: 275, endPoint y: 266, distance: 26.7
click at [271, 243] on div "Unidade de referência" at bounding box center [285, 239] width 526 height 26
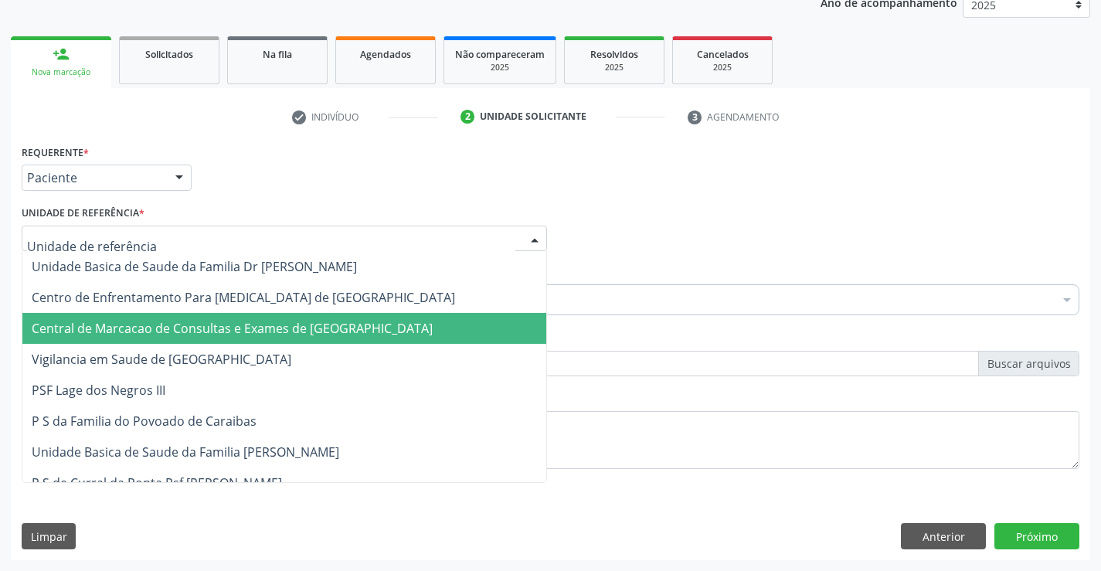
click at [294, 330] on span "Central de Marcacao de Consultas e Exames de Campo Formoso" at bounding box center [232, 328] width 401 height 17
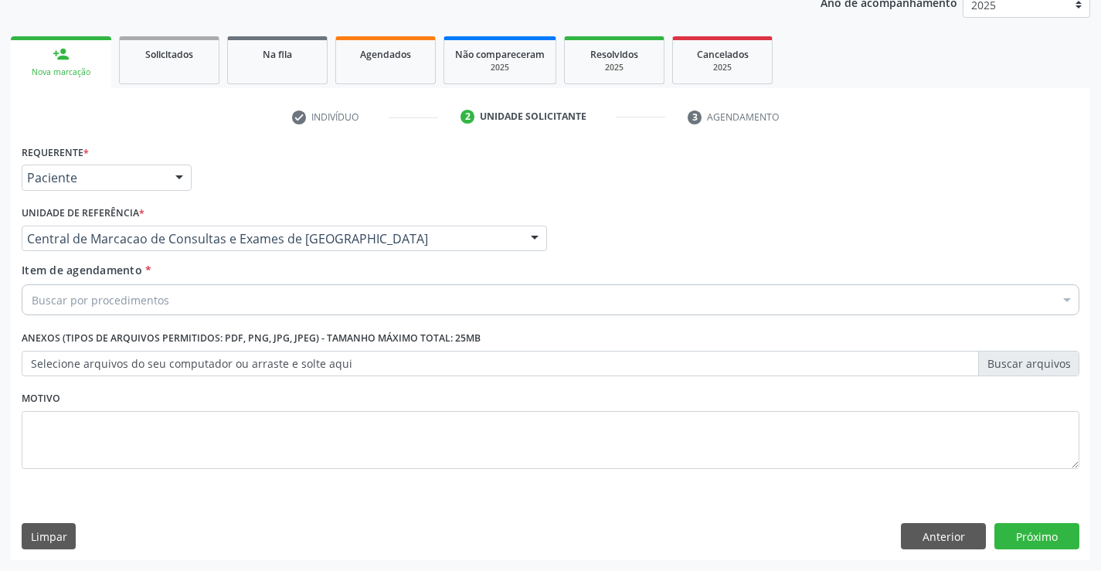
click at [317, 291] on div "Buscar por procedimentos" at bounding box center [551, 299] width 1058 height 31
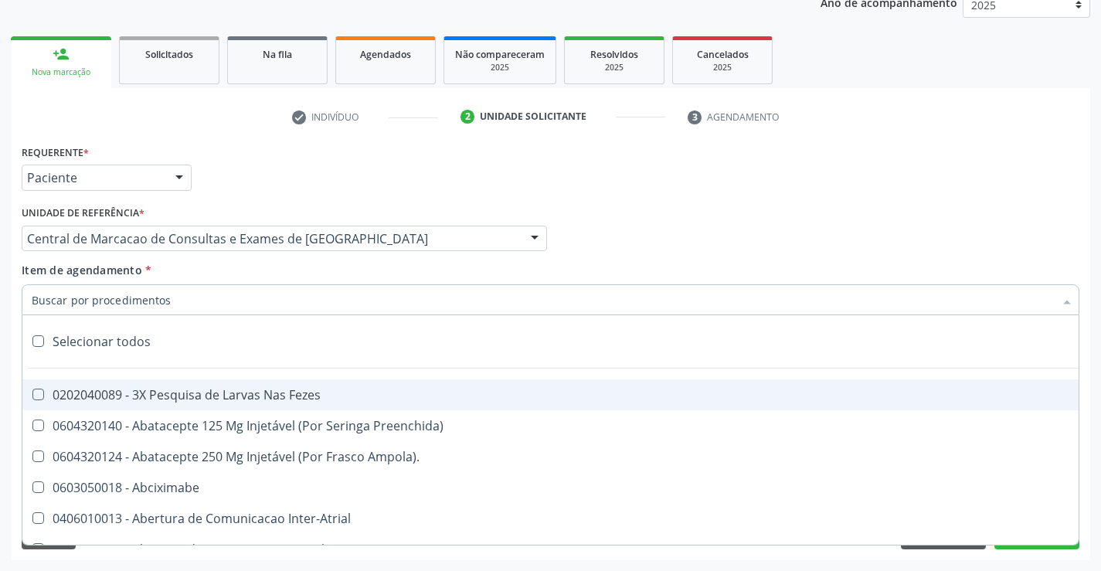
paste input "Médico Pediatra"
type input "Médico Pediatra"
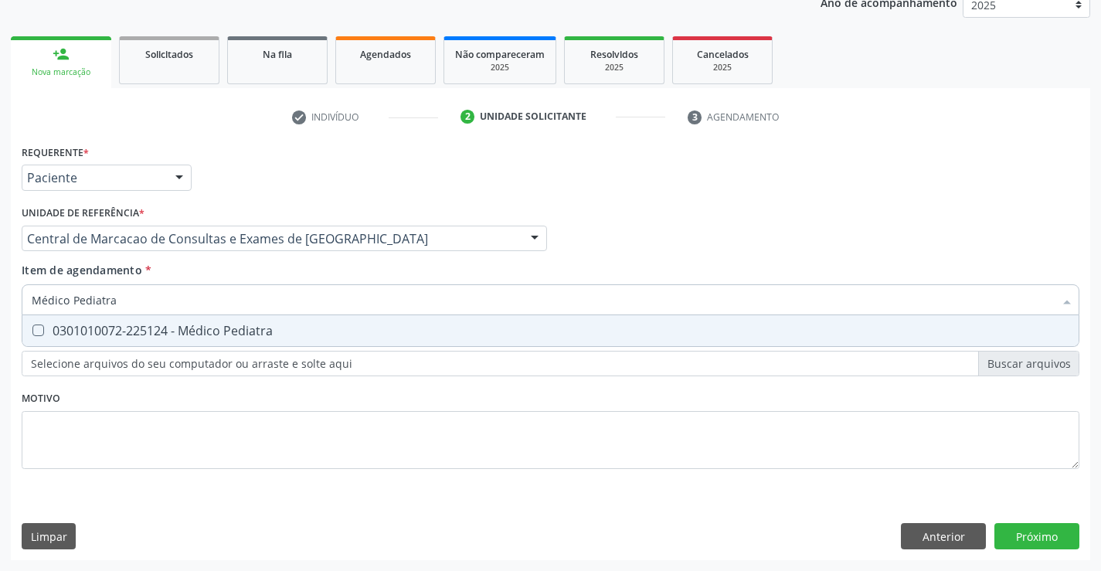
click at [226, 330] on div "0301010072-225124 - Médico Pediatra" at bounding box center [551, 331] width 1038 height 12
checkbox Pediatra "true"
click at [1045, 526] on div "Requerente * Paciente Médico(a) Enfermeiro(a) Paciente Nenhum resultado encontr…" at bounding box center [551, 351] width 1080 height 420
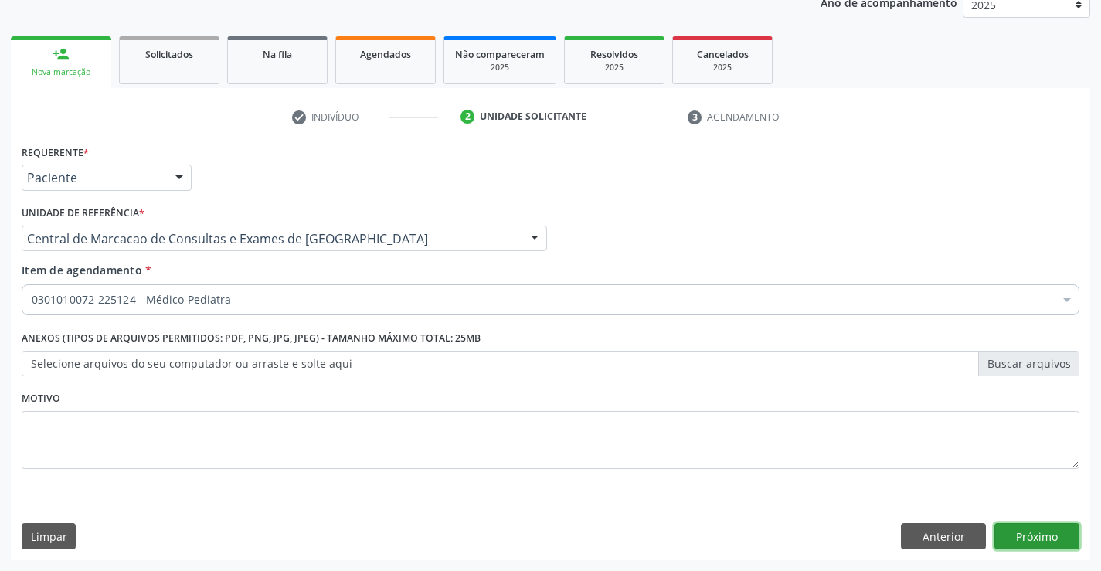
click at [1032, 533] on button "Próximo" at bounding box center [1037, 536] width 85 height 26
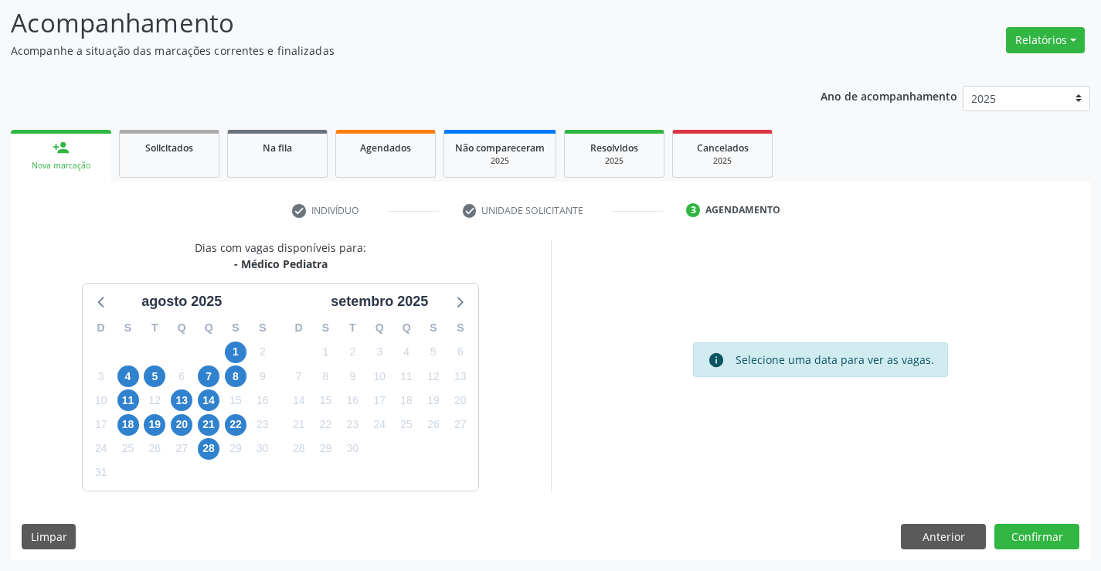
click at [216, 438] on div "28" at bounding box center [209, 449] width 22 height 24
click at [208, 442] on span "28" at bounding box center [209, 449] width 22 height 22
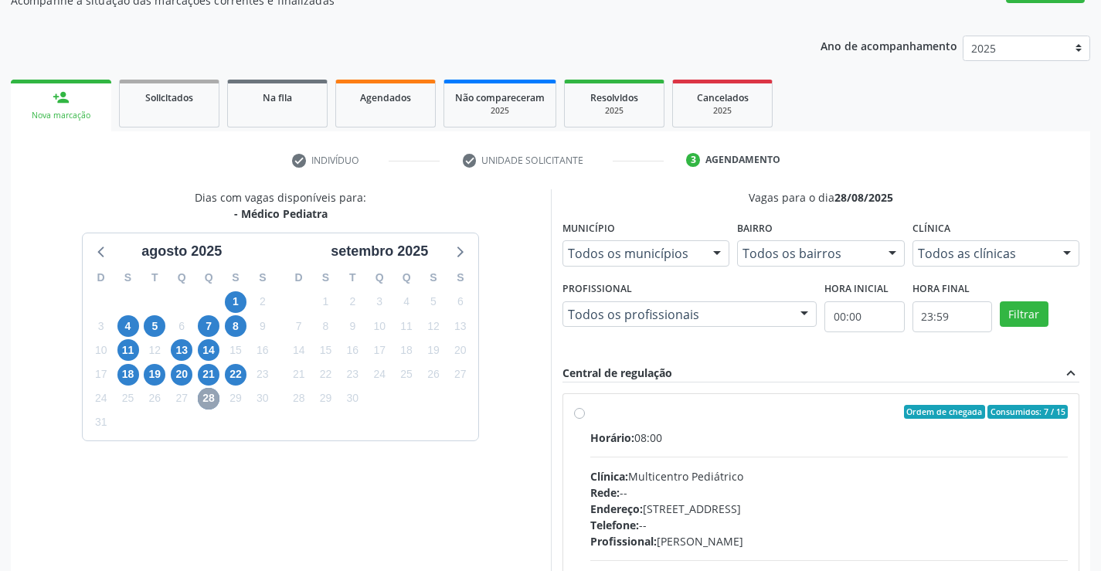
scroll to position [179, 0]
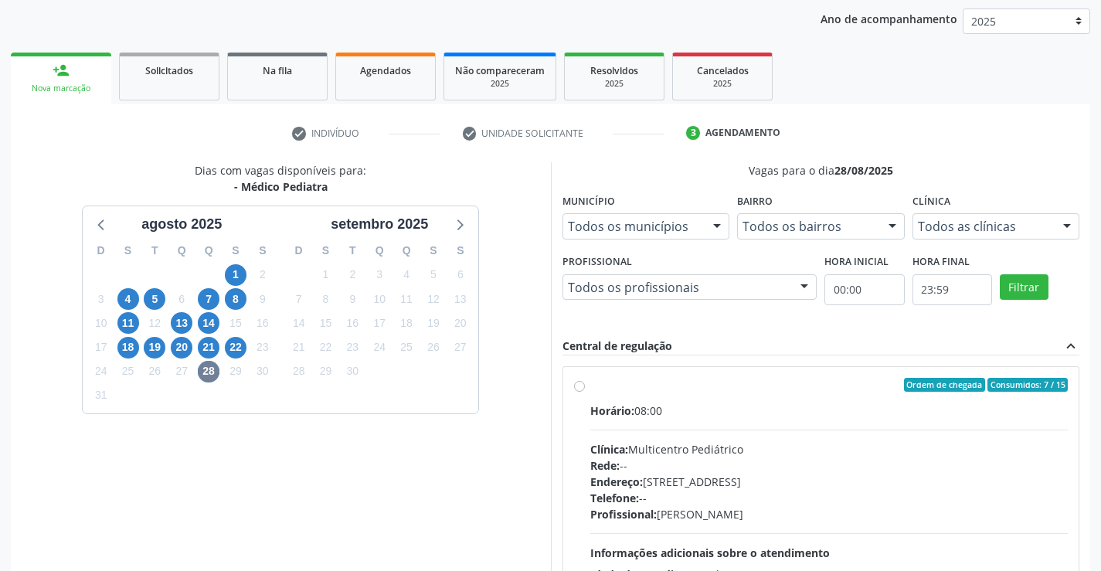
click at [657, 384] on div "Ordem de chegada Consumidos: 7 / 15" at bounding box center [830, 385] width 478 height 14
click at [585, 384] on input "Ordem de chegada Consumidos: 7 / 15 Horário: 08:00 Clínica: Multicentro Pediátr…" at bounding box center [579, 385] width 11 height 14
radio input "true"
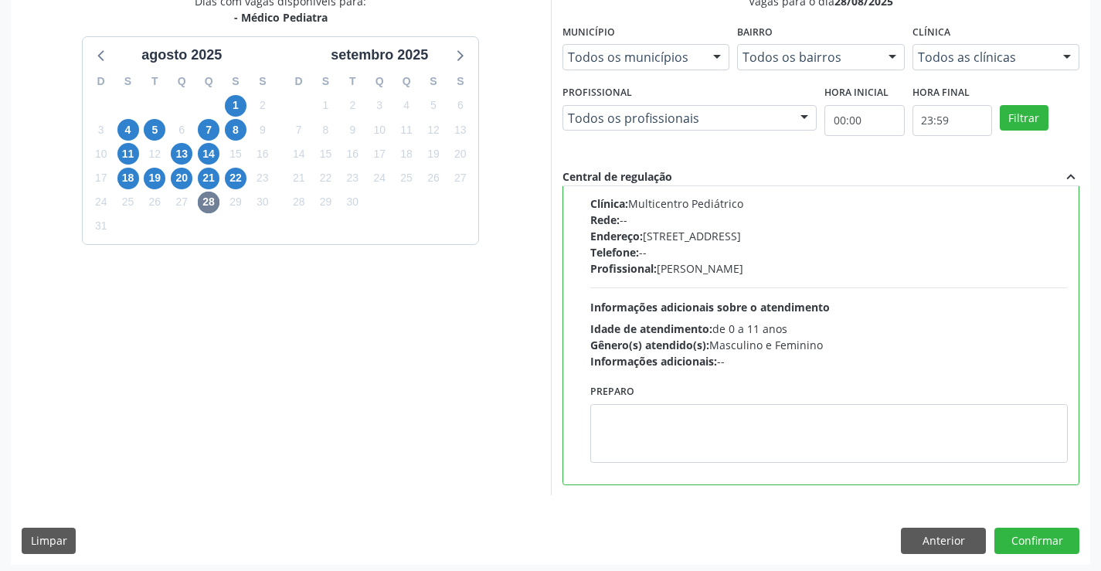
scroll to position [352, 0]
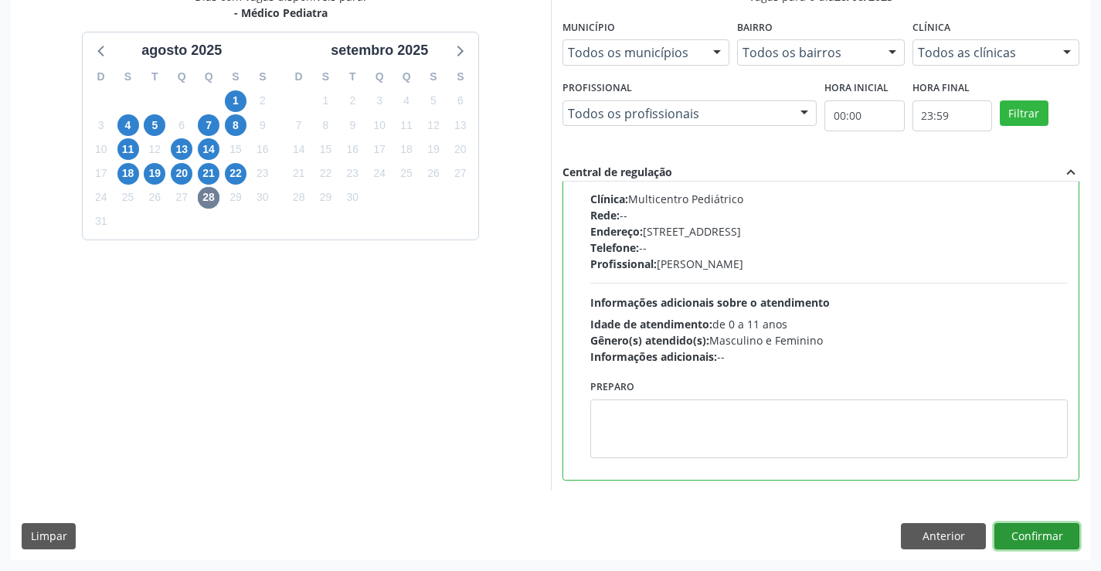
click at [1037, 534] on button "Confirmar" at bounding box center [1037, 536] width 85 height 26
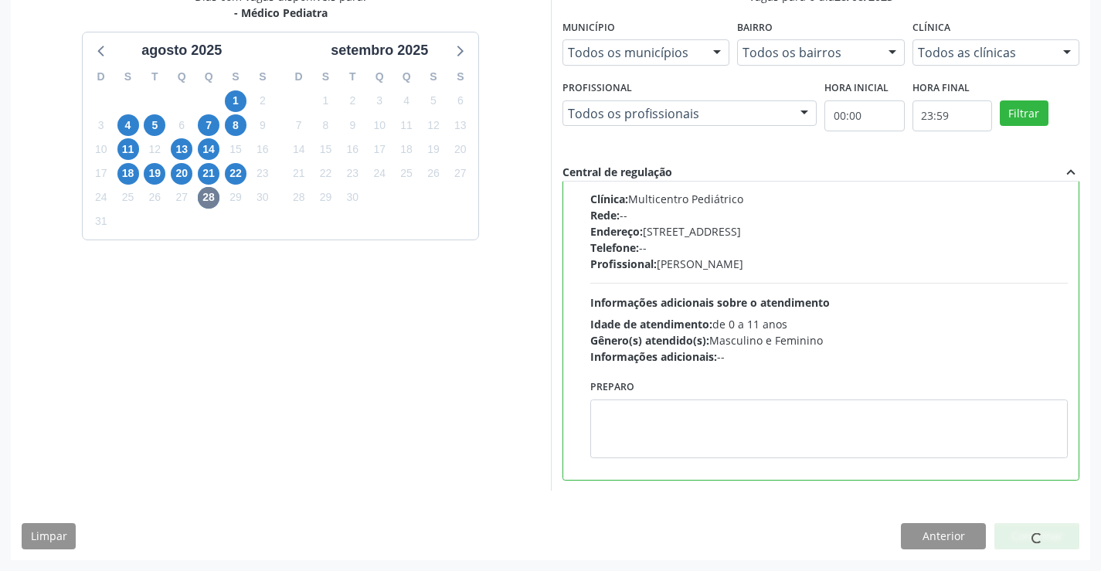
scroll to position [0, 0]
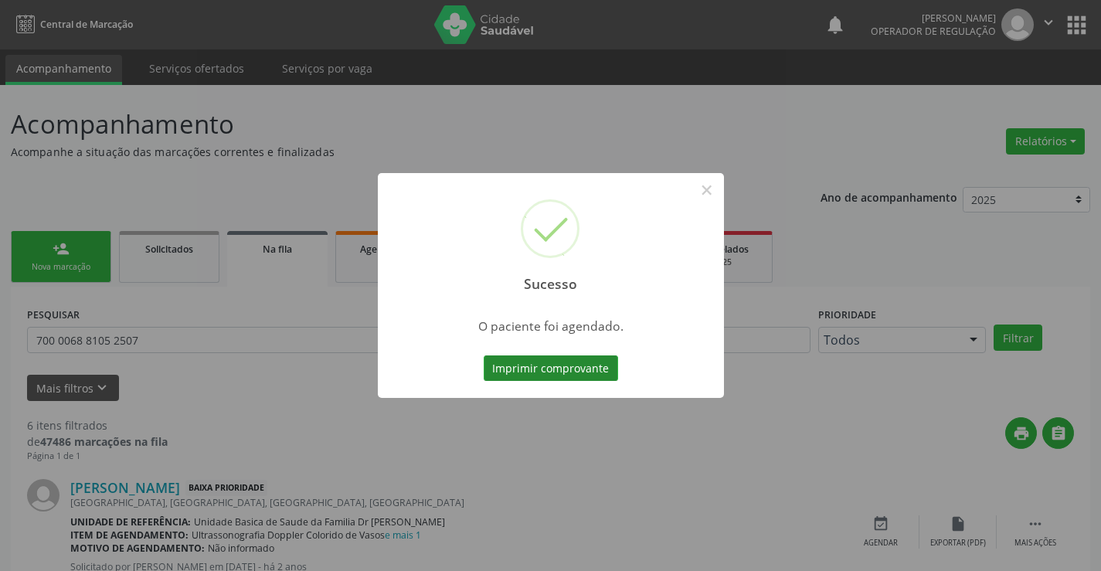
click at [561, 363] on button "Imprimir comprovante" at bounding box center [551, 369] width 134 height 26
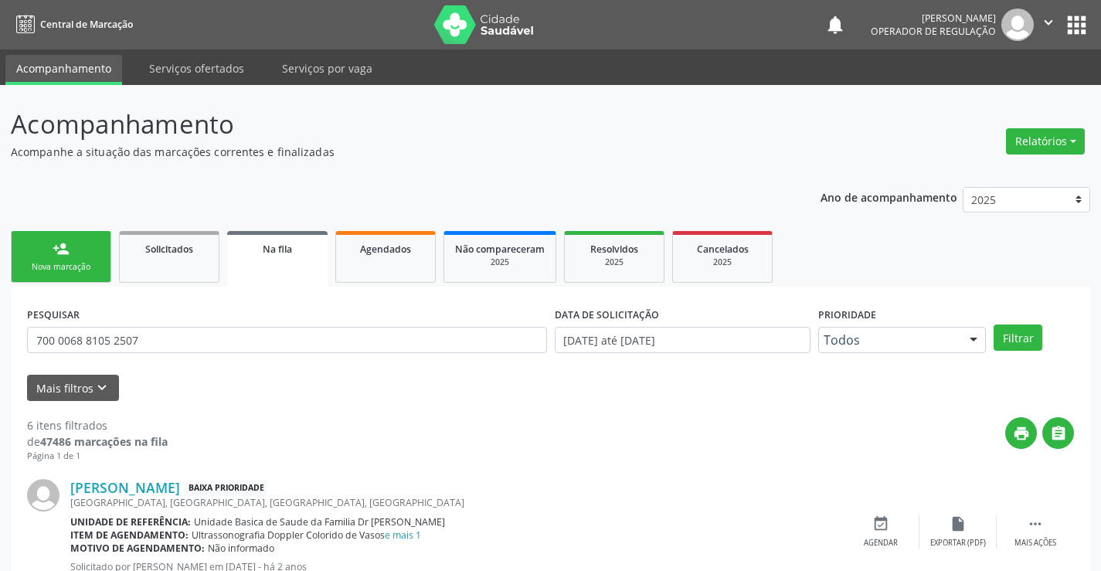
click at [70, 254] on link "person_add Nova marcação" at bounding box center [61, 257] width 100 height 52
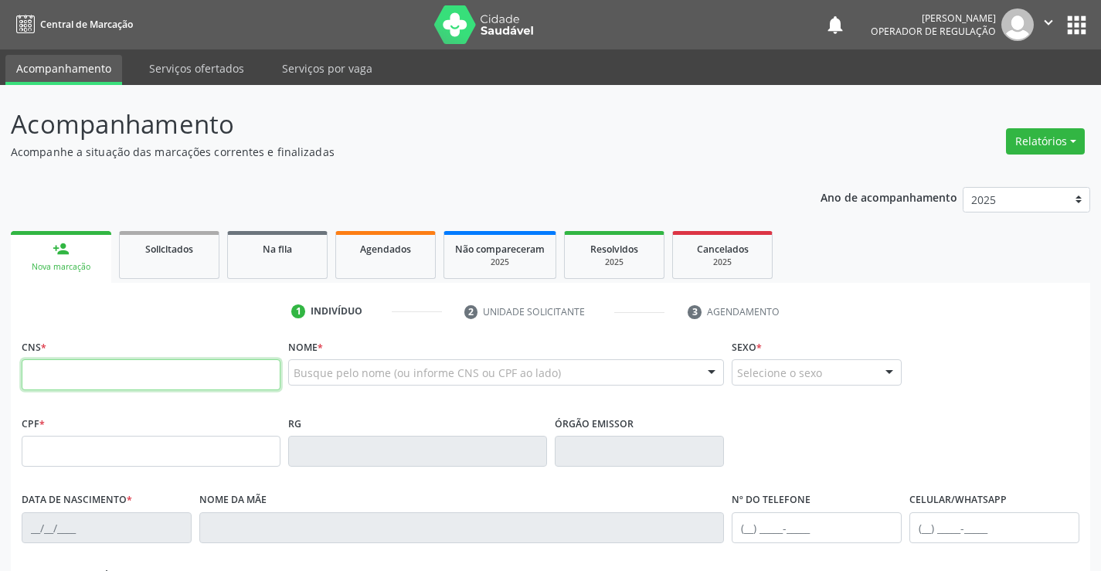
click at [199, 370] on input "text" at bounding box center [151, 374] width 259 height 31
click at [94, 381] on input "text" at bounding box center [151, 374] width 259 height 31
type input "700 5003 7069 7359"
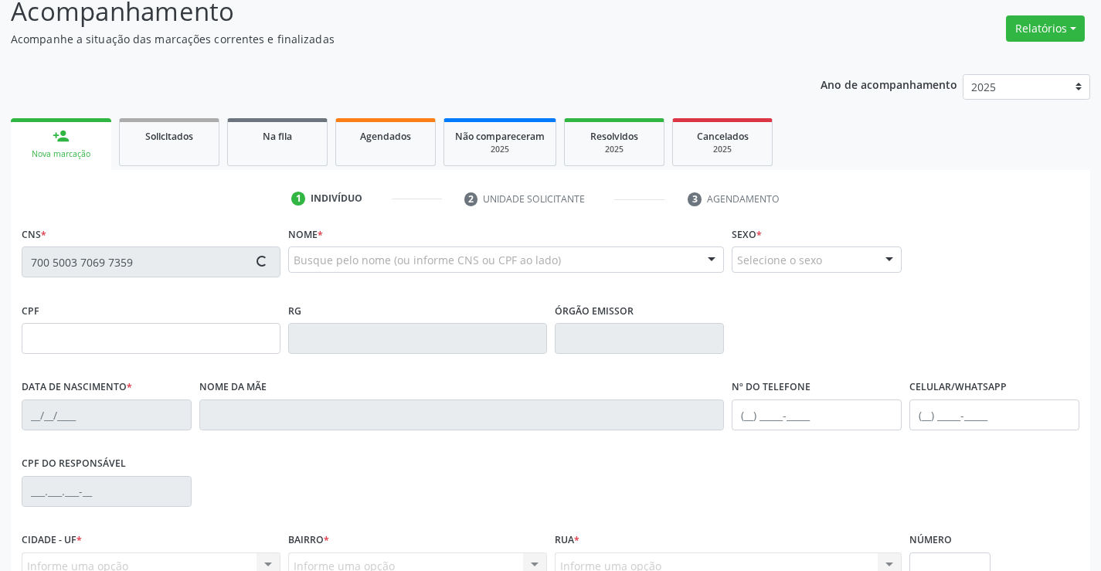
scroll to position [267, 0]
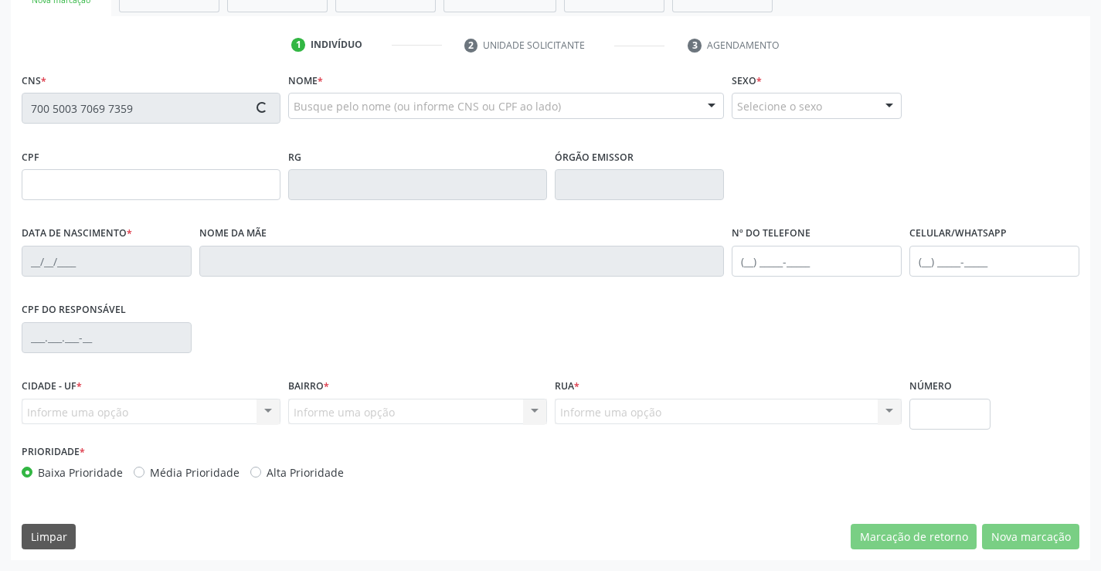
type input "135.168.585-67"
type input "01/03/2025"
type input "Raquel Borges de Carvalho"
type input "(74) 99903-0241"
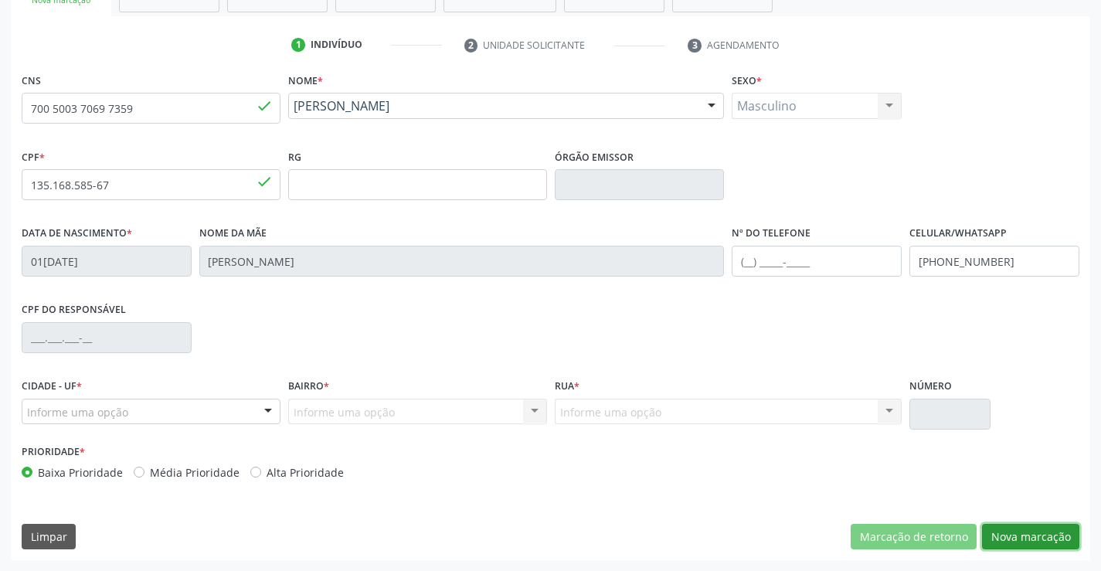
click at [1025, 534] on button "Nova marcação" at bounding box center [1030, 537] width 97 height 26
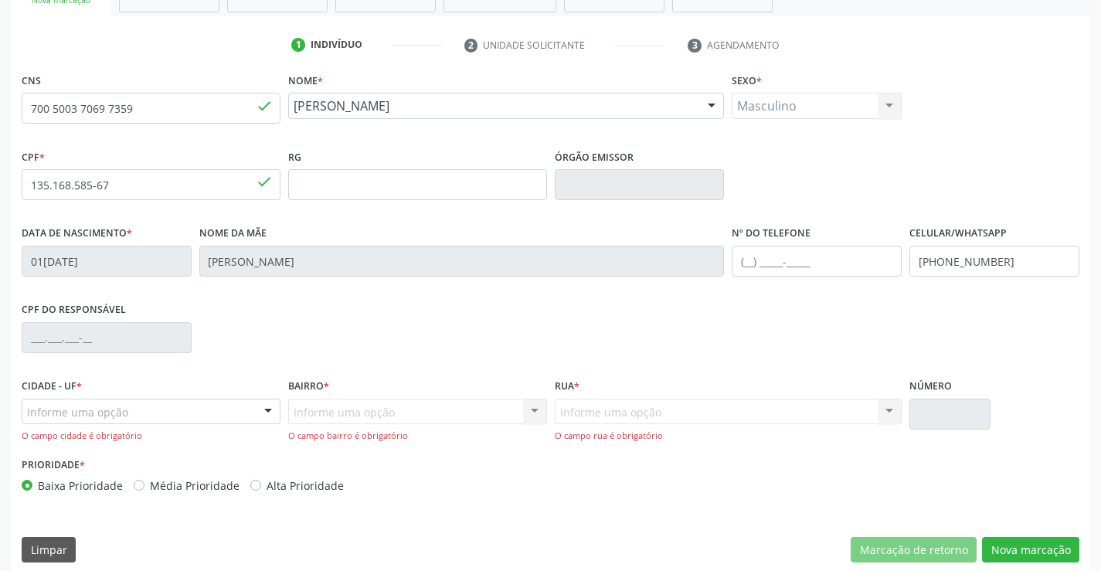
click at [230, 419] on div "Informe uma opção" at bounding box center [151, 412] width 259 height 26
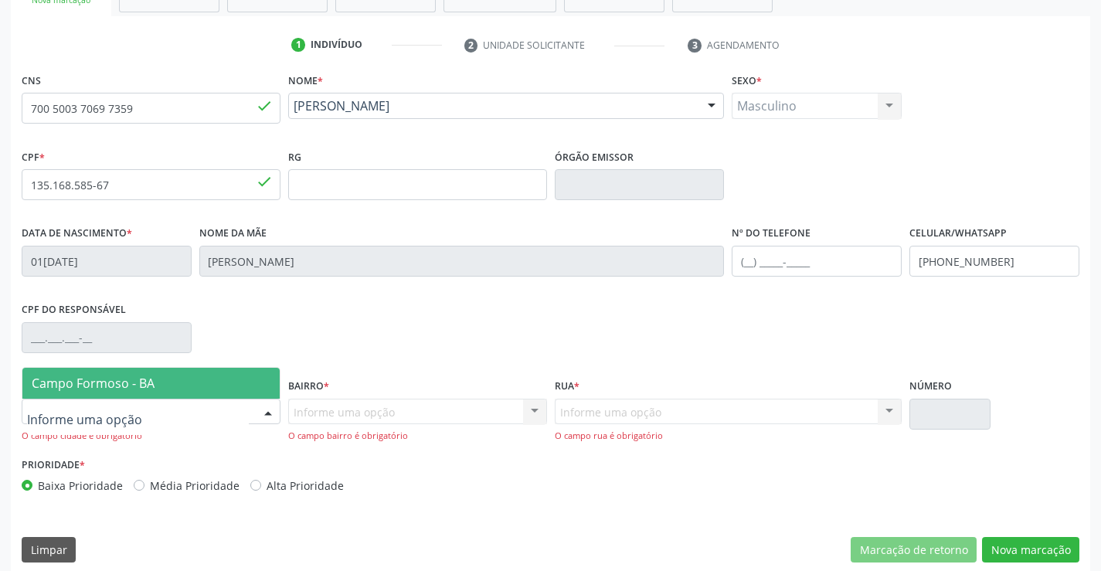
click at [219, 373] on span "Campo Formoso - BA" at bounding box center [150, 383] width 257 height 31
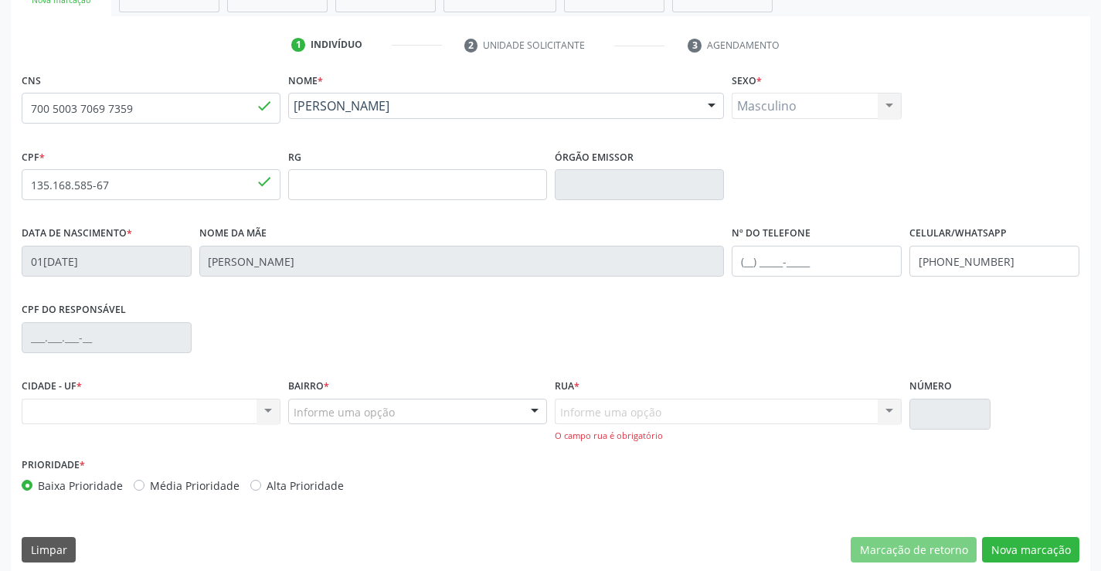
click at [519, 413] on div "Informe uma opção" at bounding box center [417, 412] width 259 height 26
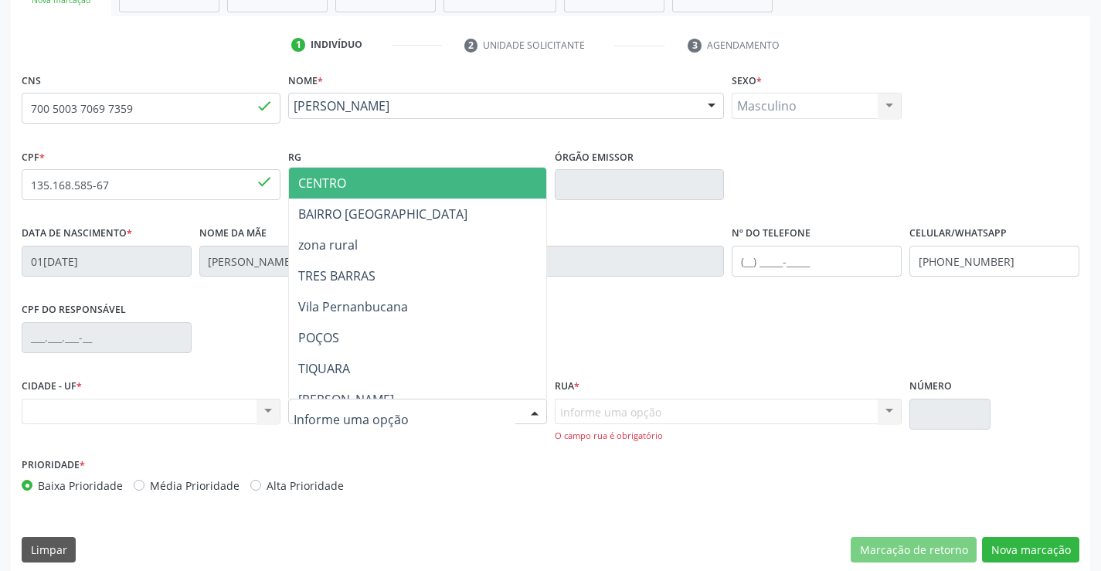
click at [383, 185] on span "CENTRO" at bounding box center [456, 183] width 334 height 31
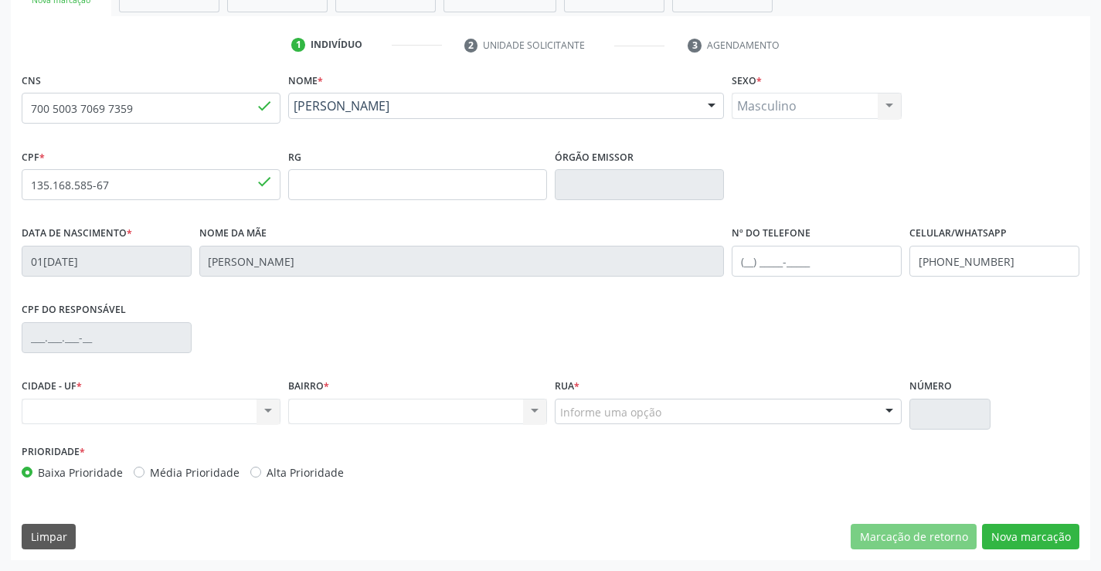
click at [885, 414] on div at bounding box center [889, 413] width 23 height 26
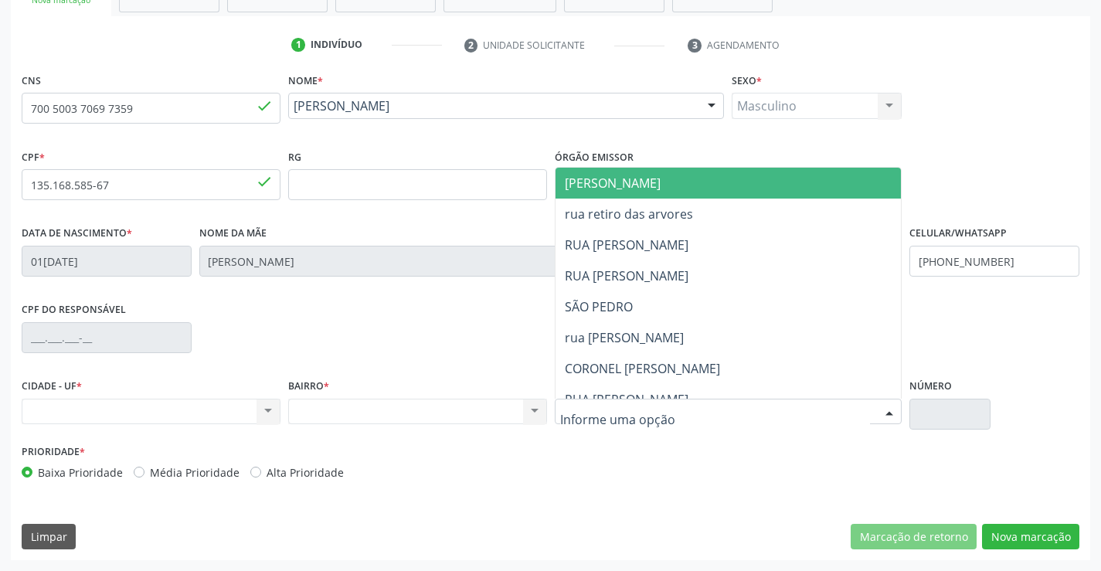
click at [738, 186] on span "JUCA MARQUES" at bounding box center [742, 183] width 373 height 31
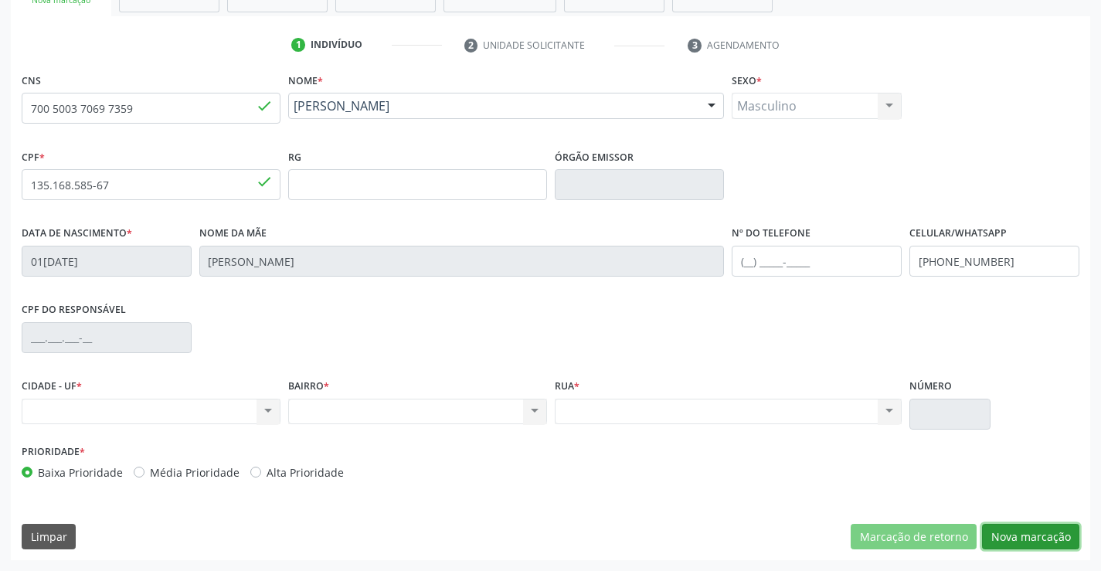
click at [1022, 543] on button "Nova marcação" at bounding box center [1030, 537] width 97 height 26
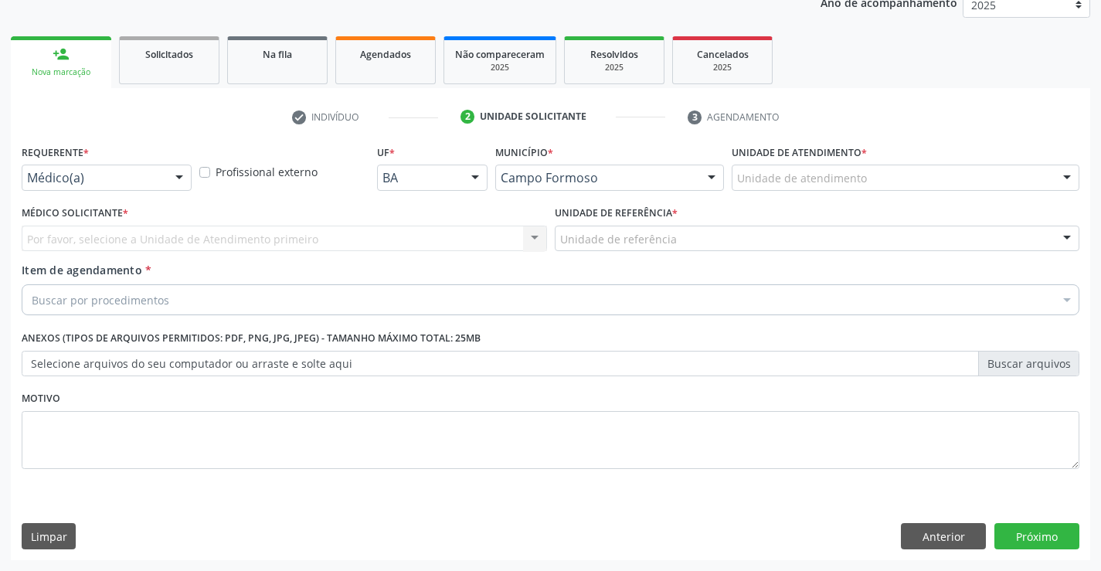
click at [135, 188] on div "Médico(a)" at bounding box center [107, 178] width 170 height 26
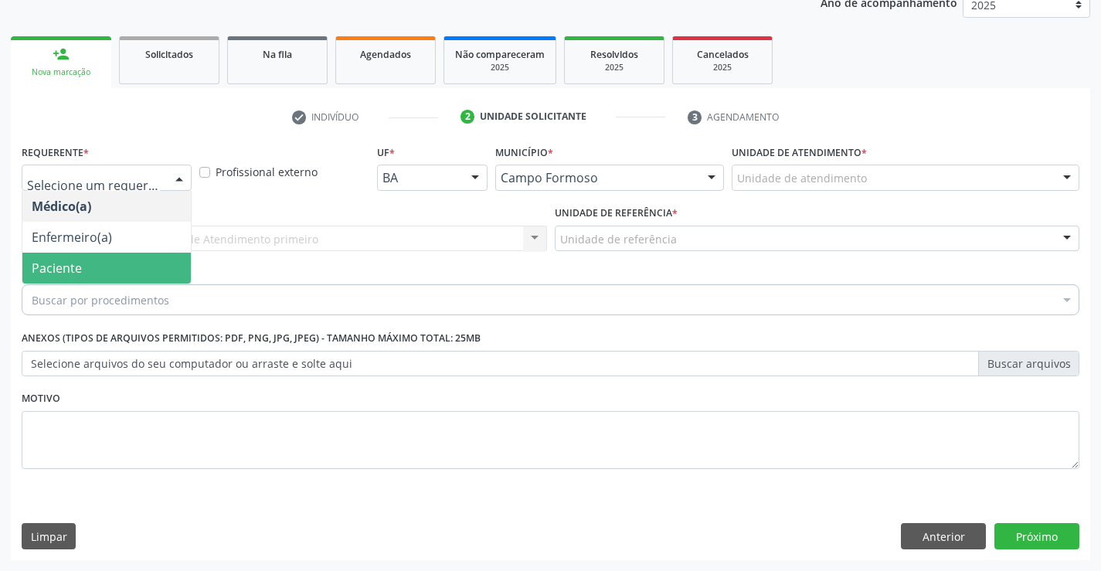
click at [105, 266] on span "Paciente" at bounding box center [106, 268] width 169 height 31
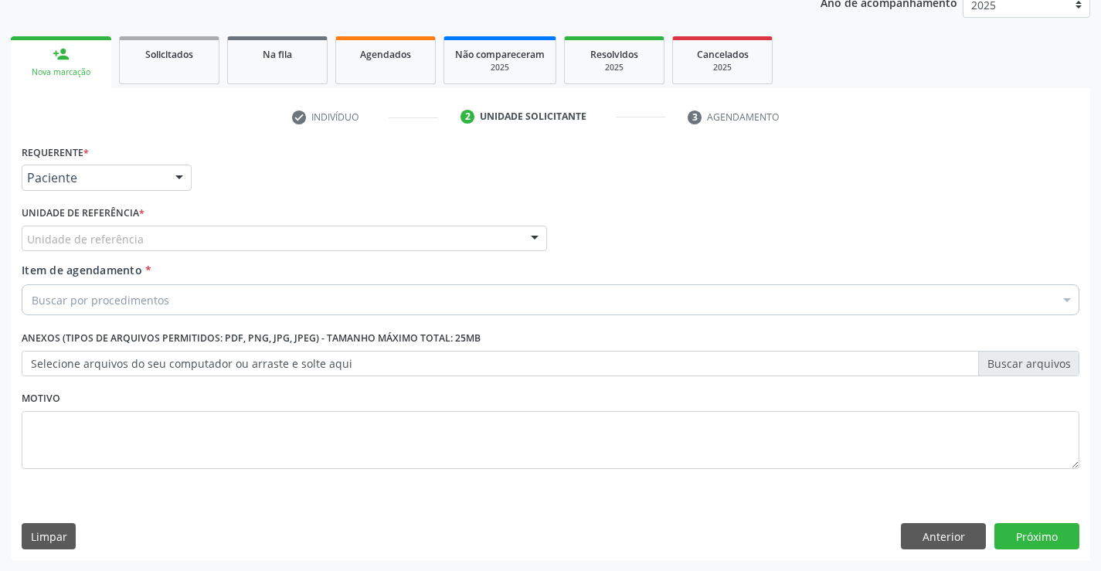
click at [226, 240] on div "Unidade de referência" at bounding box center [285, 239] width 526 height 26
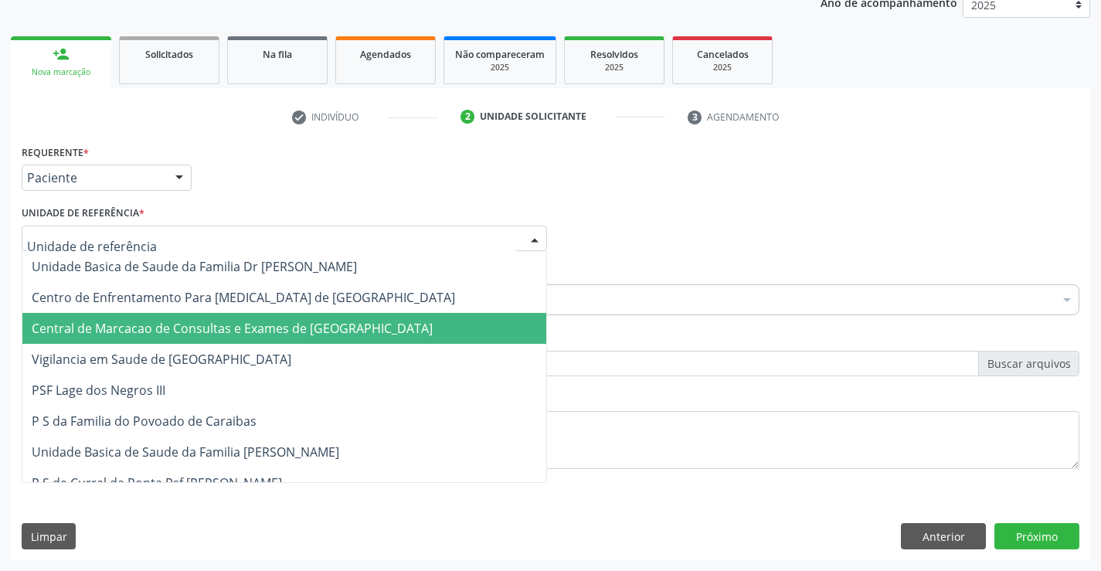
click at [233, 325] on span "Central de Marcacao de Consultas e Exames de Campo Formoso" at bounding box center [232, 328] width 401 height 17
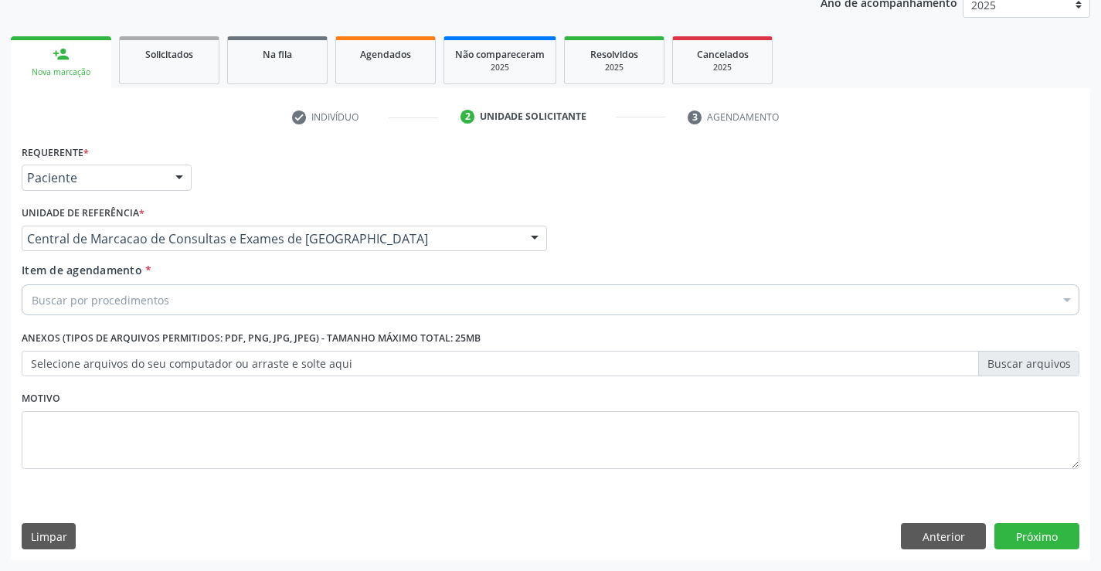
click at [267, 299] on div "Buscar por procedimentos" at bounding box center [551, 299] width 1058 height 31
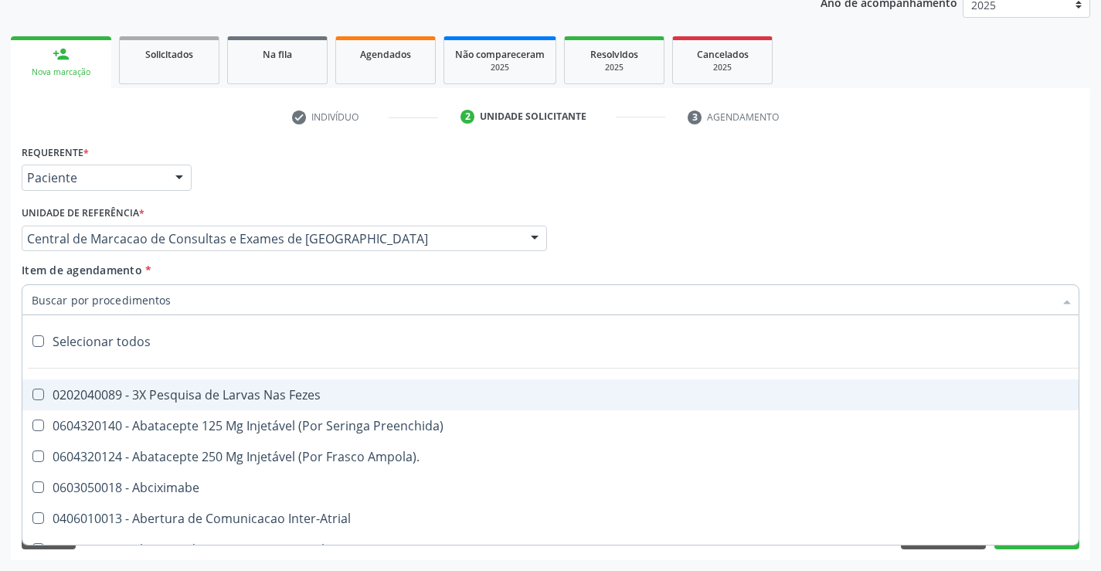
paste input "Médico Pediatra"
type input "Médico Pediatra"
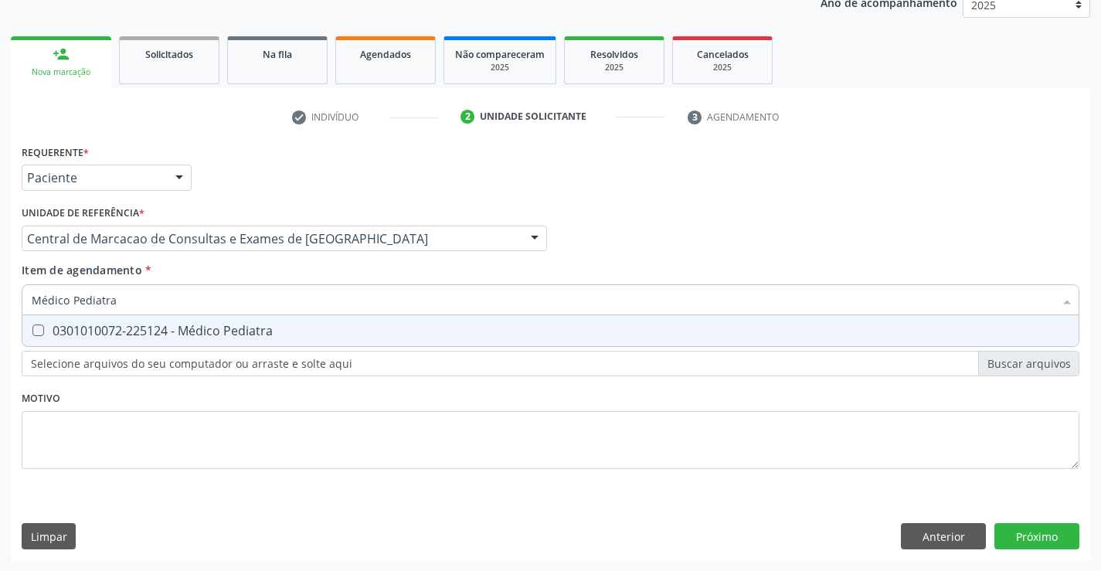
drag, startPoint x: 192, startPoint y: 326, endPoint x: 557, endPoint y: 397, distance: 371.0
click at [200, 326] on div "0301010072-225124 - Médico Pediatra" at bounding box center [551, 331] width 1038 height 12
checkbox Pediatra "true"
click at [1028, 550] on div "Requerente * Paciente Médico(a) Enfermeiro(a) Paciente Nenhum resultado encontr…" at bounding box center [551, 351] width 1080 height 420
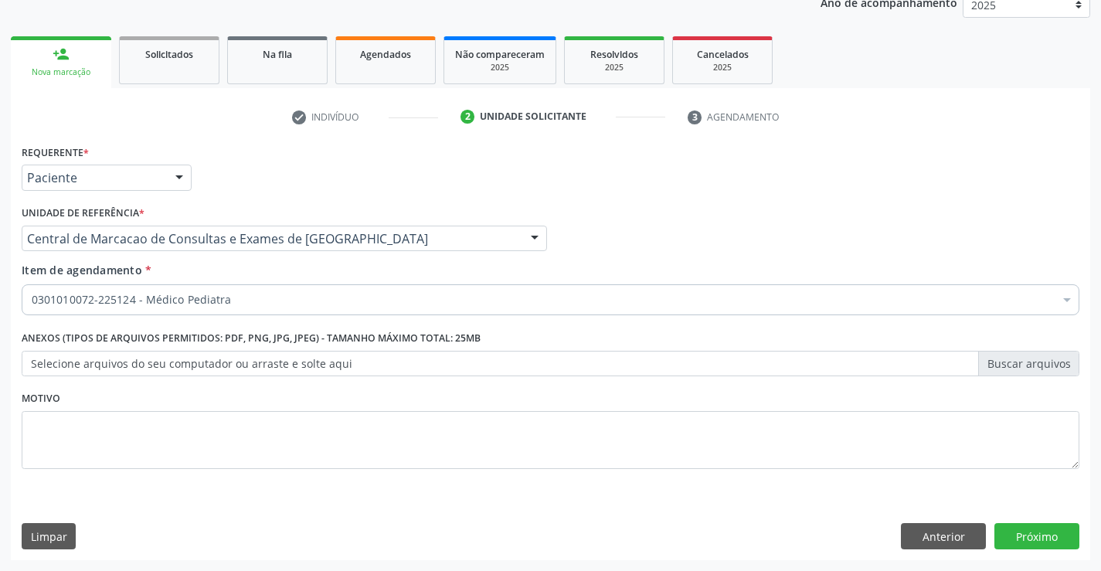
scroll to position [0, 0]
click at [1029, 533] on div "Requerente * Paciente Médico(a) Enfermeiro(a) Paciente Nenhum resultado encontr…" at bounding box center [551, 351] width 1080 height 420
click at [1030, 529] on button "Próximo" at bounding box center [1037, 536] width 85 height 26
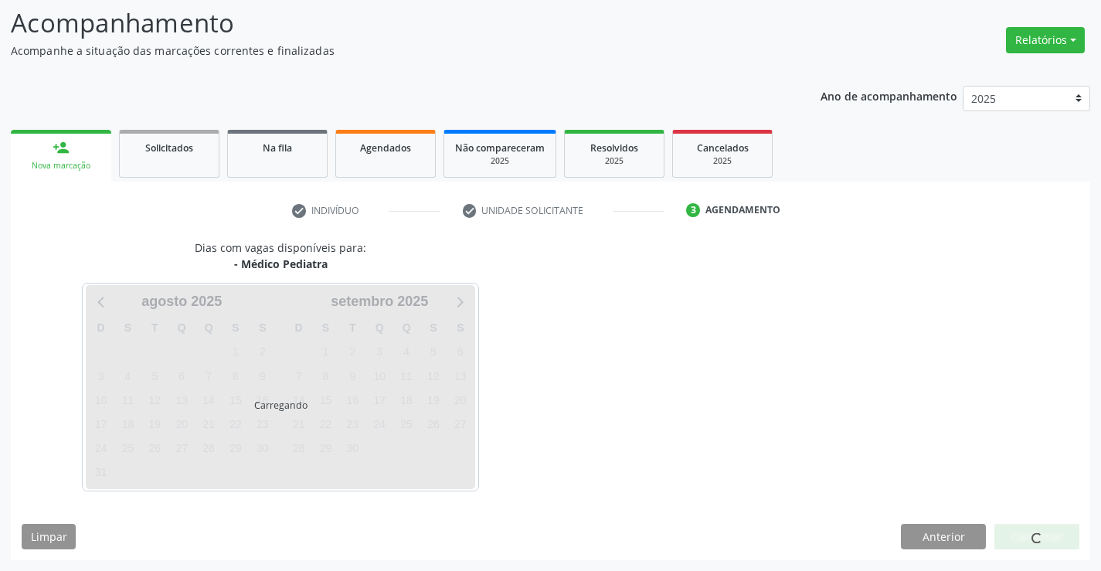
scroll to position [101, 0]
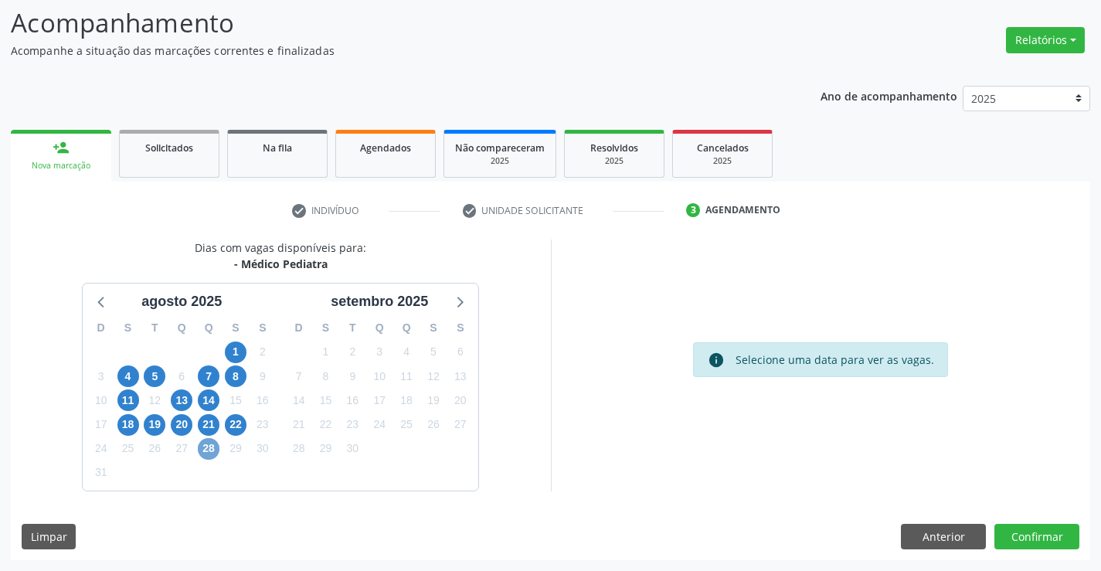
click at [206, 448] on span "28" at bounding box center [209, 449] width 22 height 22
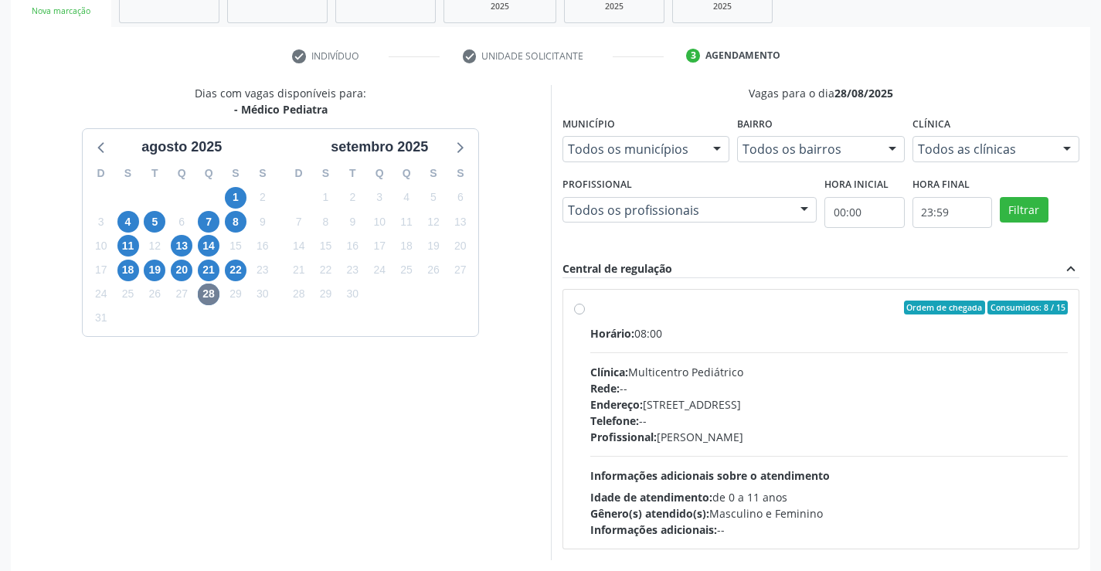
click at [681, 416] on div "Telefone: --" at bounding box center [830, 421] width 478 height 16
click at [585, 315] on input "Ordem de chegada Consumidos: 8 / 15 Horário: 08:00 Clínica: Multicentro Pediátr…" at bounding box center [579, 308] width 11 height 14
radio input "true"
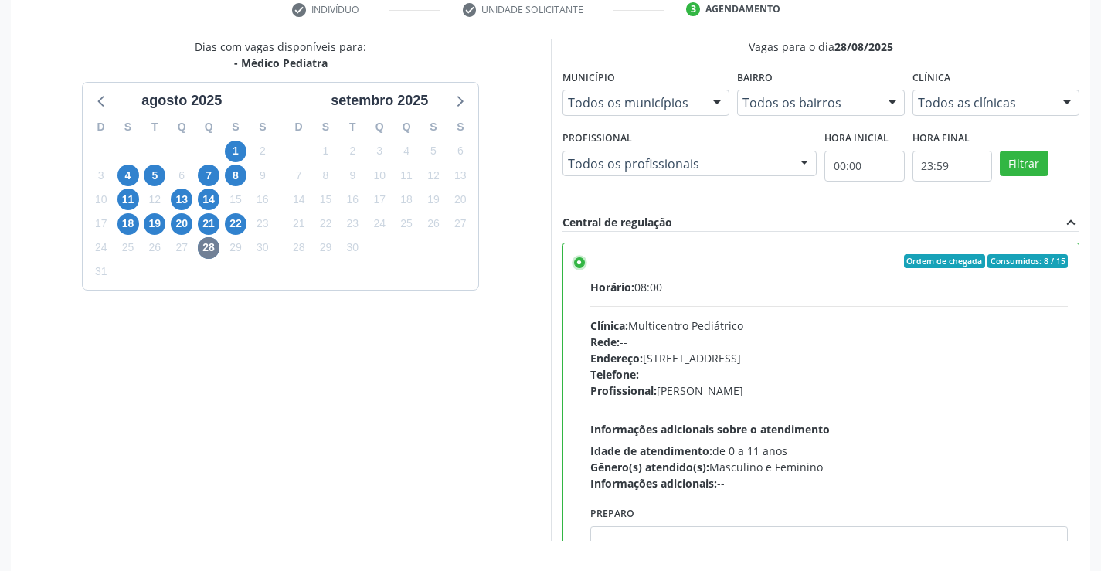
scroll to position [352, 0]
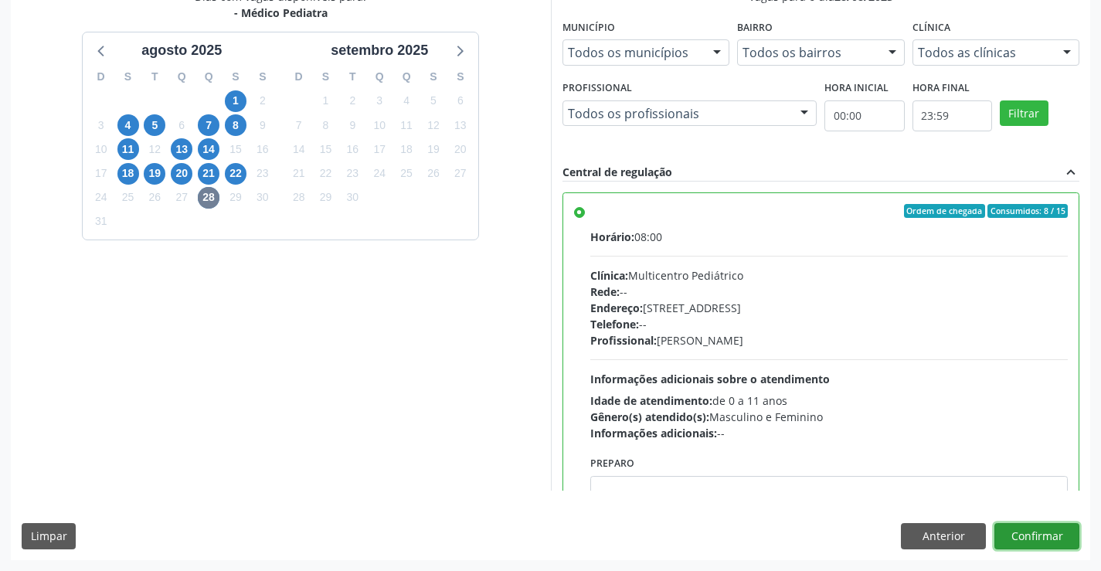
click at [1014, 525] on button "Confirmar" at bounding box center [1037, 536] width 85 height 26
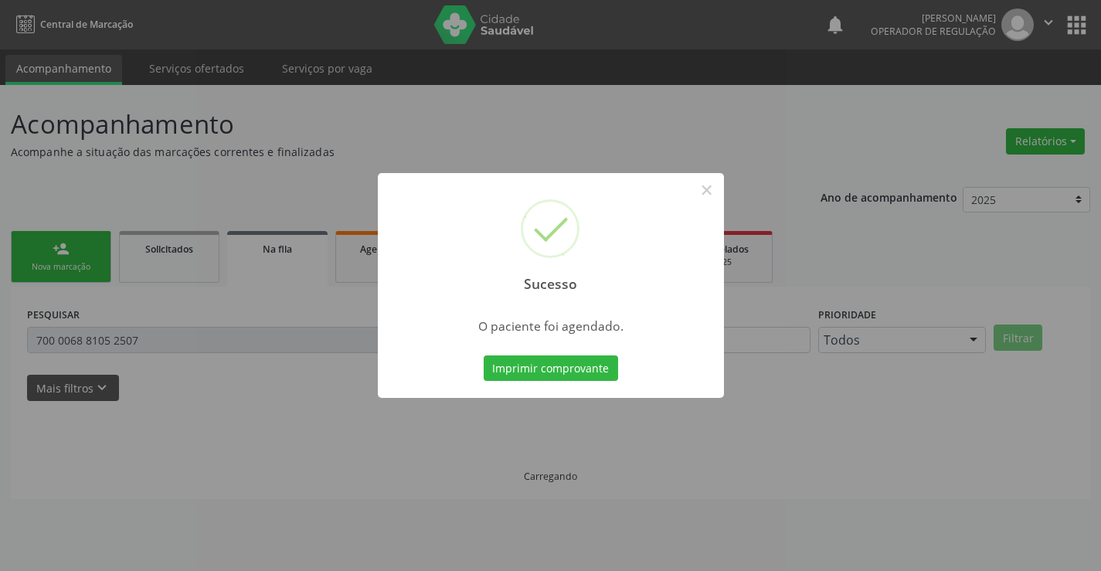
scroll to position [0, 0]
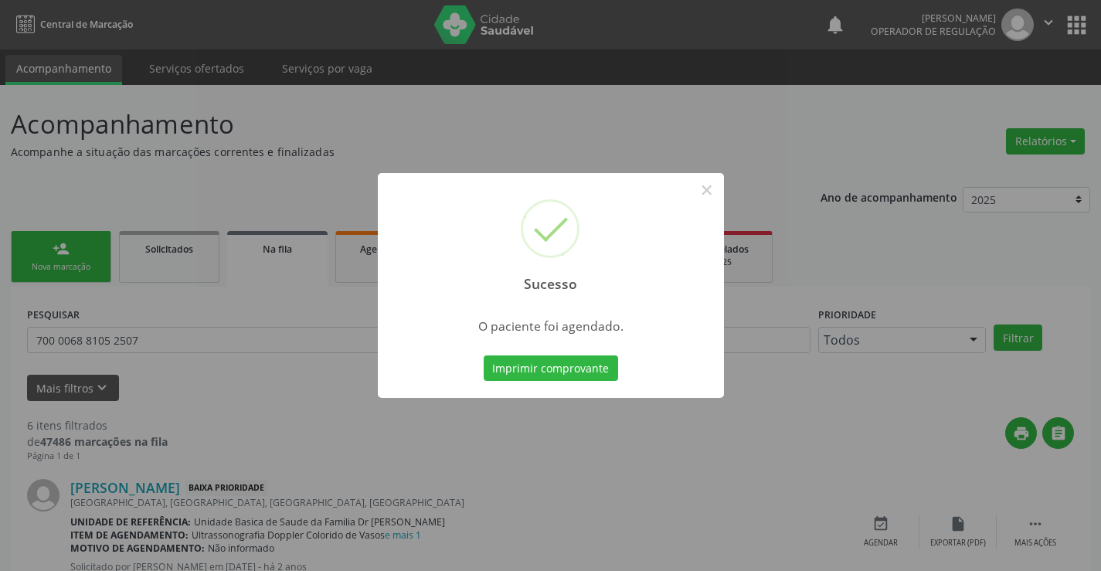
click at [584, 384] on div "Imprimir comprovante Cancel" at bounding box center [550, 368] width 141 height 32
click at [585, 371] on button "Imprimir comprovante" at bounding box center [551, 369] width 134 height 26
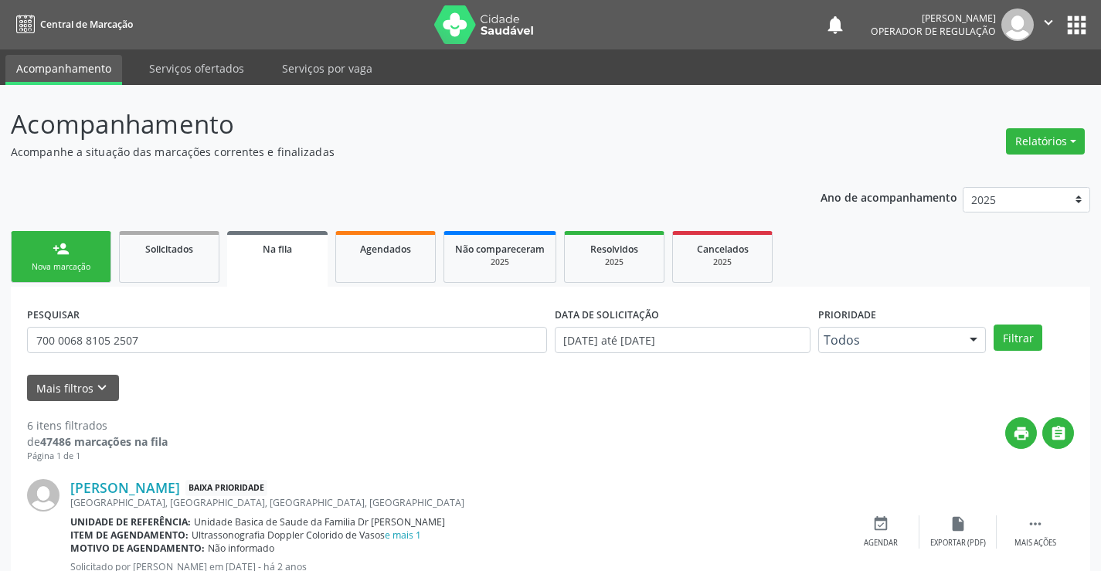
click at [61, 248] on div "person_add" at bounding box center [61, 248] width 17 height 17
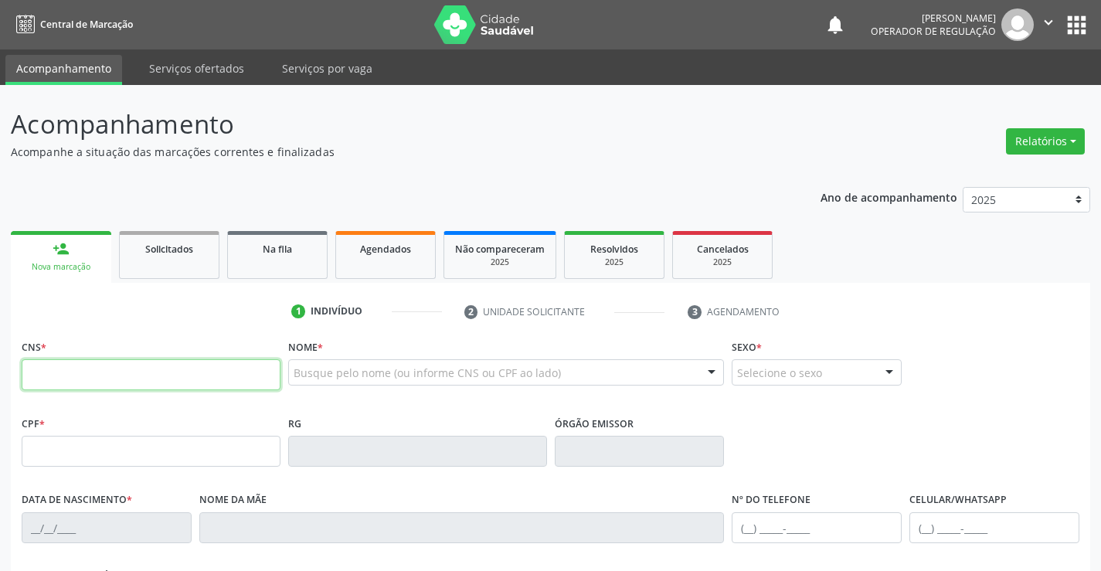
click at [91, 363] on input "text" at bounding box center [151, 374] width 259 height 31
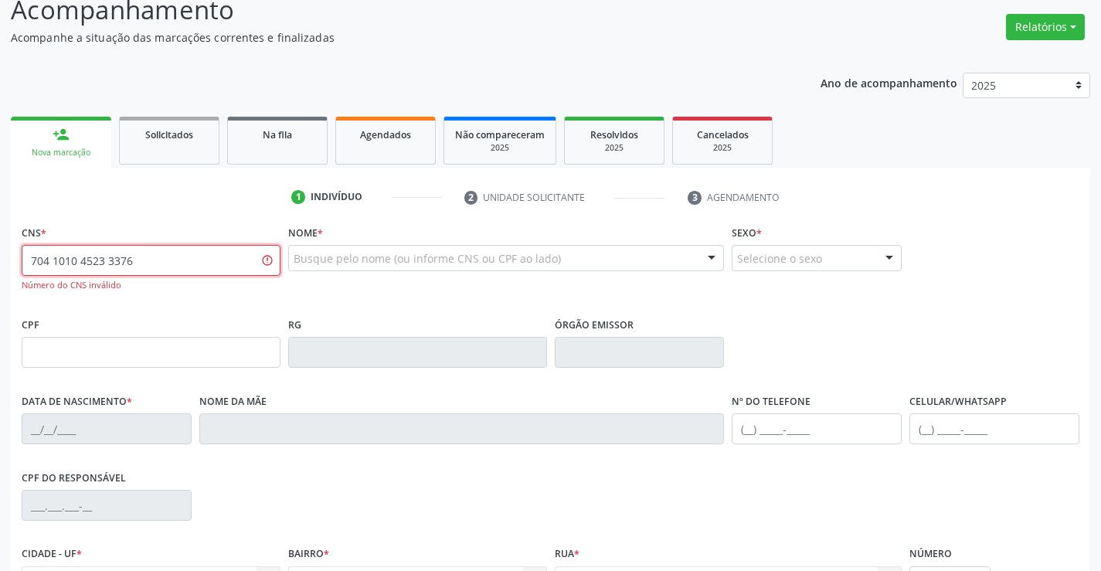
scroll to position [282, 0]
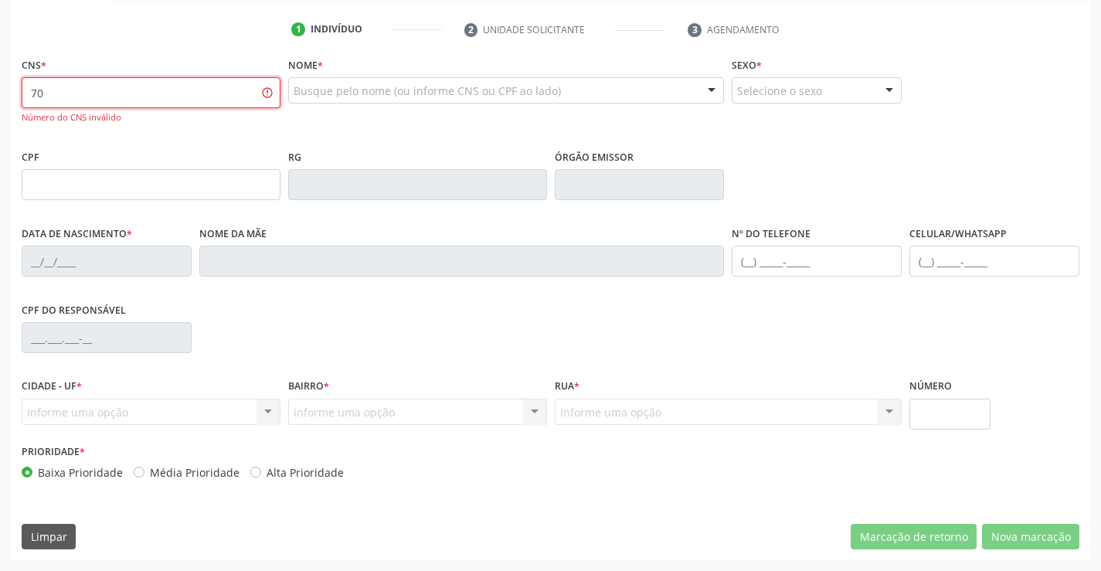
type input "7"
type input "8"
type input "704 1011 0452 3376"
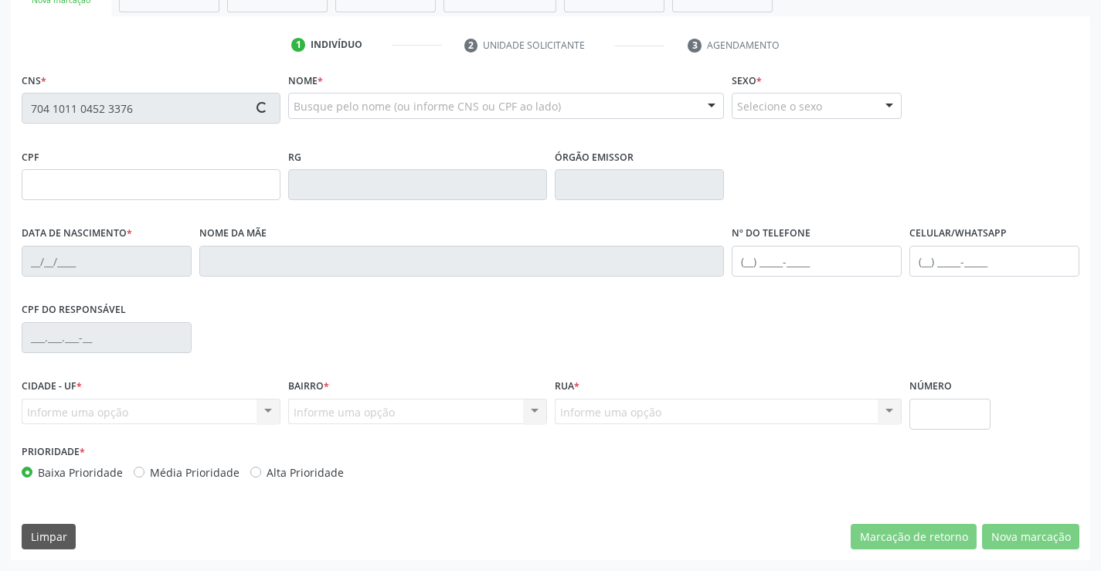
scroll to position [267, 0]
type input "119.881.745-38"
type input "30/04/2020"
type input "(74) 99903-0241"
type input "S/N"
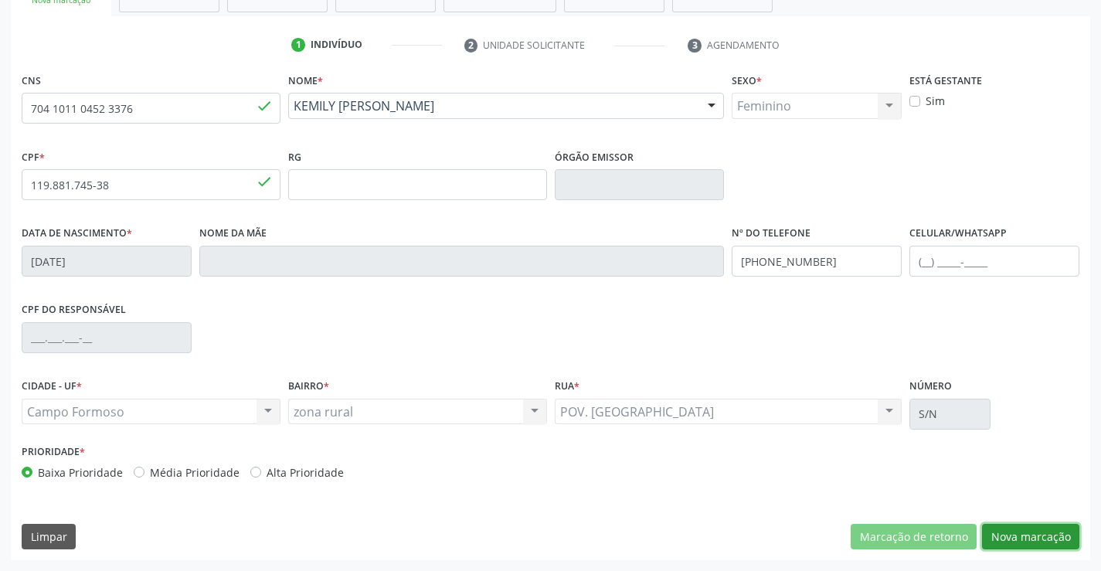
click at [1013, 542] on button "Nova marcação" at bounding box center [1030, 537] width 97 height 26
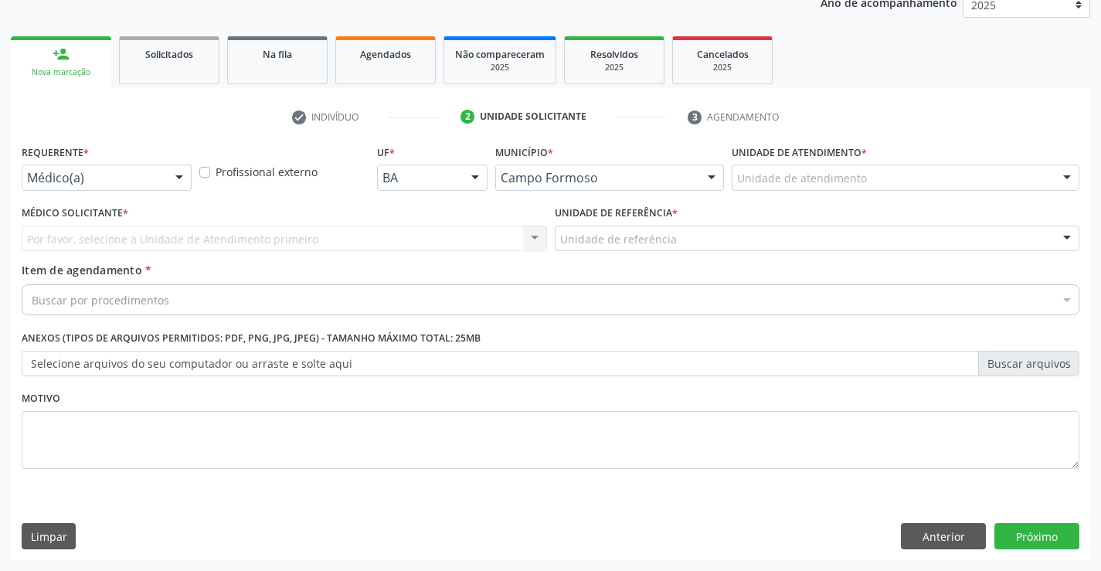
scroll to position [195, 0]
drag, startPoint x: 182, startPoint y: 177, endPoint x: 165, endPoint y: 211, distance: 37.7
click at [181, 177] on div at bounding box center [179, 178] width 23 height 26
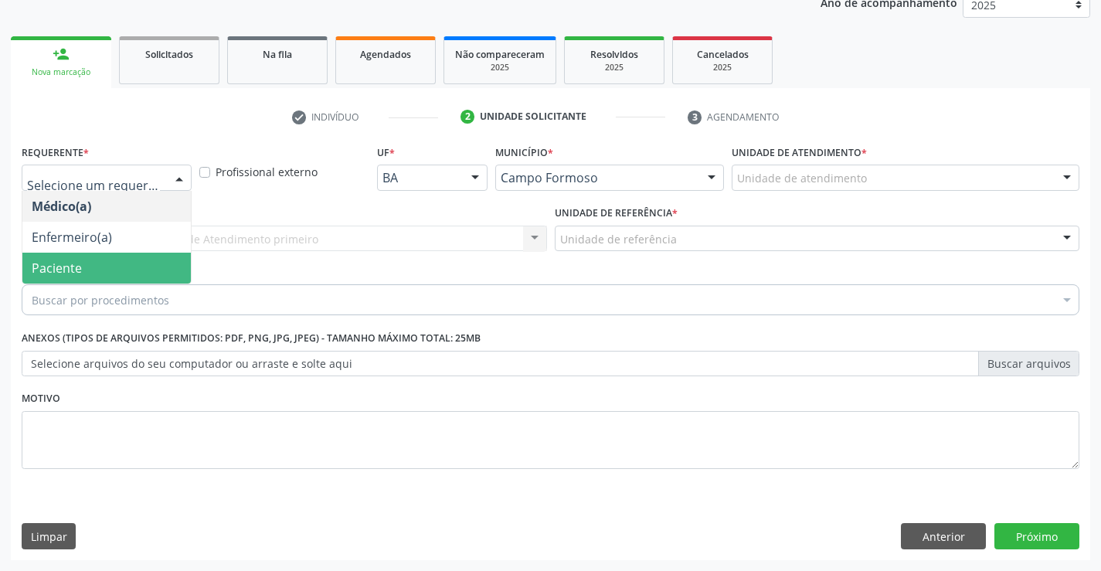
drag, startPoint x: 101, startPoint y: 266, endPoint x: 154, endPoint y: 253, distance: 54.2
click at [107, 262] on span "Paciente" at bounding box center [106, 268] width 169 height 31
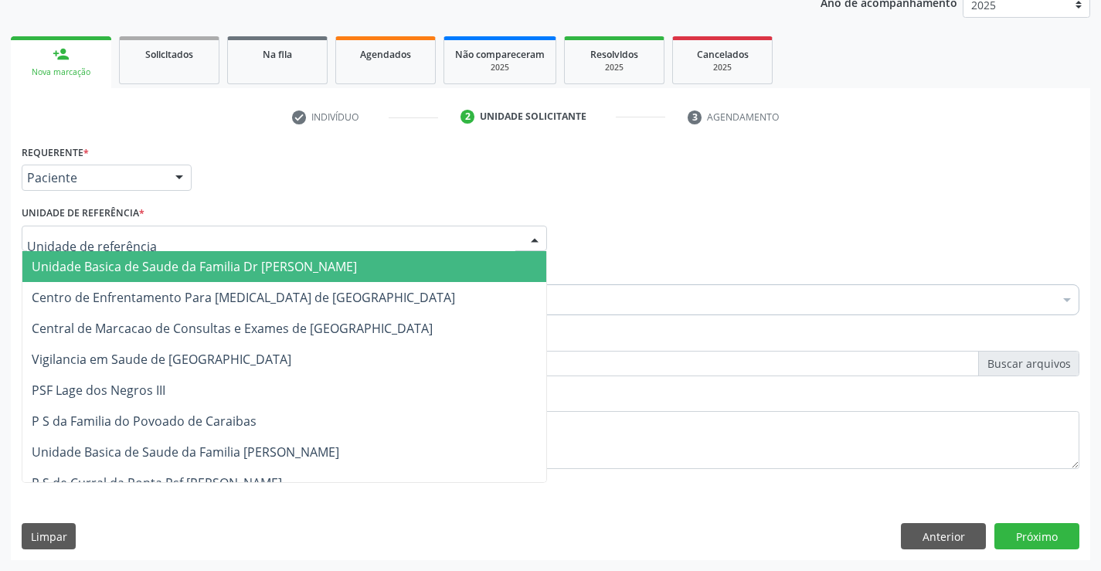
click at [233, 228] on div at bounding box center [285, 239] width 526 height 26
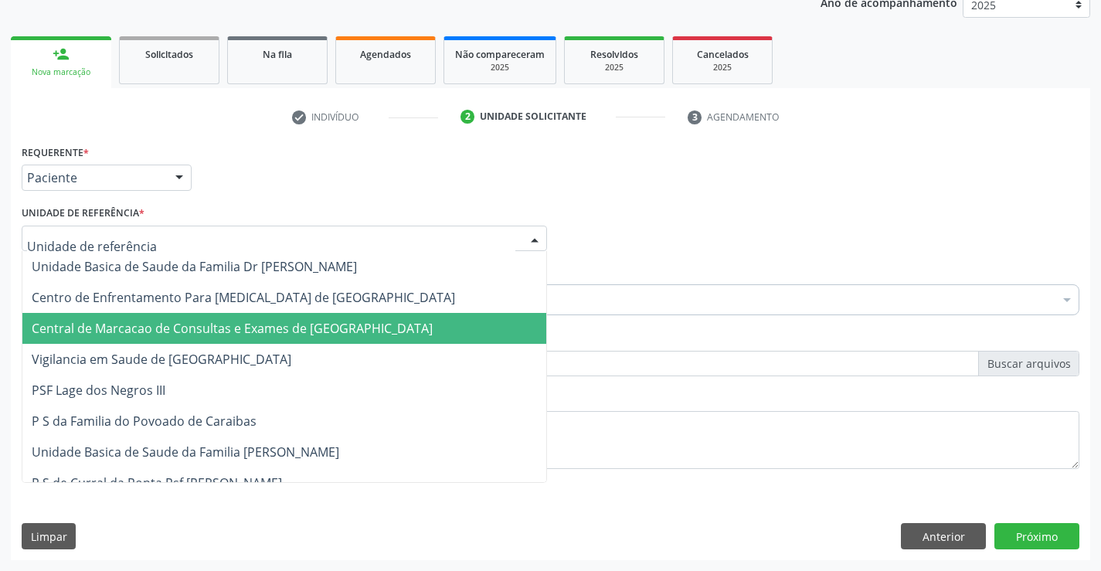
drag, startPoint x: 242, startPoint y: 338, endPoint x: 289, endPoint y: 316, distance: 51.9
click at [242, 336] on span "Central de Marcacao de Consultas e Exames de Campo Formoso" at bounding box center [284, 328] width 524 height 31
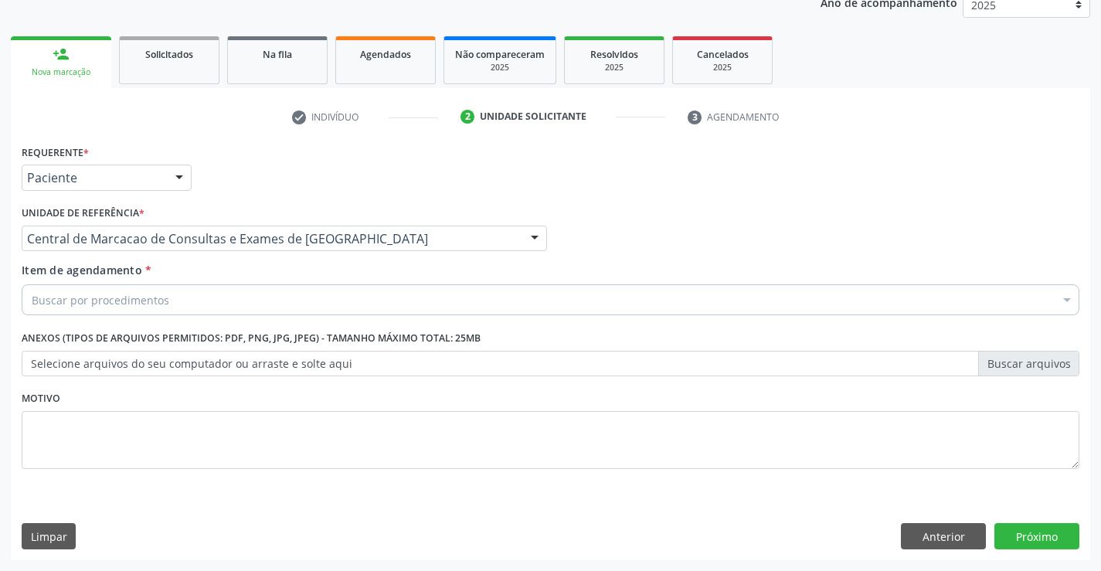
click at [305, 303] on div "Buscar por procedimentos" at bounding box center [551, 299] width 1058 height 31
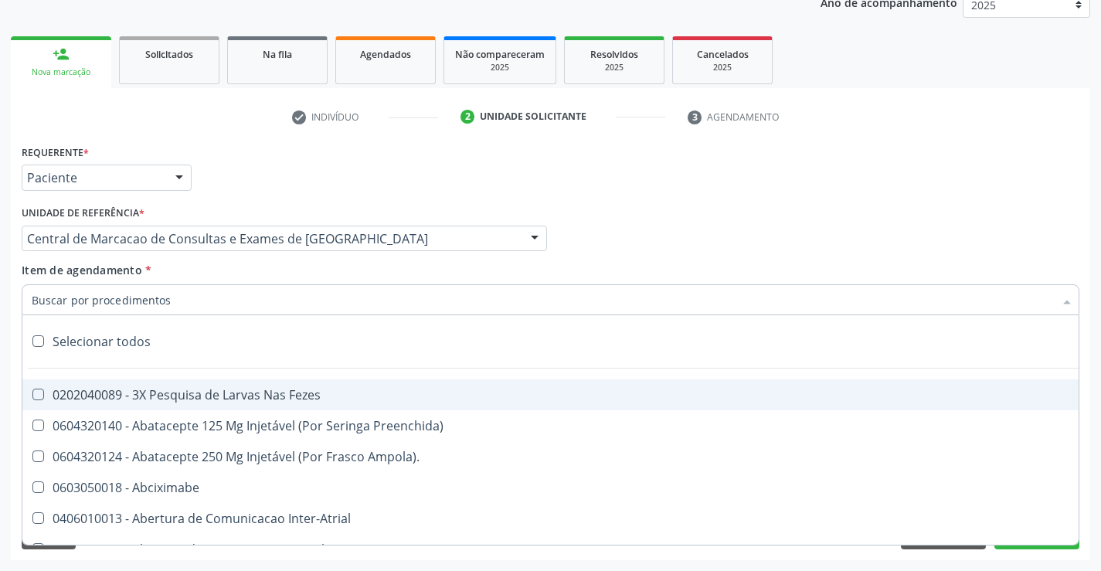
paste input "Médico Pediatra"
type input "Médico Pediatra"
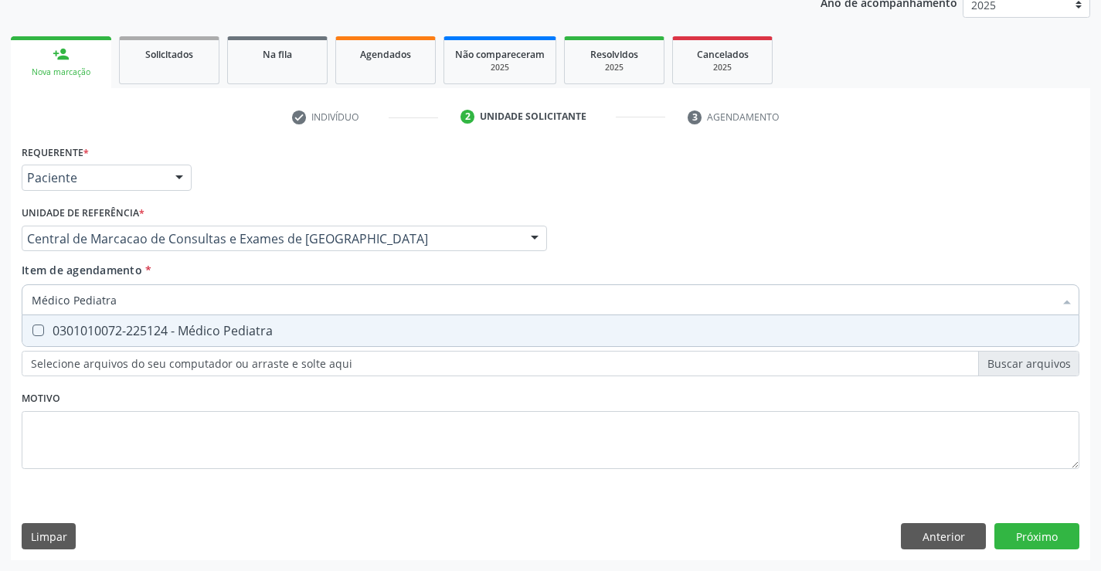
drag, startPoint x: 257, startPoint y: 332, endPoint x: 441, endPoint y: 376, distance: 188.4
click at [259, 332] on div "0301010072-225124 - Médico Pediatra" at bounding box center [551, 331] width 1038 height 12
checkbox Pediatra "true"
click at [1031, 540] on div "Requerente * Paciente Médico(a) Enfermeiro(a) Paciente Nenhum resultado encontr…" at bounding box center [551, 351] width 1080 height 420
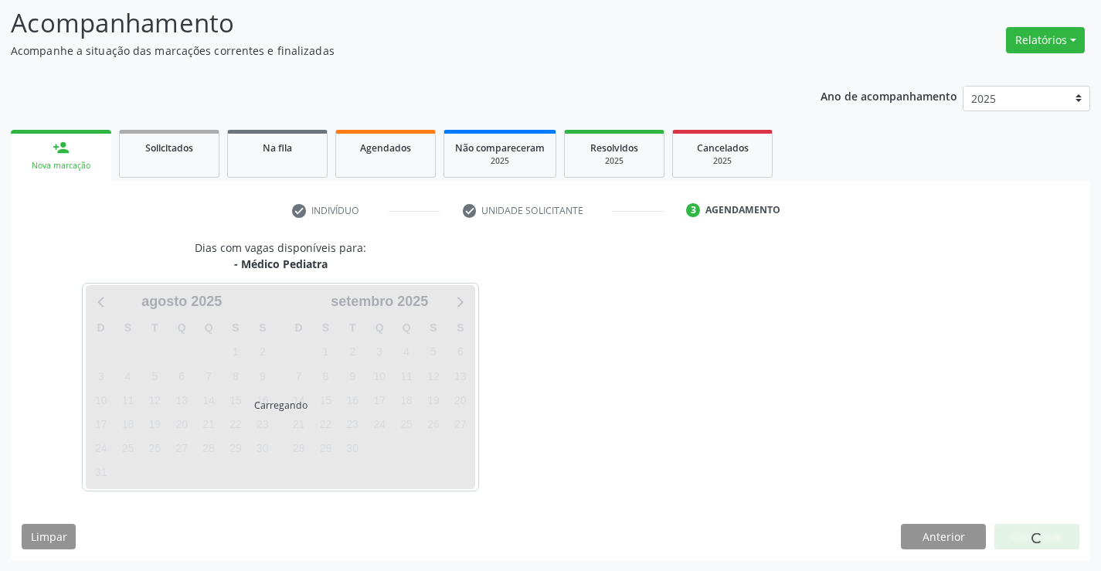
scroll to position [101, 0]
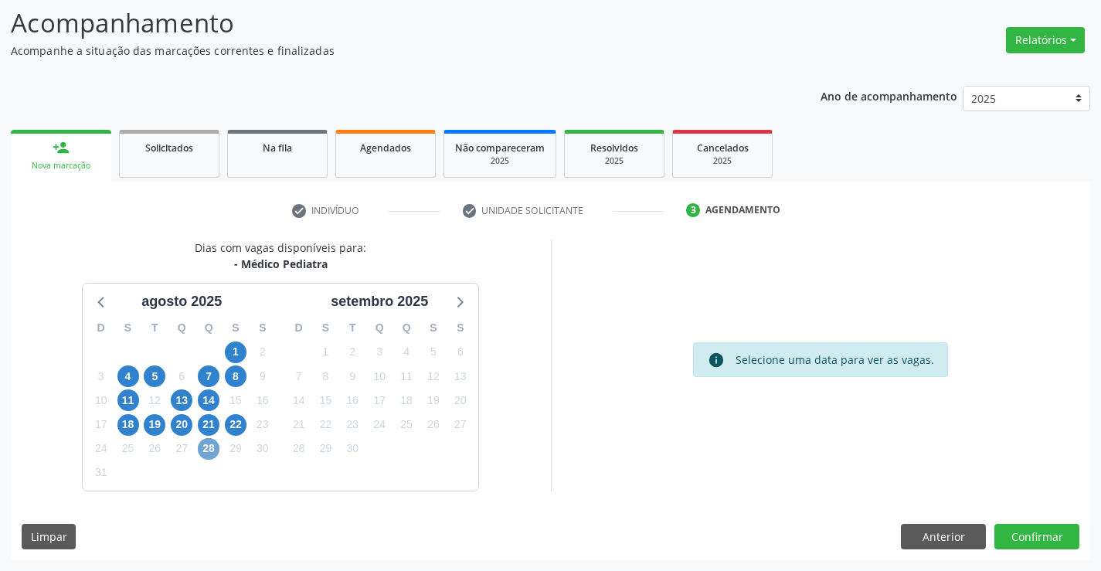
click at [213, 444] on span "28" at bounding box center [209, 449] width 22 height 22
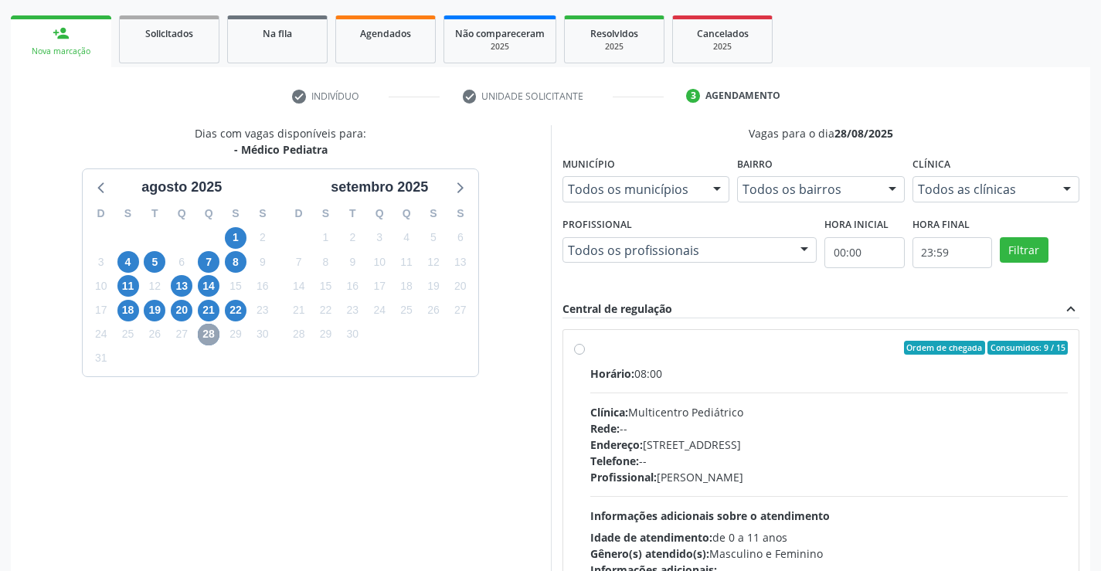
scroll to position [325, 0]
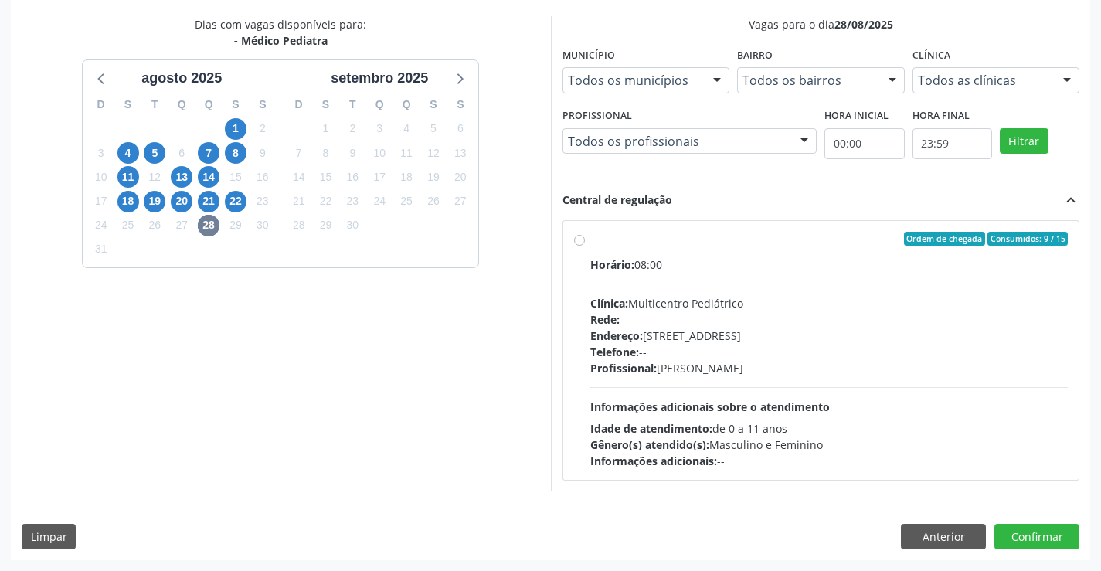
click at [838, 374] on div "Profissional: [PERSON_NAME]" at bounding box center [830, 368] width 478 height 16
click at [585, 246] on input "Ordem de chegada Consumidos: 9 / 15 Horário: 08:00 Clínica: Multicentro Pediátr…" at bounding box center [579, 239] width 11 height 14
radio input "true"
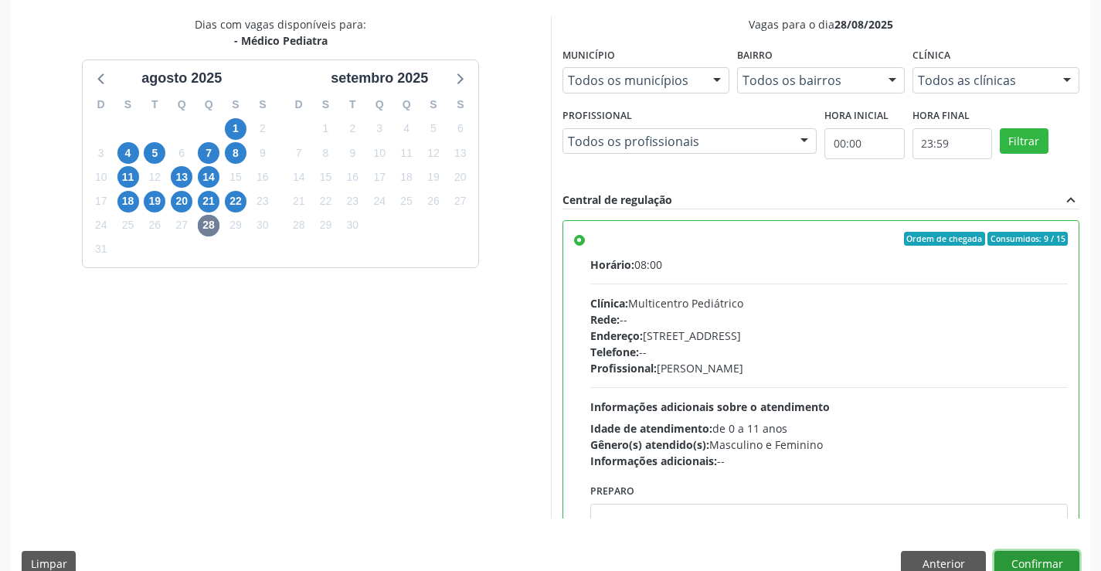
click at [1044, 556] on button "Confirmar" at bounding box center [1037, 564] width 85 height 26
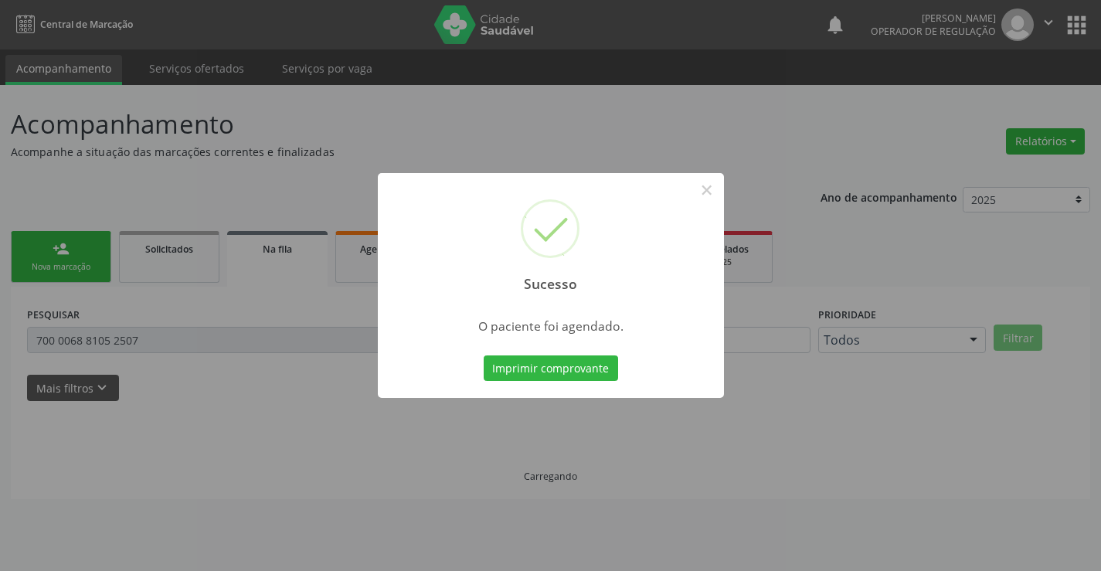
scroll to position [0, 0]
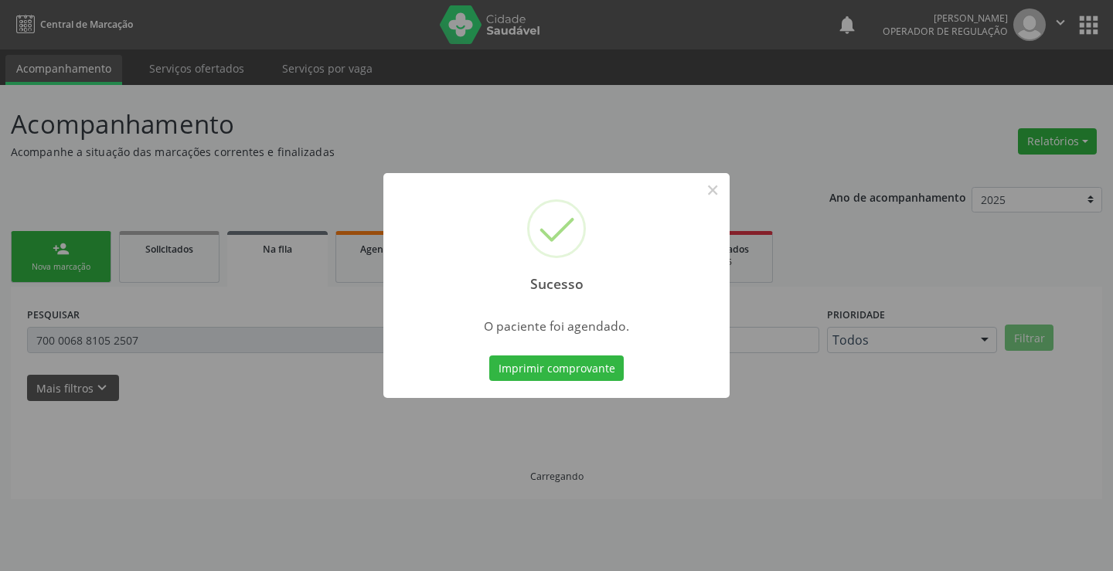
click at [611, 368] on button "Imprimir comprovante" at bounding box center [556, 369] width 134 height 26
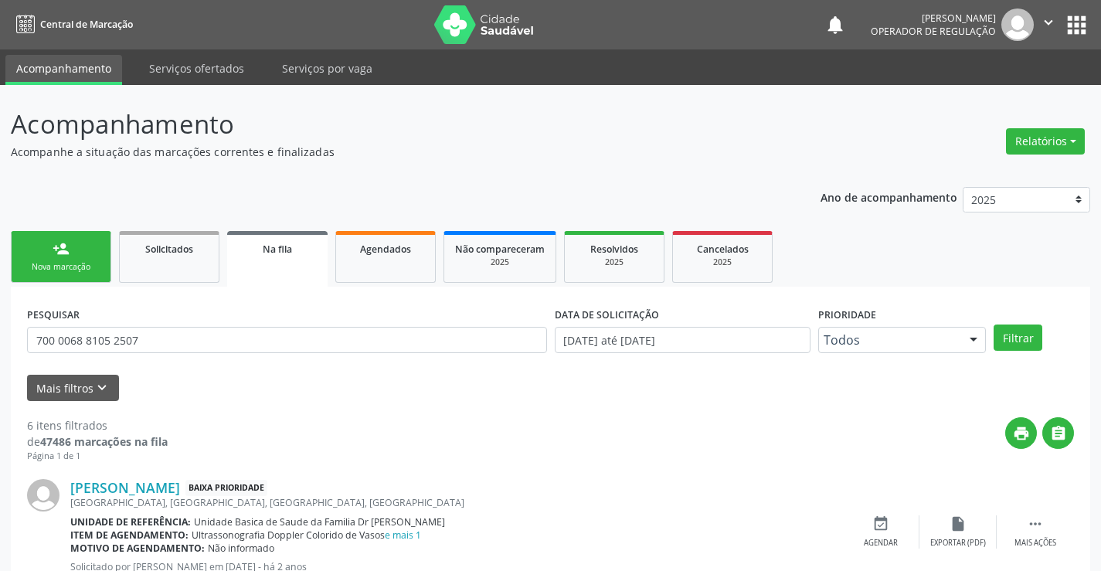
click at [69, 255] on div "person_add" at bounding box center [61, 248] width 17 height 17
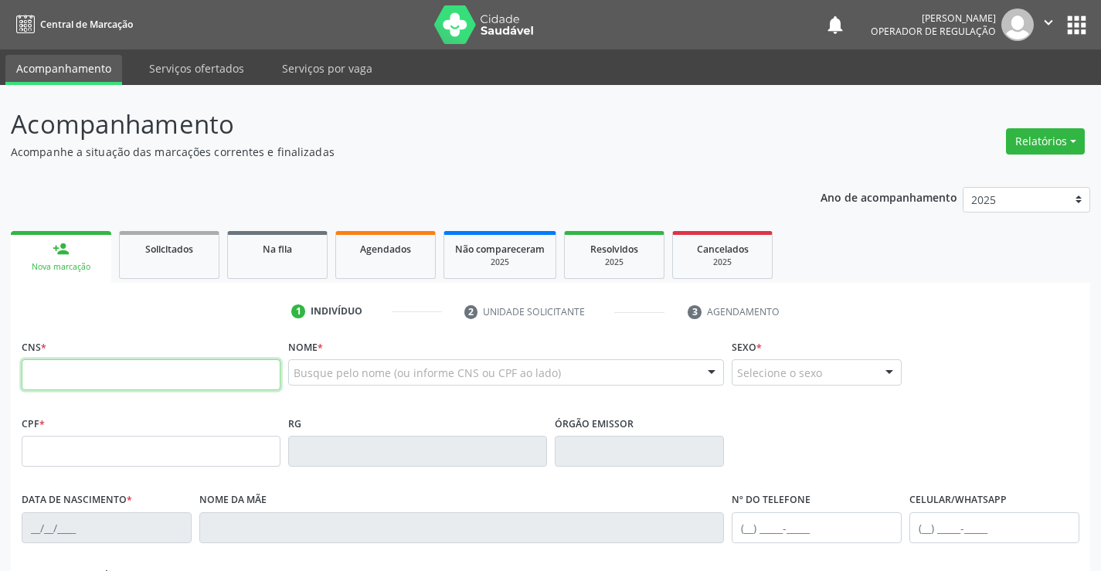
click at [120, 379] on input "text" at bounding box center [151, 374] width 259 height 31
type input "703 2006 3933 5192"
type input "1507383070"
type input "20[DATE]"
type input "[PHONE_NUMBER]"
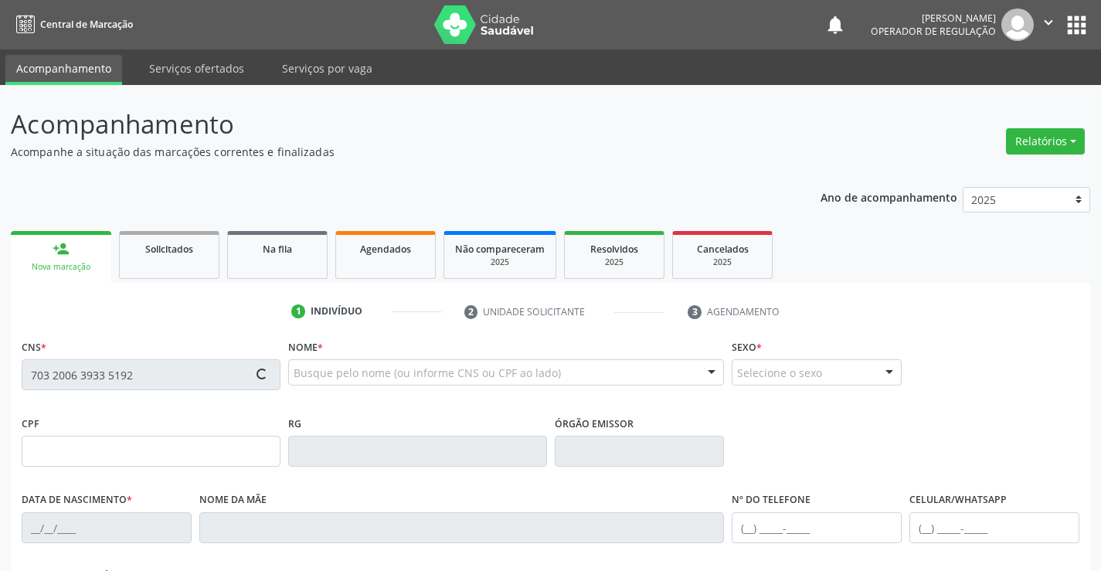
type input "[PHONE_NUMBER]"
type input "S/N"
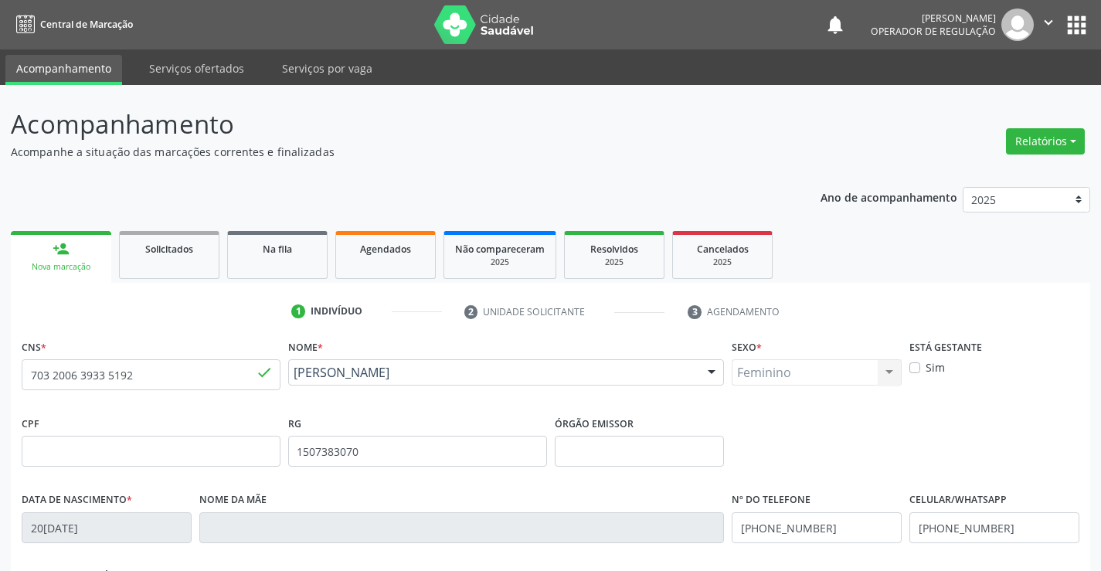
scroll to position [267, 0]
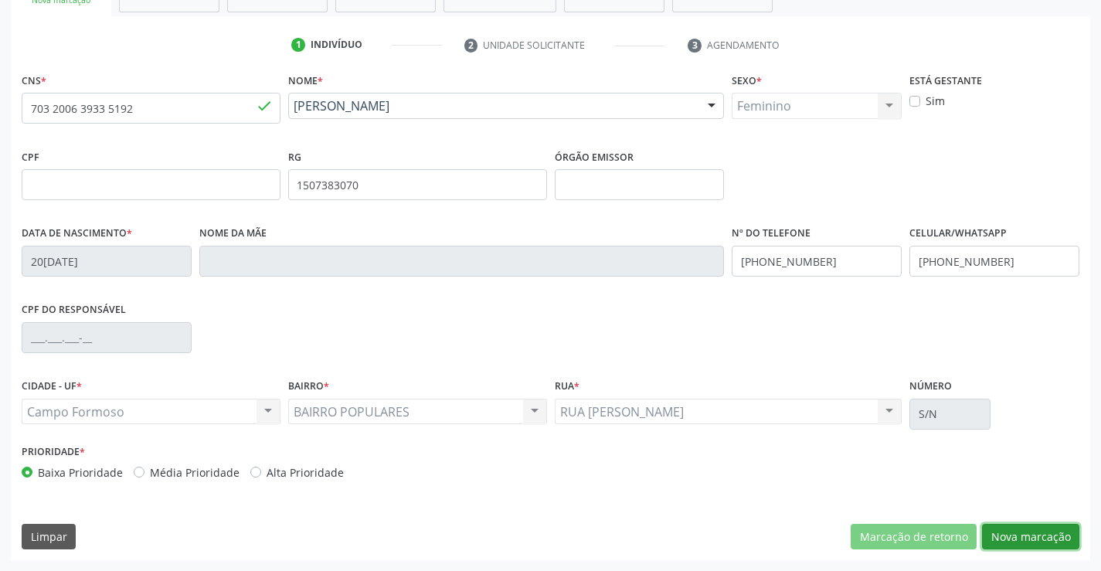
click at [1035, 540] on button "Nova marcação" at bounding box center [1030, 537] width 97 height 26
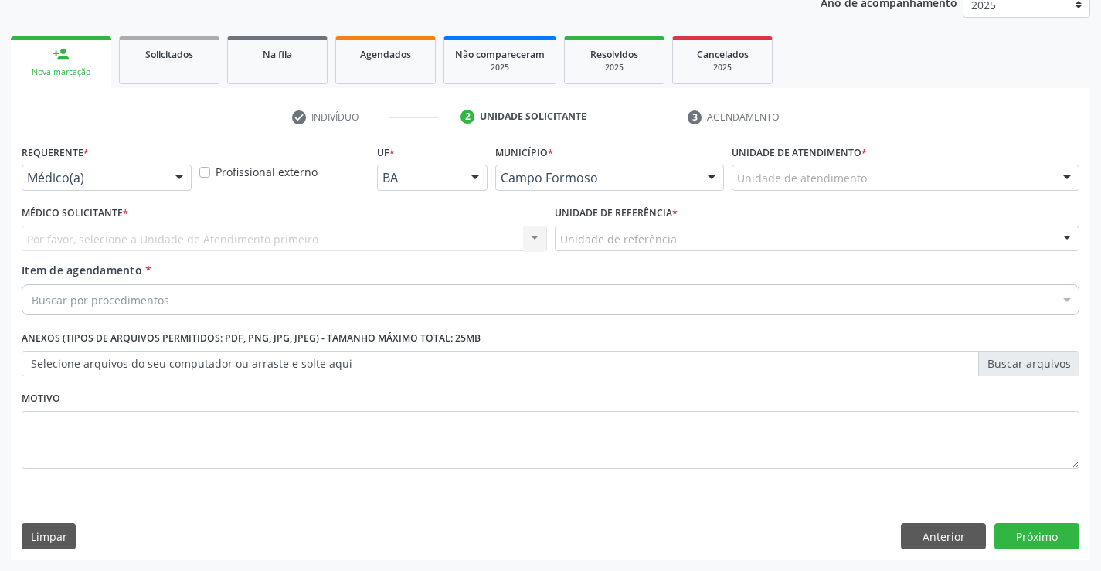
scroll to position [195, 0]
drag, startPoint x: 165, startPoint y: 173, endPoint x: 134, endPoint y: 254, distance: 86.1
click at [161, 190] on div "Médico(a) Médico(a) Enfermeiro(a) Paciente Nenhum resultado encontrado para: " …" at bounding box center [107, 178] width 170 height 26
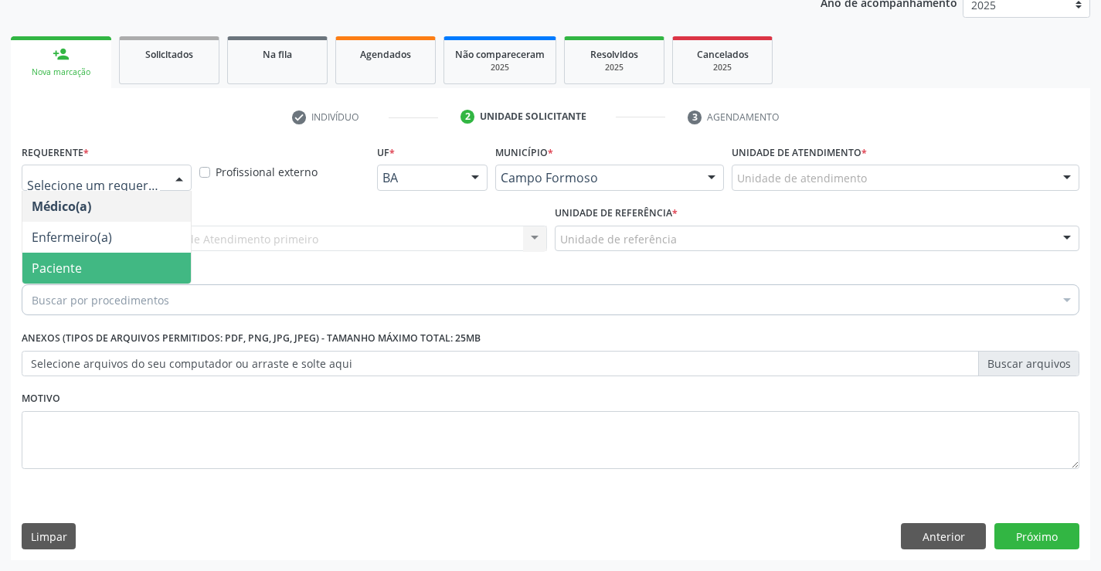
click at [117, 257] on span "Paciente" at bounding box center [106, 268] width 169 height 31
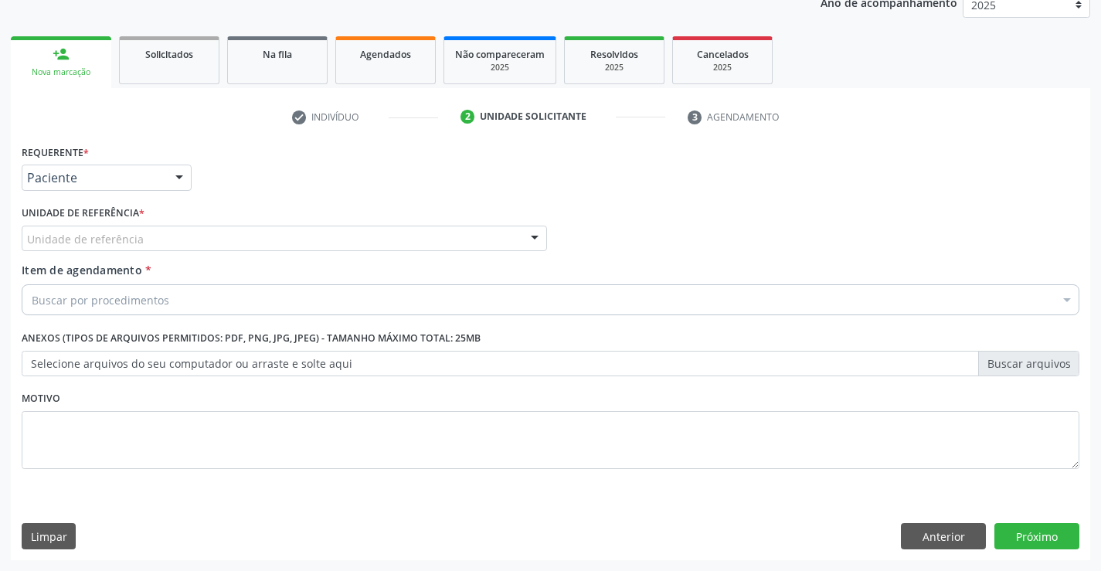
drag, startPoint x: 242, startPoint y: 247, endPoint x: 243, endPoint y: 264, distance: 17.0
click at [242, 248] on div "Unidade de referência" at bounding box center [285, 239] width 526 height 26
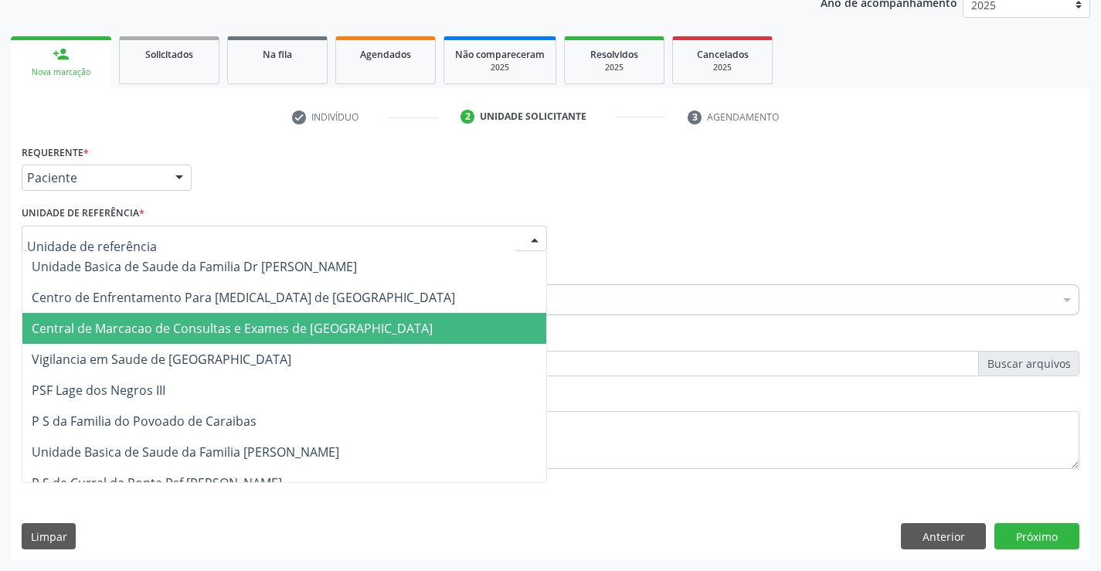
click at [241, 329] on span "Central de Marcacao de Consultas e Exames de [GEOGRAPHIC_DATA]" at bounding box center [232, 328] width 401 height 17
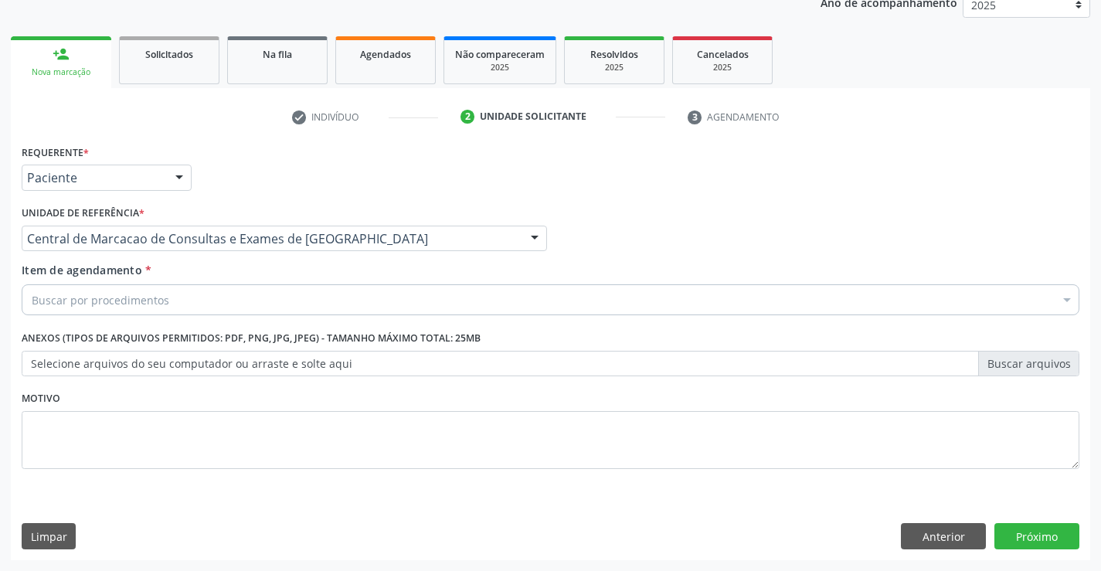
click at [268, 300] on div "Buscar por procedimentos" at bounding box center [551, 299] width 1058 height 31
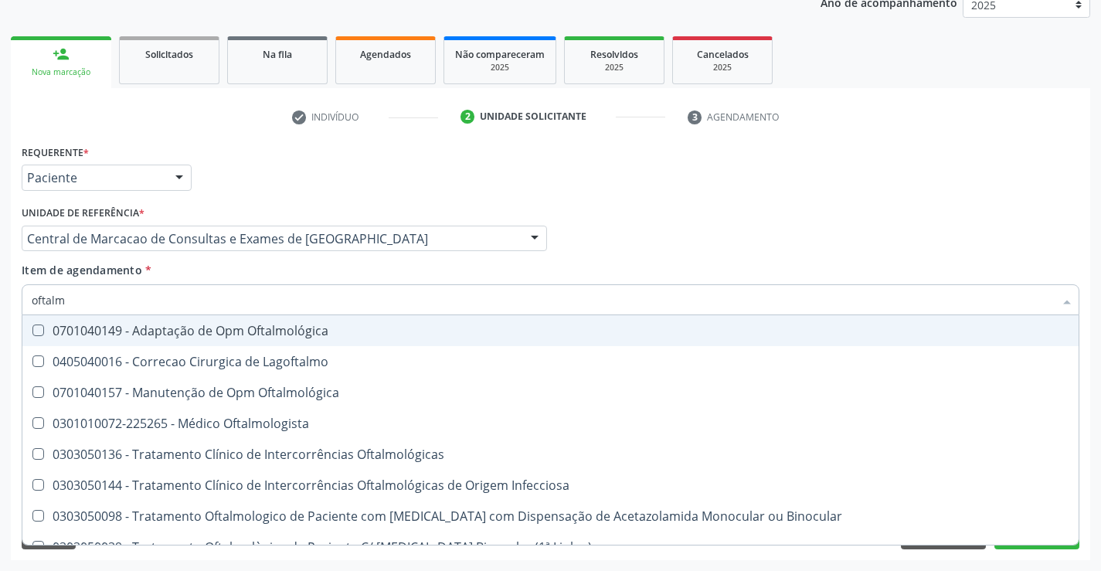
type input "oftalmo"
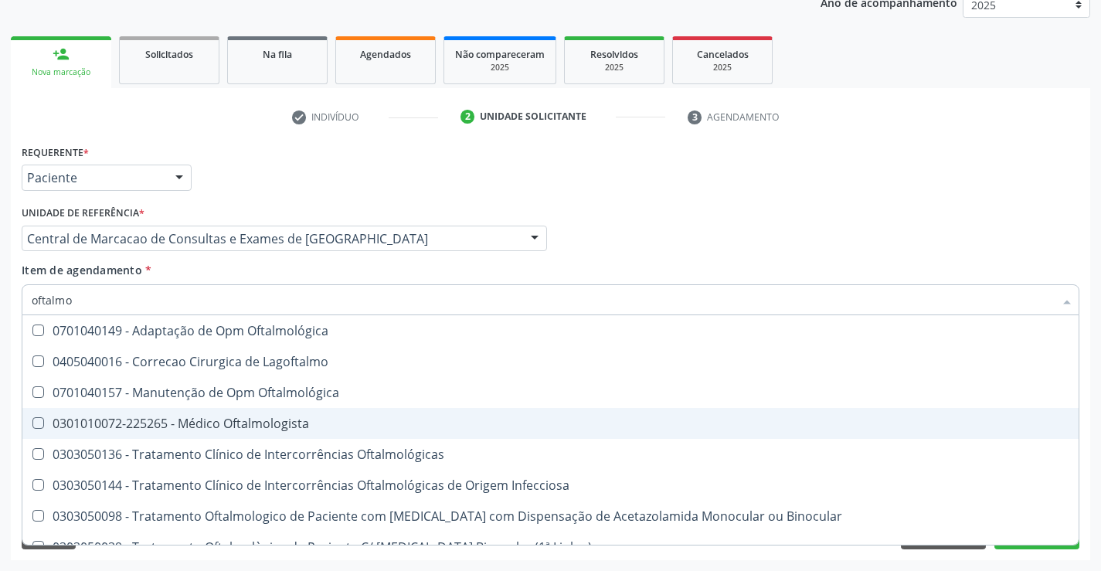
click at [251, 428] on div "0301010072-225265 - Médico Oftalmologista" at bounding box center [551, 423] width 1038 height 12
checkbox Oftalmologista "true"
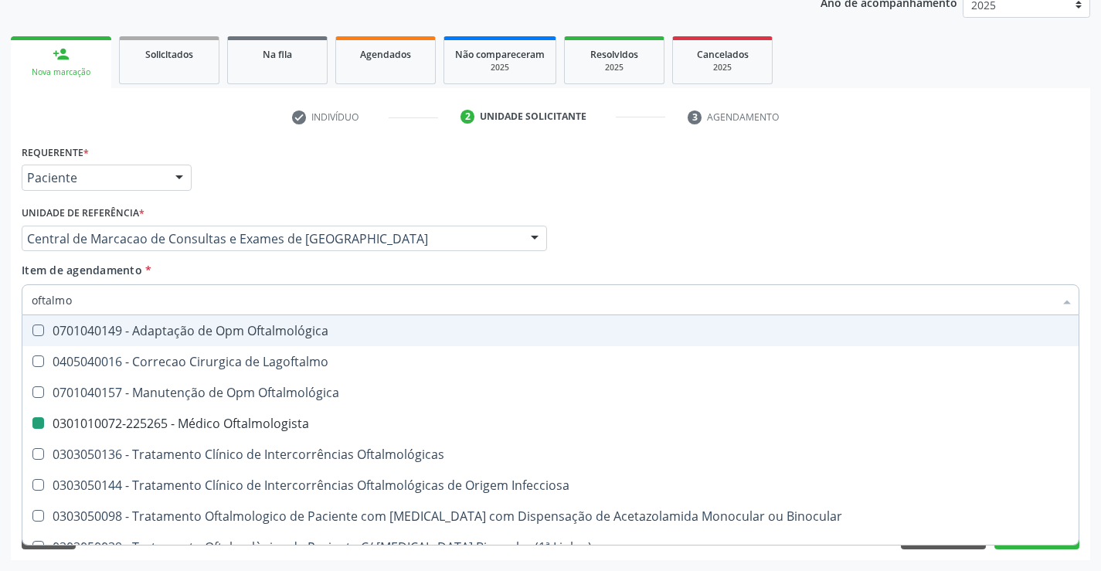
click at [683, 223] on div "Médico Solicitante Por favor, selecione a Unidade de Atendimento primeiro Nenhu…" at bounding box center [551, 232] width 1066 height 60
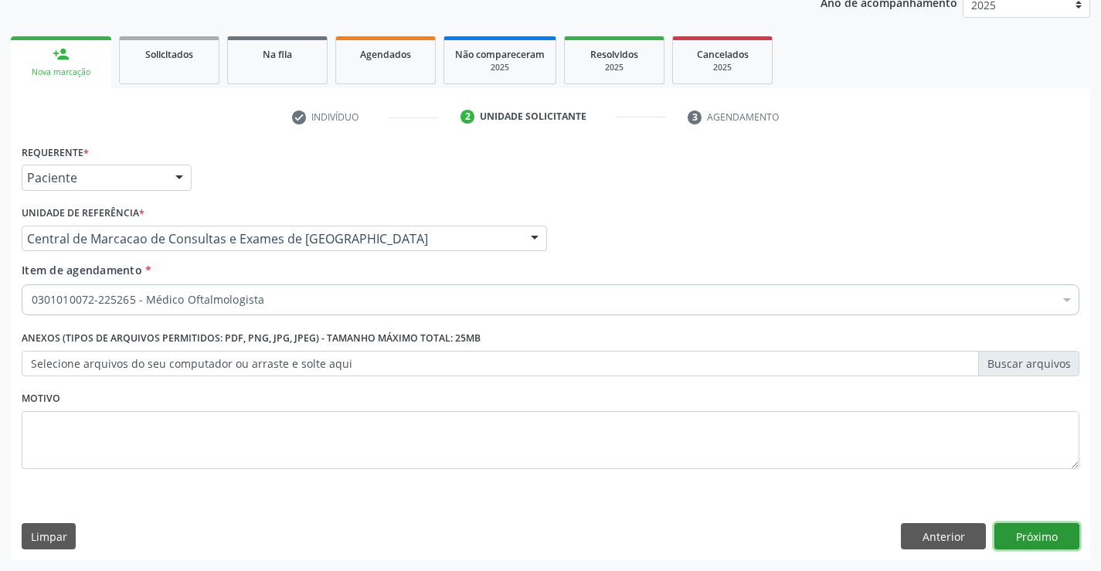
click at [1010, 541] on button "Próximo" at bounding box center [1037, 536] width 85 height 26
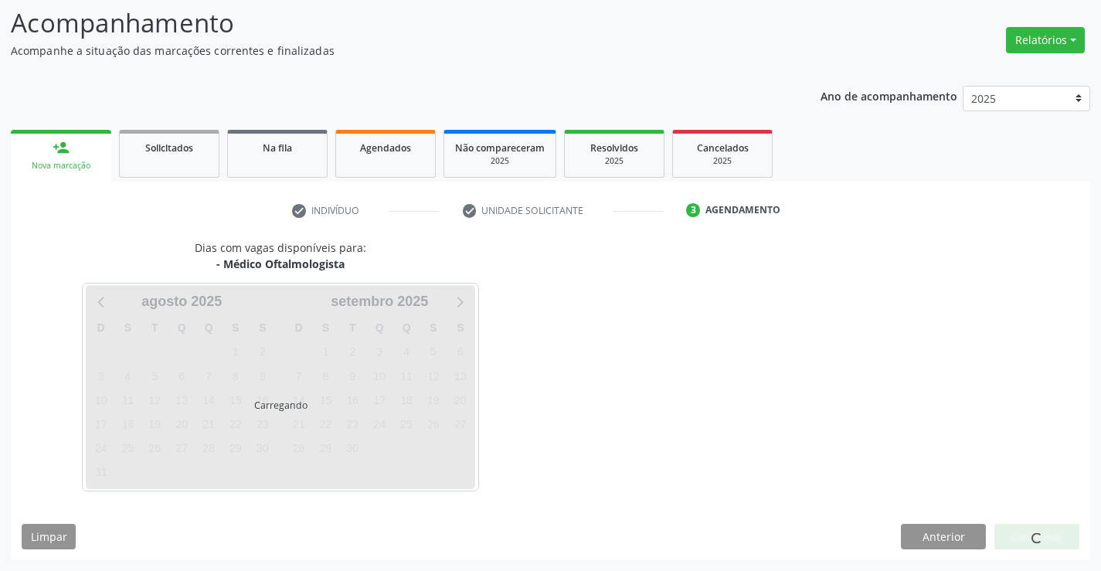
scroll to position [147, 0]
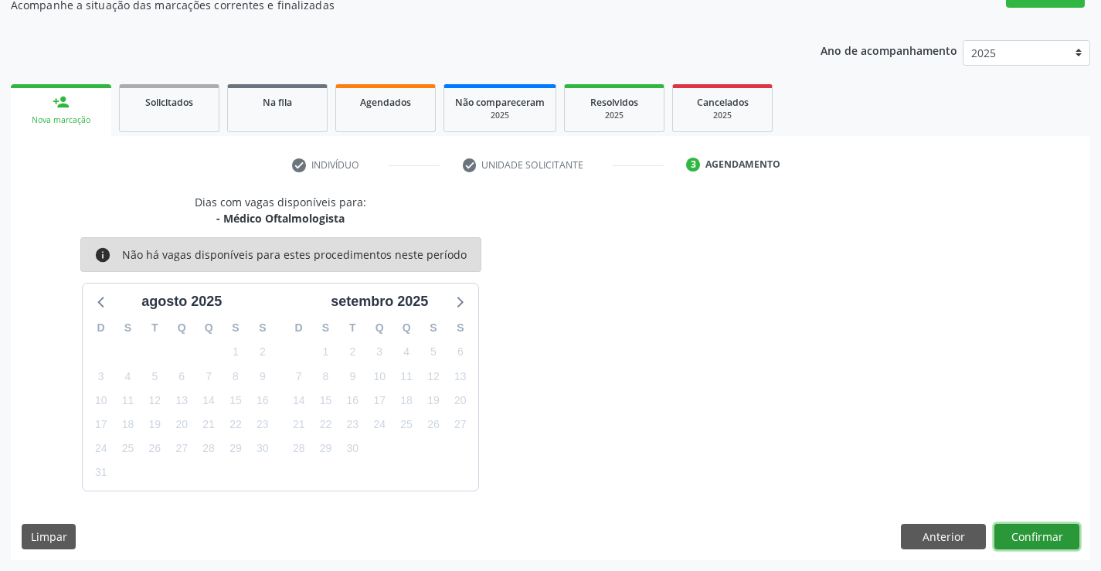
click at [1043, 539] on button "Confirmar" at bounding box center [1037, 537] width 85 height 26
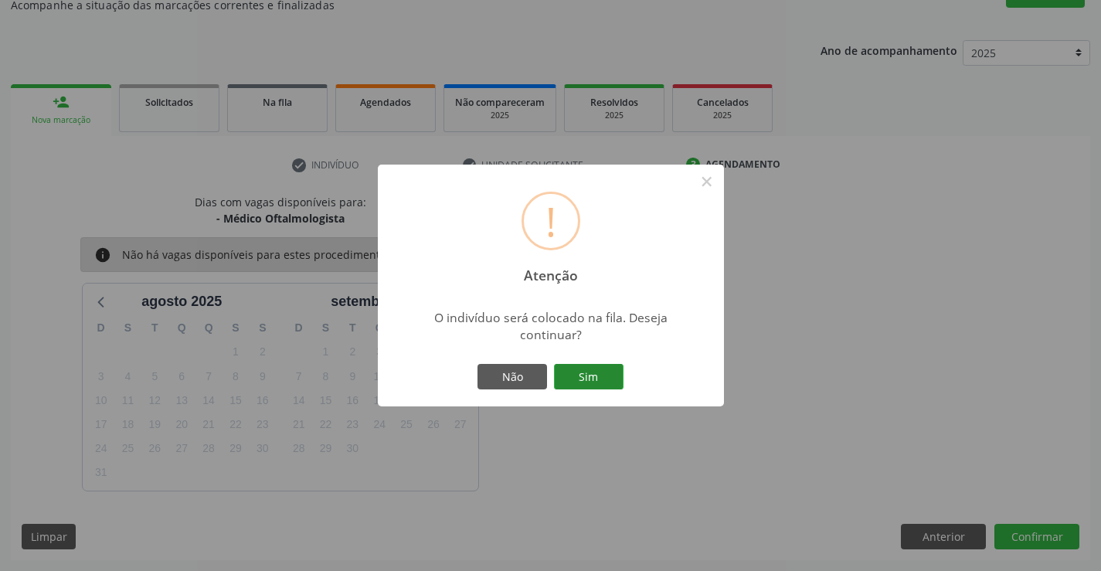
click at [599, 378] on button "Sim" at bounding box center [589, 377] width 70 height 26
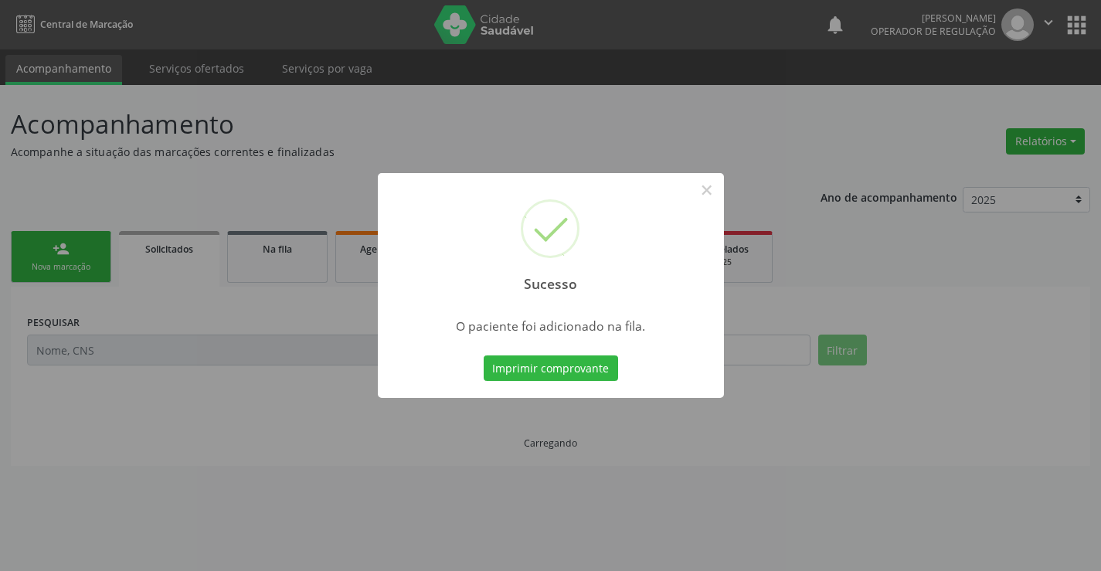
scroll to position [0, 0]
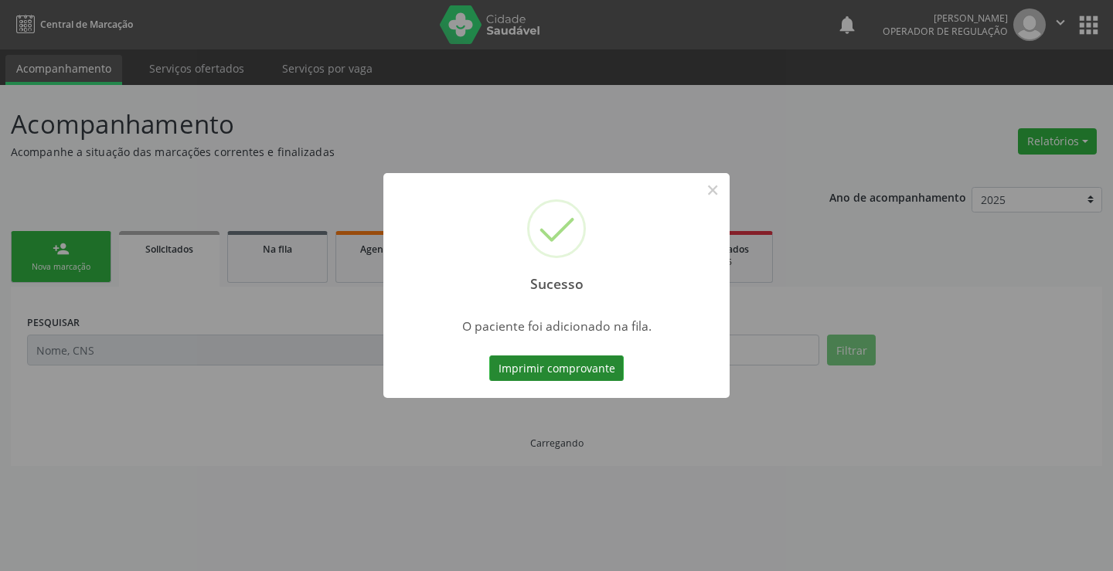
click at [592, 359] on button "Imprimir comprovante" at bounding box center [556, 369] width 134 height 26
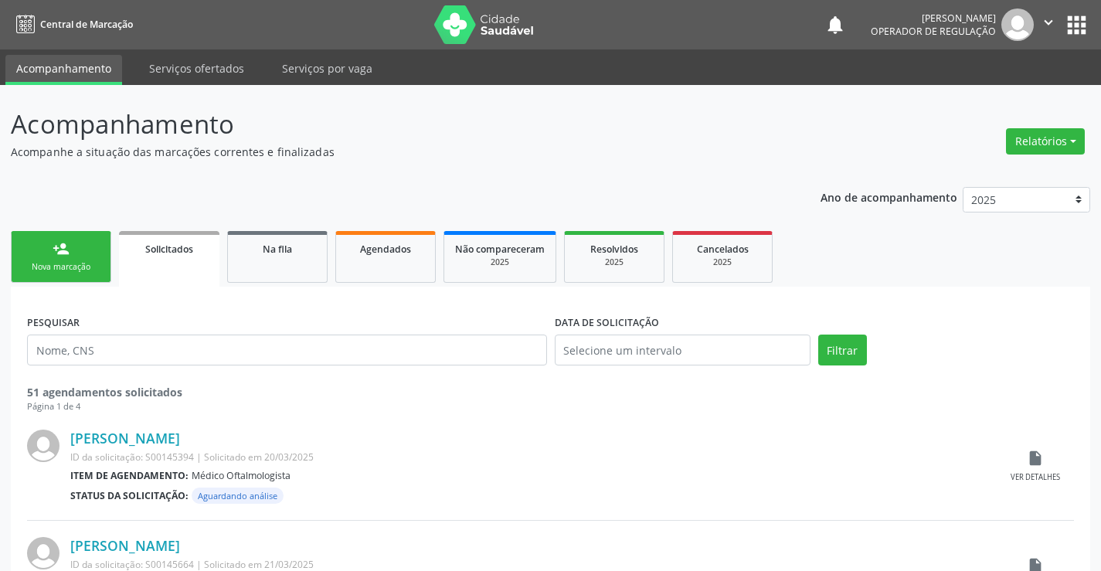
click at [41, 279] on link "person_add Nova marcação" at bounding box center [61, 257] width 100 height 52
click at [74, 261] on div "Nova marcação" at bounding box center [60, 267] width 77 height 12
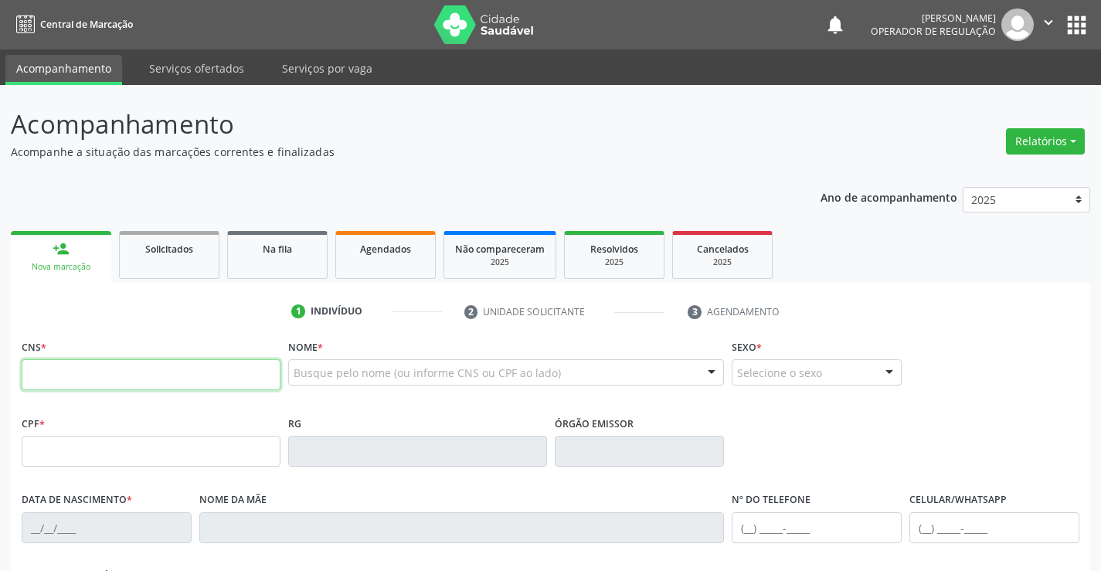
click at [125, 368] on input "text" at bounding box center [151, 374] width 259 height 31
type input "700 4007 9384 6650"
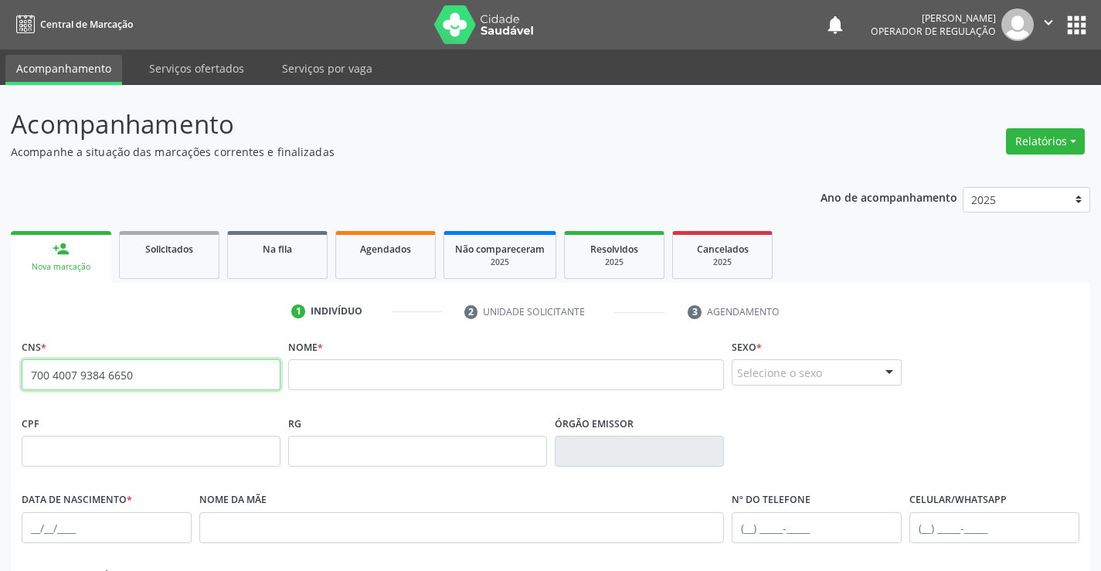
click at [152, 376] on input "700 4007 9384 6650" at bounding box center [151, 374] width 259 height 31
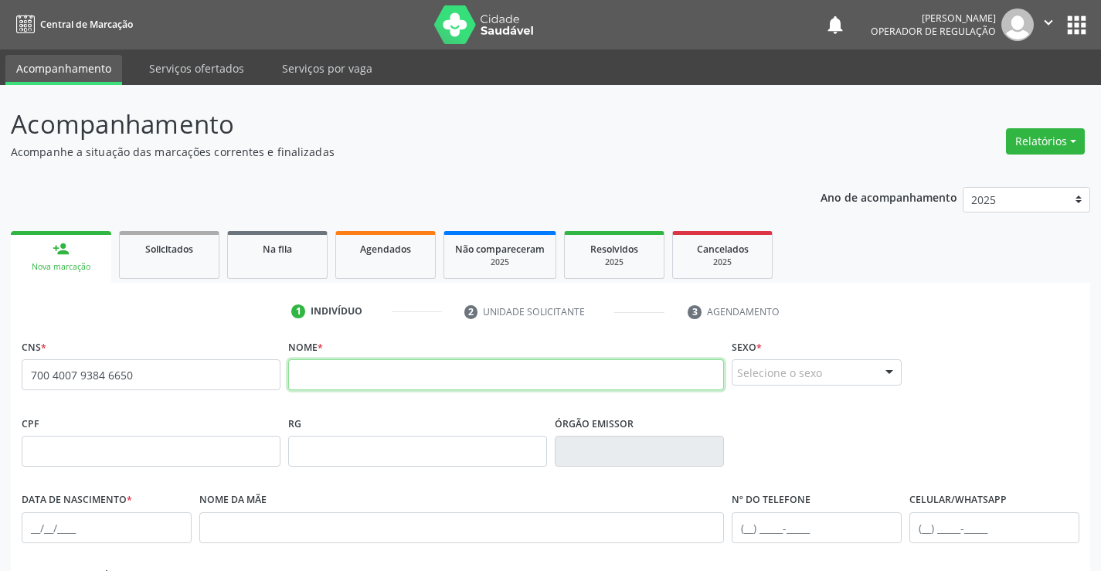
click at [356, 370] on input "text" at bounding box center [506, 374] width 437 height 31
type input "[PERSON_NAME]"
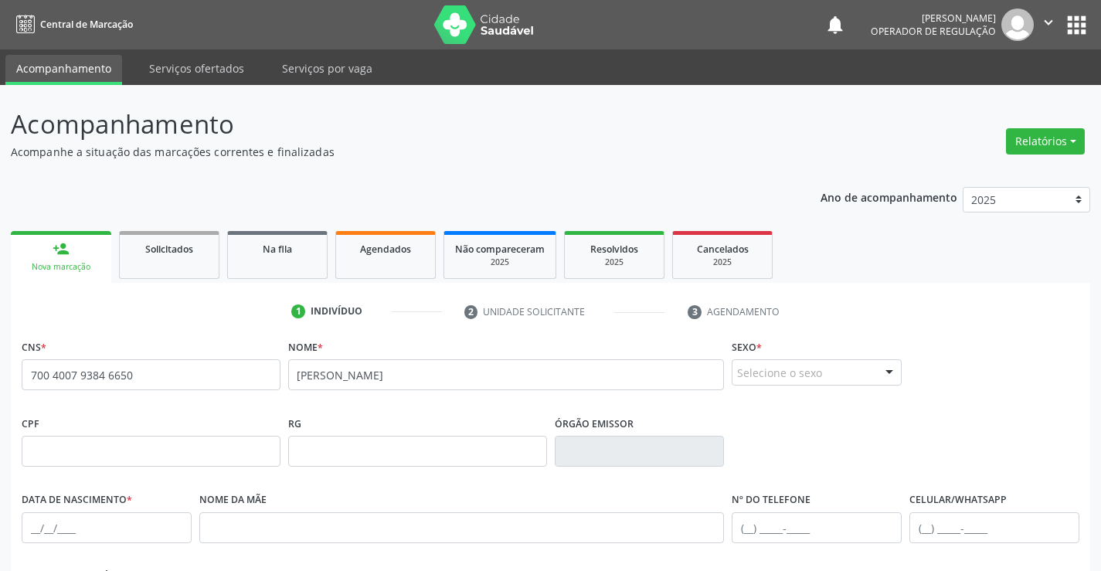
click at [831, 380] on div "Selecione o sexo" at bounding box center [817, 372] width 170 height 26
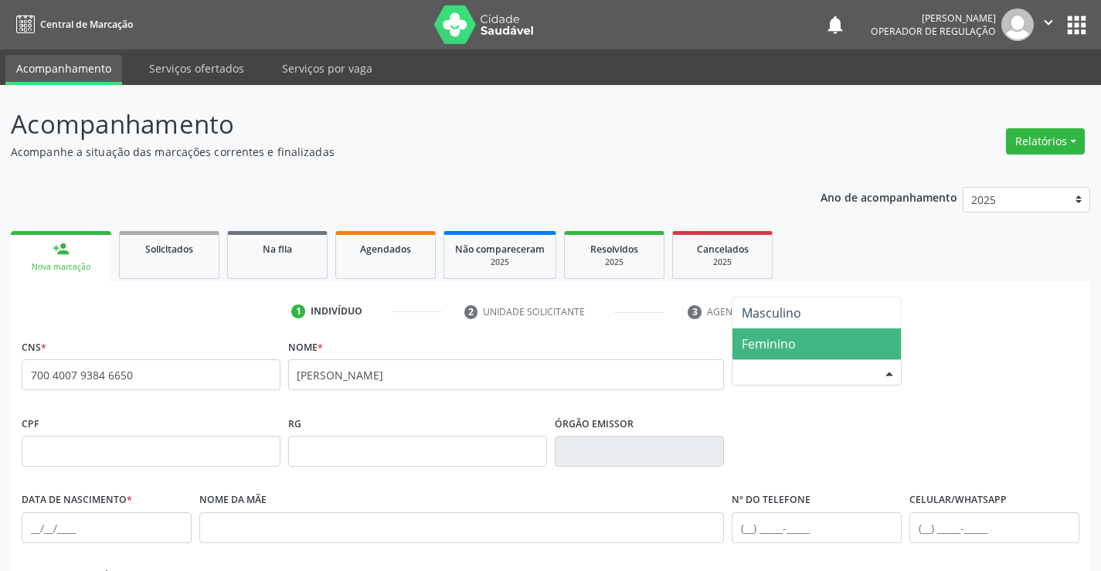
drag, startPoint x: 781, startPoint y: 335, endPoint x: 474, endPoint y: 399, distance: 314.3
click at [780, 338] on span "Feminino" at bounding box center [817, 344] width 169 height 31
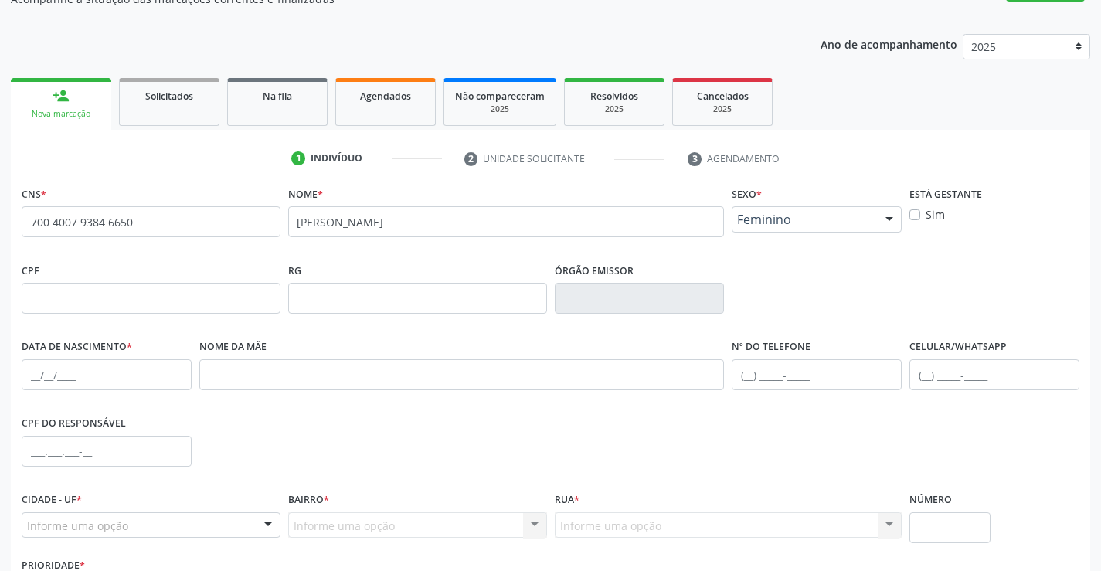
scroll to position [155, 0]
click at [30, 385] on input "text" at bounding box center [107, 373] width 170 height 31
type input "24[DATE]"
click at [195, 540] on div "Cidade - UF * Informe uma opção Campo Formoso - [GEOGRAPHIC_DATA] resultado enc…" at bounding box center [151, 520] width 267 height 66
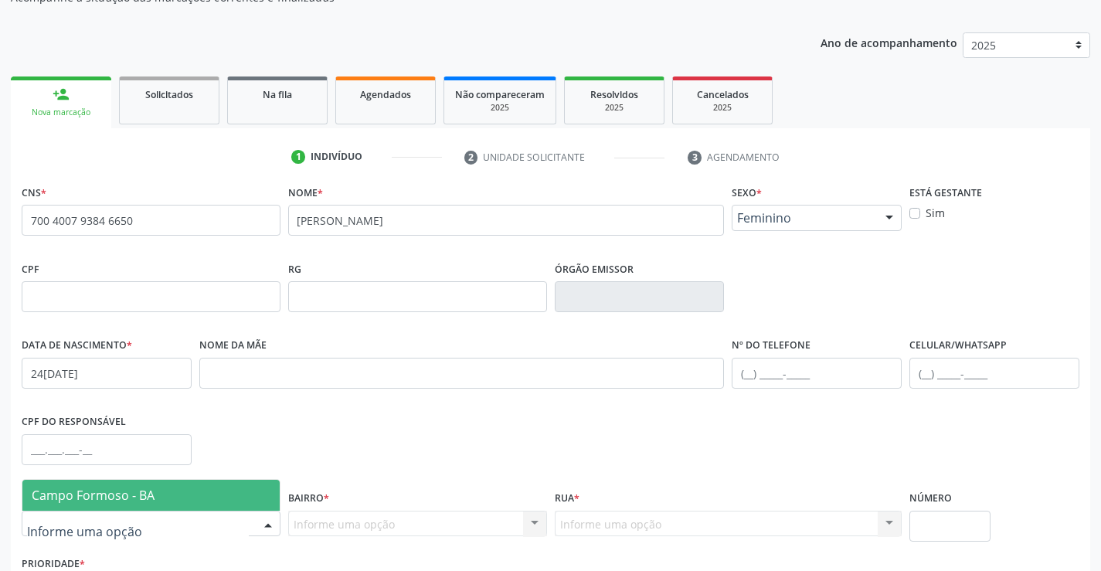
click at [195, 533] on div at bounding box center [151, 524] width 259 height 26
click at [202, 487] on span "Campo Formoso - BA" at bounding box center [150, 495] width 257 height 31
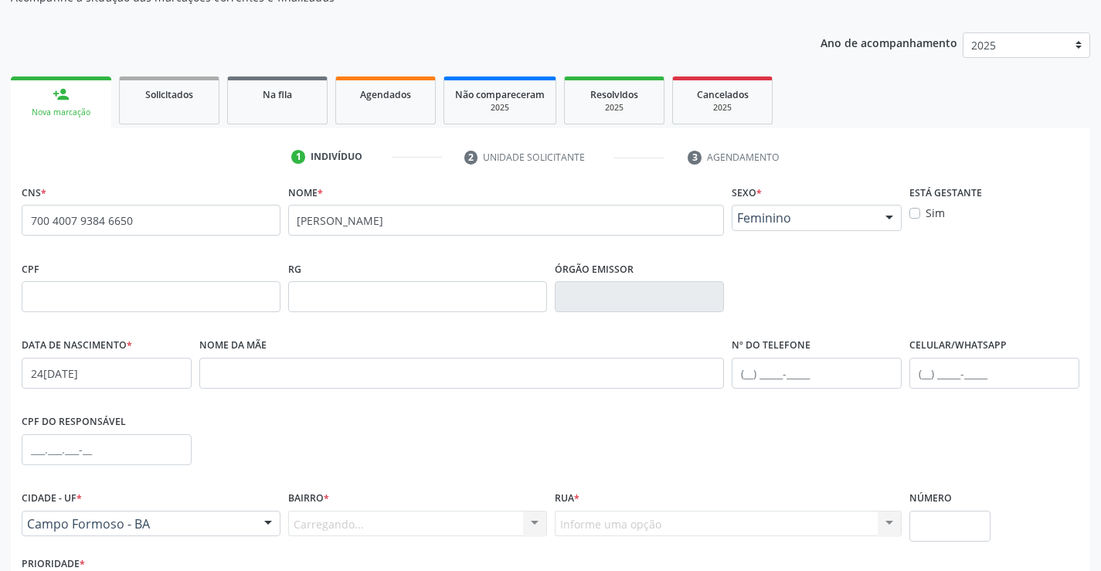
click at [433, 533] on div "Carregando... Nenhum resultado encontrado para: " " Nenhuma opção encontrada. D…" at bounding box center [417, 524] width 259 height 26
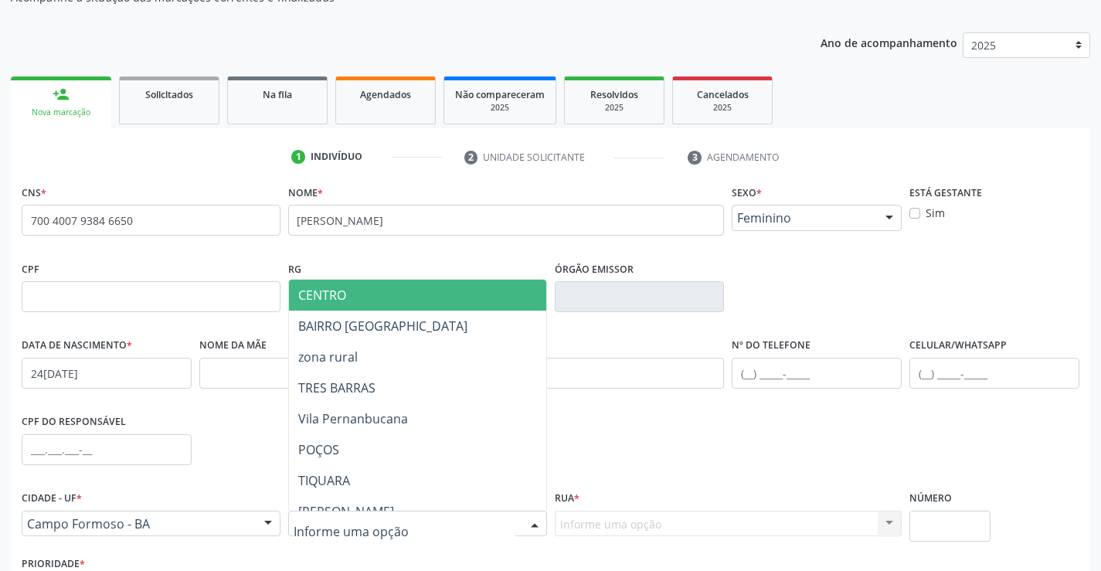
click at [485, 520] on div at bounding box center [417, 524] width 259 height 26
drag, startPoint x: 392, startPoint y: 308, endPoint x: 527, endPoint y: 359, distance: 144.8
click at [393, 308] on span "CENTRO" at bounding box center [456, 295] width 334 height 31
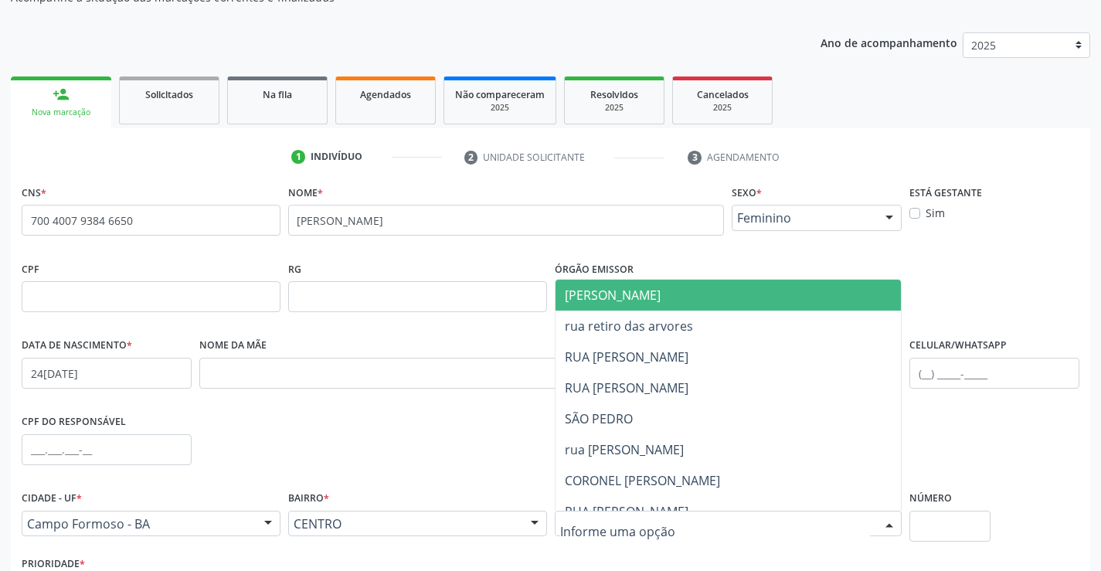
click at [639, 295] on span "[PERSON_NAME]" at bounding box center [613, 295] width 96 height 17
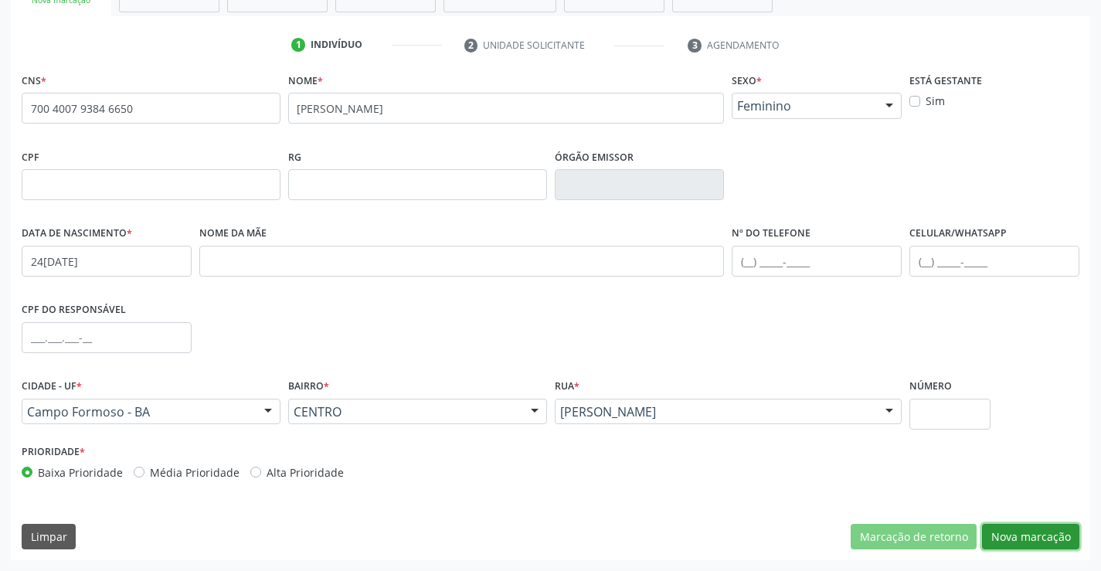
click at [1033, 542] on button "Nova marcação" at bounding box center [1030, 537] width 97 height 26
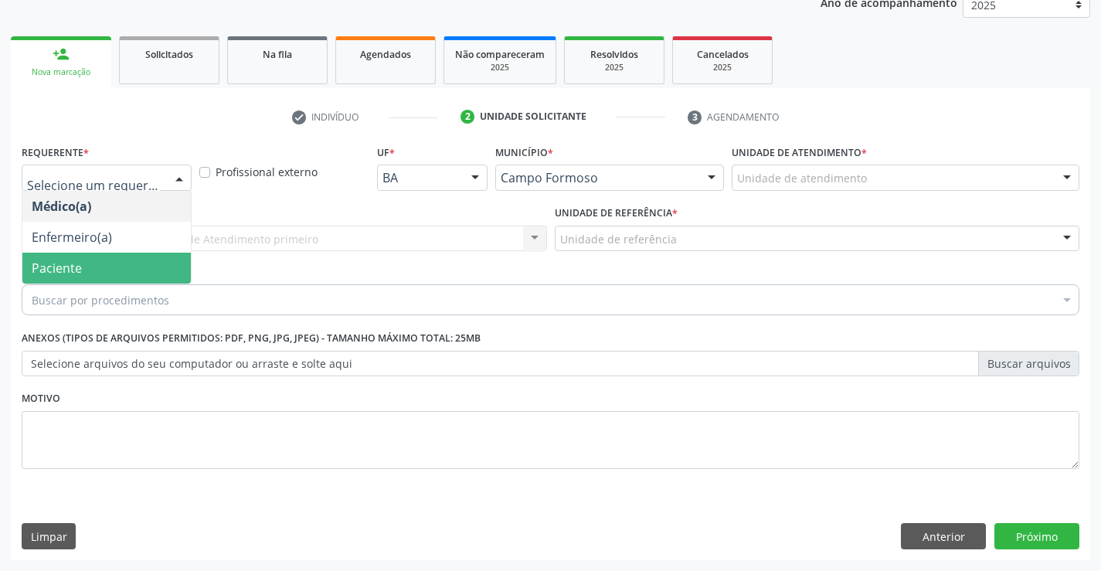
click at [111, 263] on span "Paciente" at bounding box center [106, 268] width 169 height 31
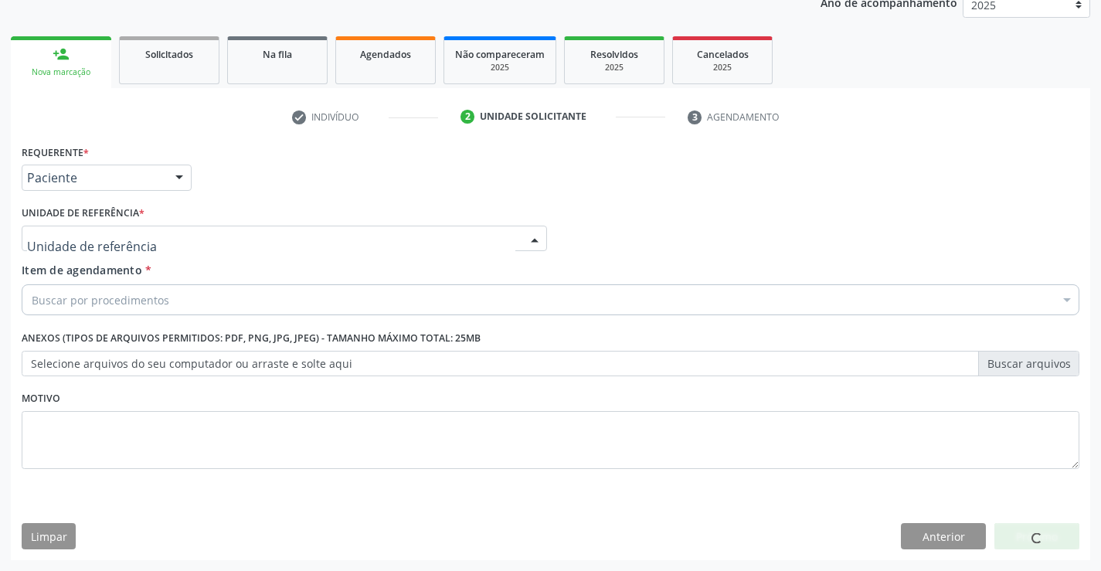
click at [256, 243] on div at bounding box center [285, 239] width 526 height 26
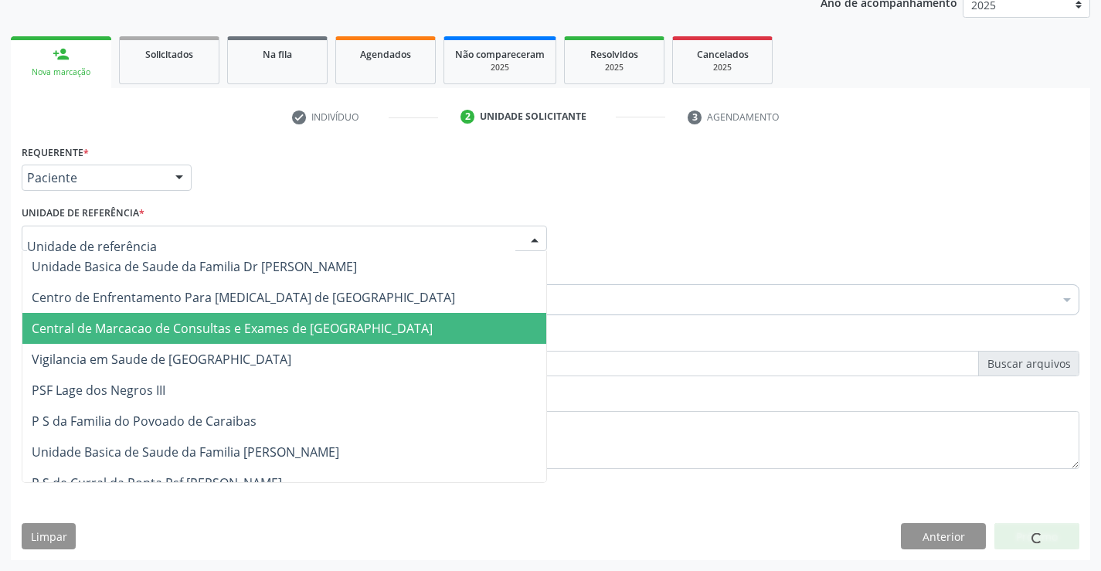
click at [256, 318] on span "Central de Marcacao de Consultas e Exames de [GEOGRAPHIC_DATA]" at bounding box center [284, 328] width 524 height 31
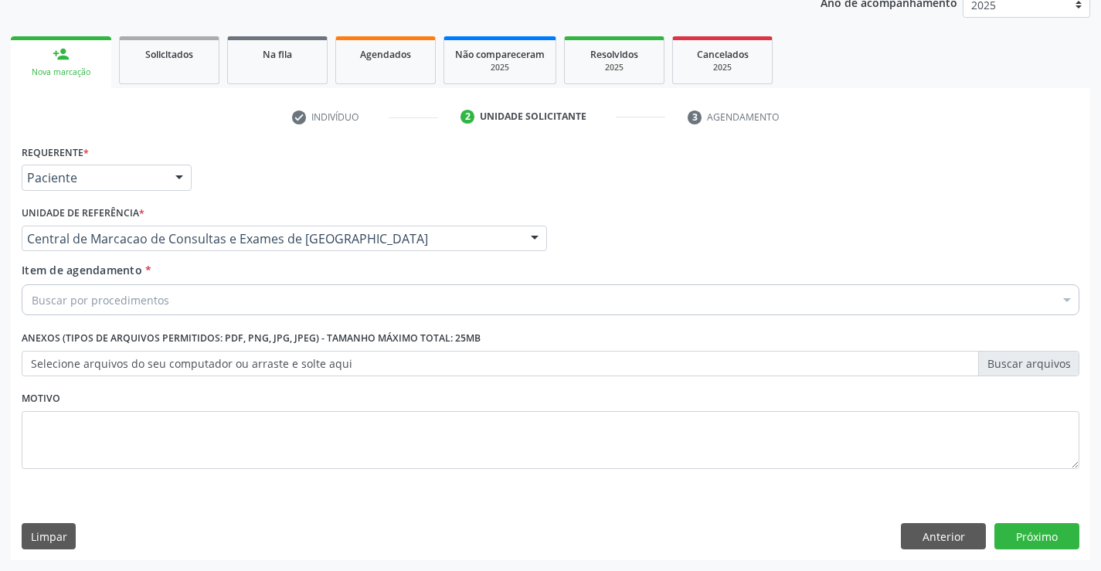
click at [275, 296] on div "Buscar por procedimentos" at bounding box center [551, 299] width 1058 height 31
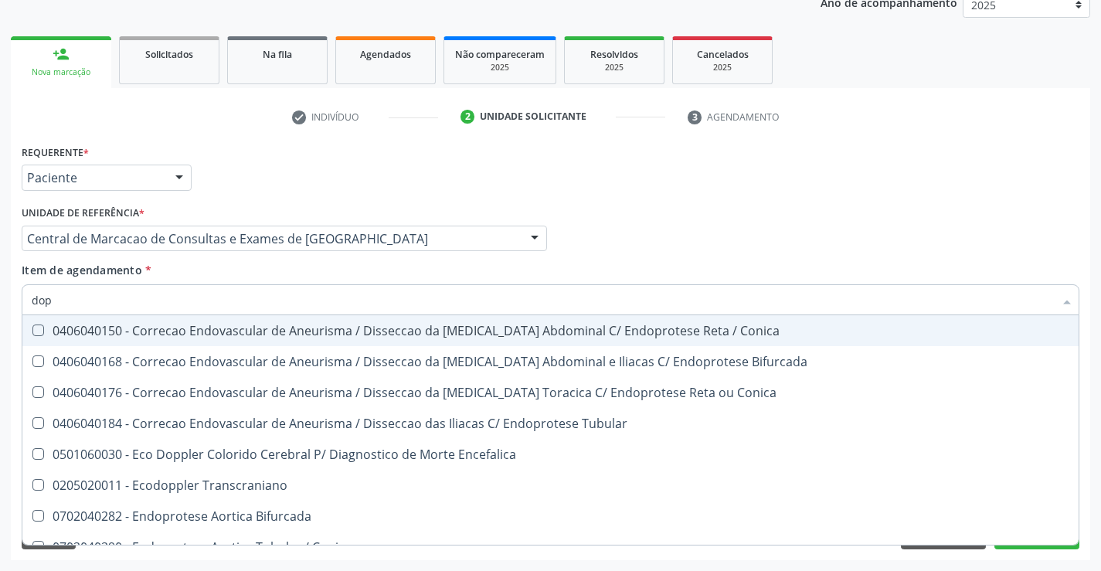
type input "dopp"
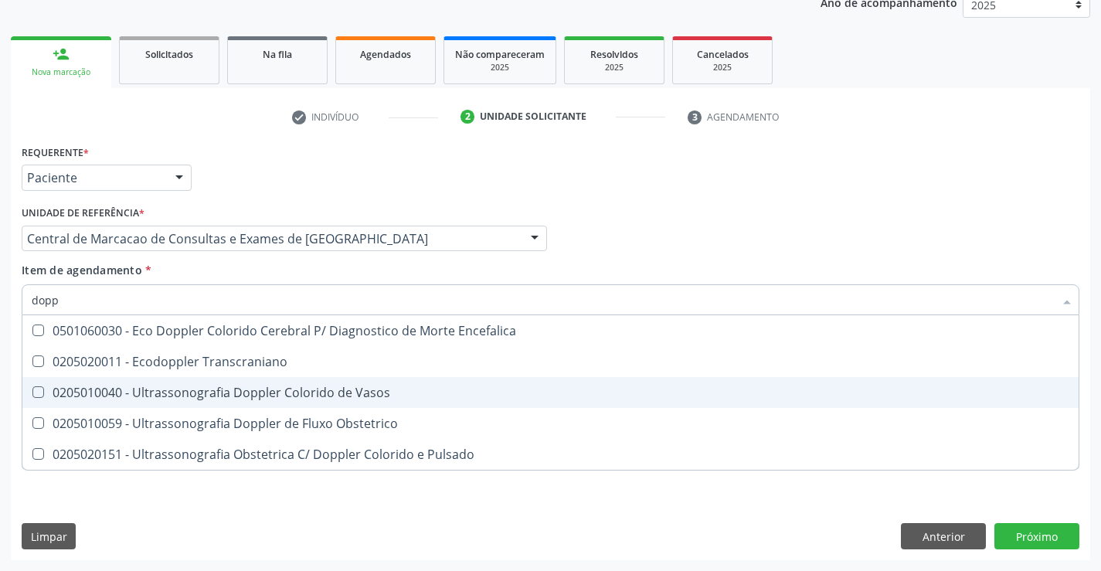
click at [289, 393] on div "0205010040 - Ultrassonografia Doppler Colorido de Vasos" at bounding box center [551, 392] width 1038 height 12
checkbox Vasos "true"
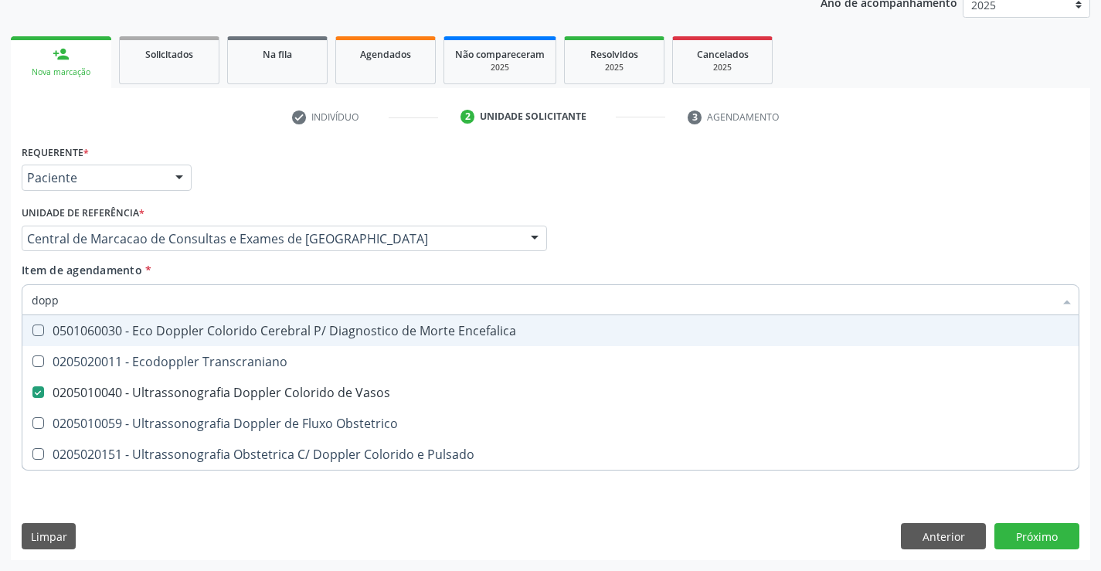
click at [770, 217] on div "Médico Solicitante Por favor, selecione a Unidade de Atendimento primeiro Nenhu…" at bounding box center [551, 232] width 1066 height 60
checkbox Transcraniano "true"
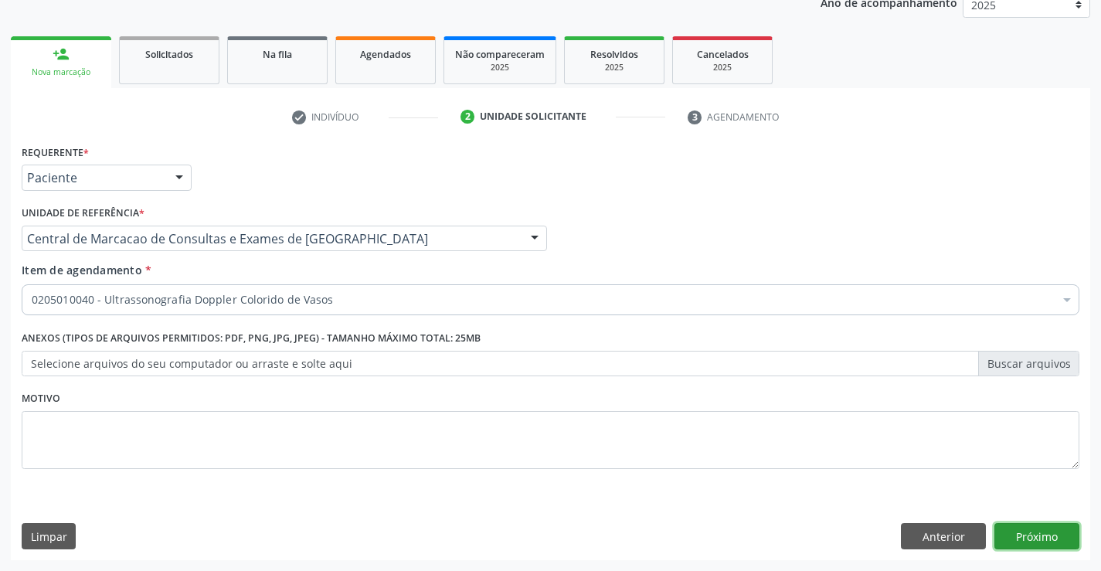
click at [1057, 536] on button "Próximo" at bounding box center [1037, 536] width 85 height 26
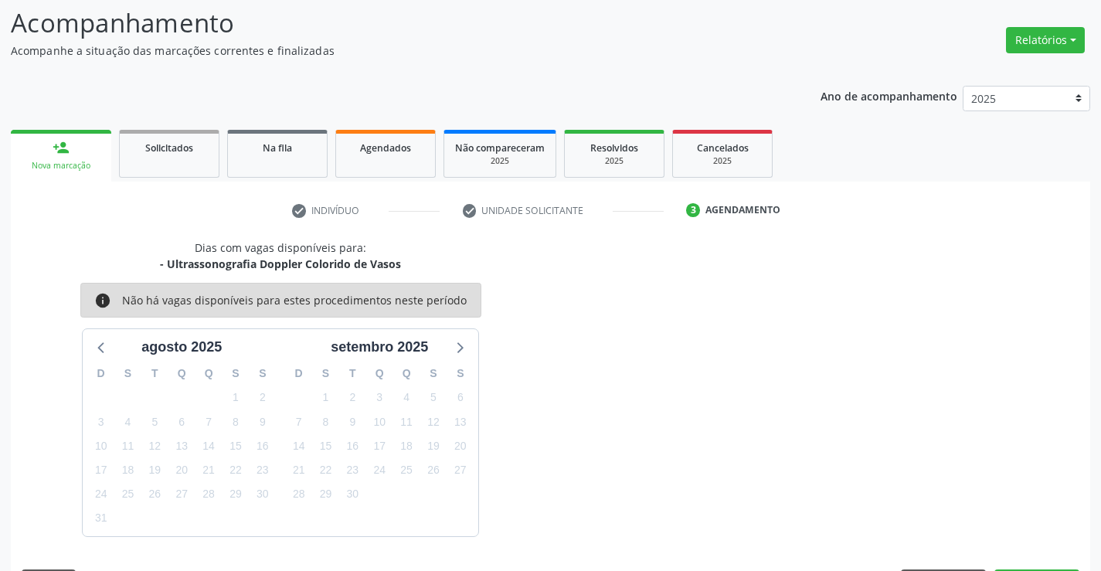
scroll to position [147, 0]
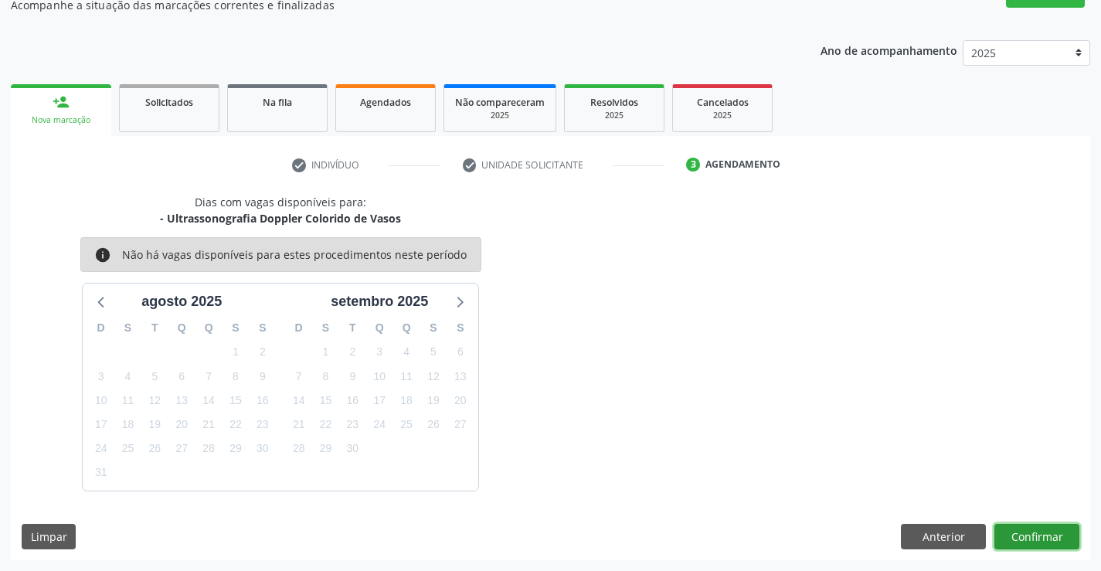
click at [1029, 542] on button "Confirmar" at bounding box center [1037, 537] width 85 height 26
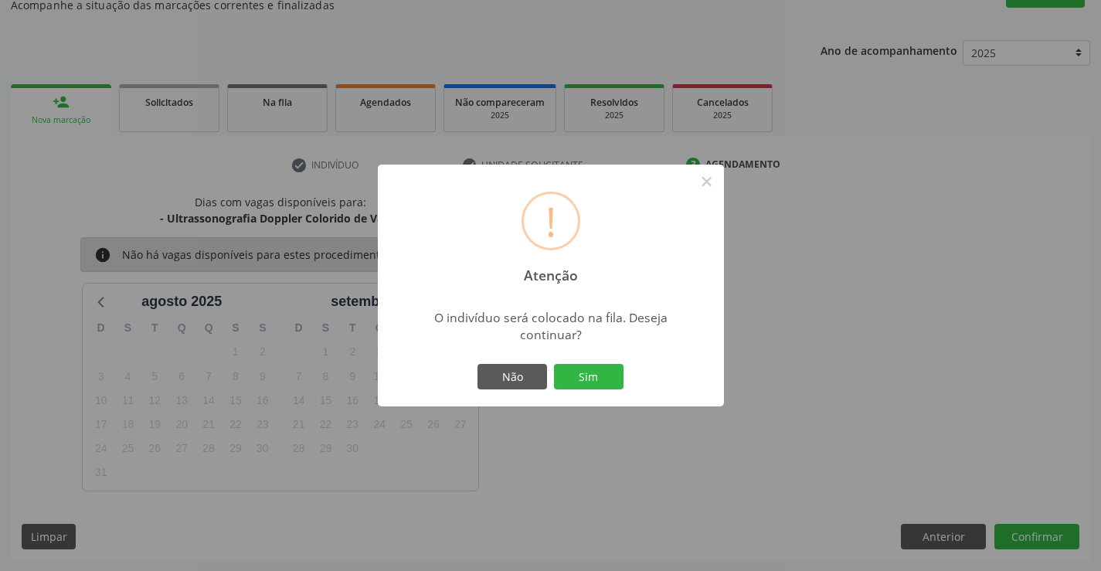
click at [550, 369] on div "Não Sim" at bounding box center [551, 377] width 153 height 32
click at [576, 379] on button "Sim" at bounding box center [589, 377] width 70 height 26
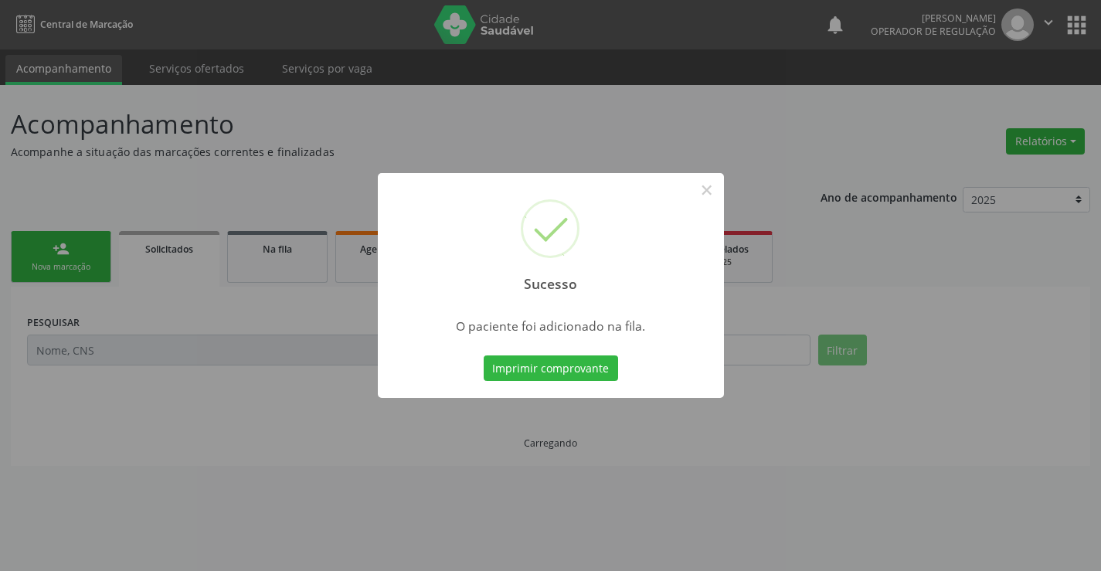
scroll to position [0, 0]
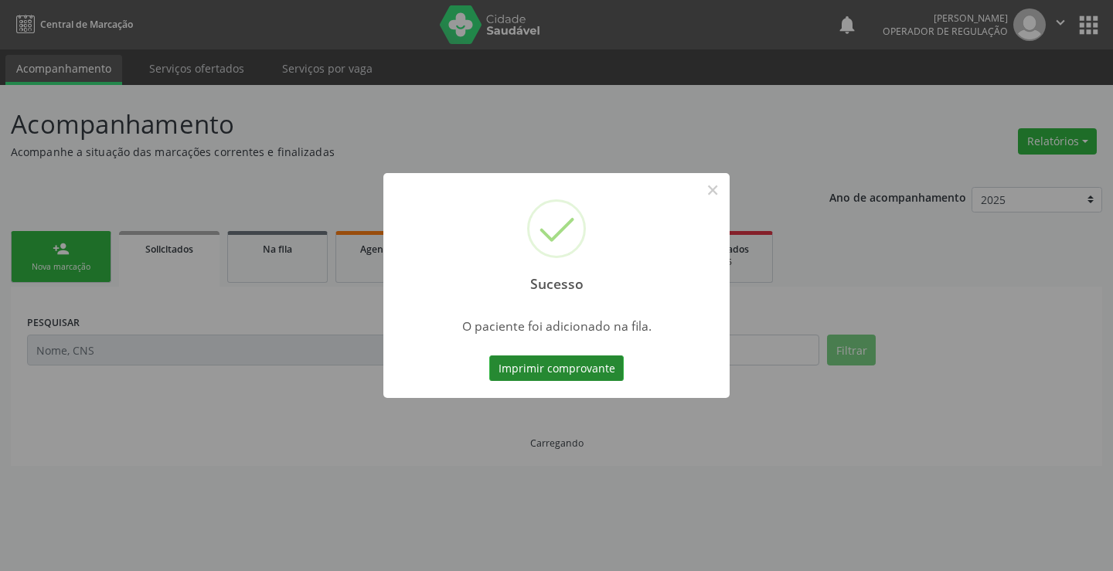
click at [576, 374] on button "Imprimir comprovante" at bounding box center [556, 369] width 134 height 26
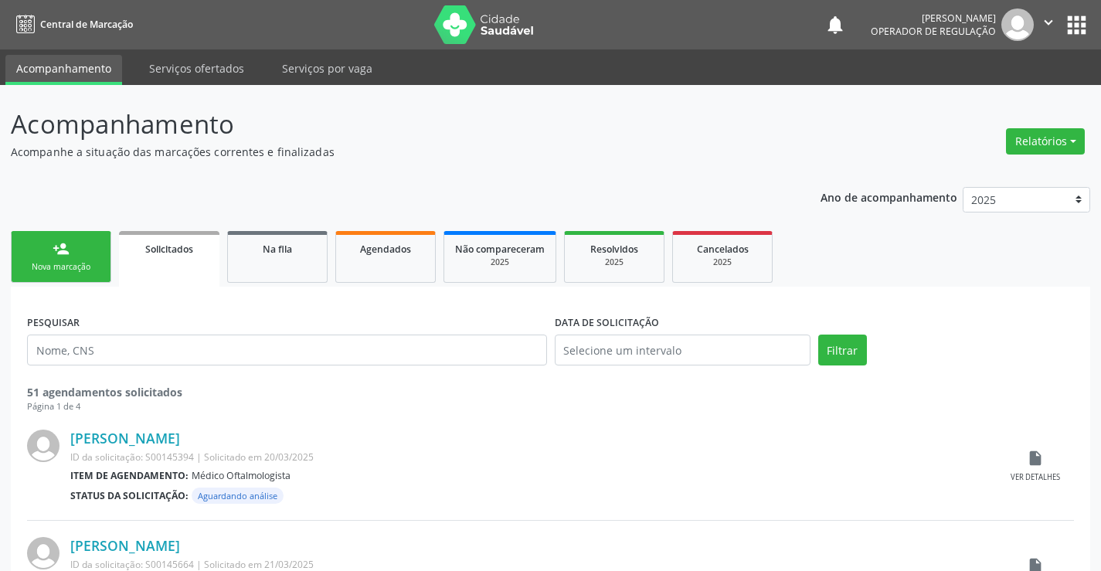
click at [104, 251] on link "person_add Nova marcação" at bounding box center [61, 257] width 100 height 52
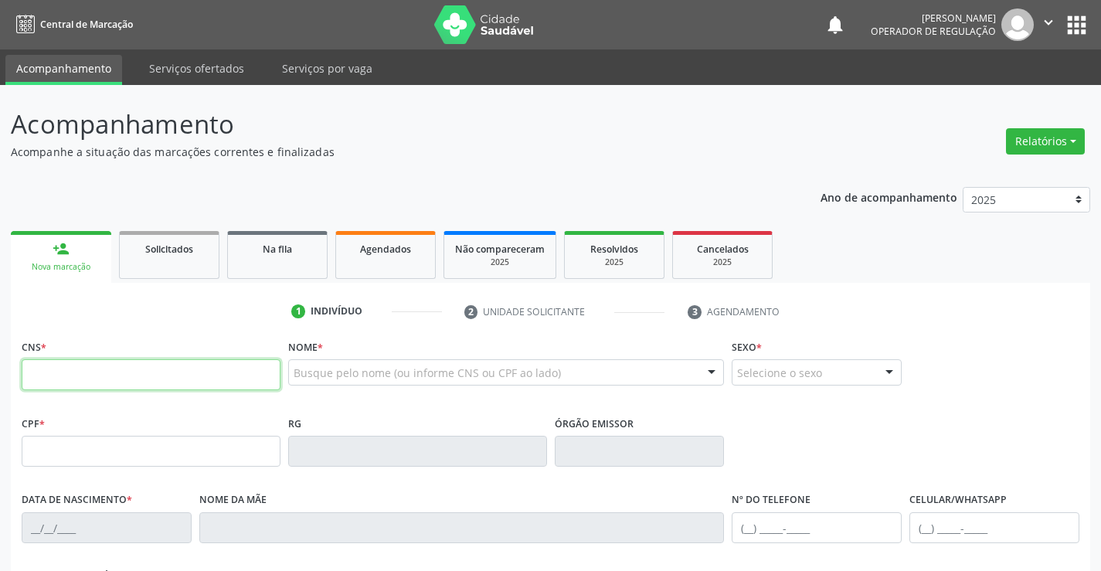
click at [111, 366] on input "text" at bounding box center [151, 374] width 259 height 31
click at [108, 359] on input "text" at bounding box center [151, 374] width 259 height 31
click at [109, 373] on input "text" at bounding box center [151, 374] width 259 height 31
click at [138, 377] on input "text" at bounding box center [151, 374] width 259 height 31
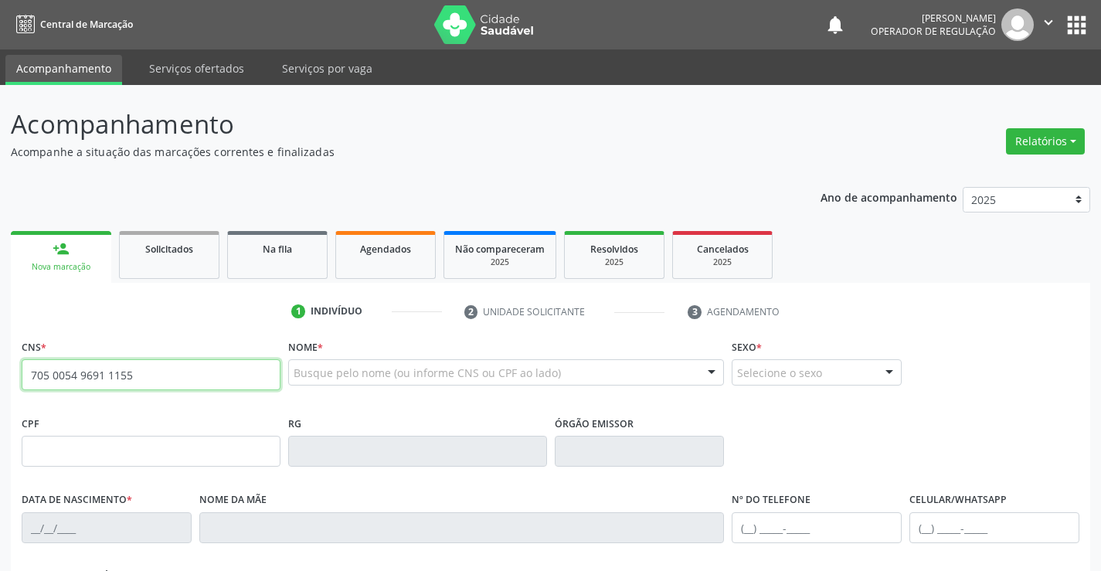
type input "705 0054 9691 1155"
type input "0600677729"
type input "[DATE]"
type input "[PHONE_NUMBER]"
type input "S/N"
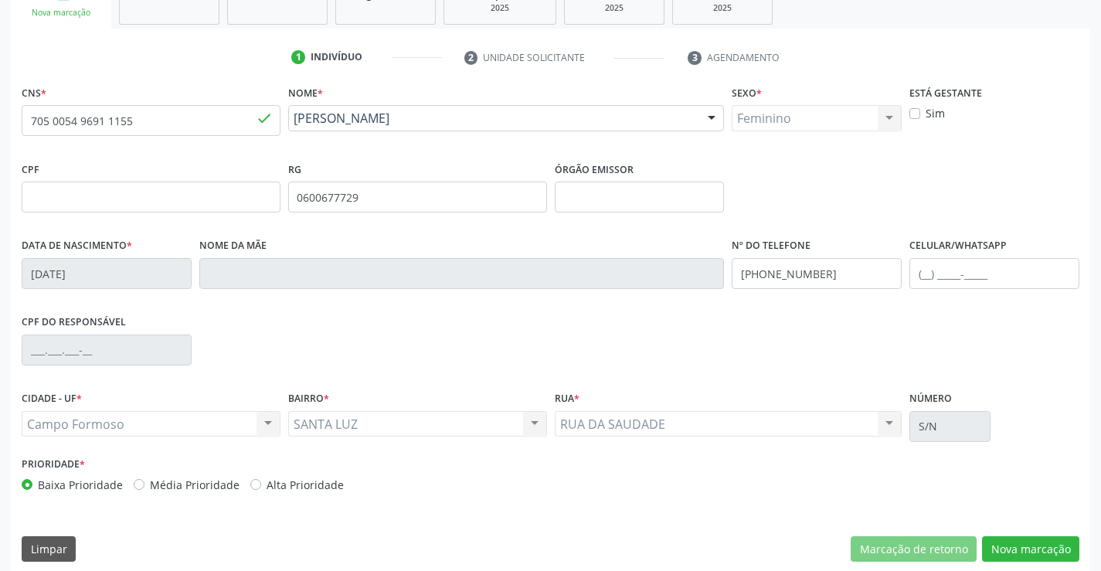
scroll to position [267, 0]
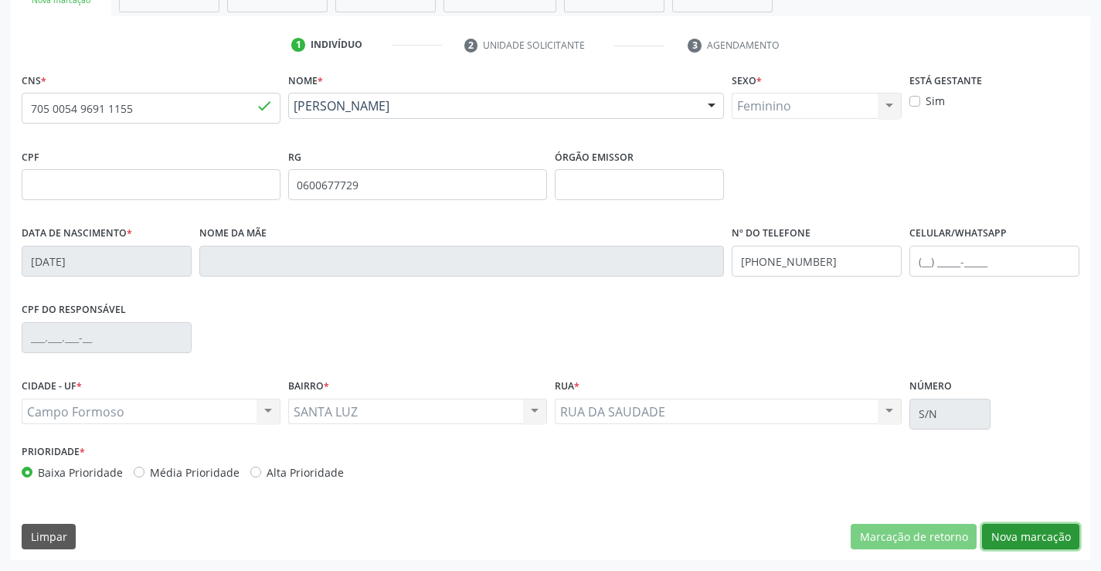
click at [1010, 540] on button "Nova marcação" at bounding box center [1030, 537] width 97 height 26
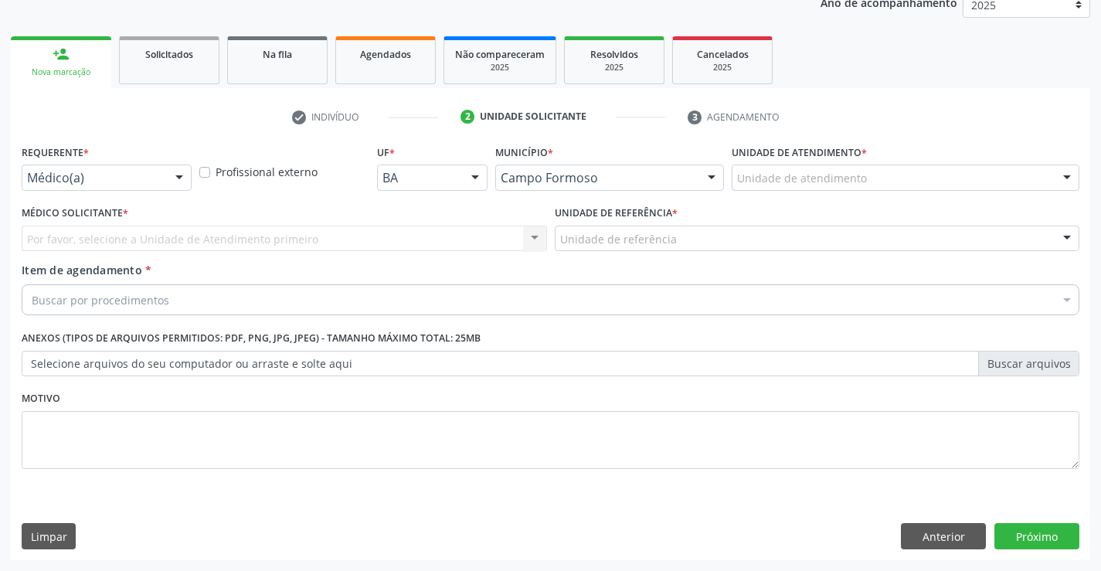
scroll to position [195, 0]
click at [177, 165] on div "Médico(a) Médico(a) Enfermeiro(a) Paciente Nenhum resultado encontrado para: " …" at bounding box center [107, 178] width 170 height 26
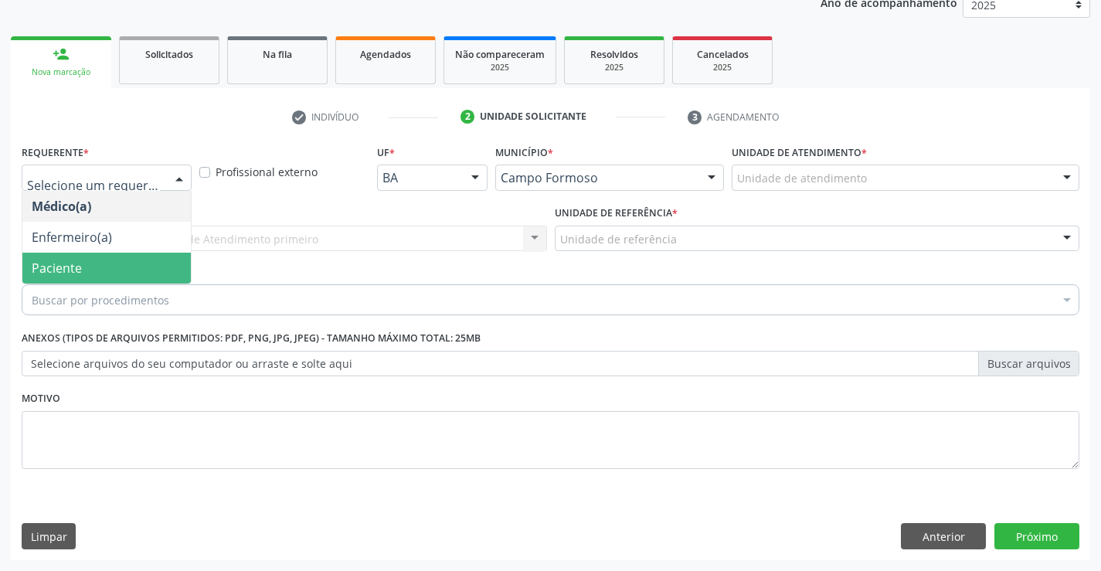
drag, startPoint x: 124, startPoint y: 262, endPoint x: 195, endPoint y: 249, distance: 71.6
click at [124, 261] on span "Paciente" at bounding box center [106, 268] width 169 height 31
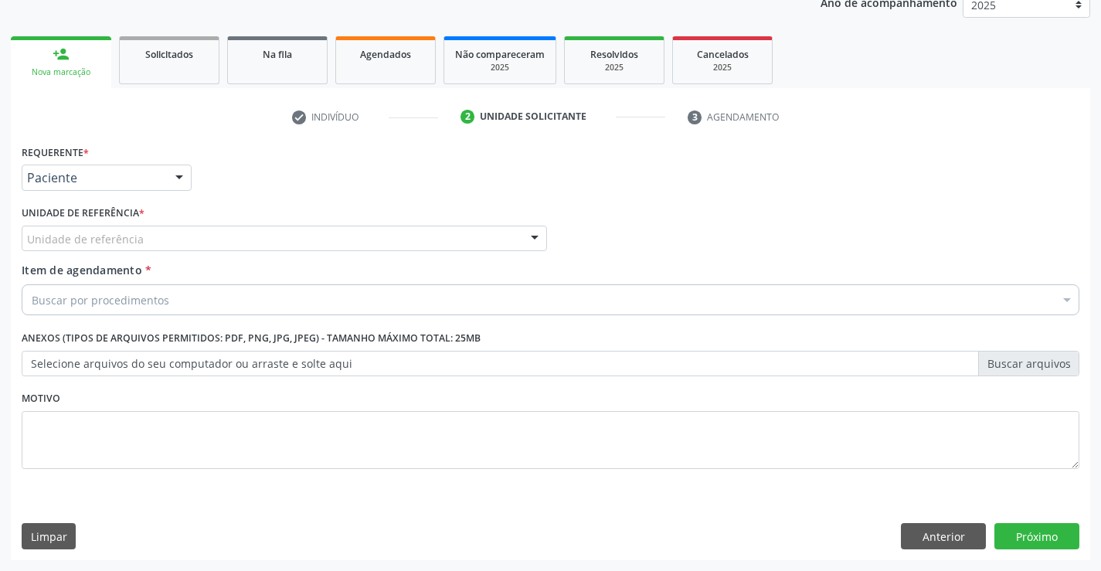
drag, startPoint x: 210, startPoint y: 243, endPoint x: 224, endPoint y: 295, distance: 53.6
click at [211, 246] on div "Unidade de referência" at bounding box center [285, 239] width 526 height 26
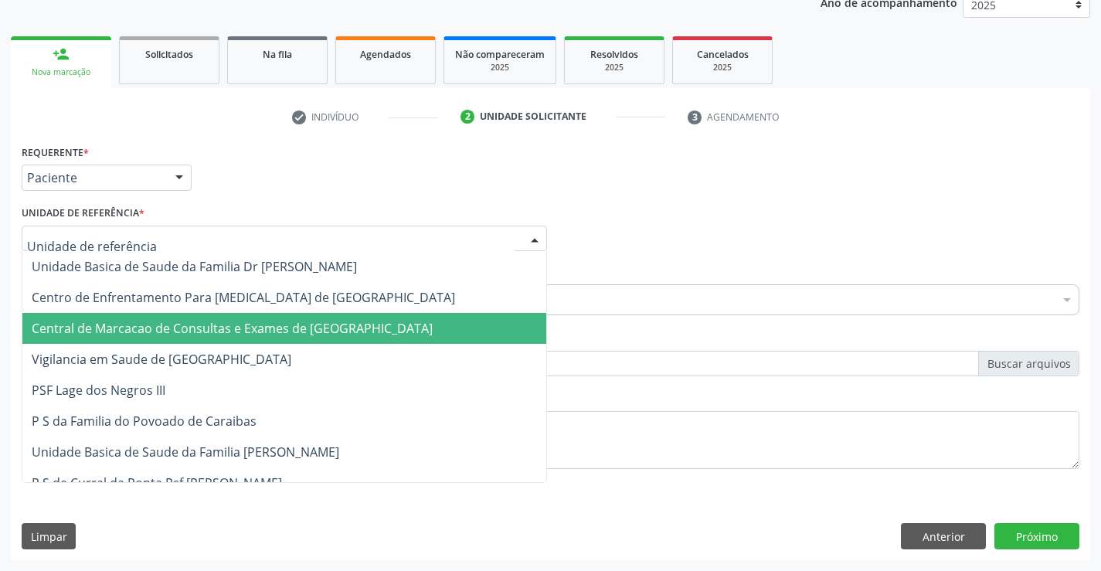
click at [225, 319] on span "Central de Marcacao de Consultas e Exames de [GEOGRAPHIC_DATA]" at bounding box center [284, 328] width 524 height 31
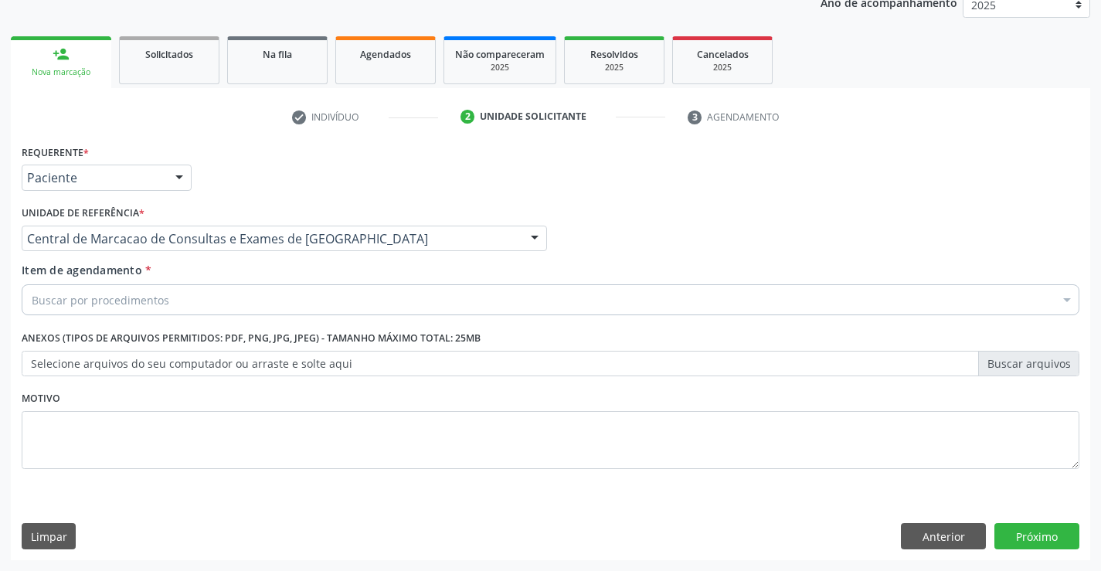
click at [259, 296] on div "Buscar por procedimentos" at bounding box center [551, 299] width 1058 height 31
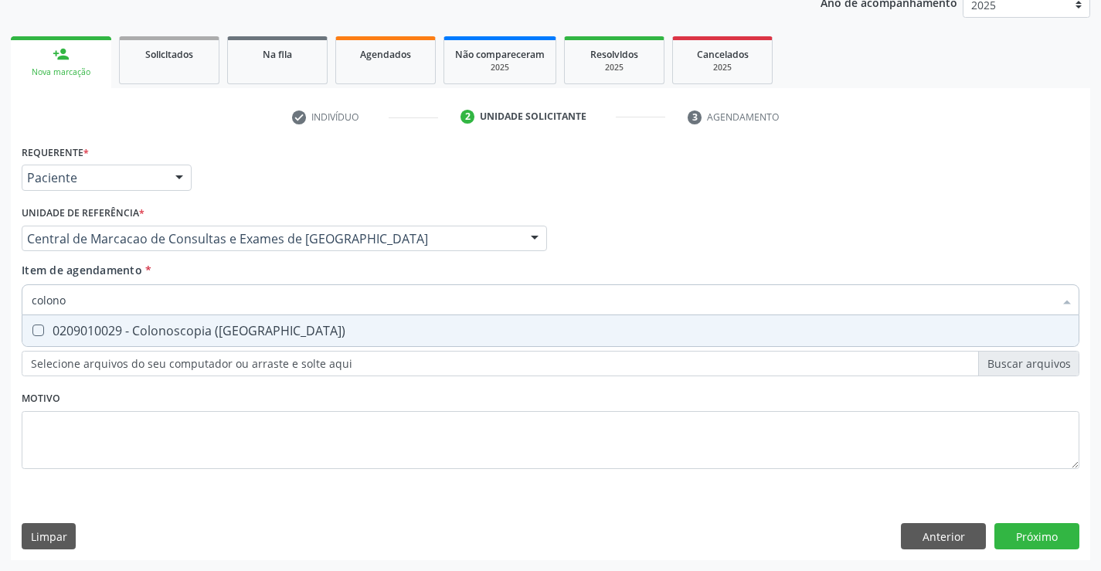
type input "colonos"
click at [295, 332] on div "0209010029 - Colonoscopia ([GEOGRAPHIC_DATA])" at bounding box center [551, 331] width 1038 height 12
checkbox \(Coloscopia\) "true"
click at [329, 302] on input "colonos" at bounding box center [543, 299] width 1023 height 31
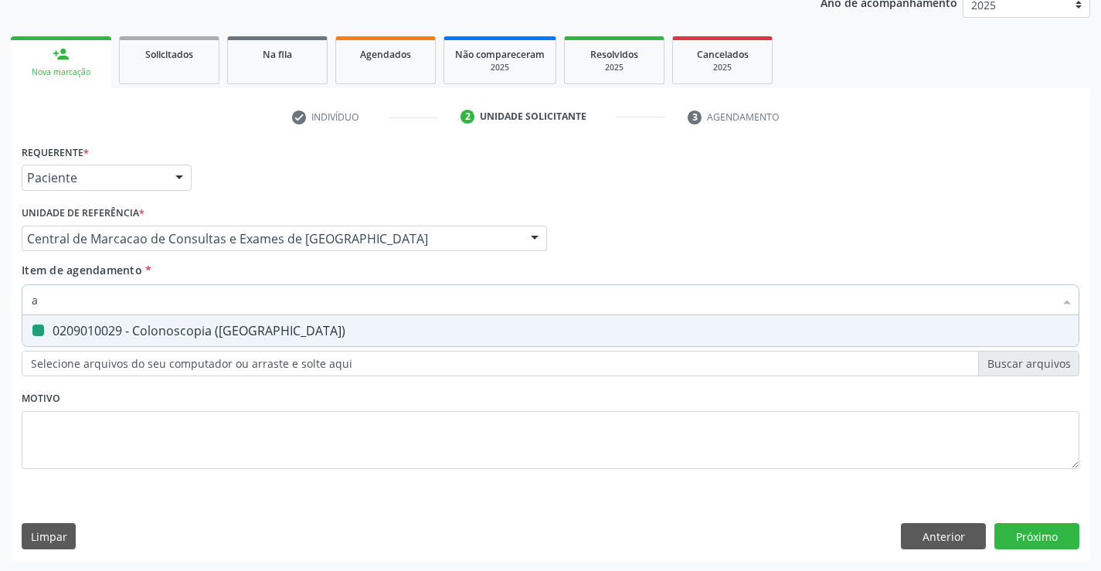
type input "ab"
checkbox \(Coloscopia\) "false"
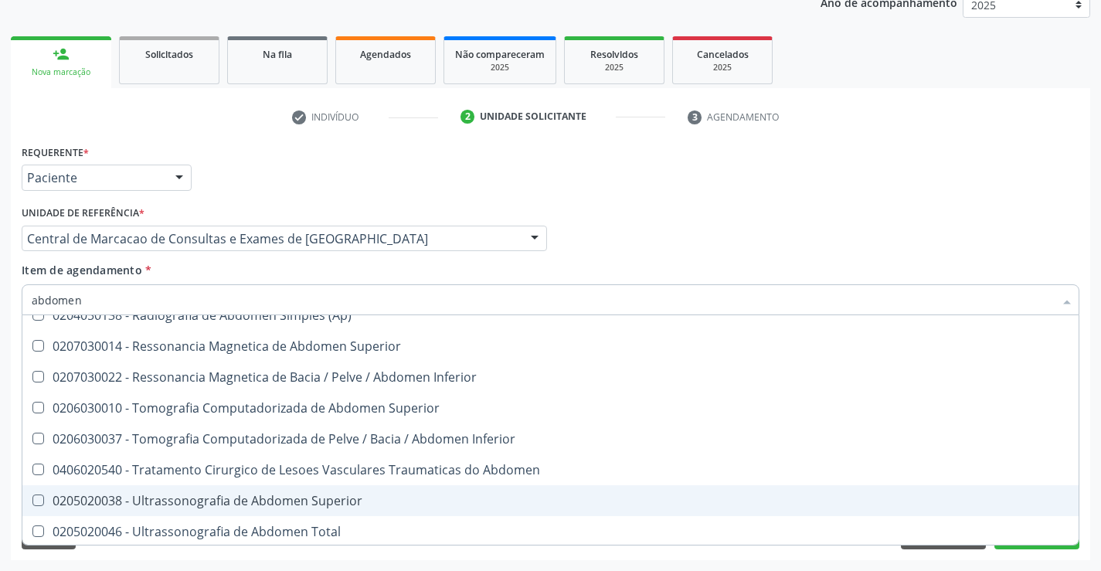
scroll to position [80, 0]
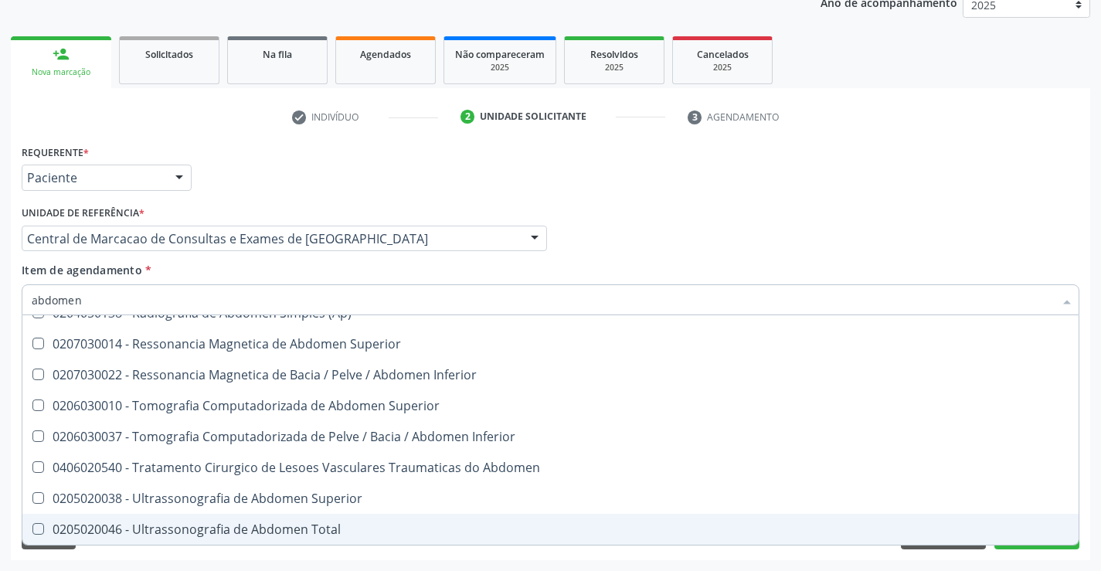
drag, startPoint x: 275, startPoint y: 526, endPoint x: 304, endPoint y: 394, distance: 134.5
click at [286, 499] on ul "Desfazer seleção 0204050111 - Radiografia de Abdomen (Ap + Lateral / Localizada…" at bounding box center [550, 390] width 1057 height 309
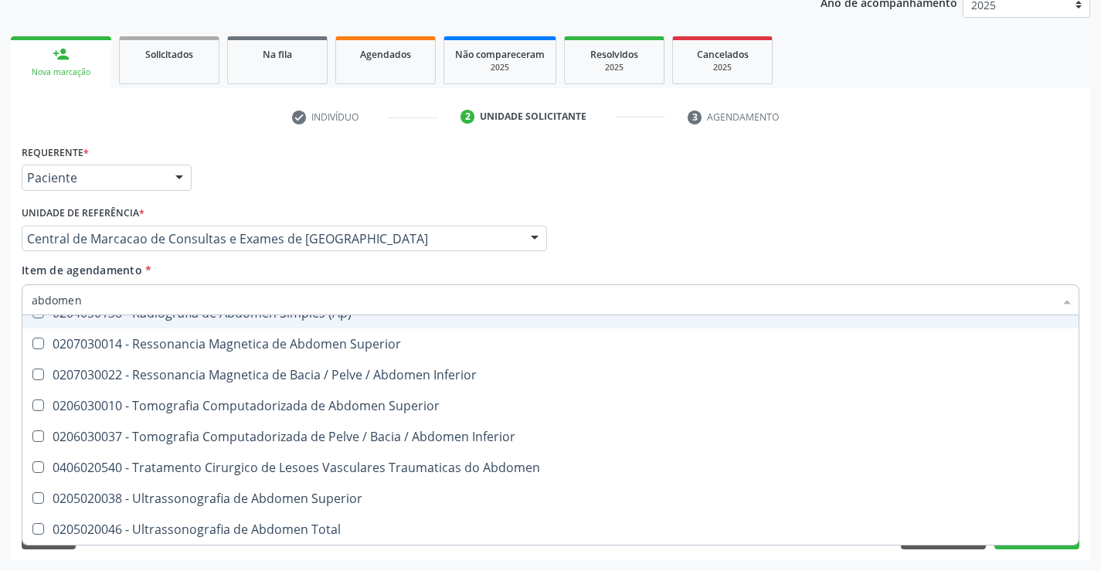
click at [268, 302] on input "abdomen" at bounding box center [543, 299] width 1023 height 31
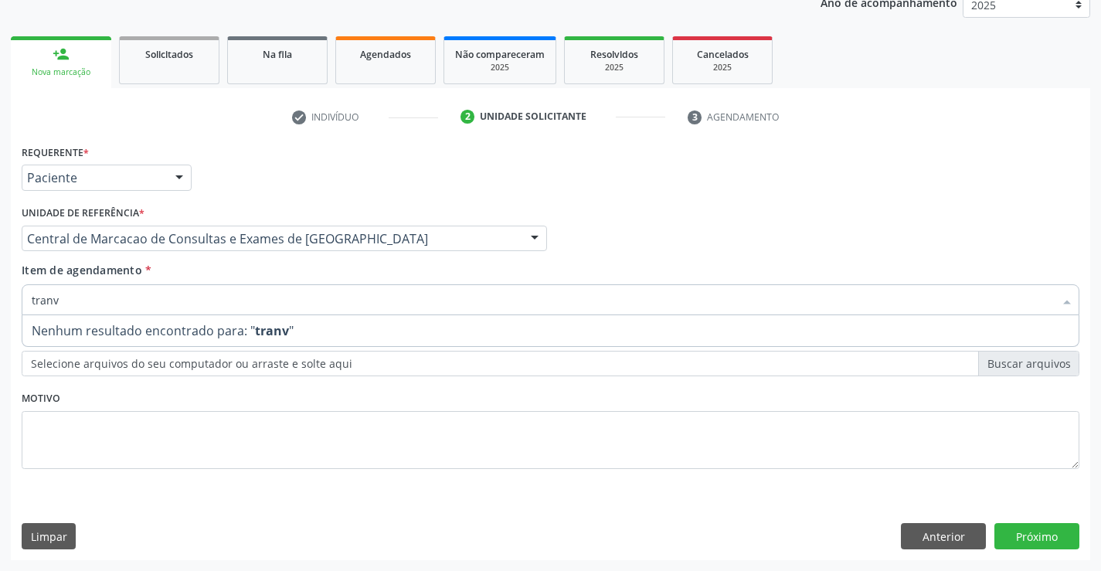
scroll to position [0, 0]
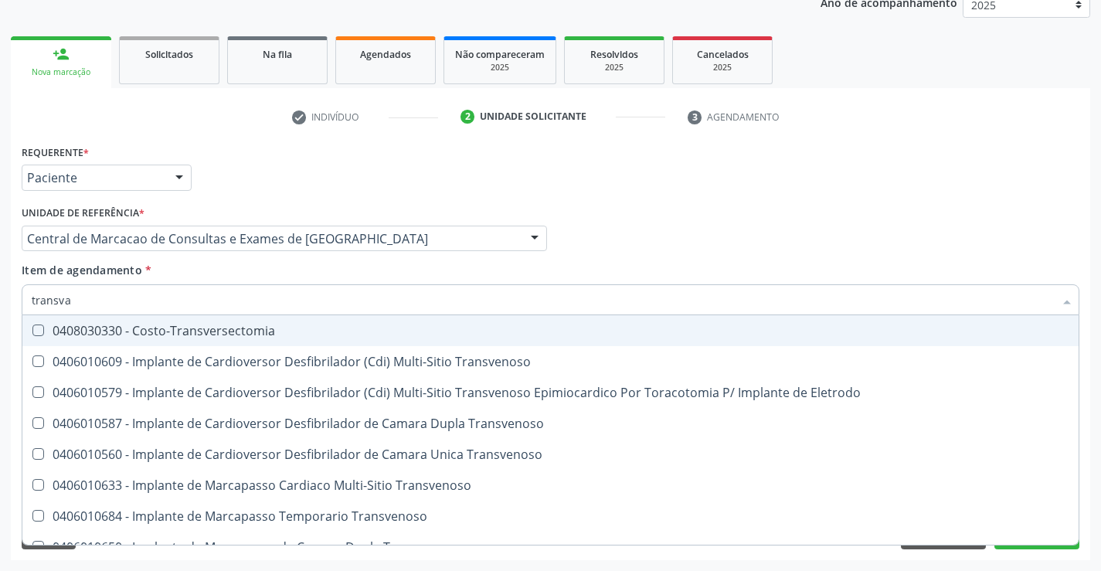
type input "transvag"
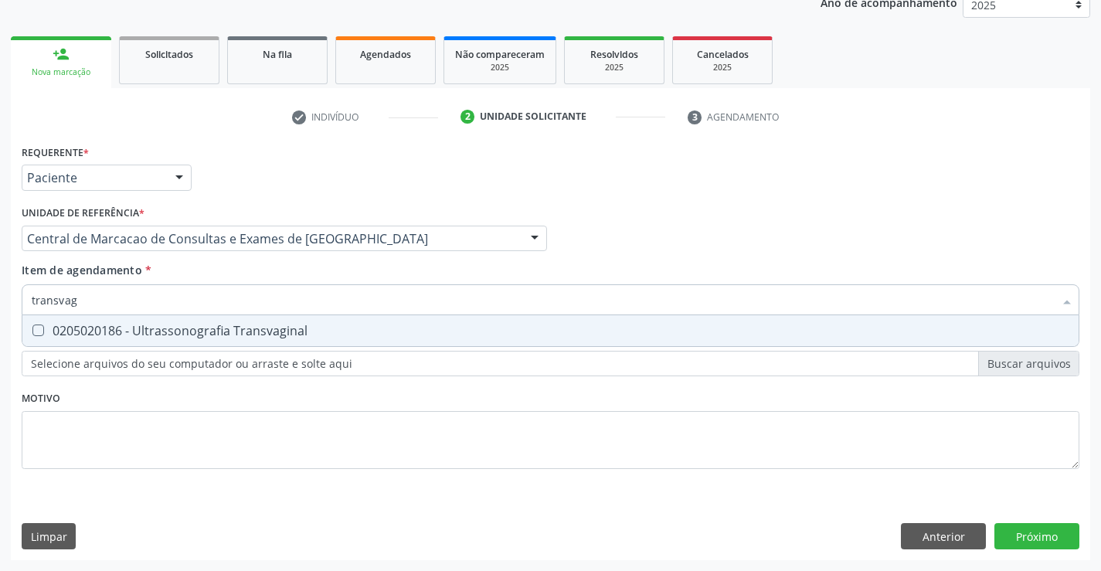
click at [233, 332] on div "0205020186 - Ultrassonografia Transvaginal" at bounding box center [551, 331] width 1038 height 12
checkbox Transvaginal "true"
click at [243, 304] on input "transvag" at bounding box center [543, 299] width 1023 height 31
type input "t"
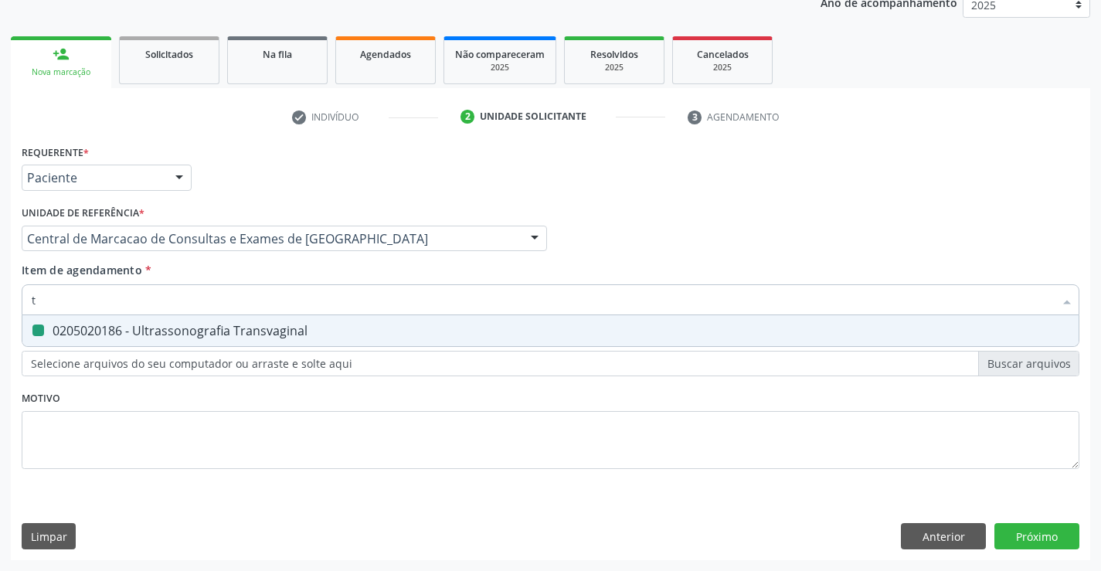
checkbox Transvaginal "false"
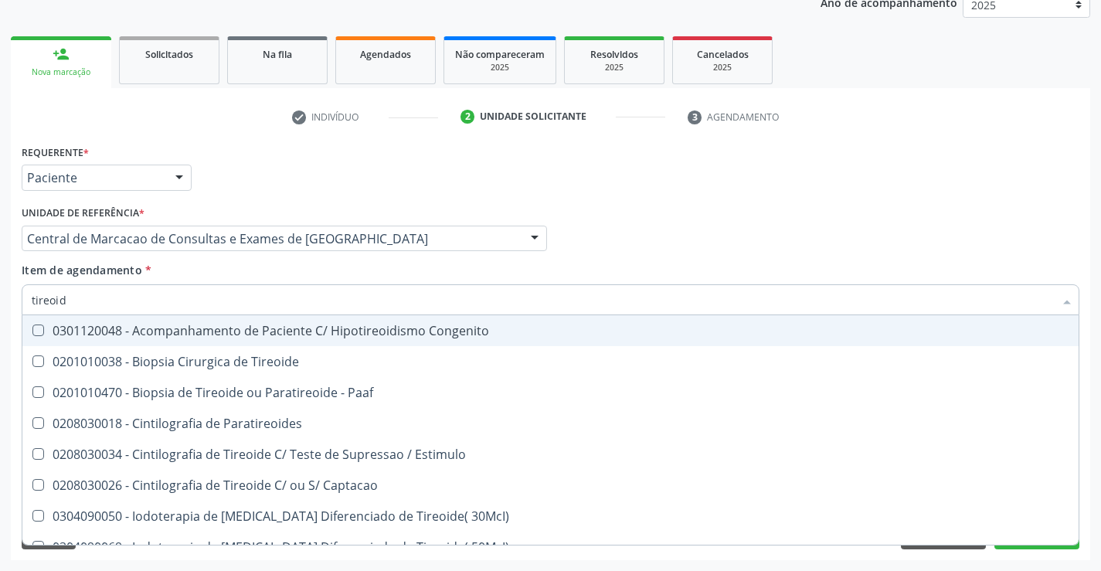
type input "tireoide"
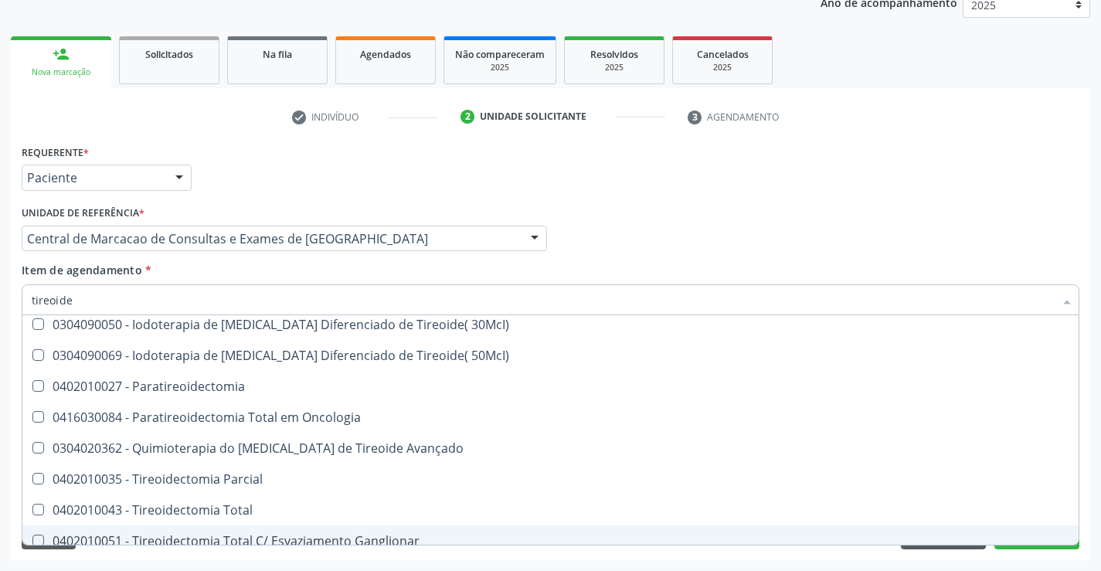
scroll to position [296, 0]
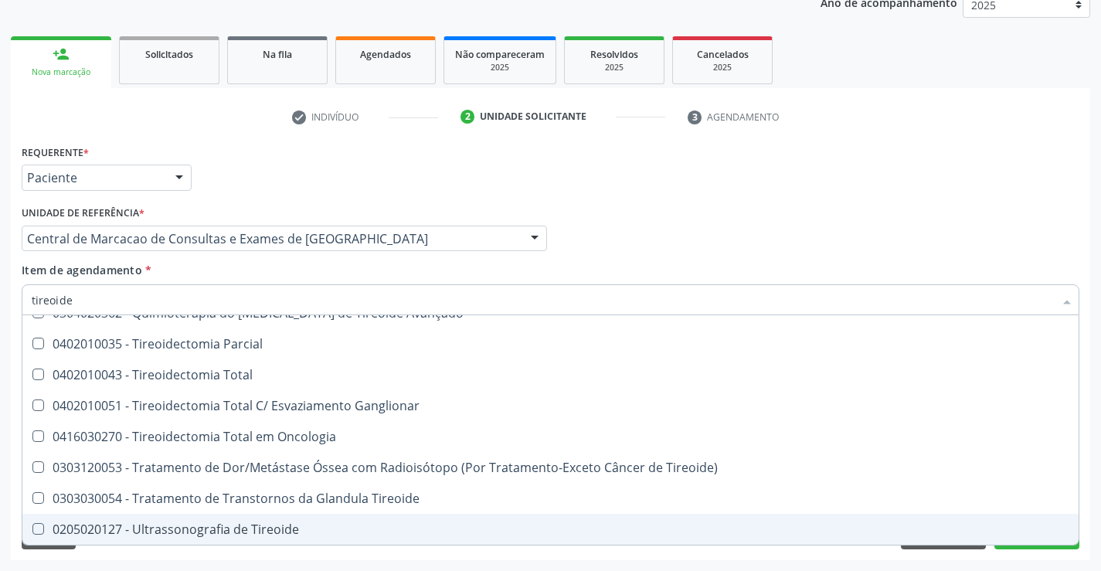
click at [243, 520] on span "0205020127 - Ultrassonografia de Tireoide" at bounding box center [550, 529] width 1057 height 31
checkbox Tireoide "true"
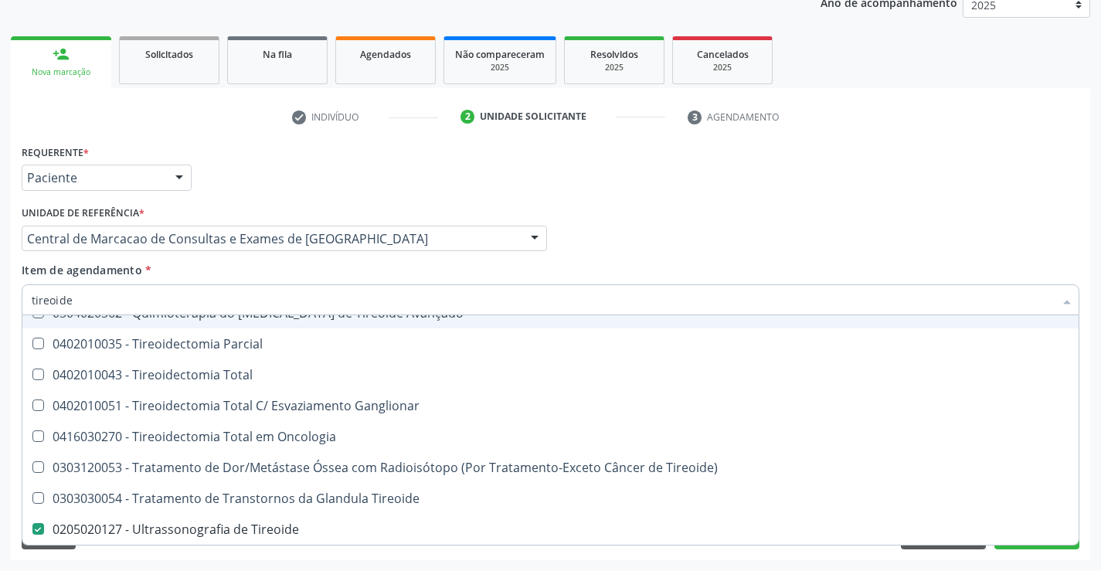
click at [918, 211] on div "Médico Solicitante Por favor, selecione a Unidade de Atendimento primeiro Nenhu…" at bounding box center [551, 232] width 1066 height 60
checkbox Paaf "true"
checkbox Paratireoides "true"
checkbox Estimulo "true"
checkbox Tireoide "false"
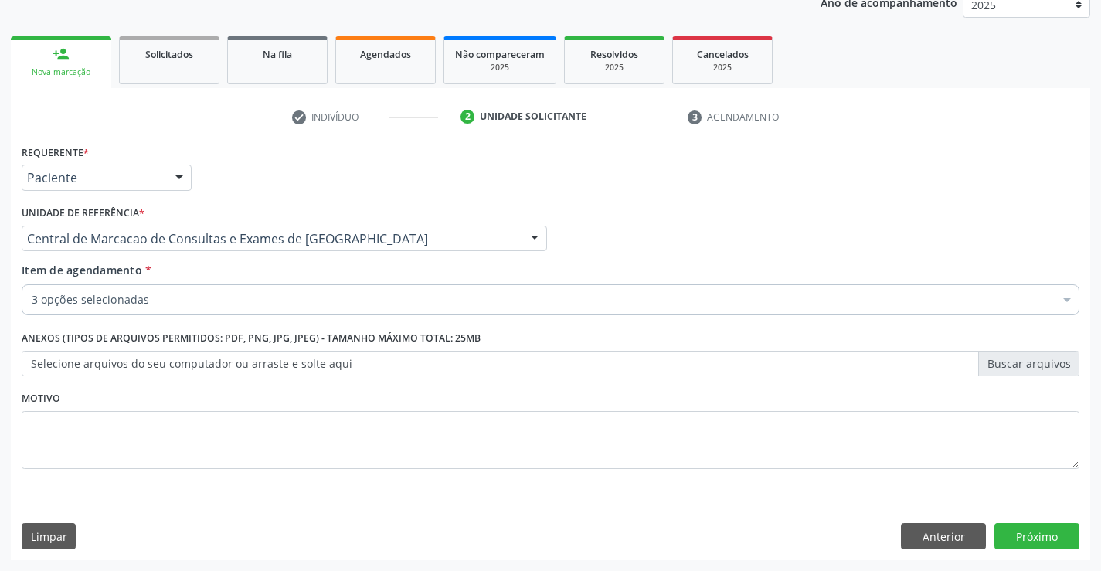
scroll to position [0, 0]
click at [1017, 535] on button "Próximo" at bounding box center [1037, 536] width 85 height 26
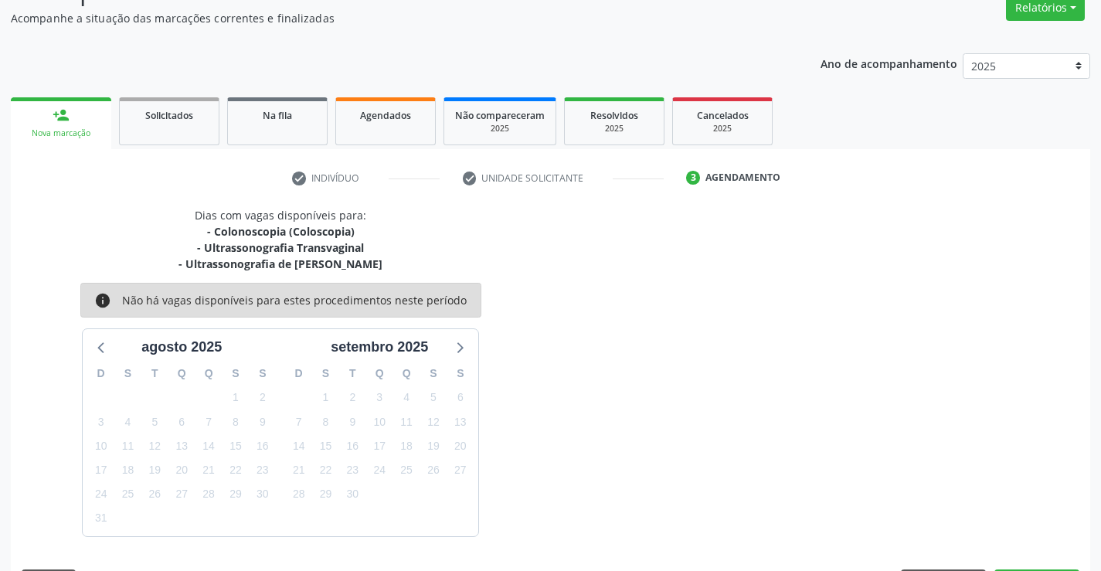
scroll to position [179, 0]
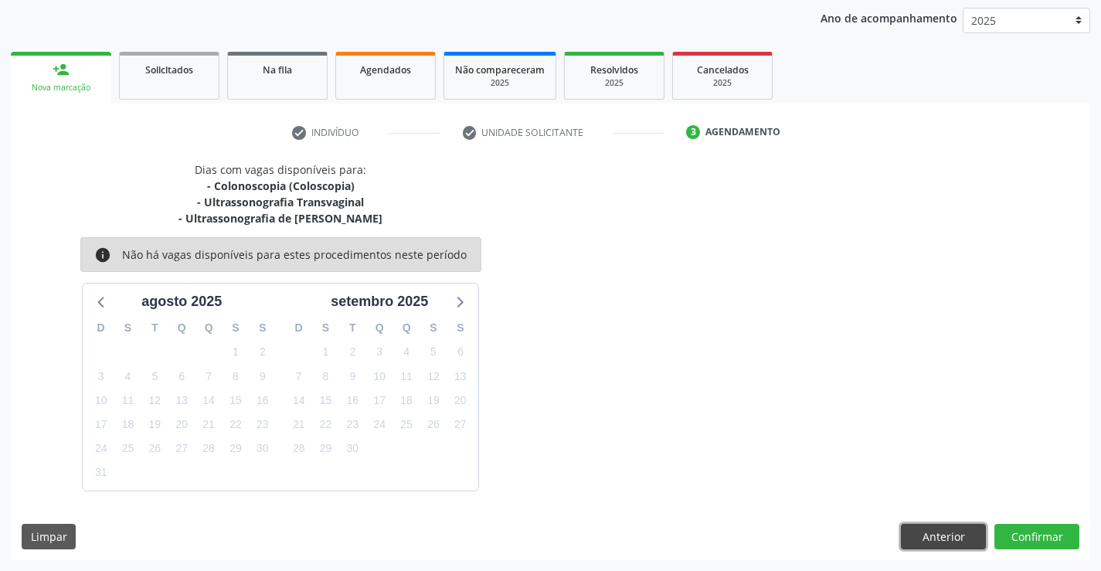
click at [961, 541] on button "Anterior" at bounding box center [943, 537] width 85 height 26
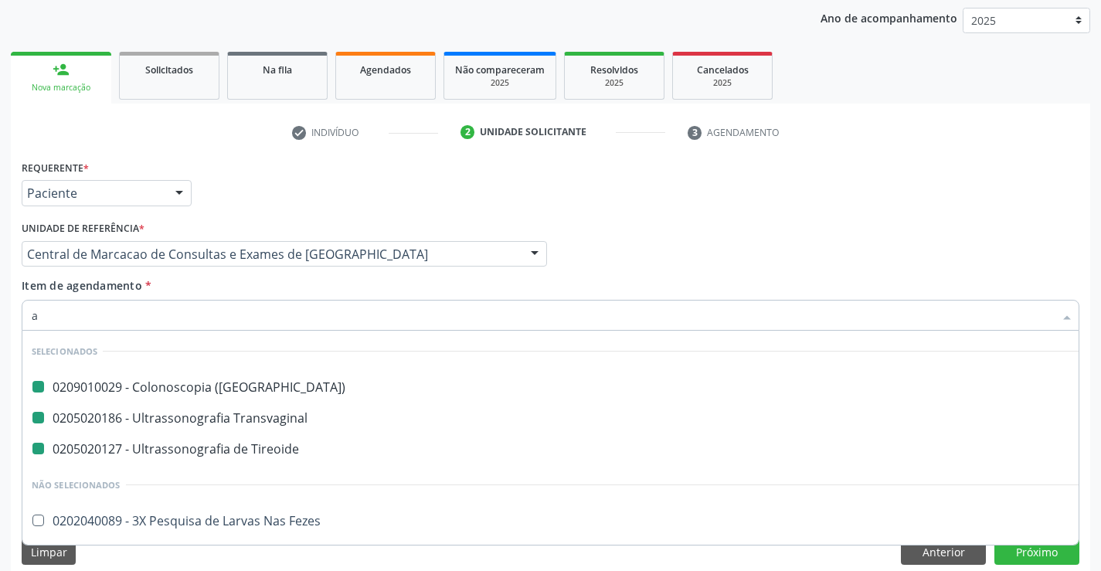
type input "ab"
checkbox \(Coloscopia\) "false"
checkbox Transvaginal "false"
checkbox Tireoide "false"
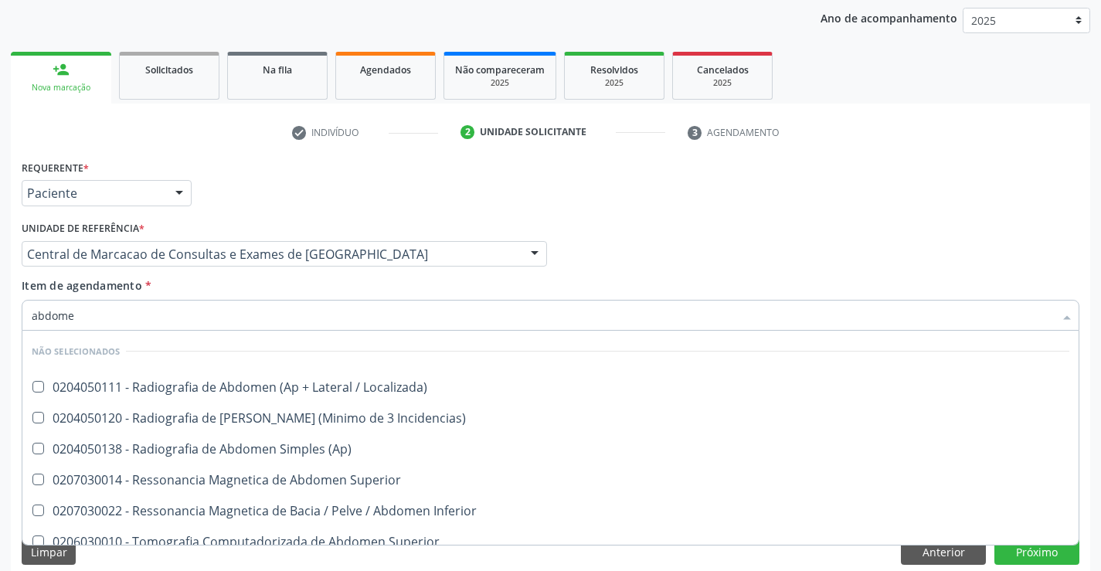
type input "abdomen"
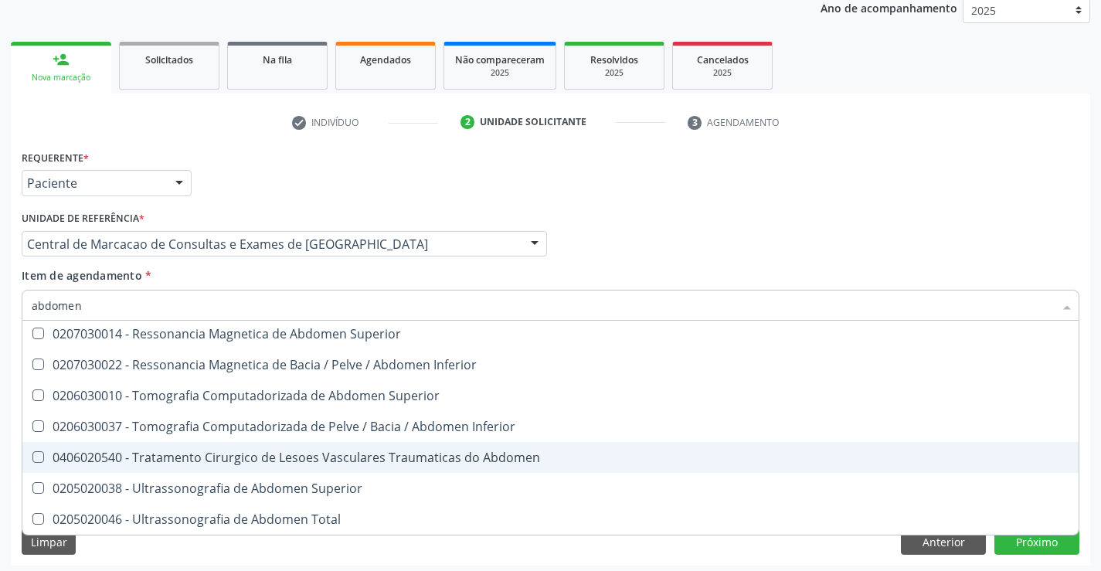
scroll to position [195, 0]
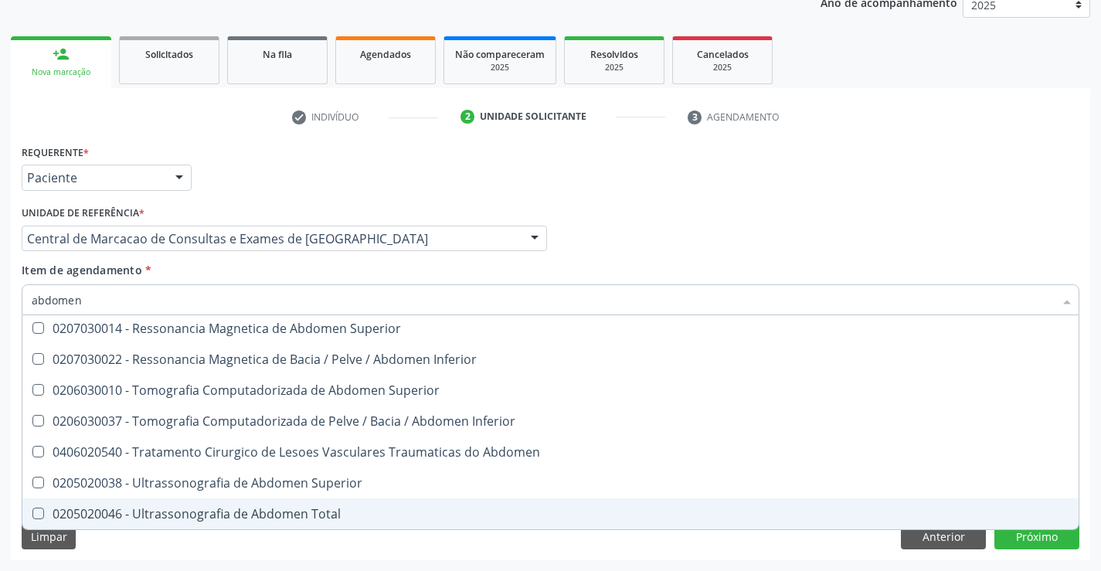
click at [207, 517] on div "0205020046 - Ultrassonografia de Abdomen Total" at bounding box center [551, 514] width 1038 height 12
checkbox Total "true"
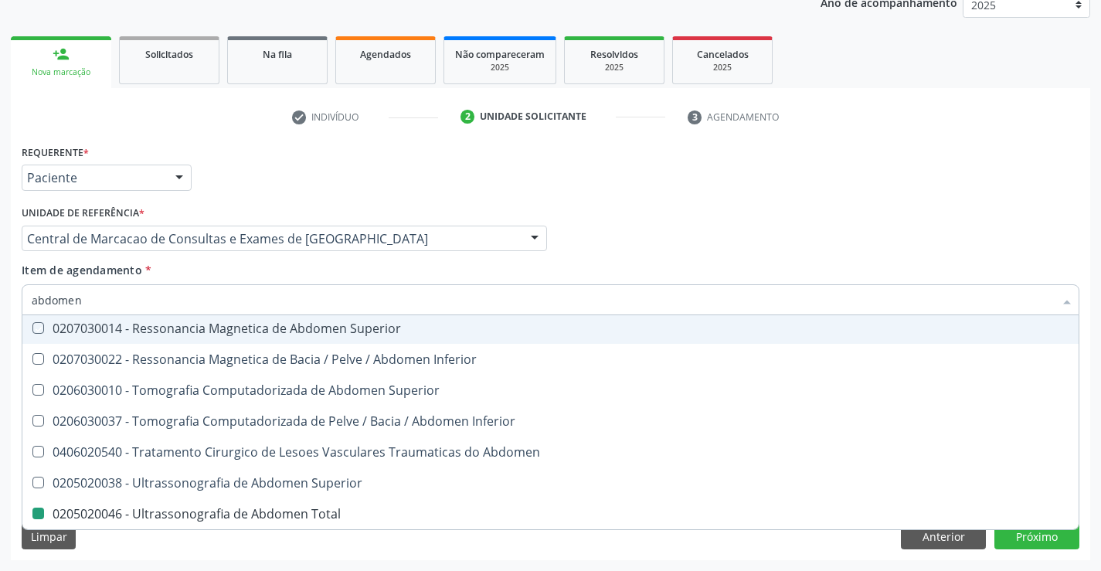
click at [661, 204] on div "Médico Solicitante Por favor, selecione a Unidade de Atendimento primeiro Nenhu…" at bounding box center [551, 232] width 1066 height 60
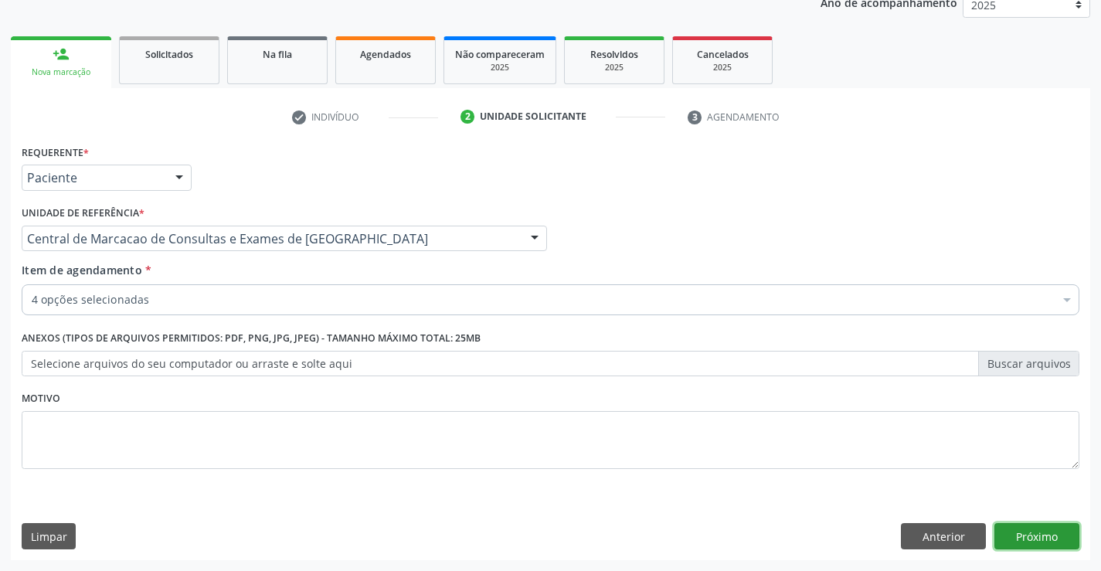
click at [1011, 537] on button "Próximo" at bounding box center [1037, 536] width 85 height 26
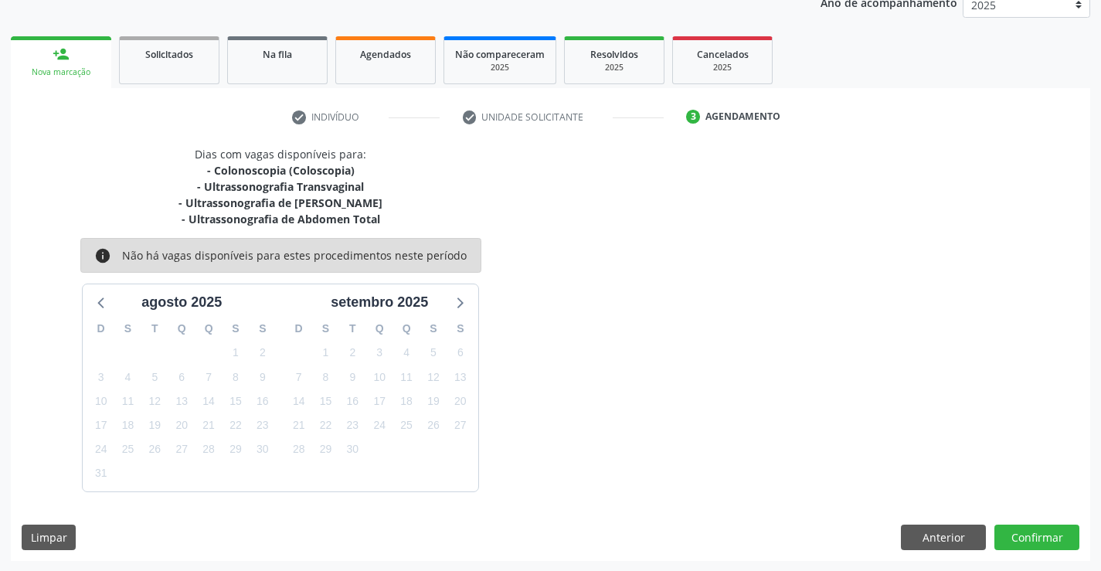
scroll to position [196, 0]
click at [1024, 533] on button "Confirmar" at bounding box center [1037, 537] width 85 height 26
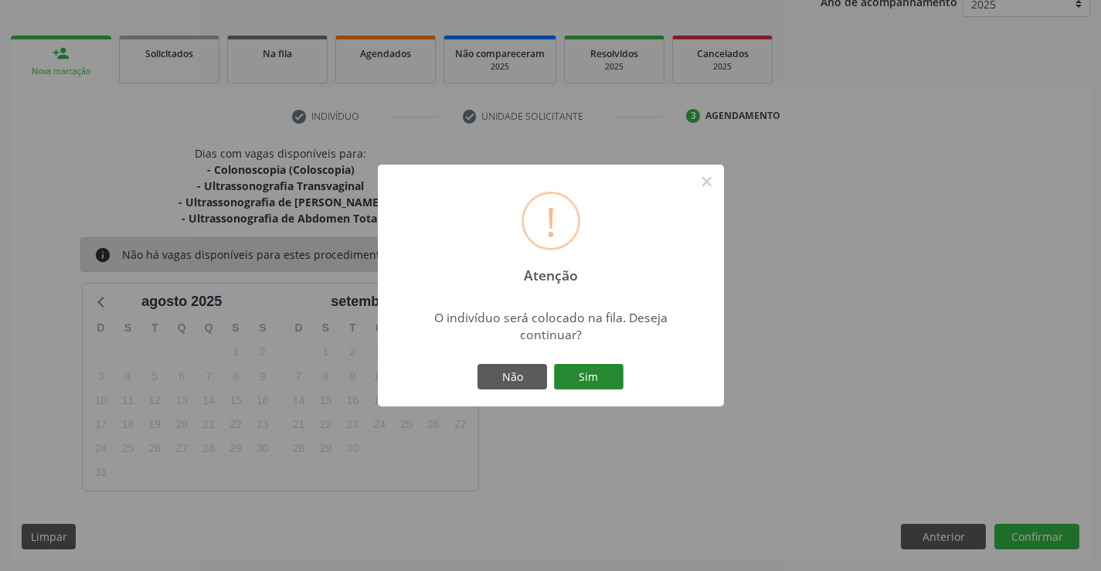
click at [577, 373] on button "Sim" at bounding box center [589, 377] width 70 height 26
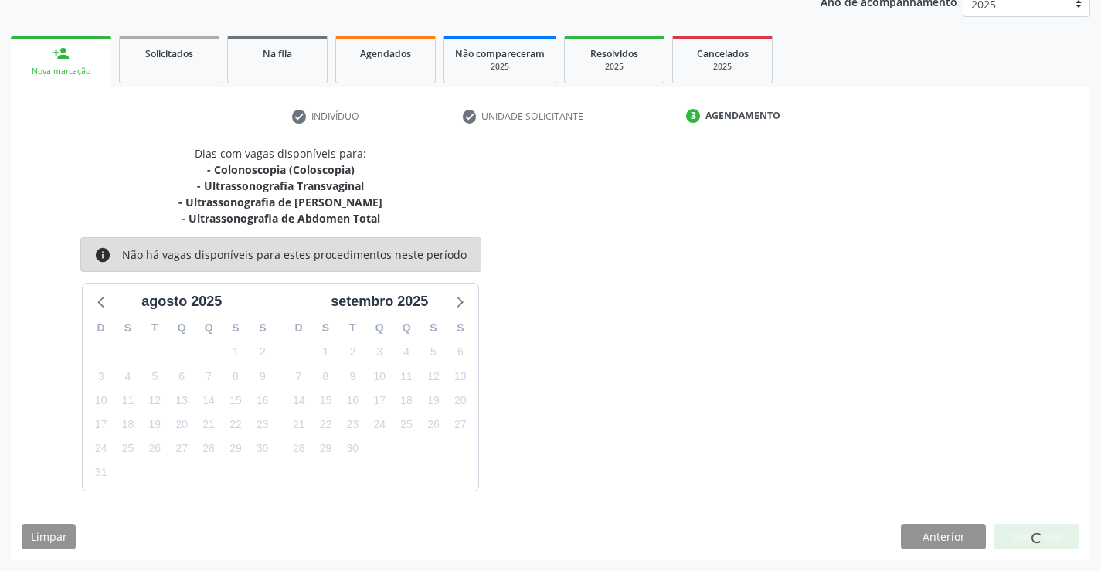
scroll to position [0, 0]
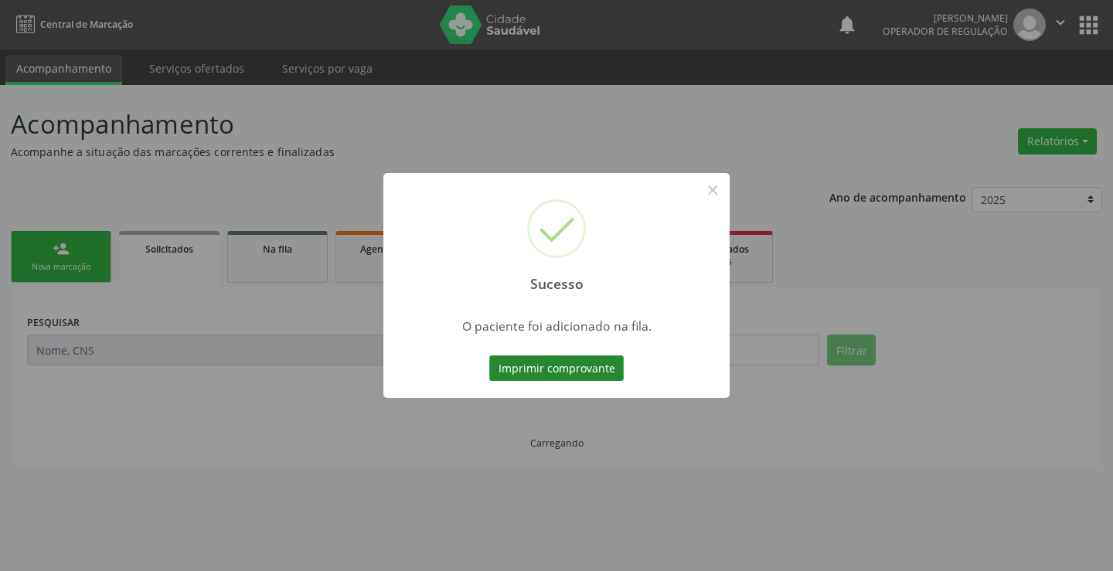
click at [589, 370] on button "Imprimir comprovante" at bounding box center [556, 369] width 134 height 26
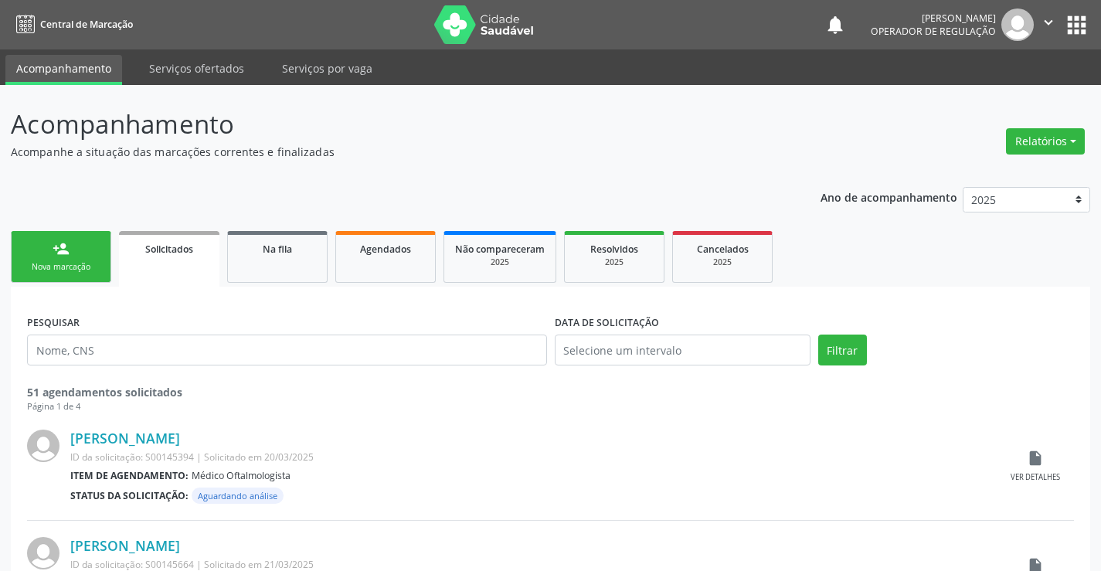
click at [43, 260] on link "person_add Nova marcação" at bounding box center [61, 257] width 100 height 52
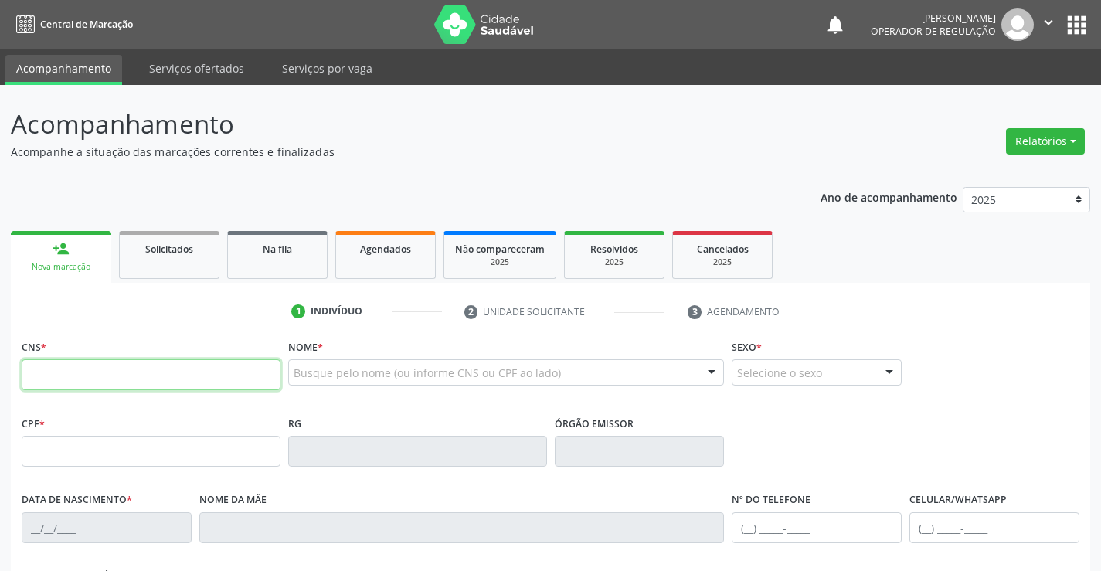
click at [81, 382] on input "text" at bounding box center [151, 374] width 259 height 31
type input "708 5015 0782 0580"
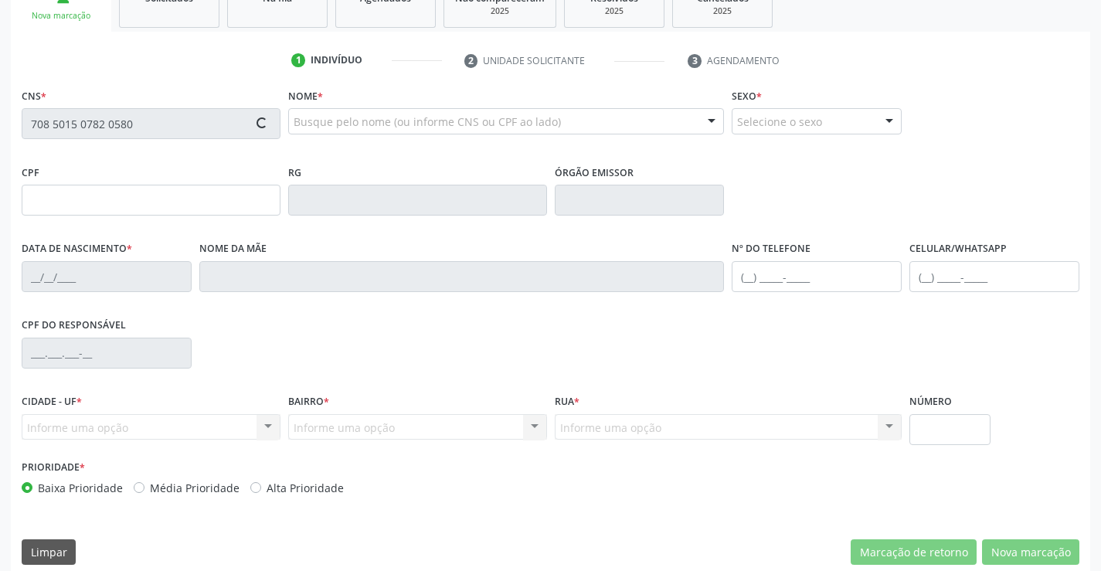
type input "30567713735"
type input "[DATE]"
type input "[PHONE_NUMBER]"
type input "087.723.775-18"
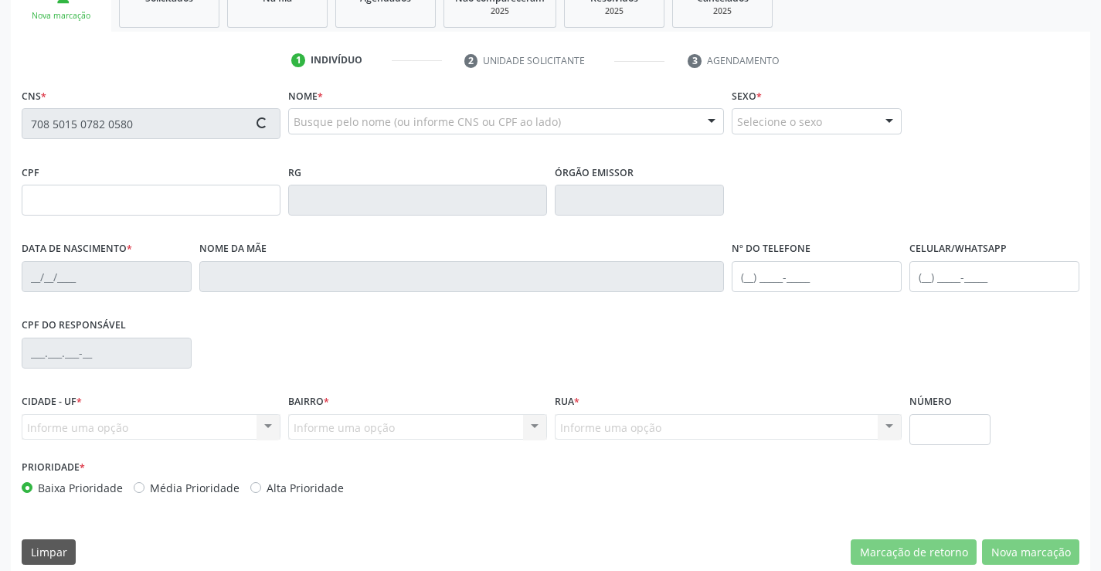
type input "S/N"
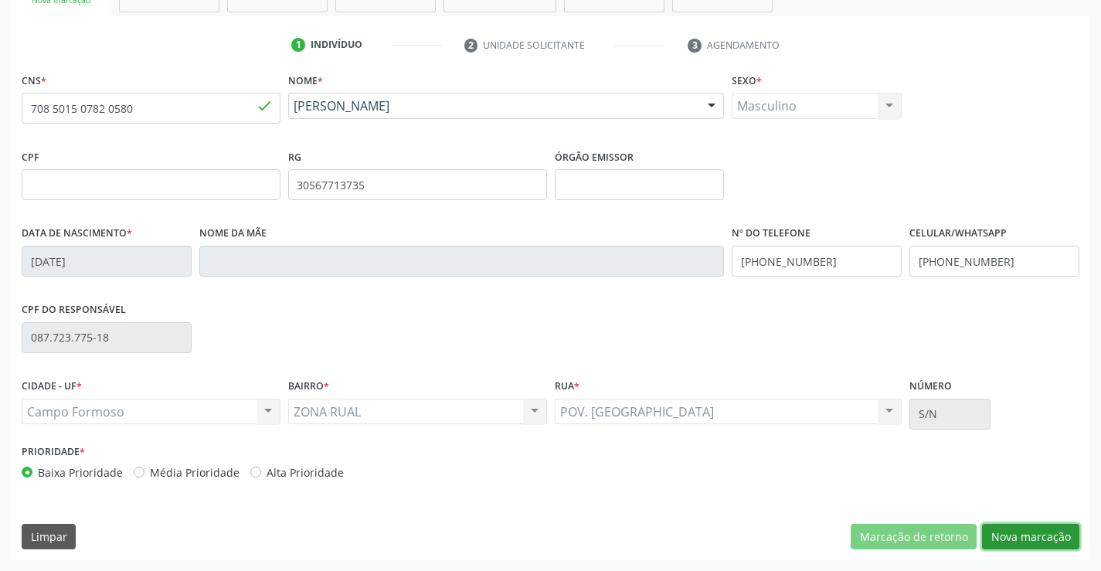
click at [1008, 547] on button "Nova marcação" at bounding box center [1030, 537] width 97 height 26
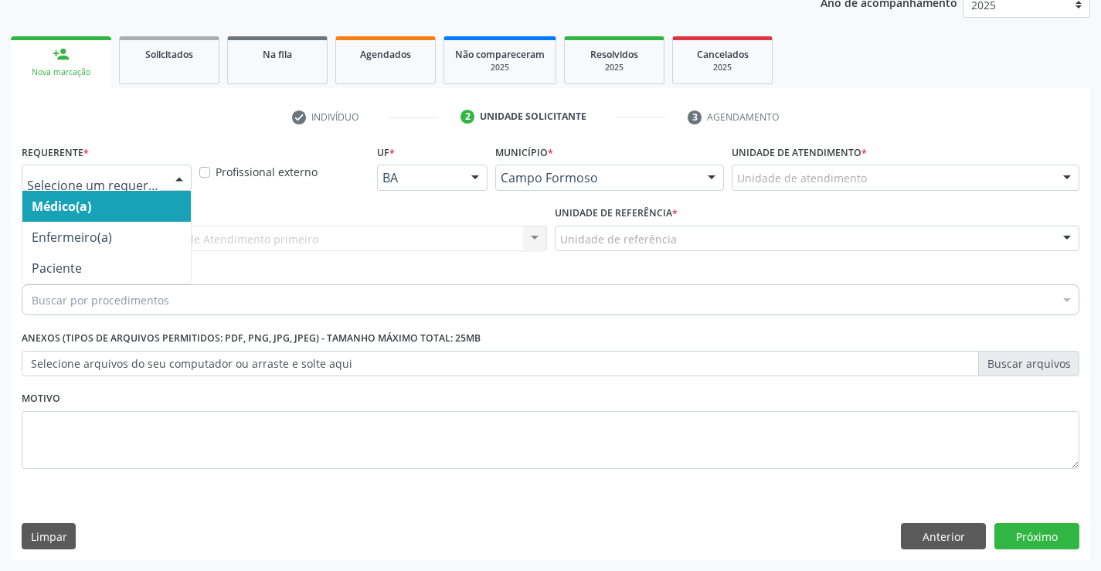
click at [182, 172] on div at bounding box center [179, 178] width 23 height 26
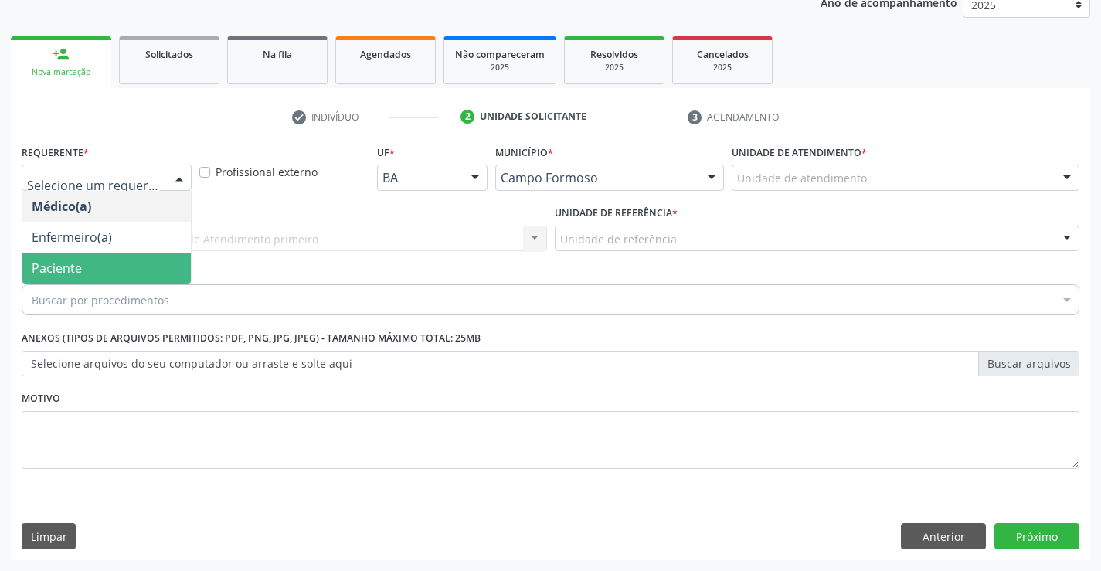
drag, startPoint x: 92, startPoint y: 267, endPoint x: 223, endPoint y: 250, distance: 131.6
click at [94, 265] on span "Paciente" at bounding box center [106, 268] width 169 height 31
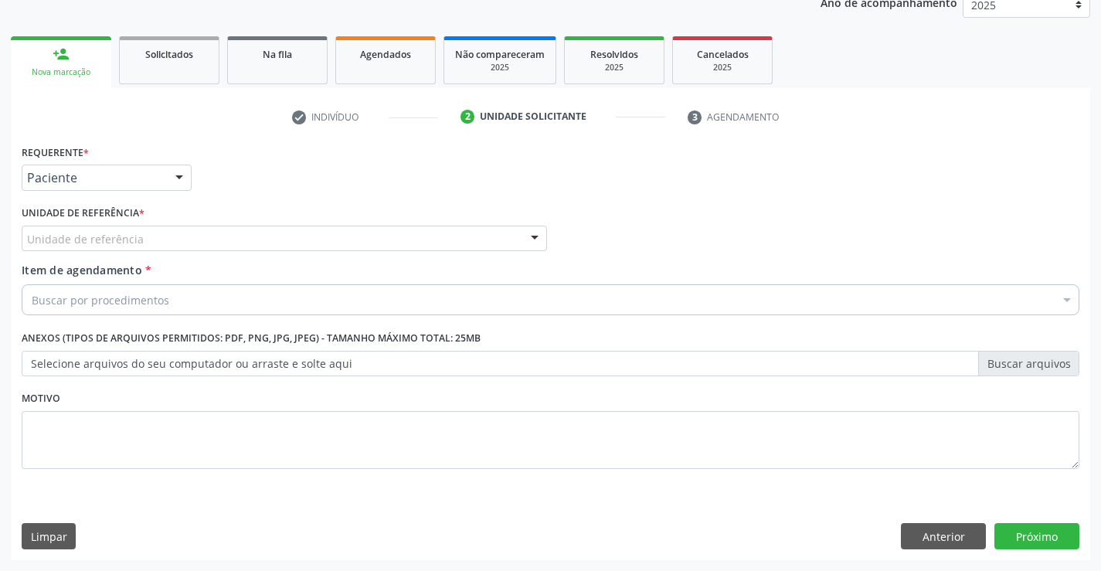
click at [236, 244] on div "Unidade de referência" at bounding box center [285, 239] width 526 height 26
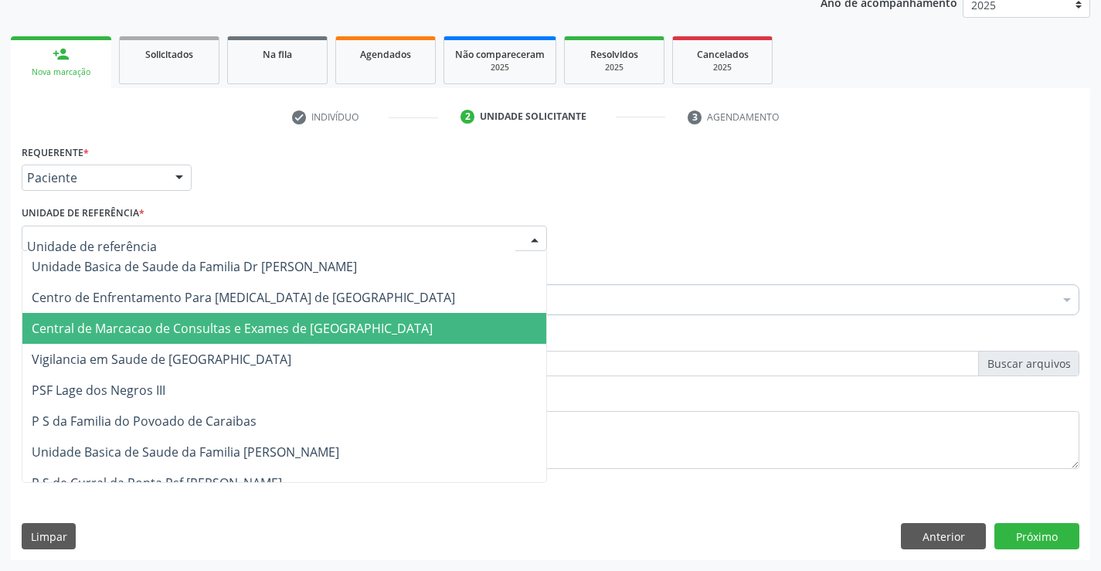
click at [223, 338] on span "Central de Marcacao de Consultas e Exames de [GEOGRAPHIC_DATA]" at bounding box center [284, 328] width 524 height 31
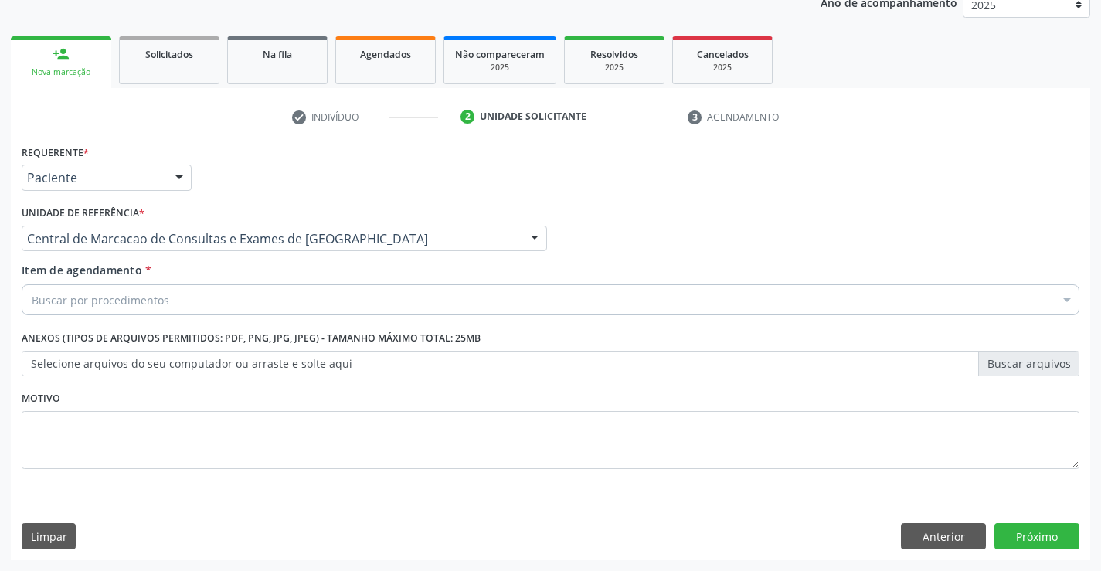
click at [277, 286] on div "Buscar por procedimentos" at bounding box center [551, 299] width 1058 height 31
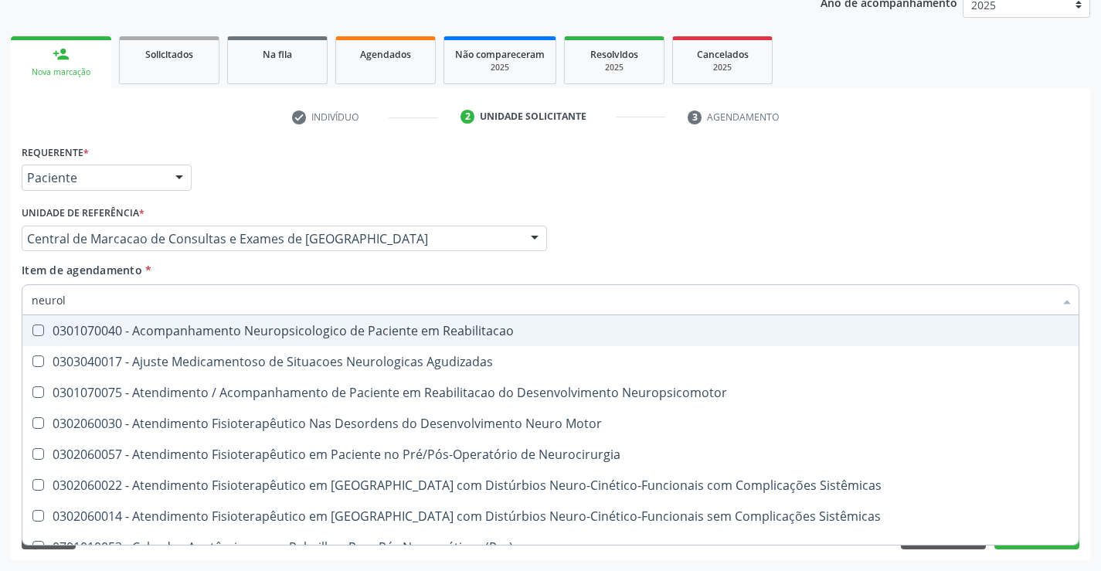
type input "neurolo"
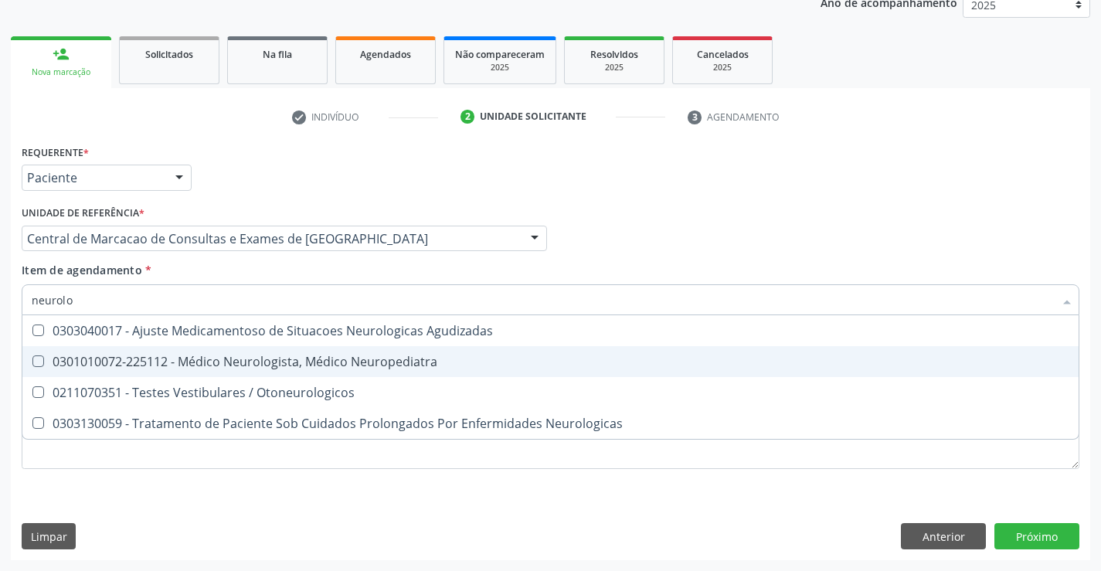
drag, startPoint x: 291, startPoint y: 369, endPoint x: 752, endPoint y: 312, distance: 464.1
click at [295, 366] on div "0301010072-225112 - Médico Neurologista, Médico Neuropediatra" at bounding box center [551, 362] width 1038 height 12
checkbox Neuropediatra "true"
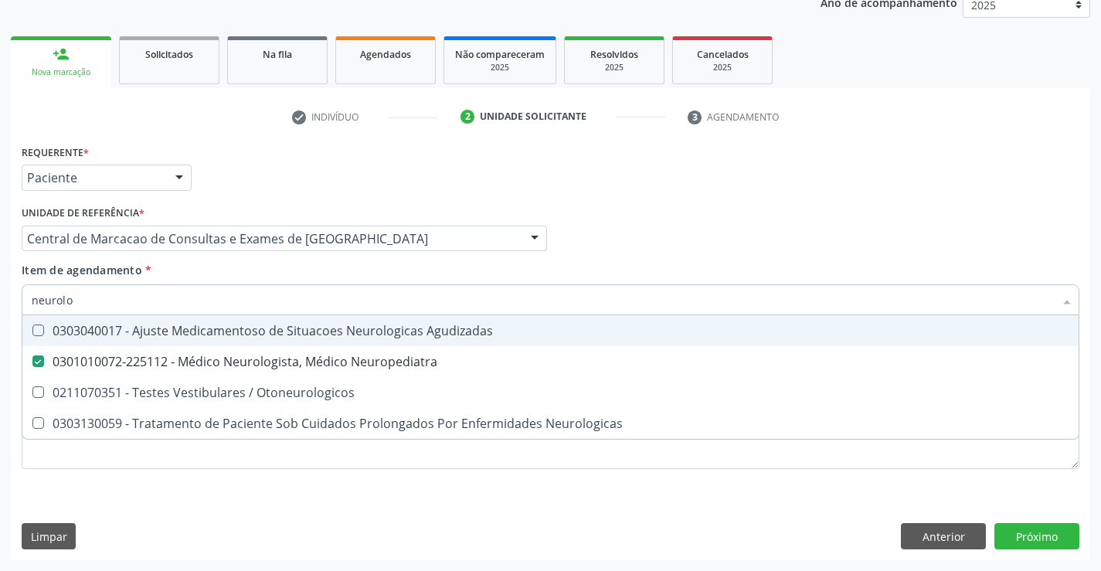
click at [824, 223] on div "Médico Solicitante Por favor, selecione a Unidade de Atendimento primeiro Nenhu…" at bounding box center [551, 232] width 1066 height 60
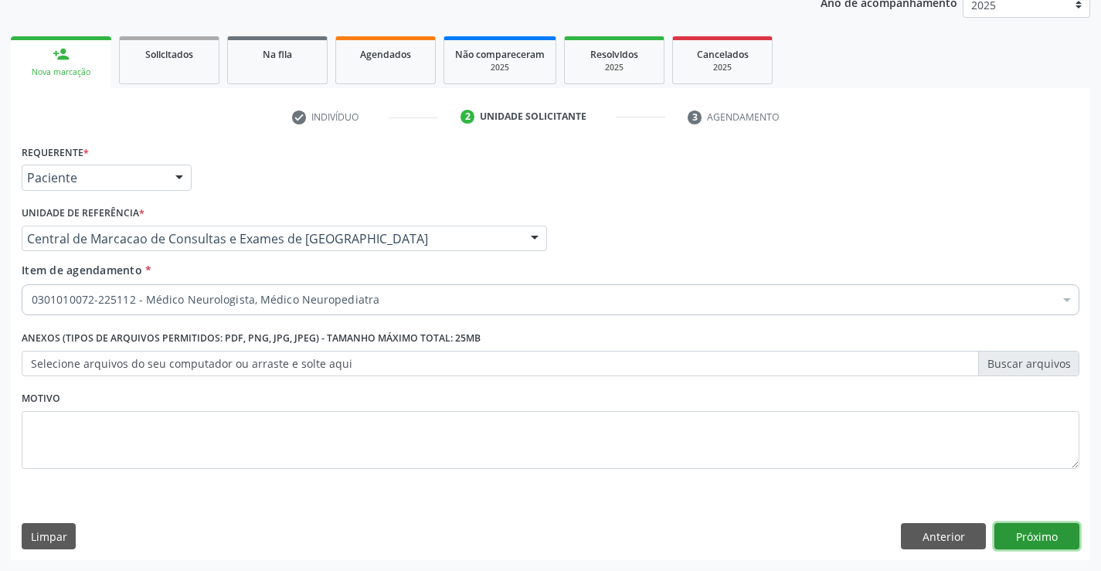
click at [1025, 533] on button "Próximo" at bounding box center [1037, 536] width 85 height 26
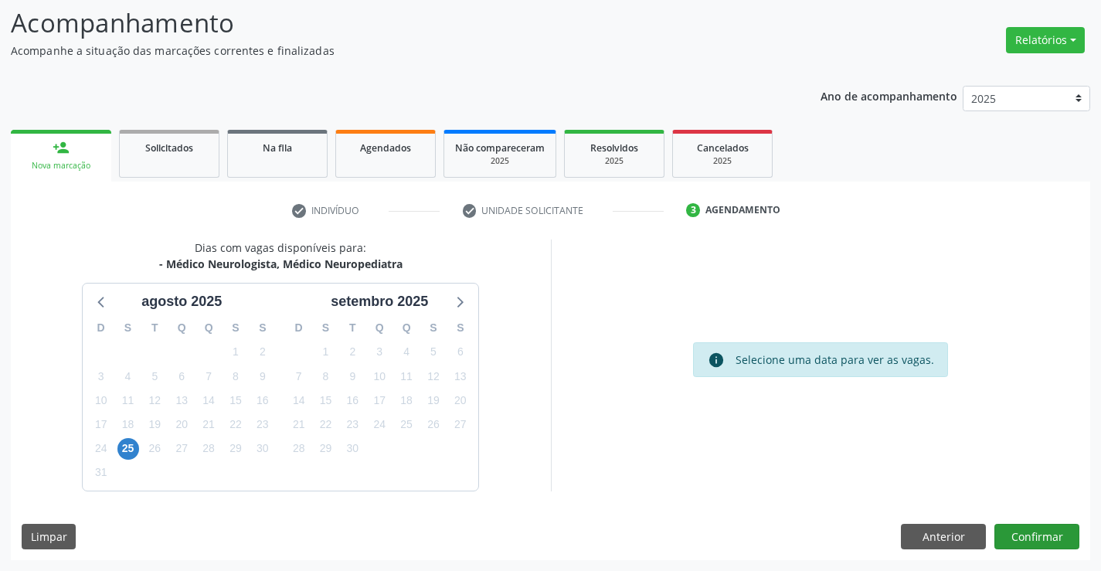
scroll to position [101, 0]
click at [1029, 534] on button "Confirmar" at bounding box center [1037, 537] width 85 height 26
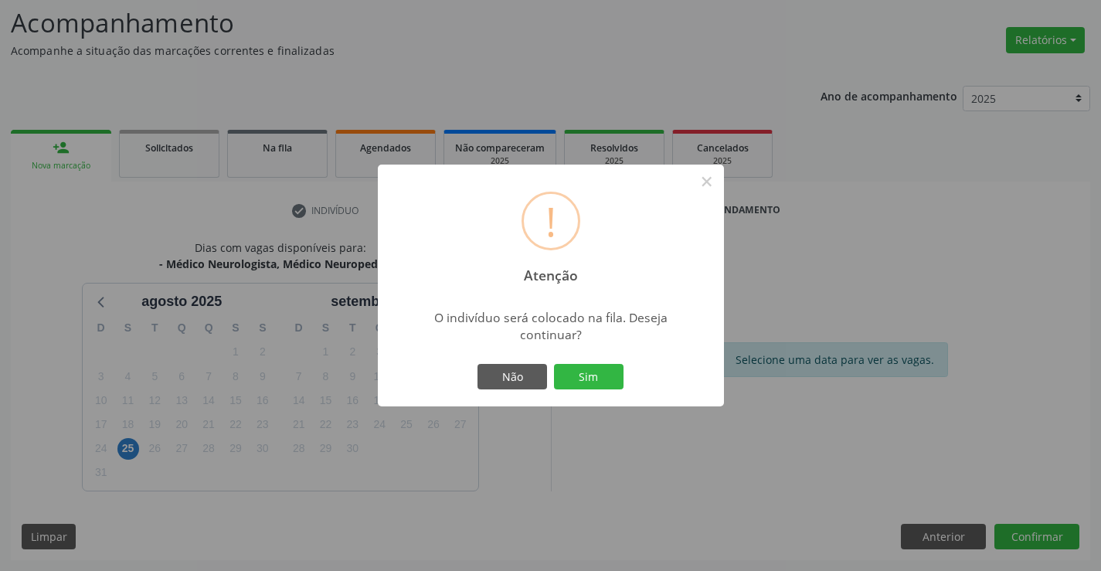
click at [581, 363] on div "Não Sim" at bounding box center [551, 377] width 153 height 32
click at [581, 376] on button "Sim" at bounding box center [589, 377] width 70 height 26
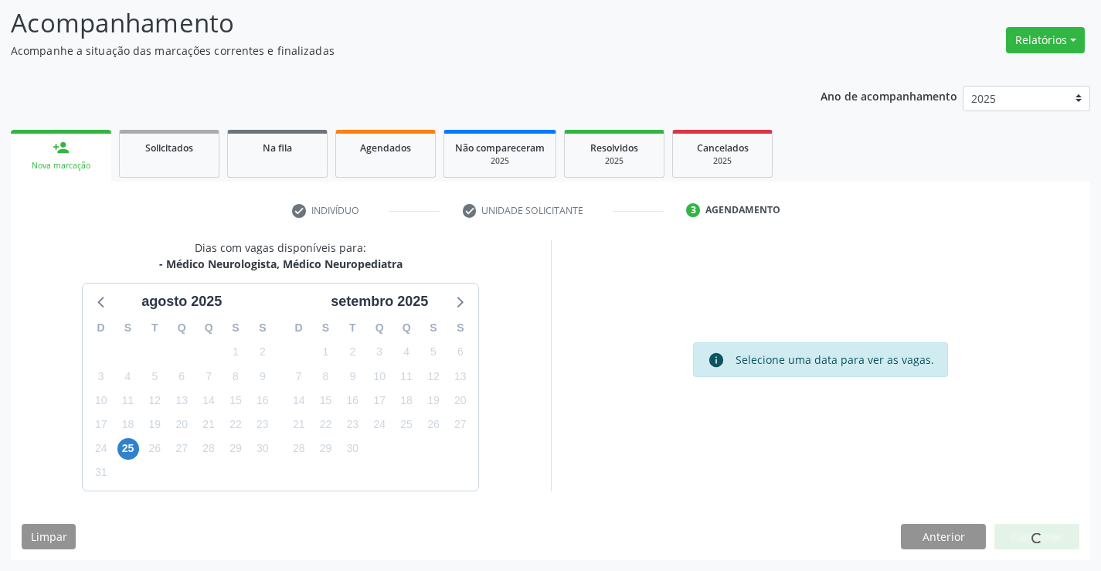
scroll to position [0, 0]
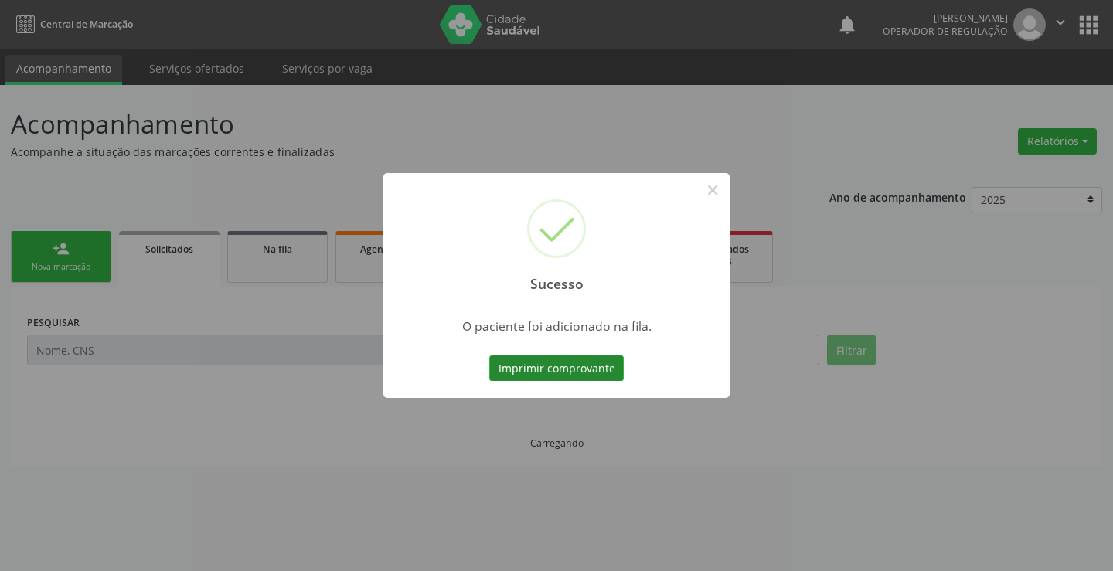
click at [557, 374] on button "Imprimir comprovante" at bounding box center [556, 369] width 134 height 26
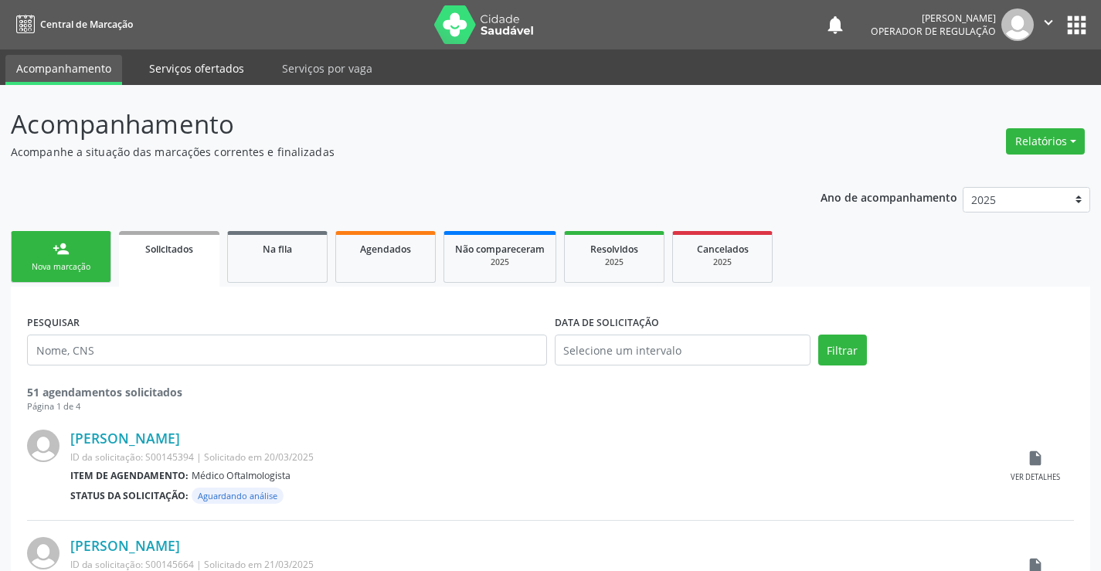
click at [223, 66] on link "Serviços ofertados" at bounding box center [196, 68] width 117 height 27
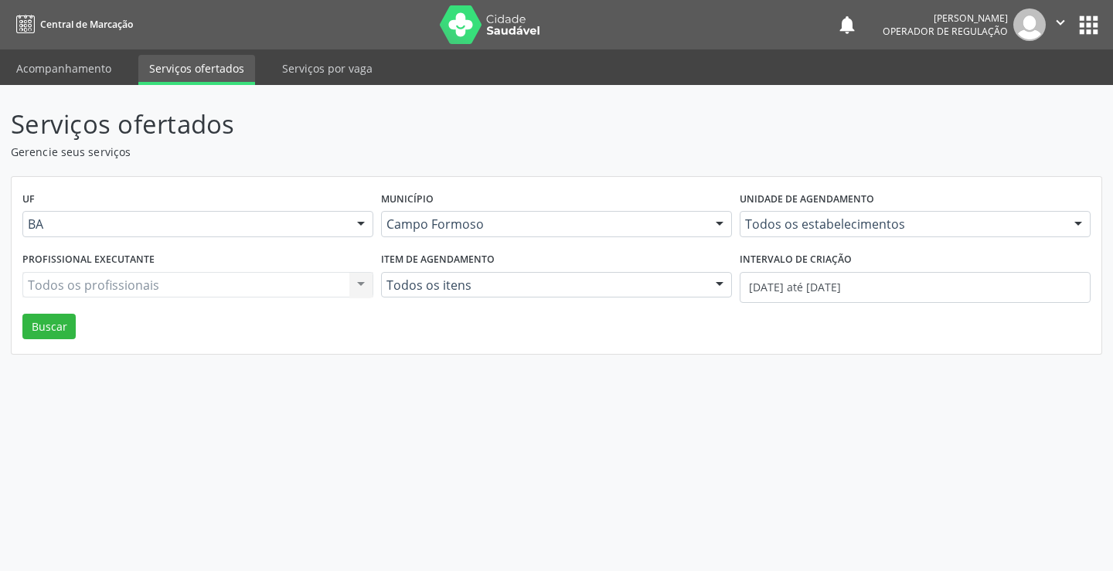
click at [918, 213] on div "Todos os estabelecimentos" at bounding box center [915, 224] width 351 height 26
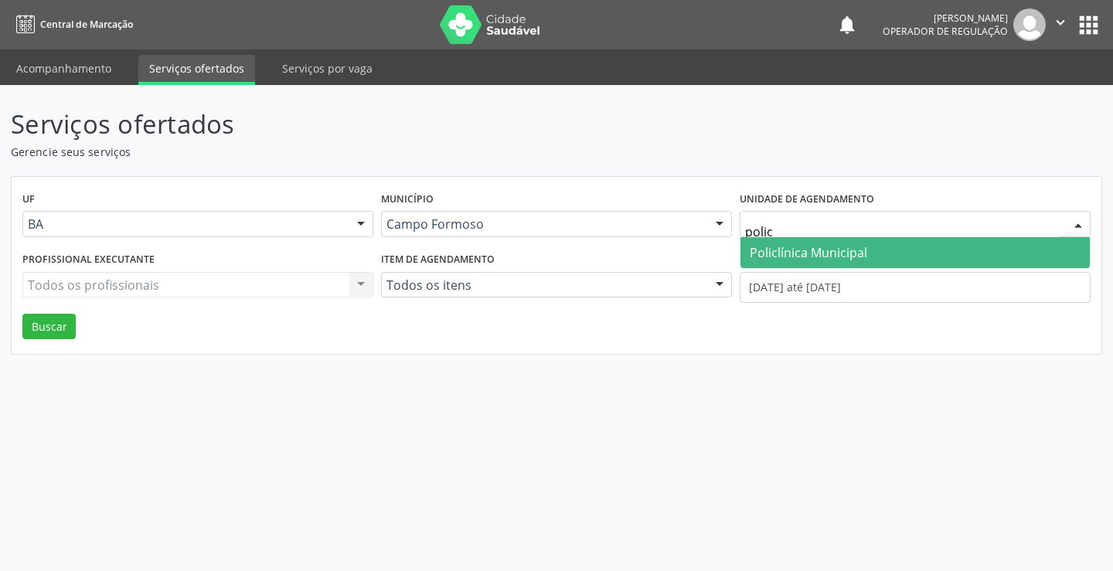
click at [876, 250] on span "Policlínica Municipal" at bounding box center [915, 252] width 349 height 31
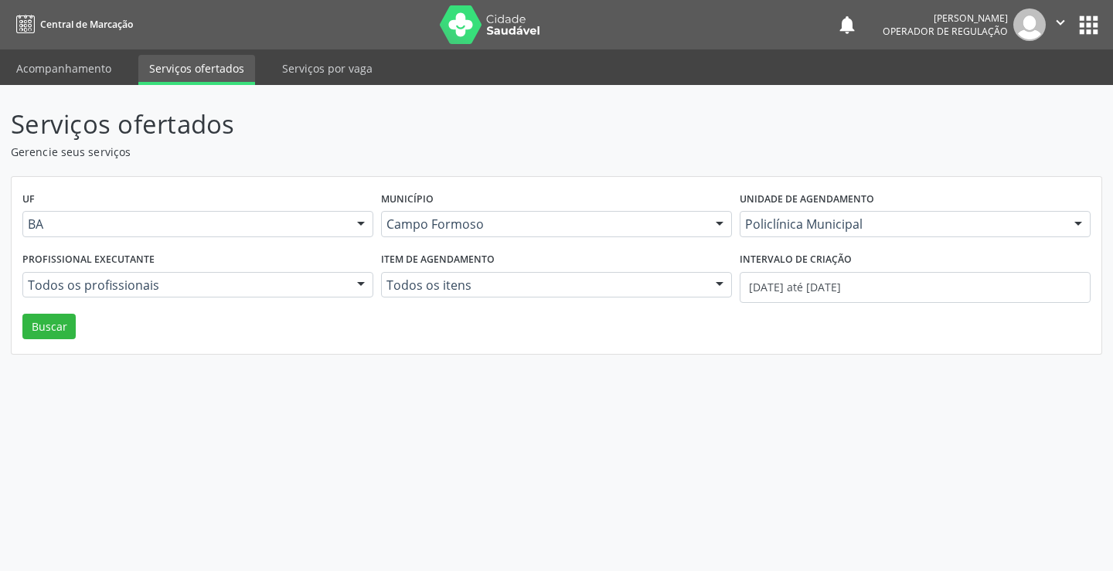
click at [877, 209] on div "Unidade de agendamento Policlínica Municipal Todos os estabelecimentos Academia…" at bounding box center [915, 218] width 359 height 60
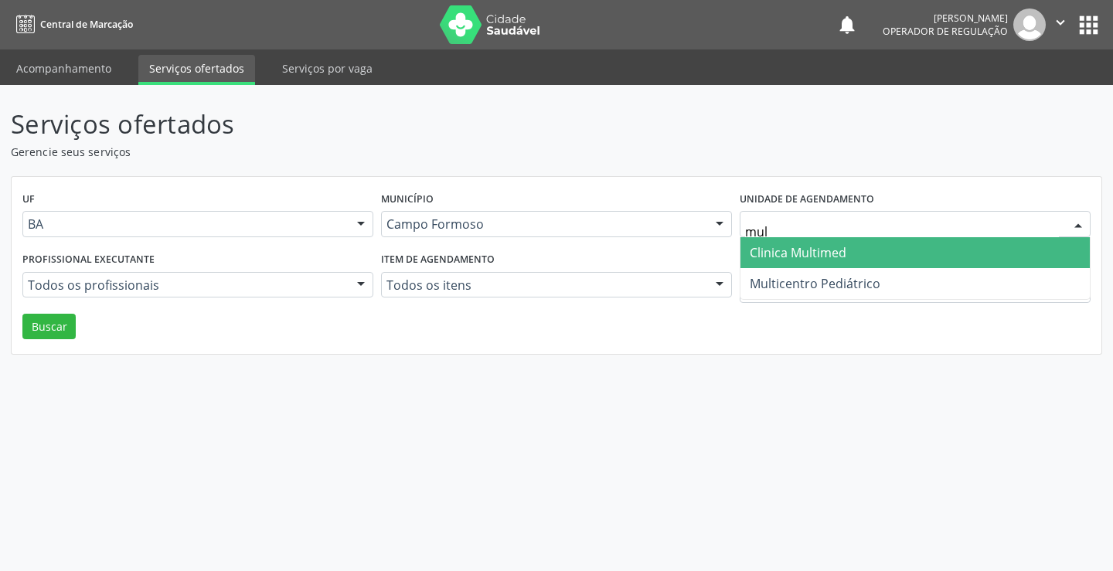
type input "mult"
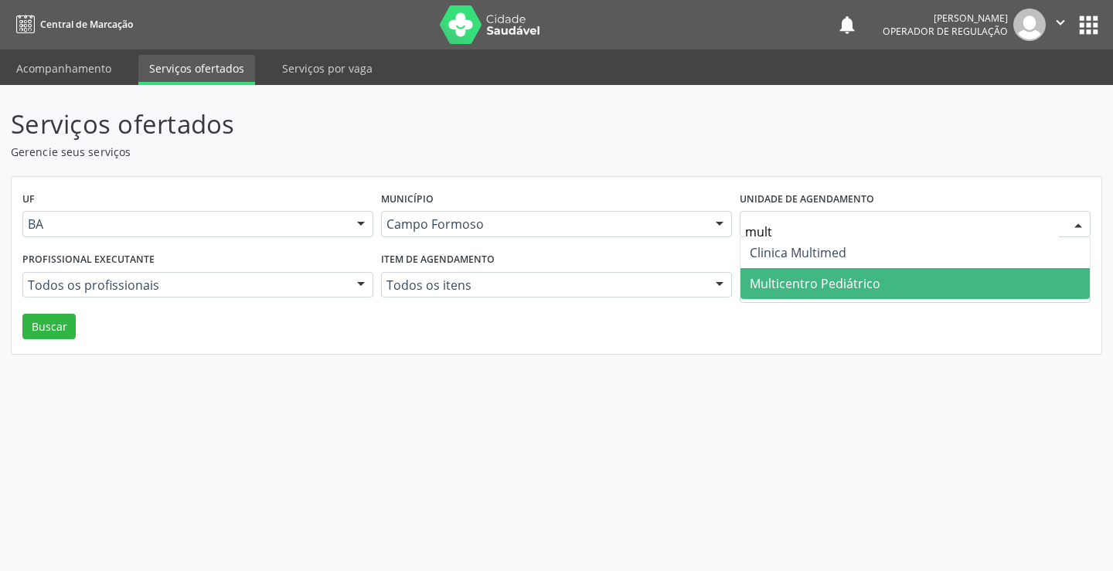
click at [865, 277] on span "Multicentro Pediátrico" at bounding box center [815, 283] width 131 height 17
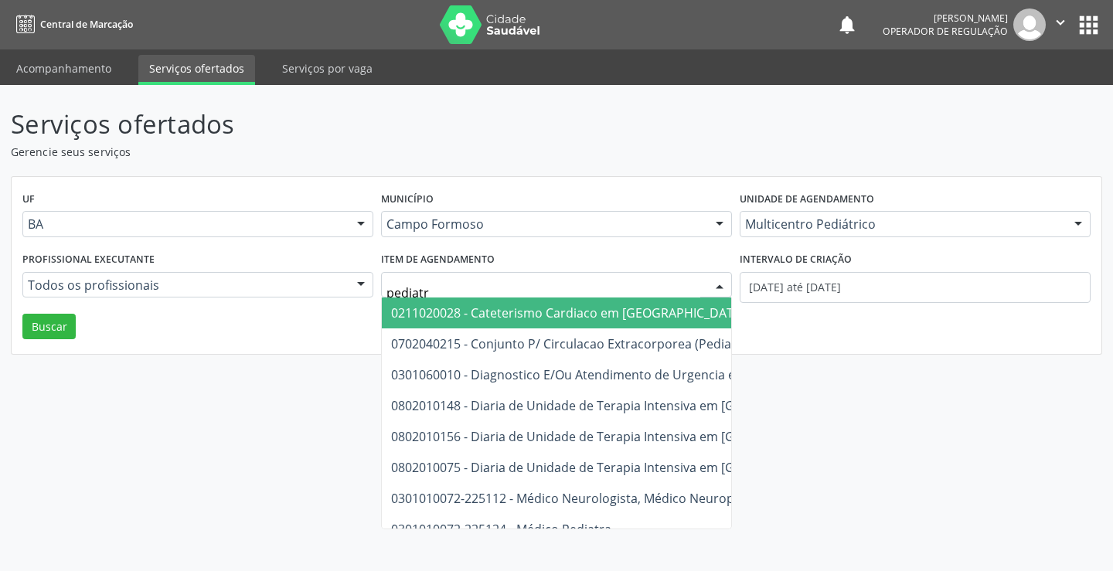
type input "pediatra"
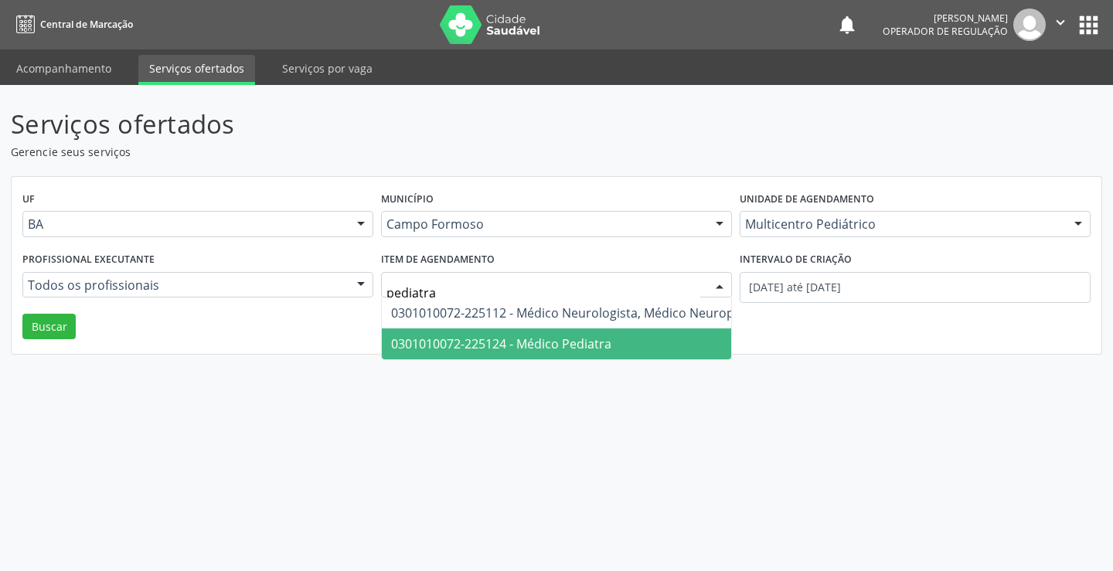
click at [468, 353] on span "0301010072-225124 - Médico Pediatra" at bounding box center [583, 344] width 403 height 31
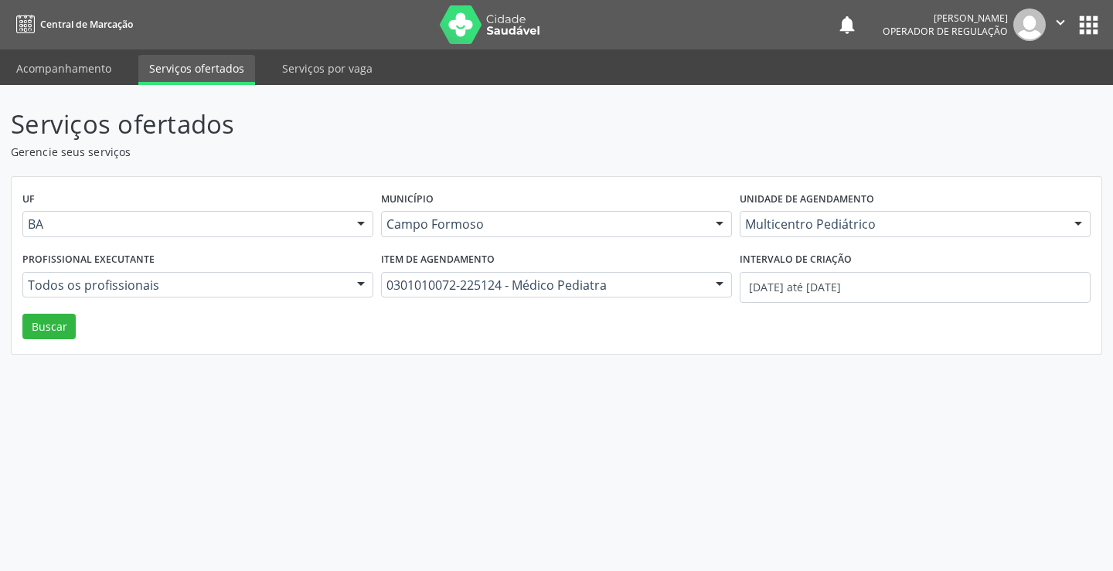
click at [354, 286] on div at bounding box center [360, 286] width 23 height 26
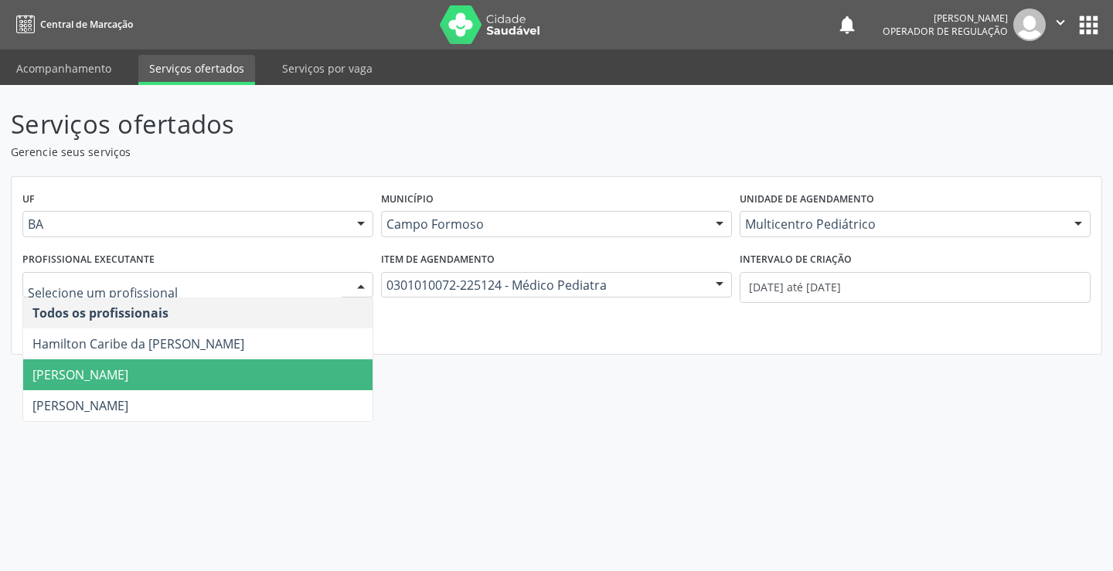
click at [128, 371] on span "[PERSON_NAME] [PERSON_NAME] Porto" at bounding box center [80, 374] width 96 height 17
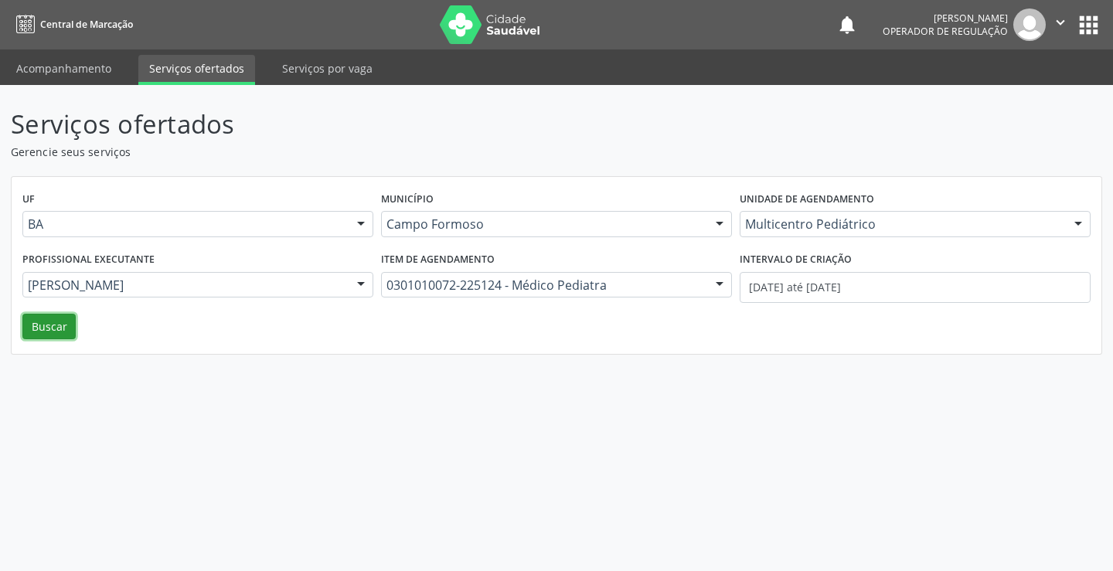
click at [65, 332] on button "Buscar" at bounding box center [48, 327] width 53 height 26
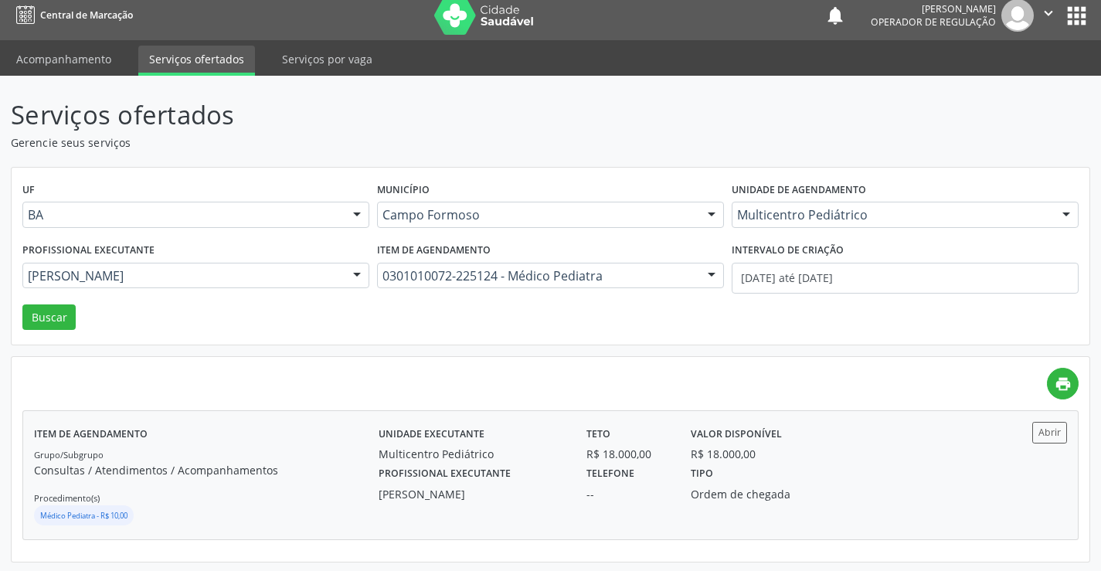
scroll to position [12, 0]
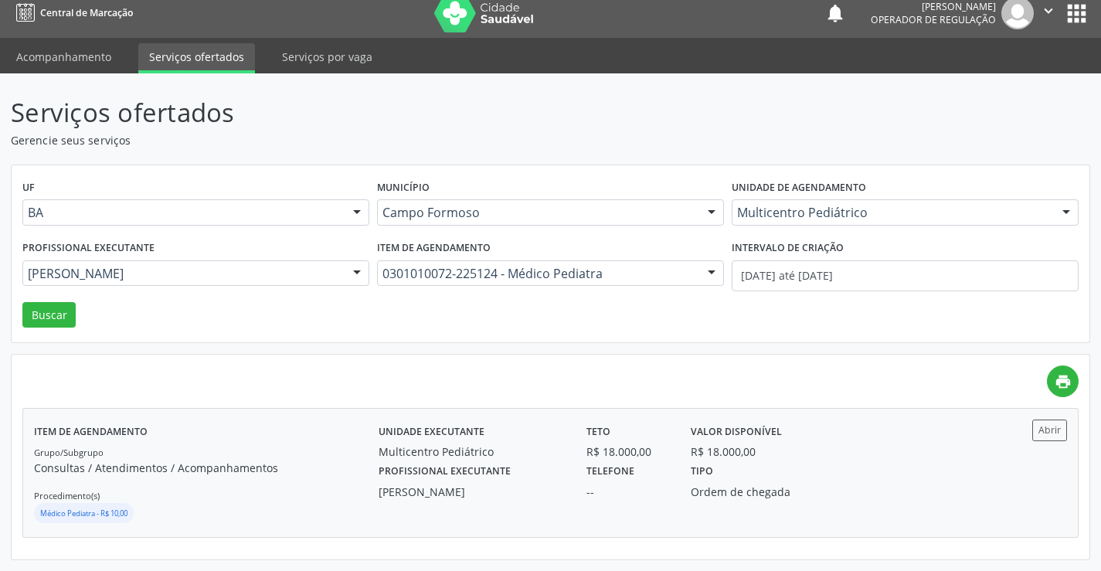
click at [441, 477] on label "Profissional executante" at bounding box center [445, 472] width 132 height 24
click at [337, 55] on link "Serviços por vaga" at bounding box center [327, 56] width 112 height 27
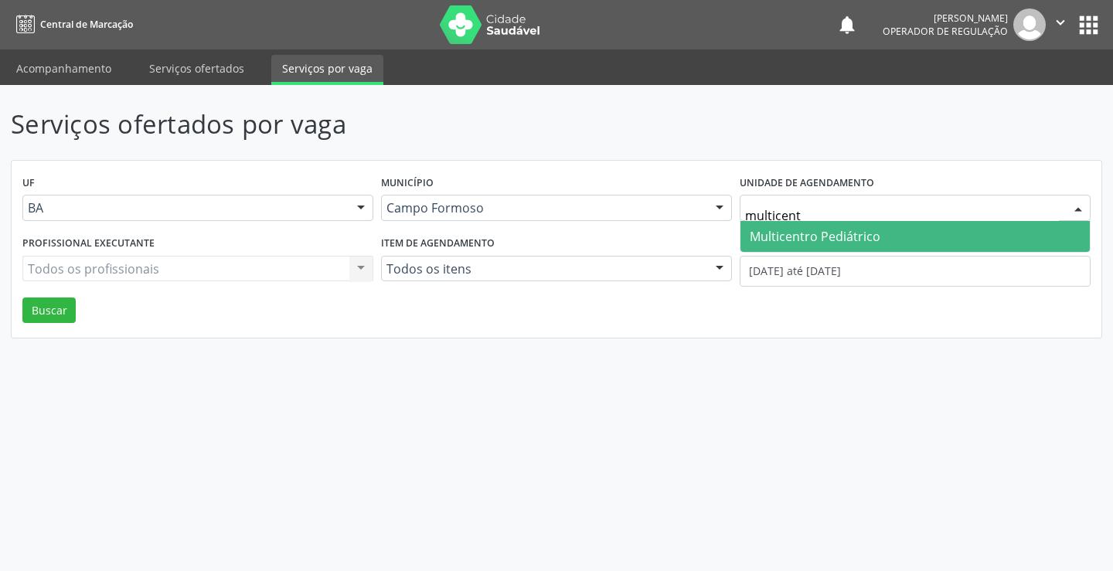
type input "multicentr"
click at [839, 229] on span "Multicentro Pediátrico" at bounding box center [815, 236] width 131 height 17
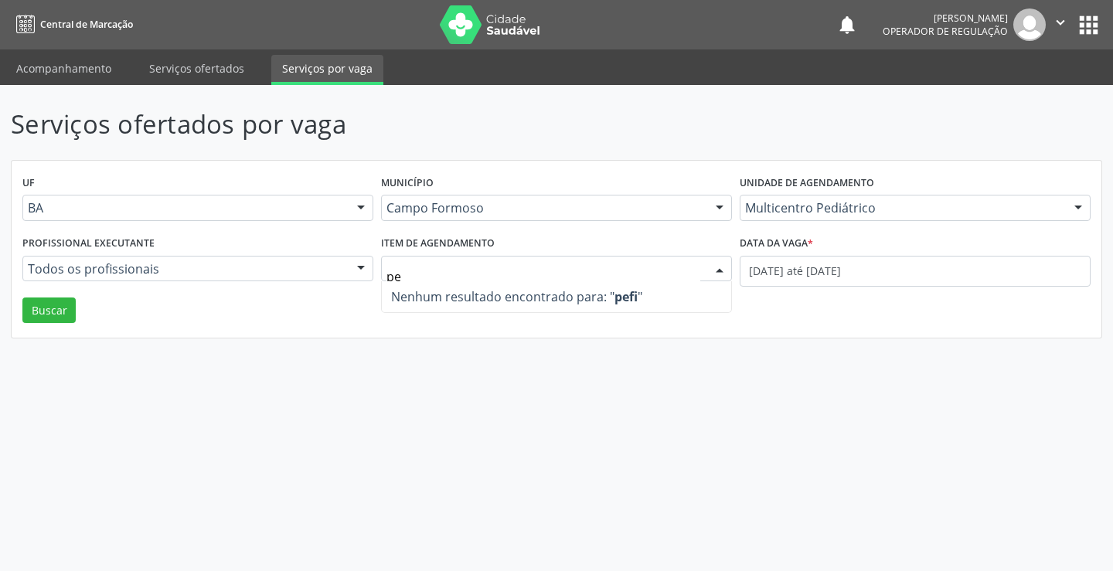
type input "p"
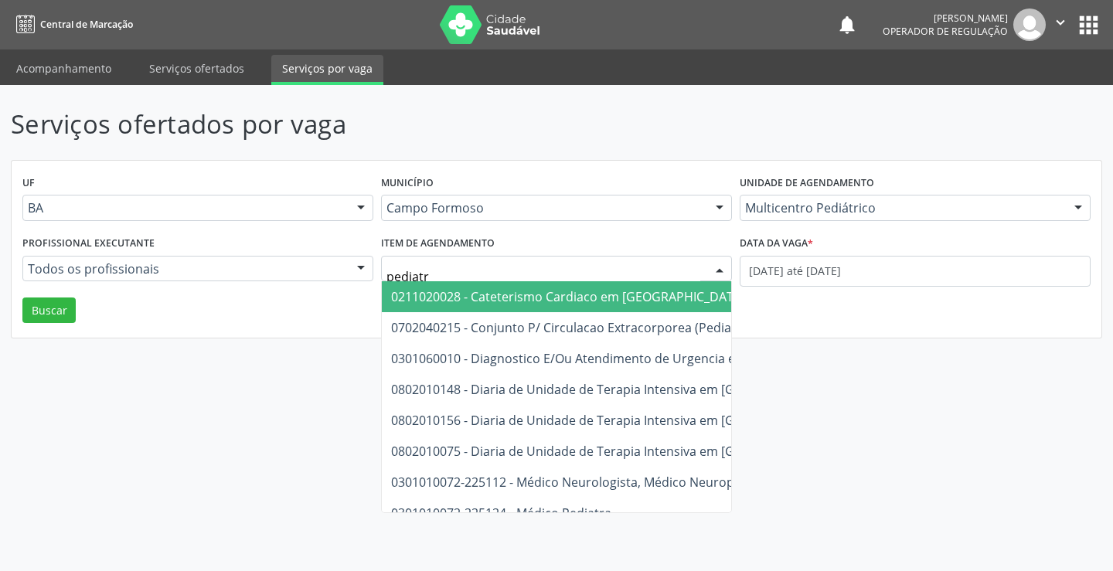
type input "pediatra"
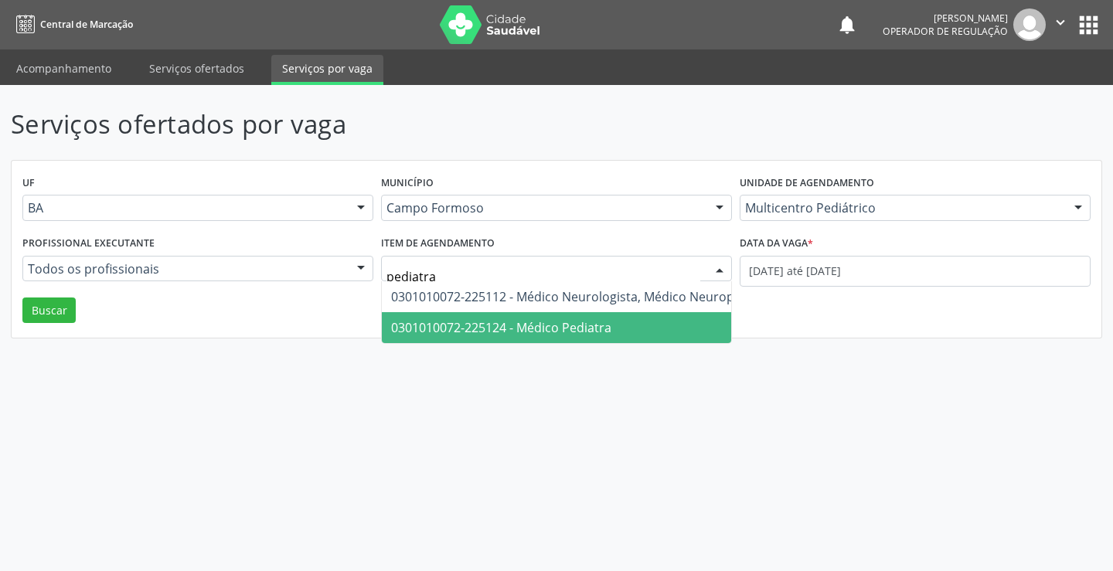
click at [581, 322] on span "0301010072-225124 - Médico Pediatra" at bounding box center [501, 327] width 220 height 17
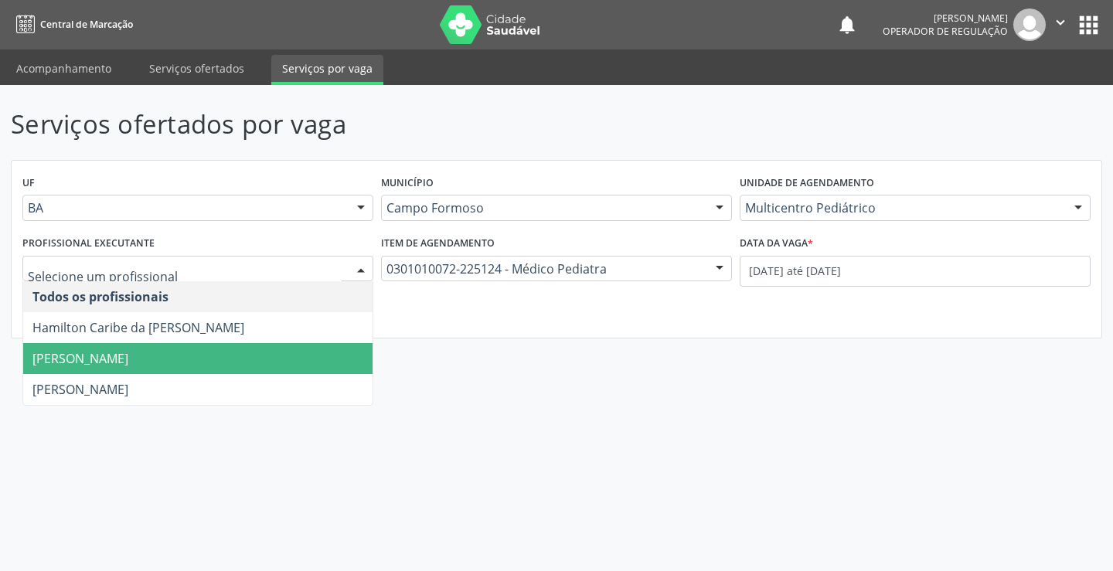
click at [128, 362] on span "Maria Eleny Goncalves de Oliveira Porto" at bounding box center [80, 358] width 96 height 17
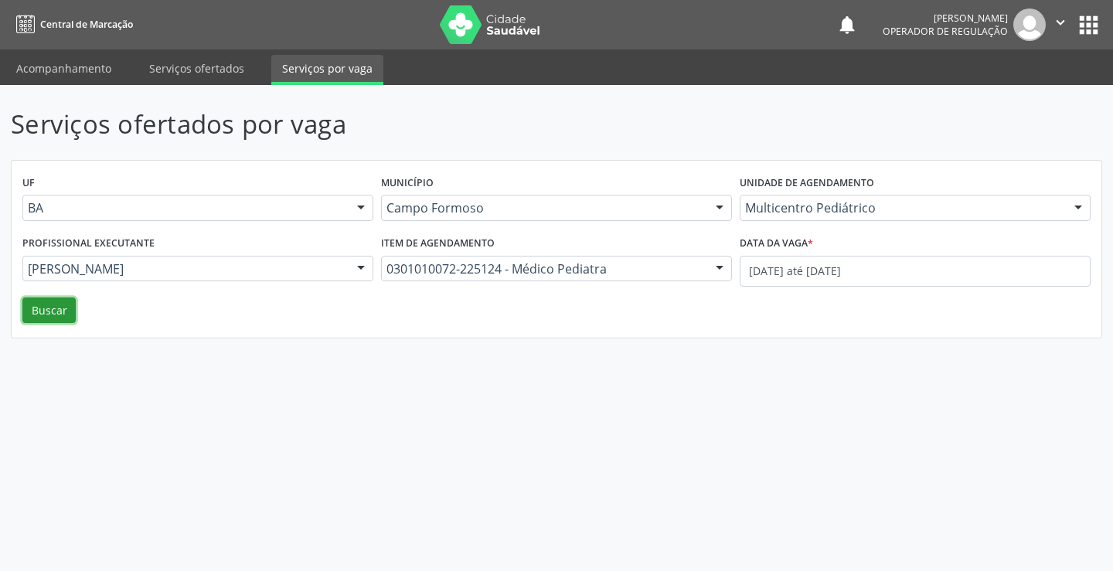
click at [58, 308] on button "Buscar" at bounding box center [48, 311] width 53 height 26
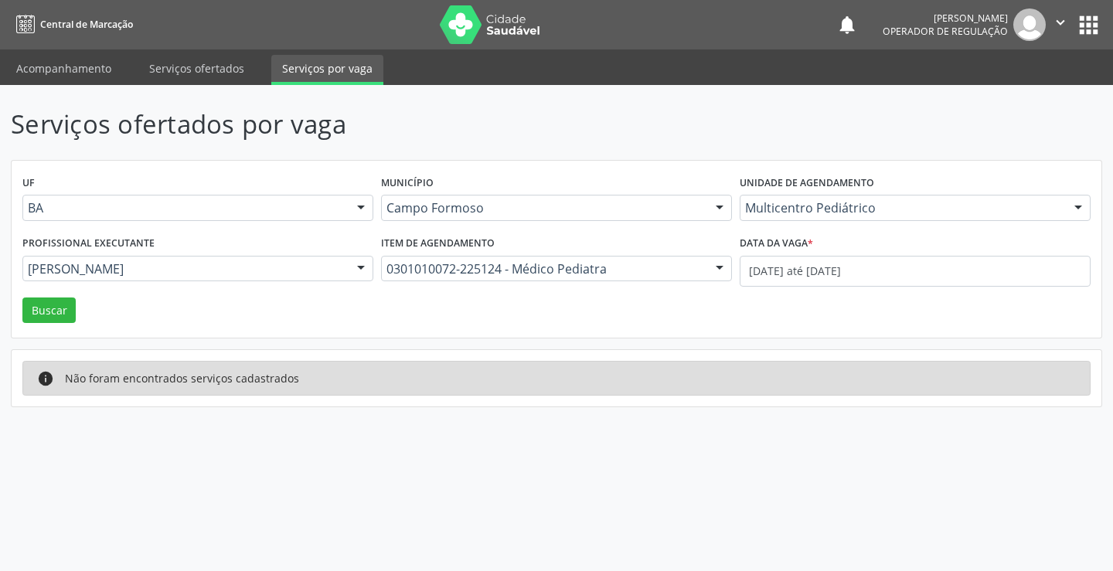
click at [1061, 16] on icon "" at bounding box center [1060, 22] width 17 height 17
click at [1032, 97] on link "Sair" at bounding box center [1021, 94] width 107 height 22
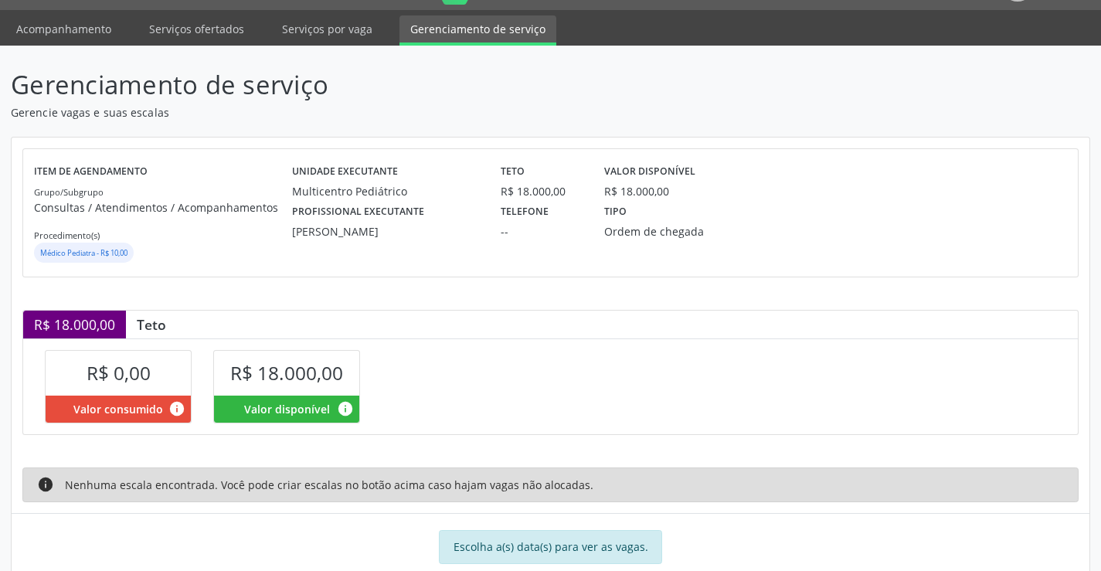
scroll to position [77, 0]
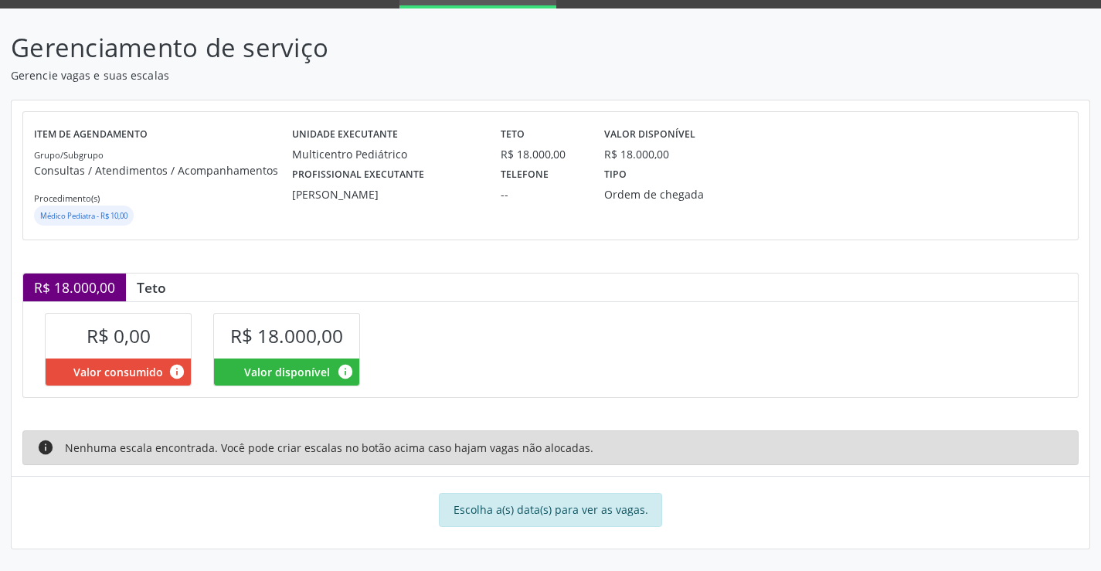
click at [523, 504] on div "Escolha a(s) data(s) para ver as vagas." at bounding box center [550, 510] width 223 height 34
click at [530, 499] on div "Escolha a(s) data(s) para ver as vagas." at bounding box center [550, 510] width 223 height 34
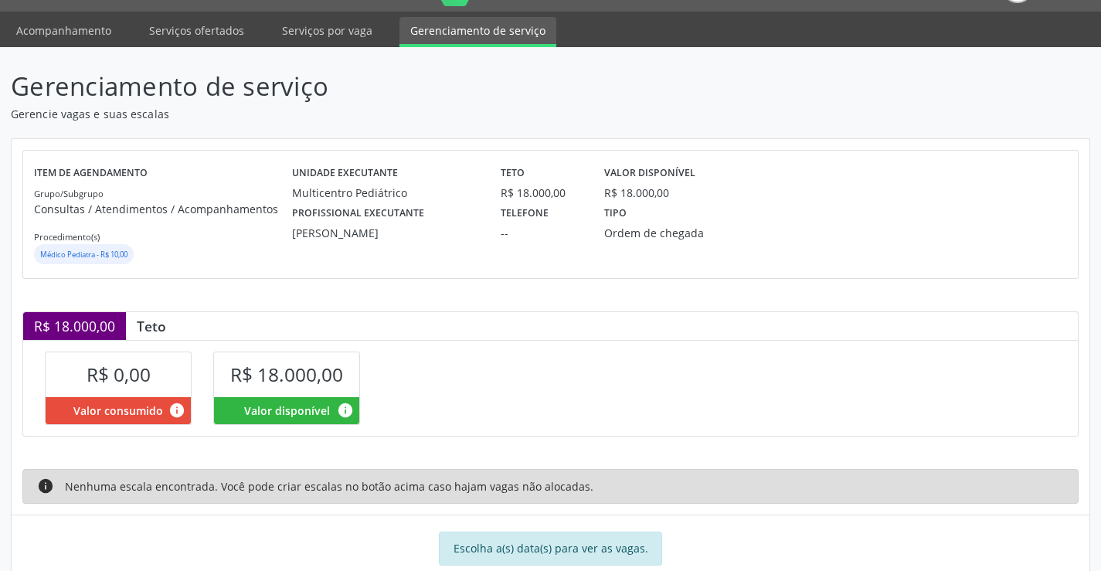
scroll to position [0, 0]
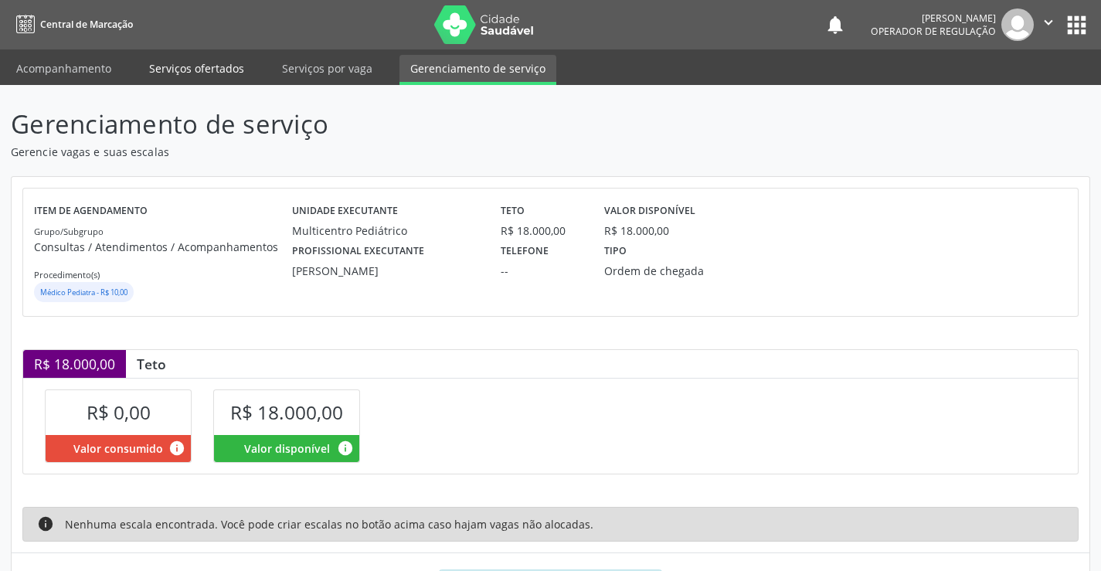
click at [192, 67] on link "Serviços ofertados" at bounding box center [196, 68] width 117 height 27
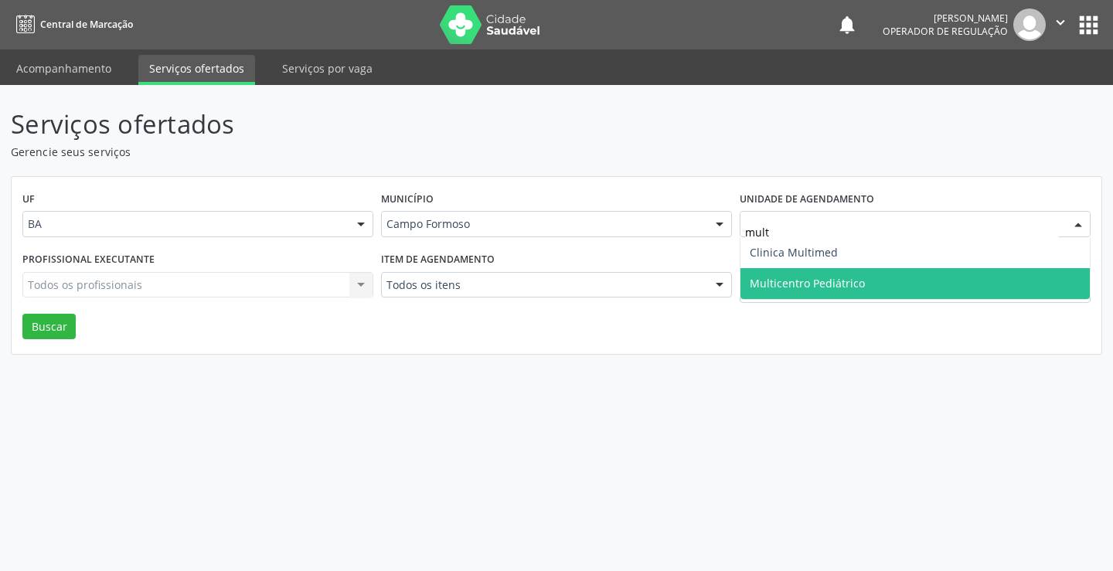
type input "multi"
click at [803, 291] on span "Multicentro Pediátrico" at bounding box center [915, 283] width 349 height 31
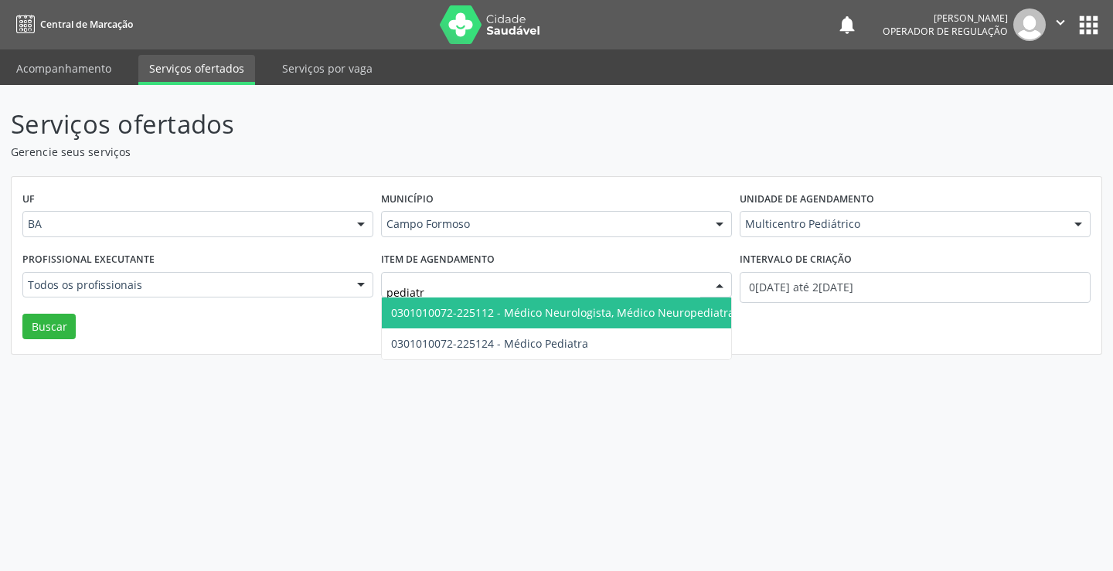
type input "pediatra"
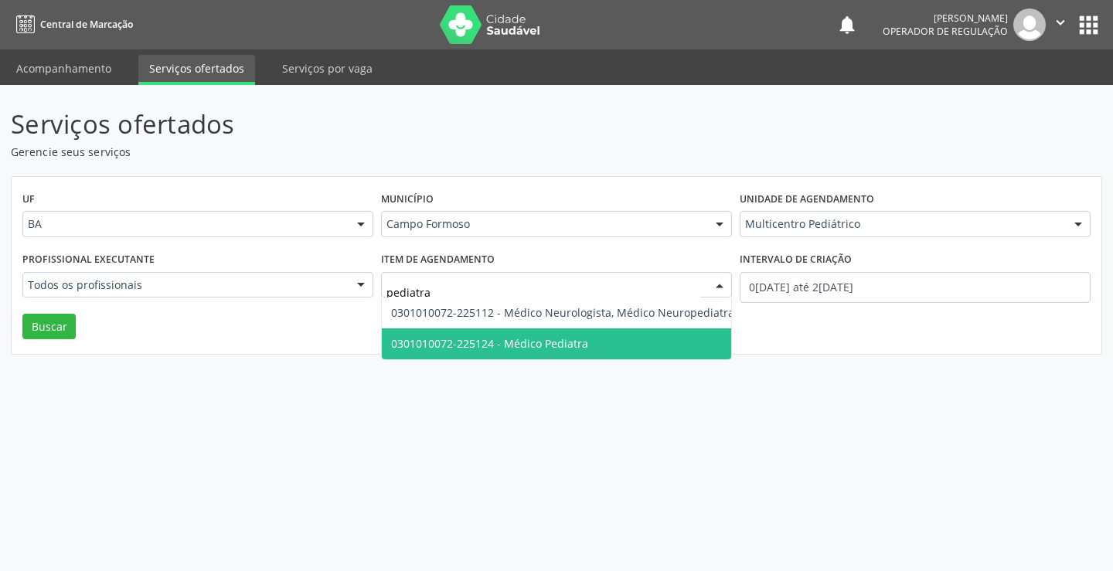
click at [558, 344] on span "0301010072-225124 - Médico Pediatra" at bounding box center [489, 343] width 197 height 15
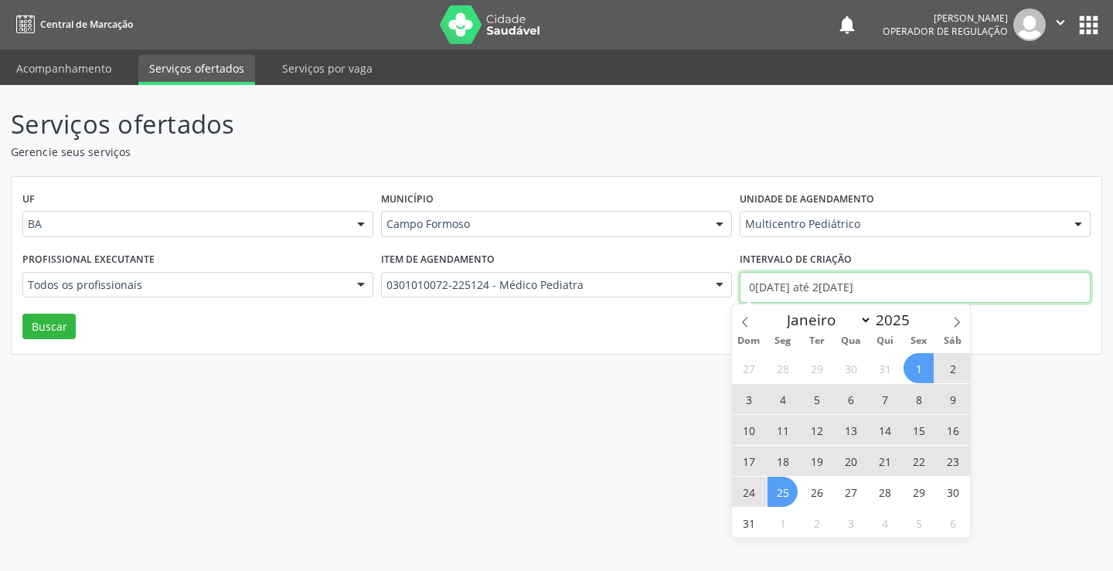
click at [807, 284] on input "0[DATE] até 2[DATE]" at bounding box center [915, 287] width 351 height 31
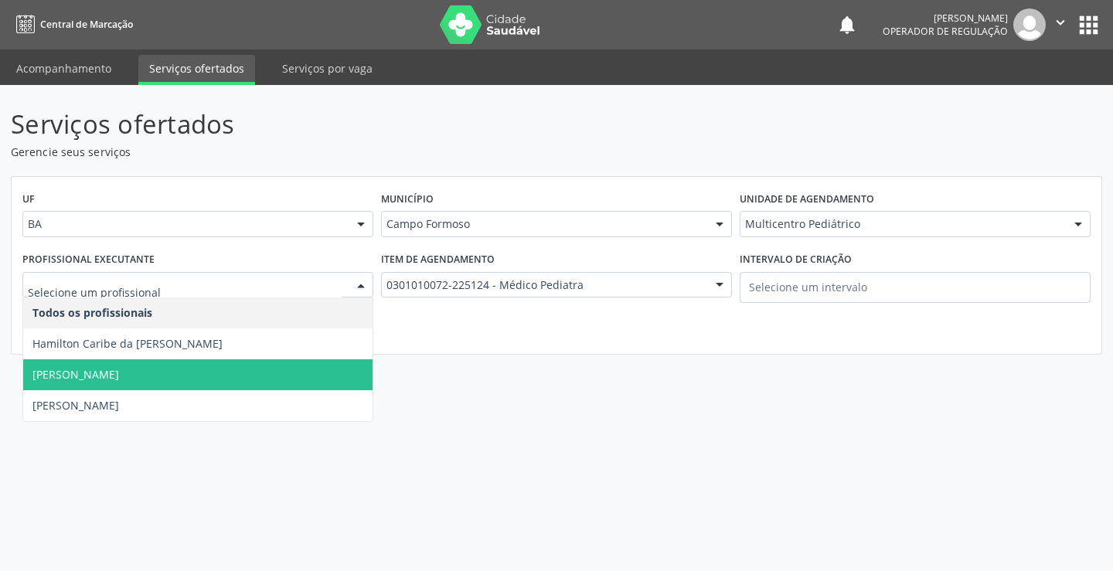
click at [119, 369] on span "[PERSON_NAME]" at bounding box center [75, 374] width 87 height 15
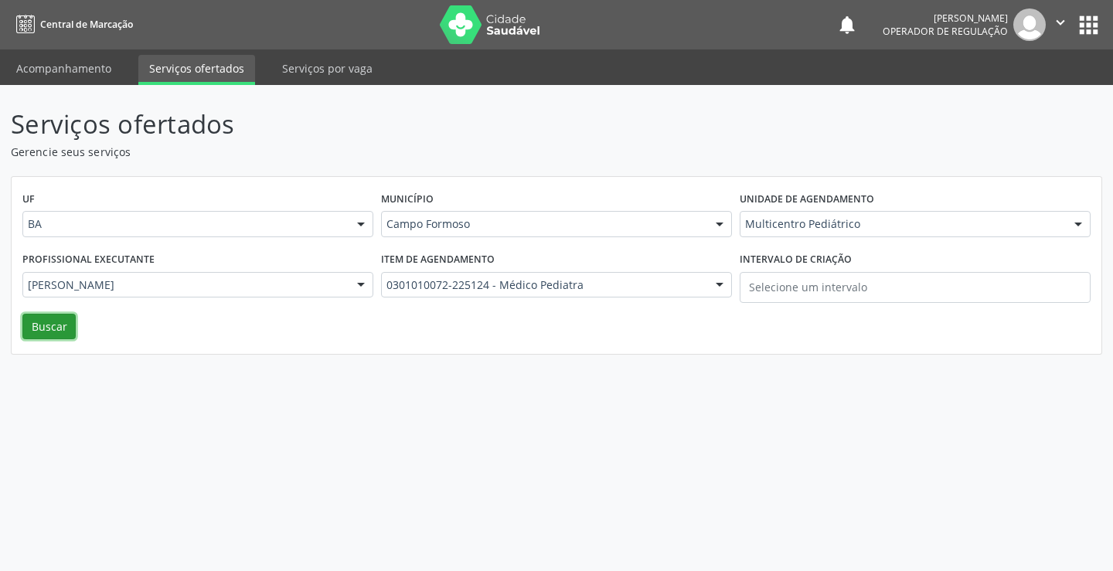
click at [36, 321] on button "Buscar" at bounding box center [48, 327] width 53 height 26
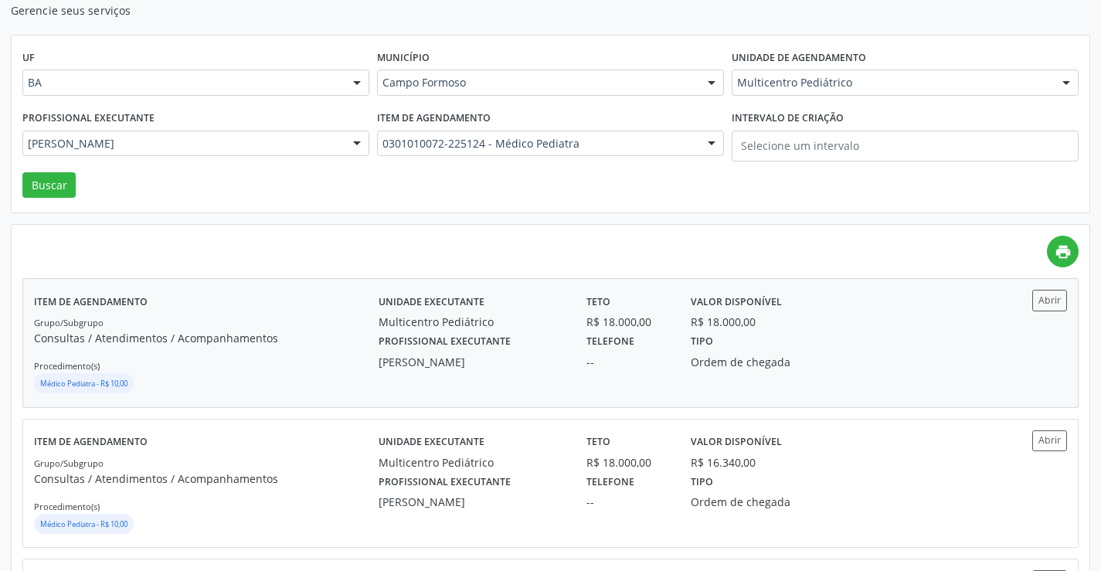
scroll to position [232, 0]
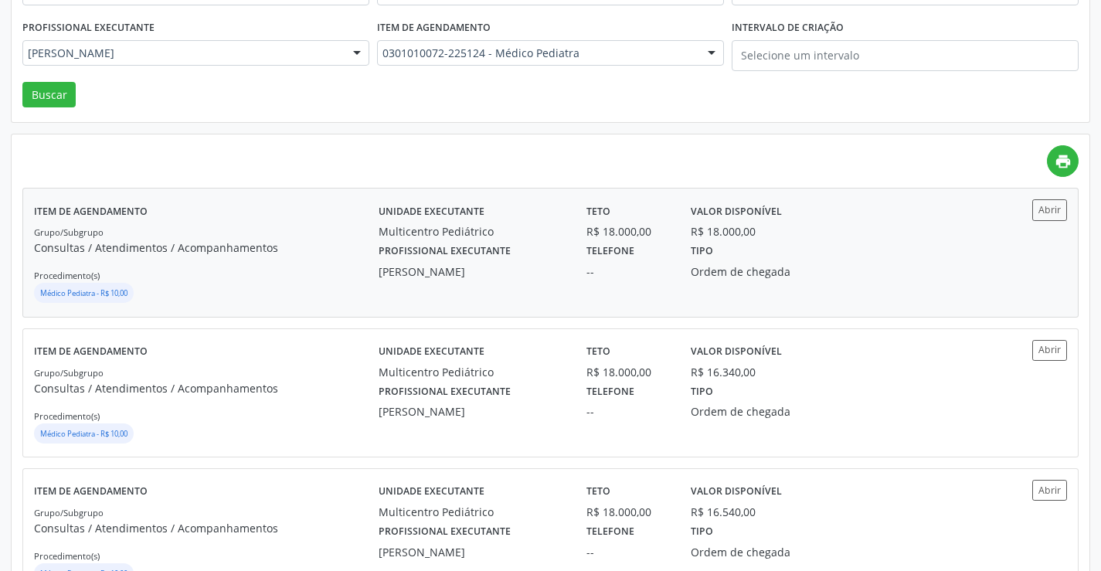
click at [433, 239] on div "Multicentro Pediátrico" at bounding box center [472, 231] width 186 height 16
click at [444, 388] on label "Profissional executante" at bounding box center [445, 392] width 132 height 24
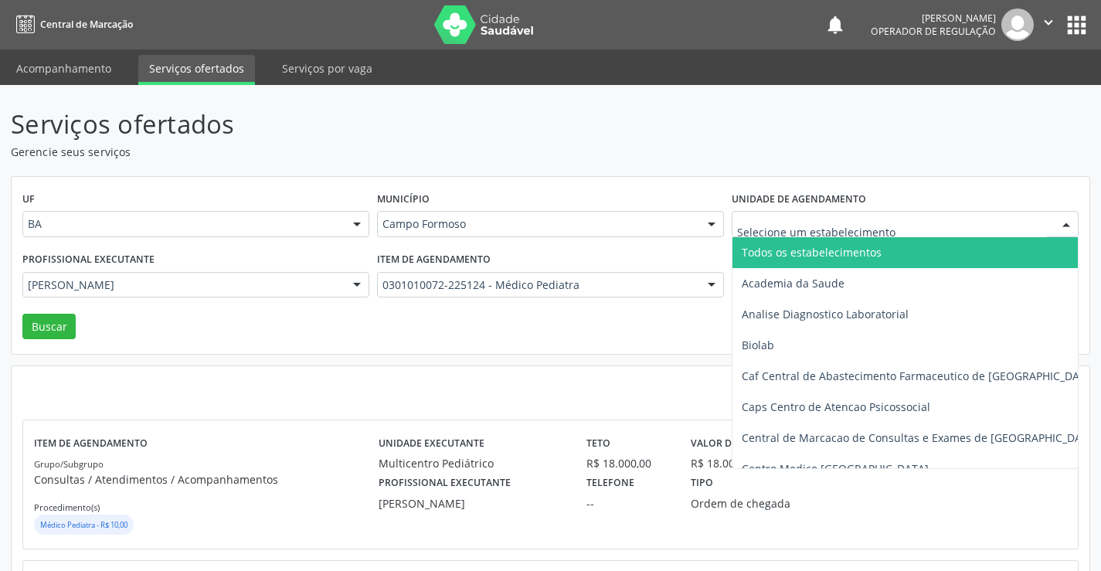
type input "m"
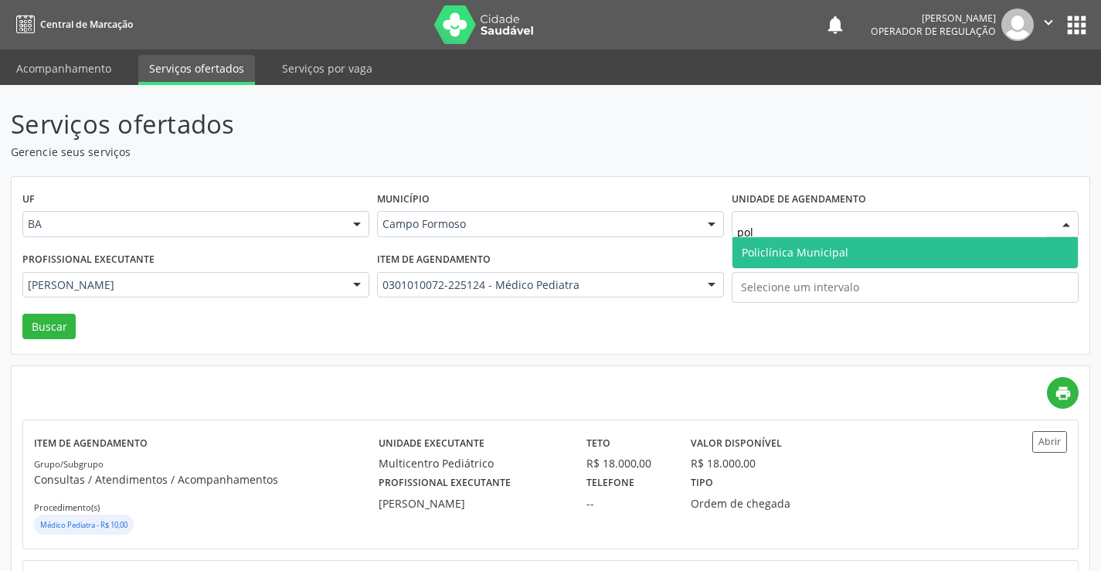
type input "poli"
click at [816, 258] on span "Policlínica Municipal" at bounding box center [795, 252] width 107 height 15
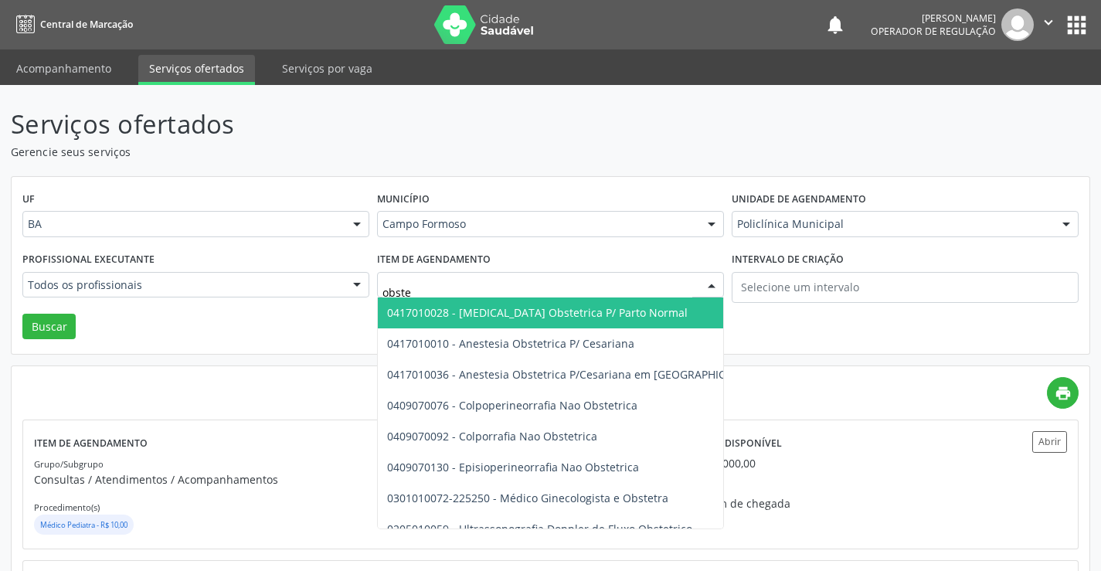
type input "obstet"
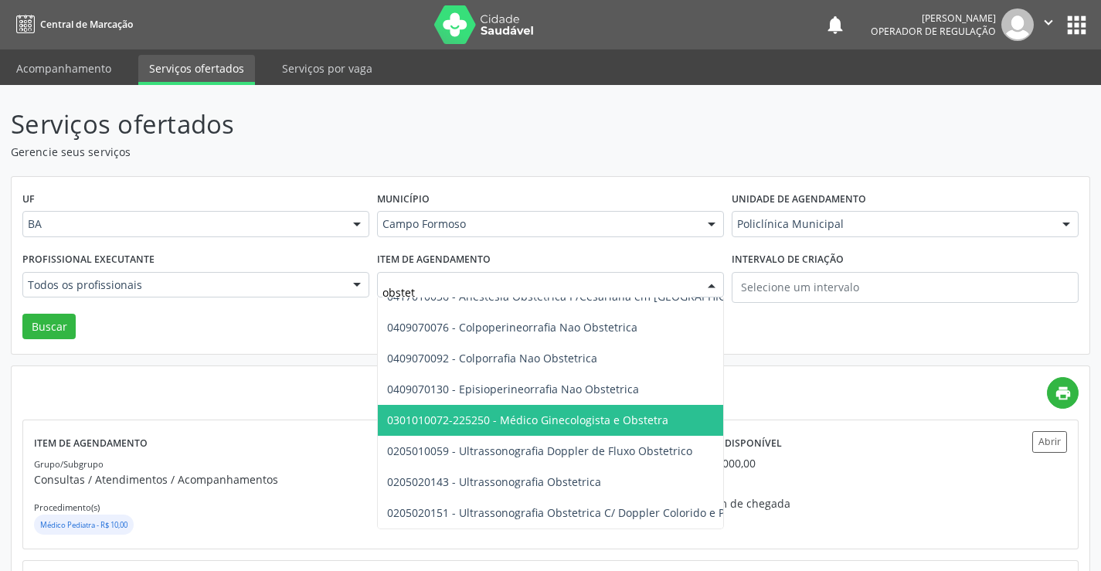
scroll to position [90, 0]
click at [547, 413] on span "0301010072-225250 - Médico Ginecologista e Obstetra" at bounding box center [527, 420] width 281 height 15
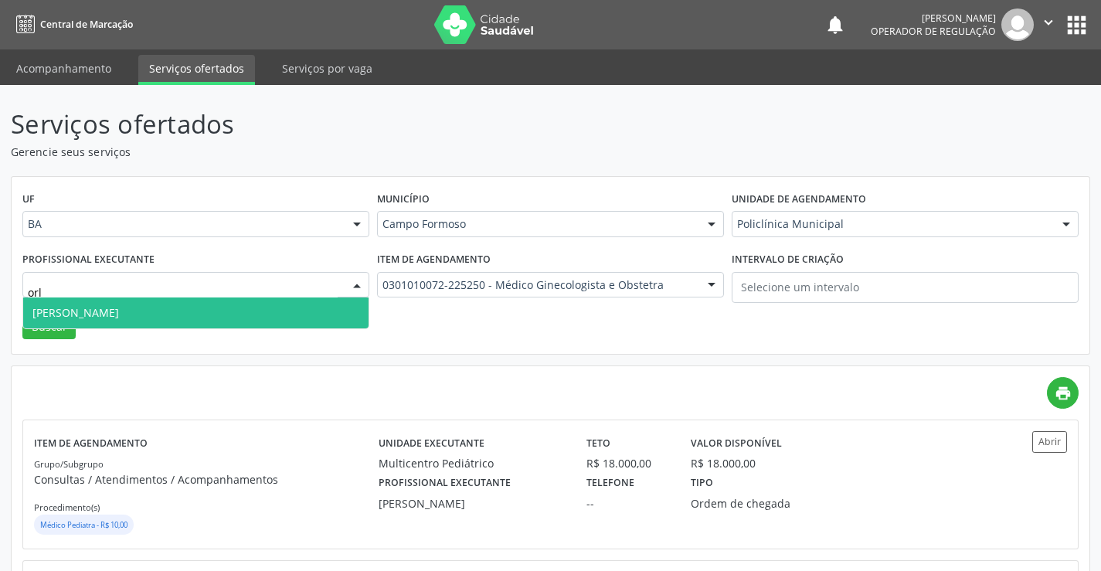
type input "orli"
click at [90, 318] on span "[PERSON_NAME]" at bounding box center [75, 312] width 87 height 15
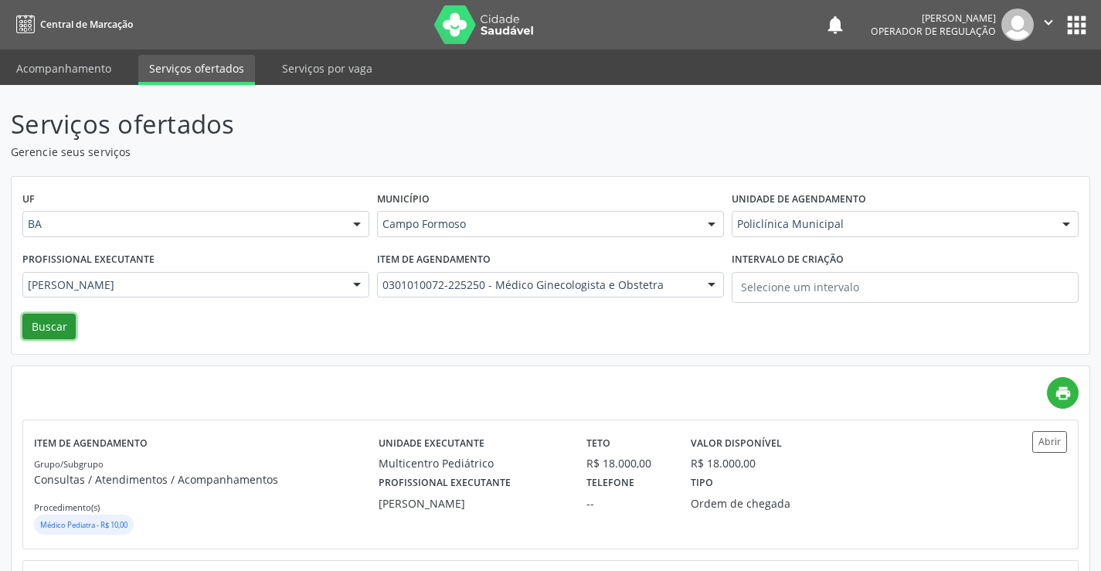
click at [52, 327] on button "Buscar" at bounding box center [48, 327] width 53 height 26
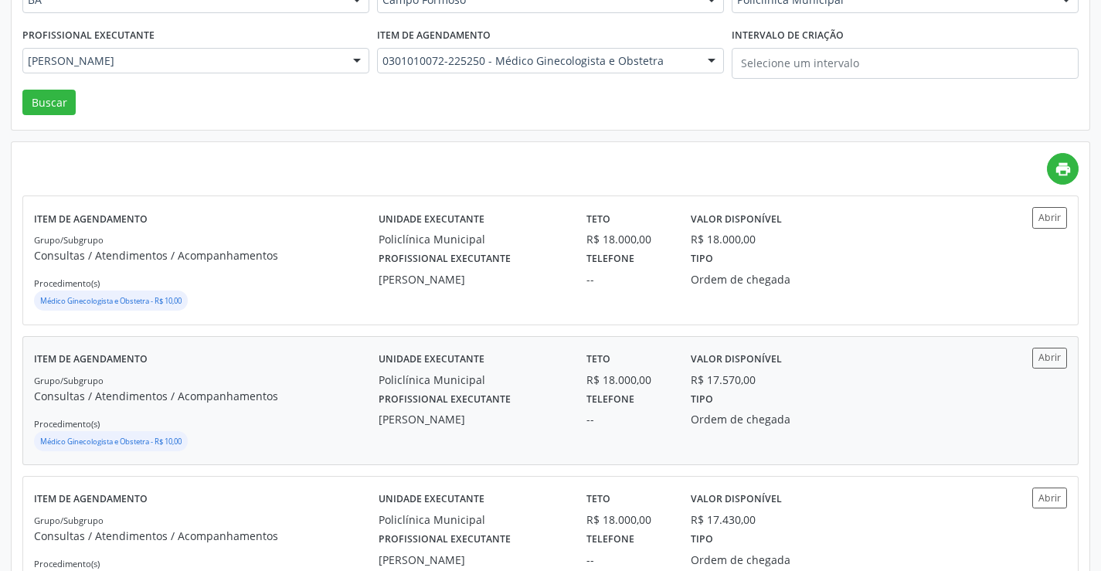
scroll to position [232, 0]
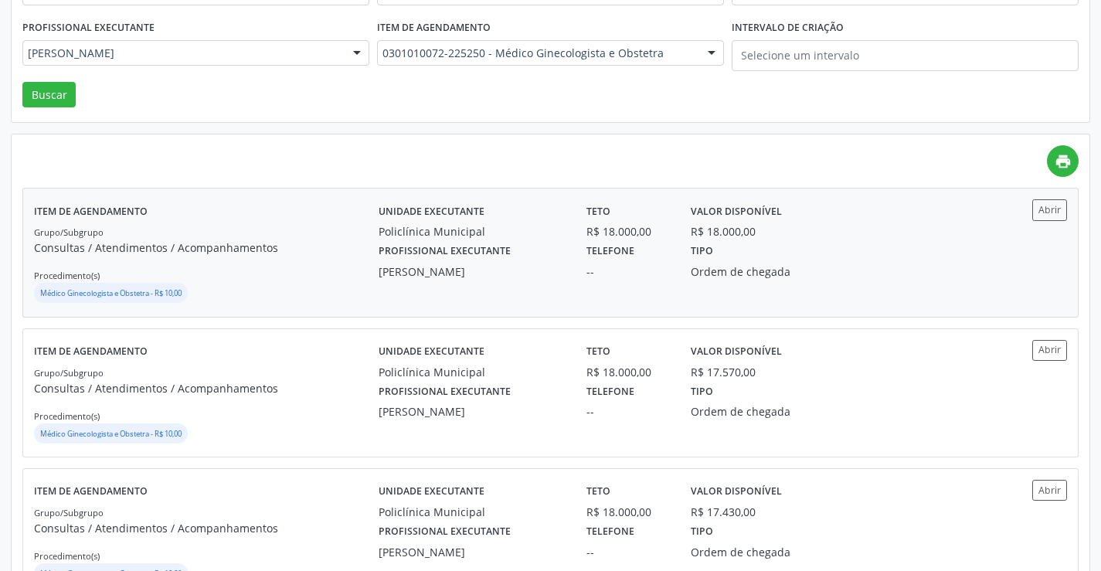
click at [444, 246] on label "Profissional executante" at bounding box center [445, 252] width 132 height 24
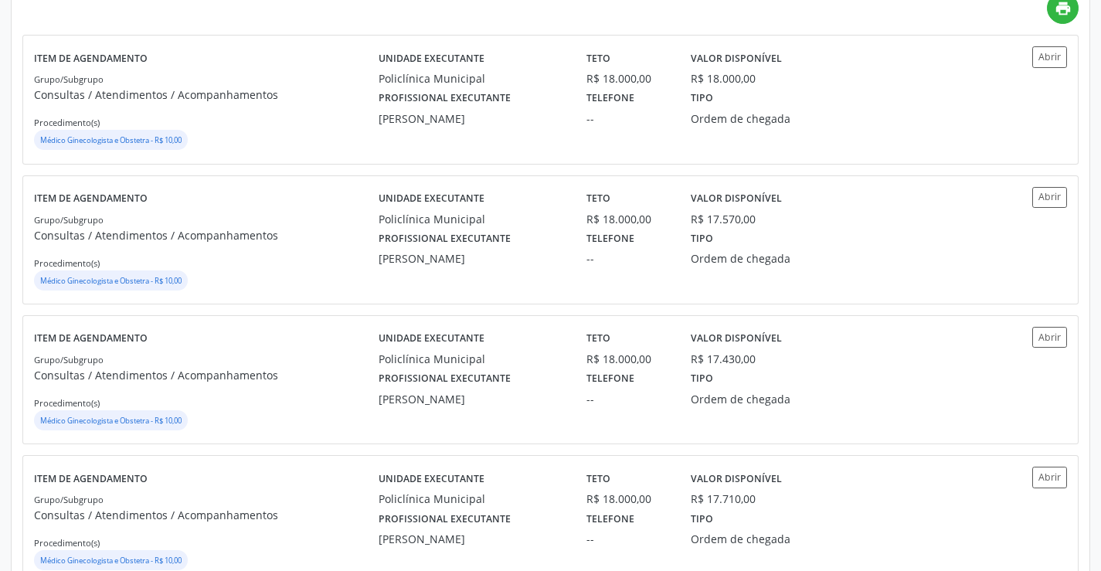
scroll to position [386, 0]
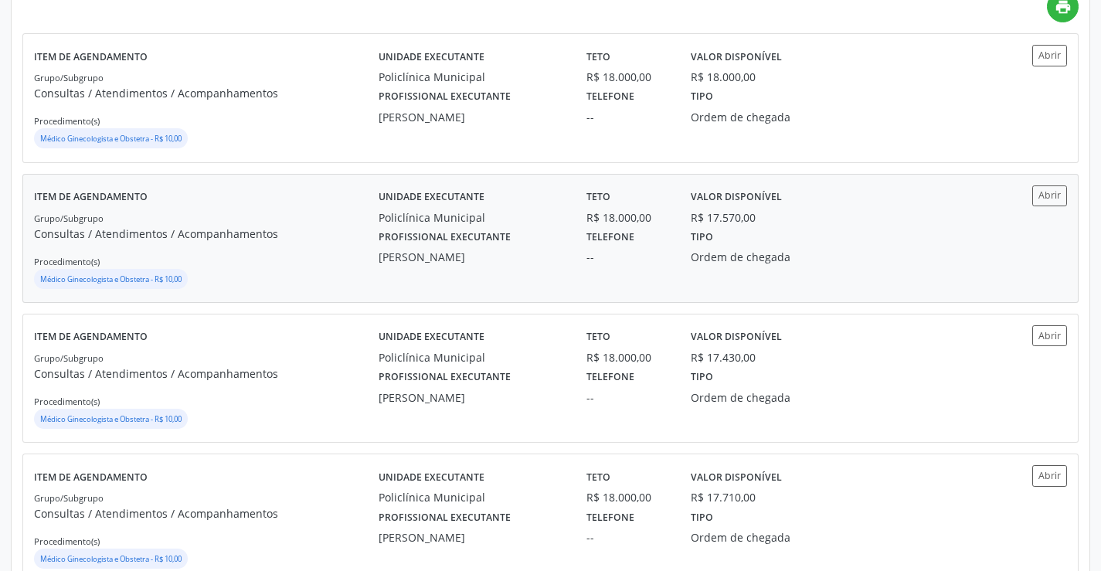
click at [425, 226] on label "Profissional executante" at bounding box center [445, 238] width 132 height 24
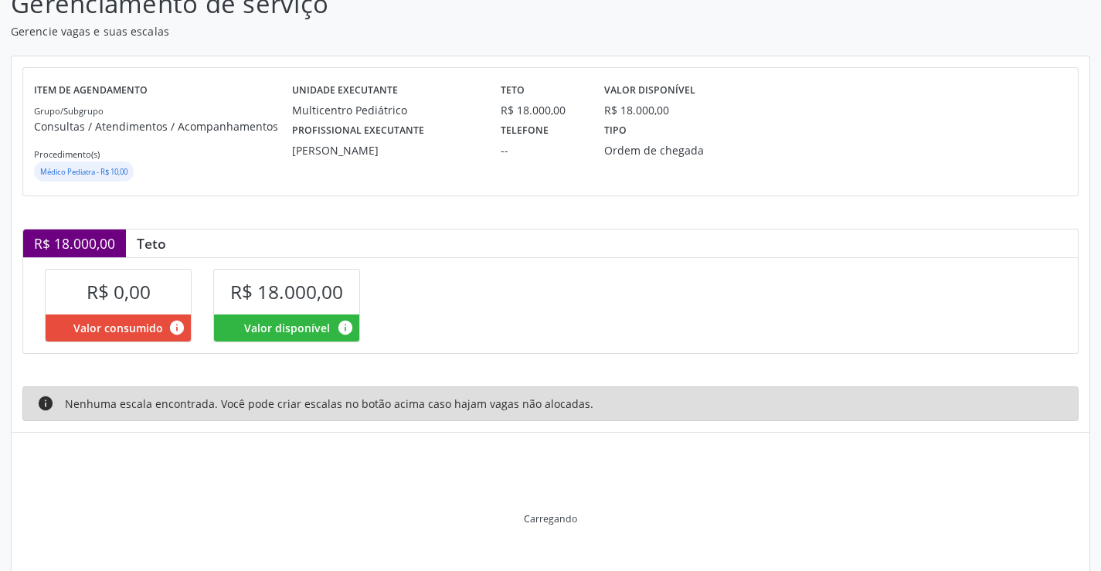
scroll to position [77, 0]
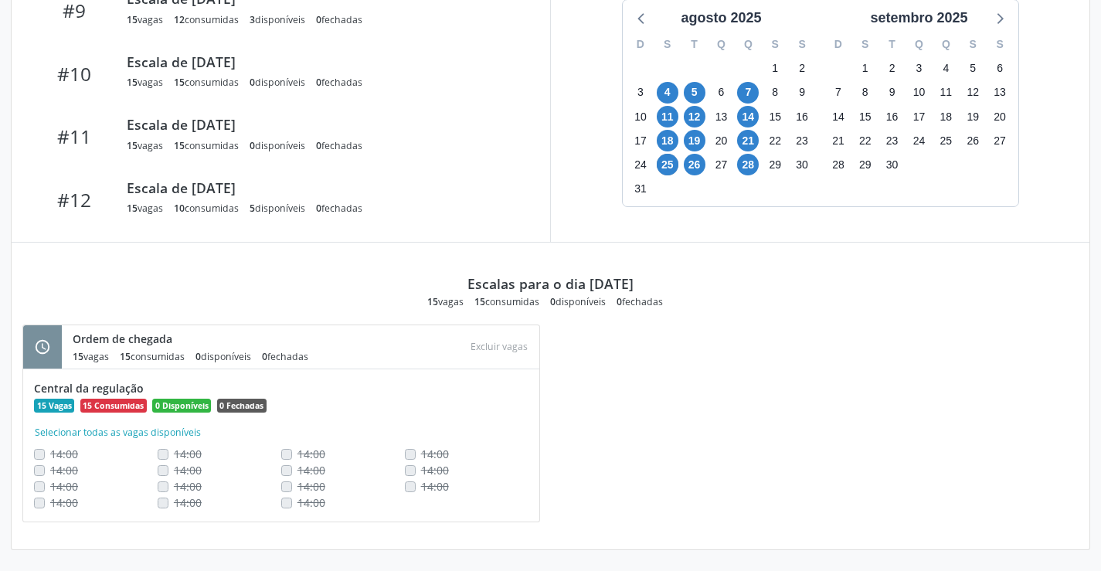
scroll to position [542, 0]
click at [579, 303] on div "0 disponíveis" at bounding box center [578, 301] width 56 height 13
click at [745, 168] on span "28" at bounding box center [748, 164] width 22 height 22
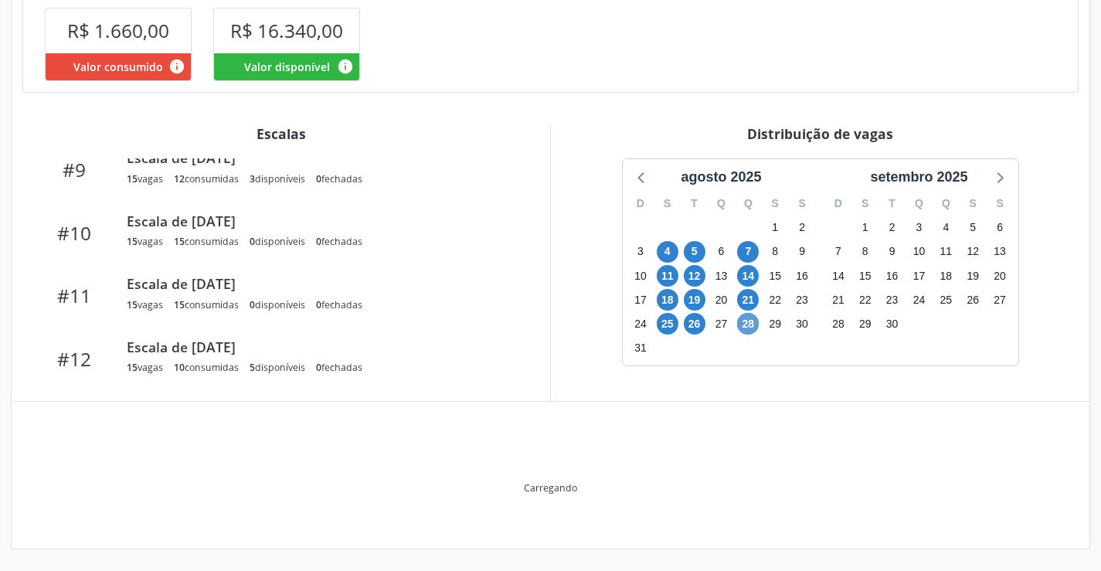
scroll to position [382, 0]
click at [745, 168] on div "agosto 2025" at bounding box center [721, 177] width 93 height 21
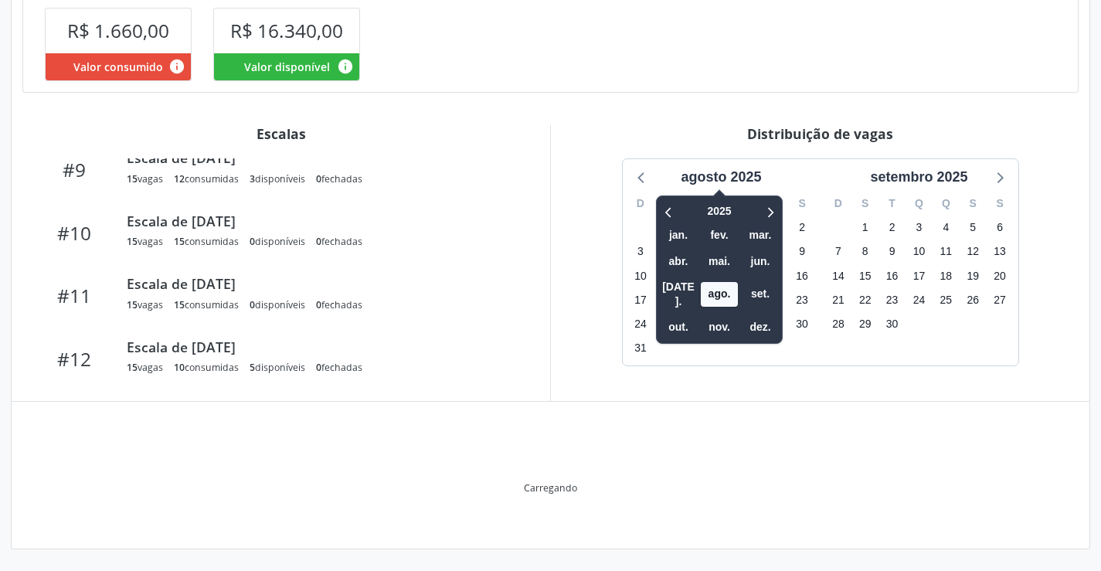
click at [551, 164] on div "Distribuição de vagas agosto 2025 2025 jan. fev. mar. abr. mai. jun. [DATE]. ag…" at bounding box center [820, 263] width 540 height 276
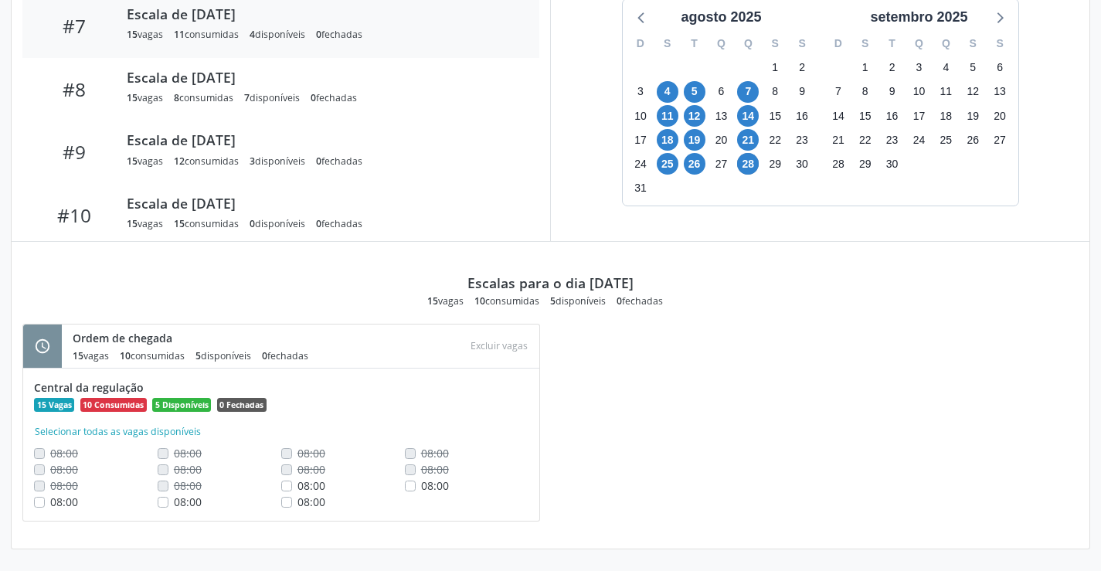
scroll to position [273, 0]
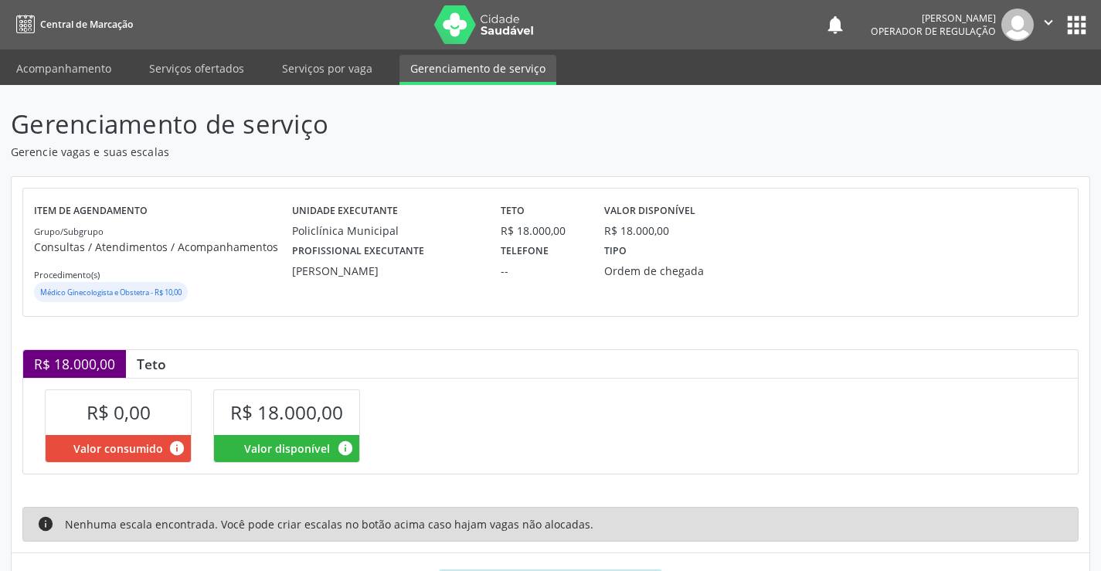
scroll to position [77, 0]
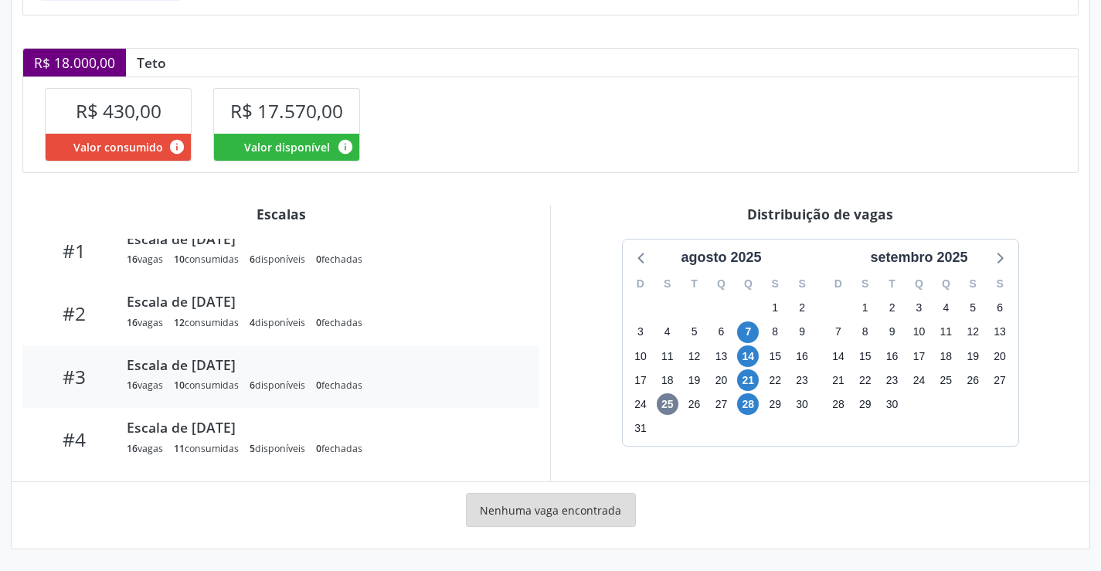
scroll to position [78, 0]
click at [745, 403] on span "28" at bounding box center [748, 404] width 22 height 22
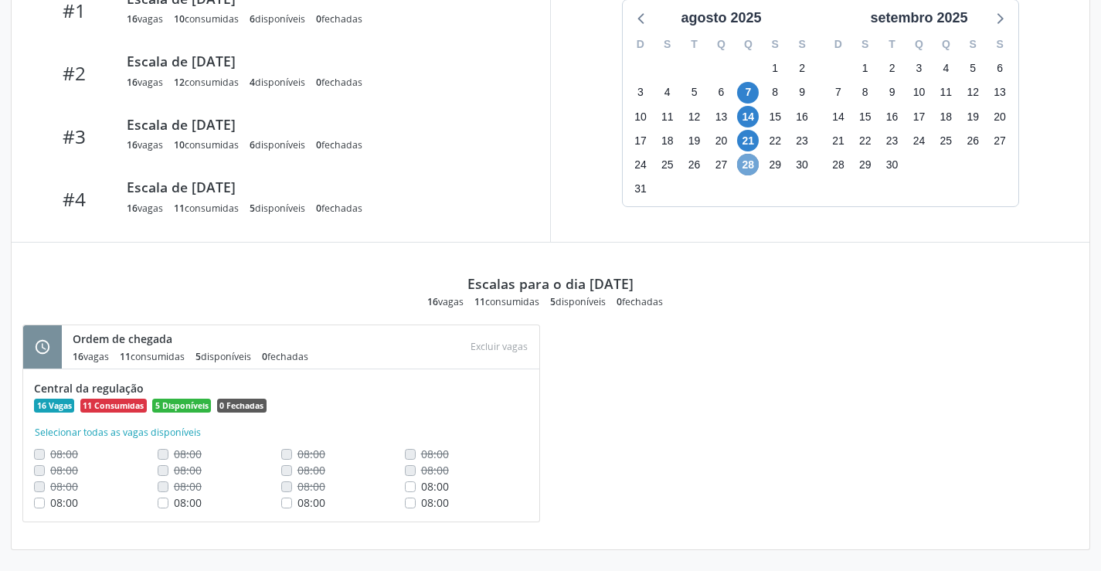
scroll to position [542, 0]
